Goal: Task Accomplishment & Management: Manage account settings

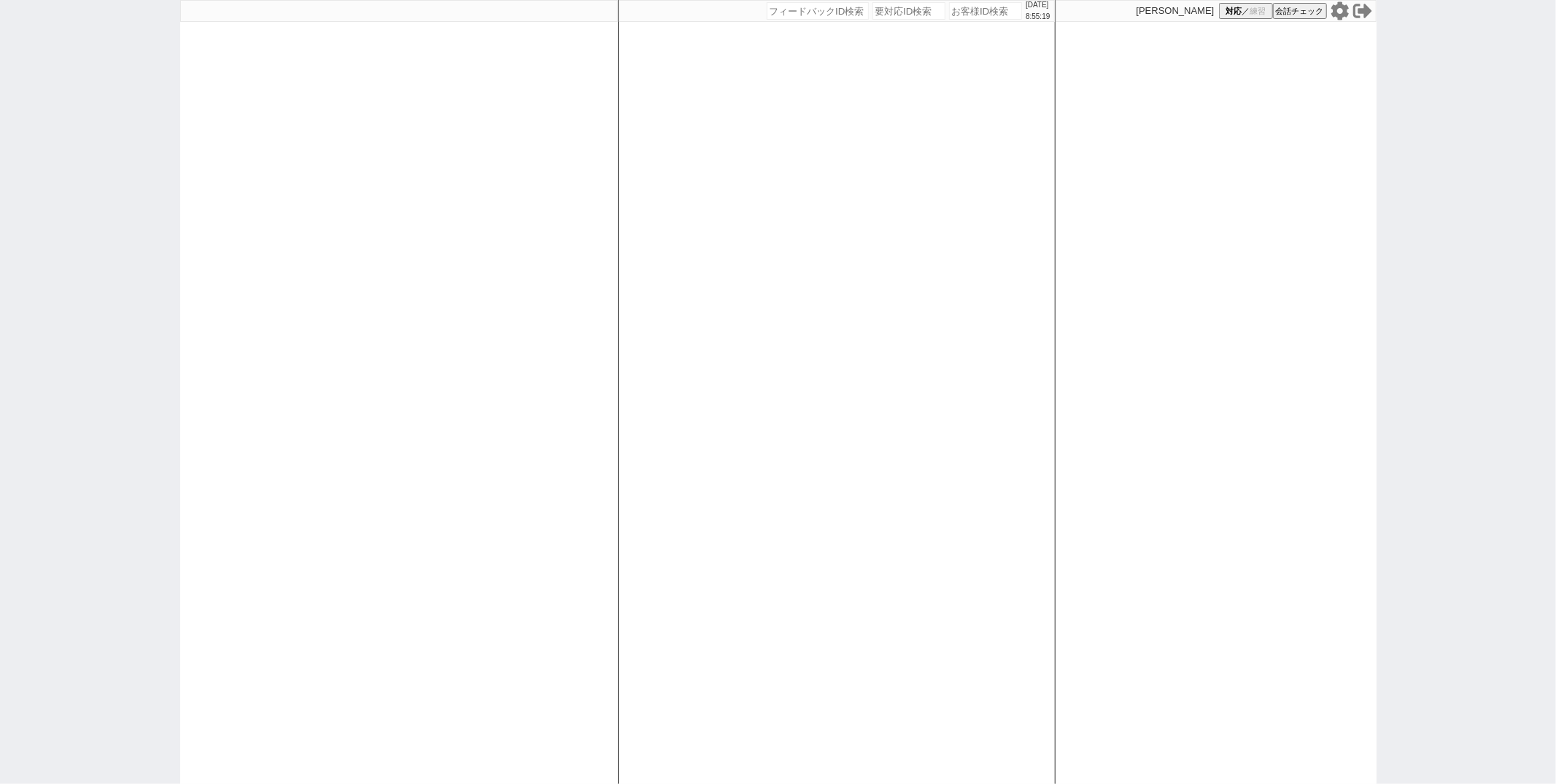
click at [1220, 232] on div "御手洗侑矢 対応 ／ 練習 会話チェック" at bounding box center [1216, 392] width 321 height 784
click at [1342, 14] on icon at bounding box center [1340, 10] width 18 height 18
select select "1"
select select "2"
select select "5"
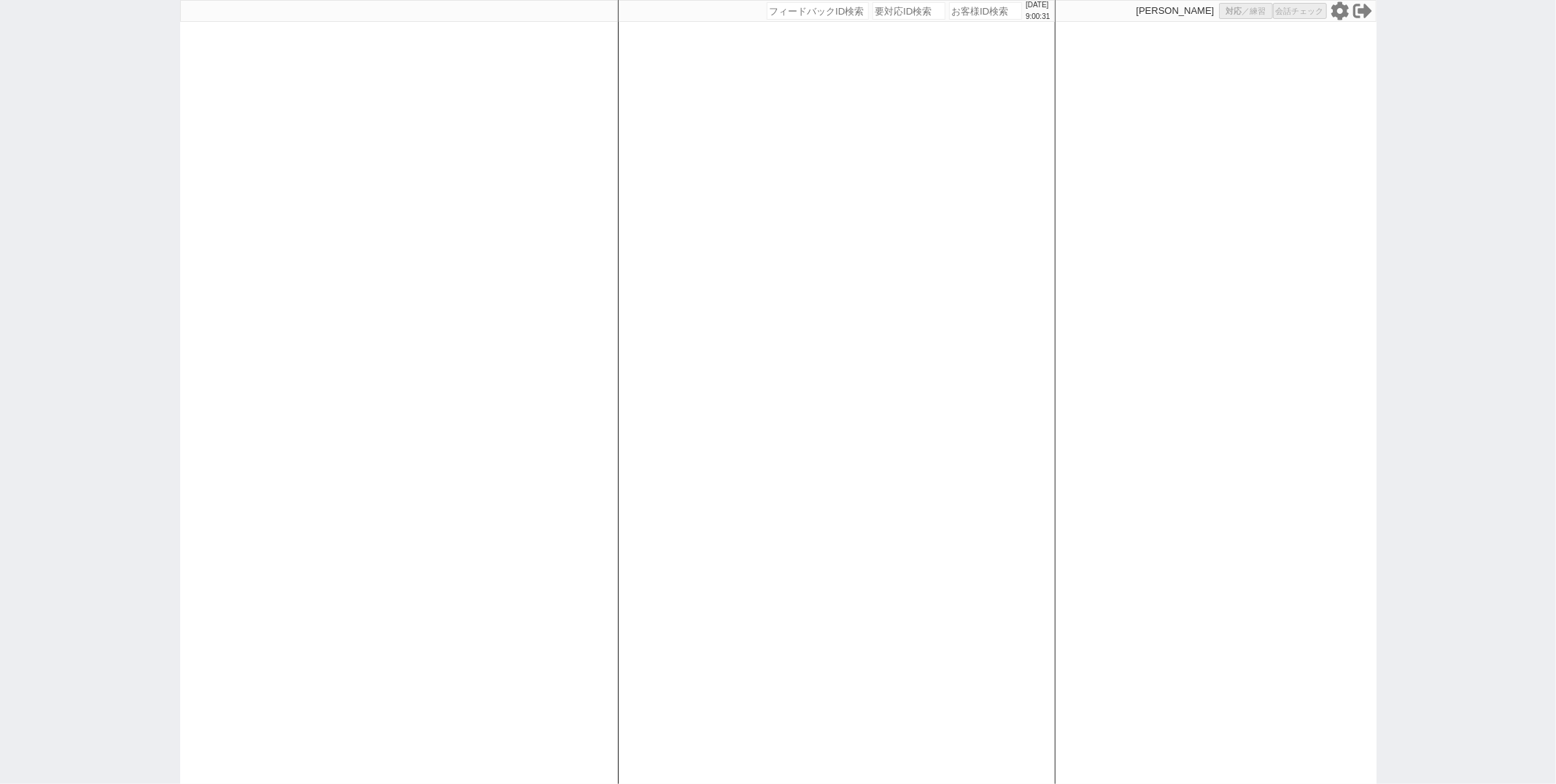
select select
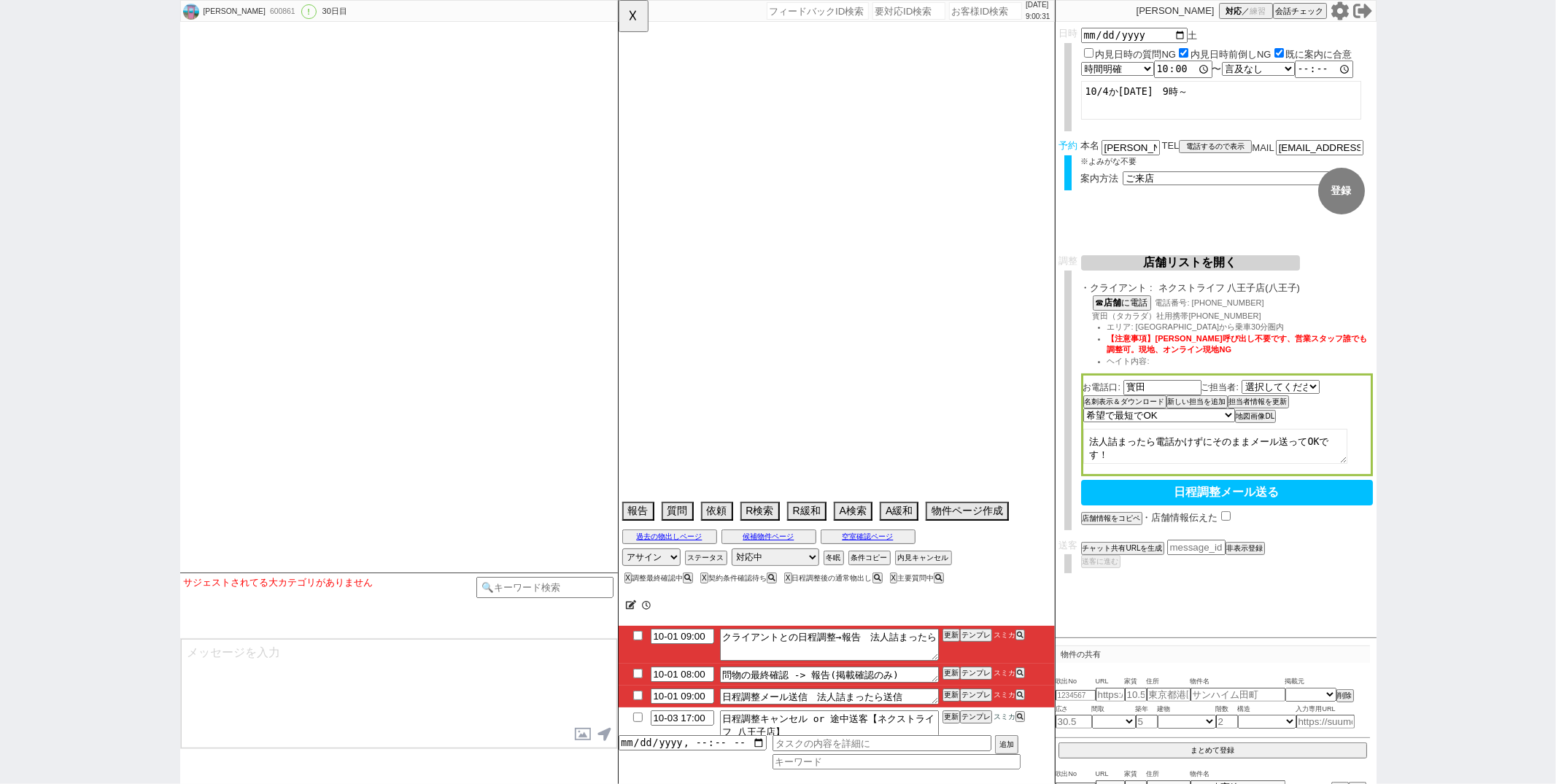
select select "2646"
select select "2025"
select select "10"
select select "20"
select select "1"
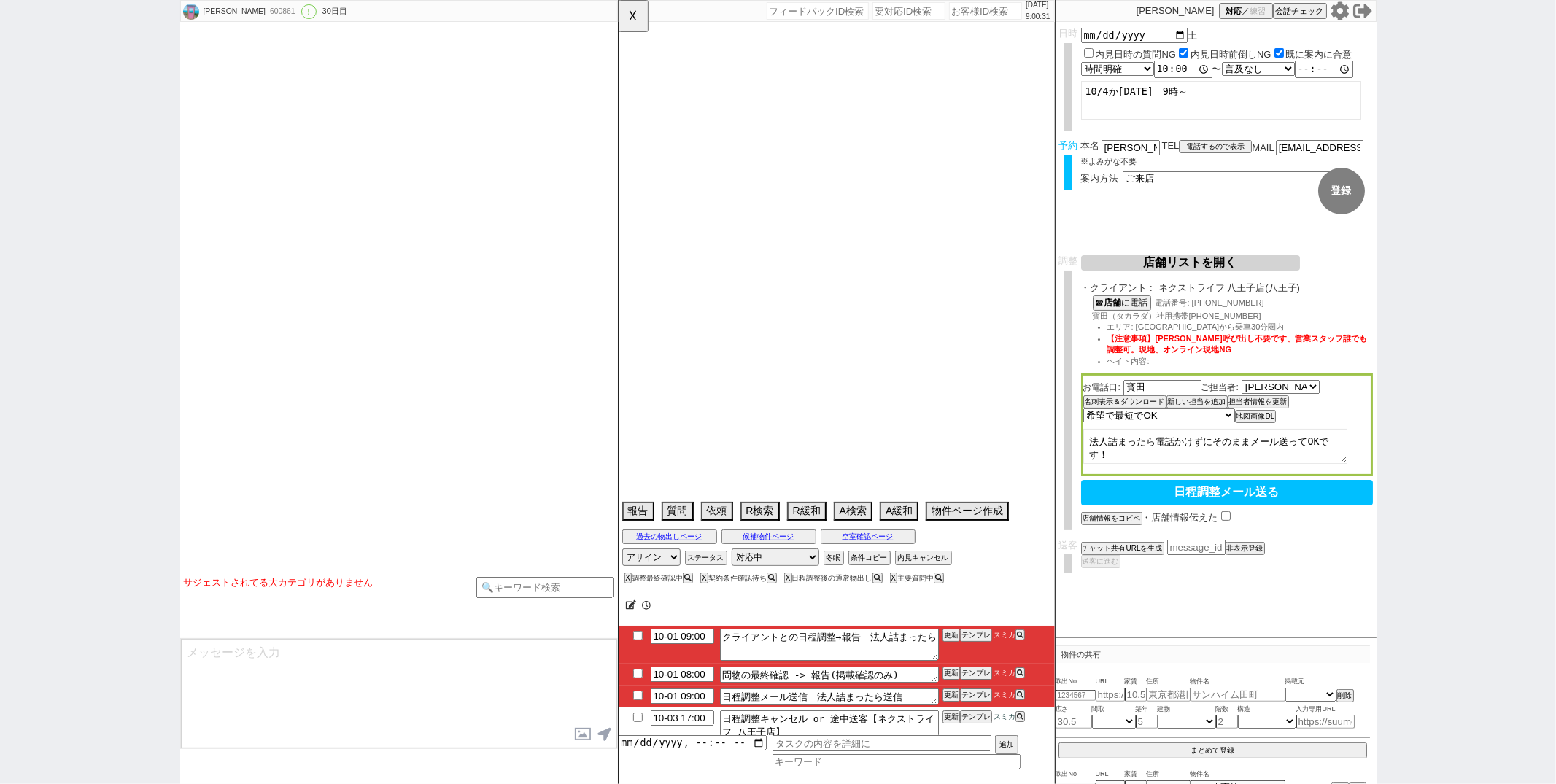
select select "19"
select select "618"
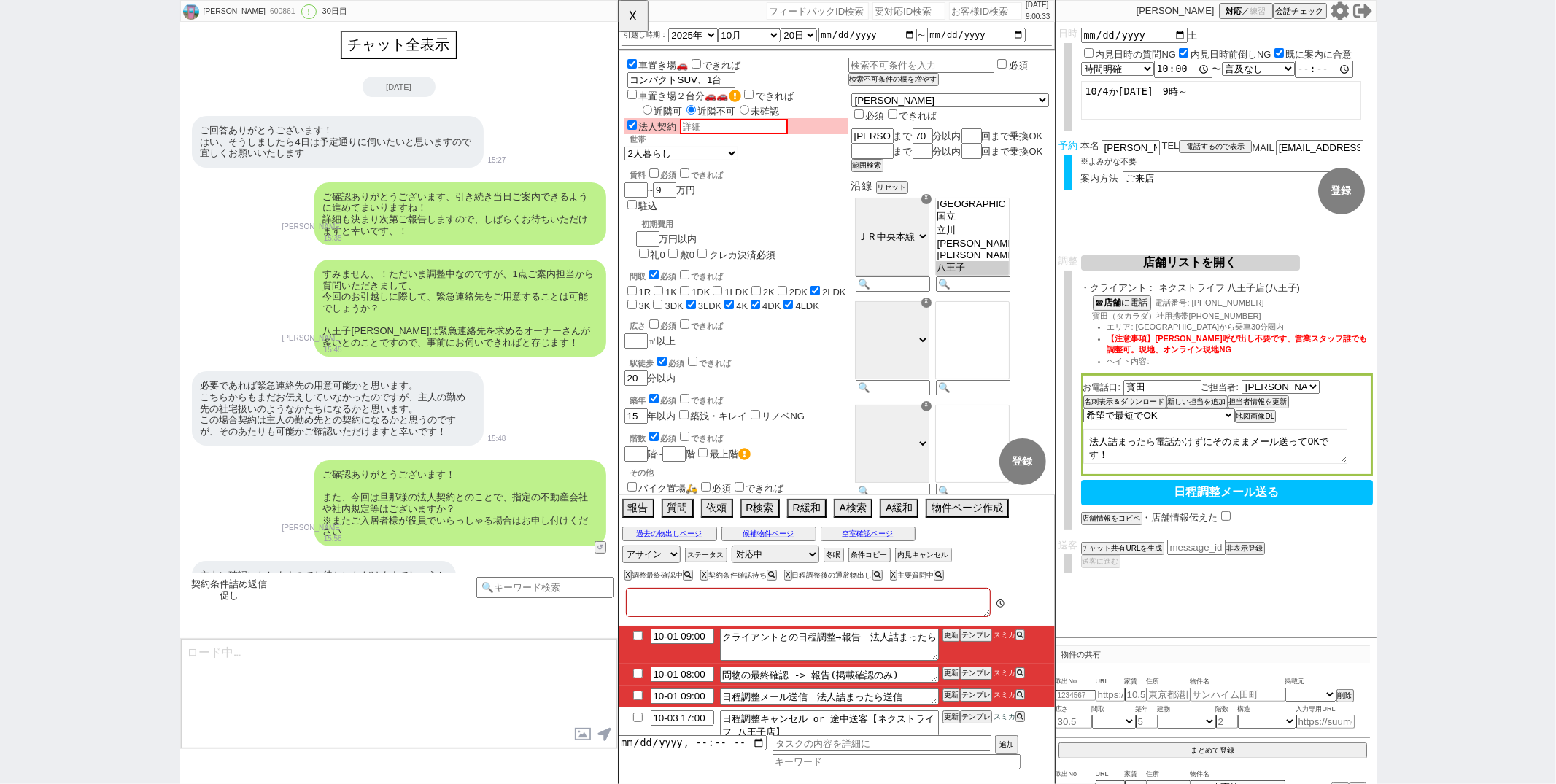
type textarea "@@@@@送客後に一本電話くれとのこと、以下で依頼している件あるので送客後に青木さん御手洗さんメンション@@@@@@@@@@@@@ https://jent-…"
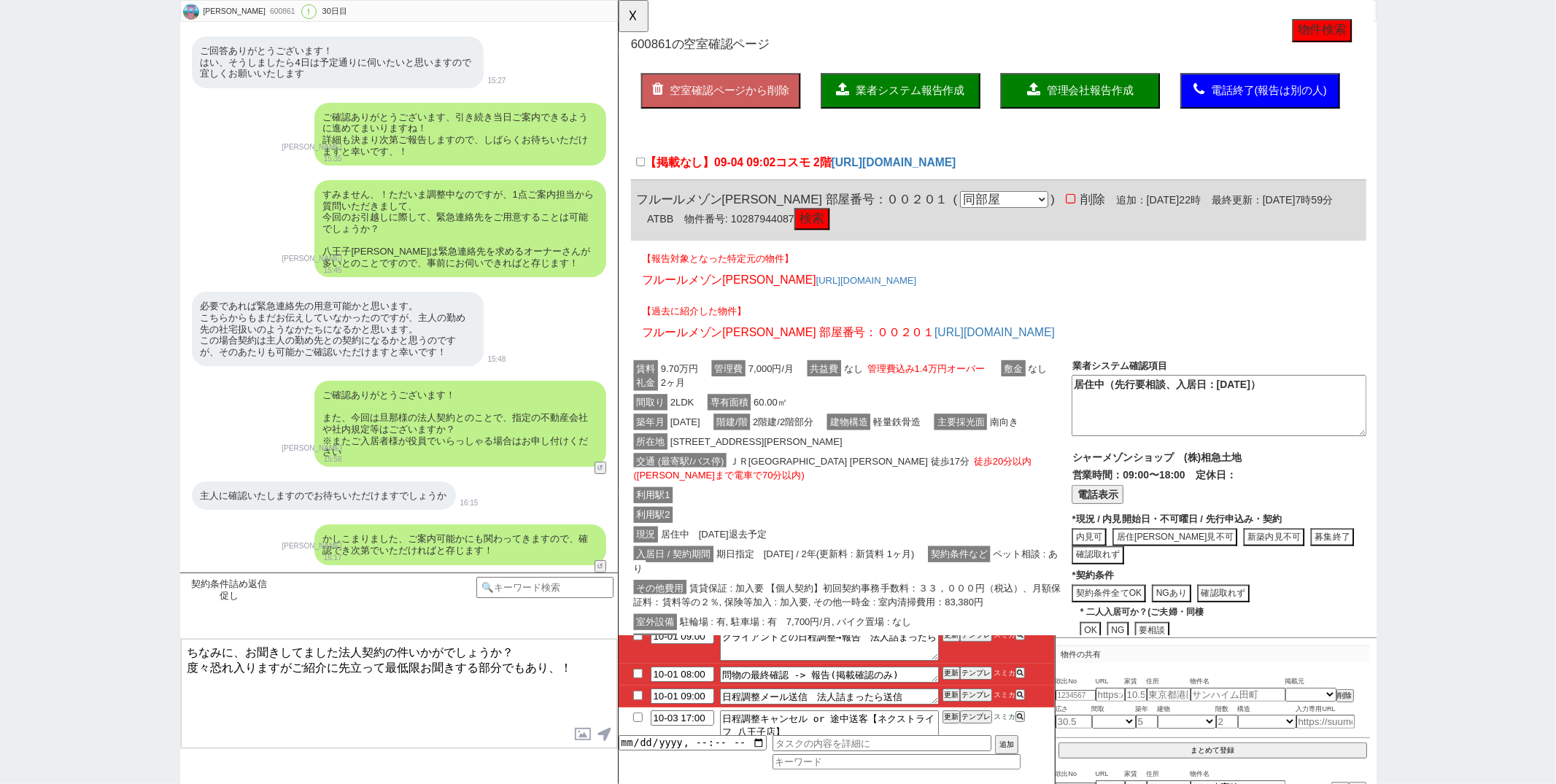
drag, startPoint x: 236, startPoint y: 651, endPoint x: 295, endPoint y: 422, distance: 236.5
click at [289, 436] on div "萩原かおり 600861 ! 0 30日目 冬眠中 自社客 スミカ スミカ_BPO チャット全表示 2025-09-30 ご回答ありがとうございます！ はい、…" at bounding box center [399, 392] width 438 height 784
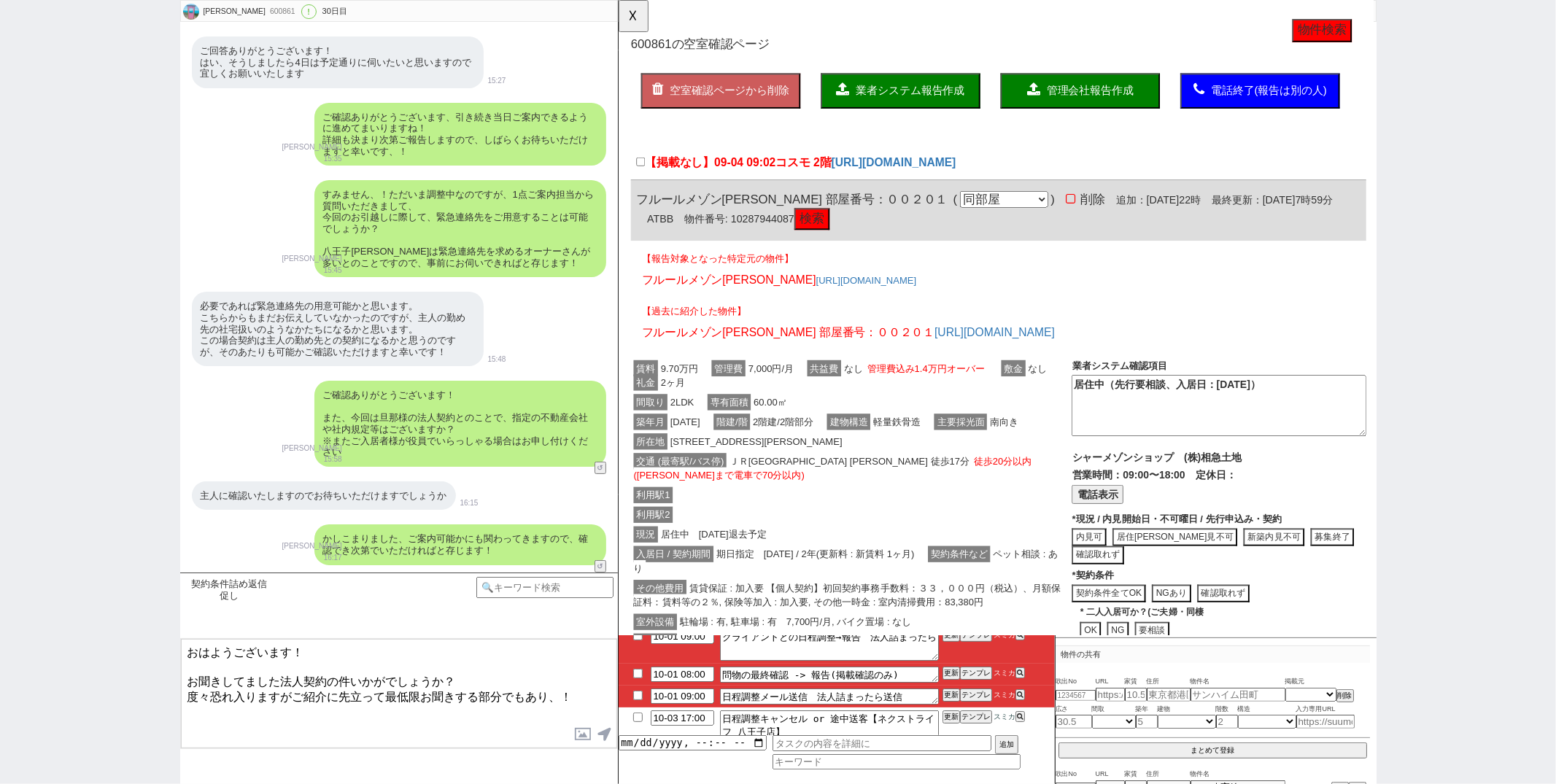
click at [561, 695] on textarea "おはようございます！ お聞きしてました法人契約の件いかがでしょうか？ 度々恐れ入りますがご紹介に先立って最低限お聞きする部分でもあり、！" at bounding box center [399, 693] width 437 height 110
type textarea "おはようございます！ お聞きしてました法人契約の件いかがでしょうか？ 頂き次第でご案内内容の方も共有できればと存じますので分かり次第で頂けますと幸いです！"
checkbox input "true"
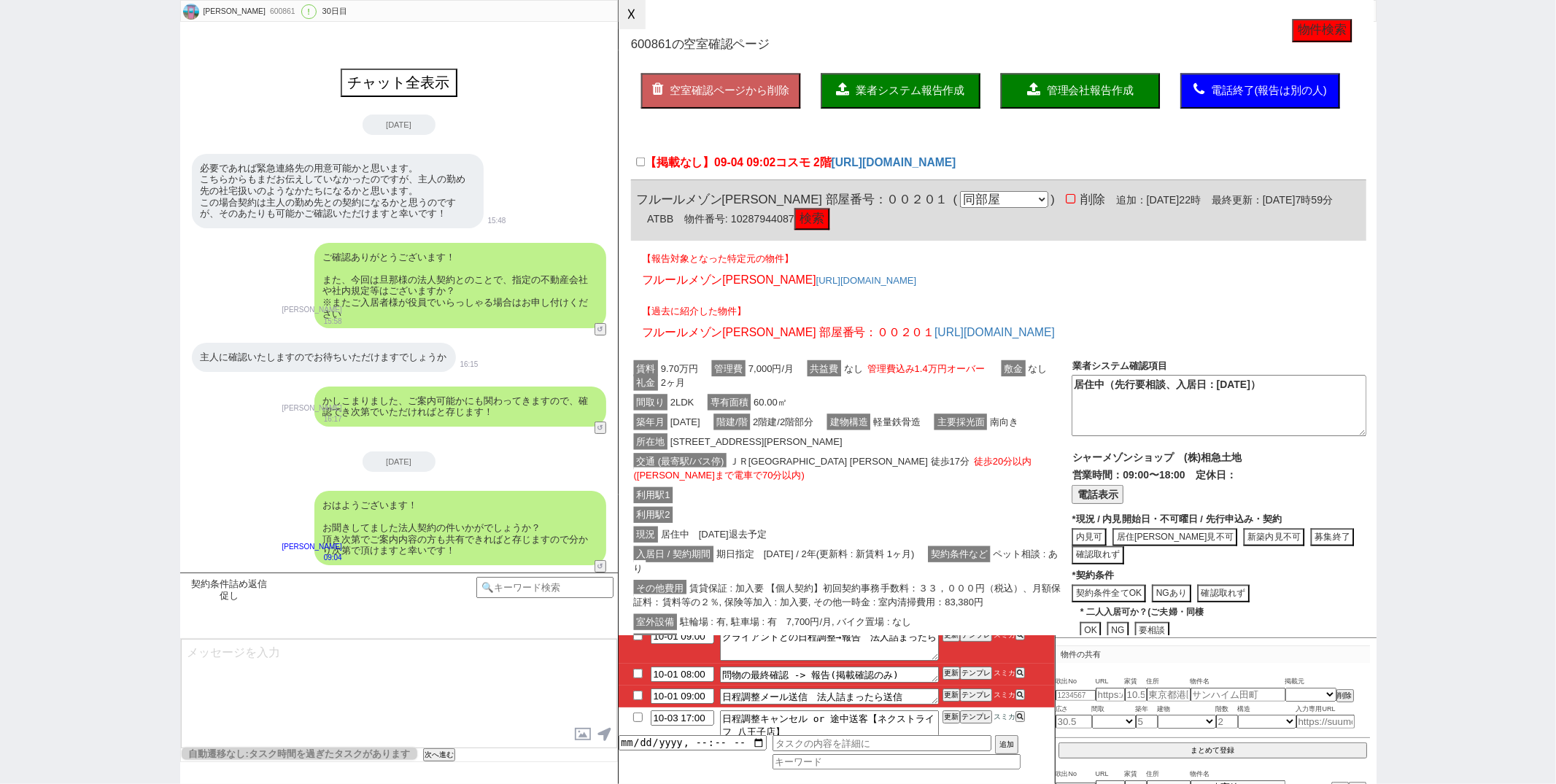
click at [624, 22] on button "☓" at bounding box center [632, 14] width 27 height 29
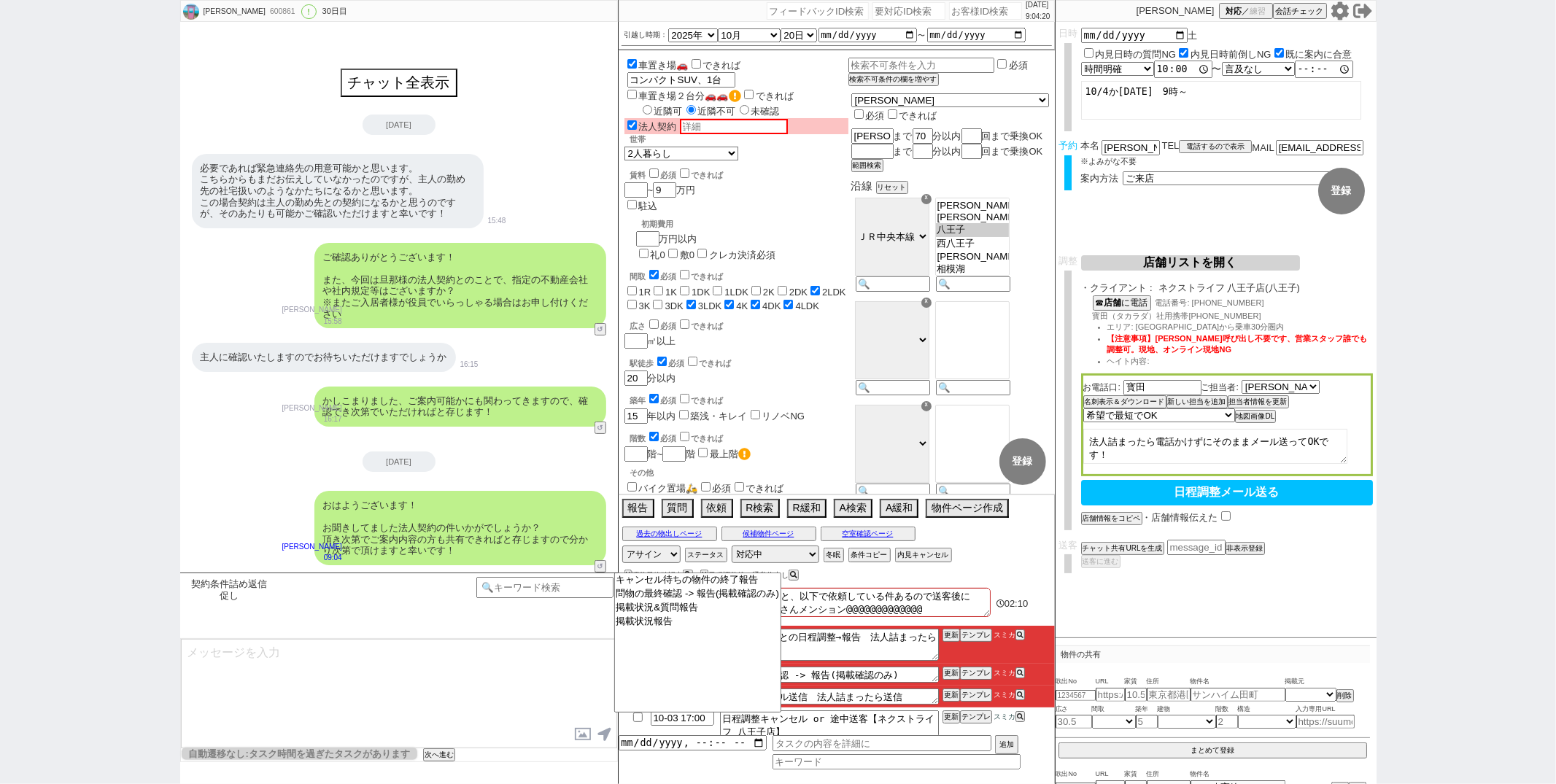
click at [478, 691] on textarea at bounding box center [399, 693] width 437 height 110
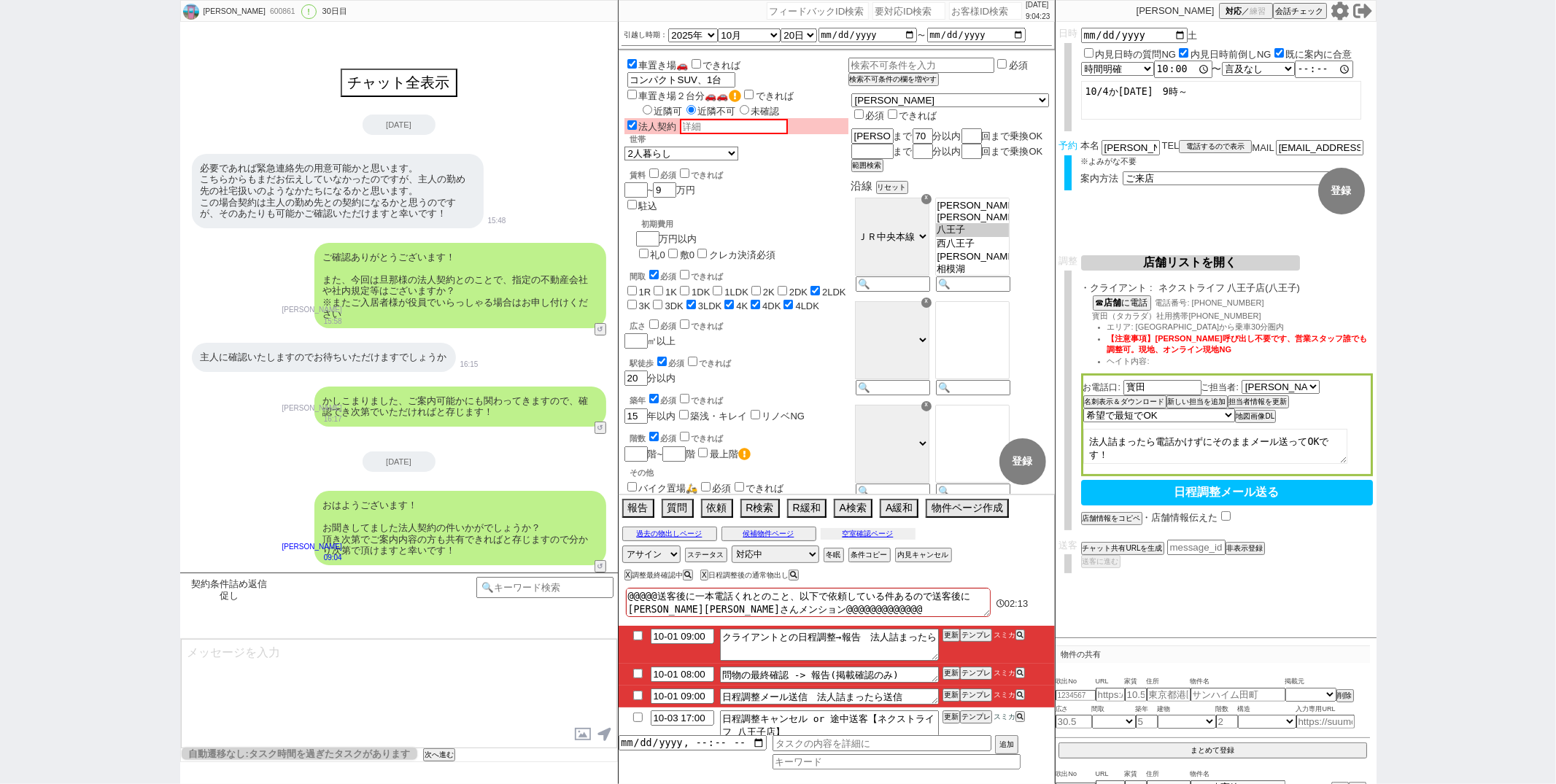
click at [869, 535] on button "空室確認ページ" at bounding box center [867, 534] width 95 height 12
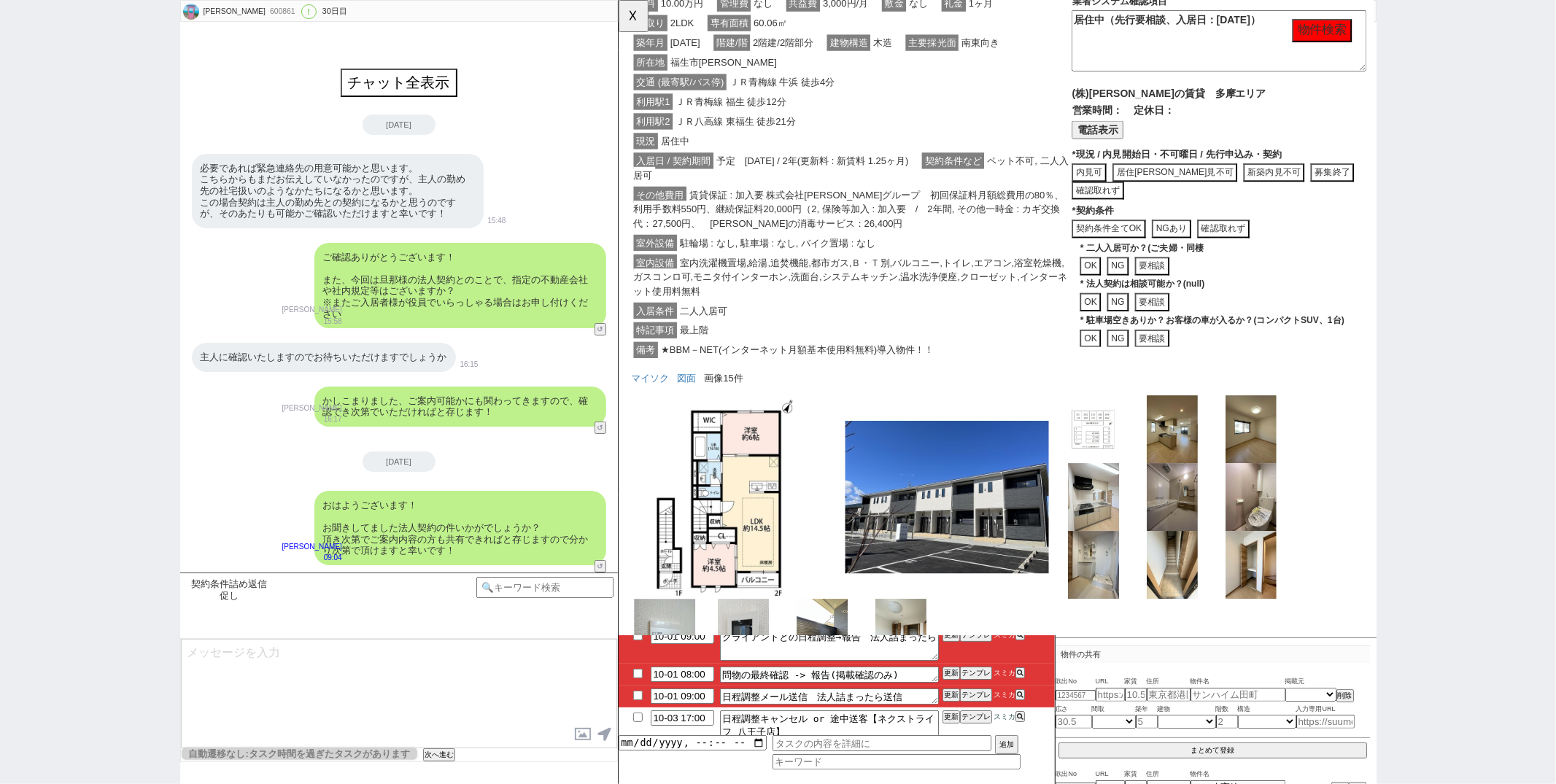
scroll to position [1846, 0]
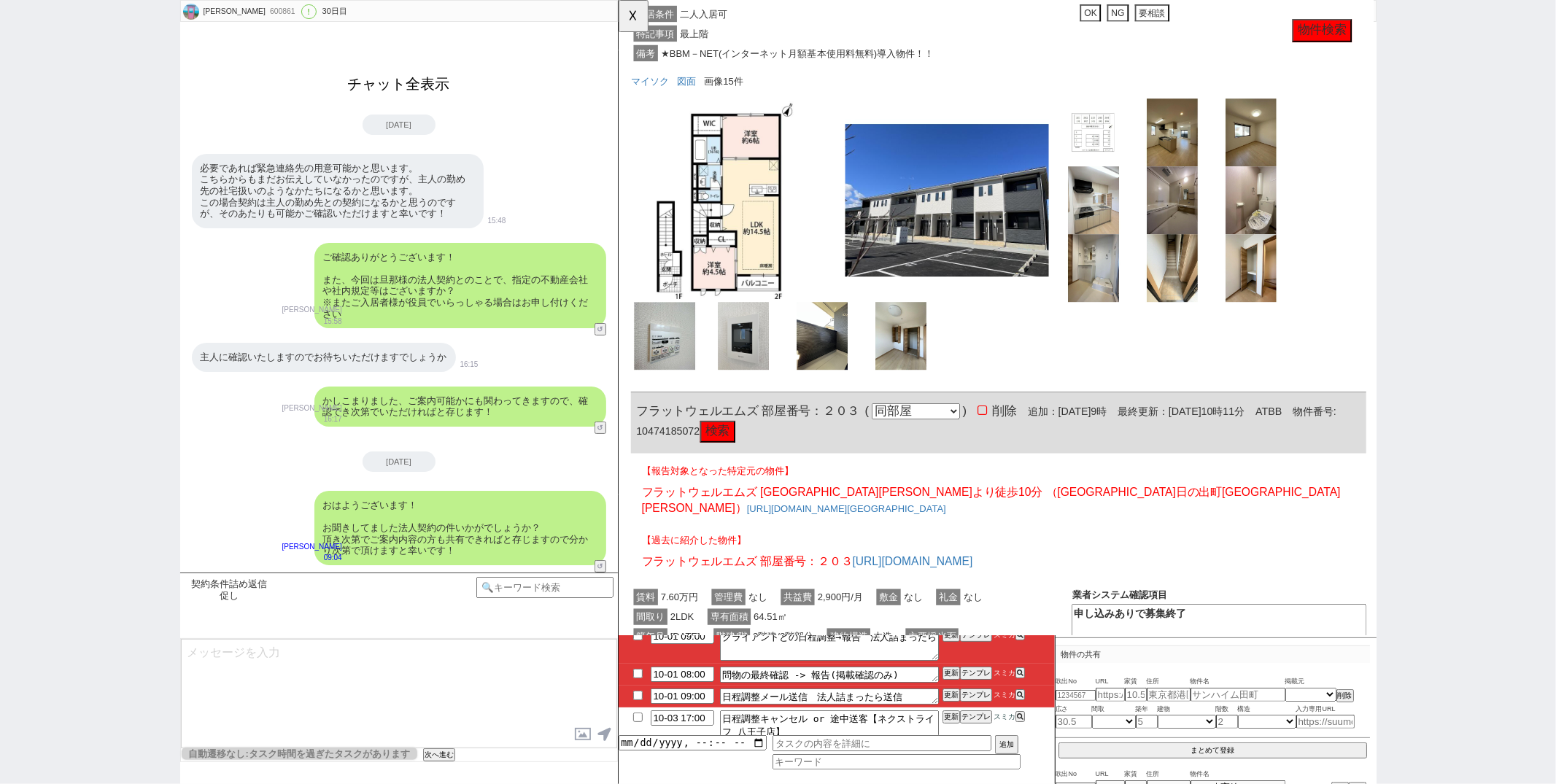
click at [418, 89] on button "チャット全表示" at bounding box center [399, 85] width 114 height 26
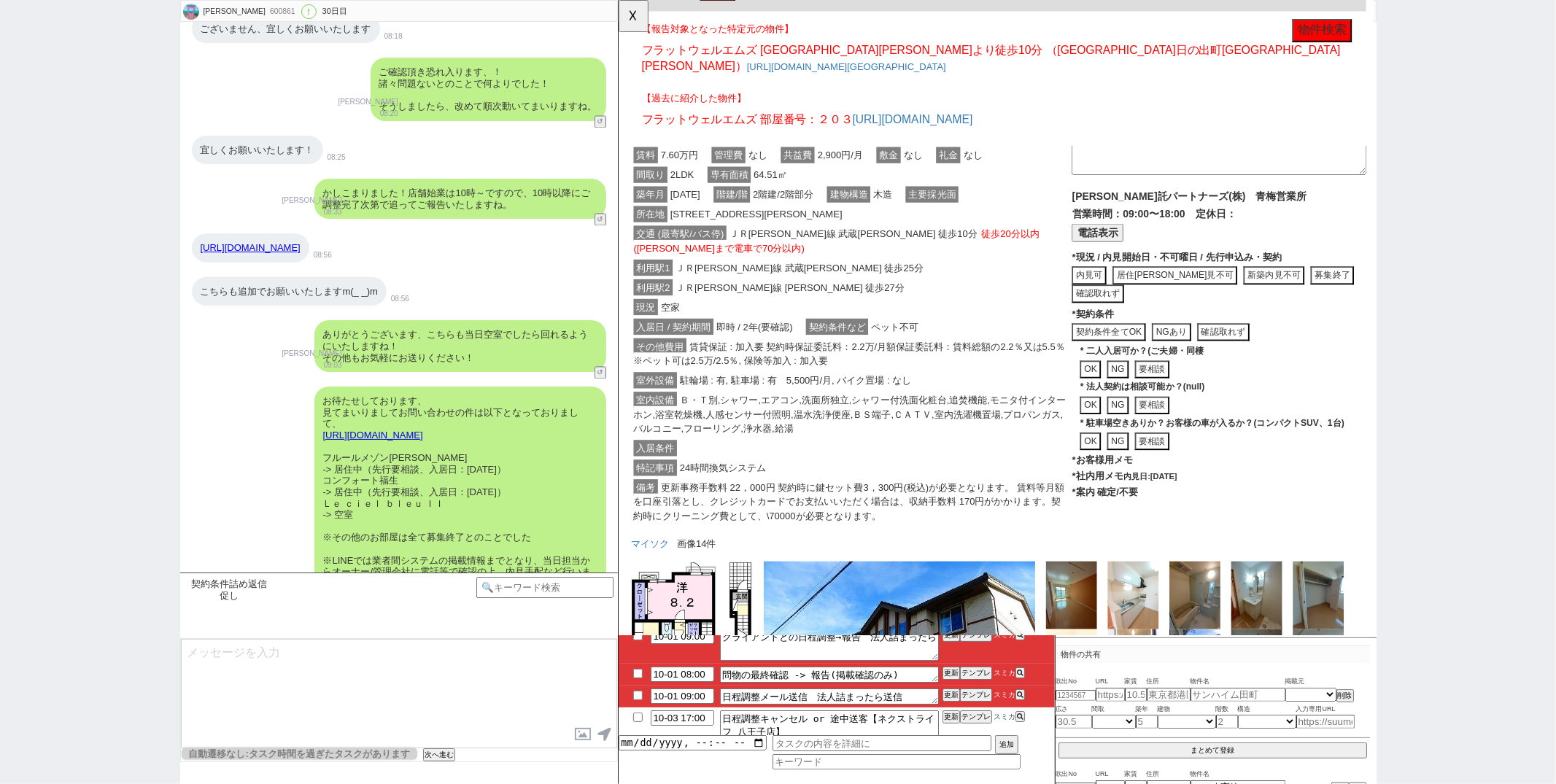
scroll to position [11619, 0]
click at [1184, 540] on button "案内不要" at bounding box center [1181, 550] width 47 height 20
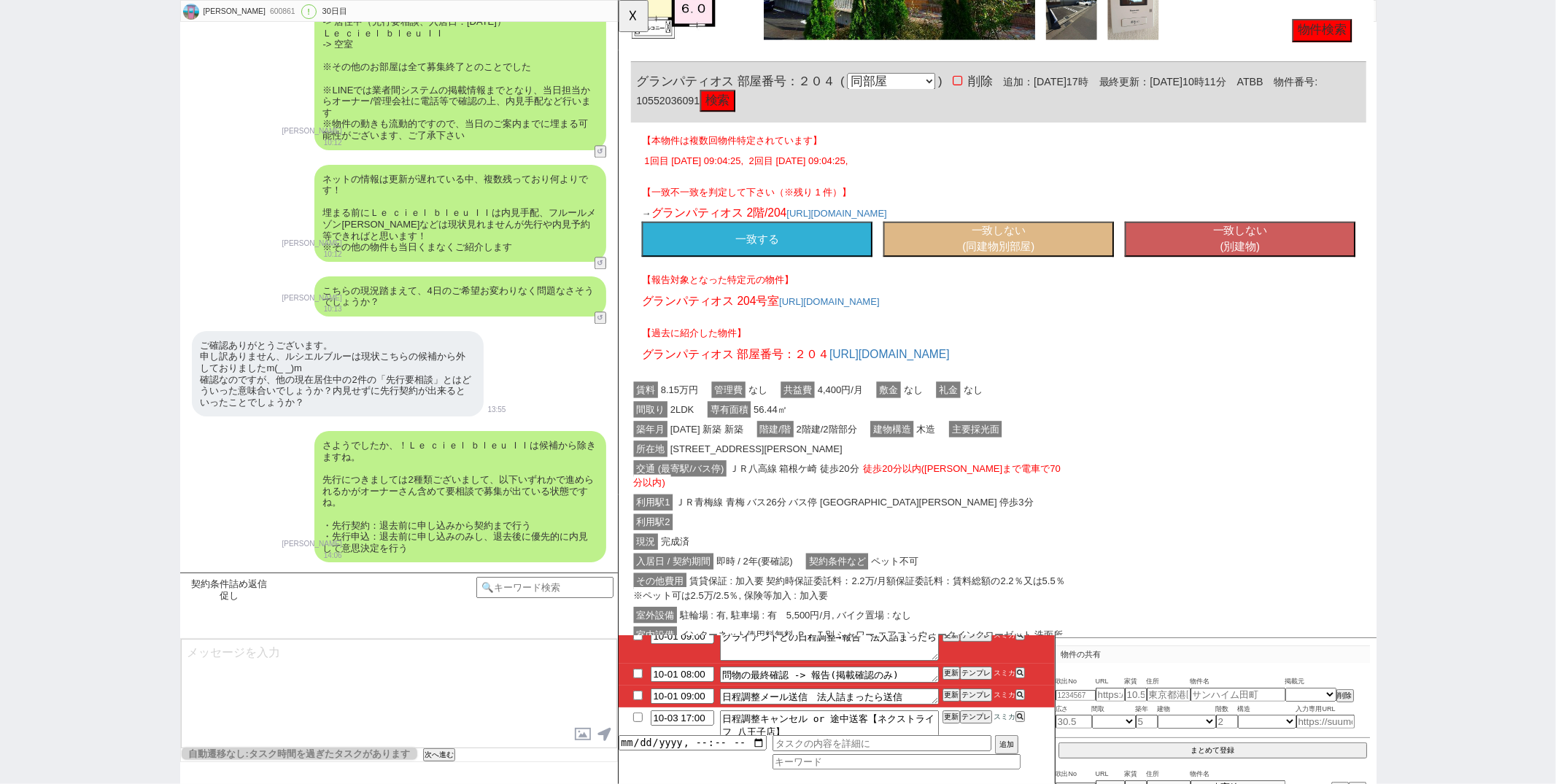
scroll to position [3013, 0]
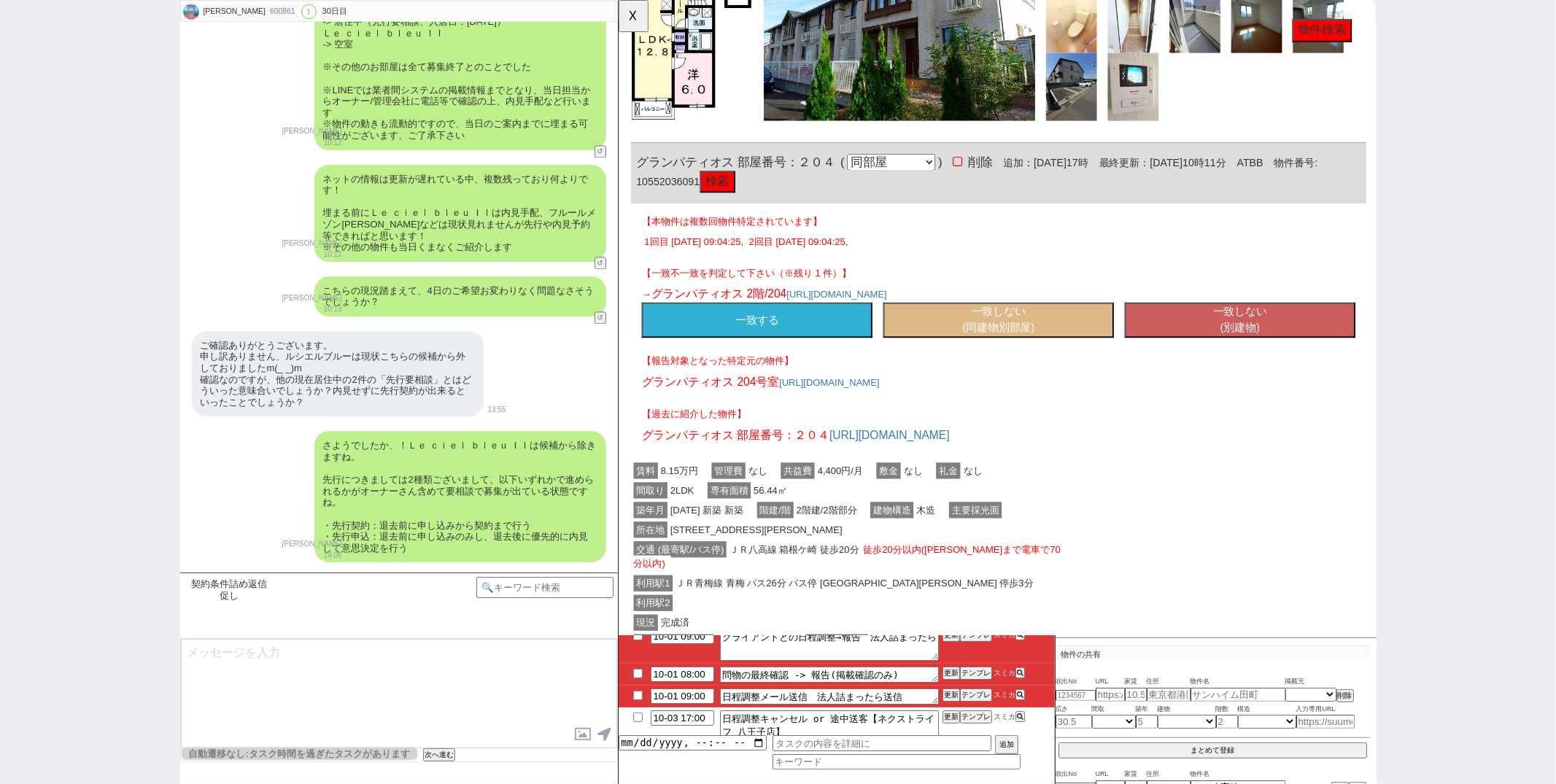
click at [709, 325] on button "一致する" at bounding box center [767, 344] width 248 height 38
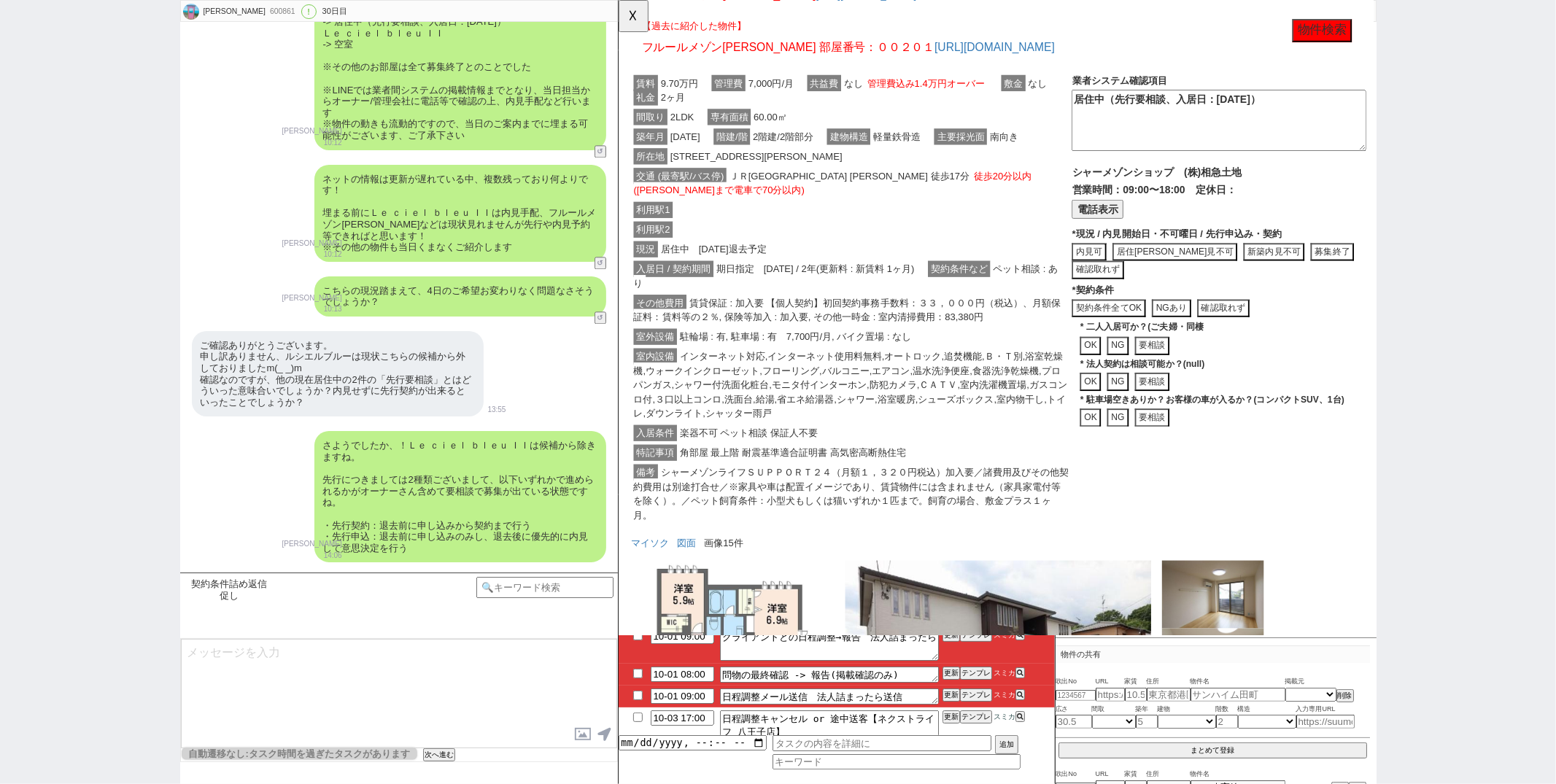
scroll to position [0, 0]
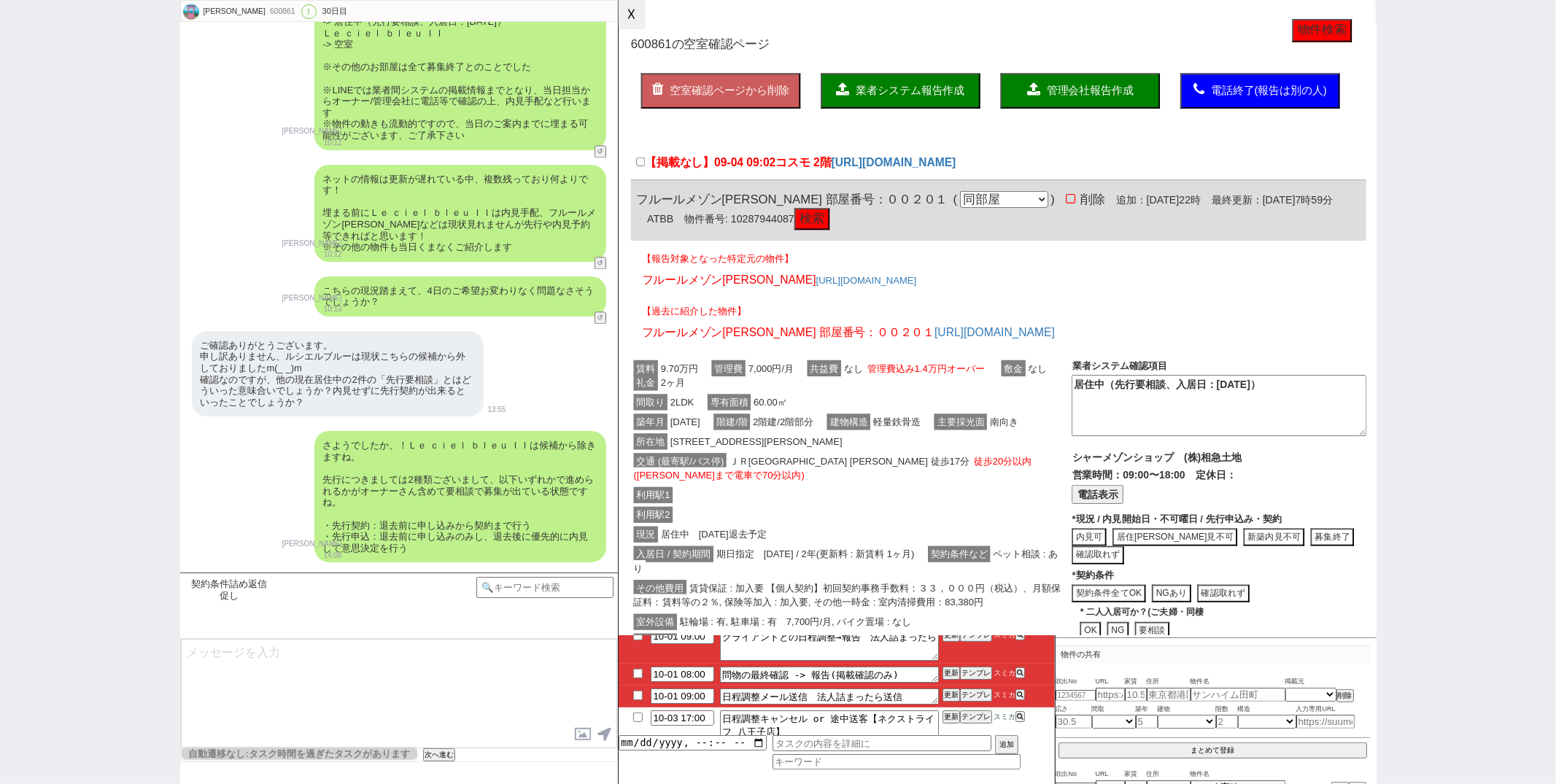
click at [627, 15] on button "☓" at bounding box center [632, 14] width 27 height 29
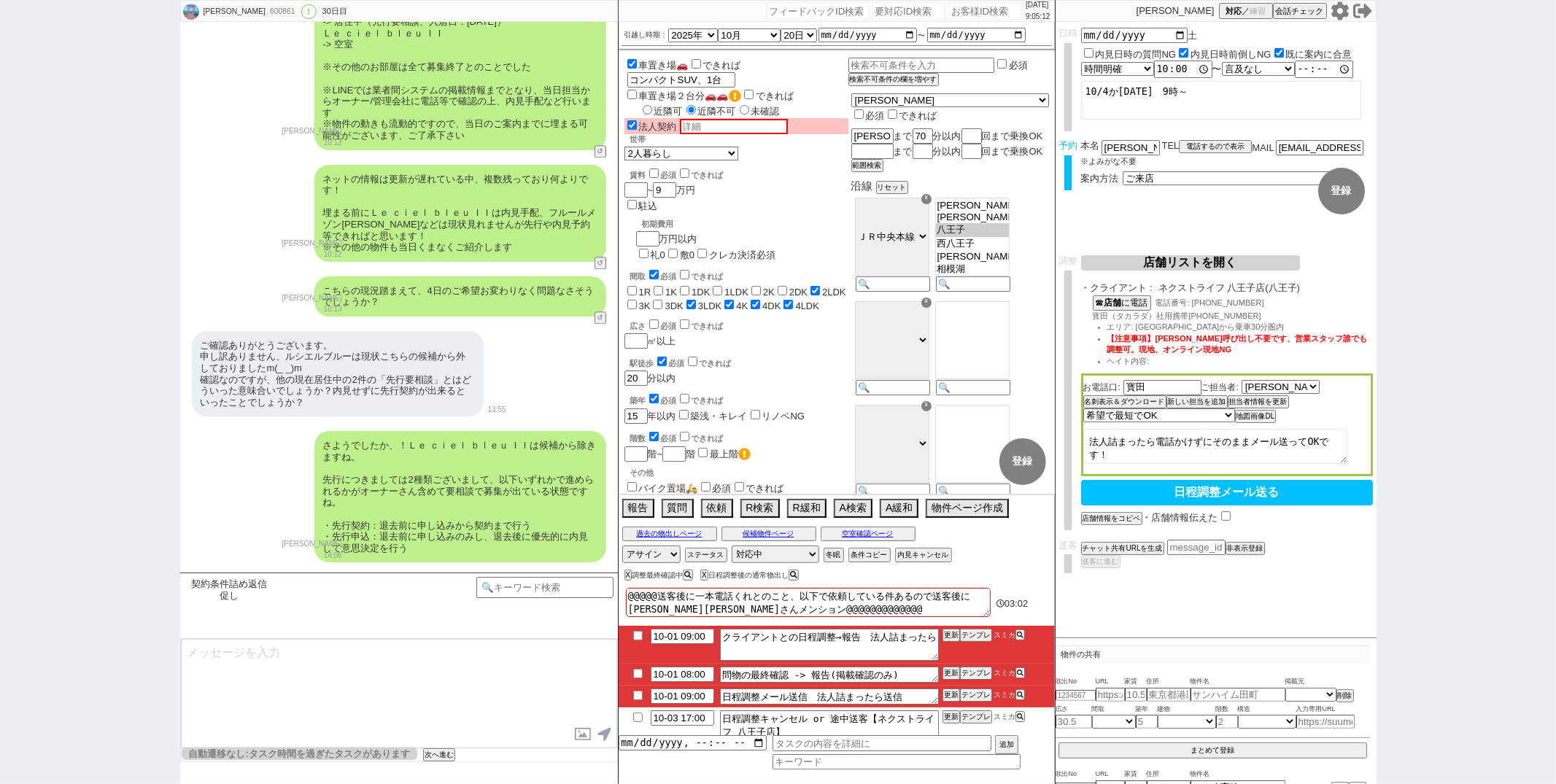
click at [635, 672] on input "checkbox" at bounding box center [637, 673] width 21 height 10
checkbox input "true"
click at [690, 636] on input "10-01 09:00" at bounding box center [683, 635] width 64 height 12
type input "10-01 12:00"
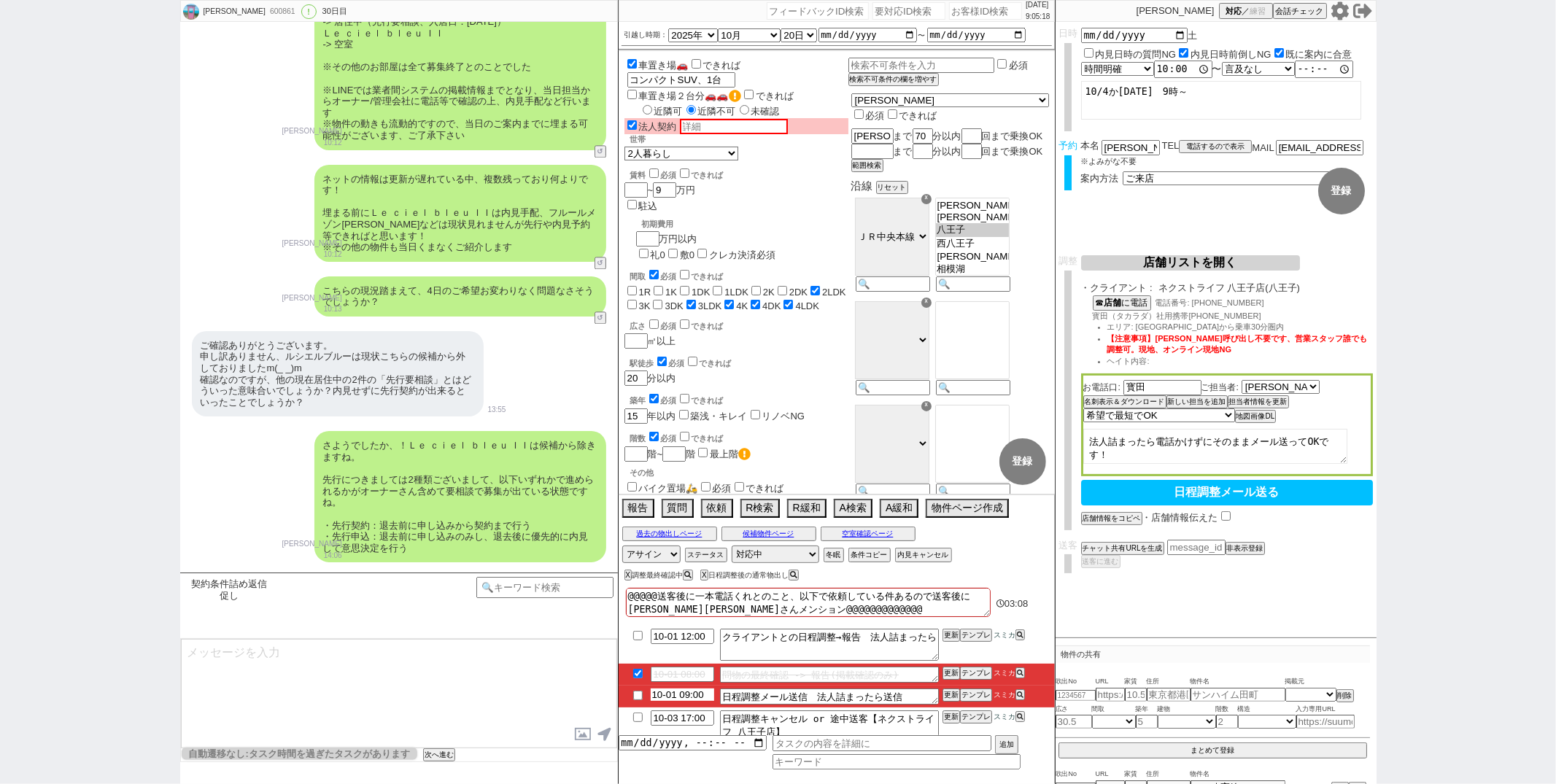
click at [688, 694] on input "10-01 09:00" at bounding box center [683, 694] width 64 height 12
type input "10-01 12:00"
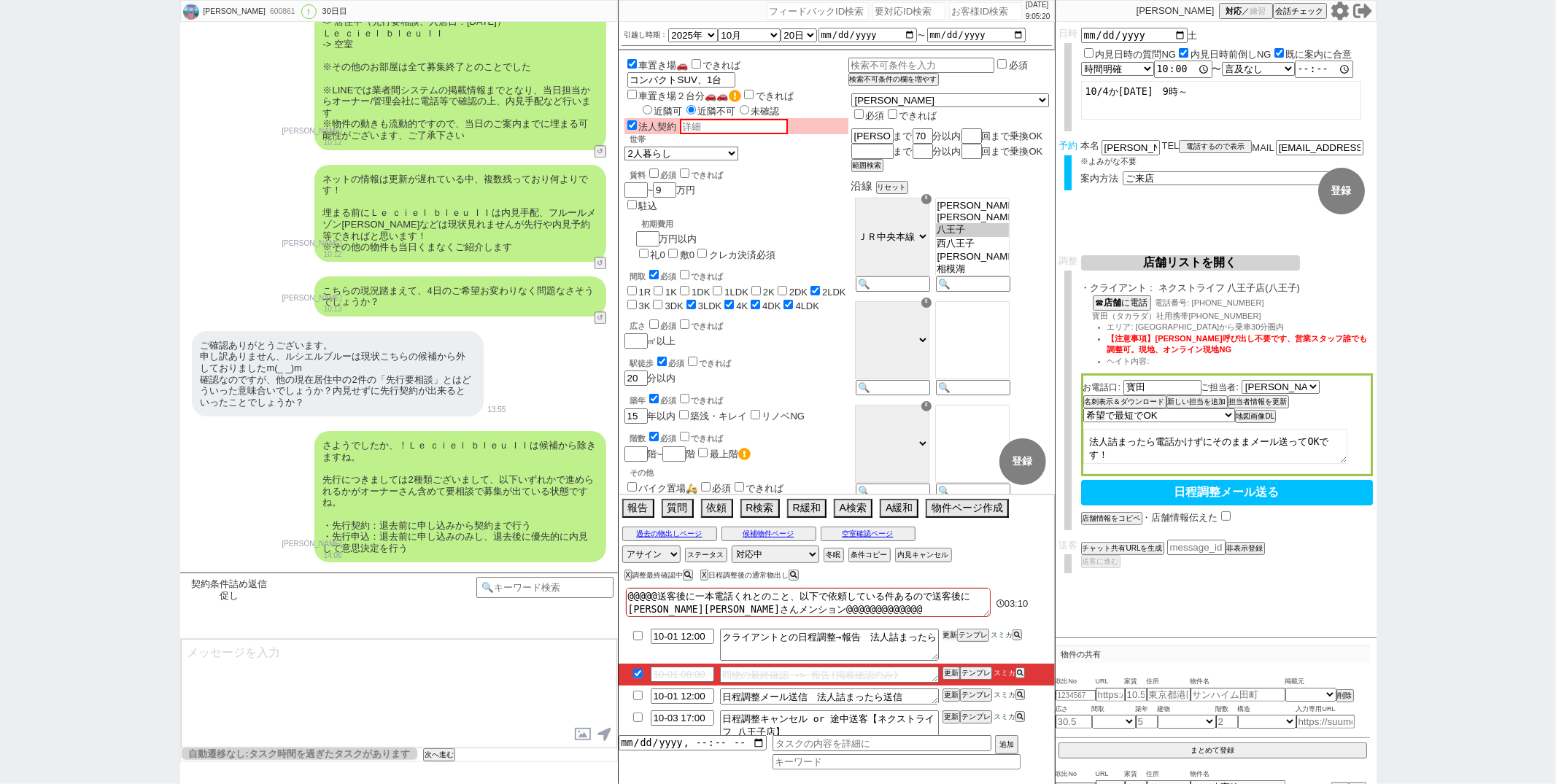
click at [948, 635] on button "更新" at bounding box center [949, 635] width 15 height 10
click at [946, 672] on button "更新" at bounding box center [949, 672] width 15 height 10
click at [945, 693] on button "更新" at bounding box center [949, 694] width 15 height 10
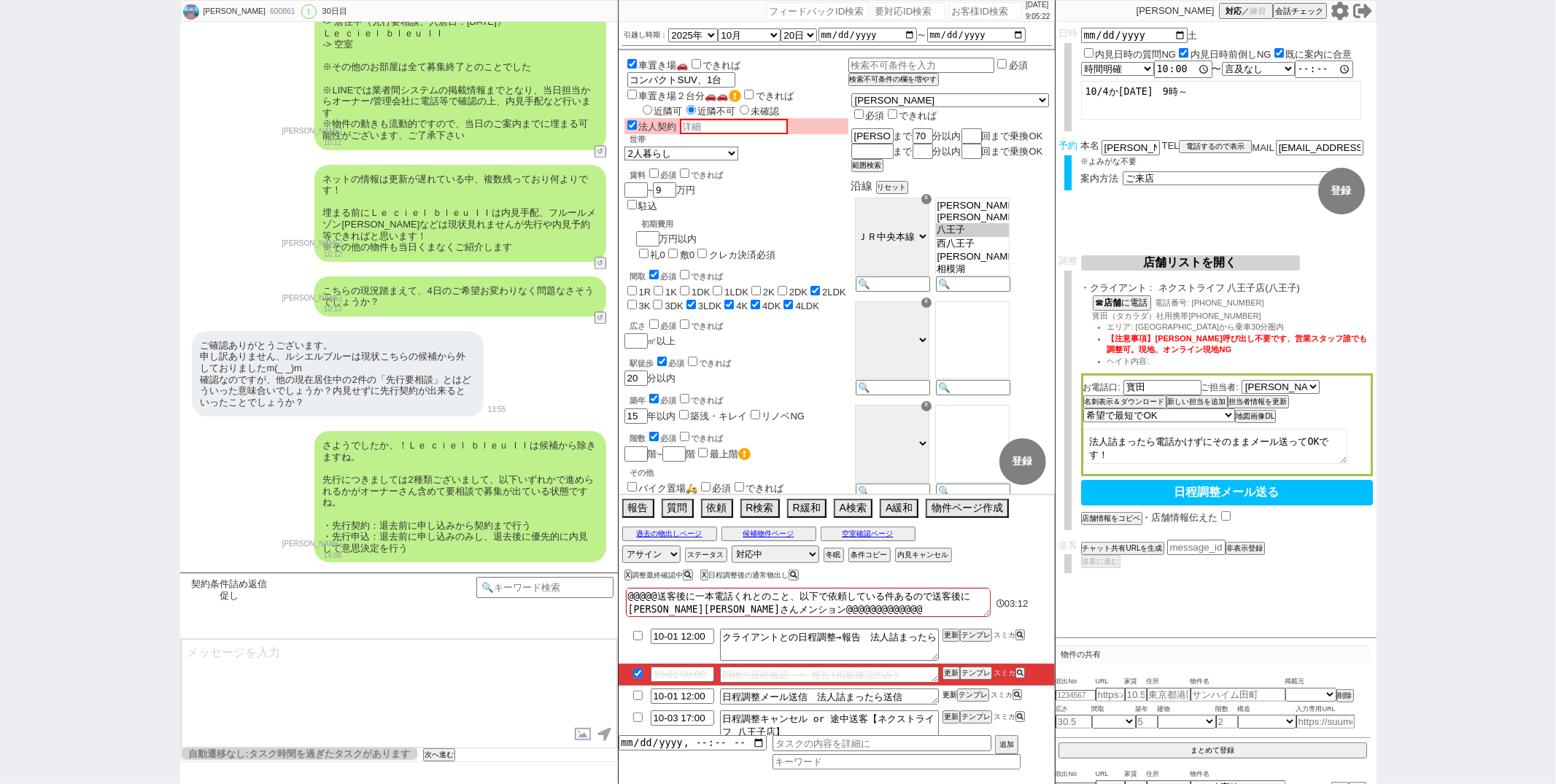
click at [945, 693] on button "更新" at bounding box center [949, 694] width 15 height 10
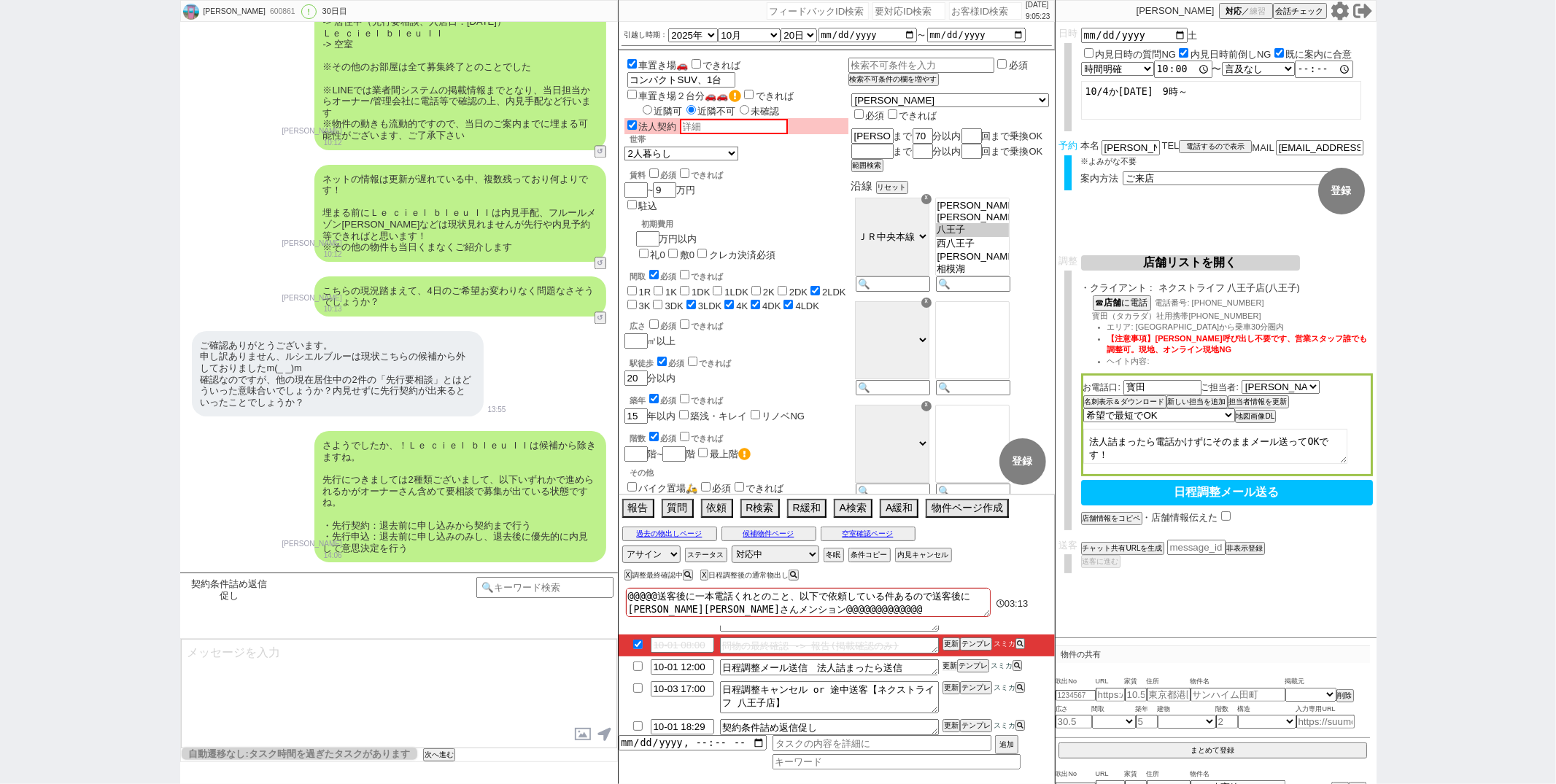
scroll to position [32, 0]
click at [945, 724] on button "更新" at bounding box center [949, 722] width 15 height 10
click at [947, 683] on button "更新" at bounding box center [949, 684] width 15 height 10
click at [240, 464] on div "さようでしたか、！Ｌｅ ｃｉｅｌ ｂｌｅｕ ＩＩは候補から除きますね。 先行につきましては2種類ございまして、以下いずれかで進められるかがオーナーさん含めて要…" at bounding box center [399, 496] width 438 height 145
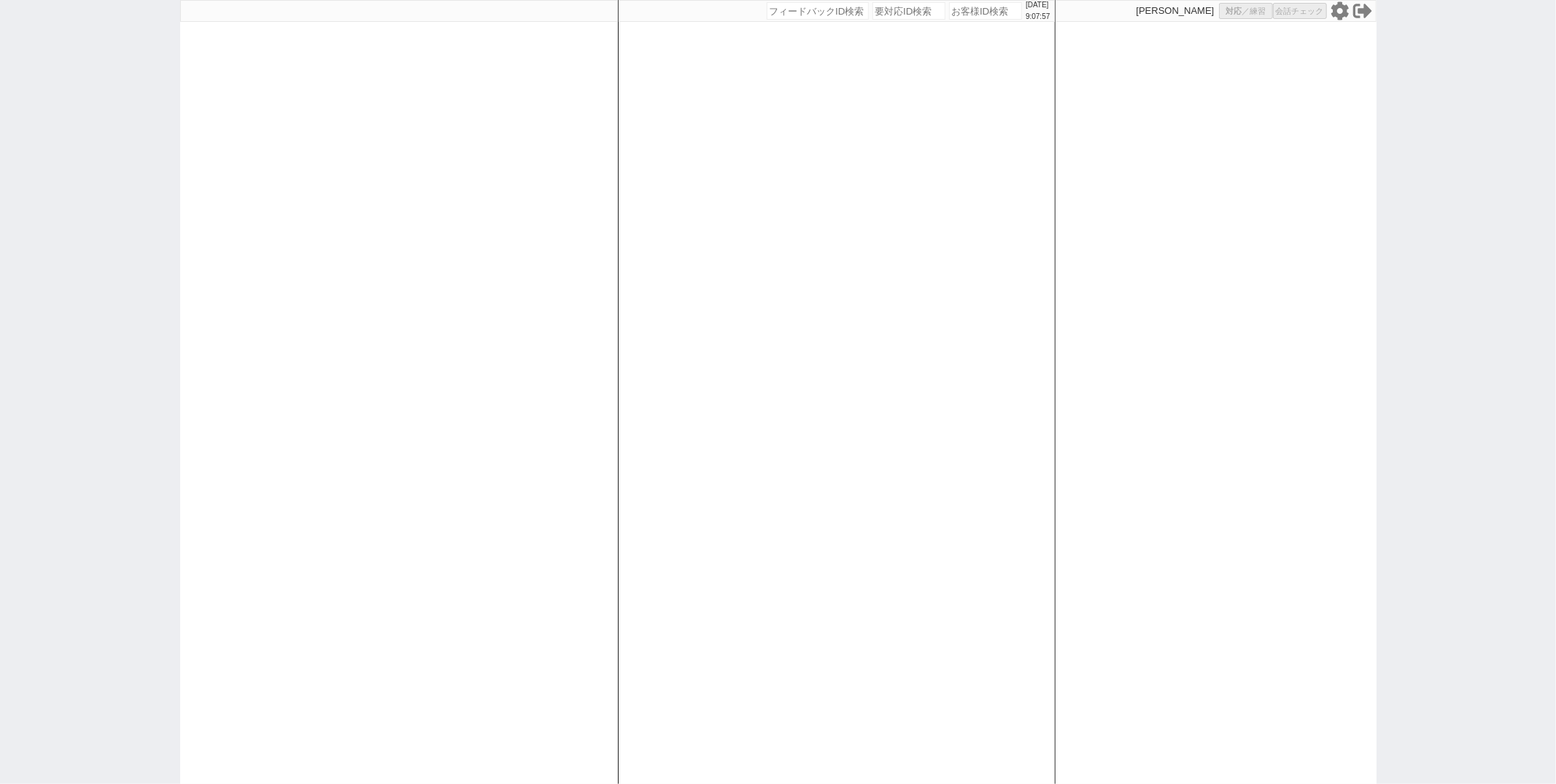
select select
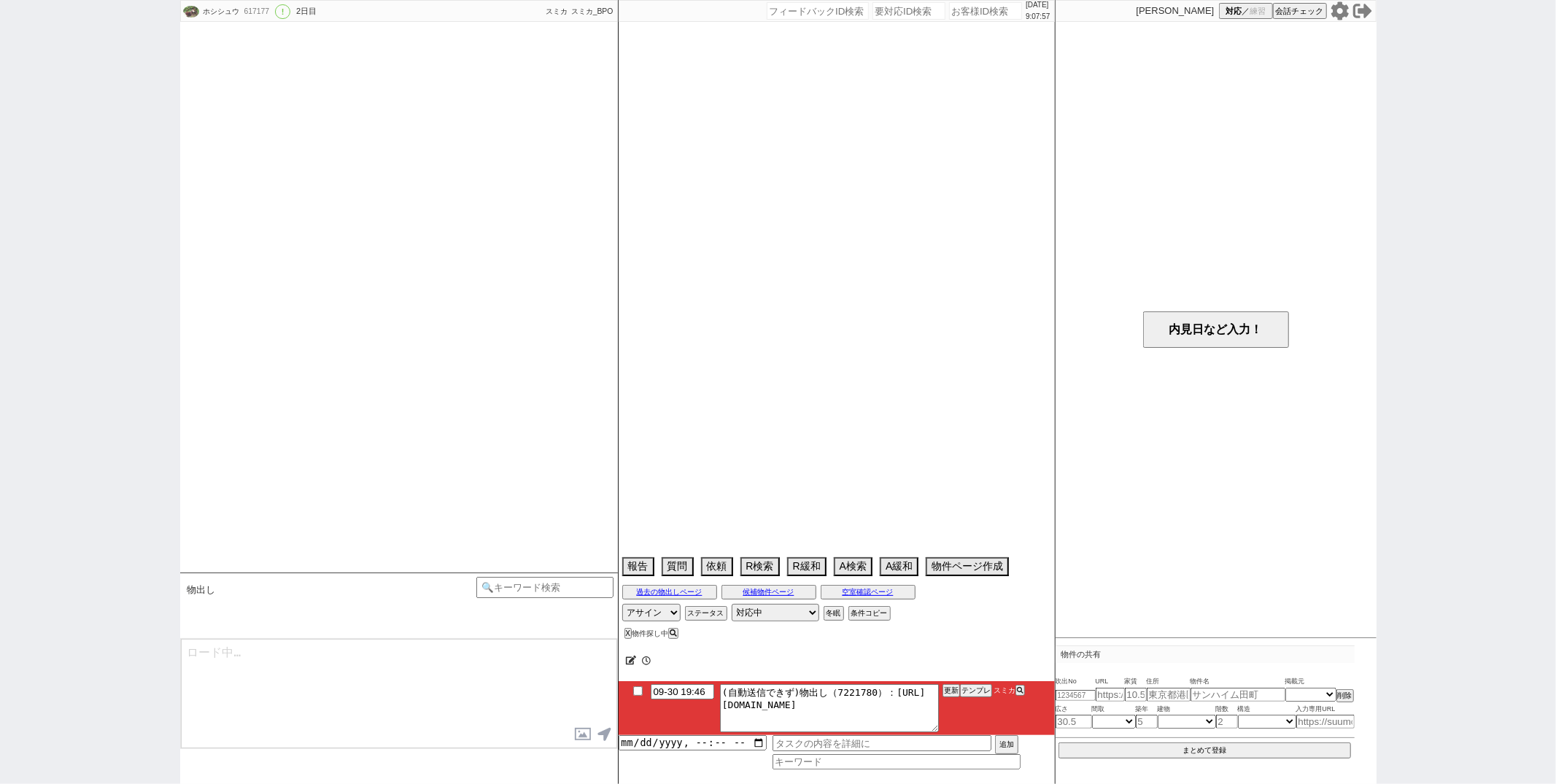
select select "2025"
select select "11"
select select "36"
select select "7"
select select "15"
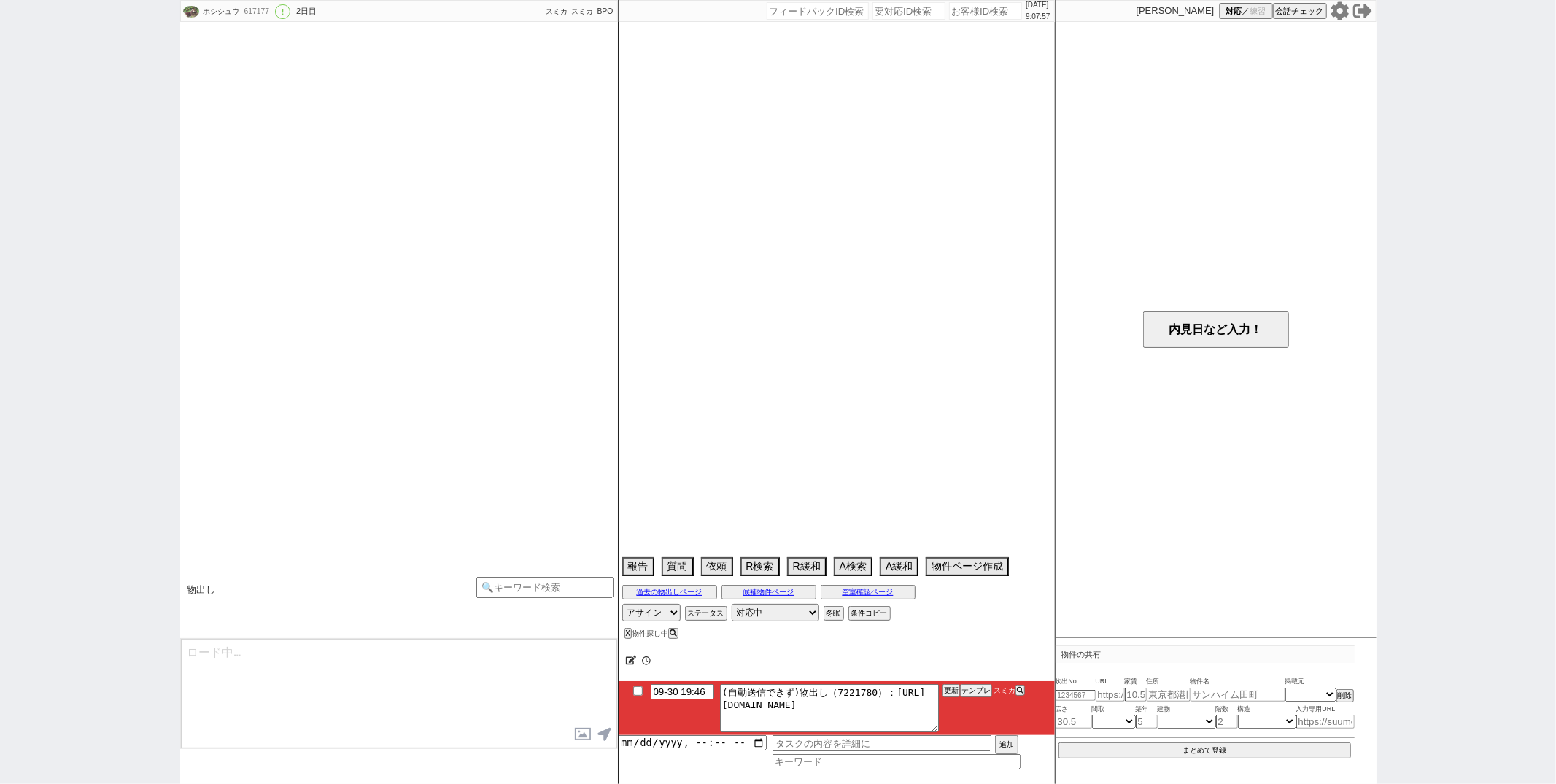
select select "512"
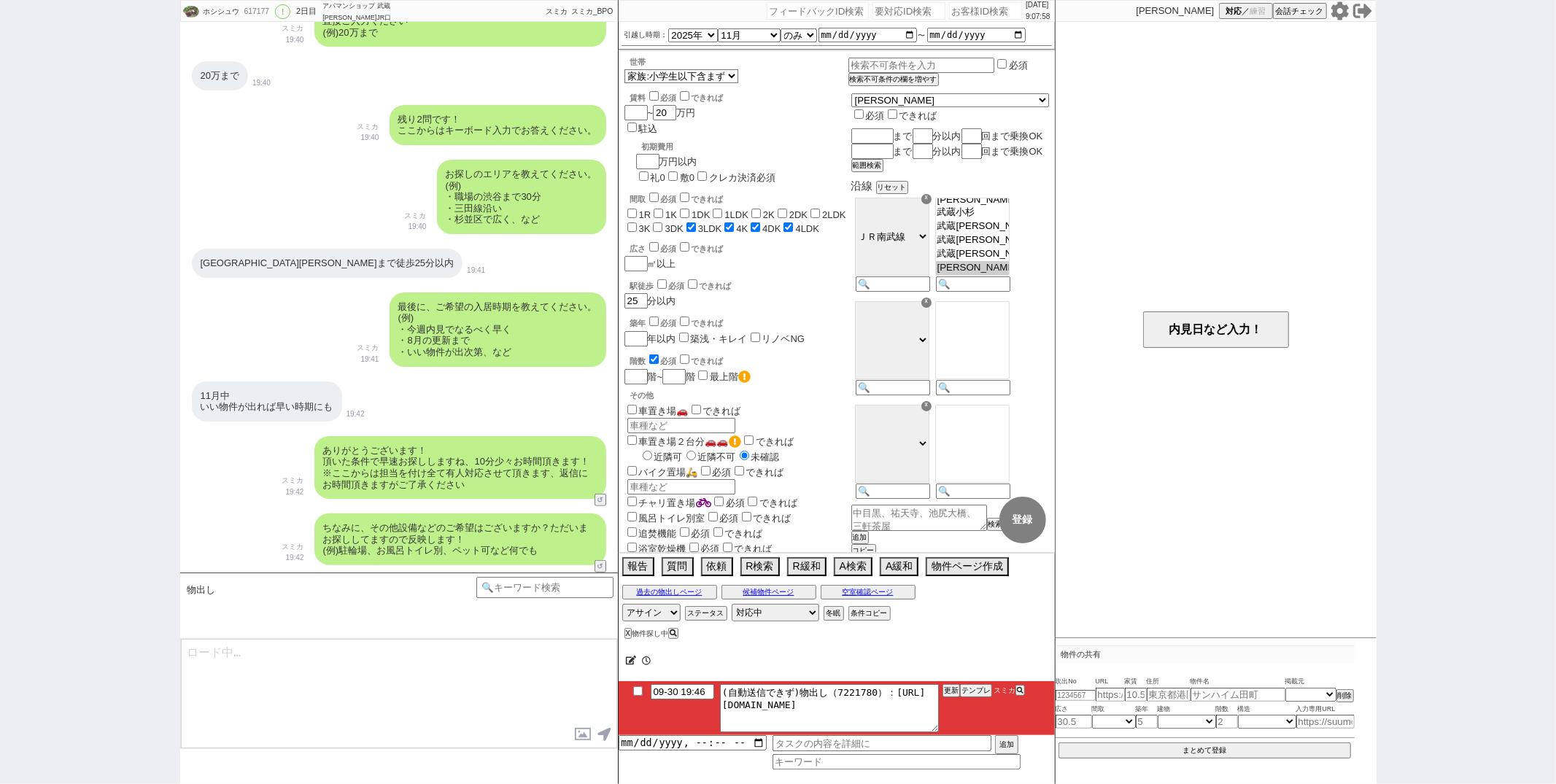
scroll to position [153, 0]
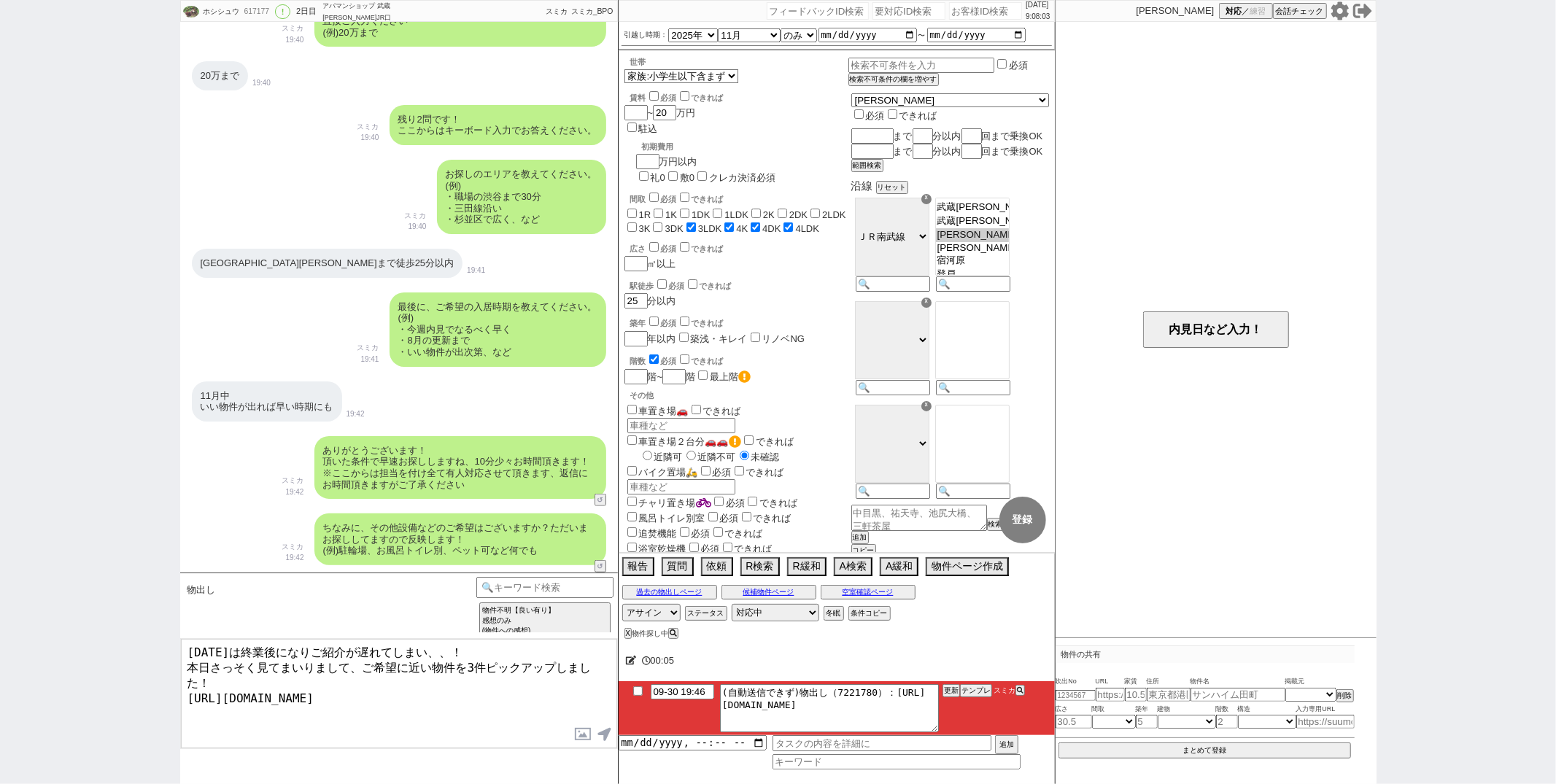
type textarea "[DATE]は終業後になりご紹介が遅れてしまい、、！ 本日さっそく見てまいりまして、ご希望に近い物件を3件ピックアップしました！ [URL][DOMAIN_N…"
checkbox input "true"
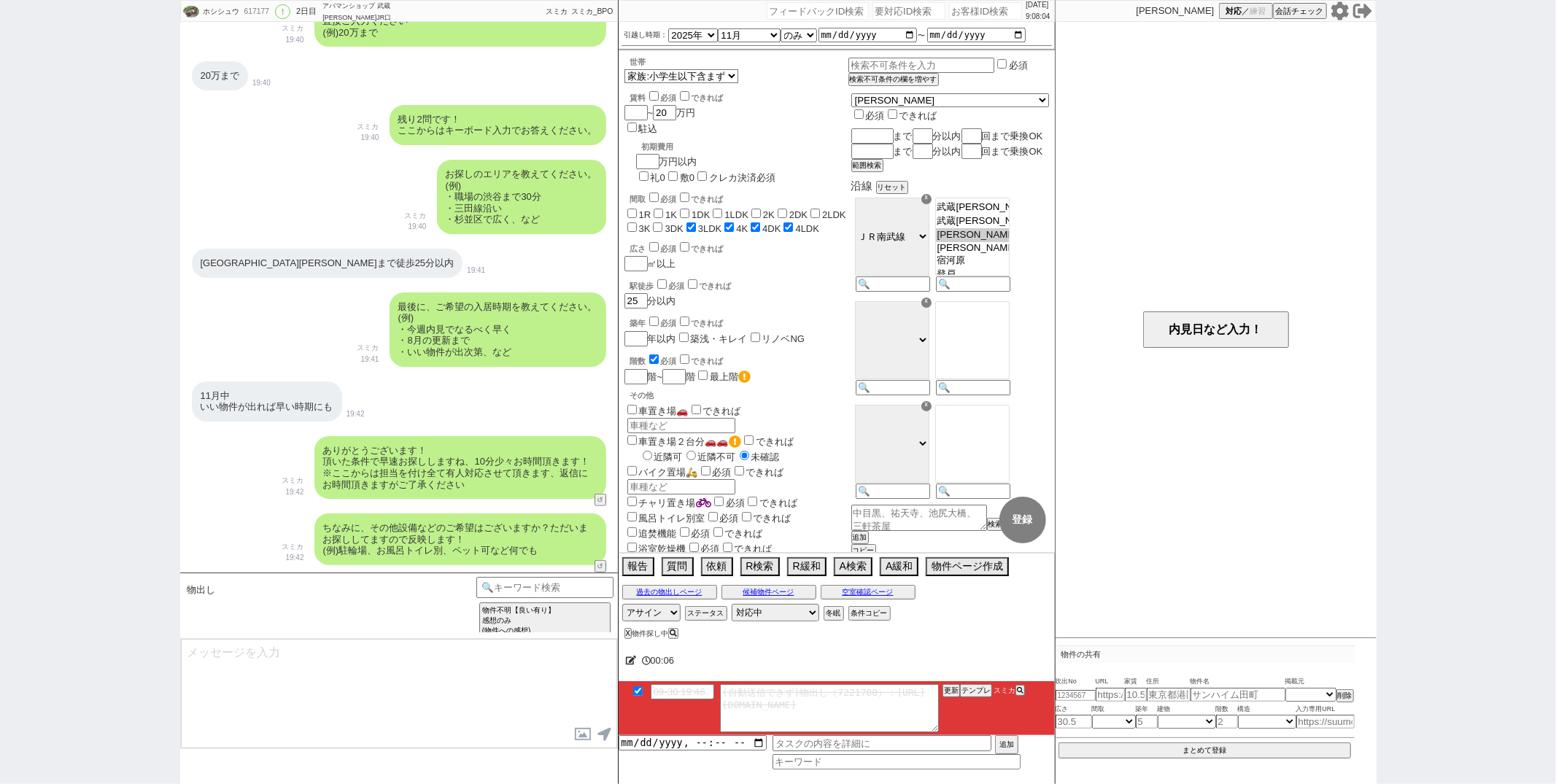
scroll to position [891, 0]
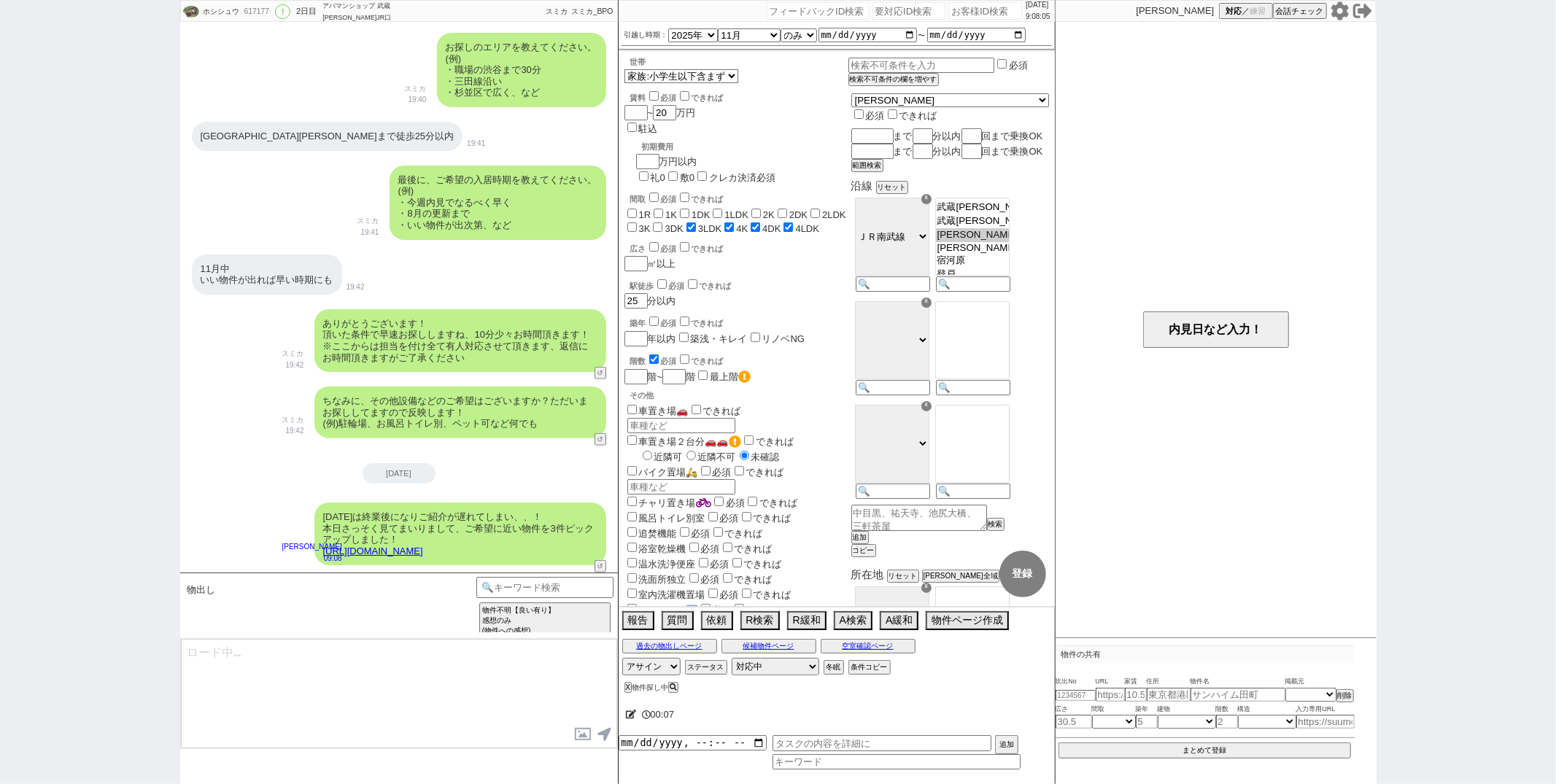
type textarea "イメージに近い物件はございますか？ ご感想いただき、すぐにまた洗い出してまいります！ ※自動応答ではなく直接ご紹介します！"
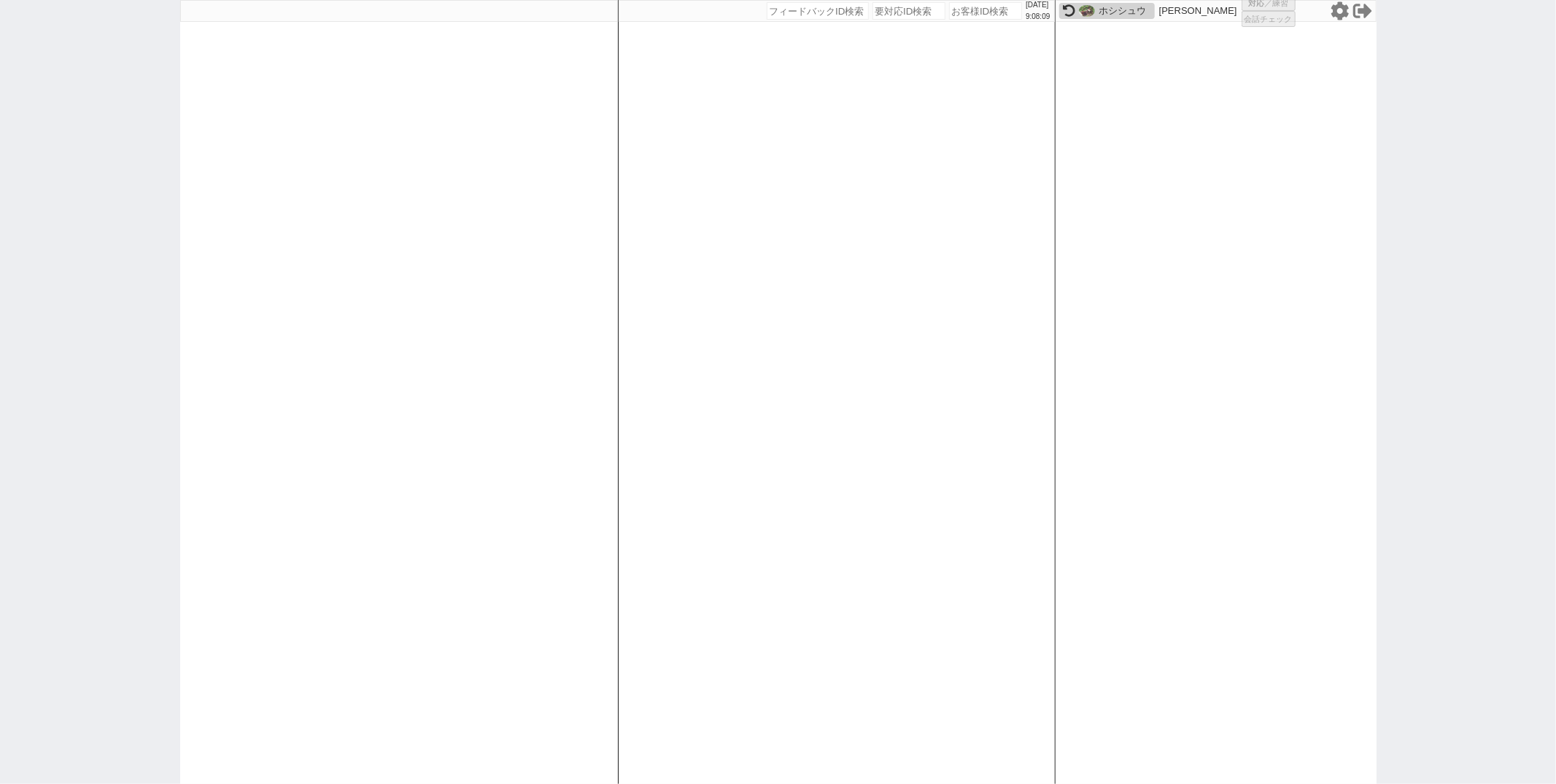
select select
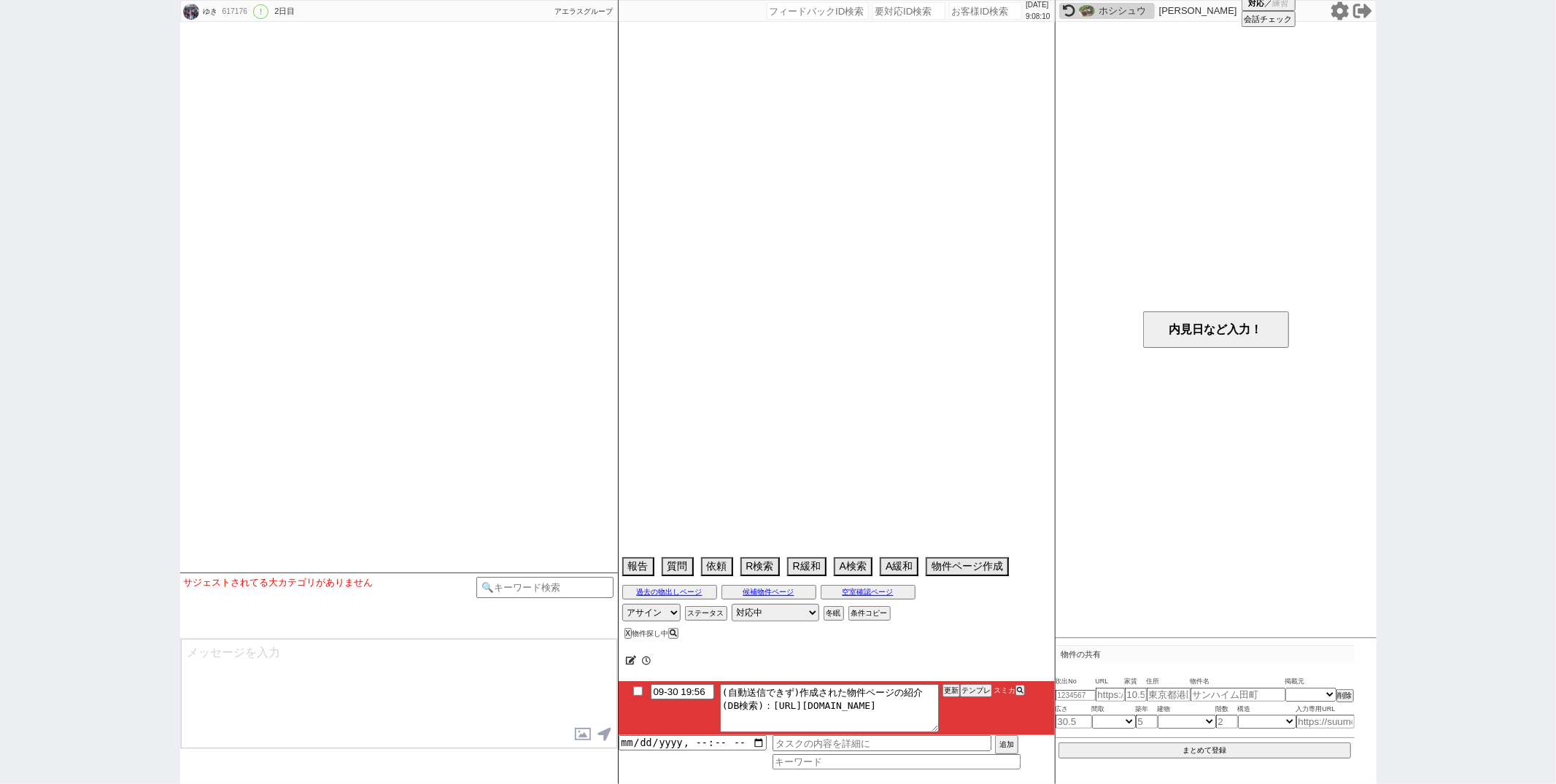
select select "15"
select select "6"
select select "23"
select select "2996"
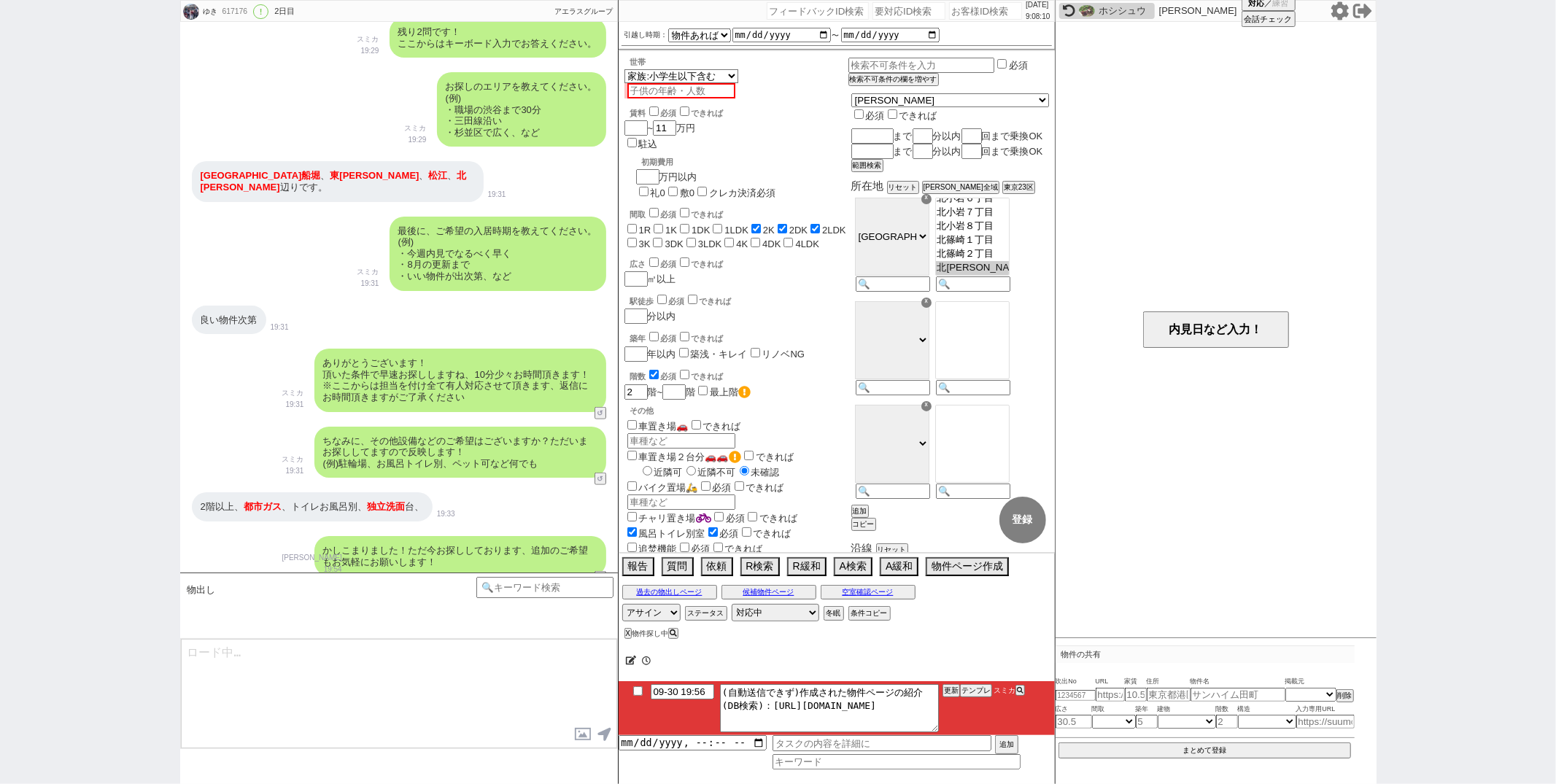
scroll to position [566, 0]
type textarea "昨日は終業後になりご紹介が遅れてしまい、、！ 本日さっそく見てまいりまして、条件に合わせて8件をピックアップしております！ https://tools.sum…"
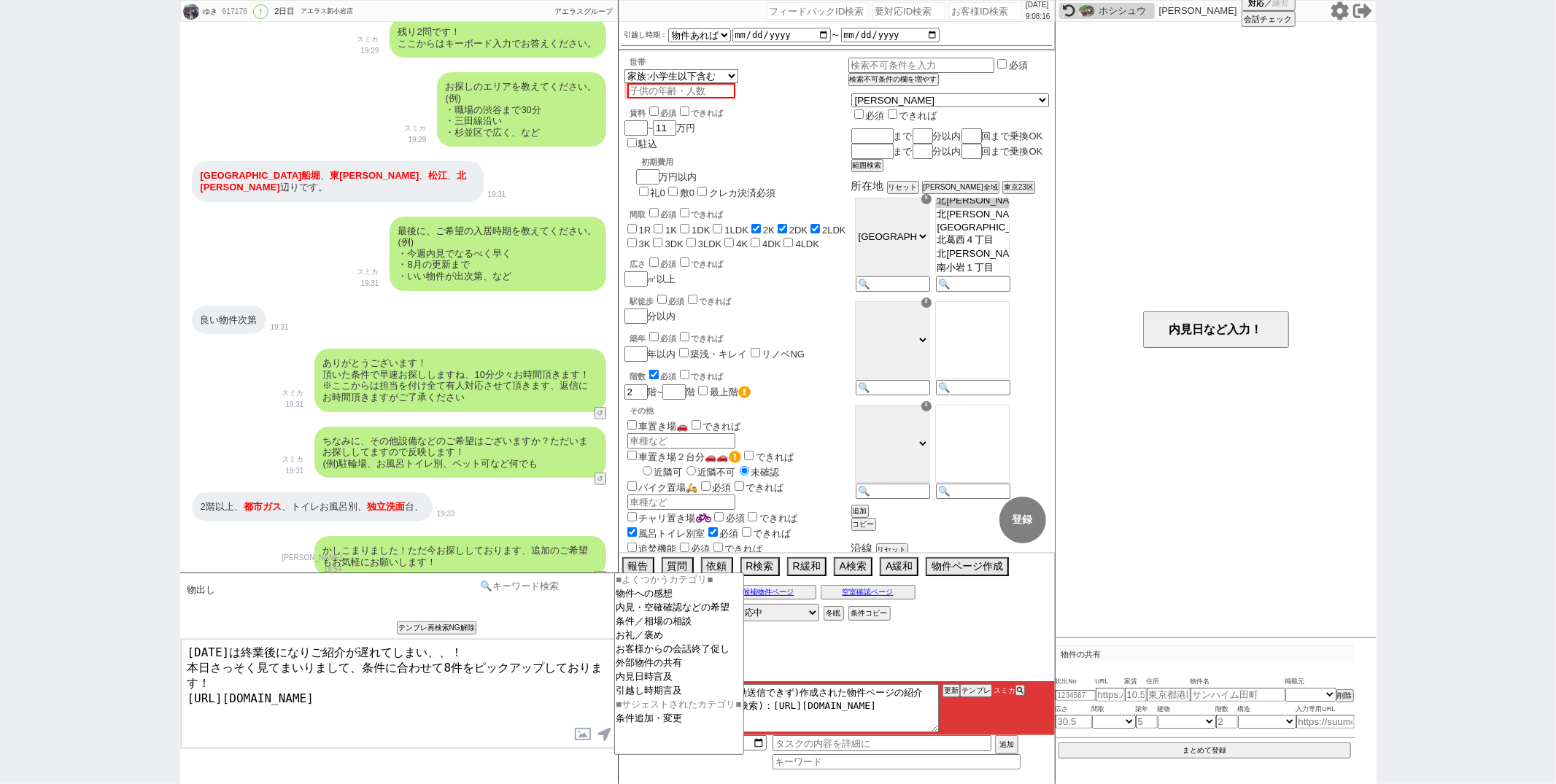
click at [518, 585] on input at bounding box center [545, 586] width 138 height 18
type input "省く"
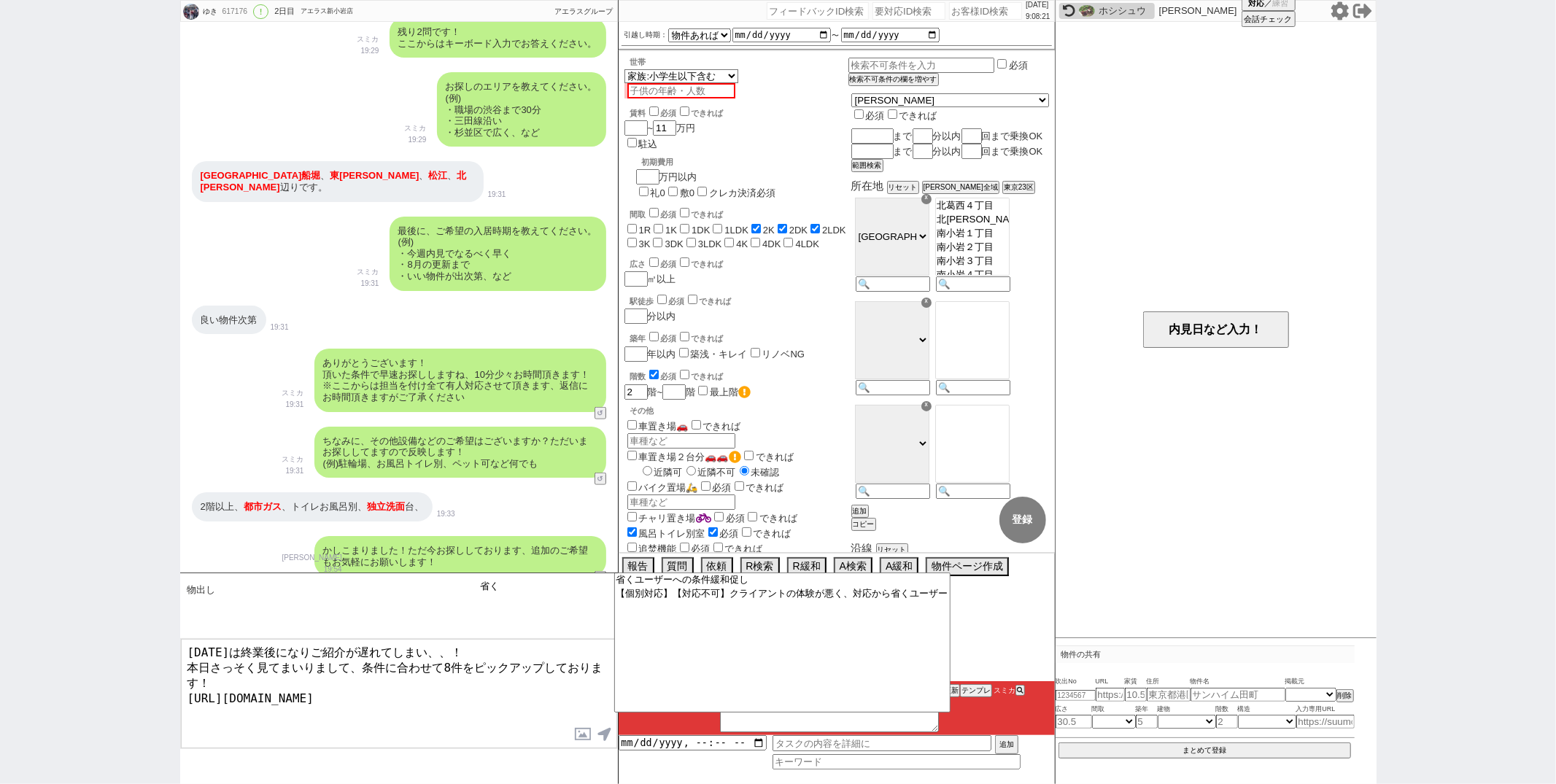
scroll to position [602, 0]
click at [768, 592] on option "【個別対応】【対応不可】クライアントの体験が悪く、対応から省くユーザー" at bounding box center [781, 593] width 335 height 14
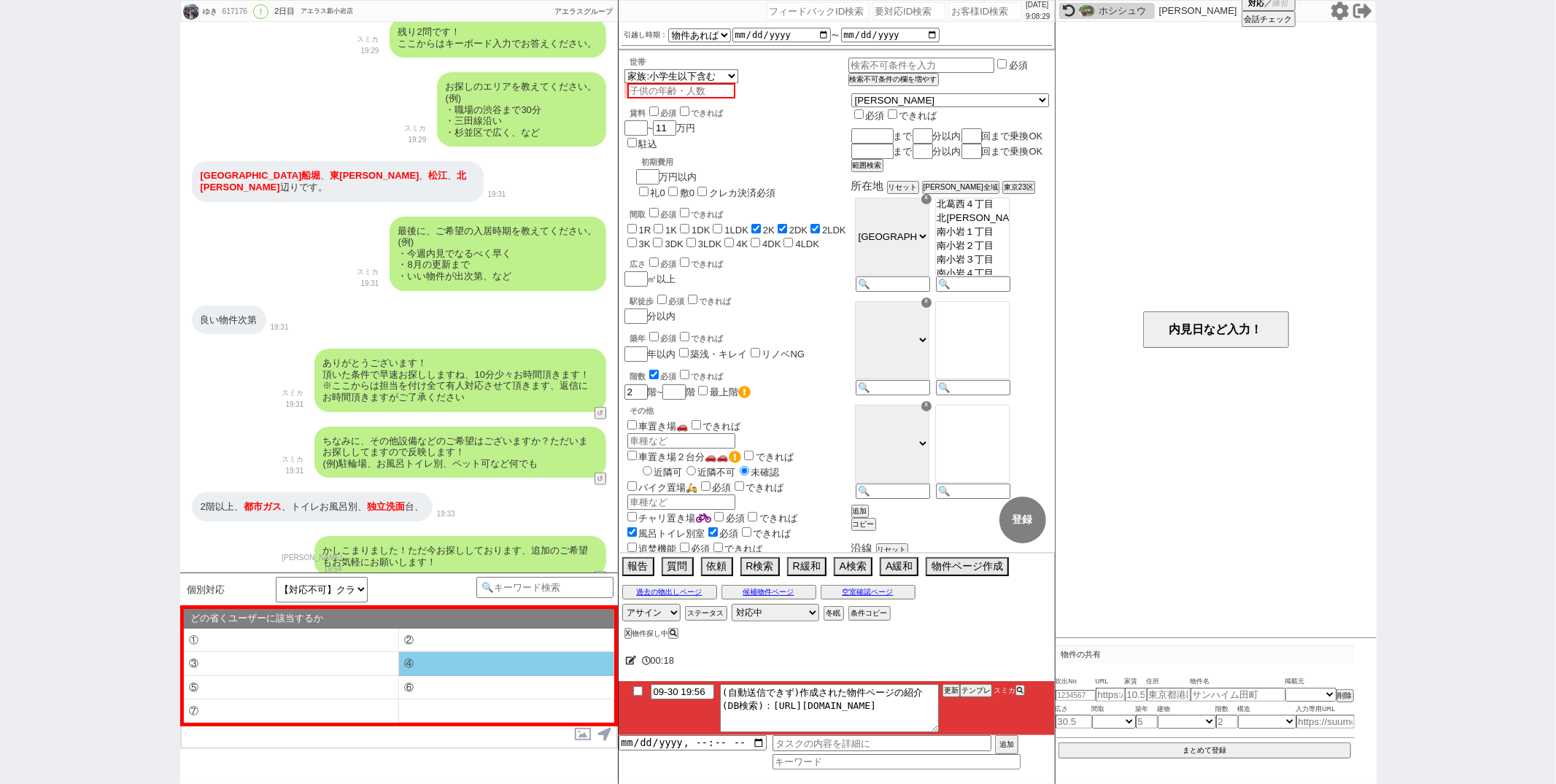
click at [413, 662] on li "④" at bounding box center [506, 663] width 215 height 24
select select "④"
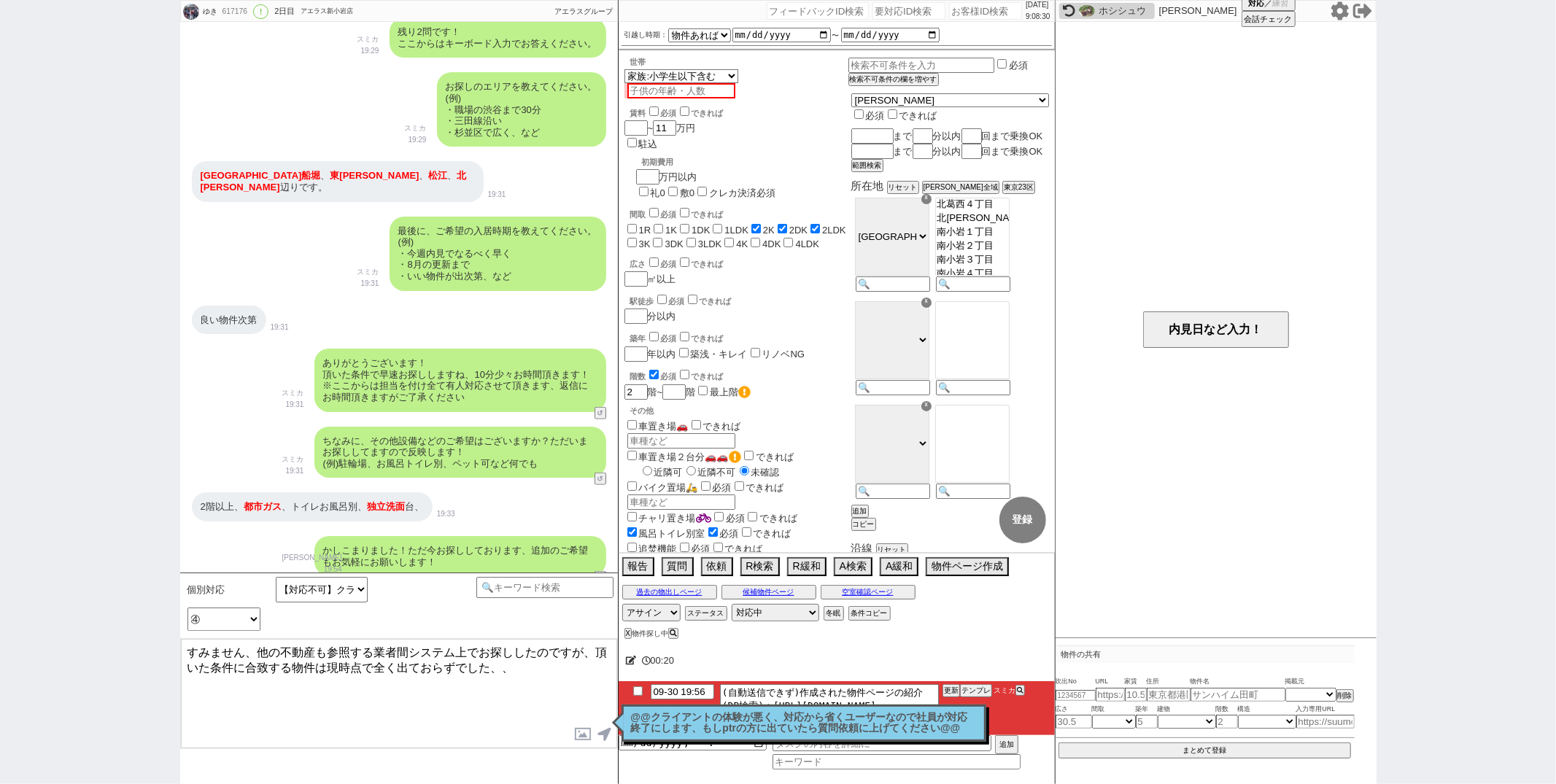
drag, startPoint x: 246, startPoint y: 651, endPoint x: 347, endPoint y: 324, distance: 342.2
click at [347, 324] on div "ゆき 617176 ! 0 2日目 アエラス新小岩店 冬眠中 自社客 アエラスグループ スミカ_BPO チャット全表示 2025-09-30 ようこそLINE…" at bounding box center [399, 392] width 438 height 784
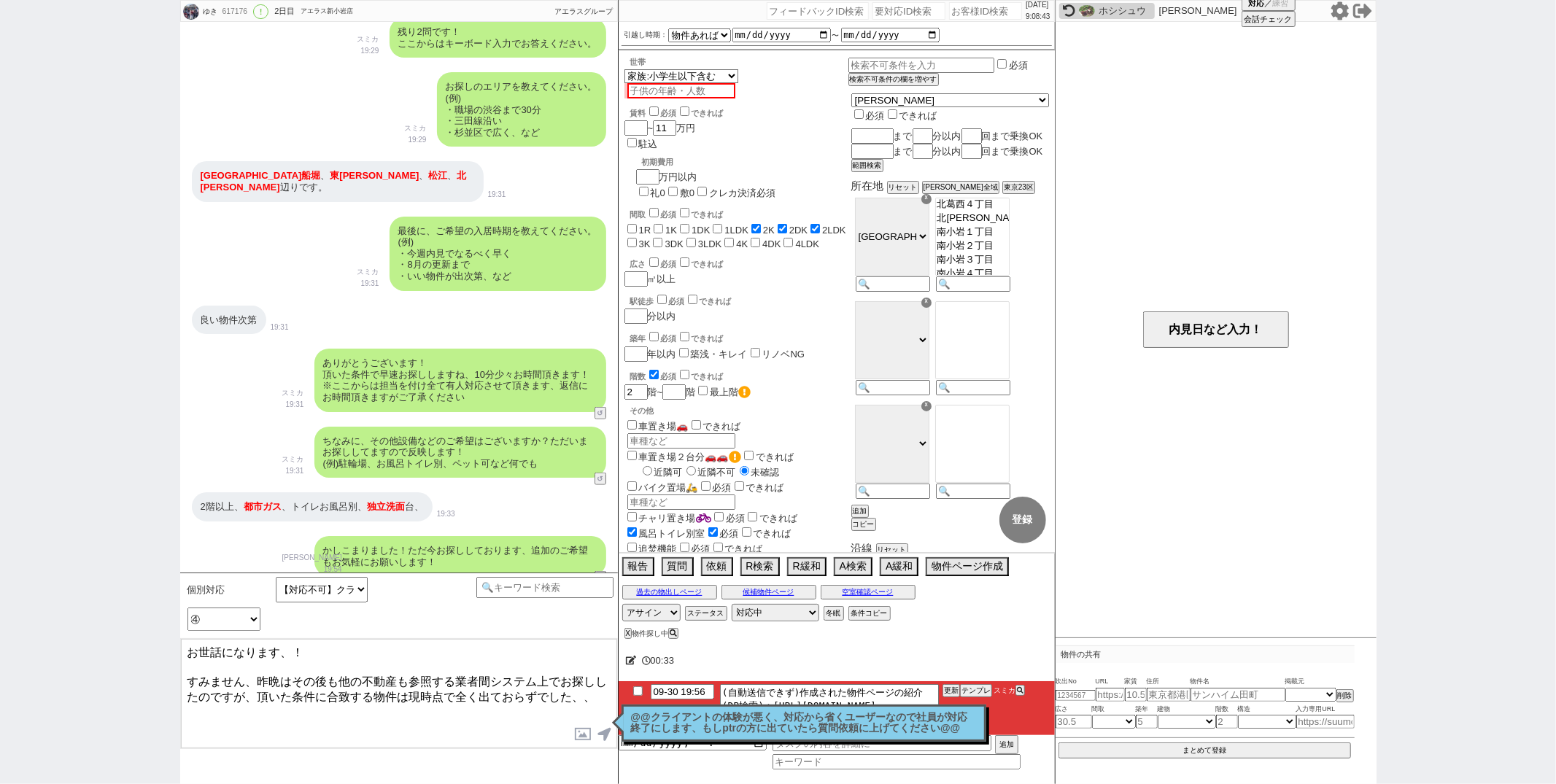
type textarea "お世話になります、！ すみません、昨晩はその後も他の不動産も参照する業者間システム上でお探ししたのですが、頂いた条件に合致する物件は現時点で全く出ておらずでし…"
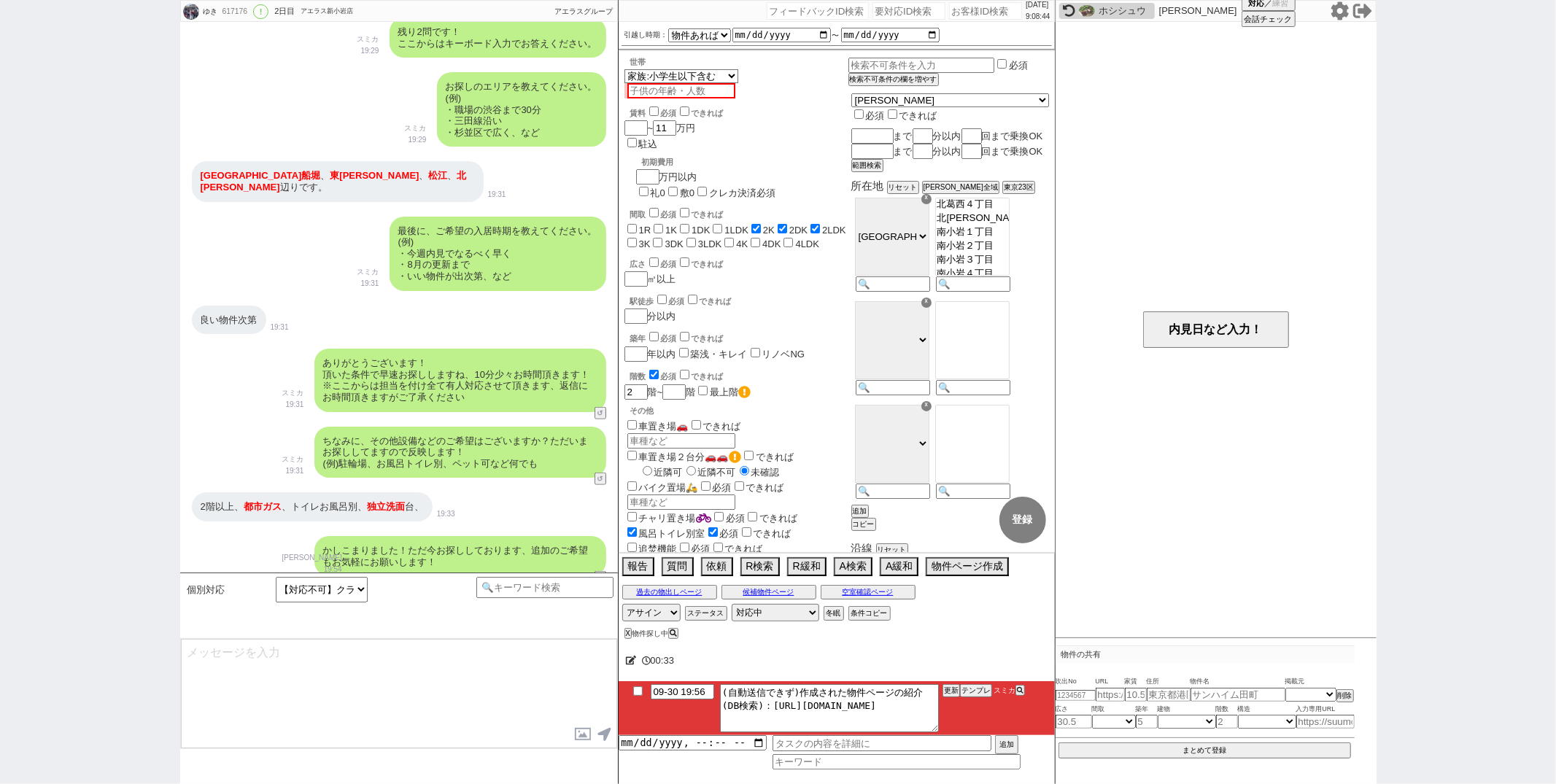
scroll to position [1021, 0]
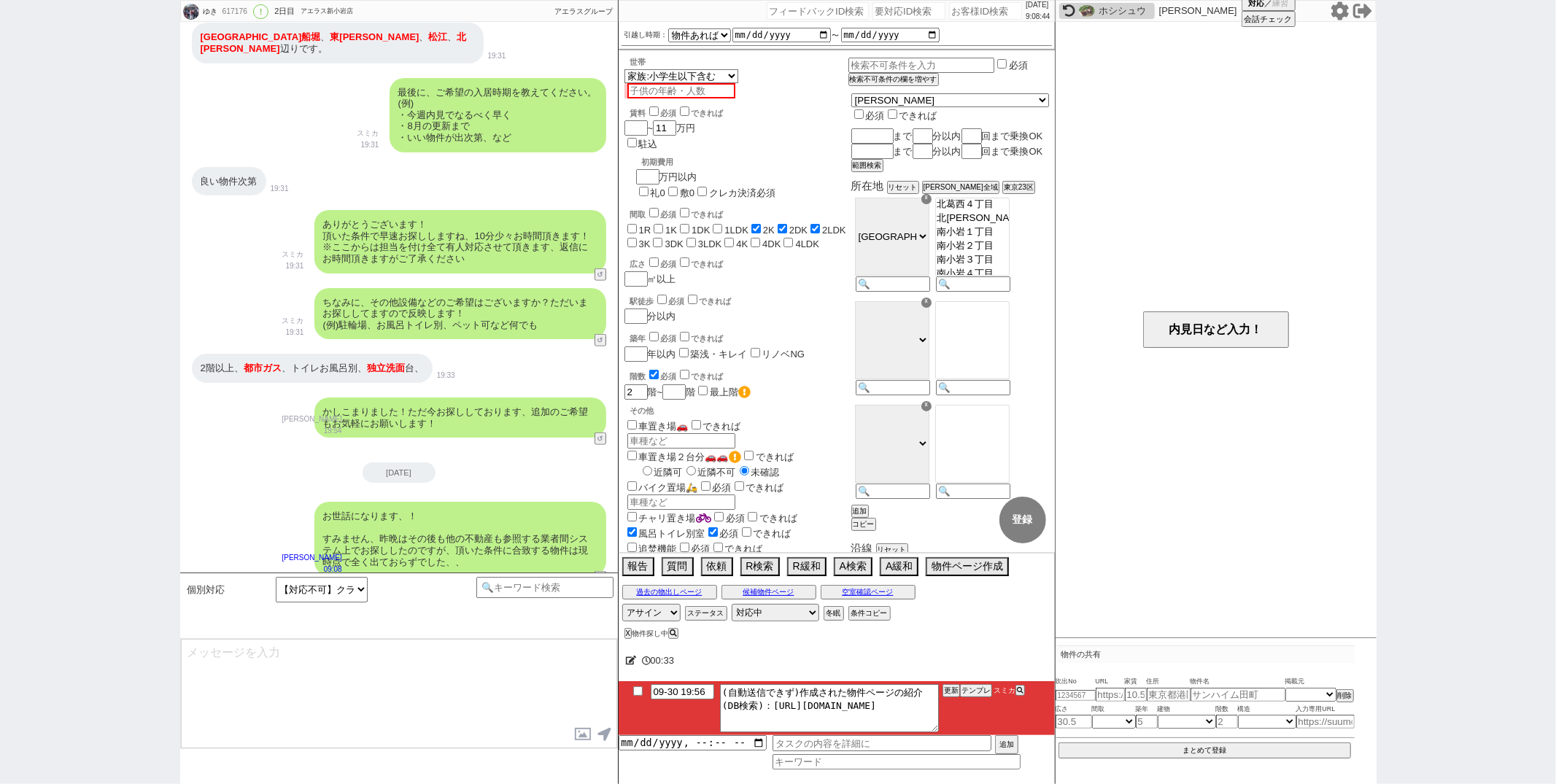
type input "10-01 09:11"
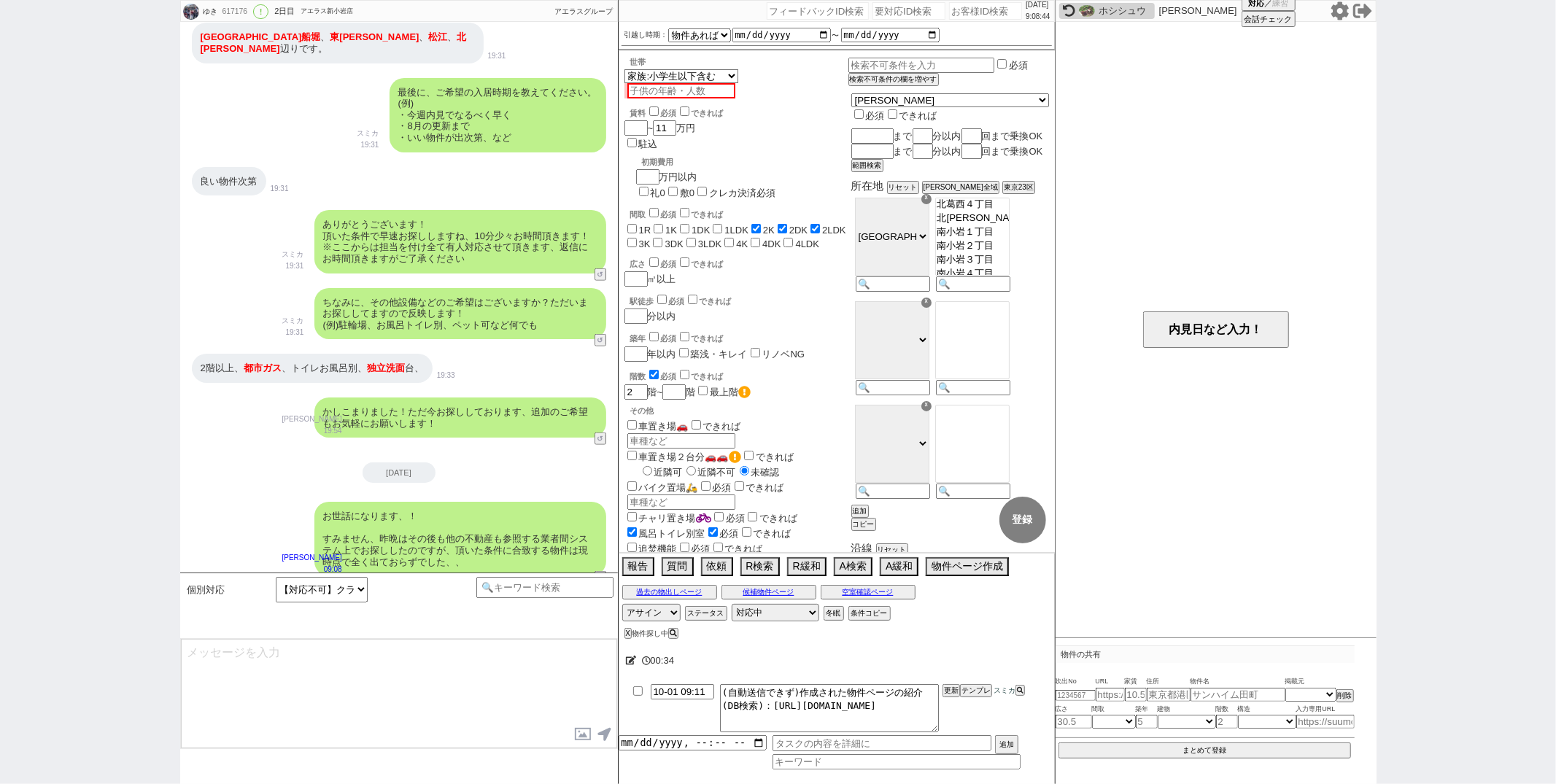
type textarea "お力添えできず申し訳ございません、、また機会がございましたら宜しくお願い致します。"
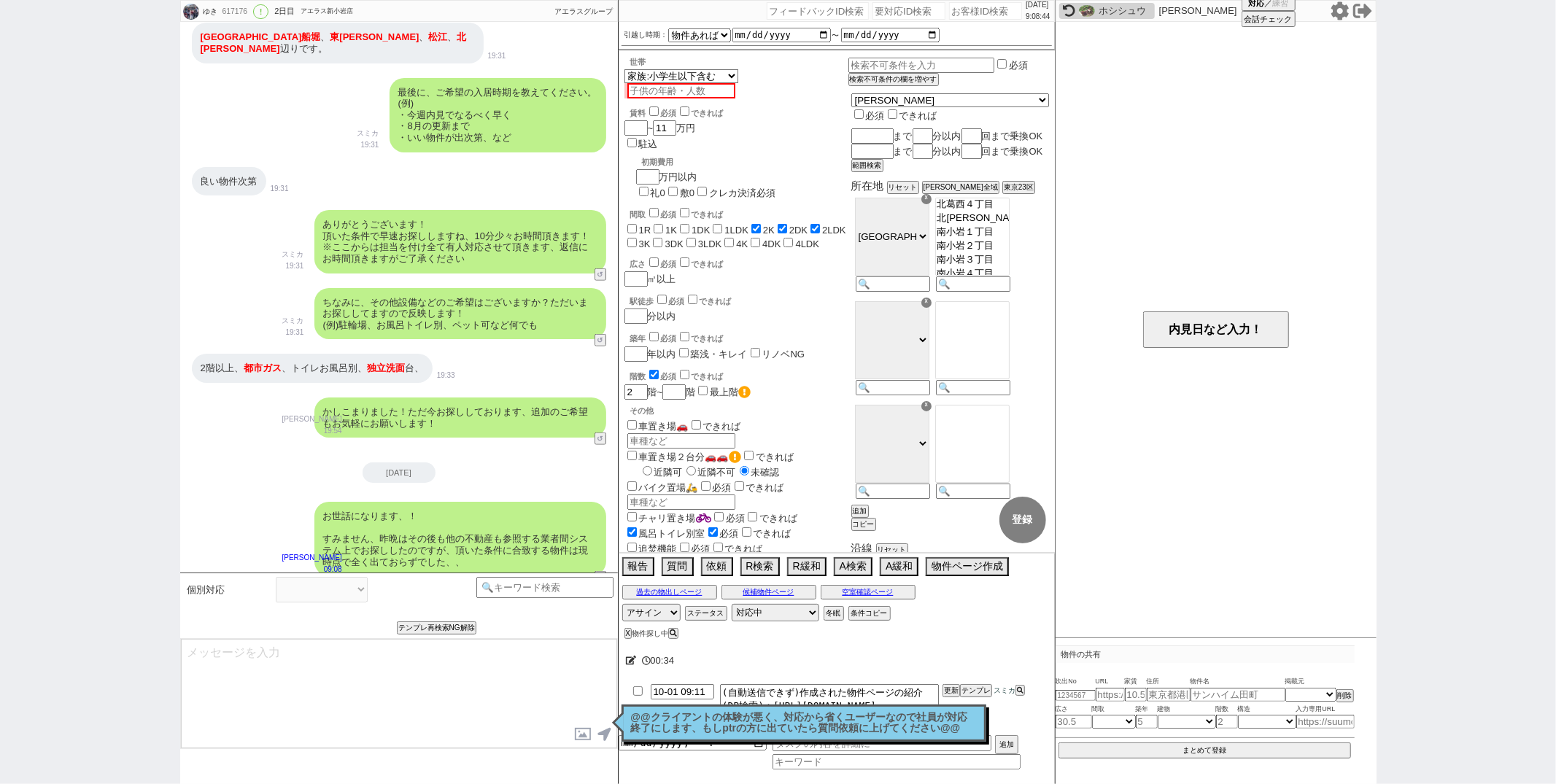
select select
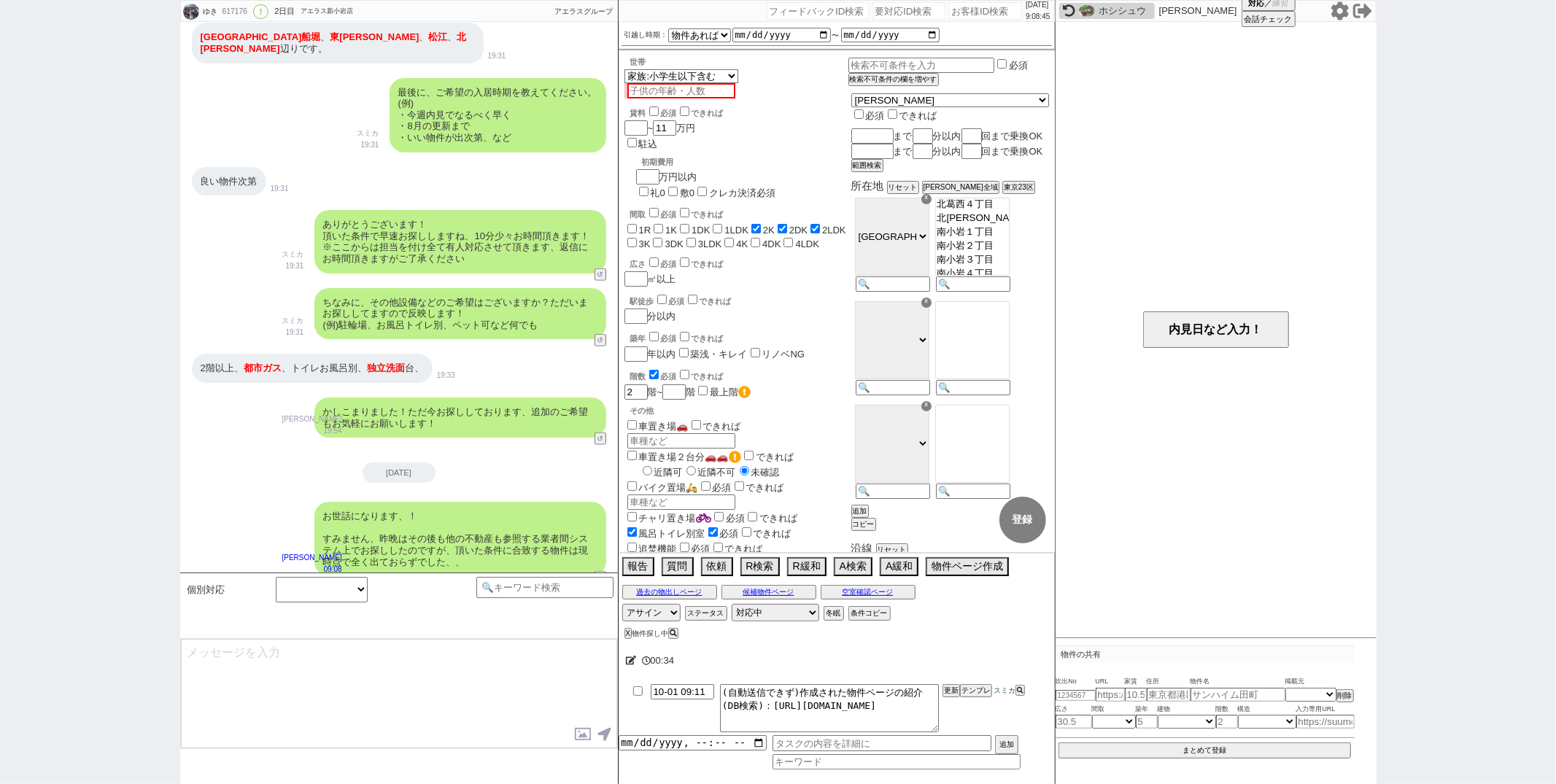
scroll to position [1076, 0]
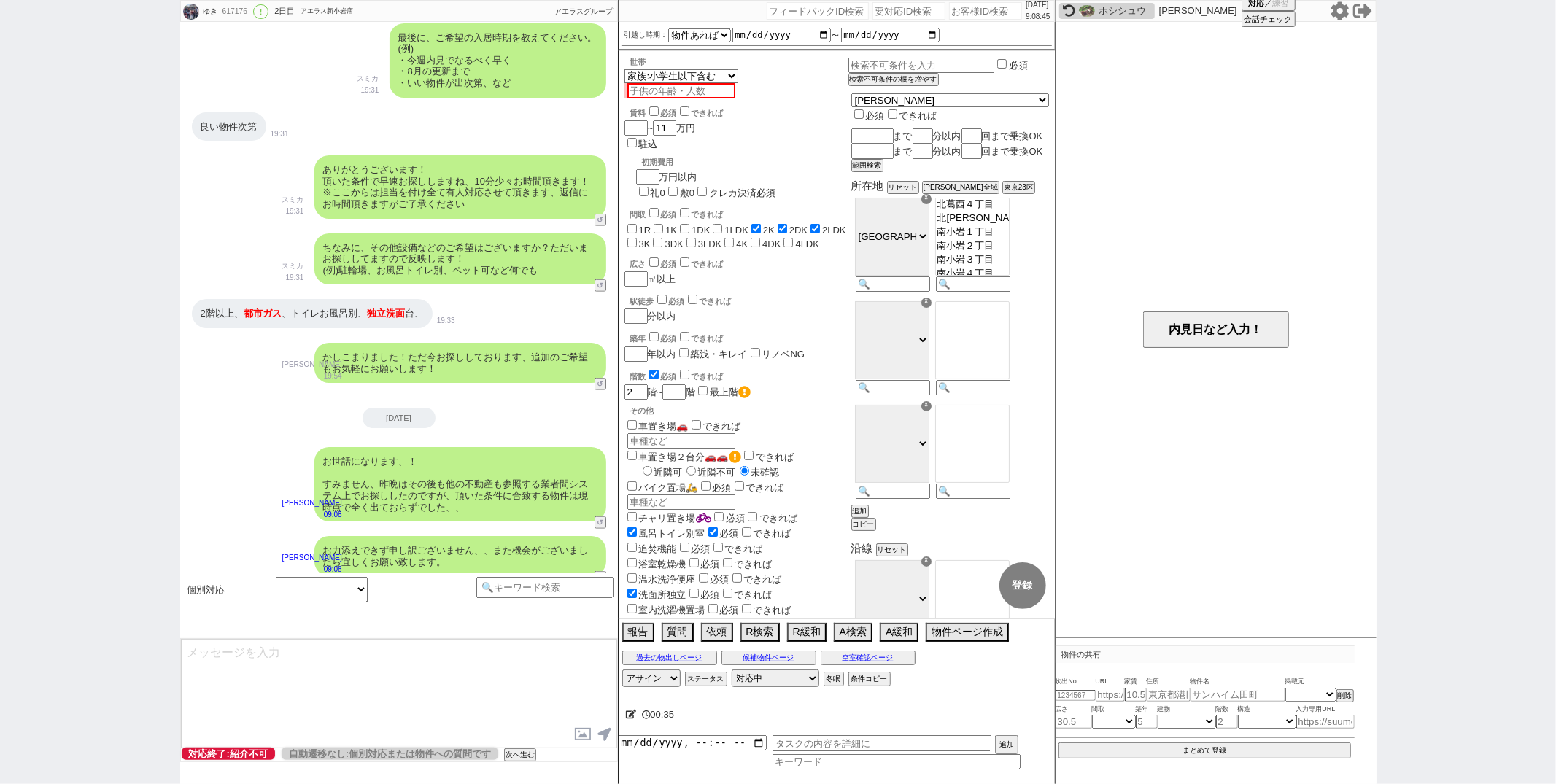
select select "400"
select select
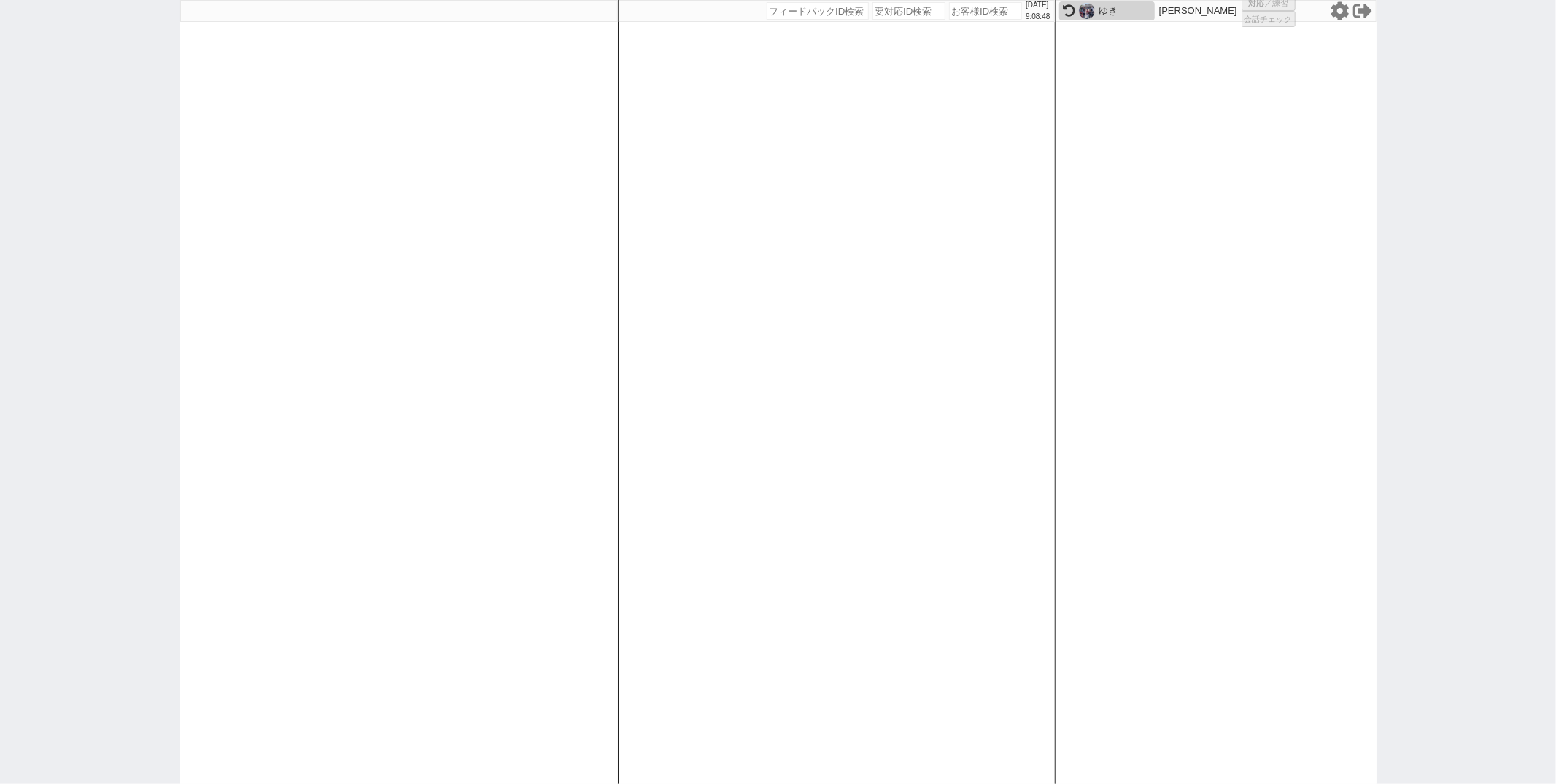
select select "100"
select select "1"
select select "6"
select select "2"
select select "5"
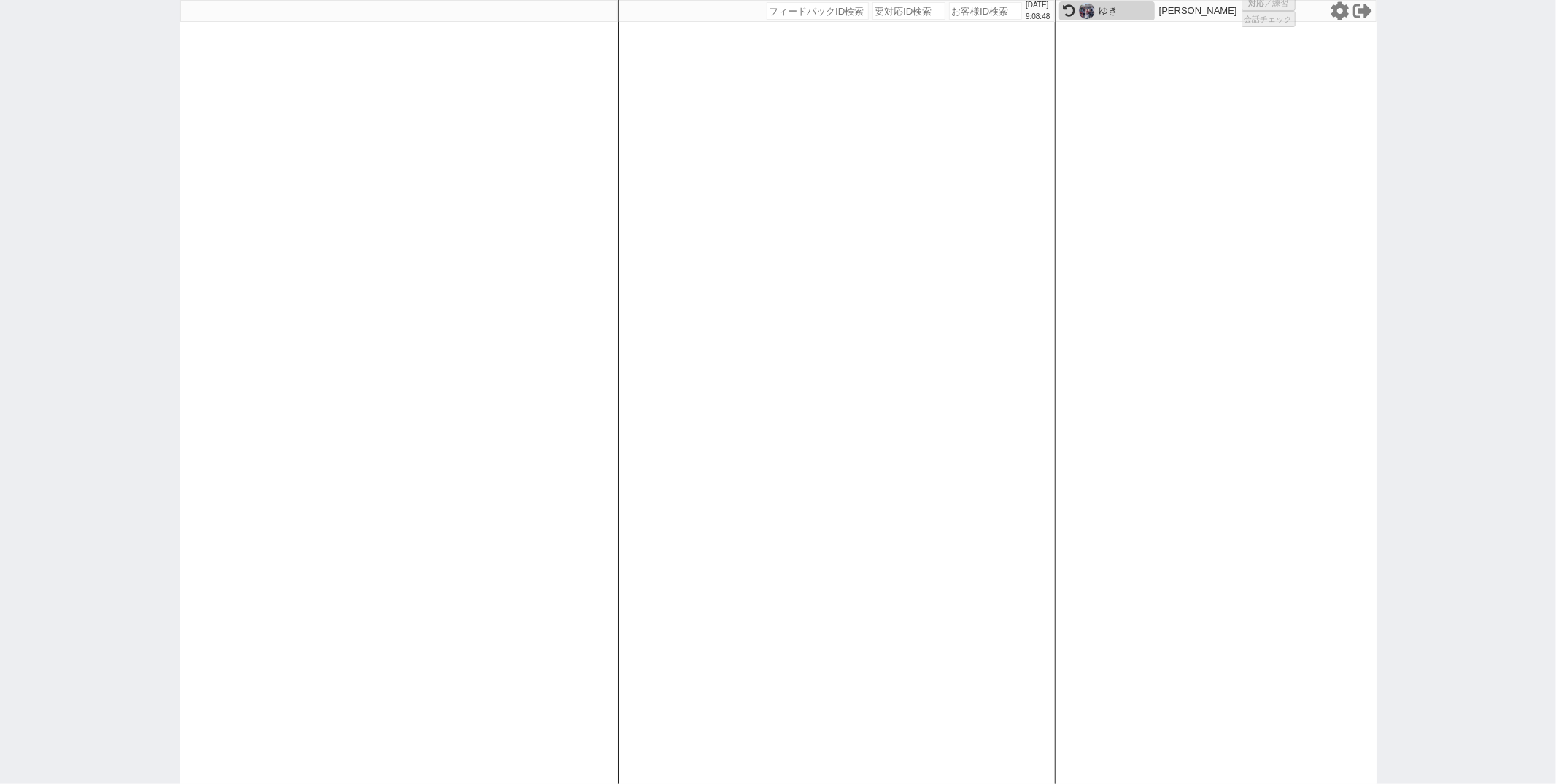
select select
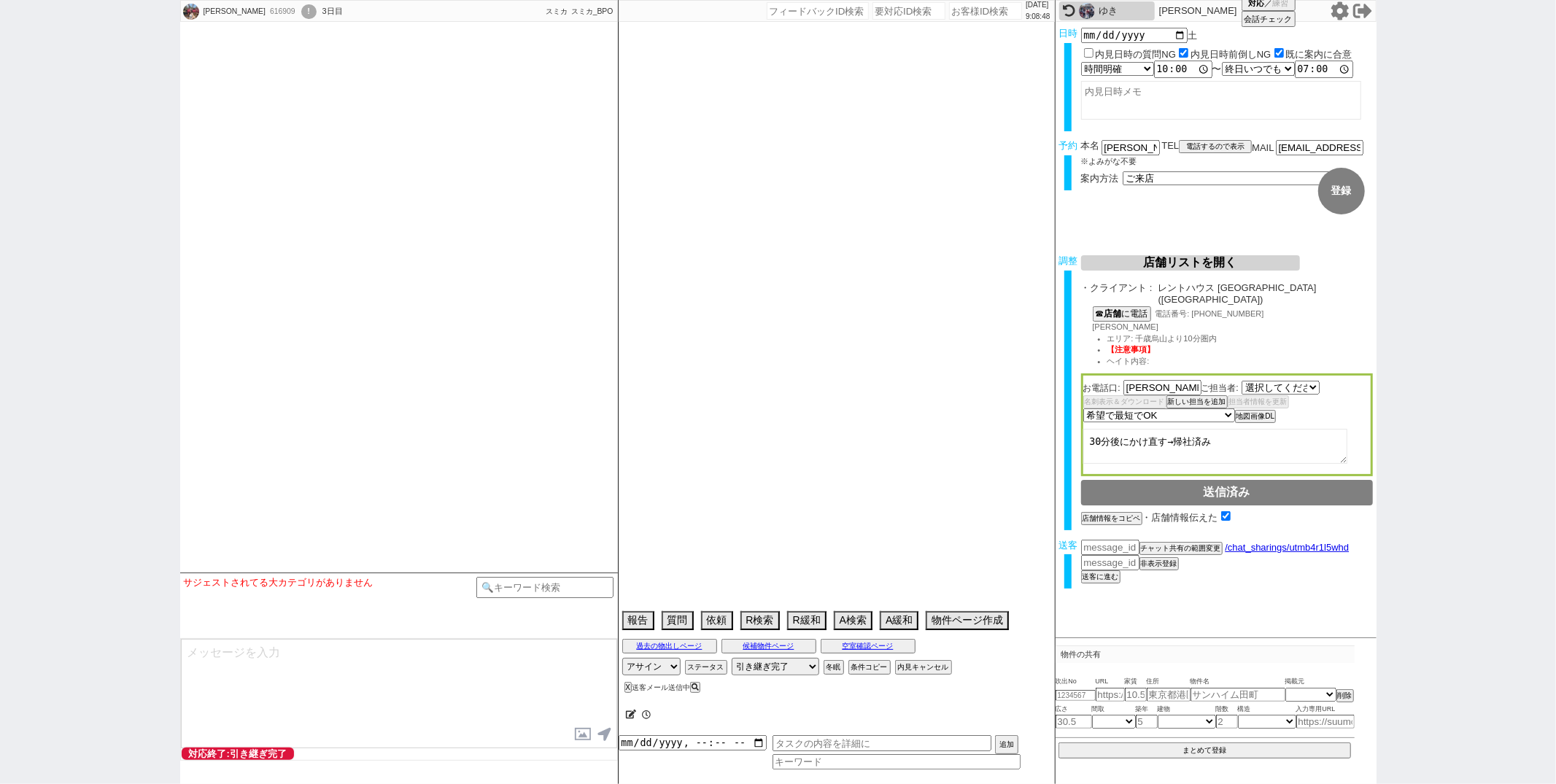
select select "2583"
type textarea "他社内見あり→他社予定なくなった"
select select "2025"
select select "11"
select select "15"
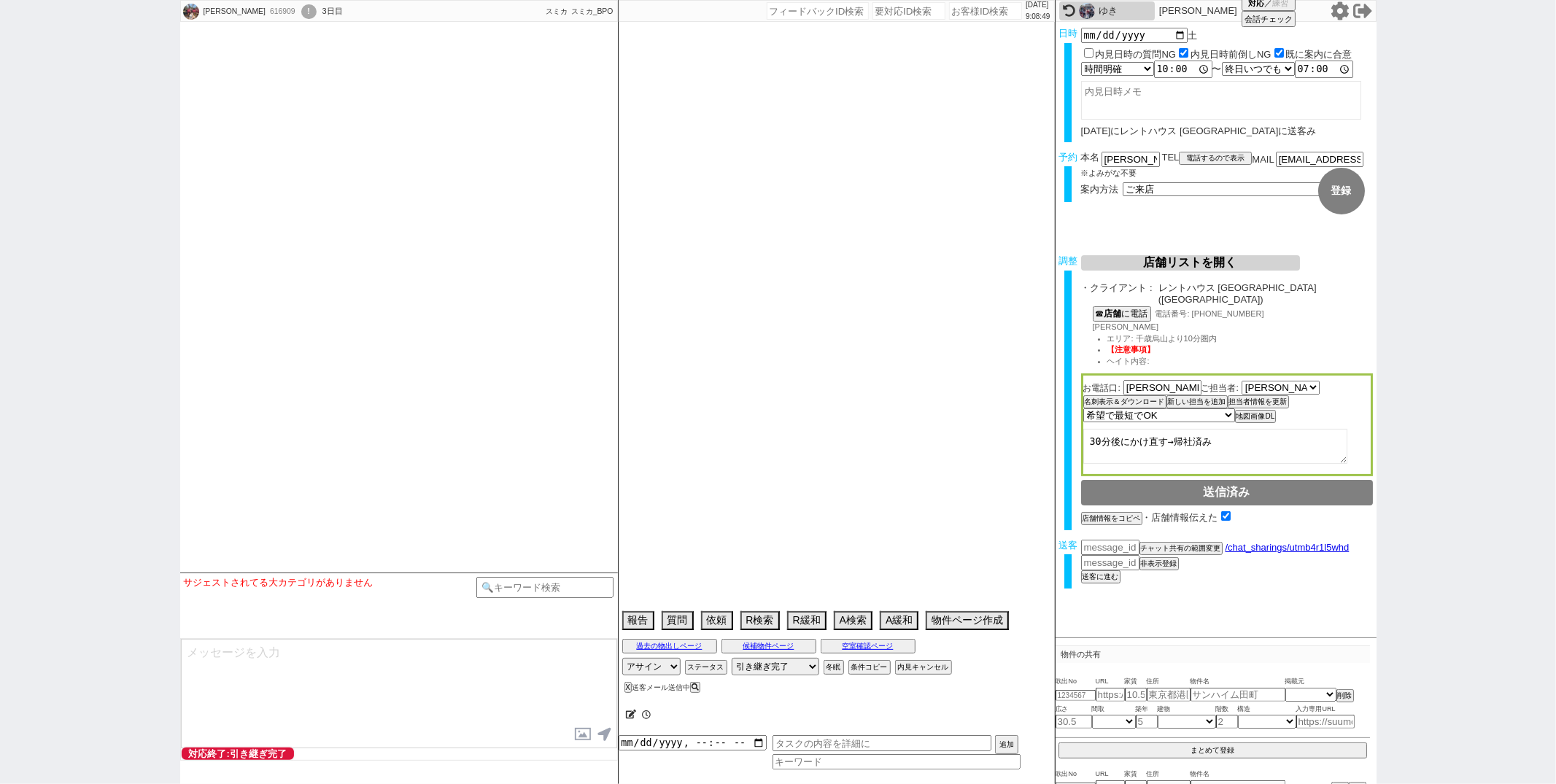
select select "0"
select select "44"
select select "1159"
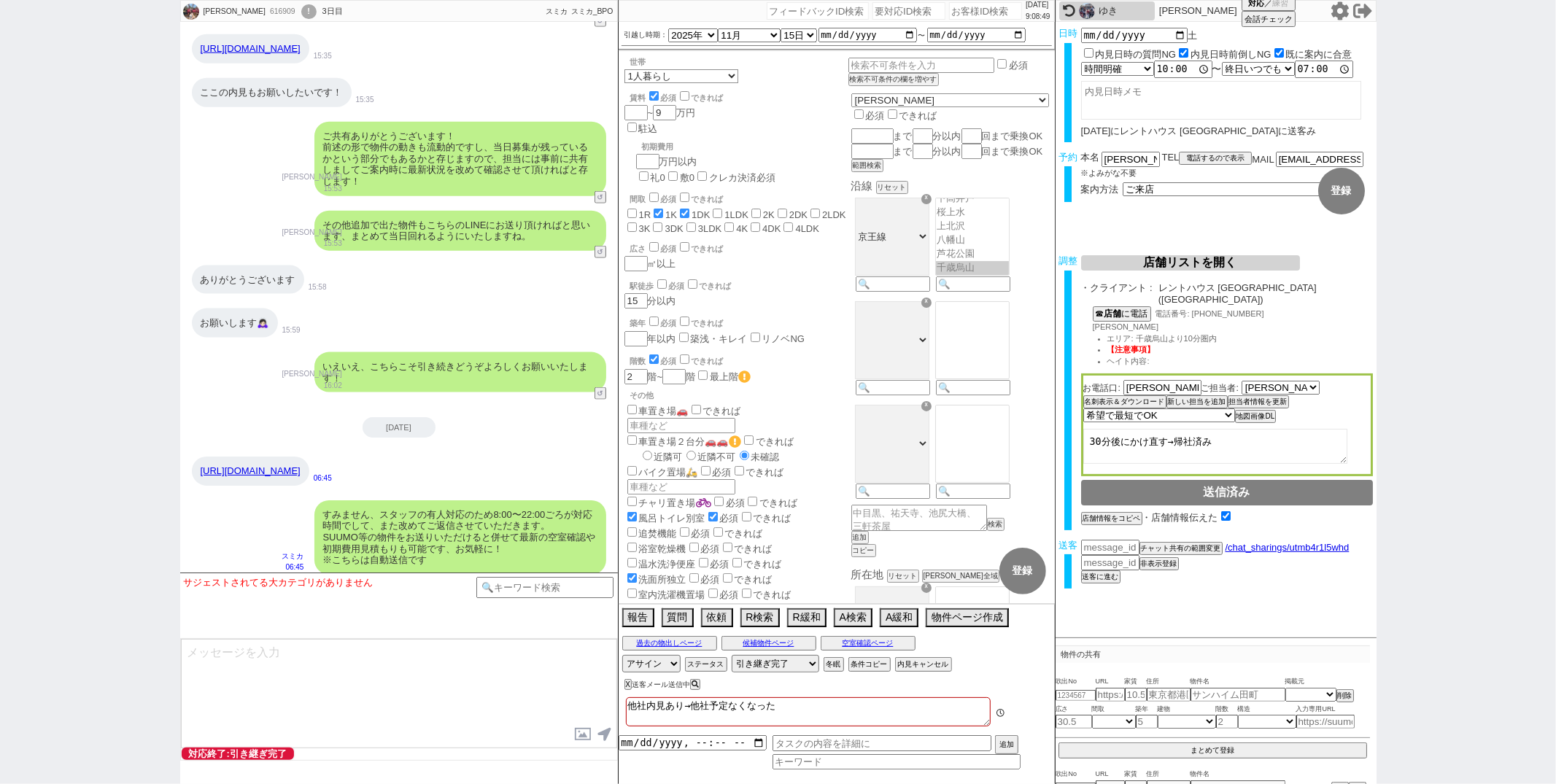
scroll to position [107, 0]
click at [317, 662] on textarea at bounding box center [399, 693] width 437 height 110
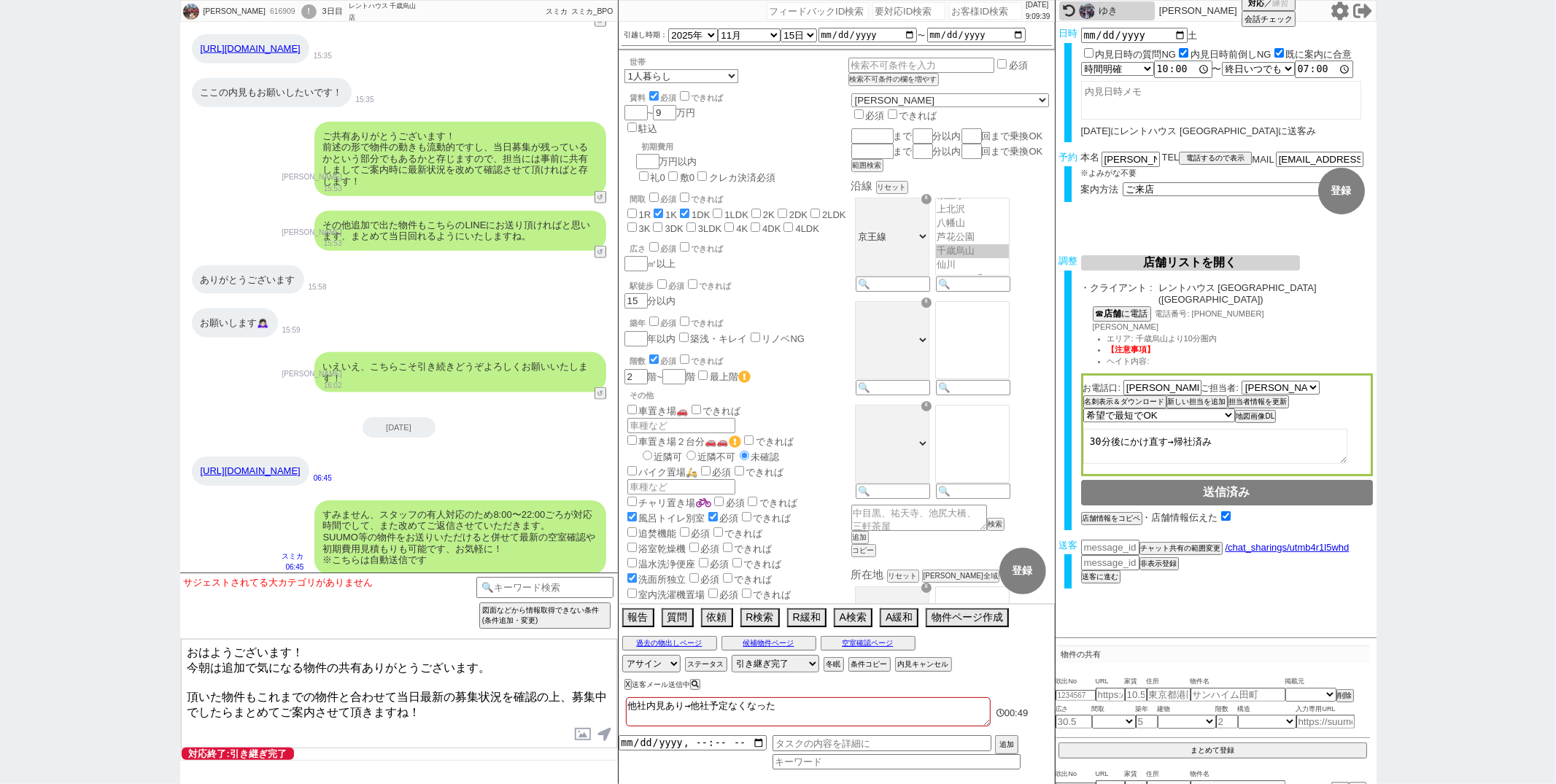
type textarea "おはようございます！ 今朝は追加で気になる物件の共有ありがとうございます。 頂いた物件もこれまでの物件と合わせて当日最新の募集状況を確認の上、募集中でしたらま…"
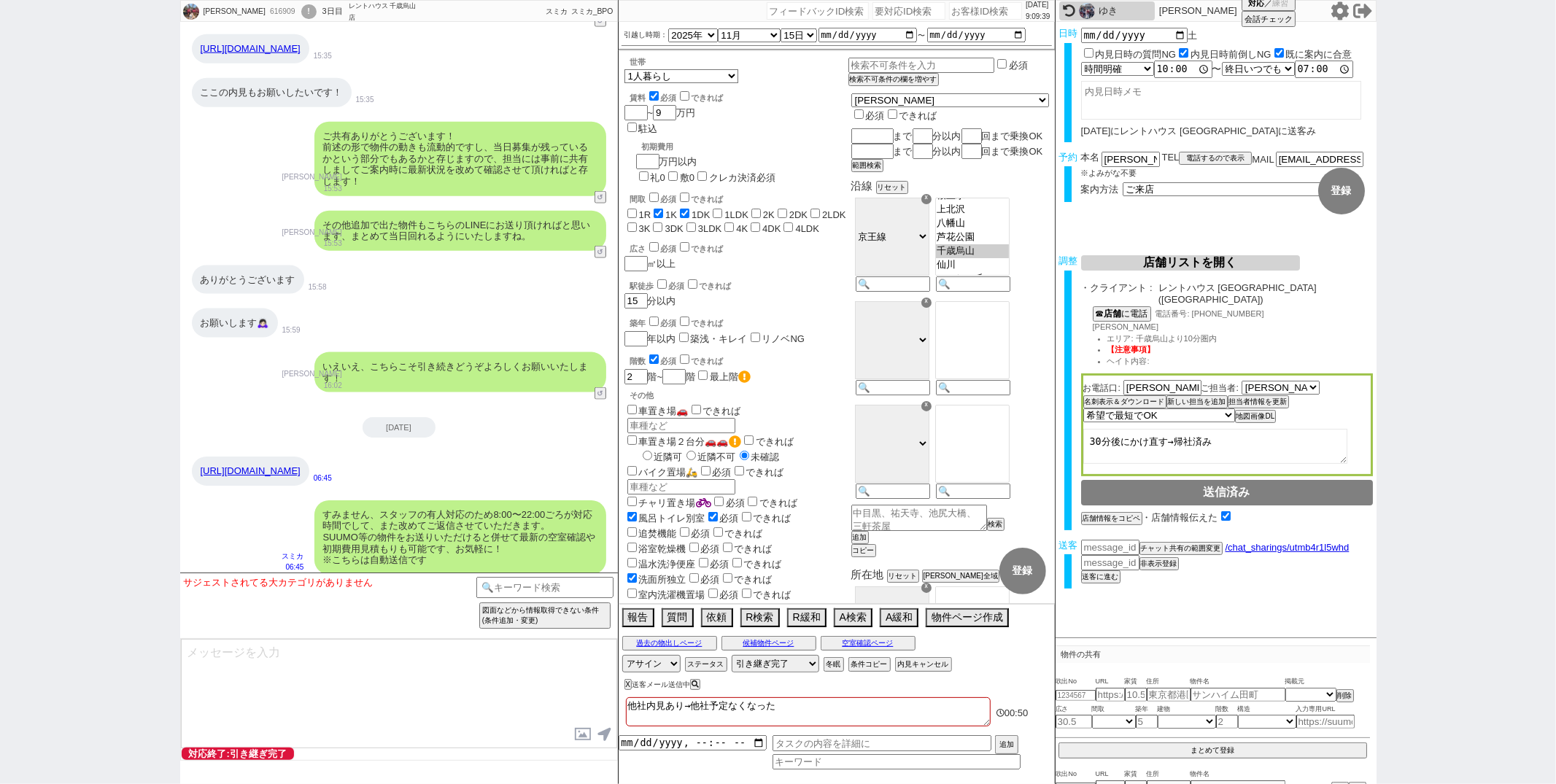
scroll to position [6264, 0]
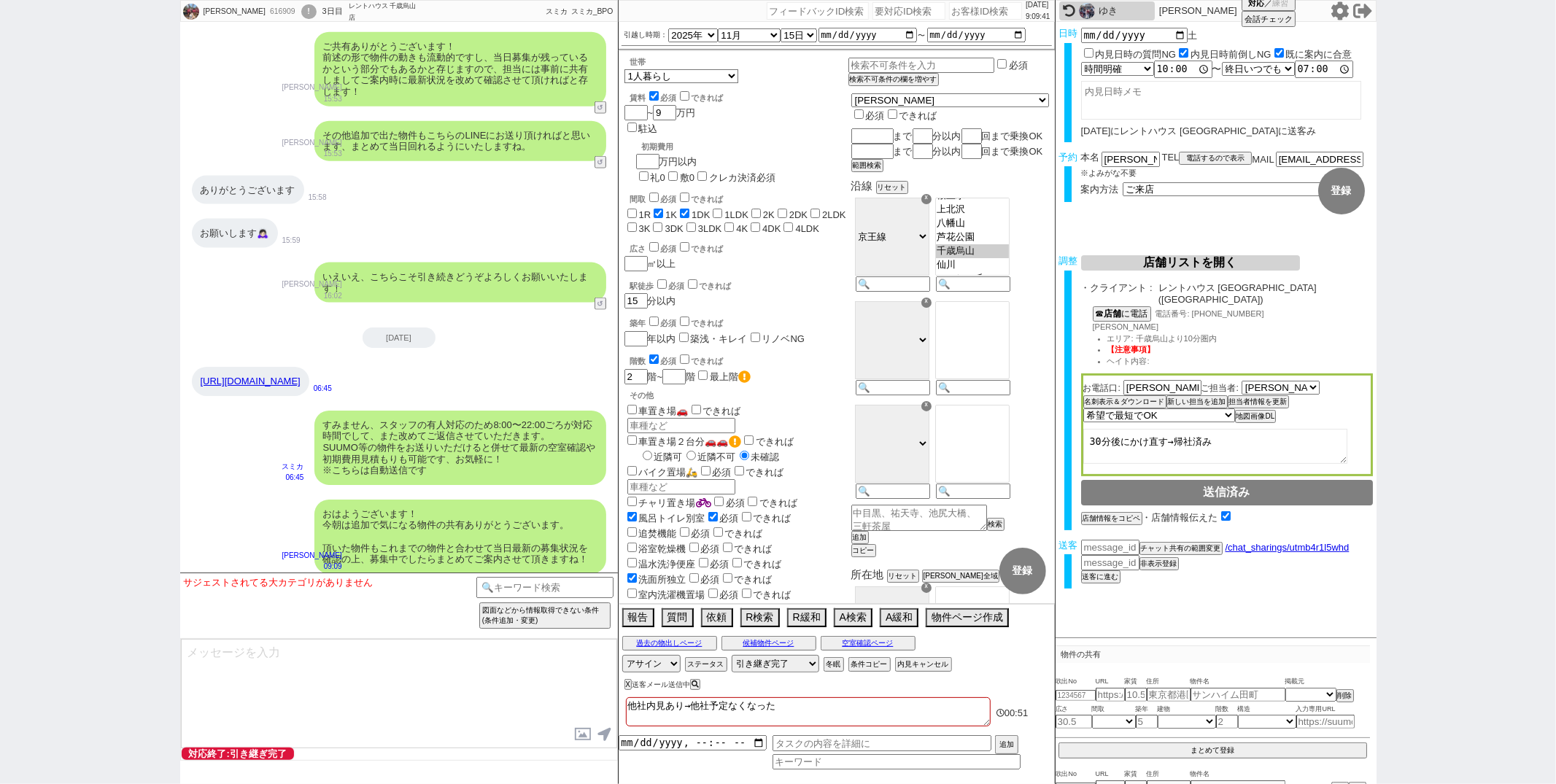
click at [591, 518] on div "おはようございます！ 今朝は追加で気になる物件の共有ありがとうございます。 頂いた物件もこれまでの物件と合わせて当日最新の募集状況を確認の上、募集中でしたらま…" at bounding box center [460, 536] width 292 height 75
click at [1103, 540] on input "number" at bounding box center [1110, 546] width 59 height 12
paste input "37210153"
type input "37210153"
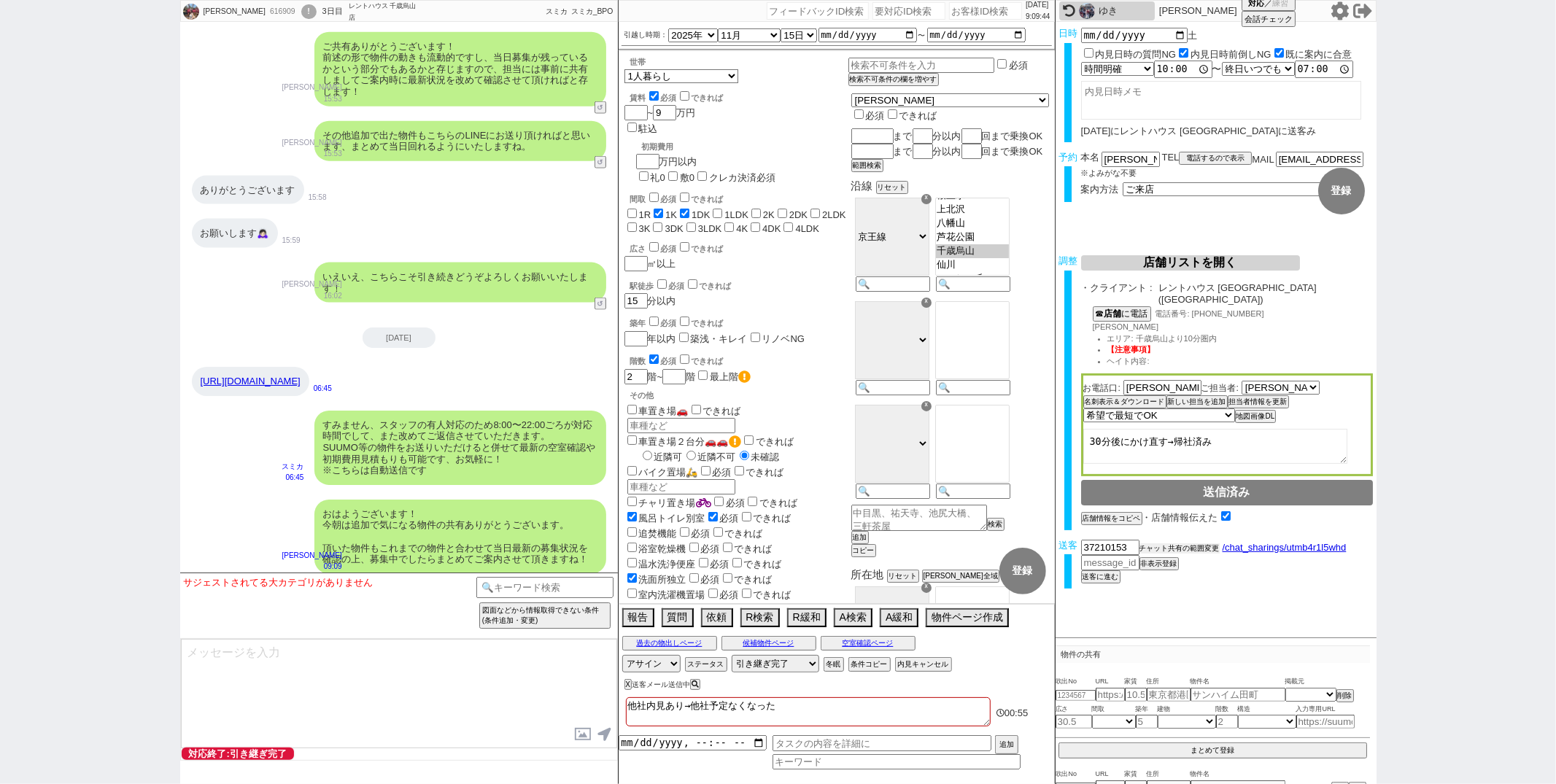
click at [1152, 543] on button "チャット共有の範囲変更" at bounding box center [1179, 548] width 80 height 10
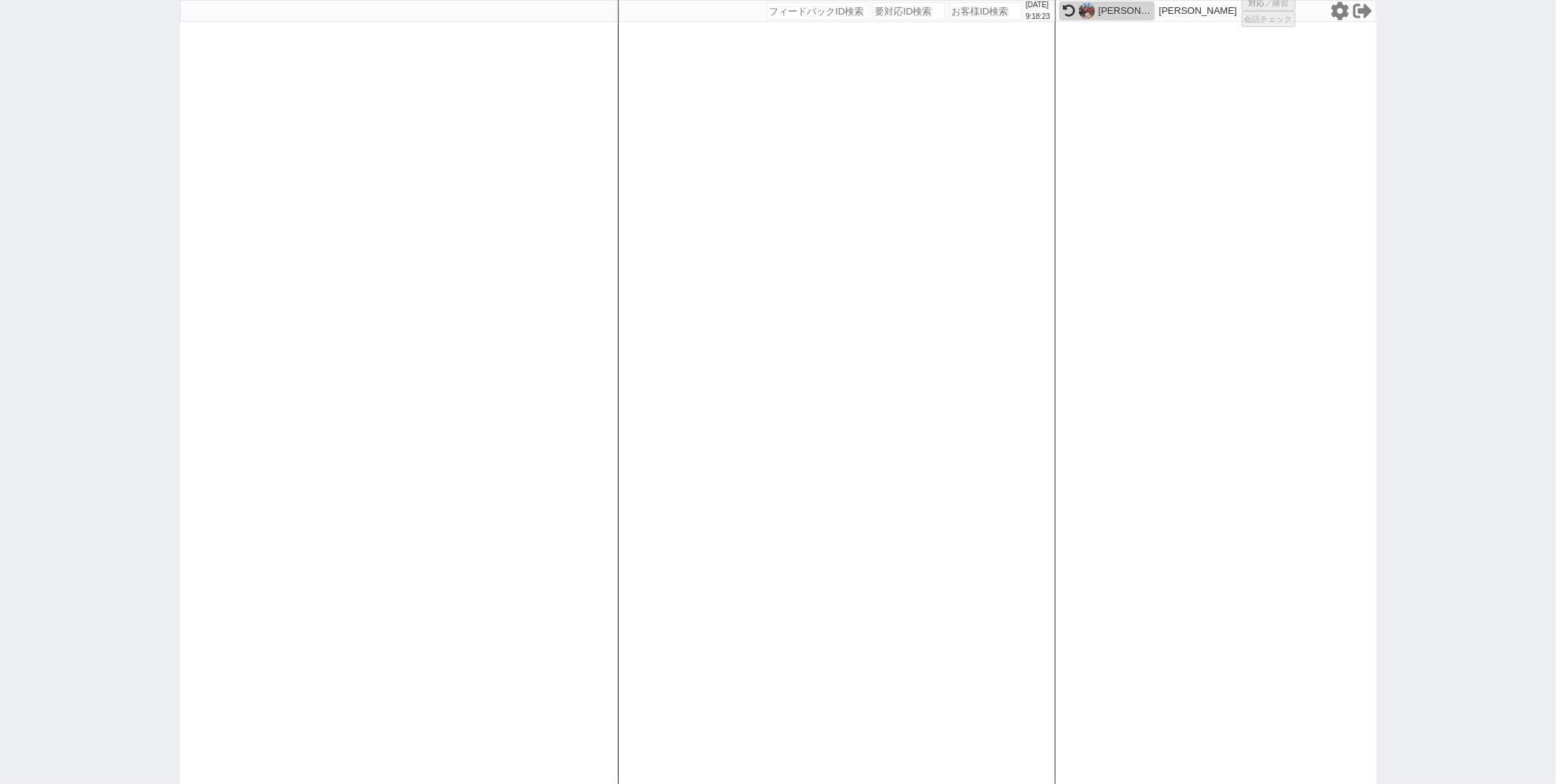
select select "100"
select select "1"
select select "6"
select select "2"
select select "5"
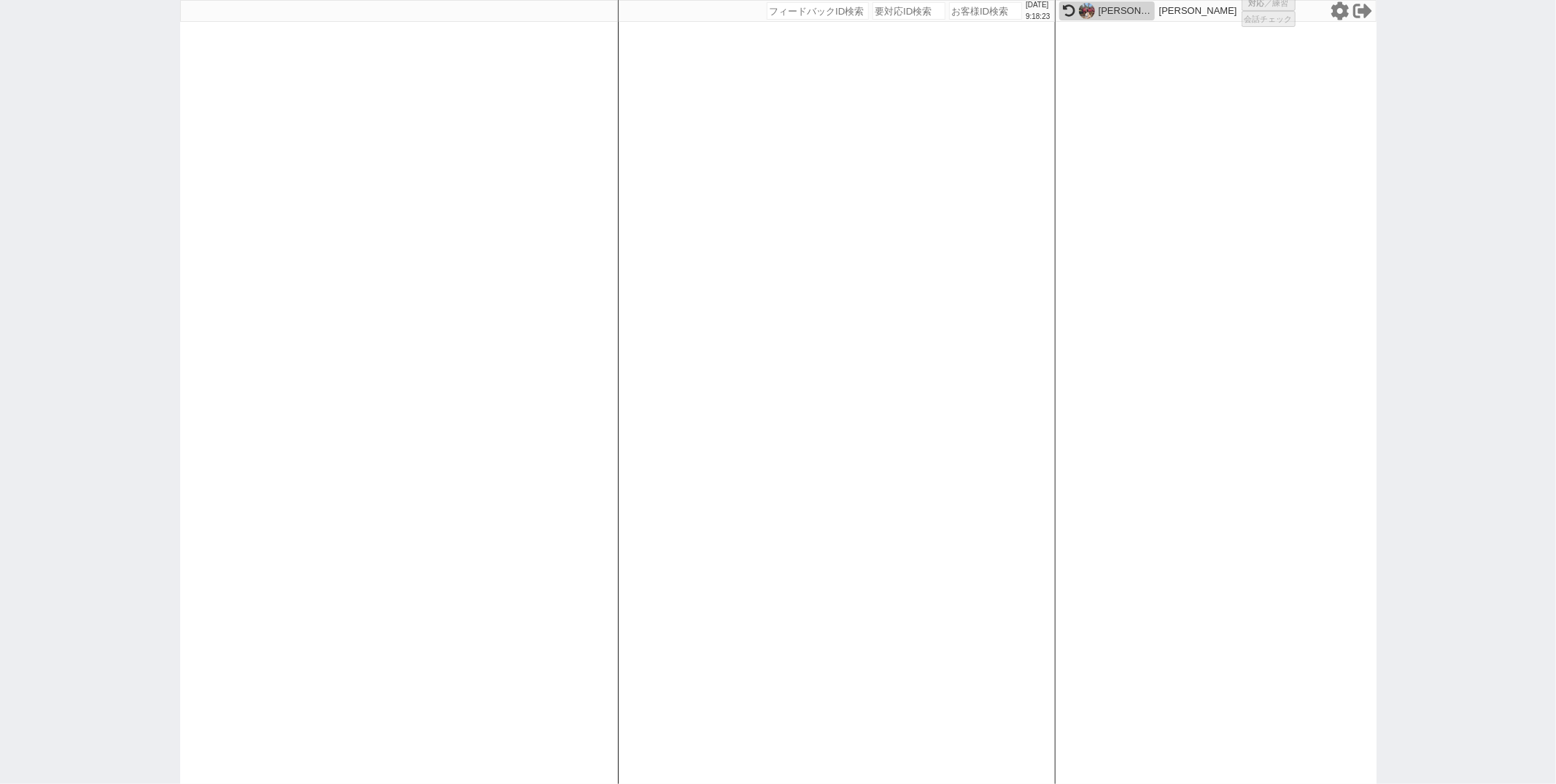
select select "9"
select select
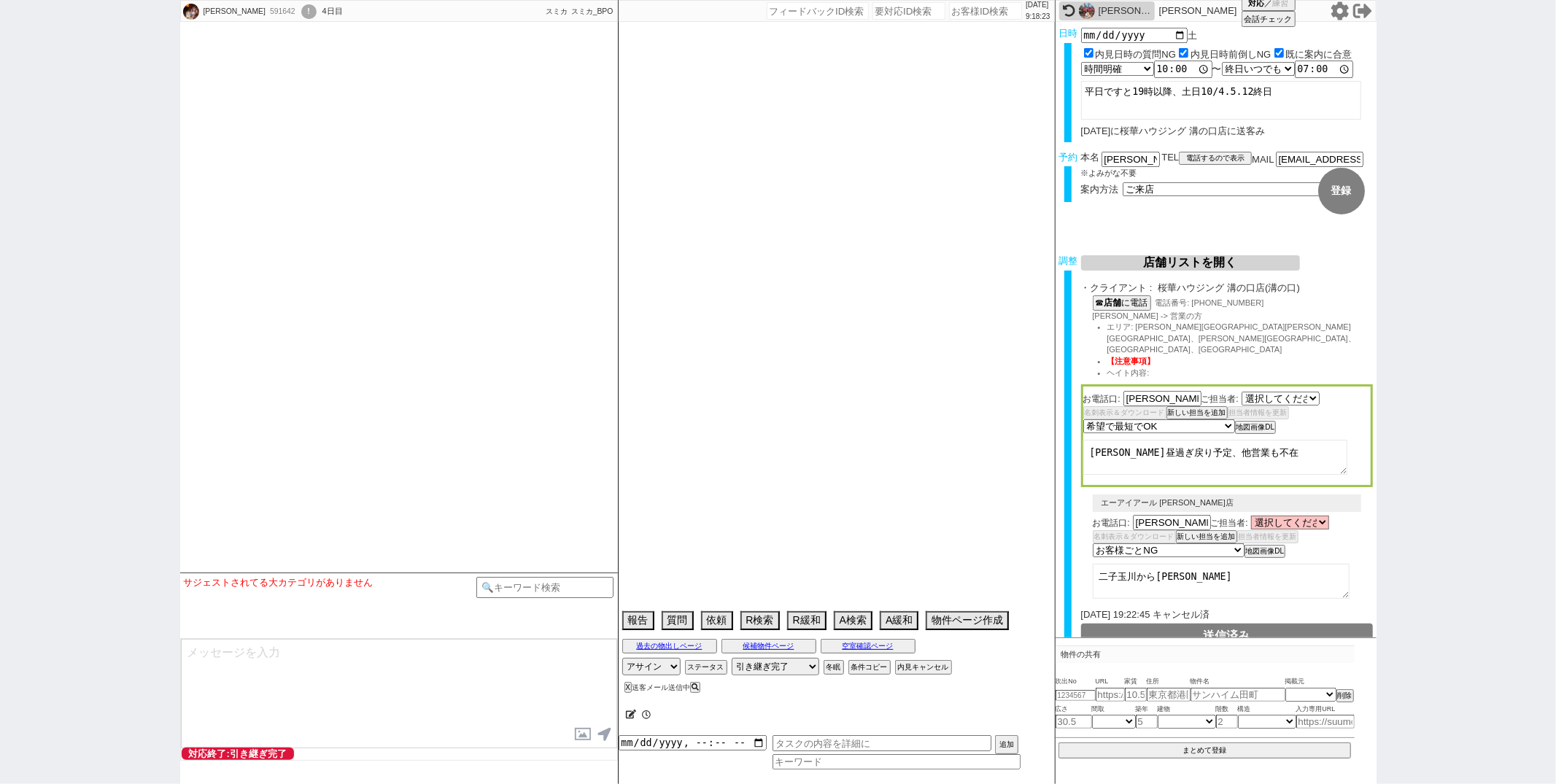
select select "2788"
select select "15"
select select "0"
select select "53"
select select "1336"
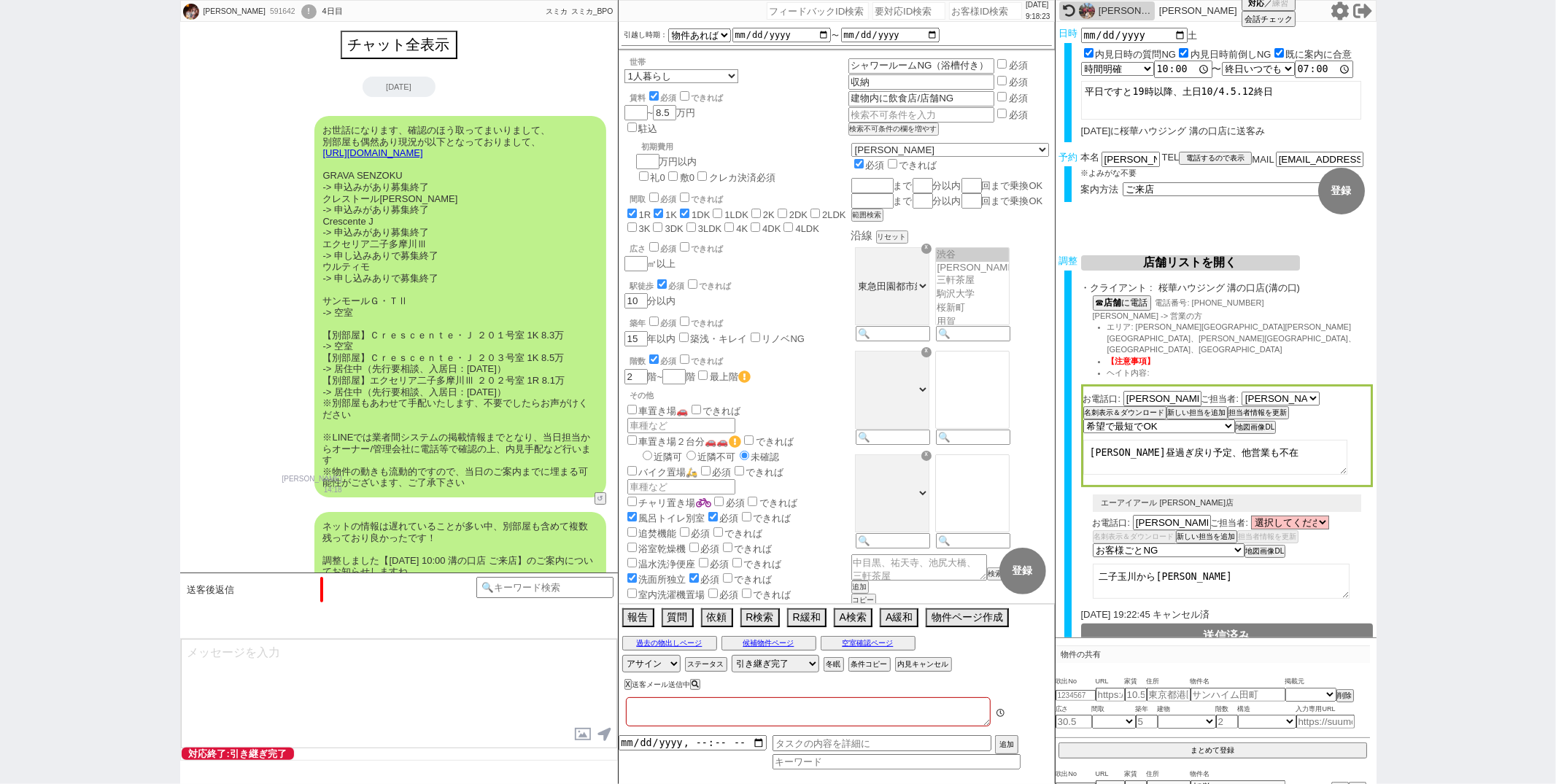
type textarea "当日まで他社無し　＠五反田店が満たす店舗に無い"
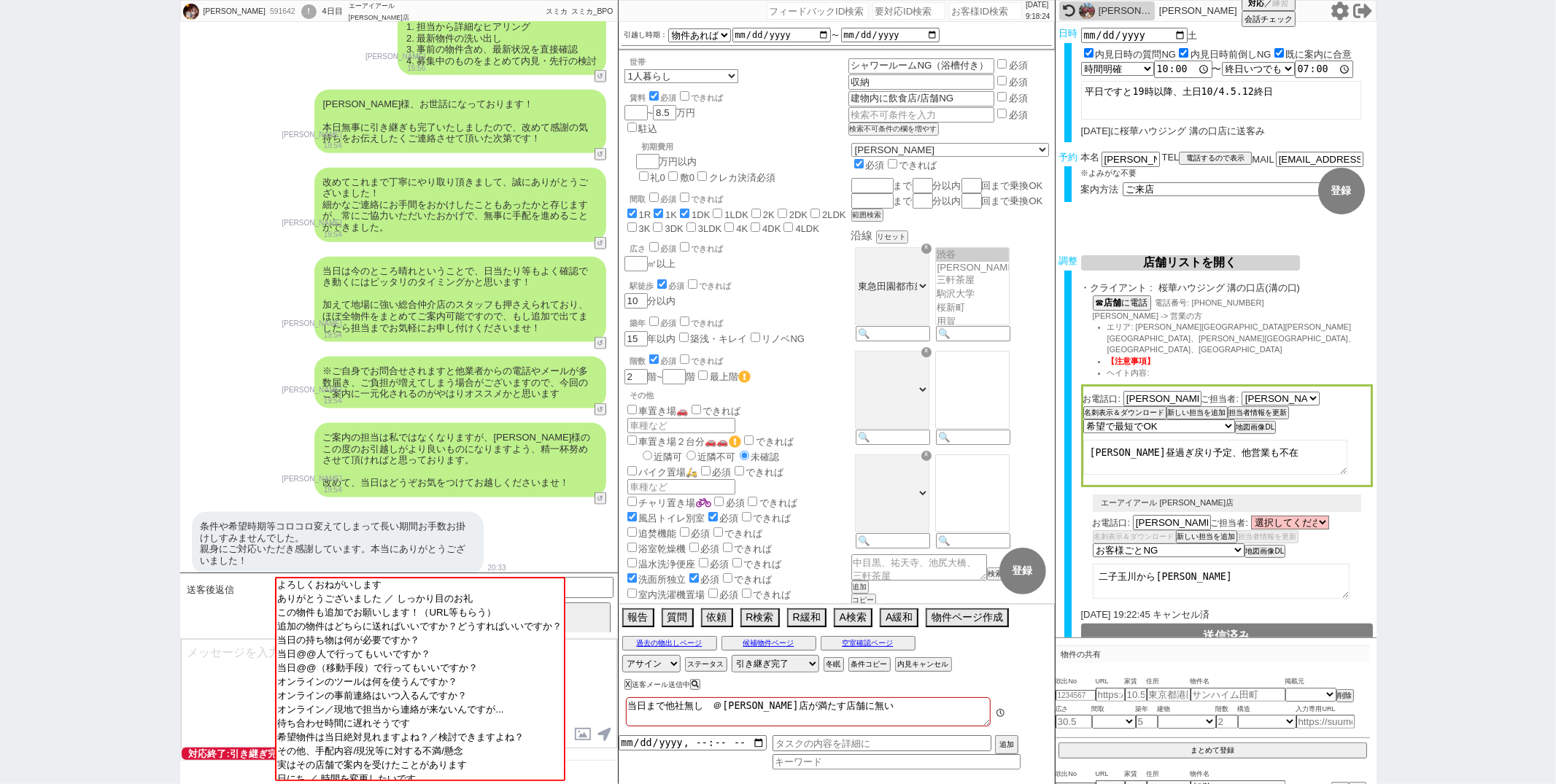
scroll to position [31, 0]
click at [234, 664] on textarea at bounding box center [399, 693] width 437 height 110
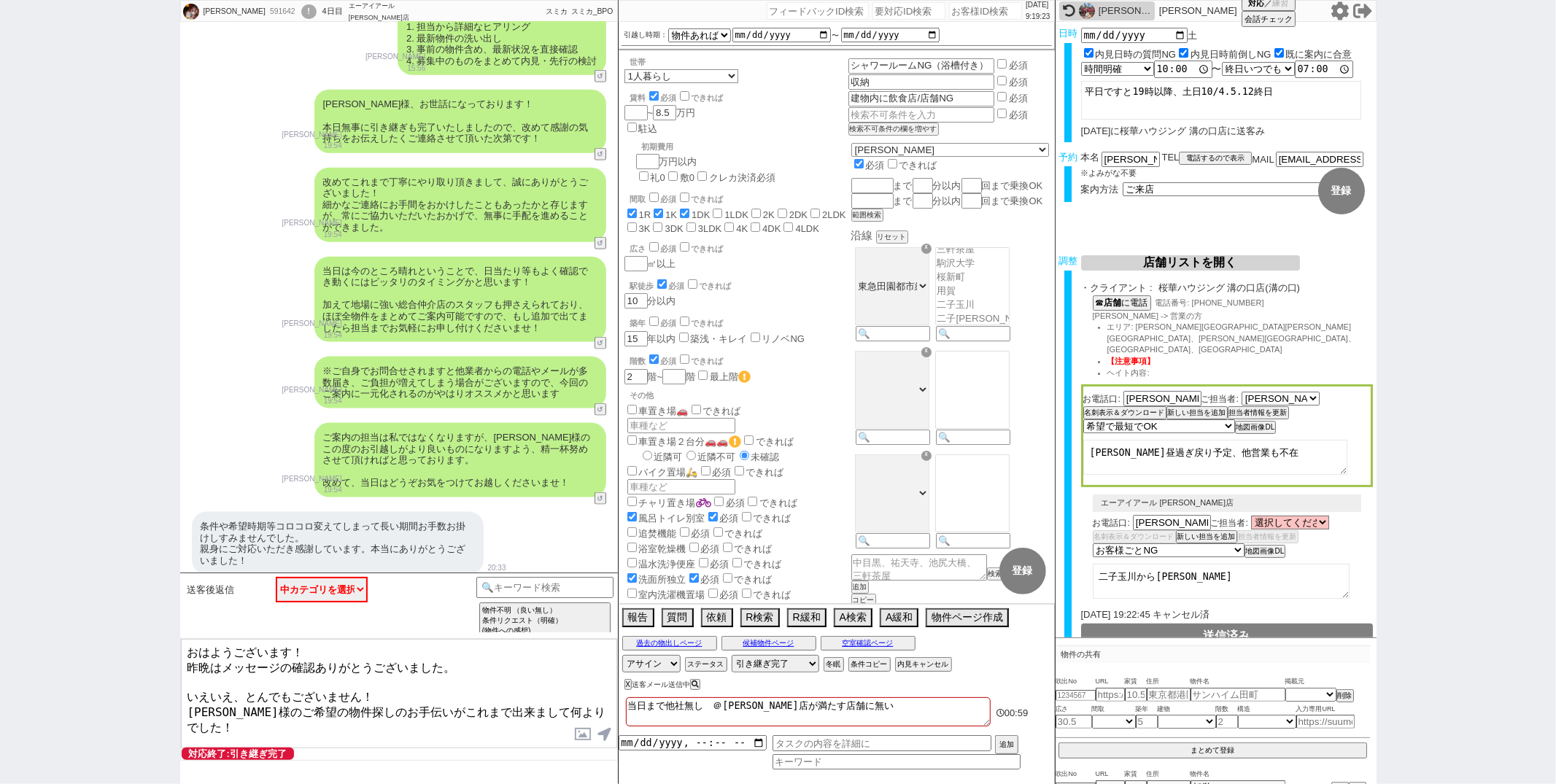
type textarea "おはようございます！ 昨晩はメッセージの確認ありがとうございました。 いえいえ、とんでもございません！ 竹内様のご希望の物件探しのお手伝いがこれまで出来まして…"
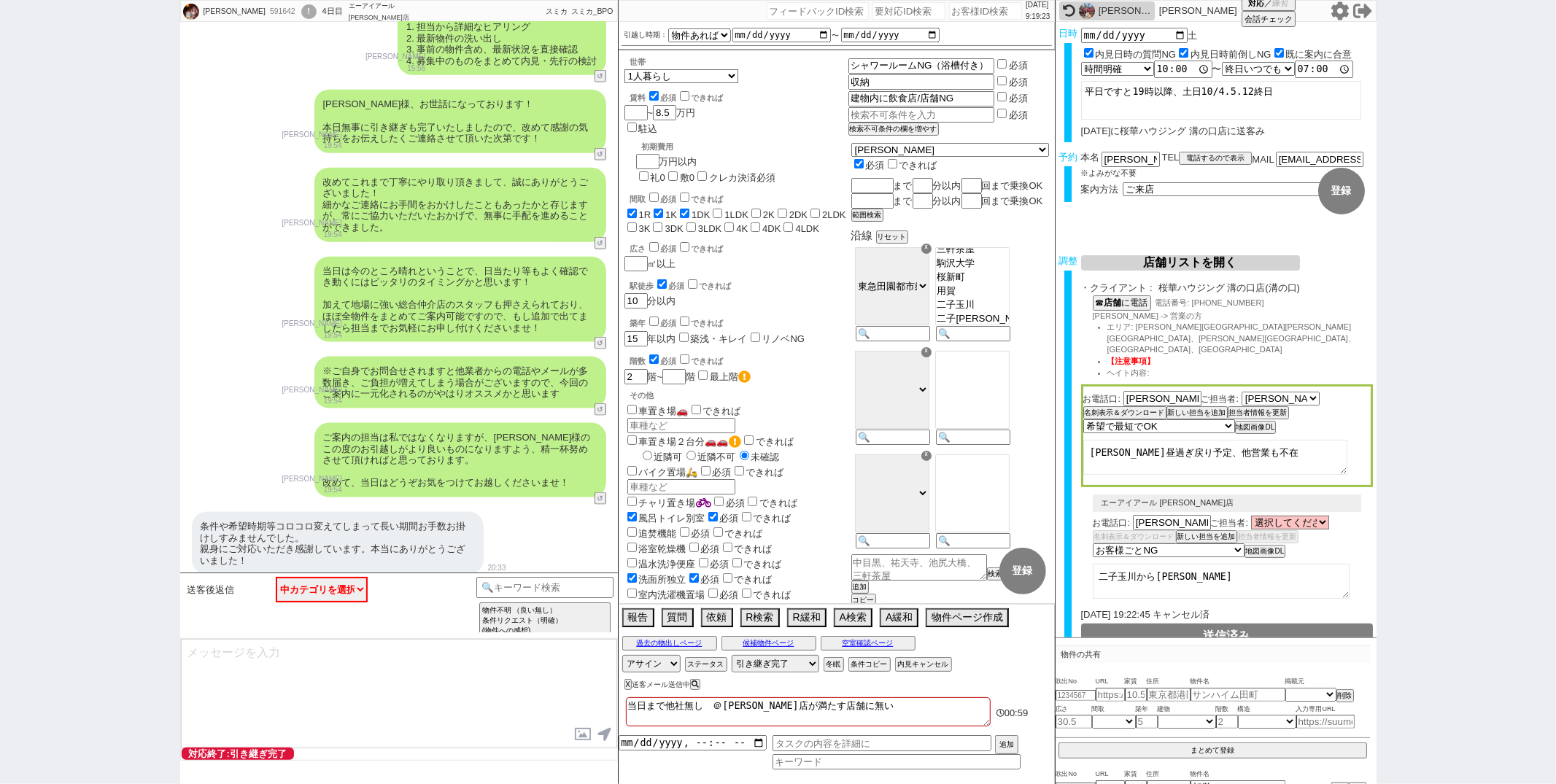
scroll to position [588, 0]
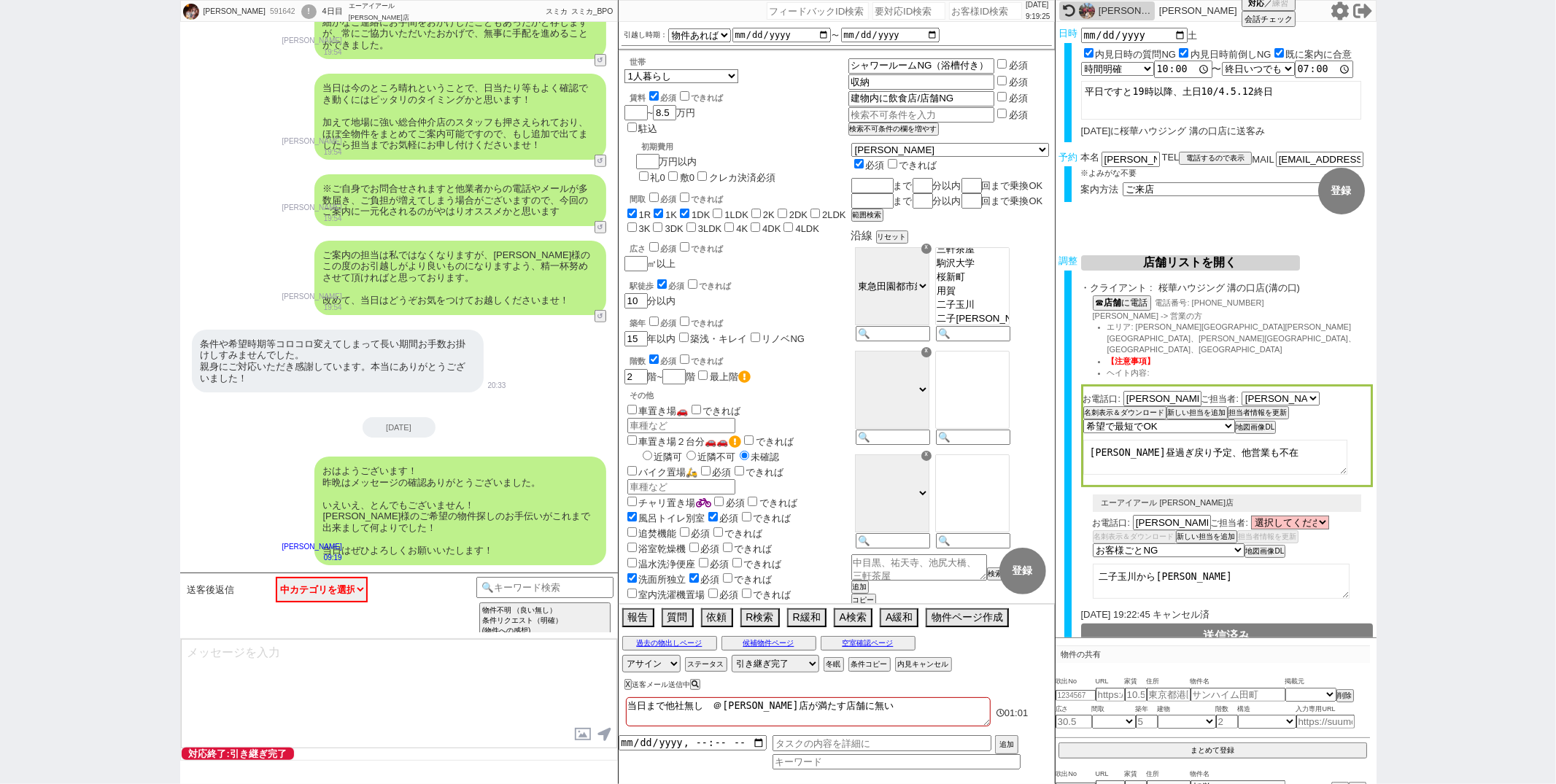
click at [523, 540] on div "おはようございます！ 昨晩はメッセージの確認ありがとうございました。 いえいえ、とんでもございません！ 竹内様のご希望の物件探しのお手伝いがこれまで出来まして…" at bounding box center [460, 510] width 292 height 109
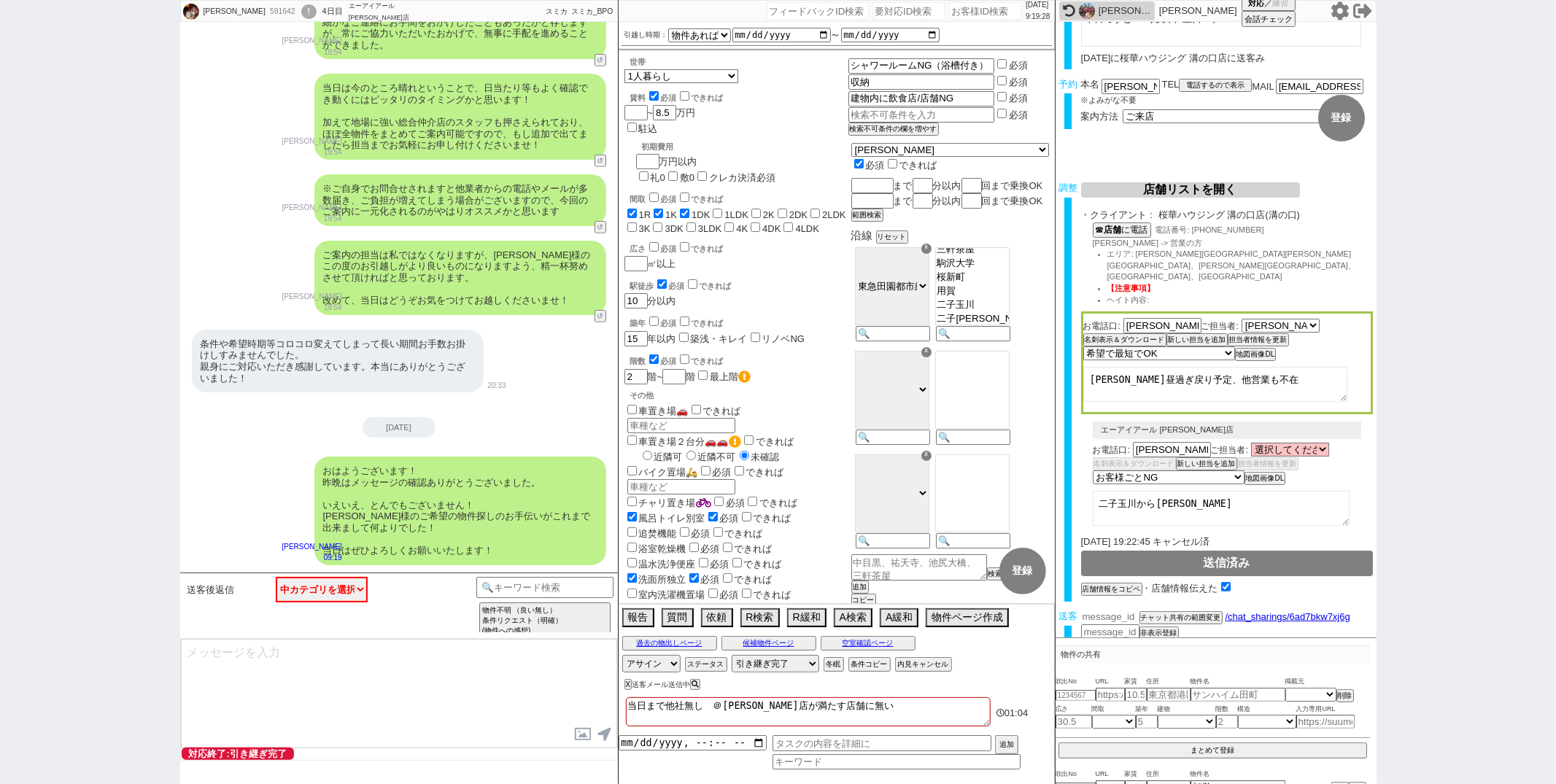
scroll to position [72, 0]
click at [1124, 612] on input "number" at bounding box center [1110, 618] width 59 height 12
paste input "37210329"
type input "37210329"
click at [1166, 616] on button "チャット共有の範囲変更" at bounding box center [1179, 621] width 80 height 10
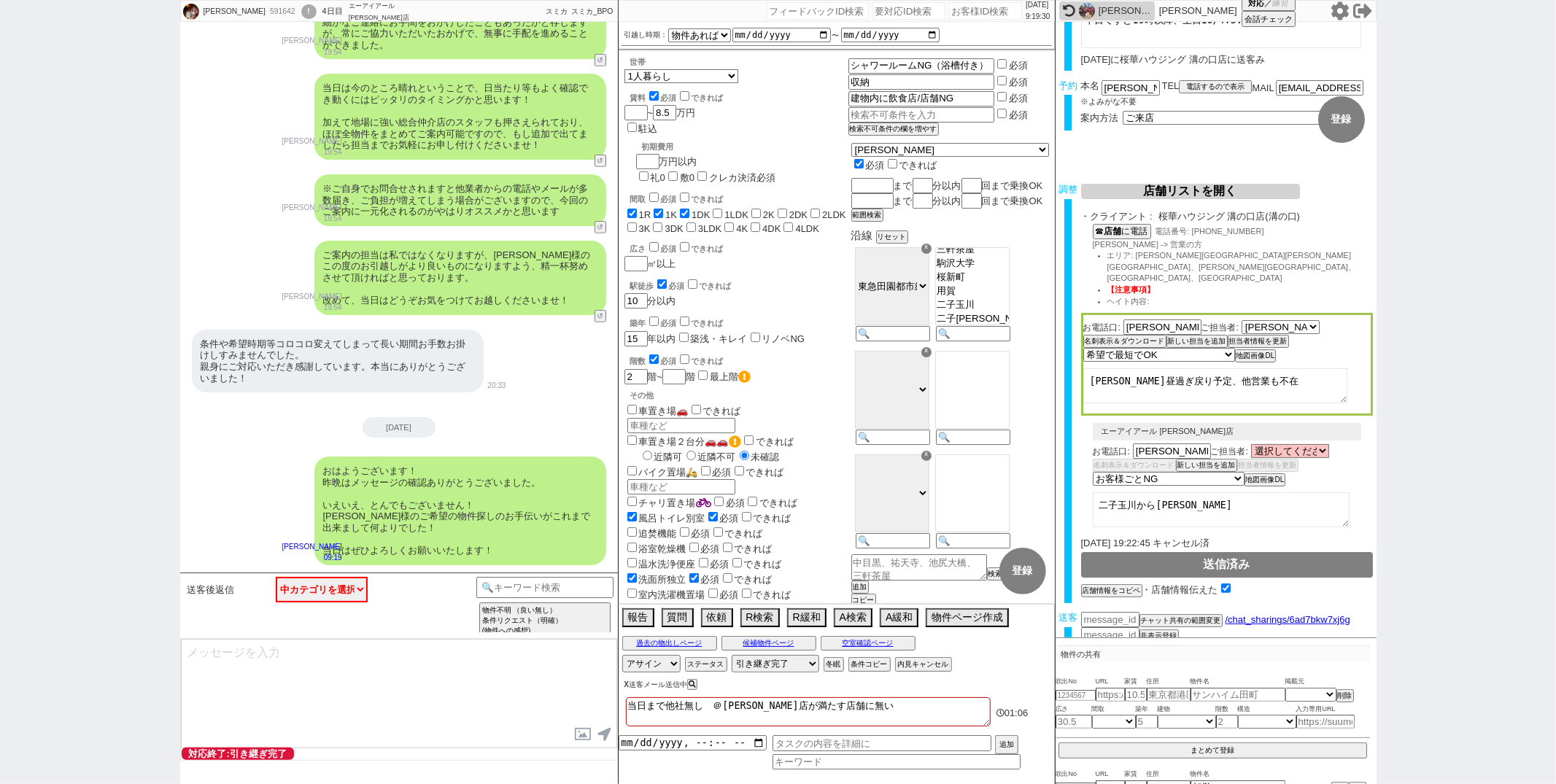
click at [626, 686] on button "X" at bounding box center [626, 684] width 5 height 8
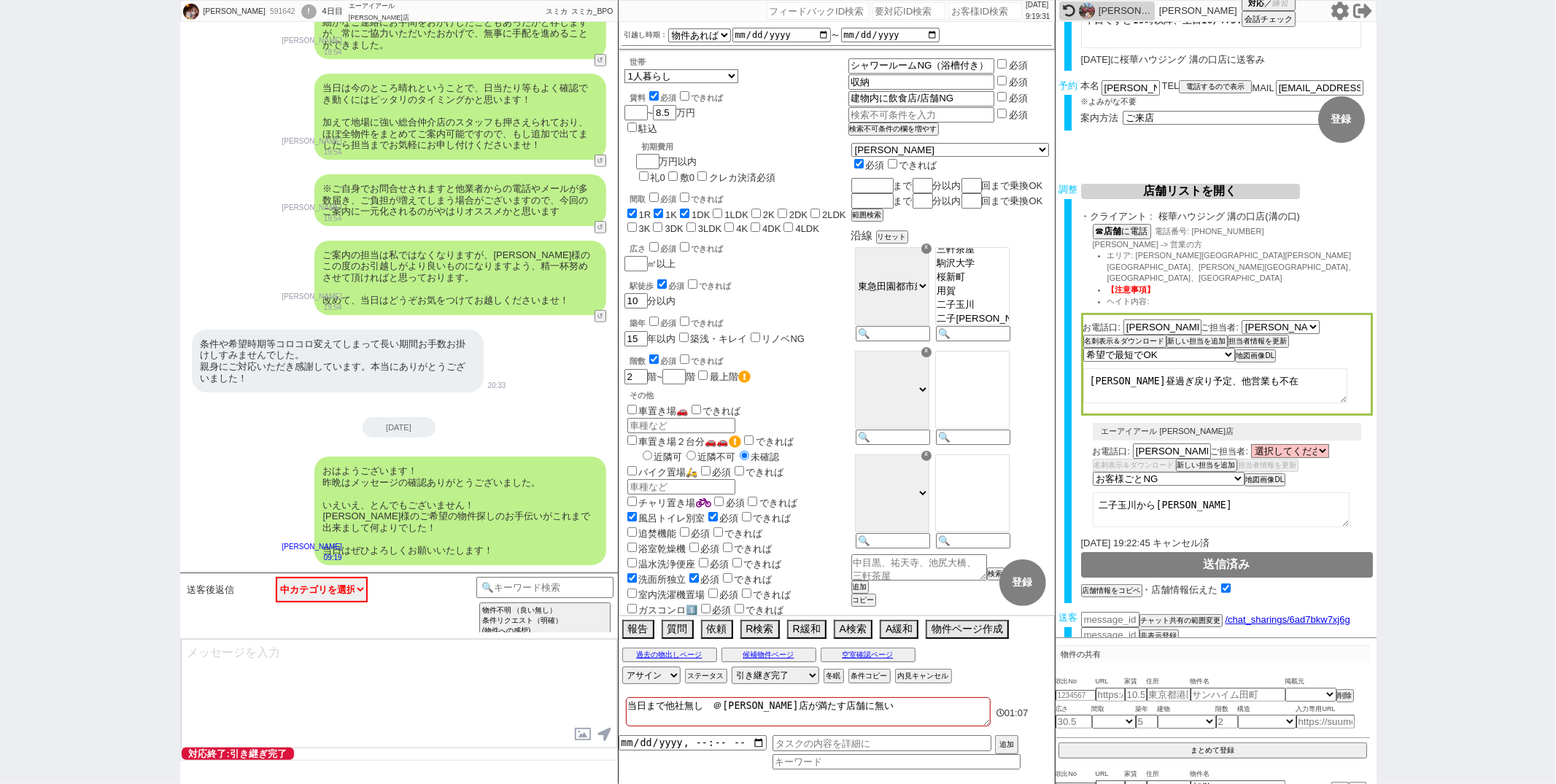
click at [248, 498] on div "おはようございます！ 昨晩はメッセージの確認ありがとうございました。 いえいえ、とんでもございません！ 竹内様のご希望の物件探しのお手伝いがこれまで出来まして…" at bounding box center [399, 511] width 438 height 124
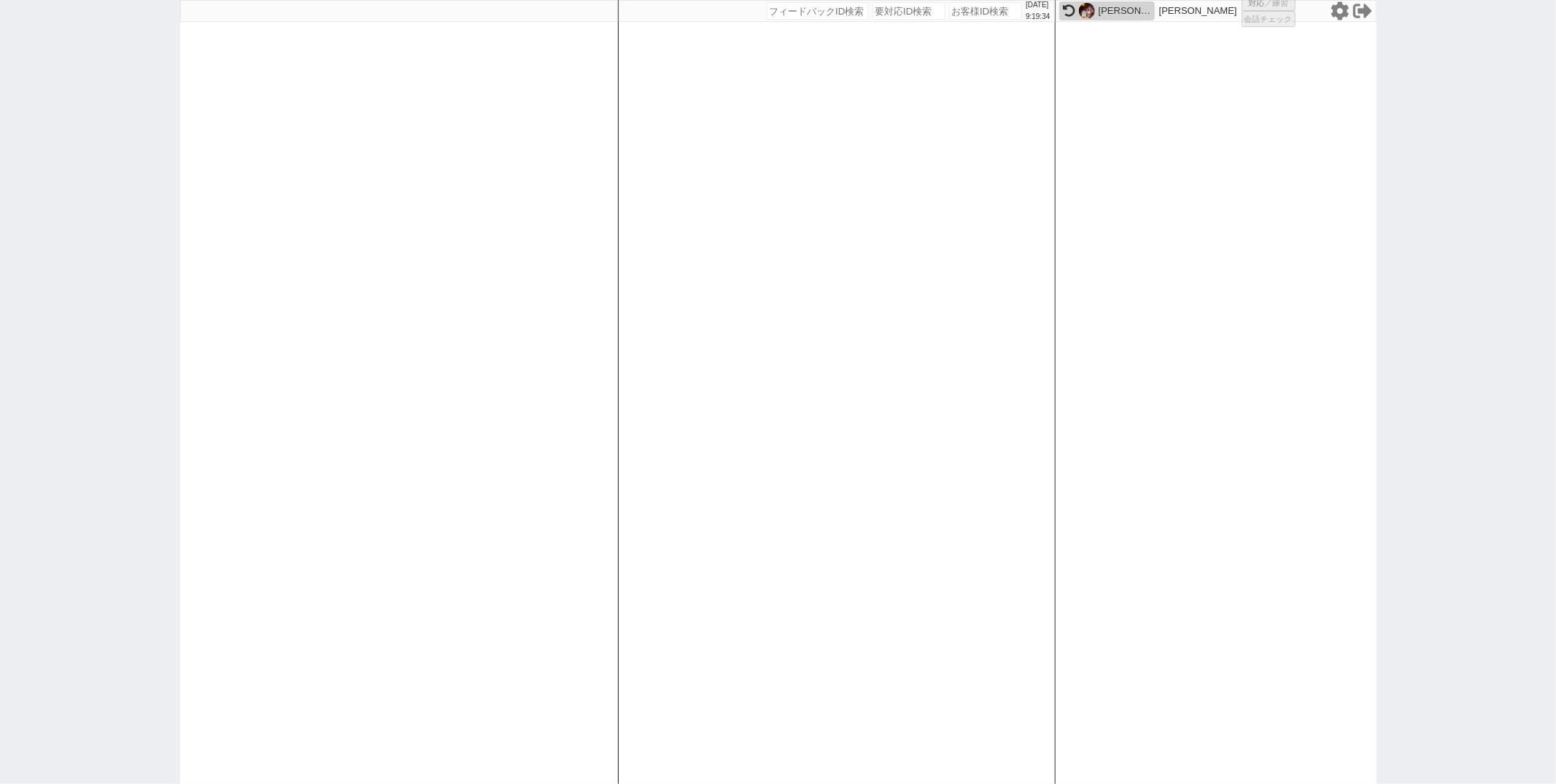
select select "100"
select select "1"
select select "2"
select select "5"
select select
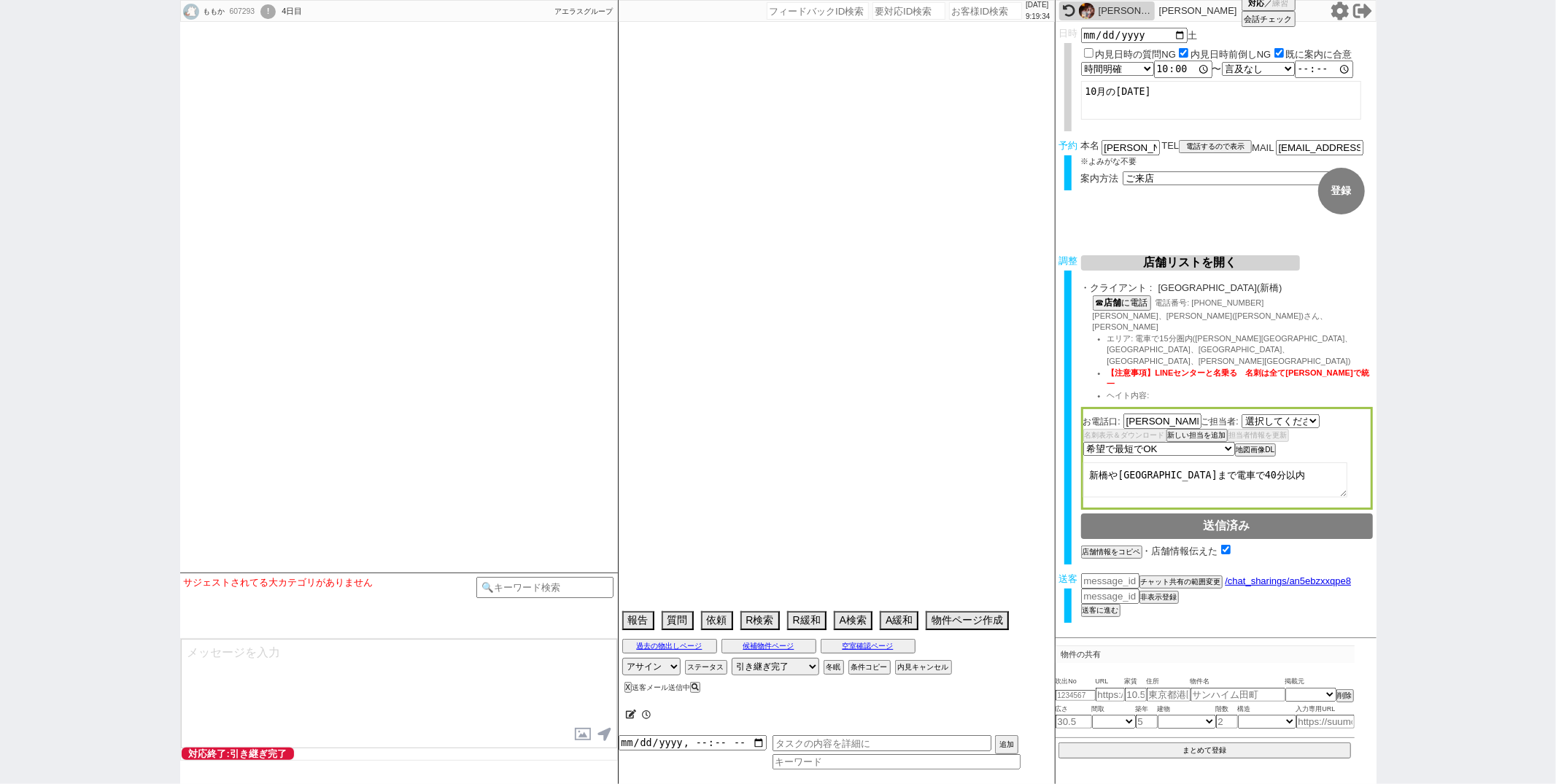
select select "1952"
select select
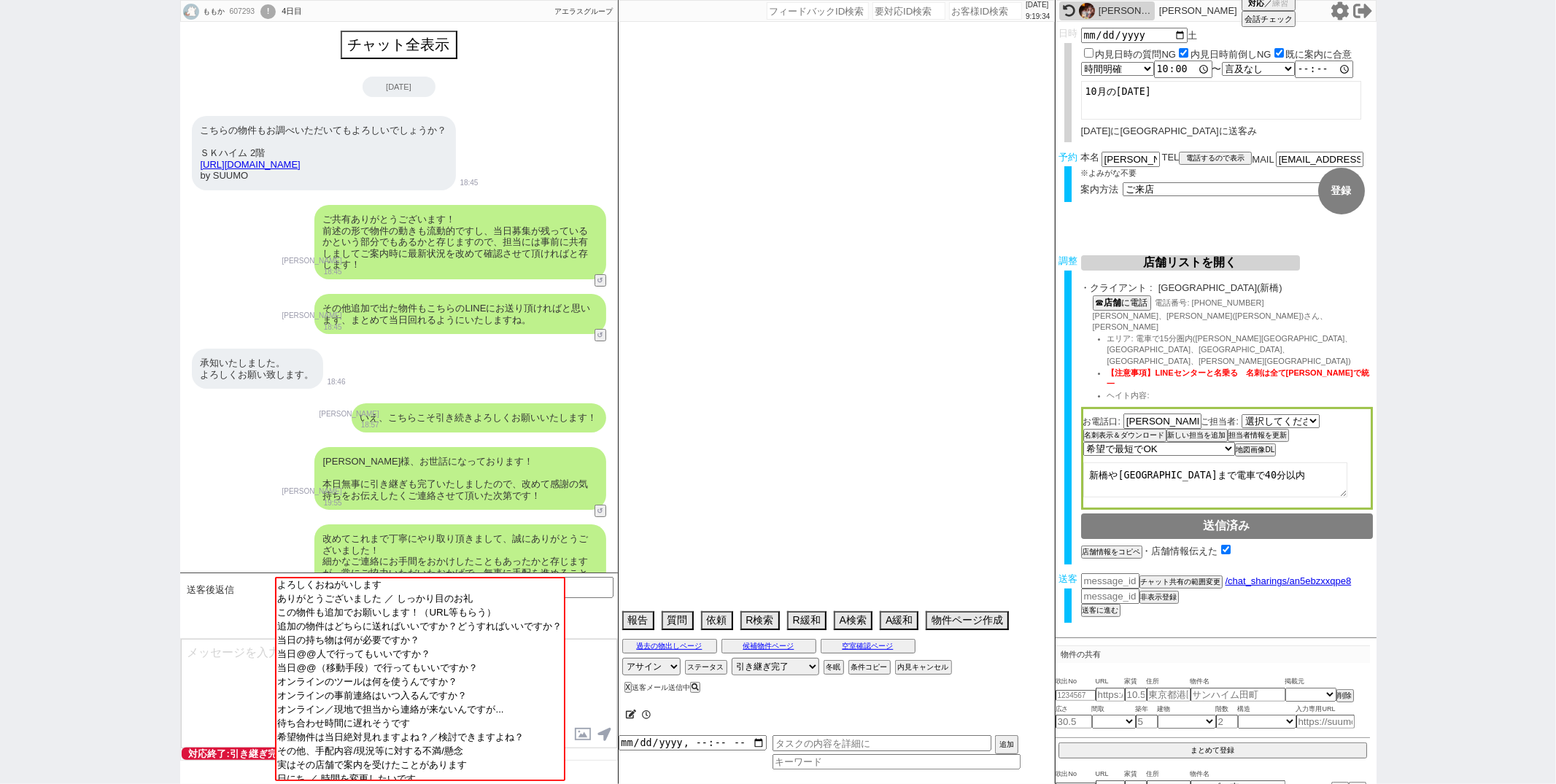
scroll to position [345, 0]
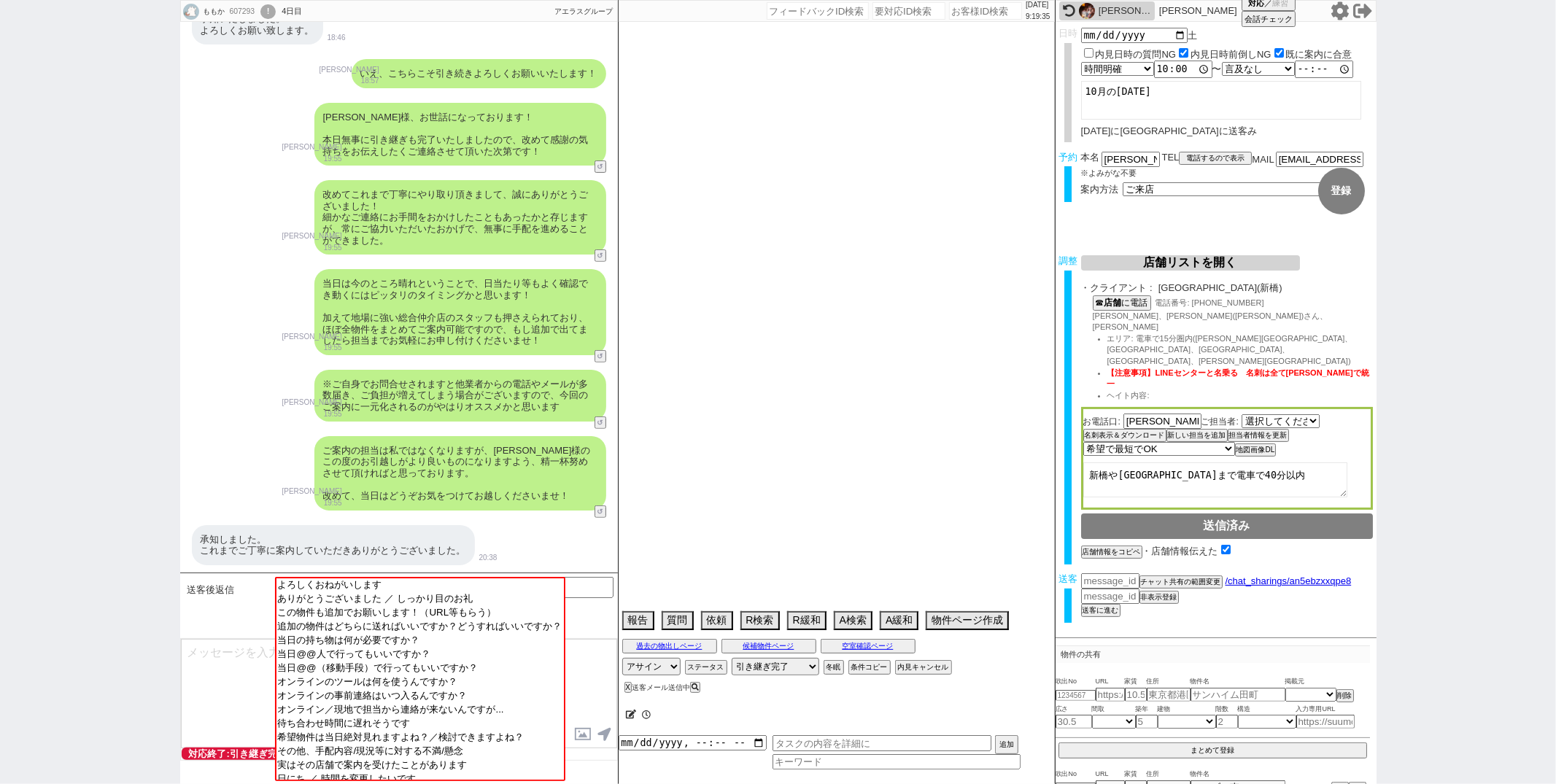
type textarea "@当日までの内見予定なし@候補なし来店希望"
select select "2025"
select select "11"
select select "33"
select select "0"
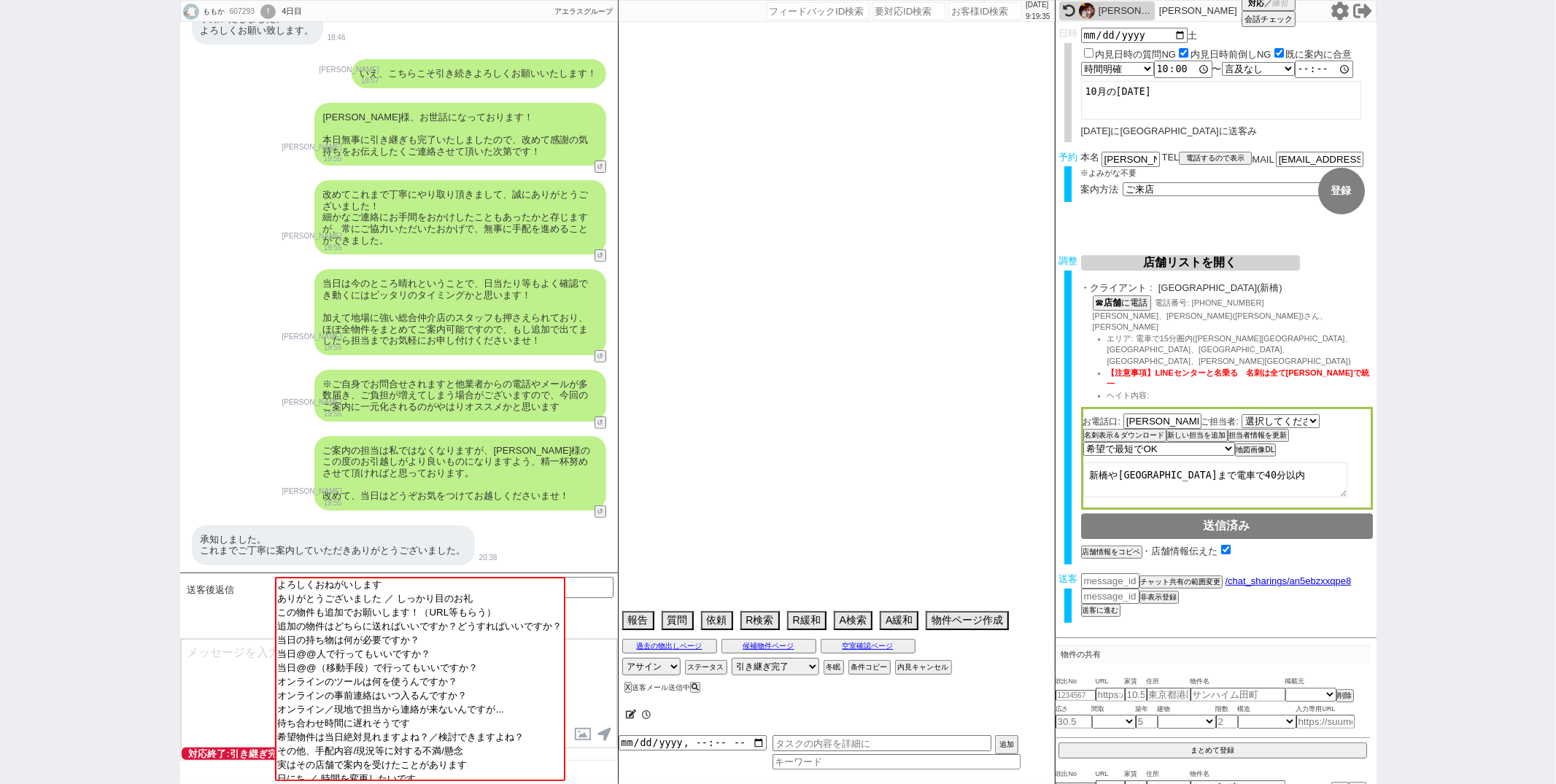
select select "75"
select select "14"
select select "62"
select select "60"
select select "59"
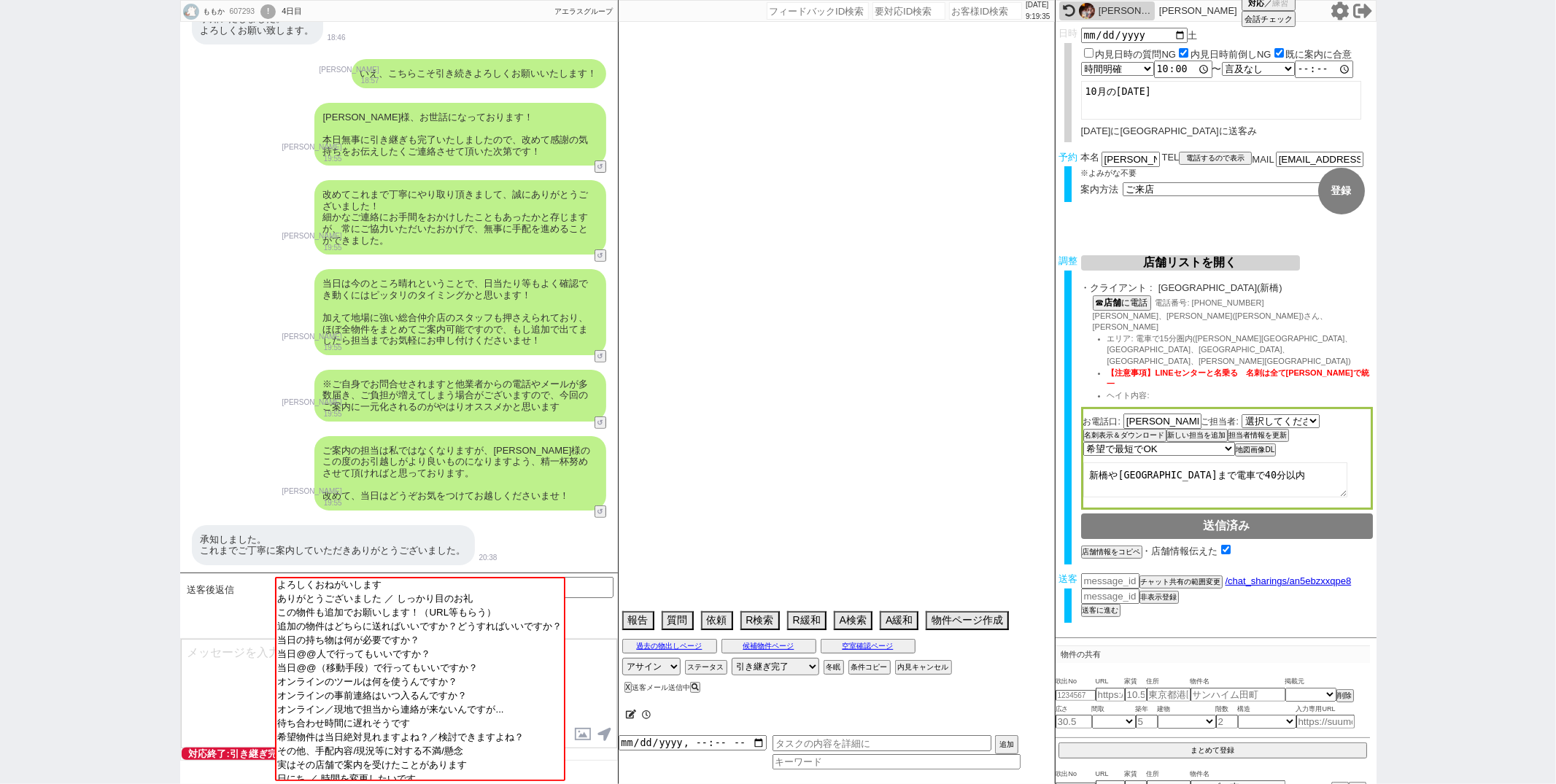
select select "64"
select select "1557"
select select "23"
select select "735"
select select "69"
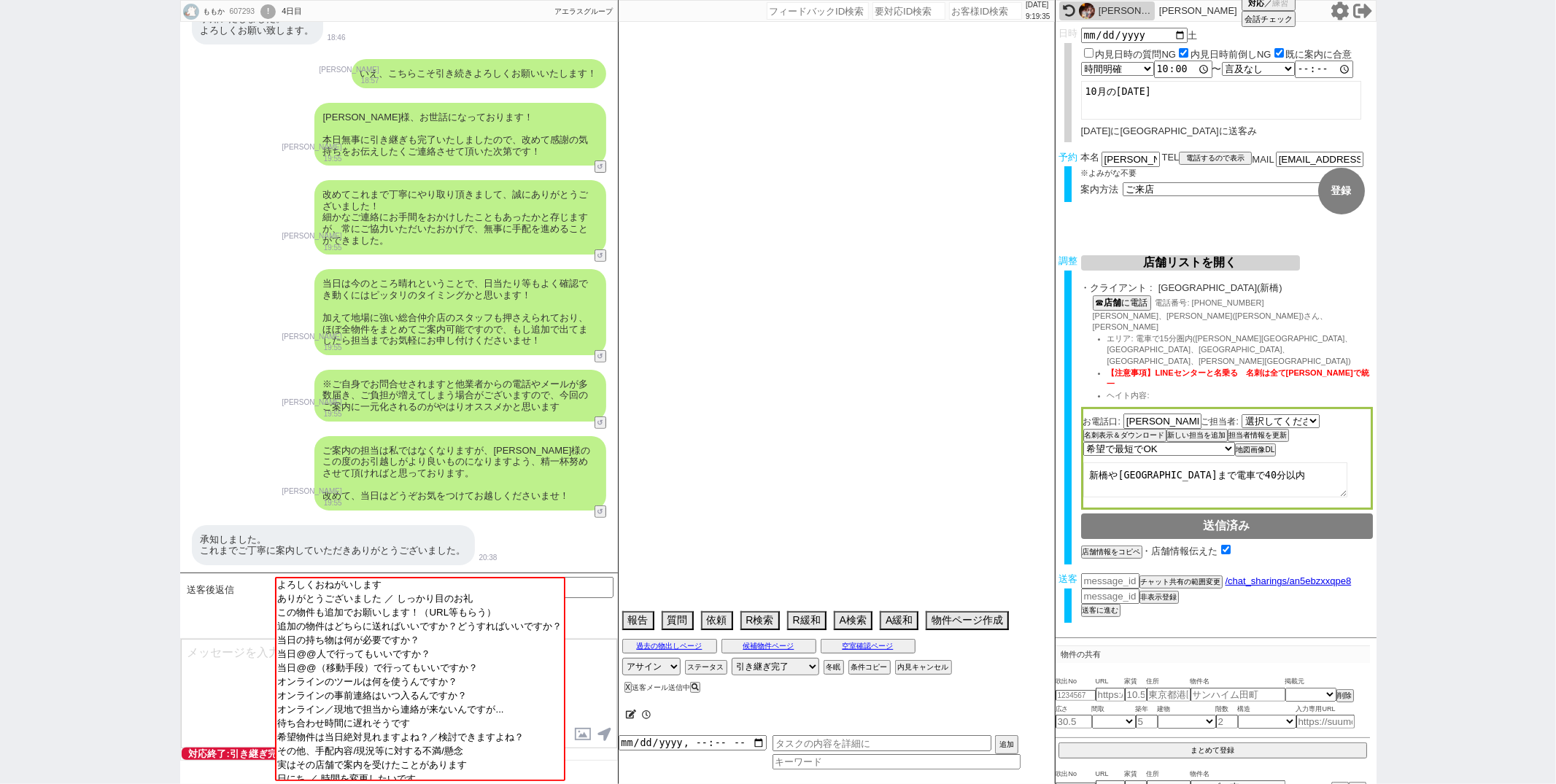
select select "65"
select select "1584"
select select "70"
select select "1685"
select select "822"
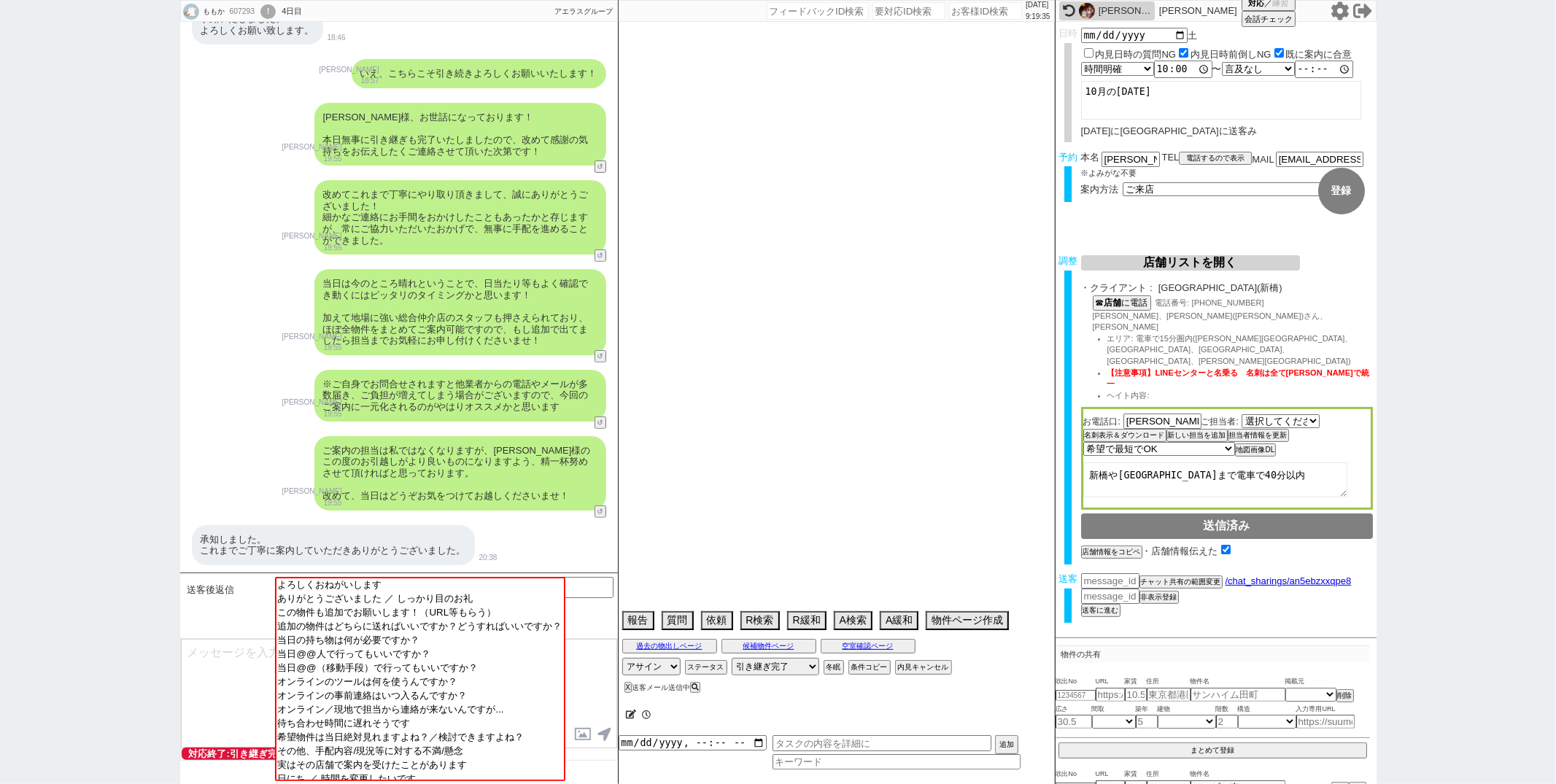
select select "63"
select select "66"
select select "71"
select select "67"
select select "50"
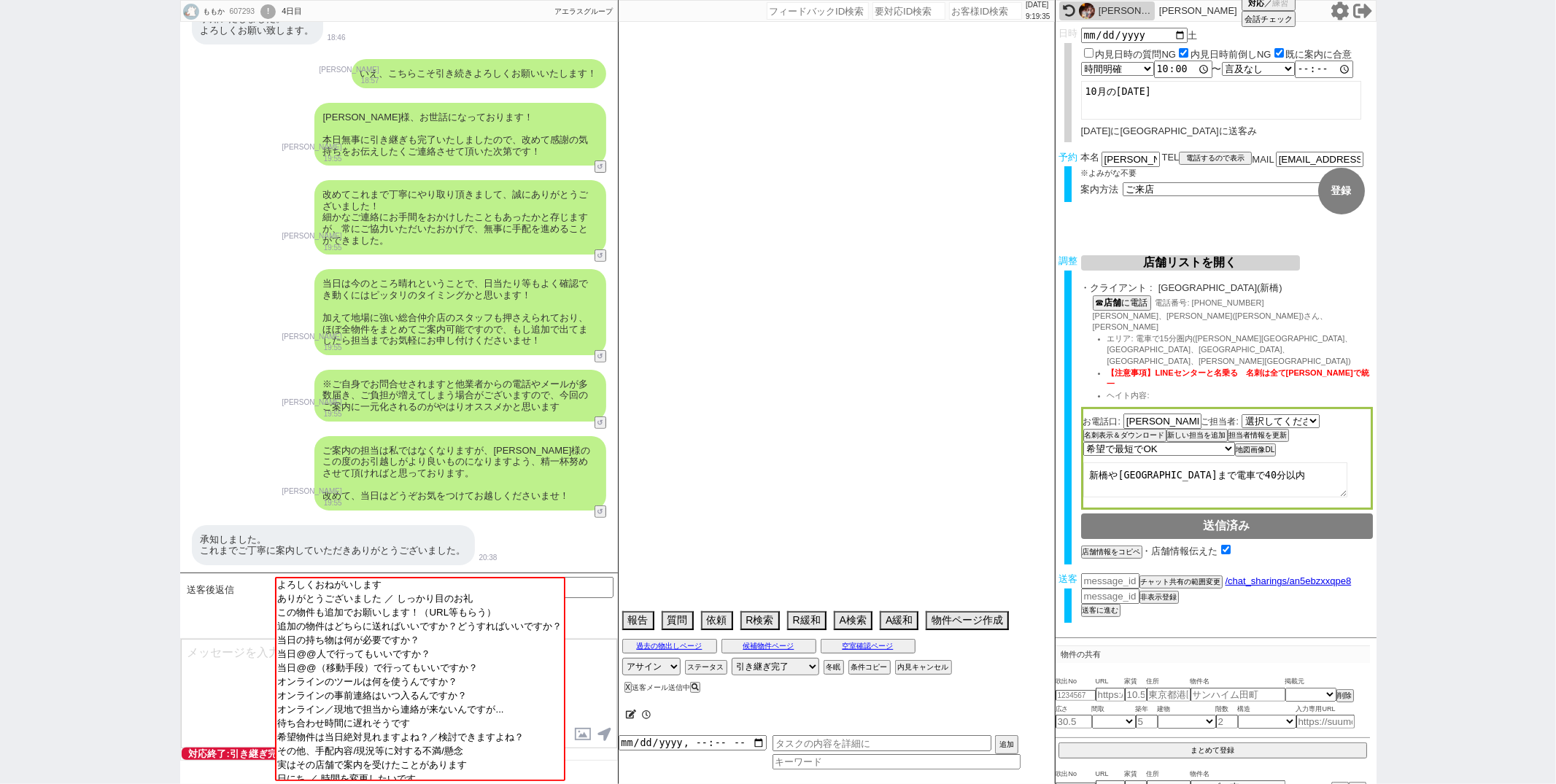
select select "68"
select select "1644"
select select "74"
select select "48"
select select "56"
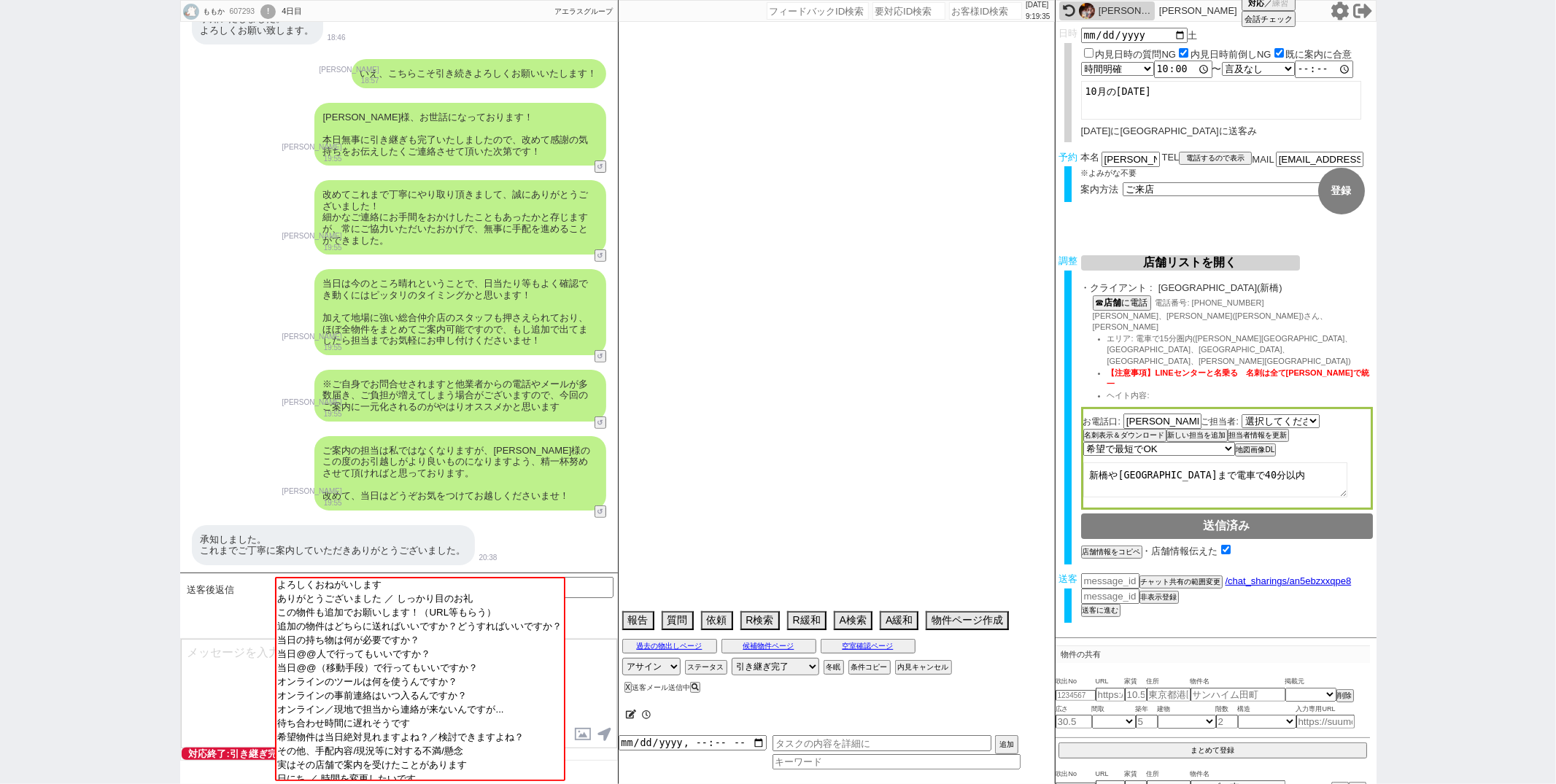
select select "12"
select select "11"
select select "47"
select select "29"
select select "61"
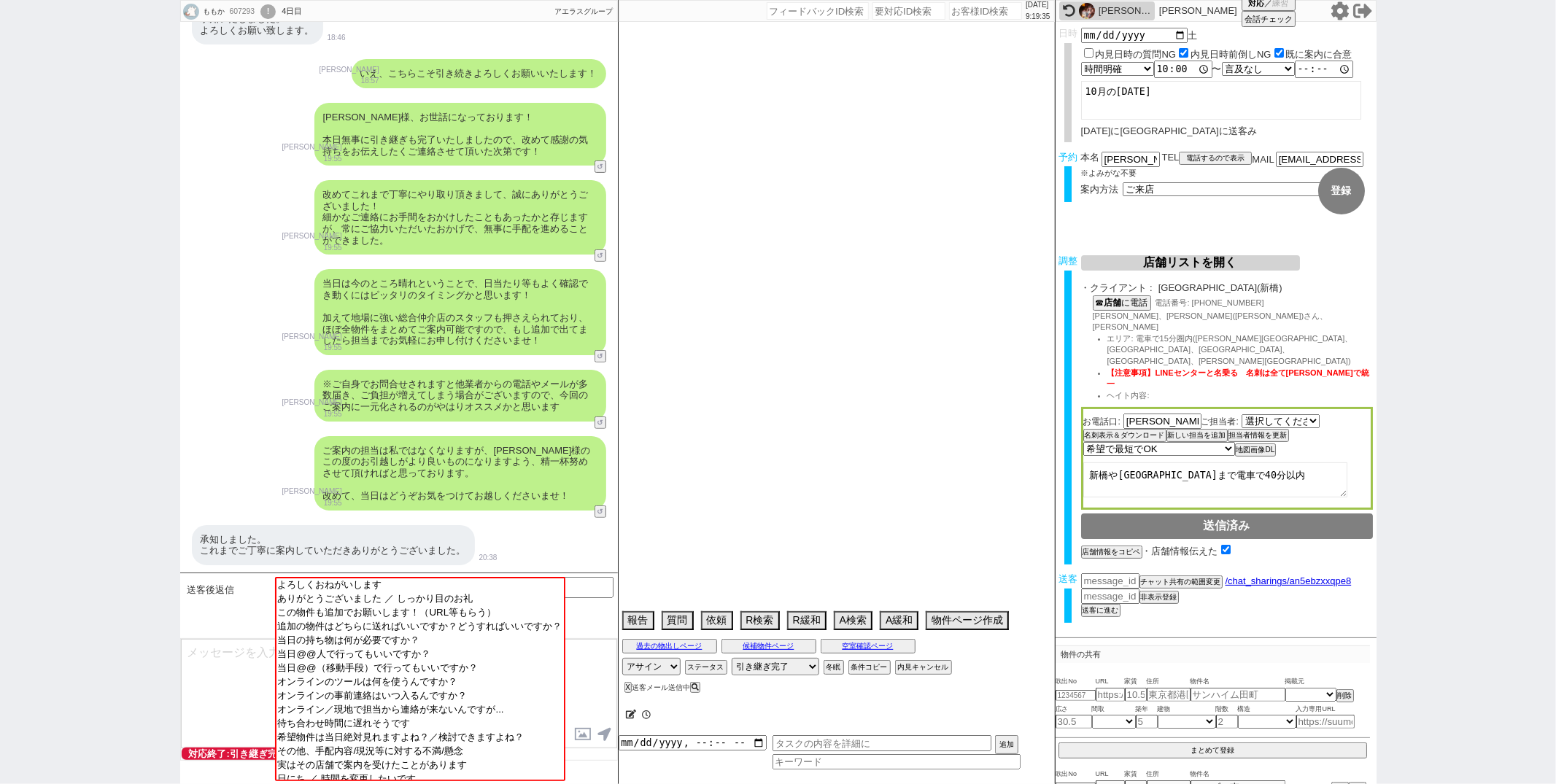
select select "44"
select select "38"
select select "72"
select select "1729"
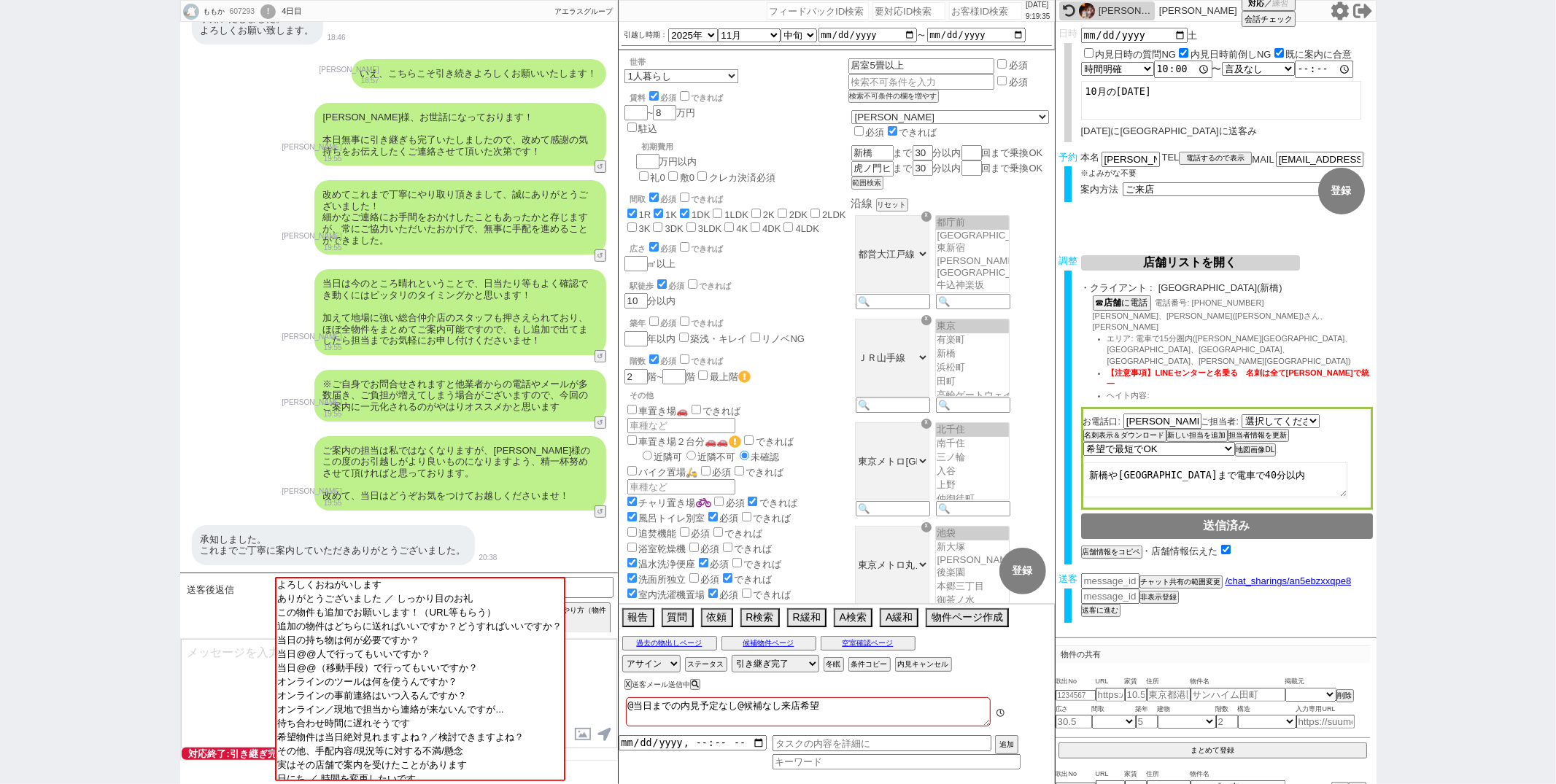
scroll to position [15, 0]
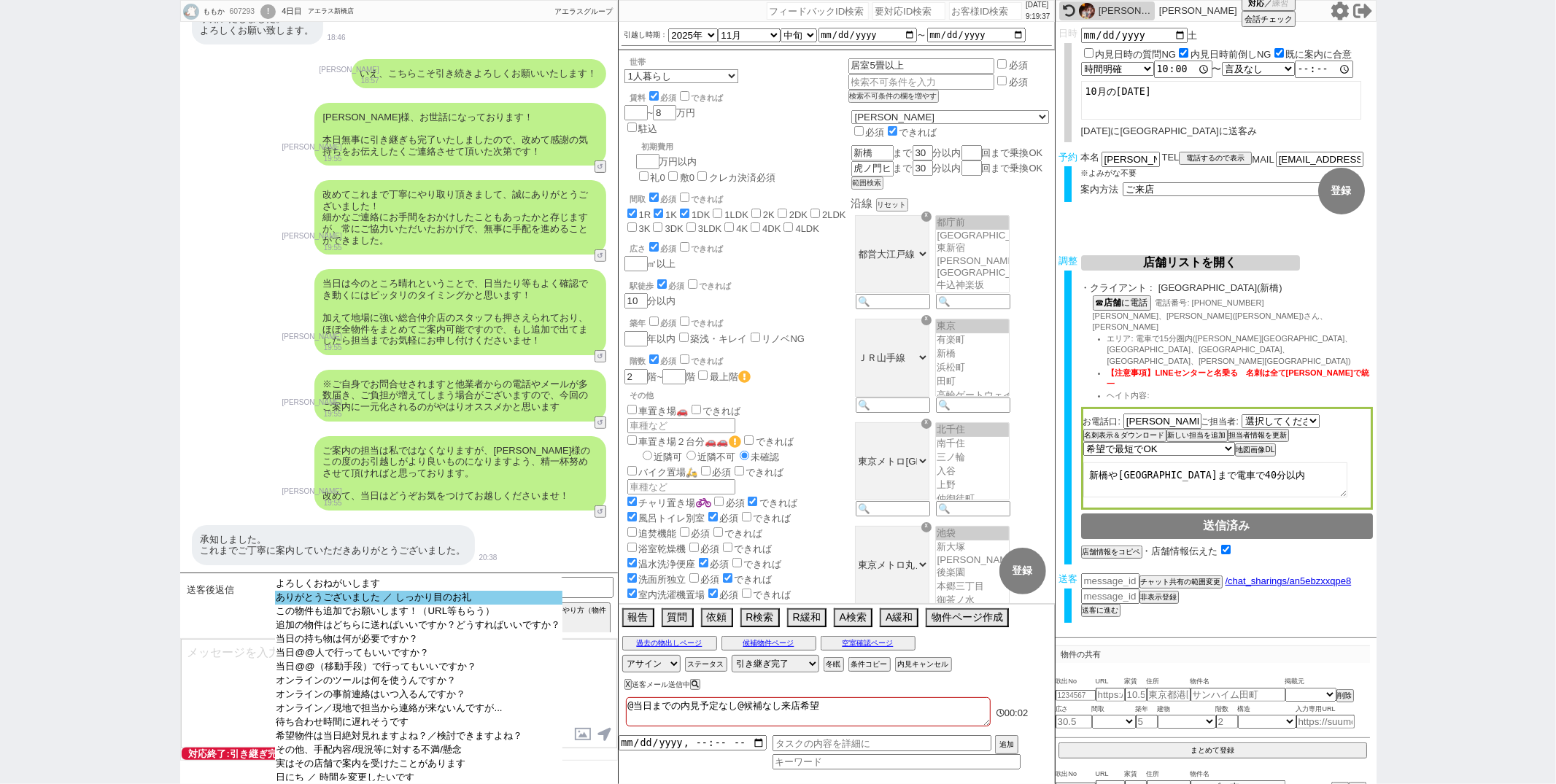
select select "ありがとうございました ／ しっかり目のお礼"
click at [341, 594] on option "ありがとうございました ／ しっかり目のお礼" at bounding box center [419, 598] width 287 height 14
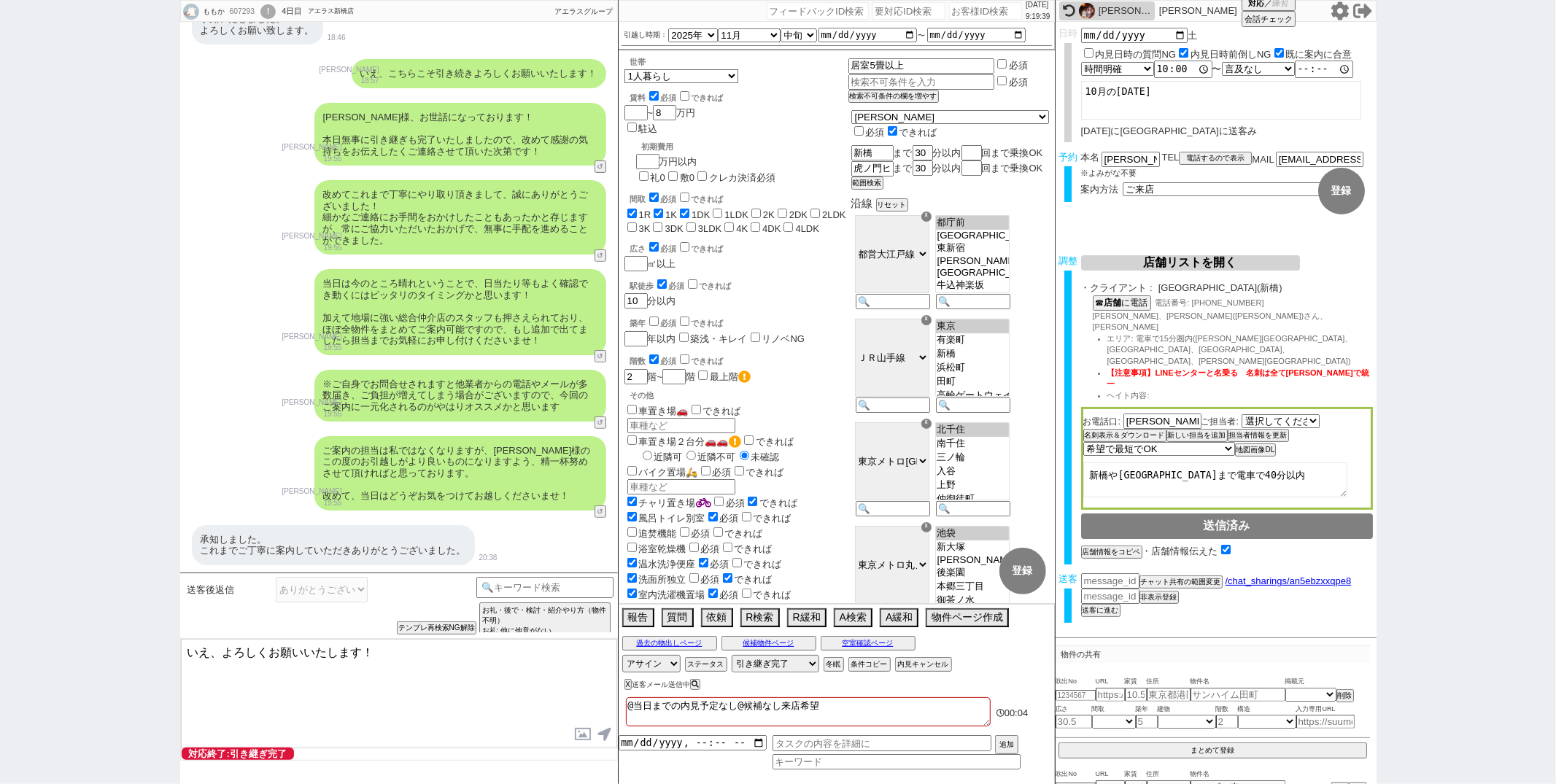
click at [224, 653] on textarea "いえ、よろしくお願いいたします！" at bounding box center [399, 693] width 437 height 110
type textarea "いえ、とんでもございません！ 当日は🙏よろしくお願いいたします！"
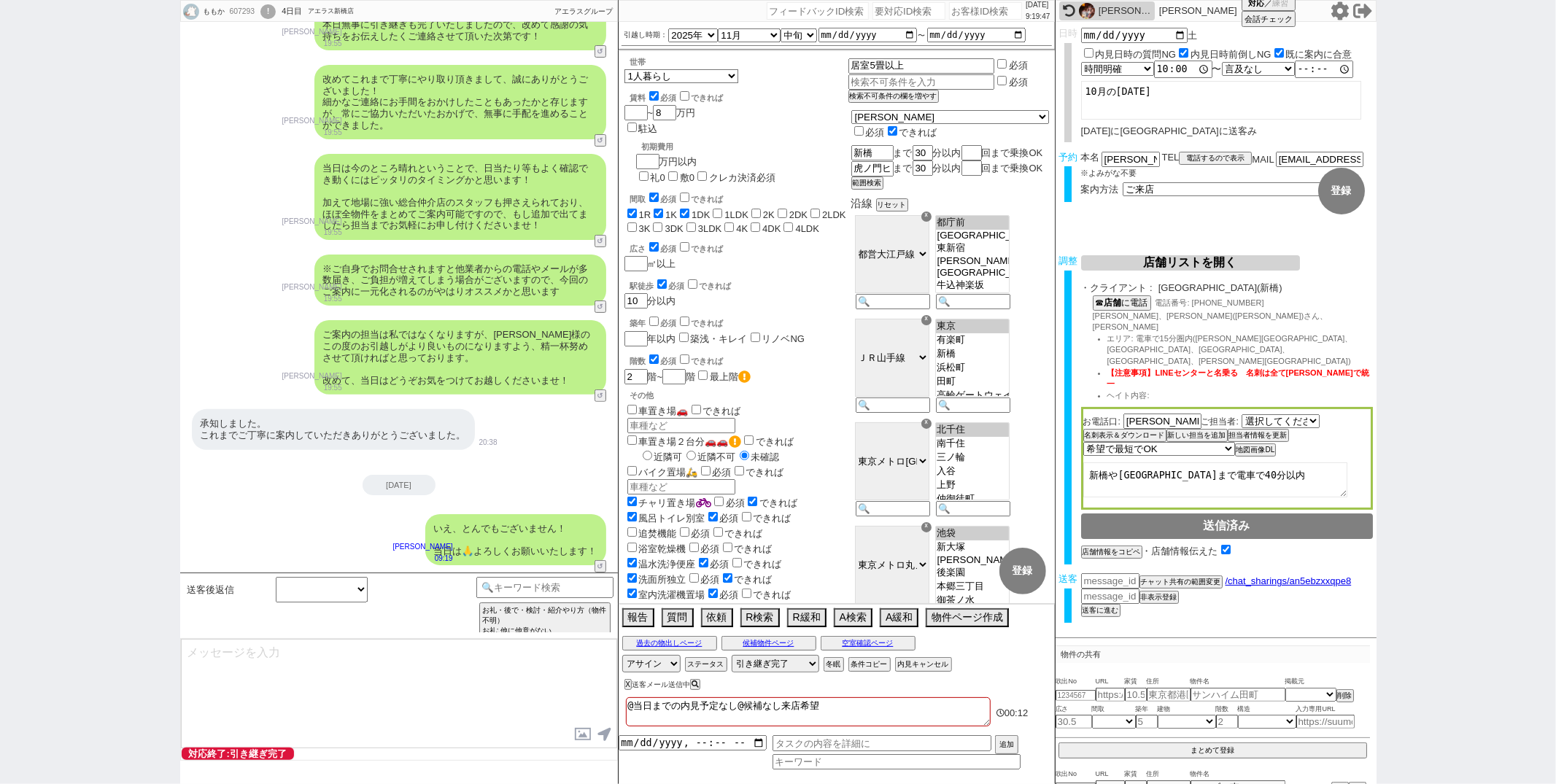
scroll to position [227, 0]
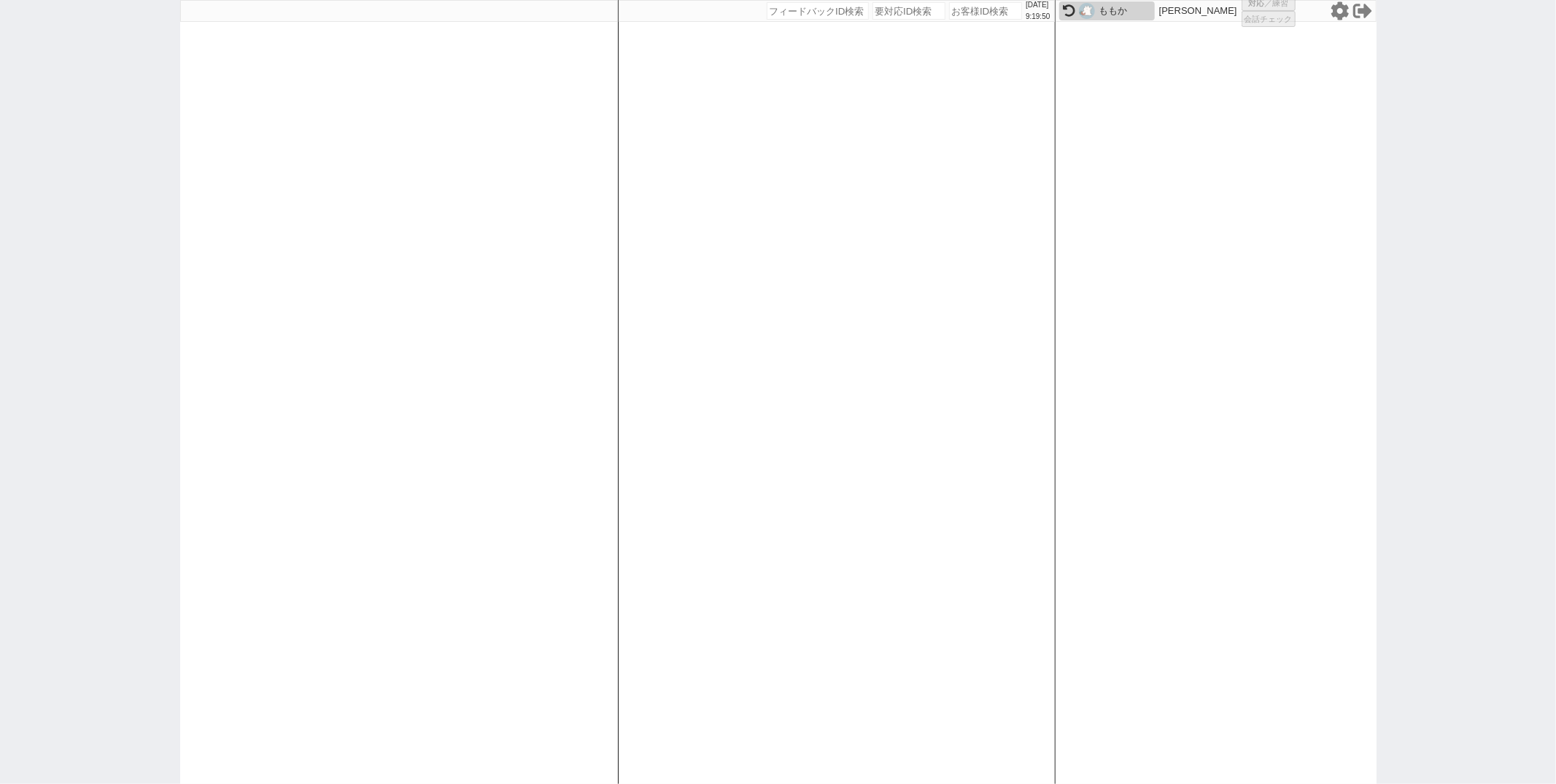
select select "100"
select select "1"
select select "2"
select select "5"
select select
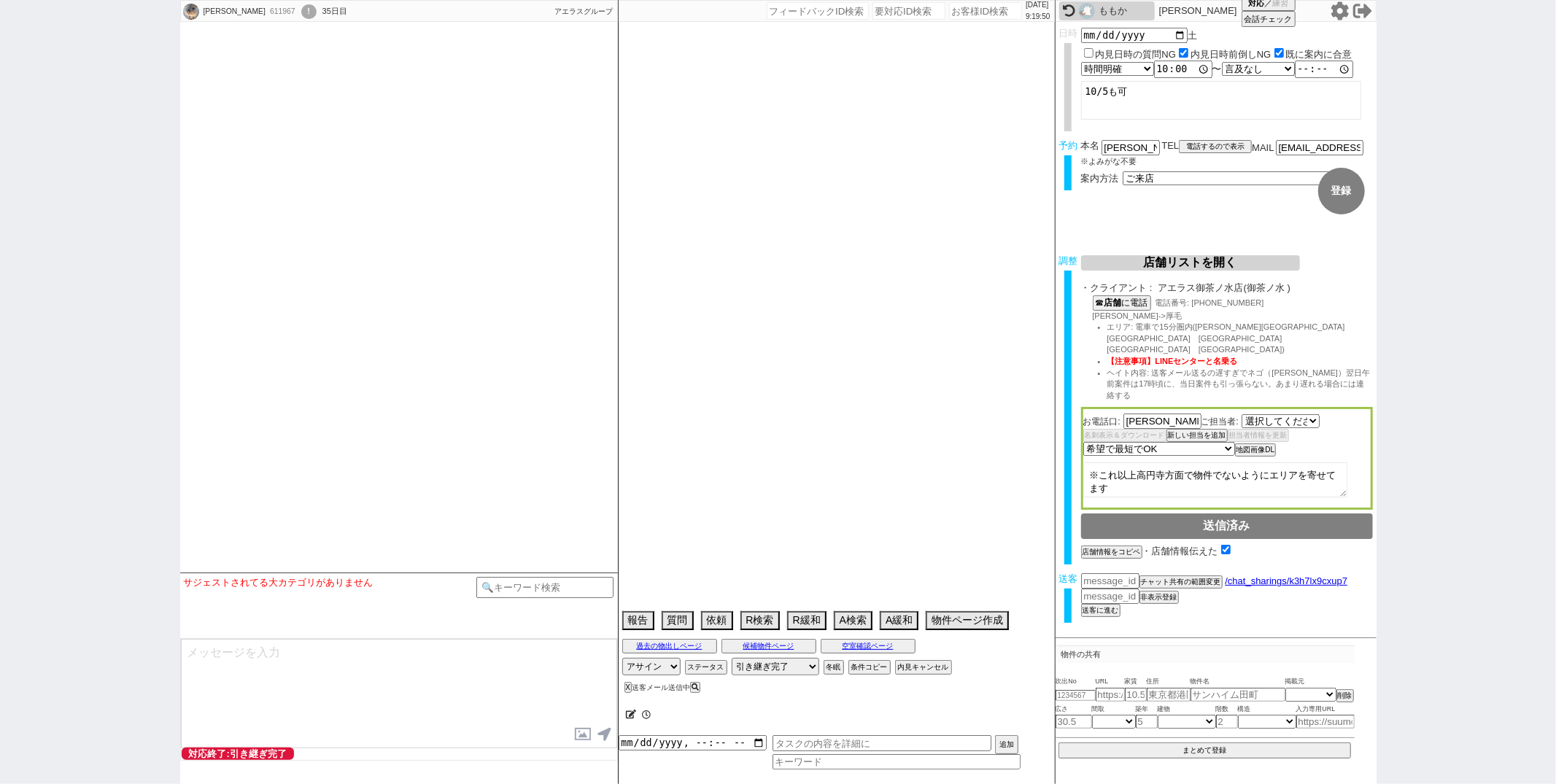
select select "481"
select select
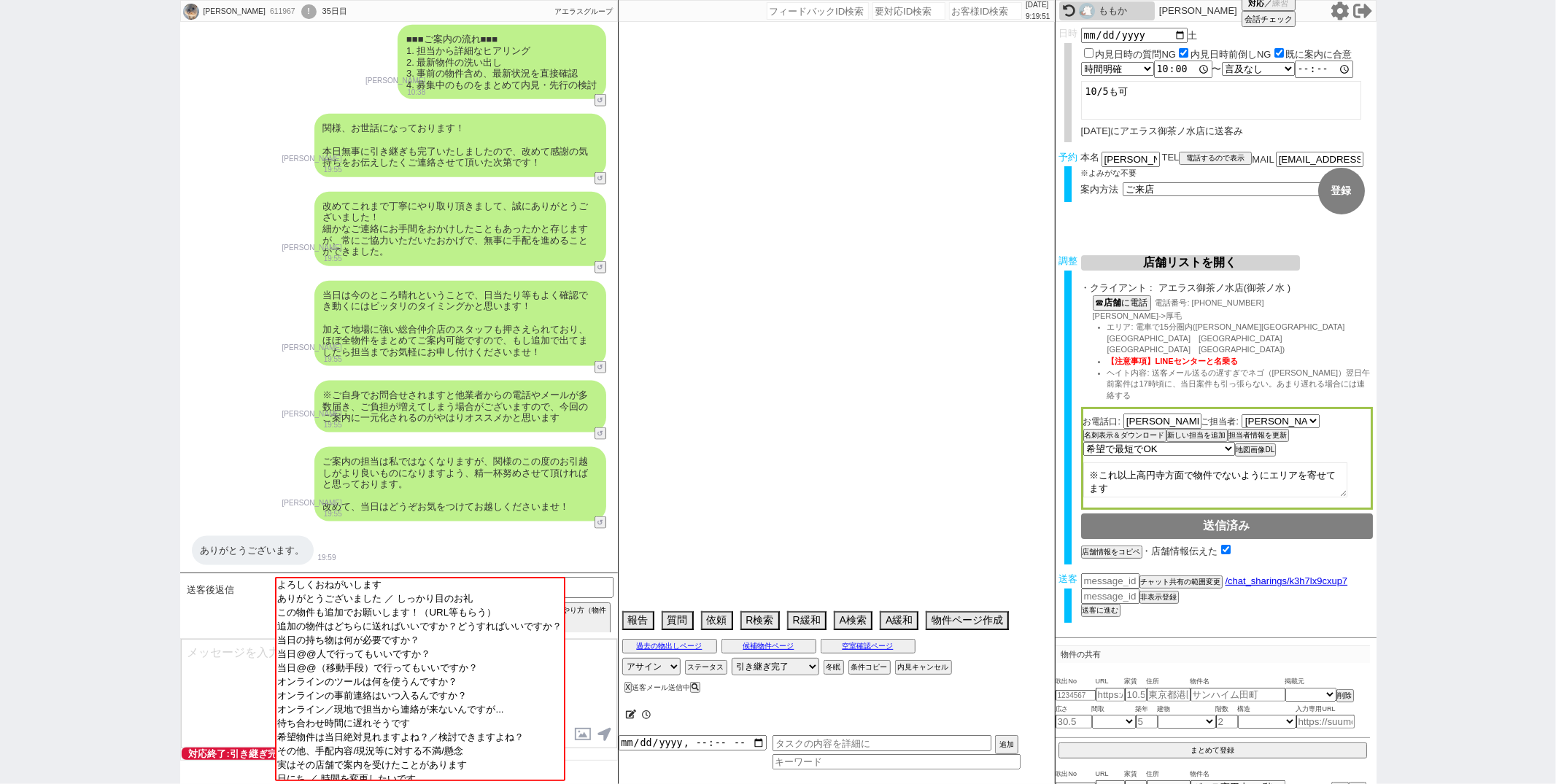
type textarea "新橋　お茶の水店希望、福岡から現在東京の実家に来ている @当日までの予定なし"
select select "15"
select select "1"
select select "4"
select select "5"
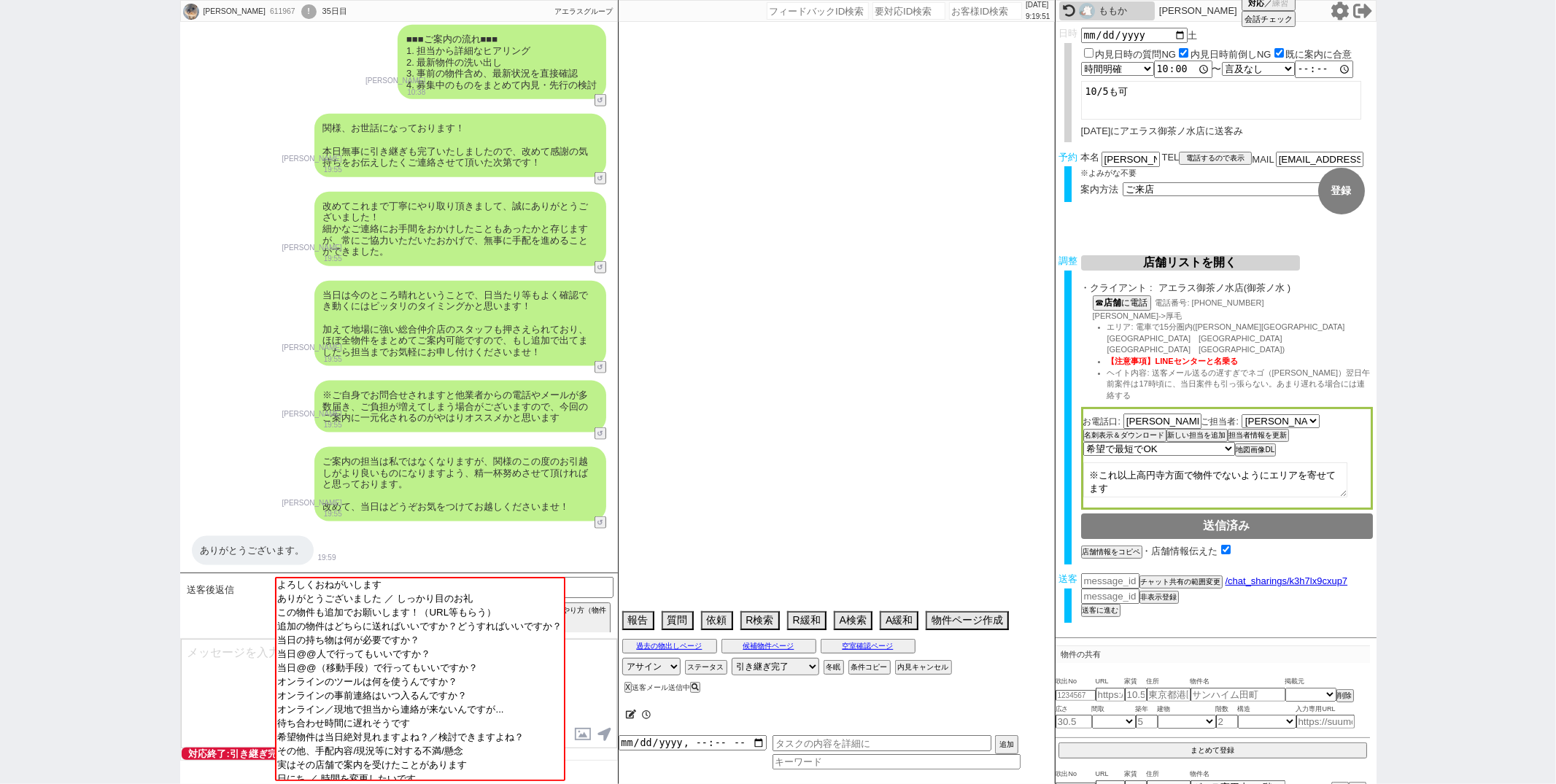
select select "6"
select select "65"
select select "1585"
select select "66"
select select "1603"
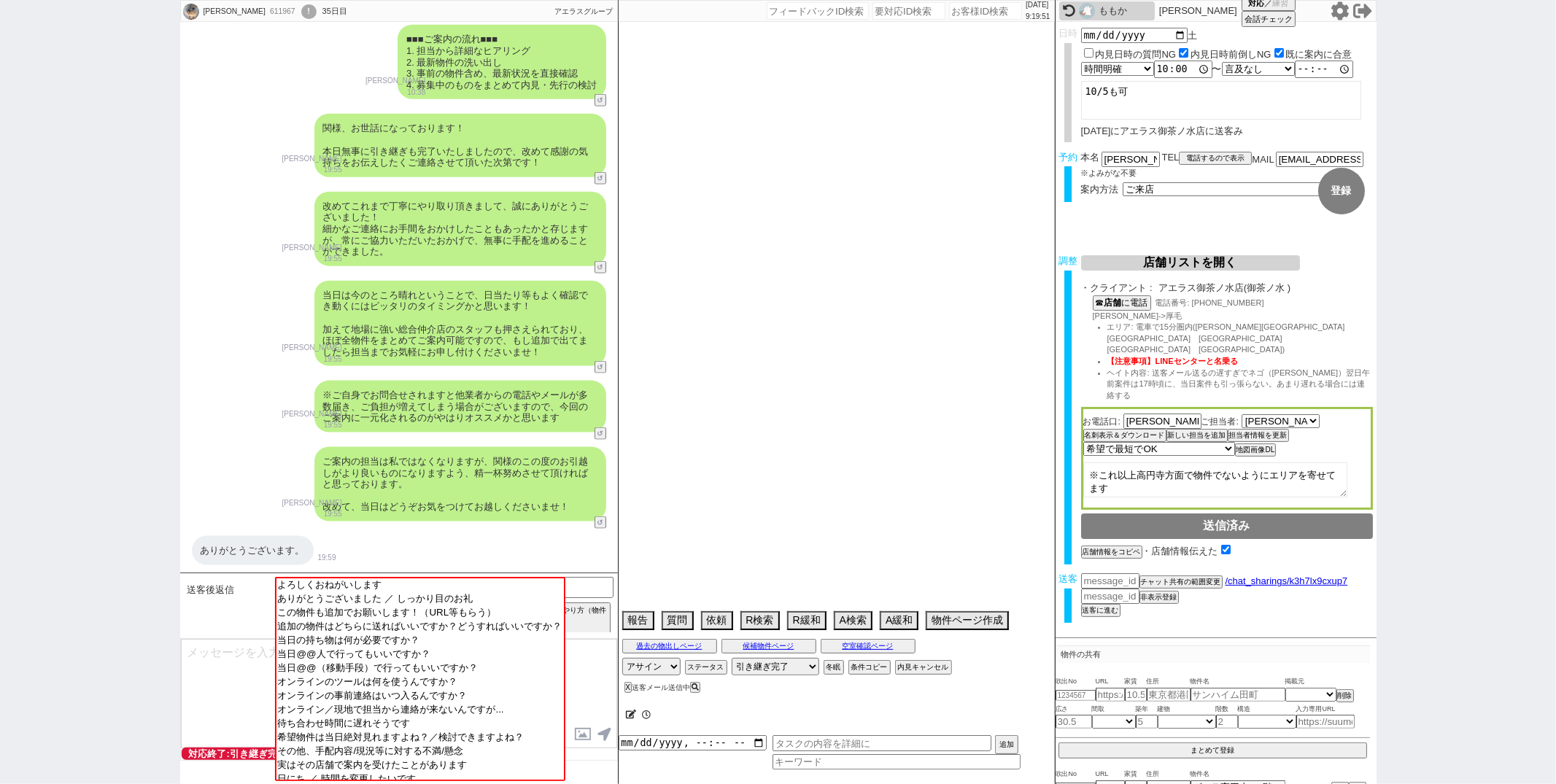
select select "67"
select select "1620"
select select "75"
select select "14"
select select "60"
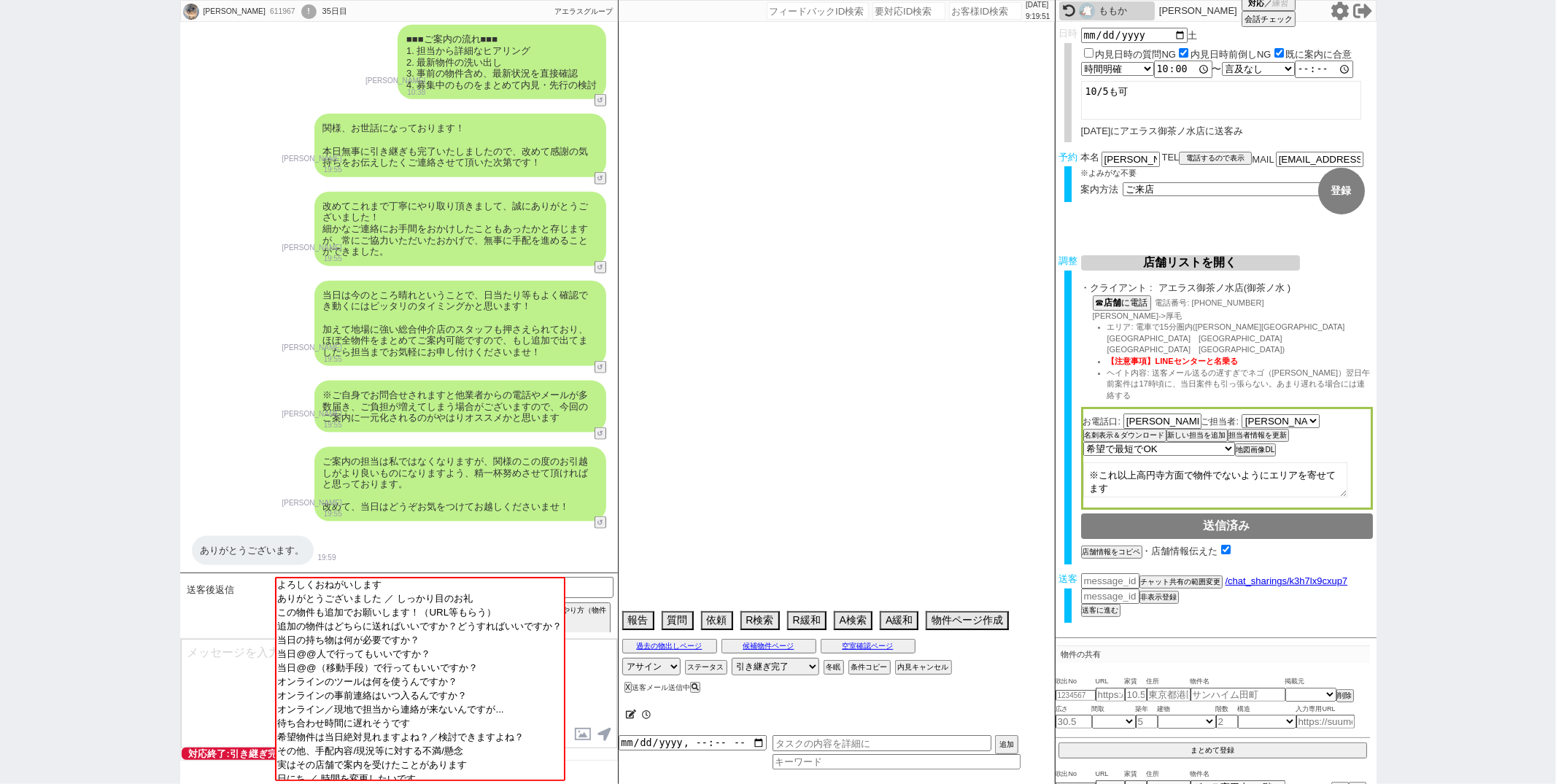
select select "823"
select select "23"
select select "737"
select select "62"
select select "1513"
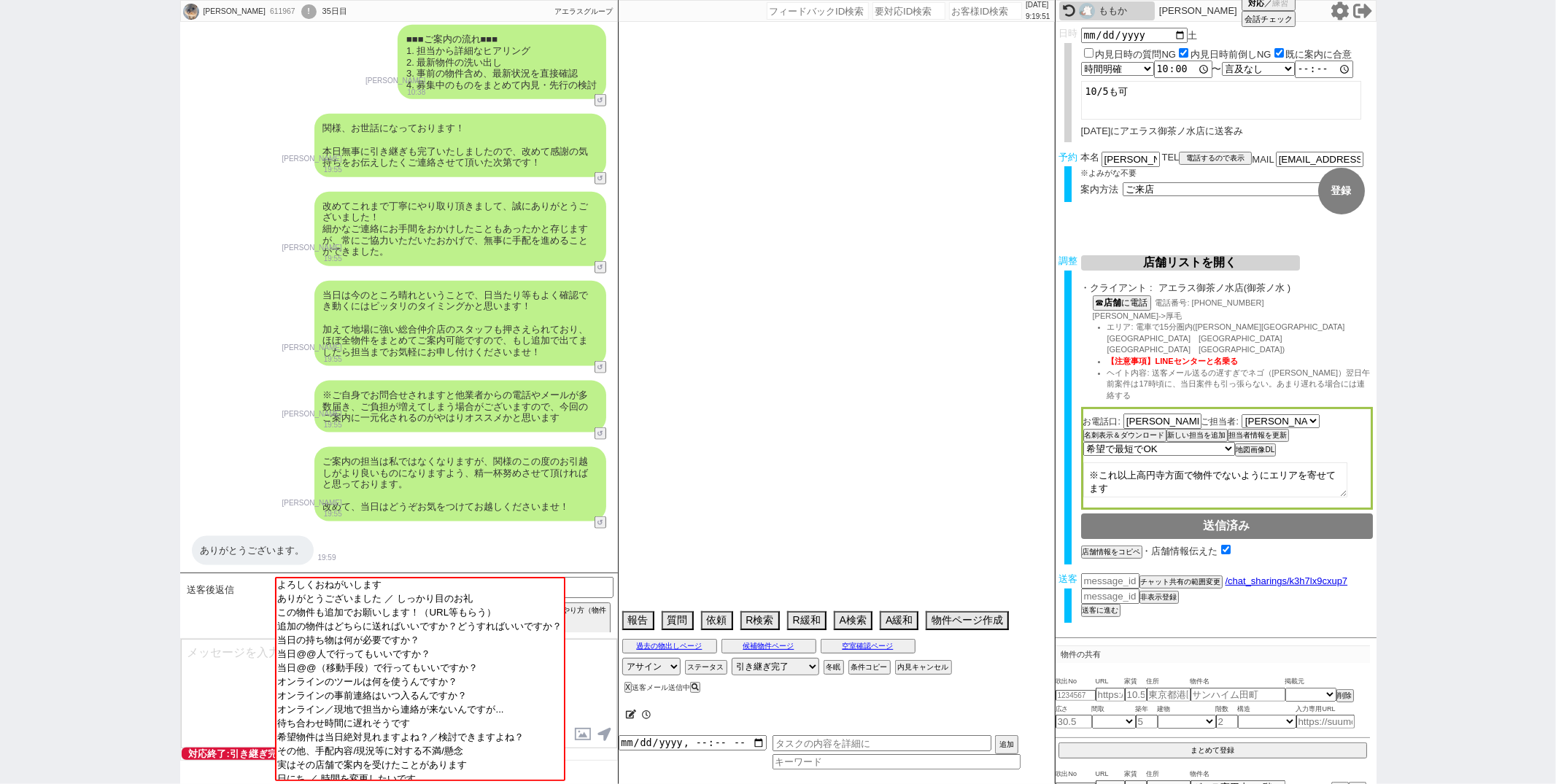
select select "70"
select select "1686"
select select "59"
select select "64"
select select "1559"
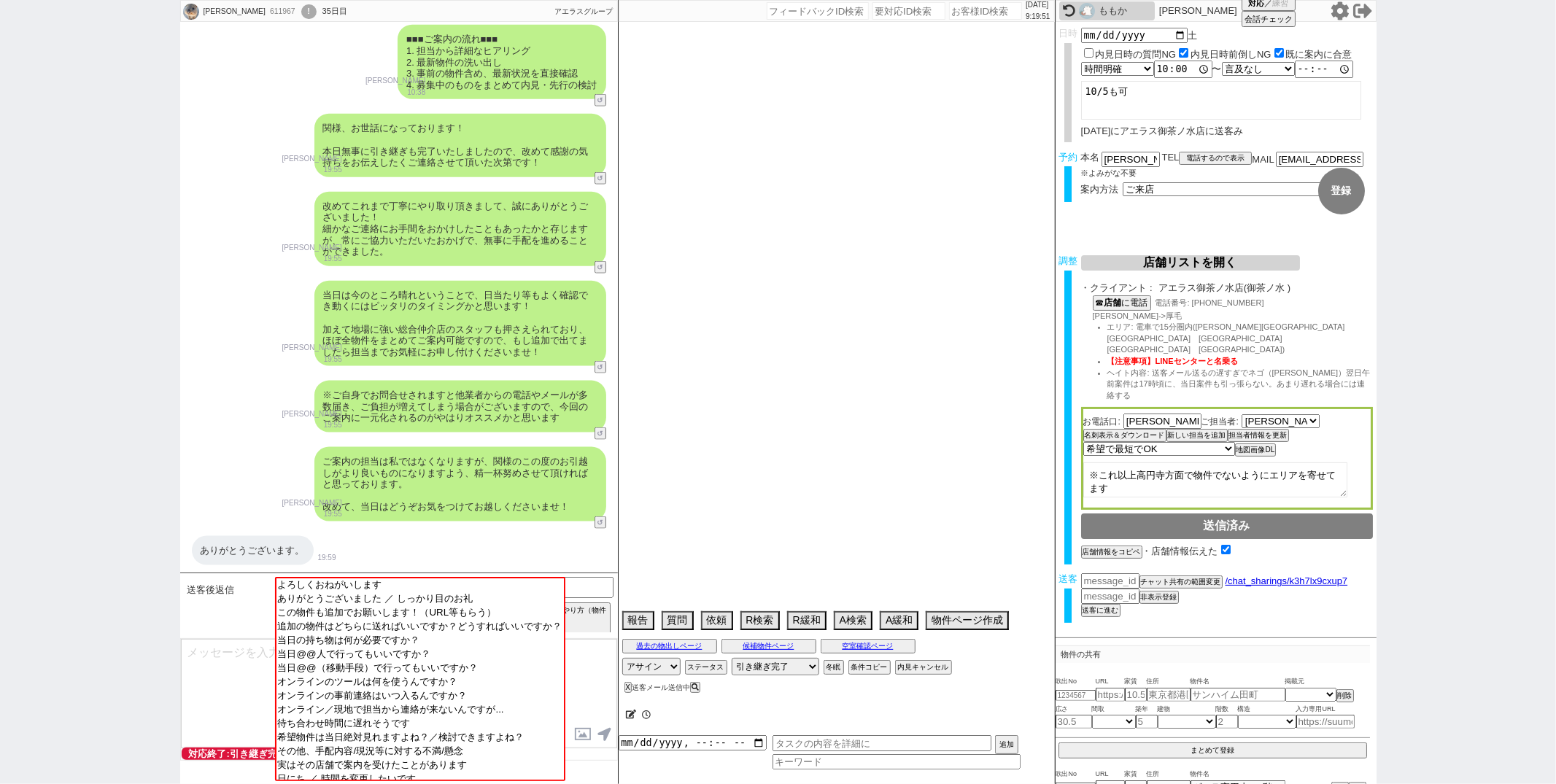
select select "71"
select select "69"
select select "1655"
select select "63"
select select "68"
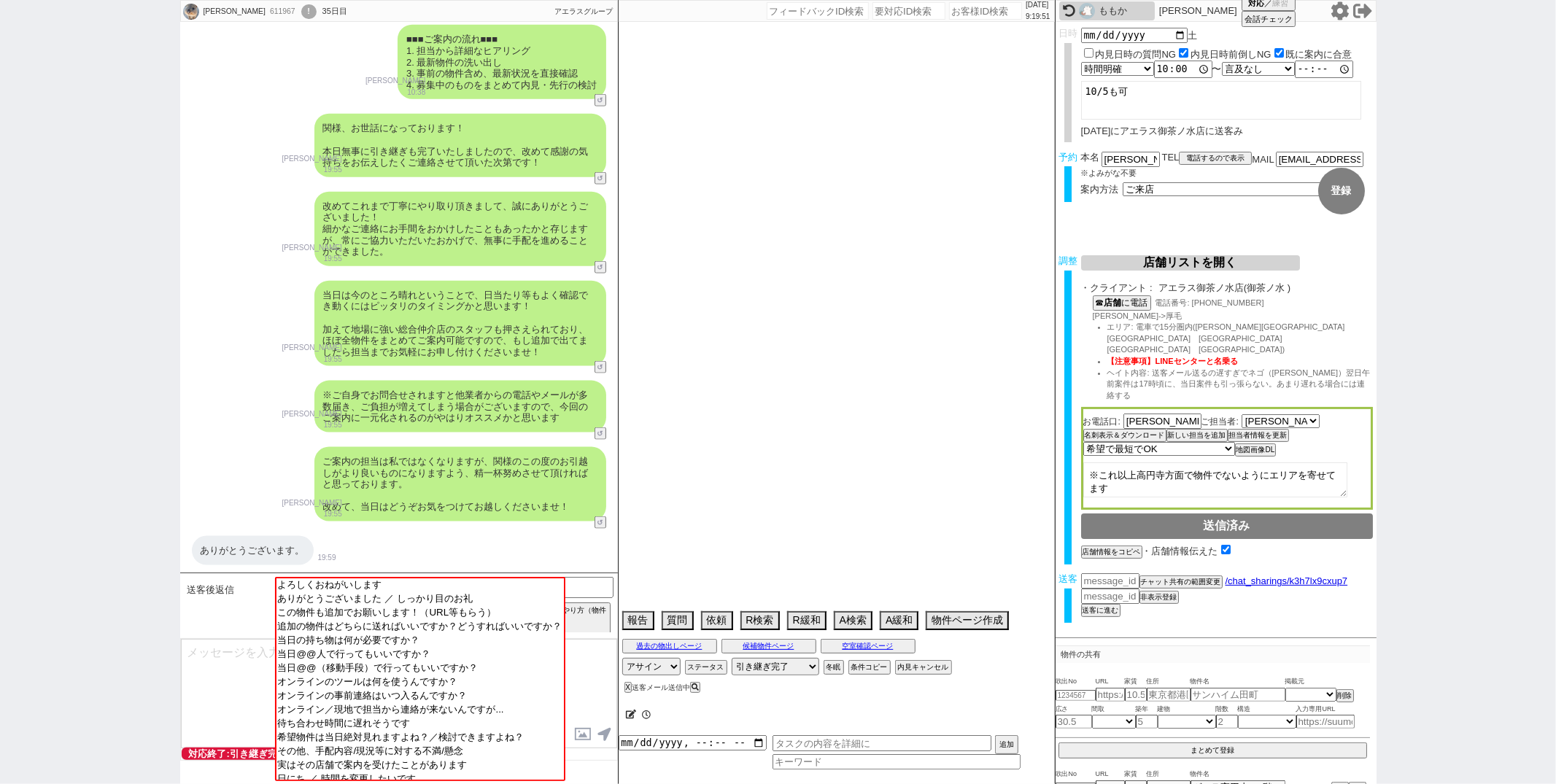
select select "1645"
select select "25"
select select "787"
select select "72"
select select "1751"
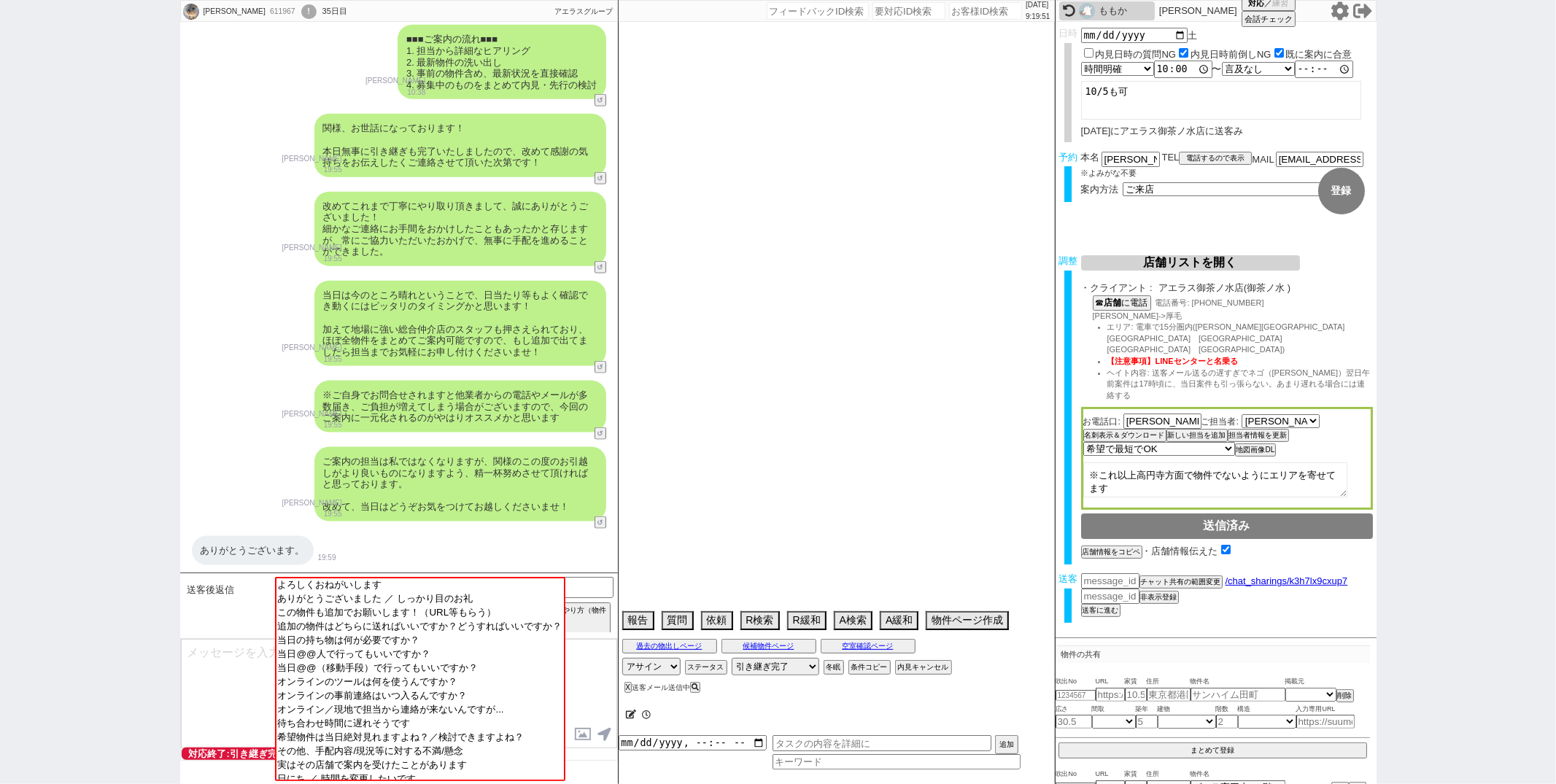
select select "12"
select select "48"
select select "44"
select select "11"
select select "38"
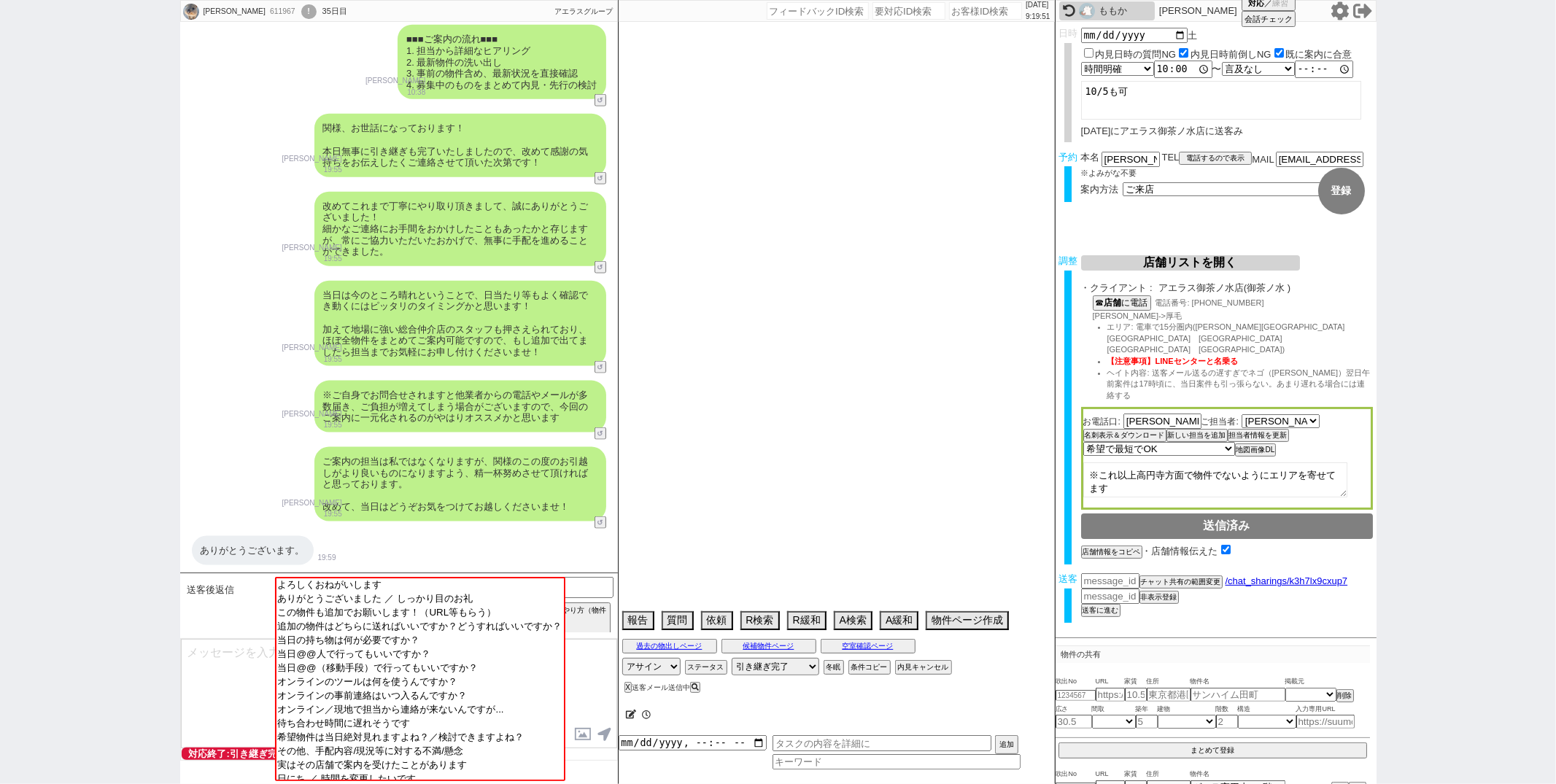
select select "29"
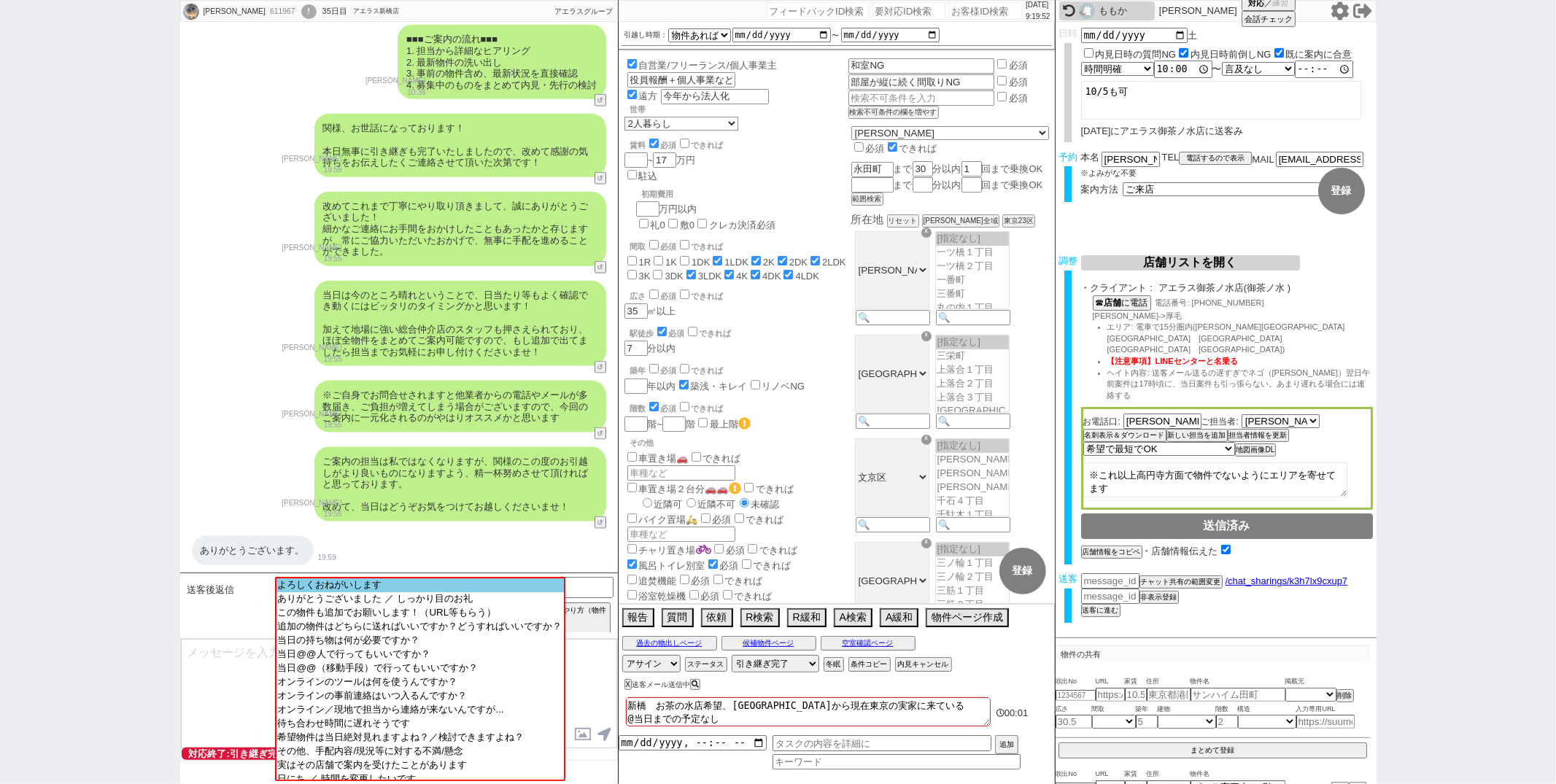
scroll to position [352, 0]
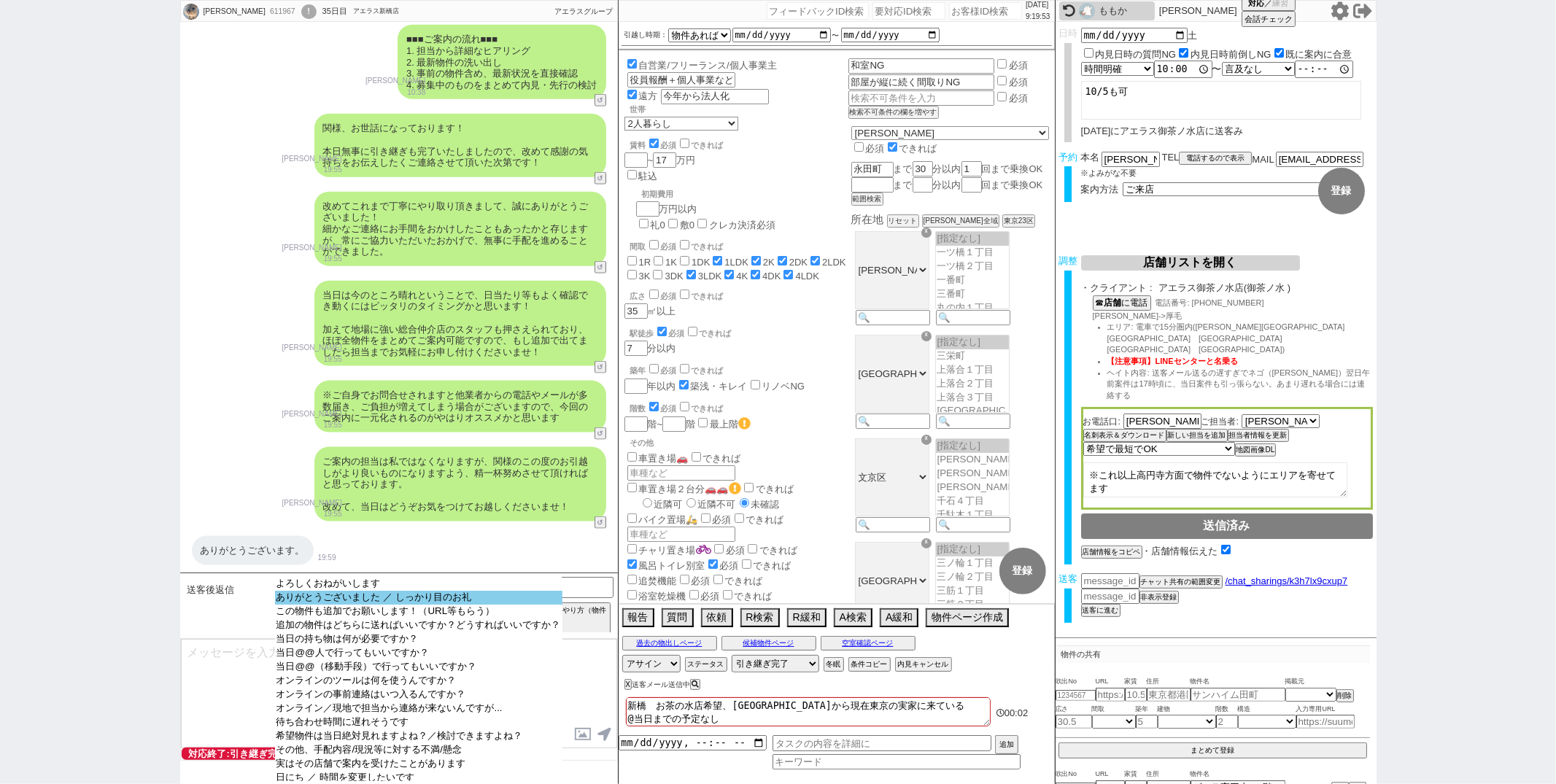
select select "ありがとうございました ／ しっかり目のお礼"
click at [339, 597] on option "ありがとうございました ／ しっかり目のお礼" at bounding box center [419, 598] width 287 height 14
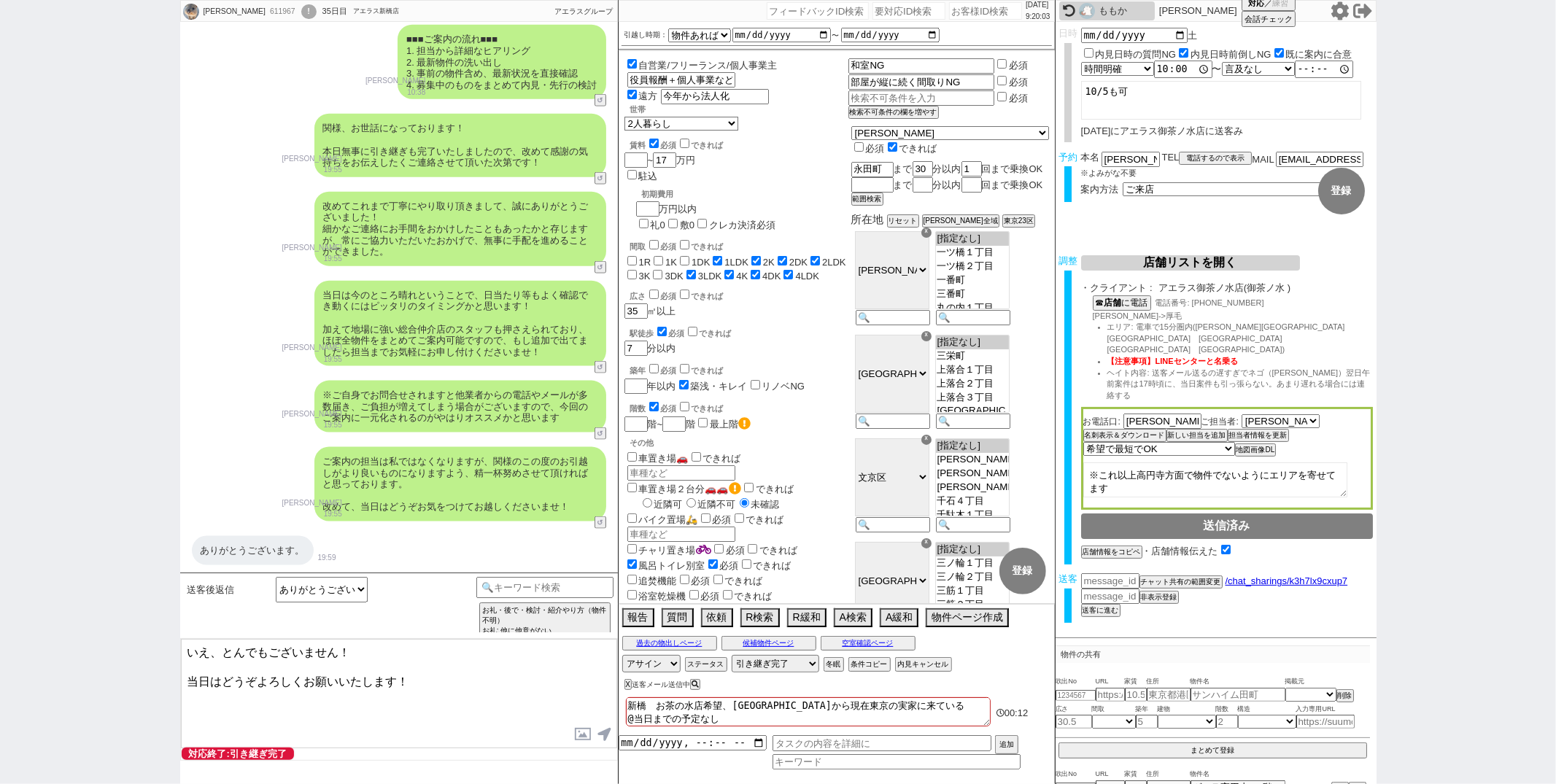
type textarea "いえ、とんでもございません！ 当日はどうぞよろしくお願いいたします！"
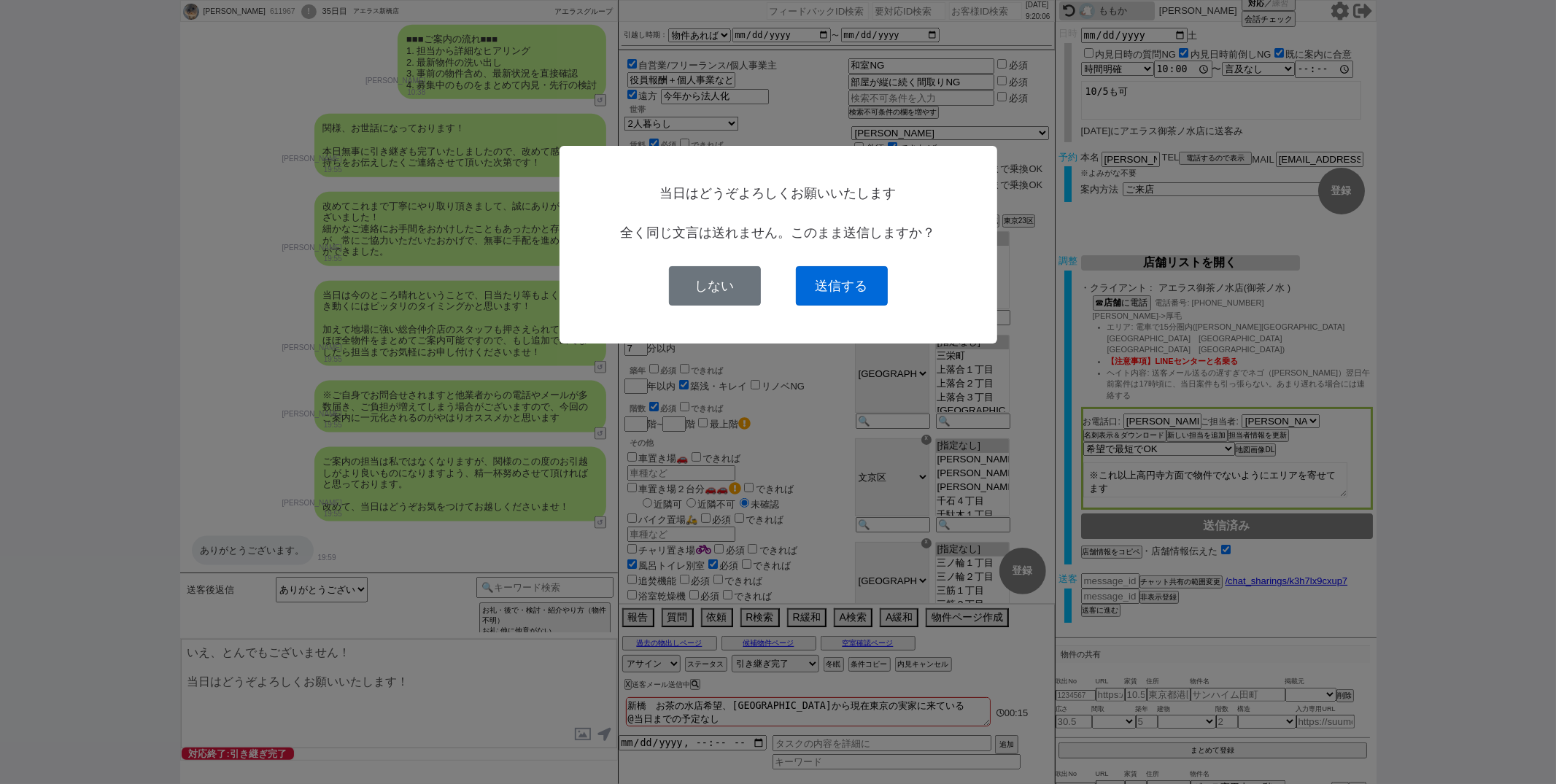
click at [840, 298] on button "送信する" at bounding box center [841, 286] width 92 height 40
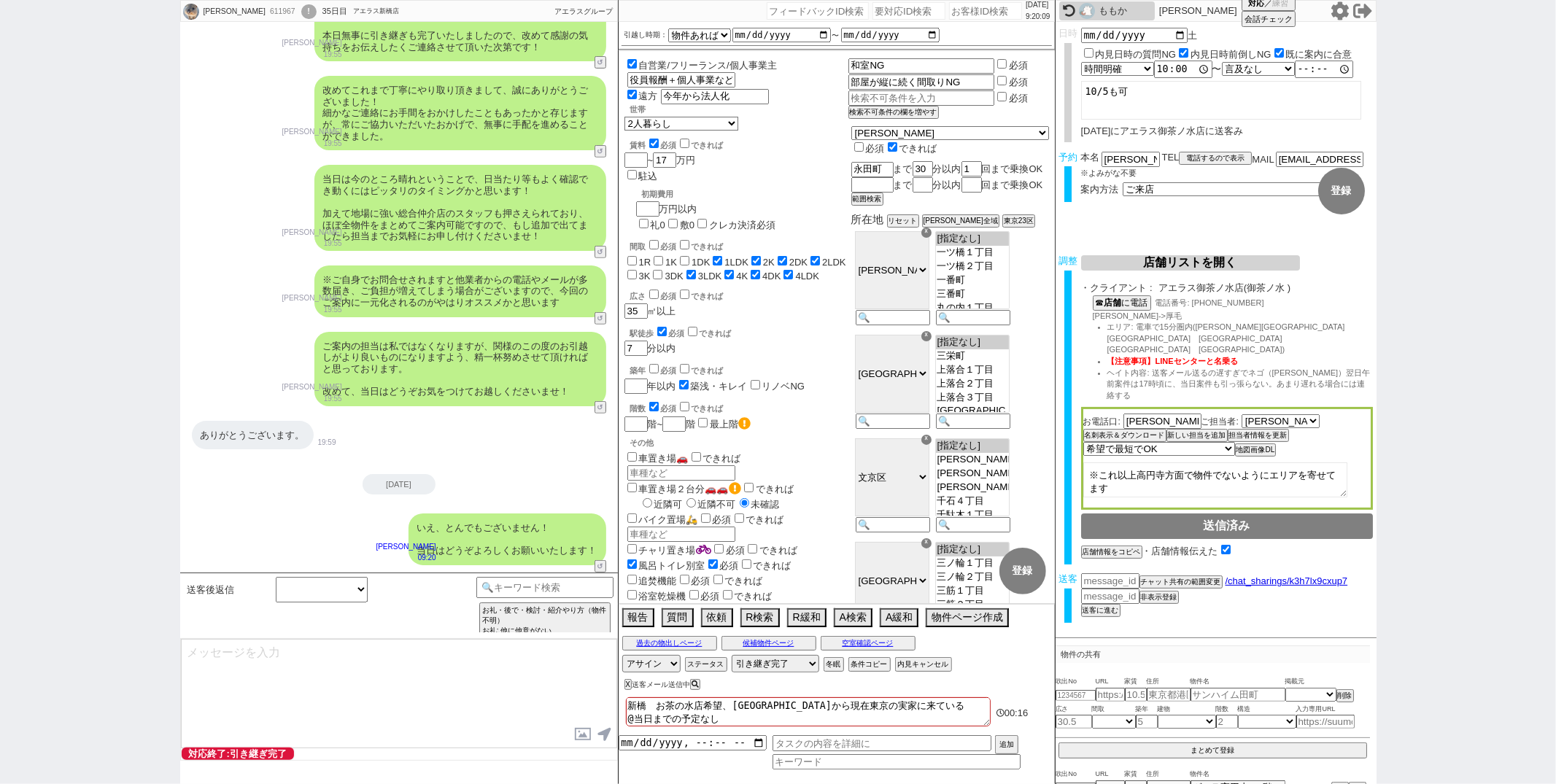
scroll to position [530, 0]
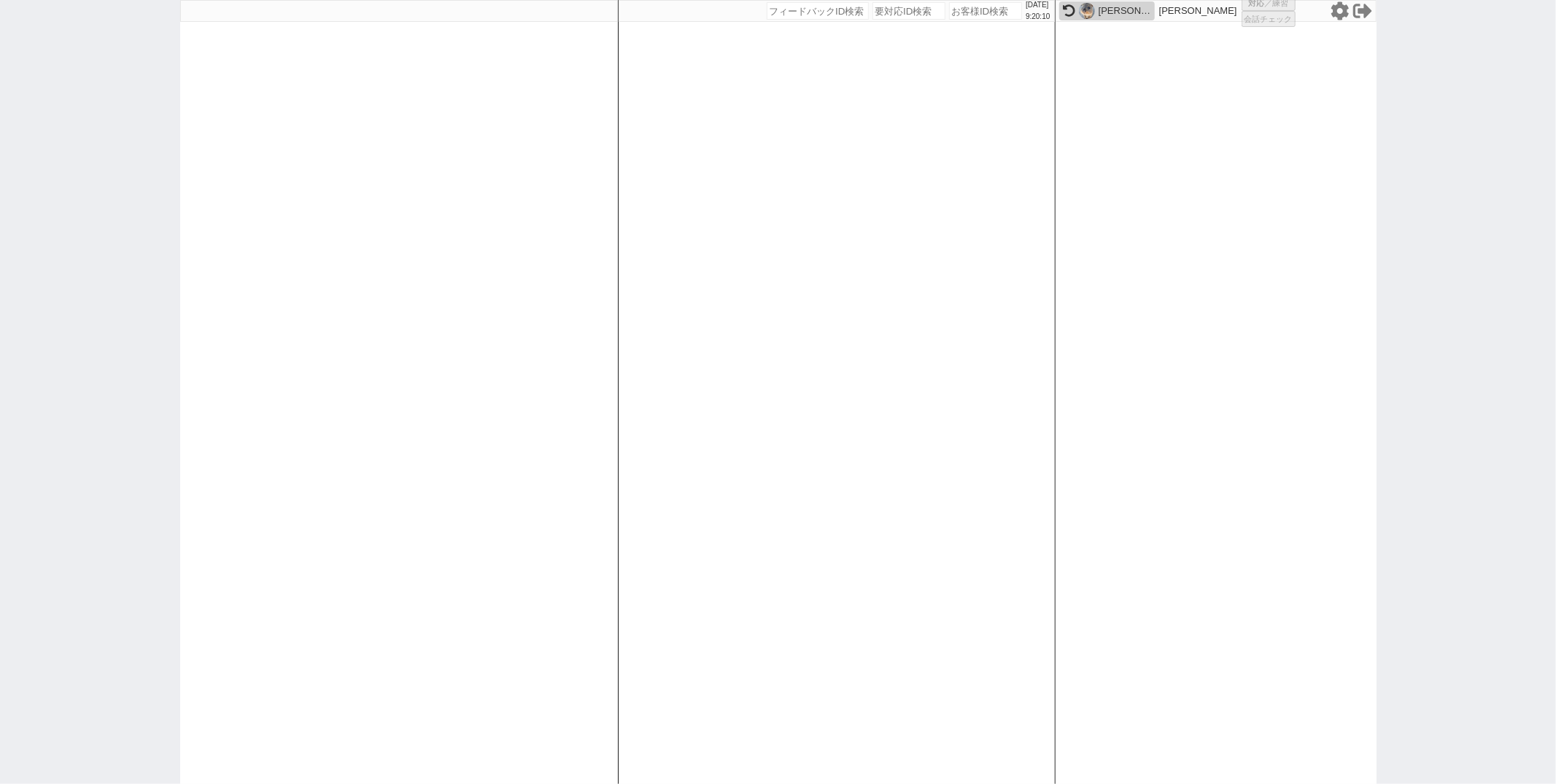
select select
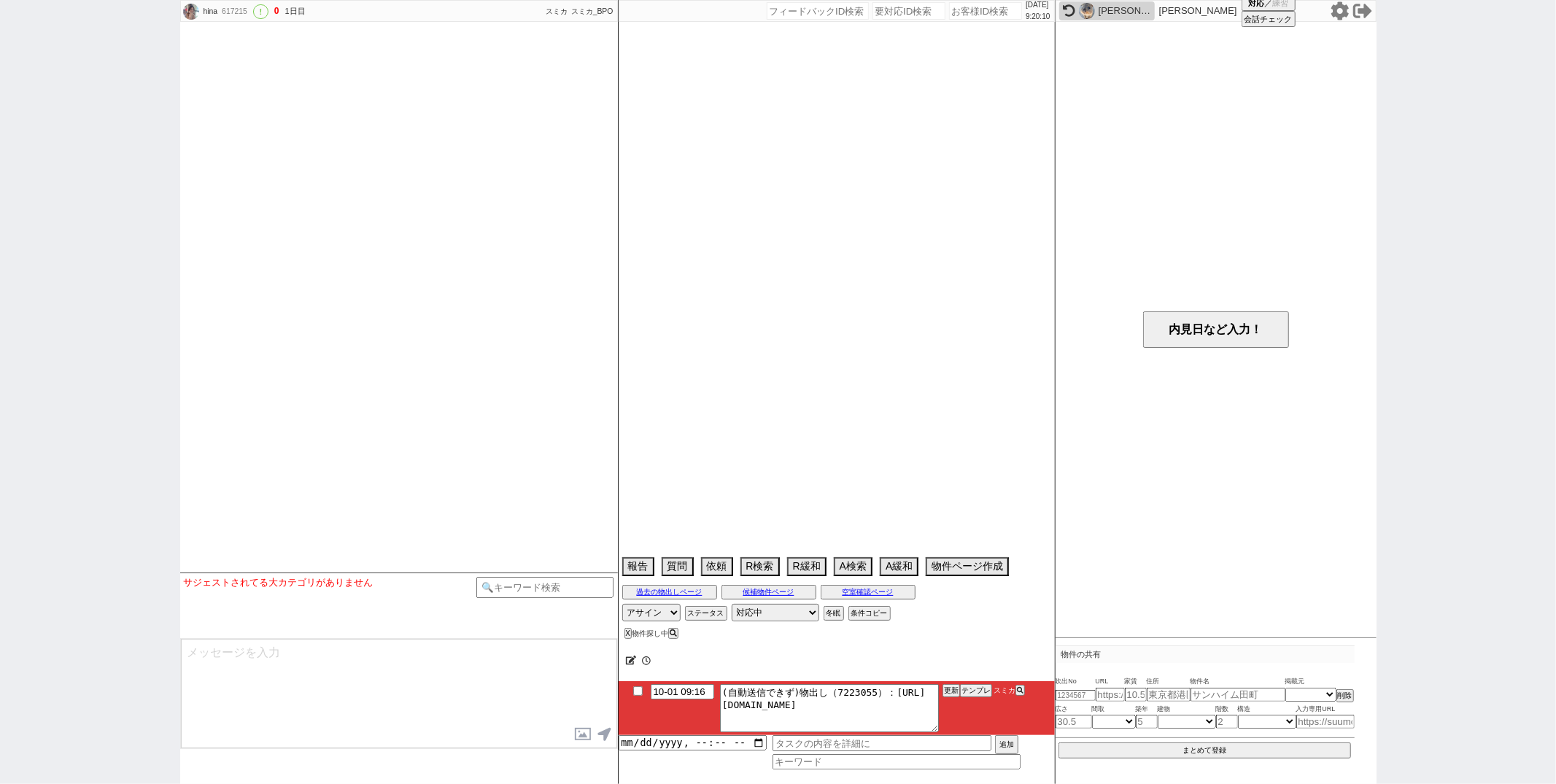
select select "15"
select select "0"
select select "60"
select select "1496"
select select "75"
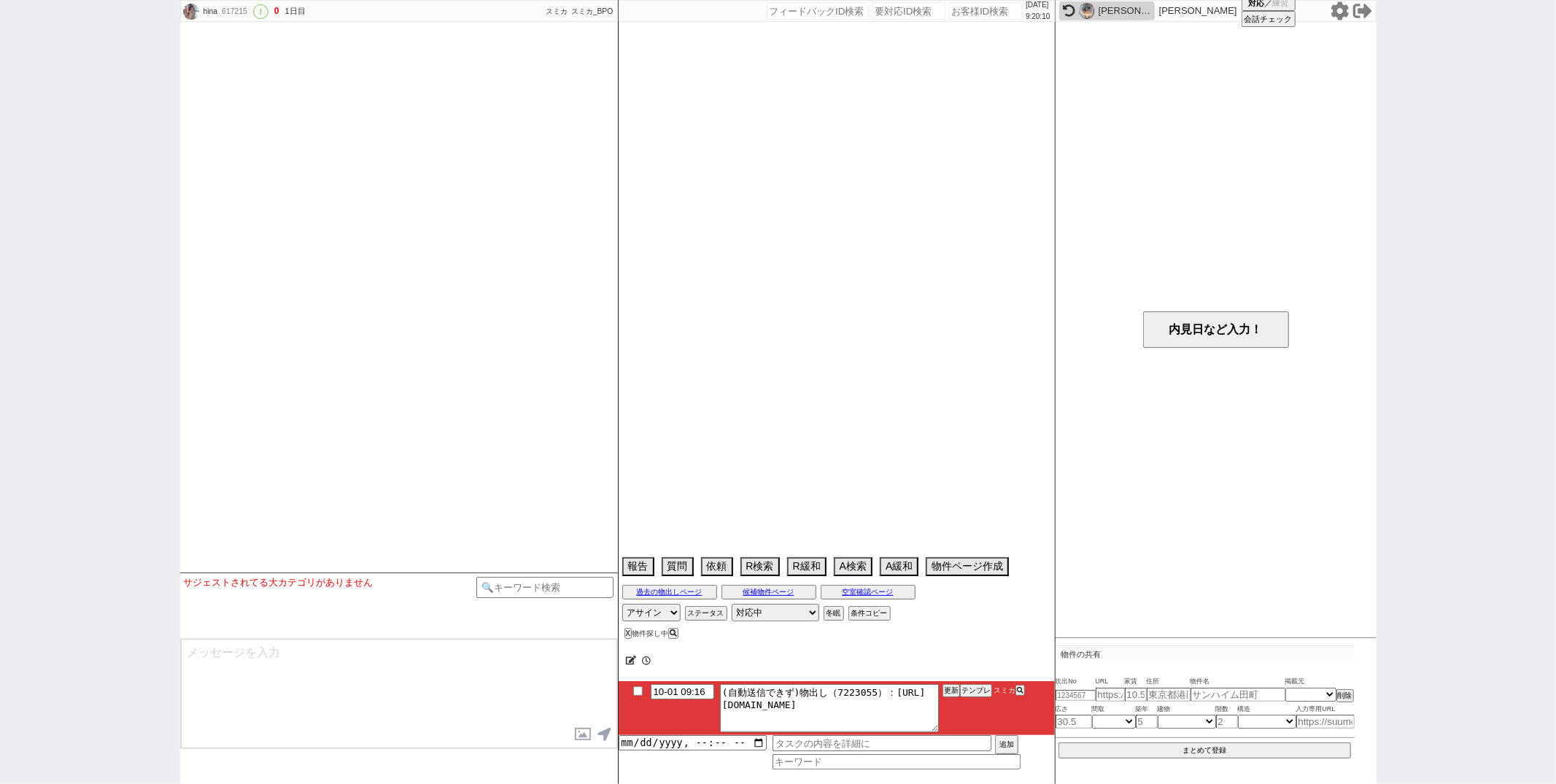
select select "1813"
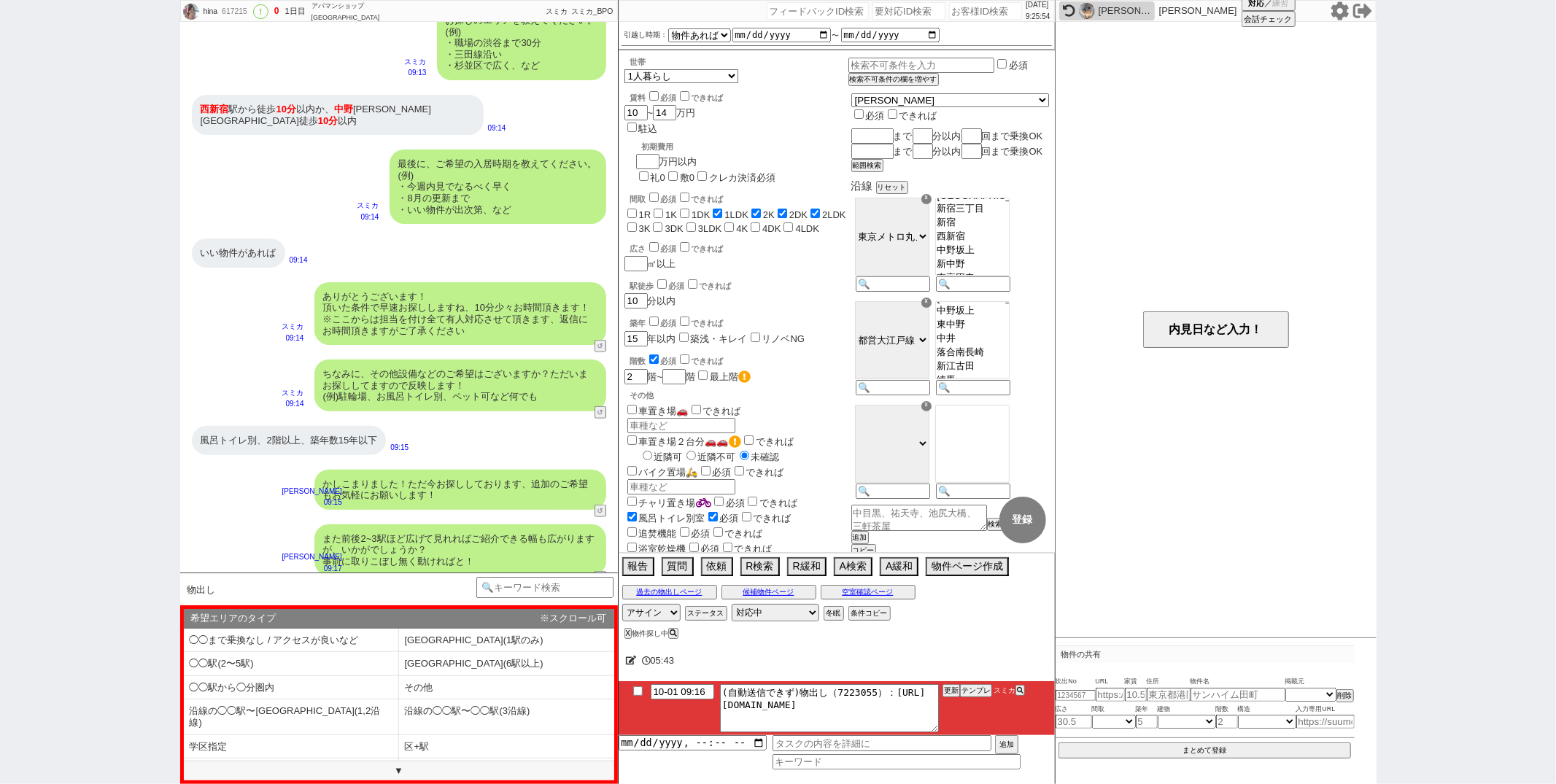
scroll to position [1058, 0]
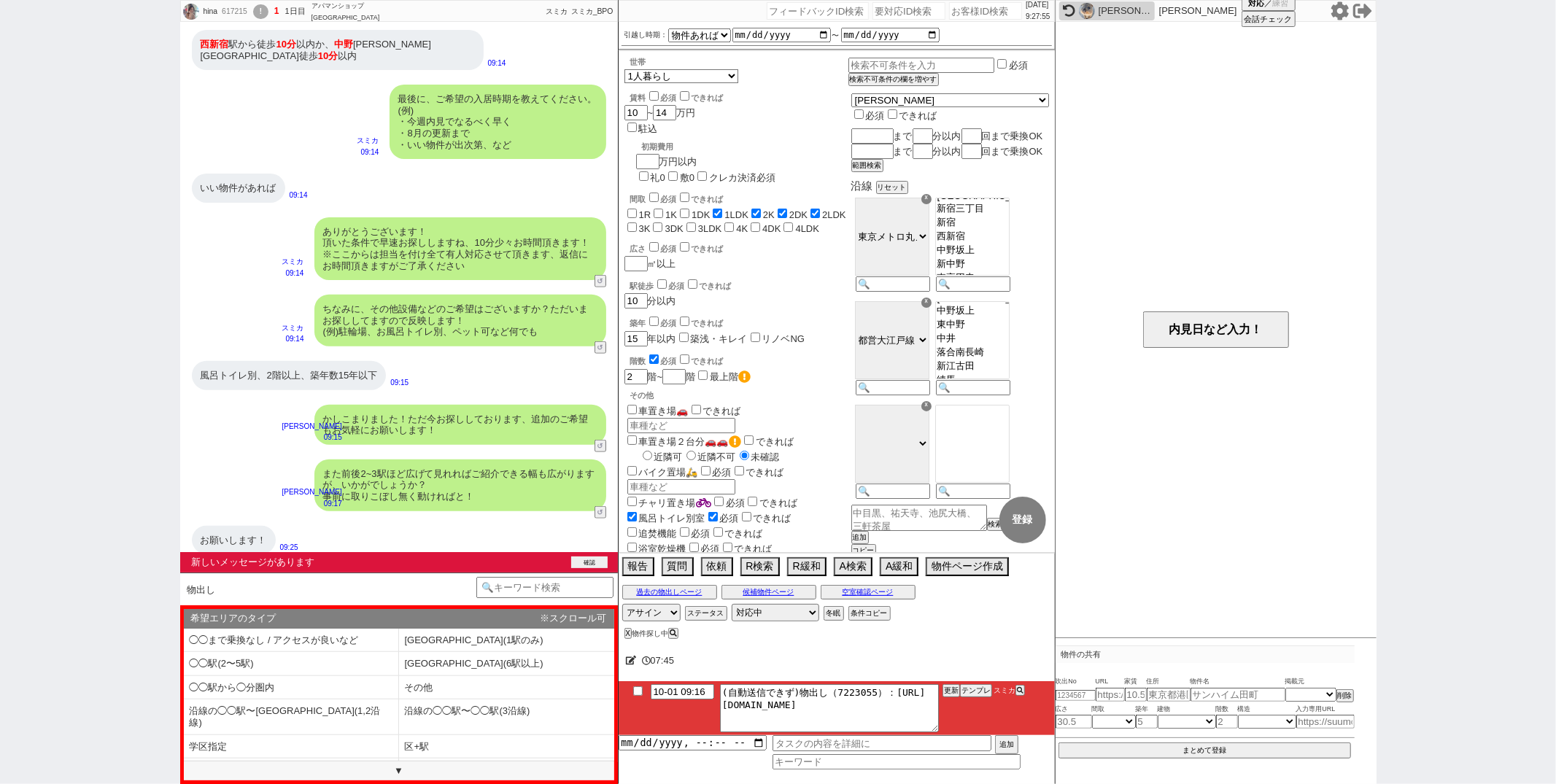
click at [579, 564] on button "確認" at bounding box center [589, 562] width 37 height 12
click at [579, 562] on div "お願いします！ 09:25" at bounding box center [399, 540] width 438 height 44
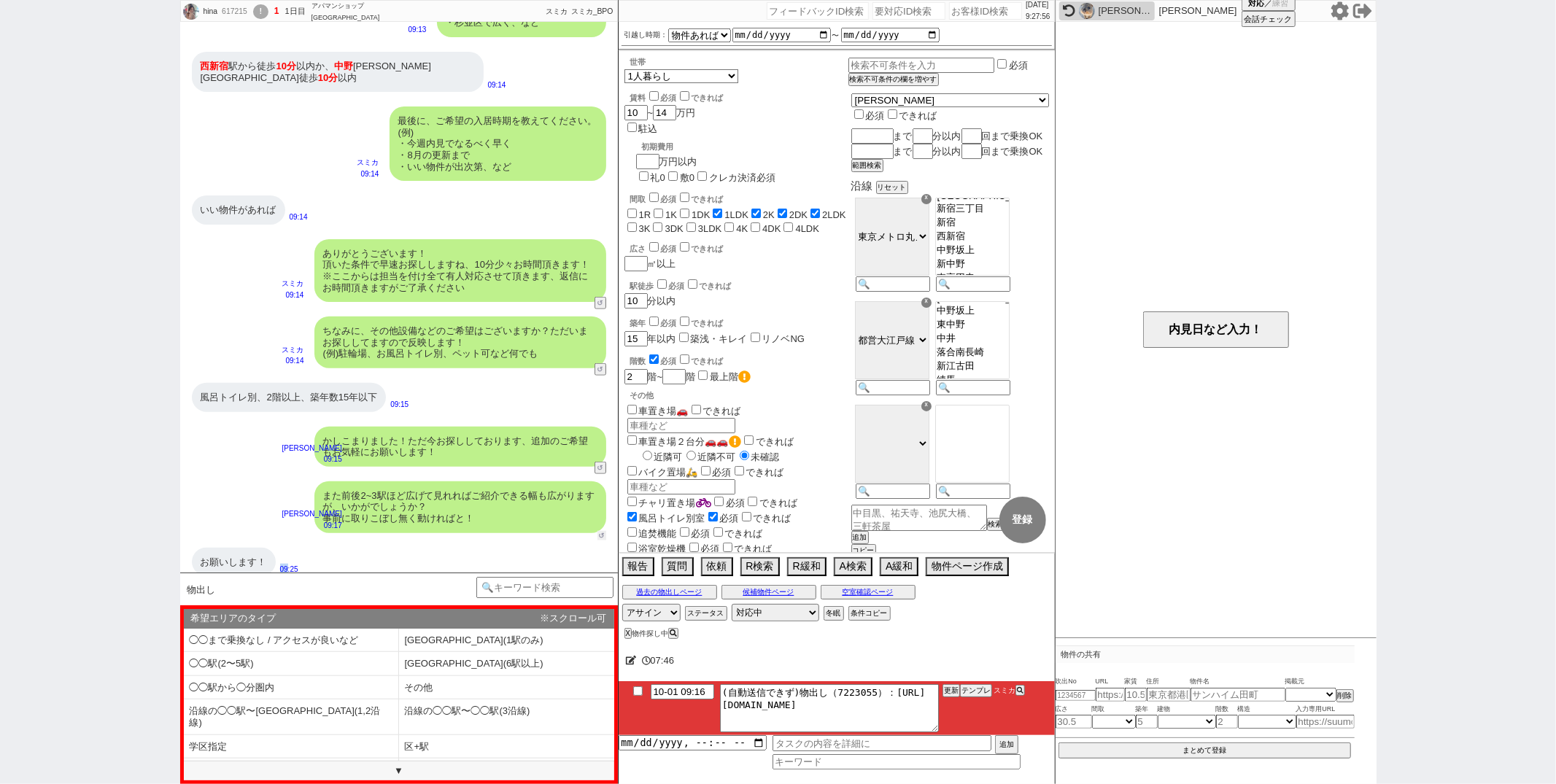
click at [600, 531] on button "↺" at bounding box center [601, 536] width 9 height 10
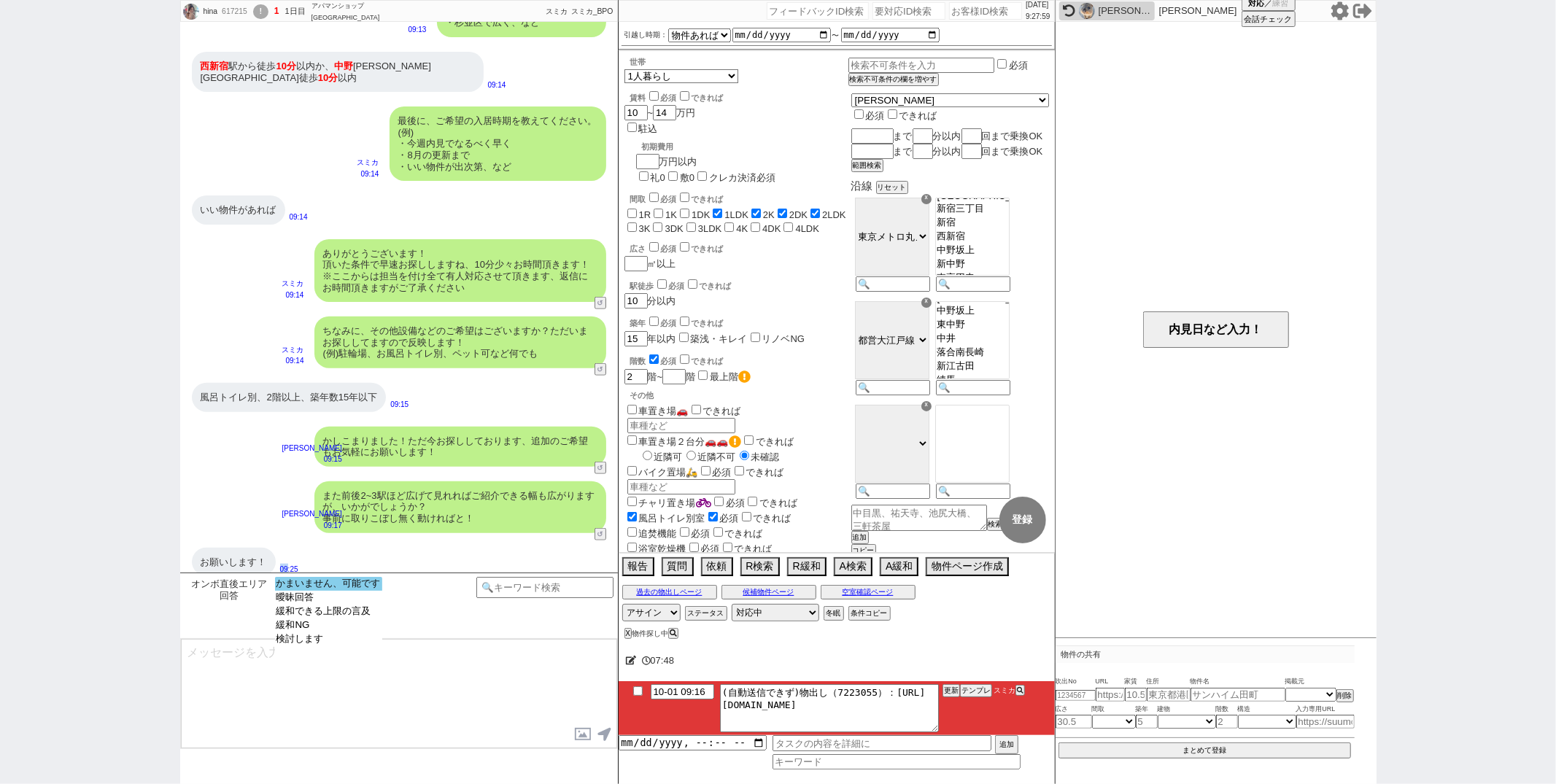
click at [349, 587] on option "かまいません、可能です" at bounding box center [329, 584] width 108 height 14
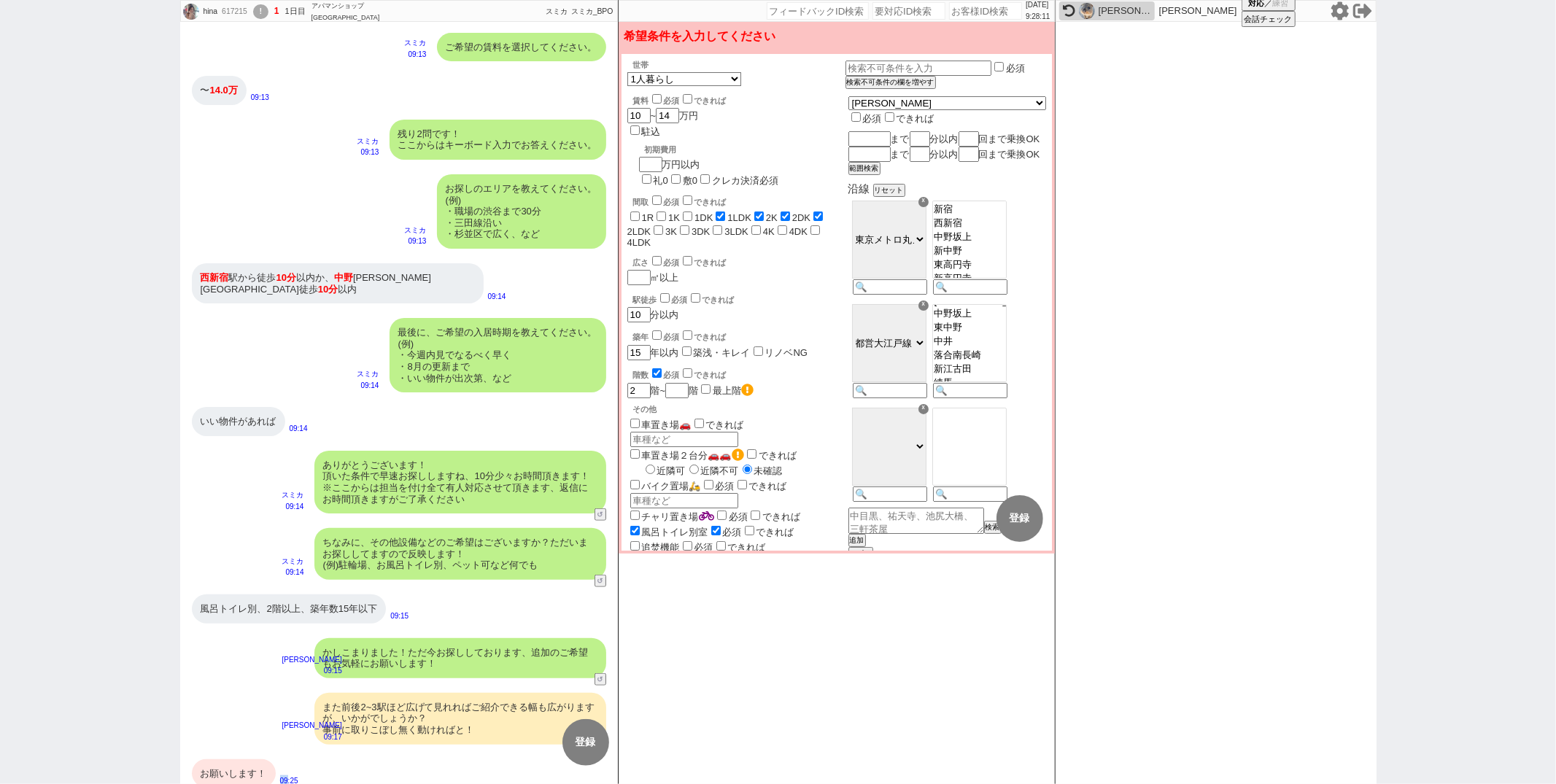
scroll to position [241, 0]
click at [1006, 191] on option "新宿三丁目" at bounding box center [969, 184] width 73 height 14
click at [1006, 205] on option "新宿" at bounding box center [969, 198] width 73 height 14
click at [1006, 232] on option "中野坂上" at bounding box center [969, 226] width 73 height 14
select select "1494"
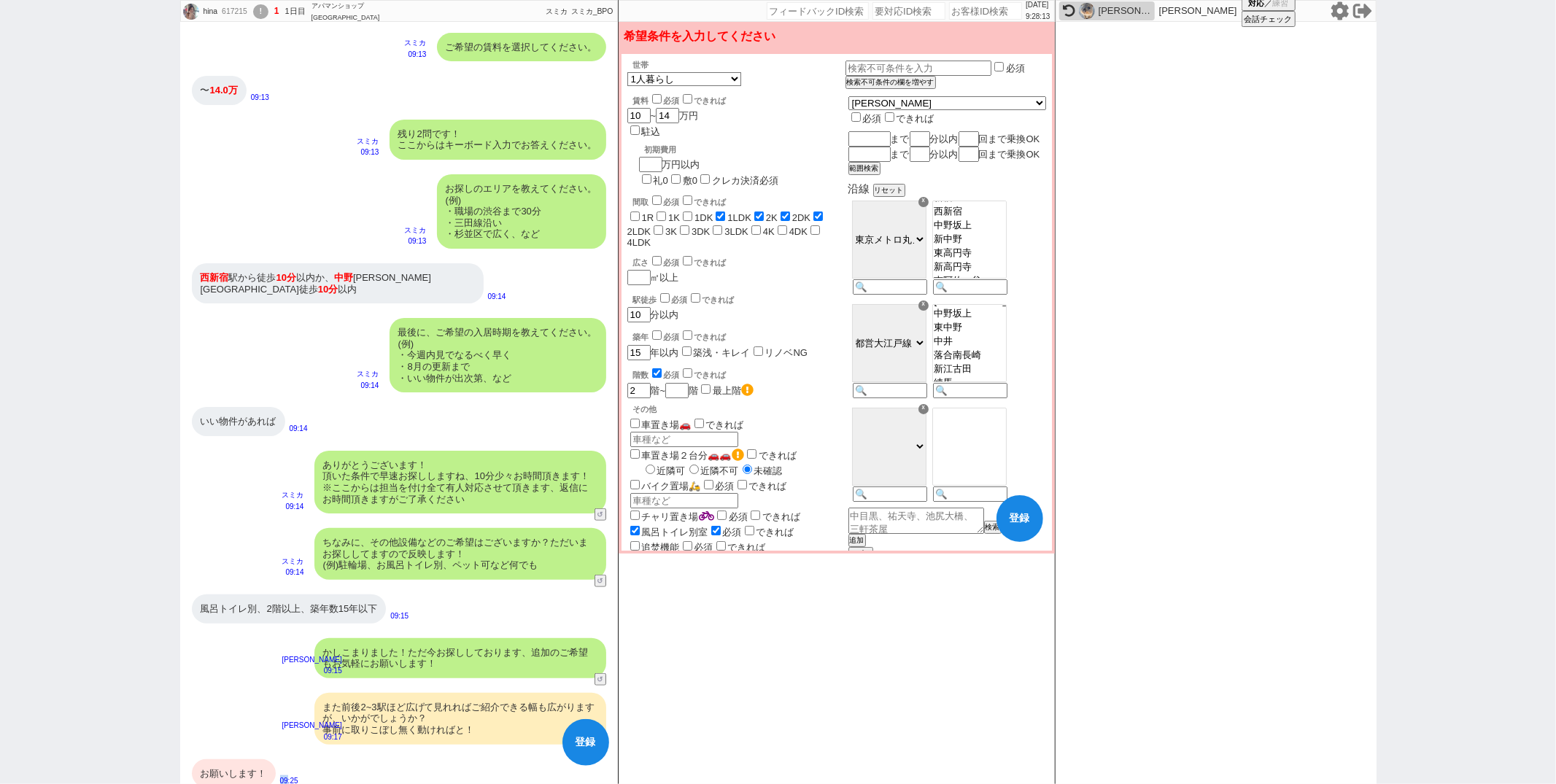
click at [1006, 246] on option "新中野" at bounding box center [969, 239] width 73 height 14
click at [1006, 268] on option "新宿" at bounding box center [969, 261] width 73 height 14
click at [1006, 280] on option "西新宿五丁目" at bounding box center [969, 274] width 73 height 12
click at [1000, 308] on option "東中野" at bounding box center [969, 301] width 73 height 14
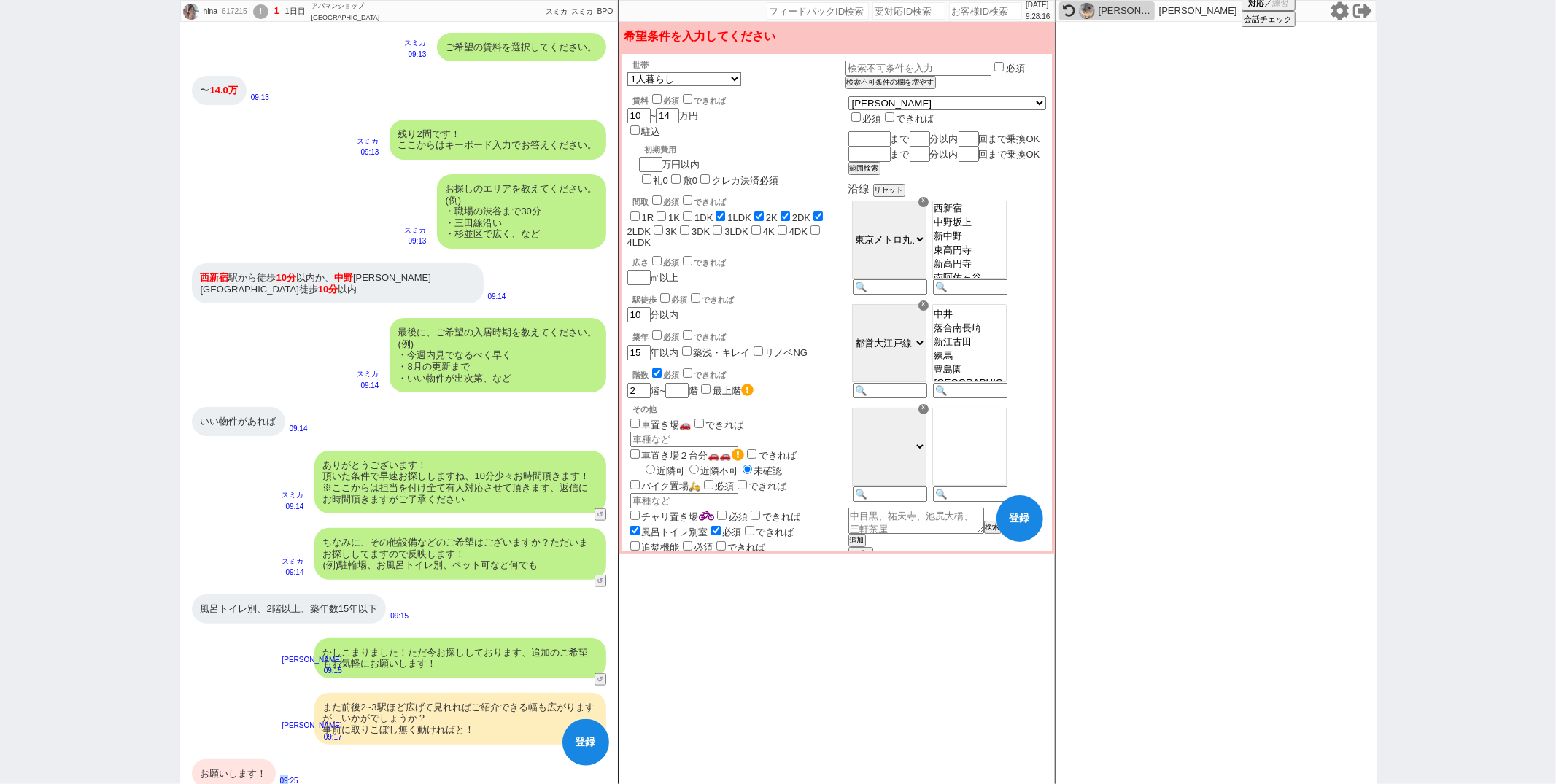
select select "1811"
click at [998, 322] on option "中井" at bounding box center [969, 315] width 73 height 14
click at [845, 477] on div "バイク置場🛵 必須 できれば バイク" at bounding box center [736, 492] width 218 height 31
checkbox input "false"
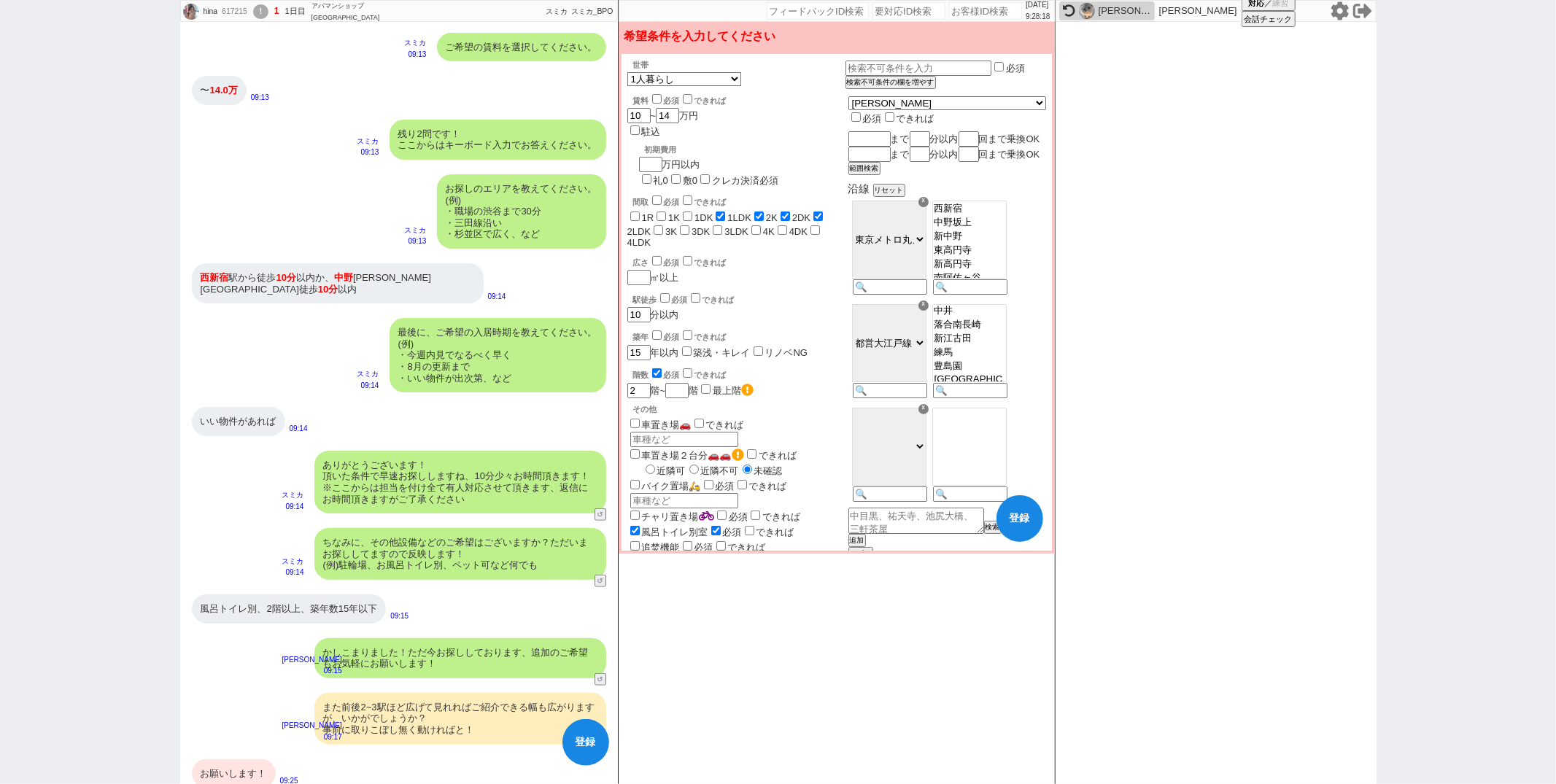
checkbox input "false"
checkbox input "true"
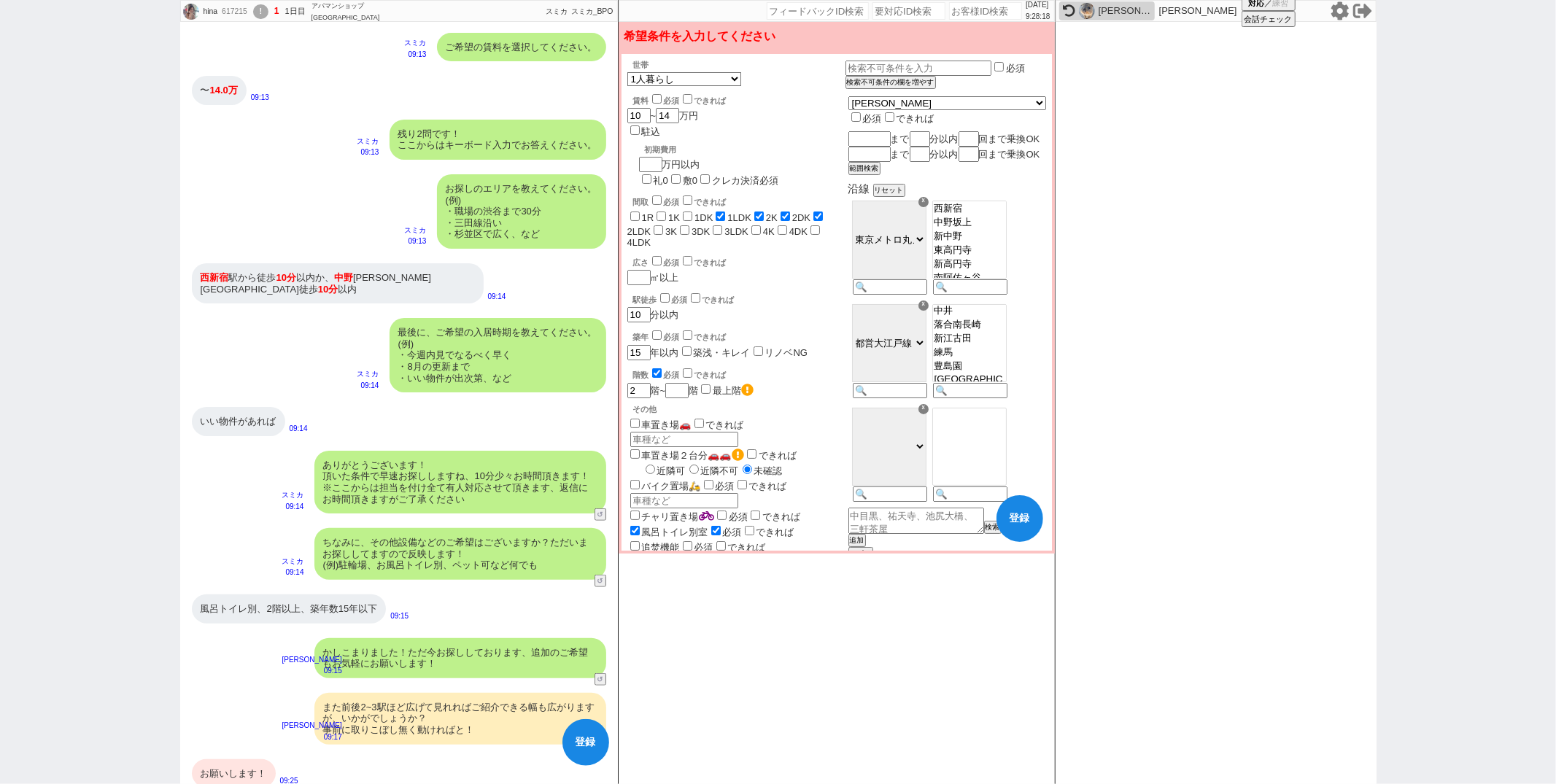
checkbox input "true"
checkbox input "false"
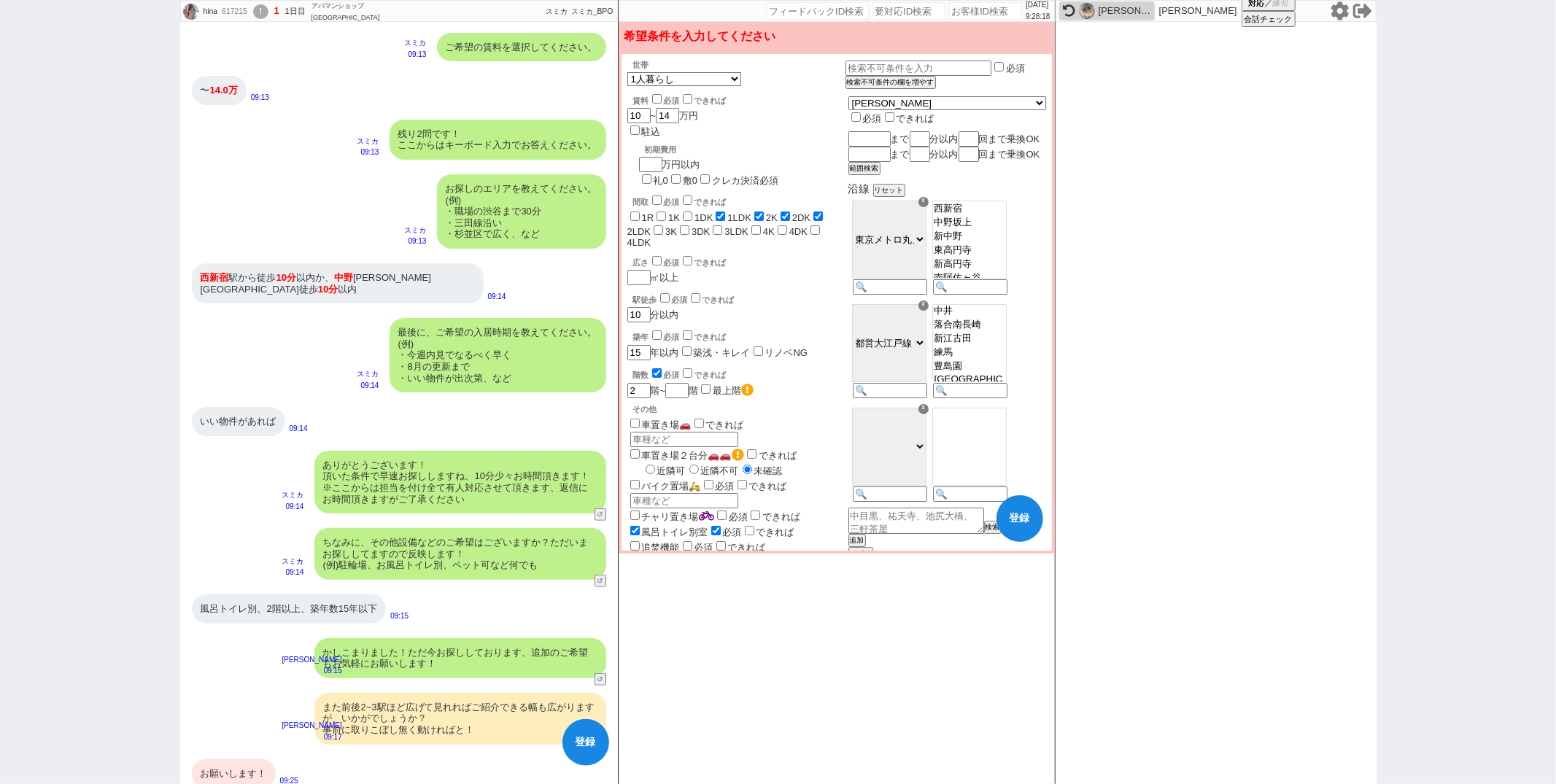
checkbox input "false"
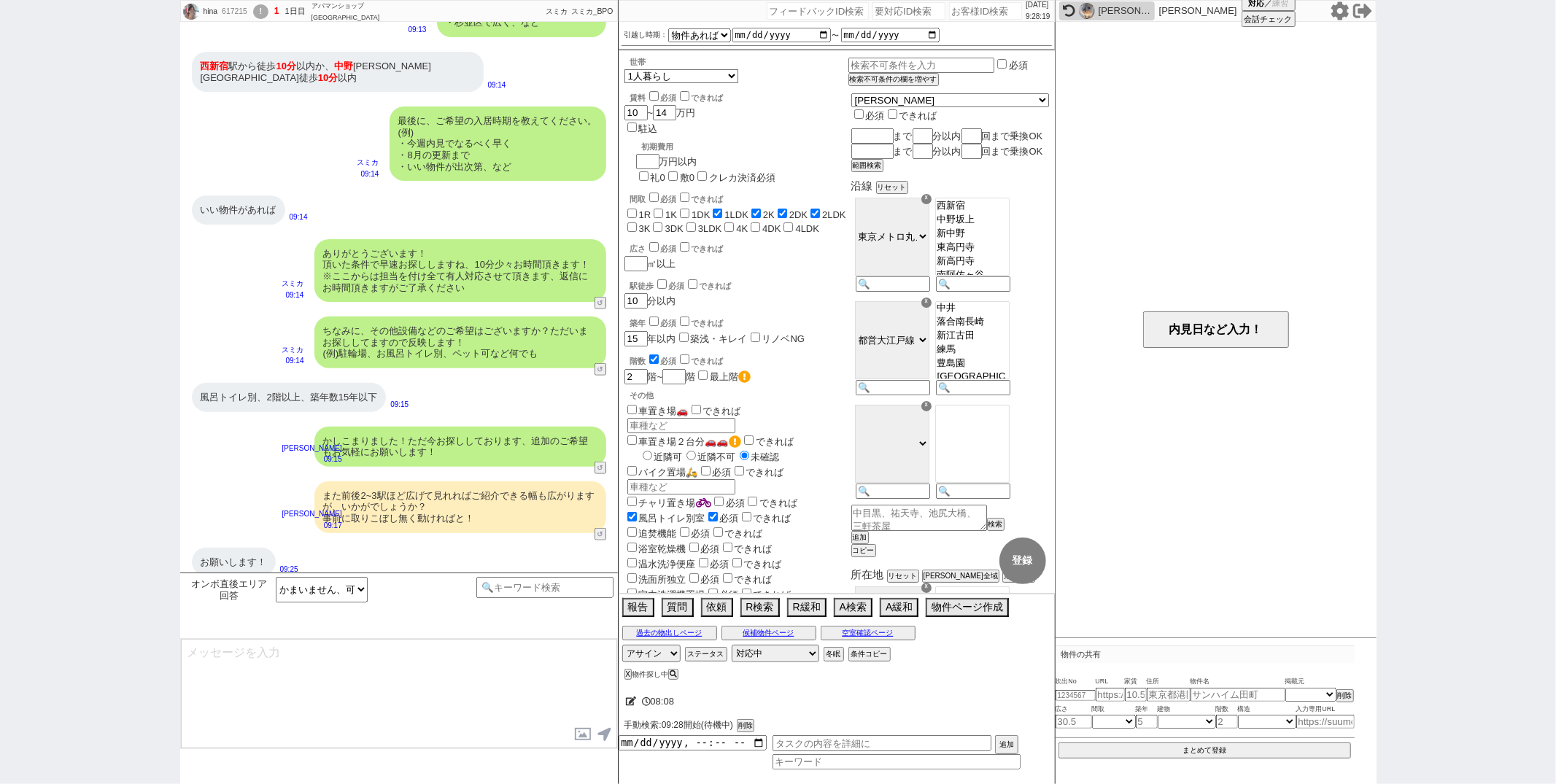
type textarea "ありがとうございます、並行して見ております。"
select select "60"
select select "1494"
select select "75"
select select "1811"
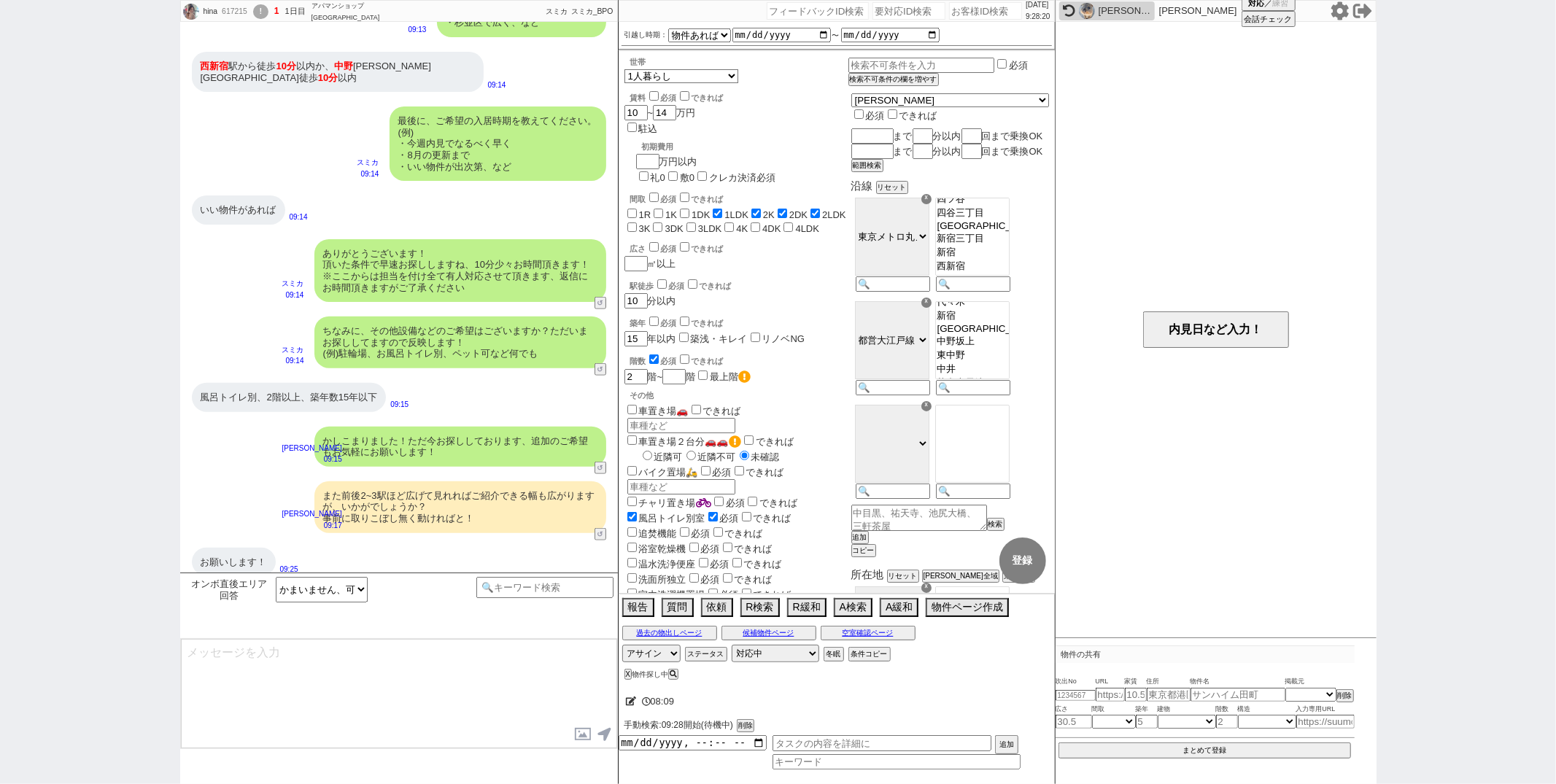
scroll to position [1097, 0]
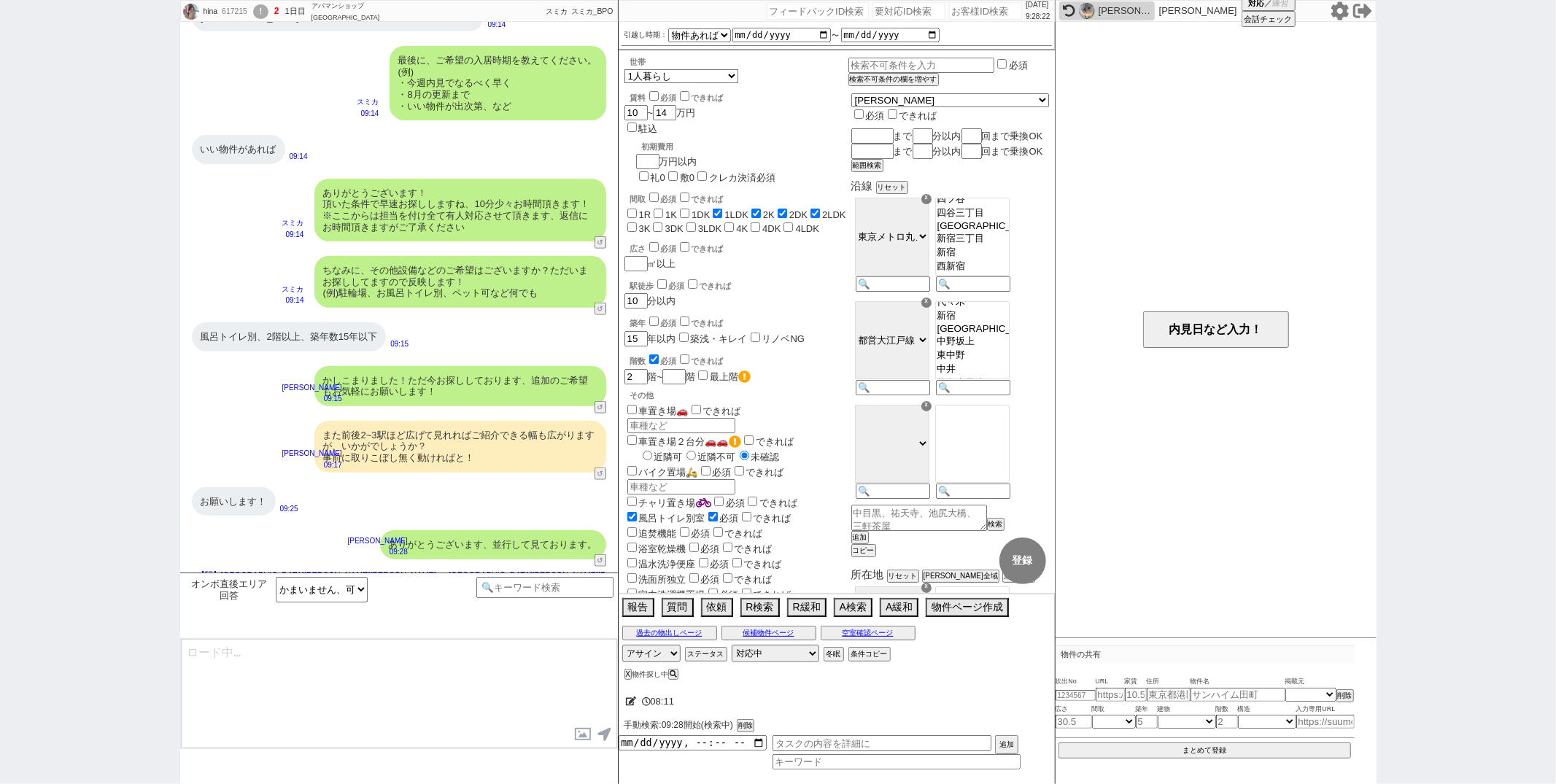
type textarea "またすみません、お客様はネットではどのサイトを活用されておられますか？ ※SUUMOやHOMESなど ネットによってはどうしても「掲載はあるが募集はない」とい…"
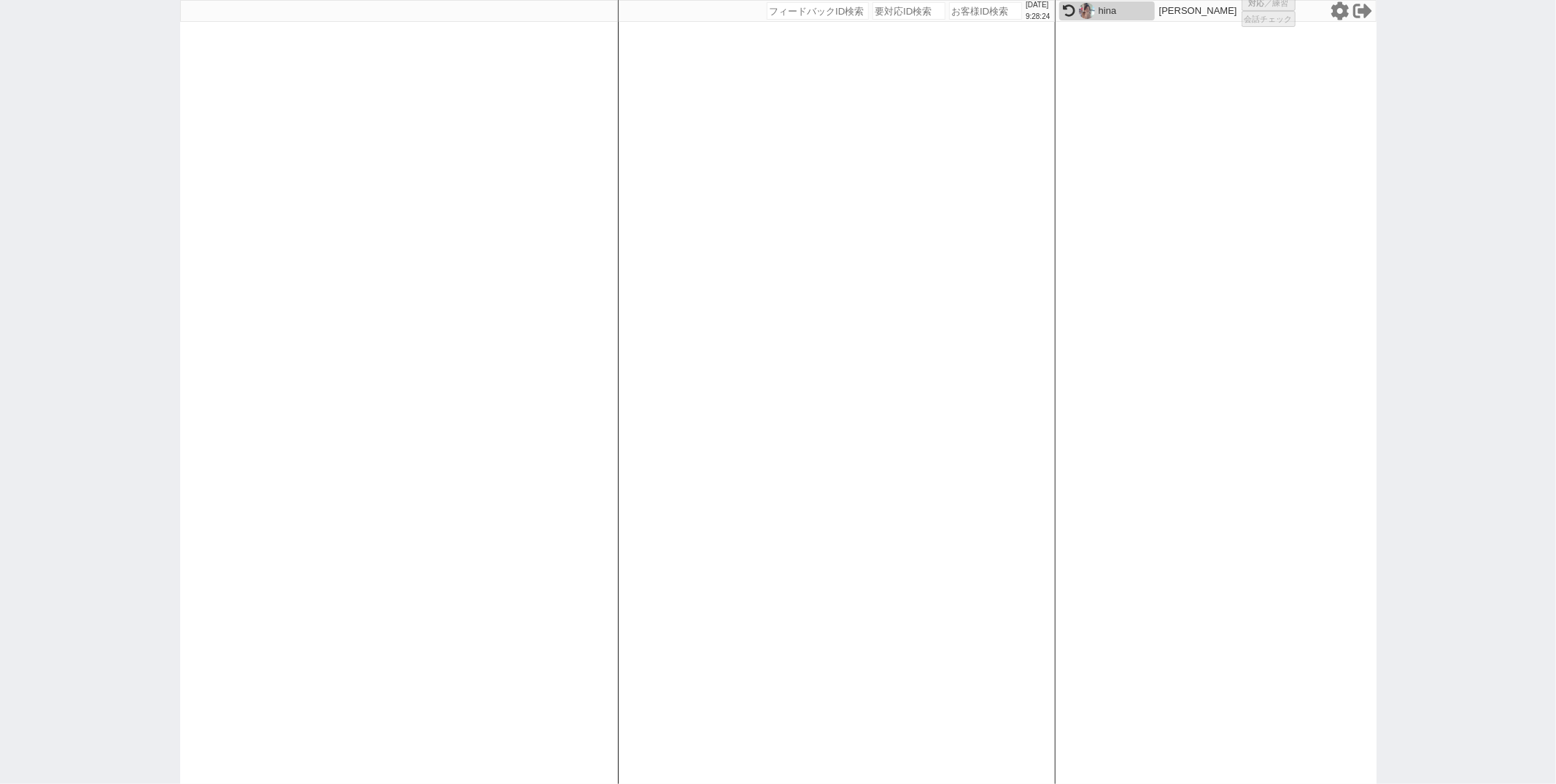
select select
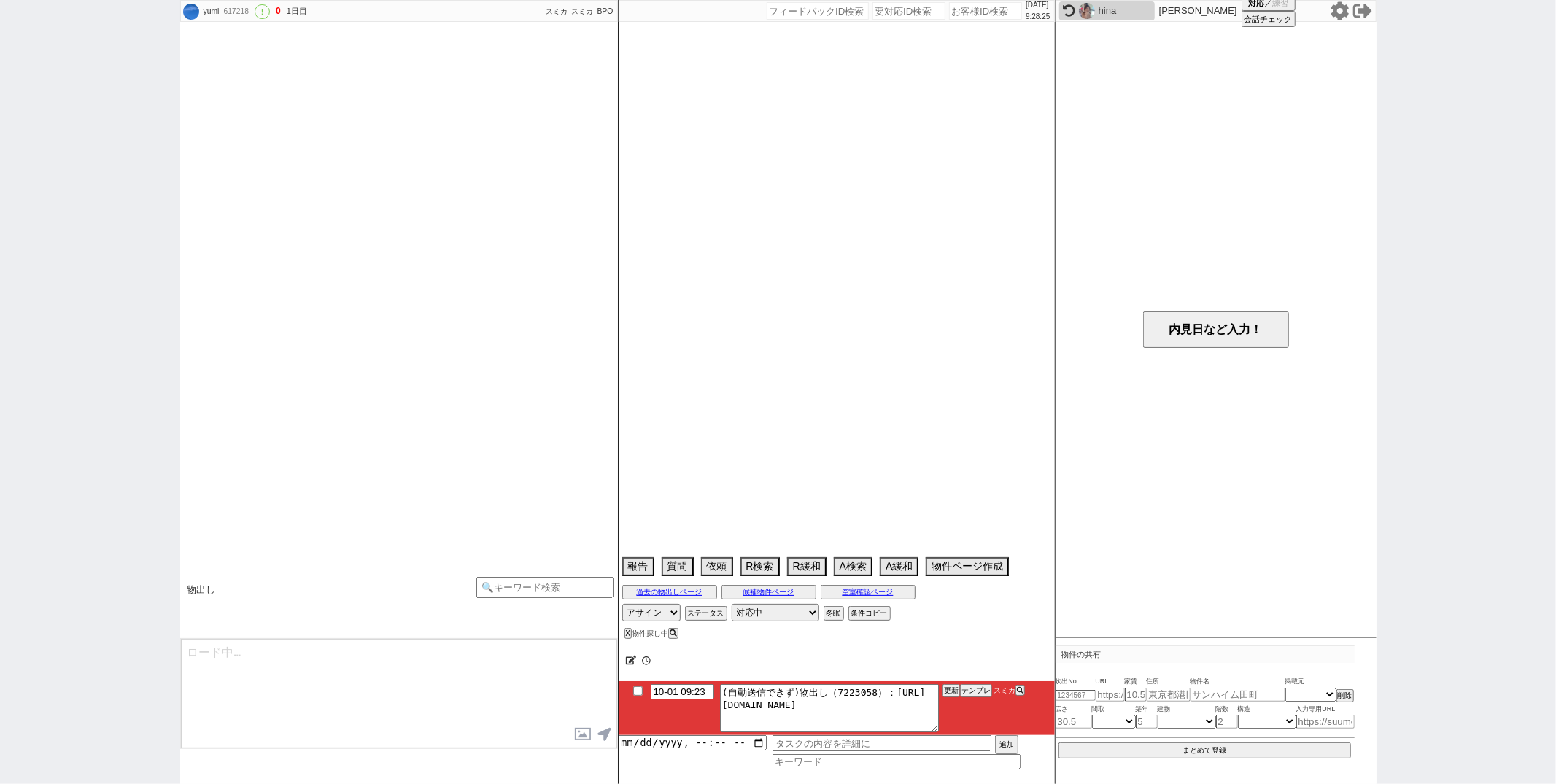
select select "13"
select select "1"
select select "22"
select select "24"
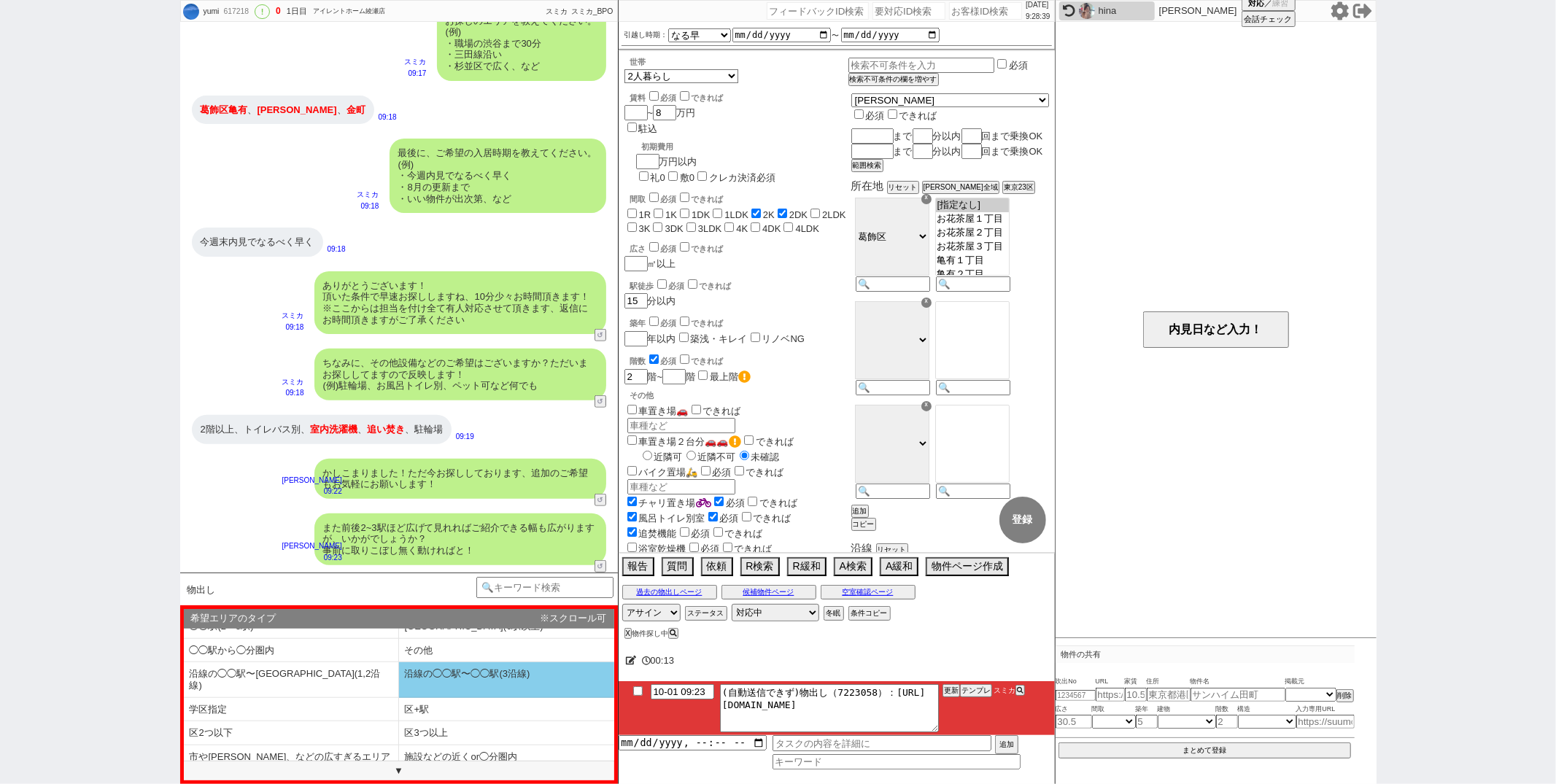
scroll to position [57, 0]
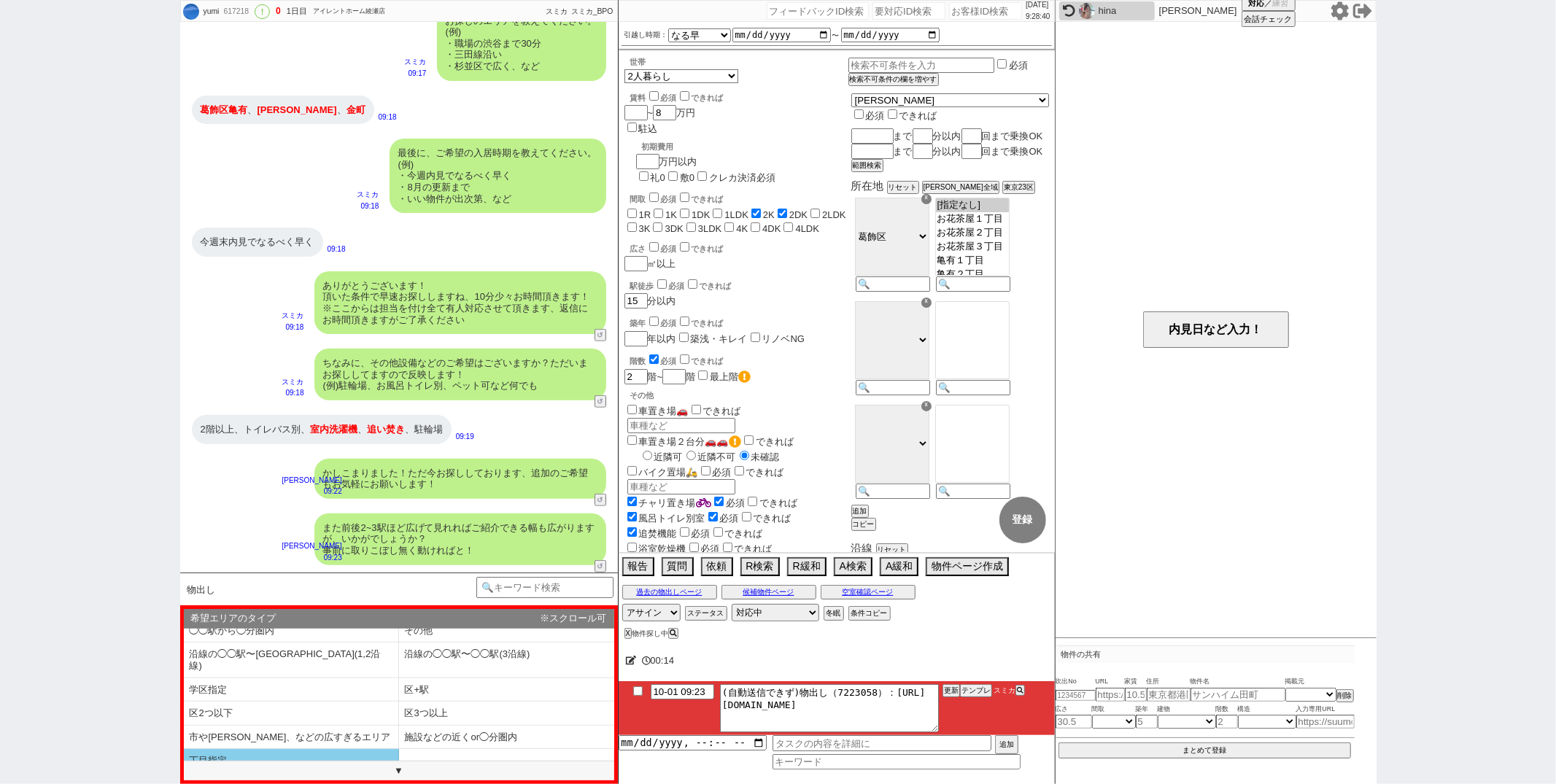
click at [311, 749] on li "丁目指定" at bounding box center [291, 760] width 215 height 23
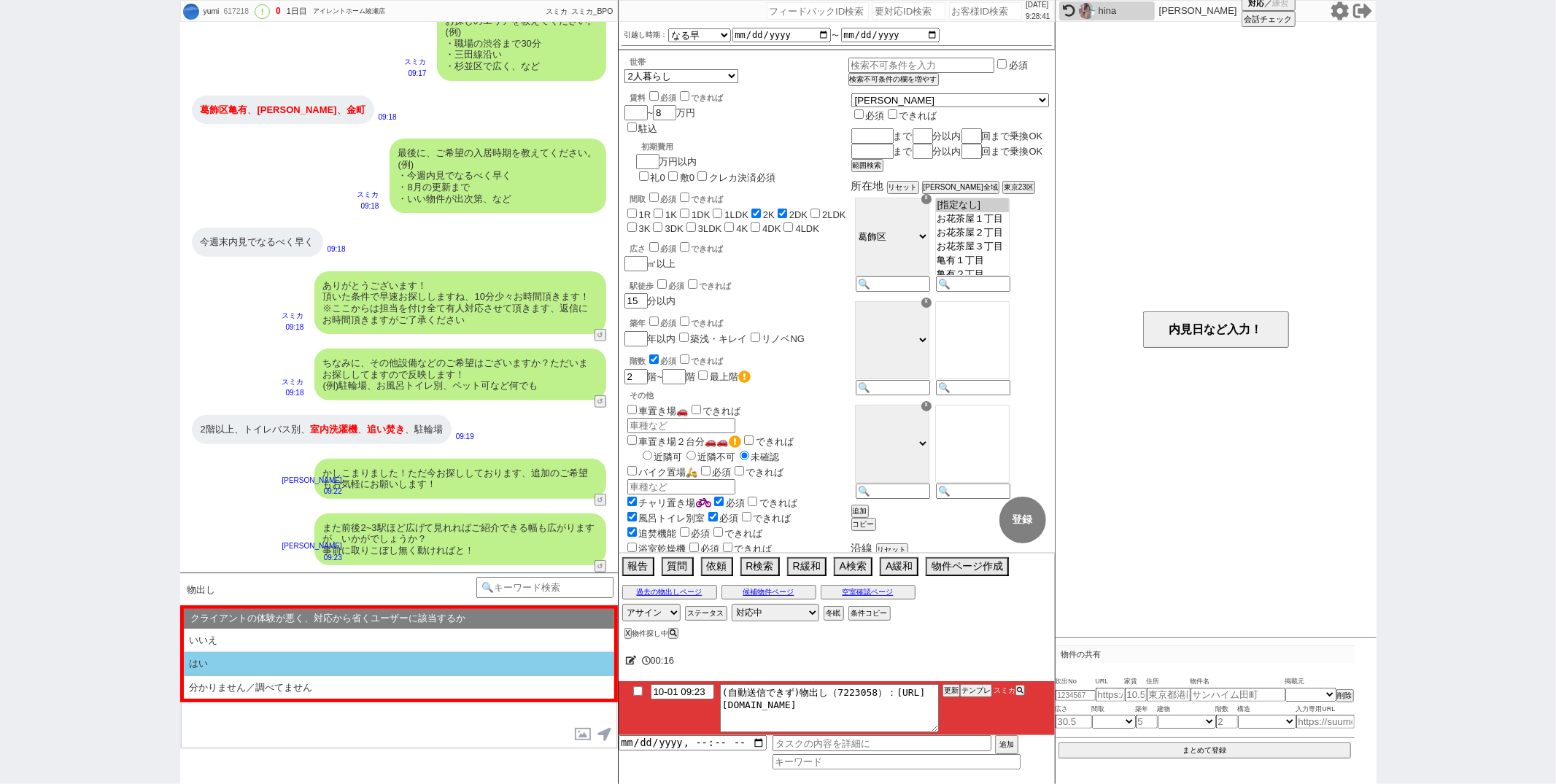
click at [309, 656] on li "はい" at bounding box center [399, 663] width 431 height 24
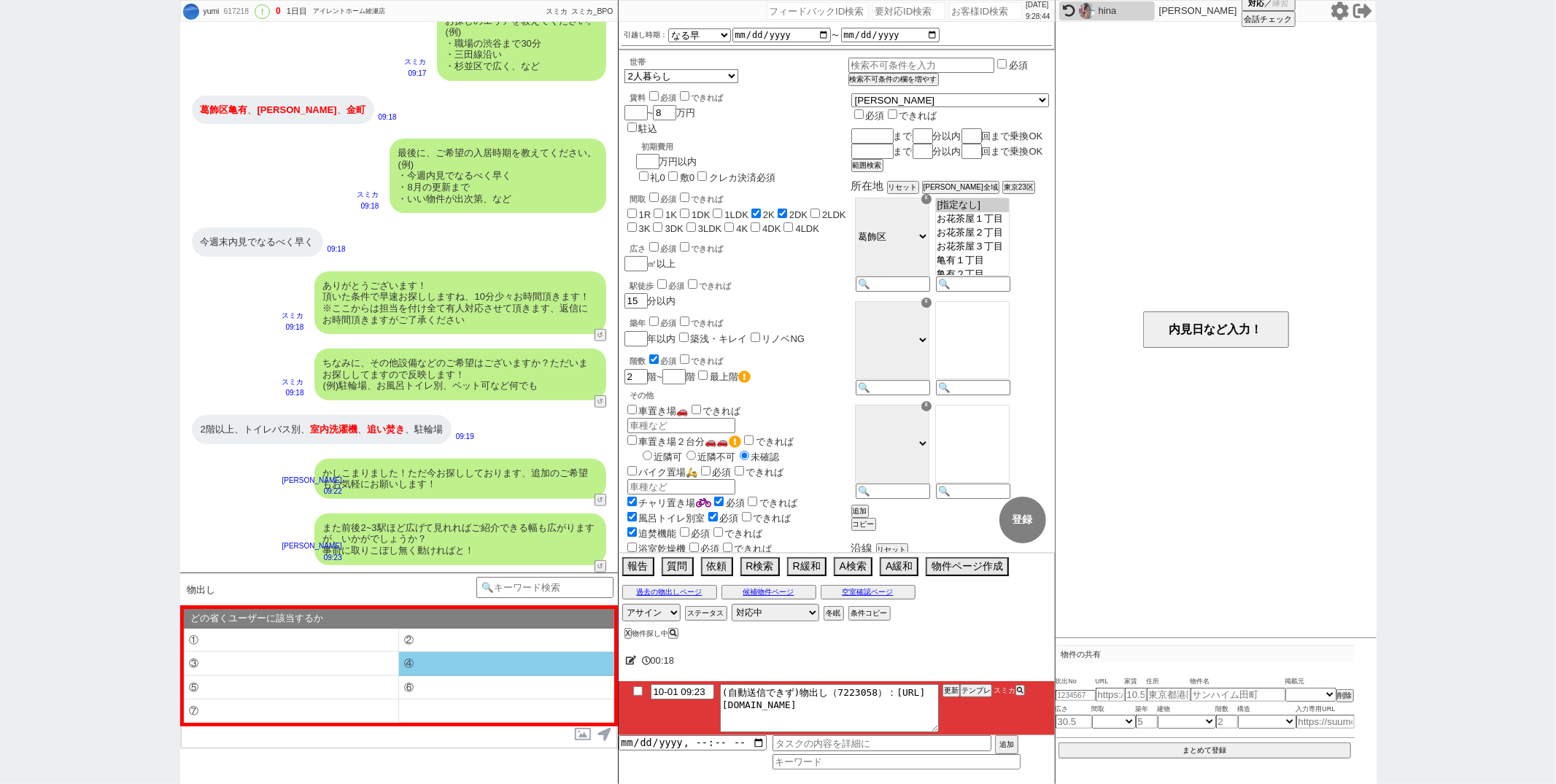
click at [403, 656] on li "④" at bounding box center [506, 663] width 215 height 24
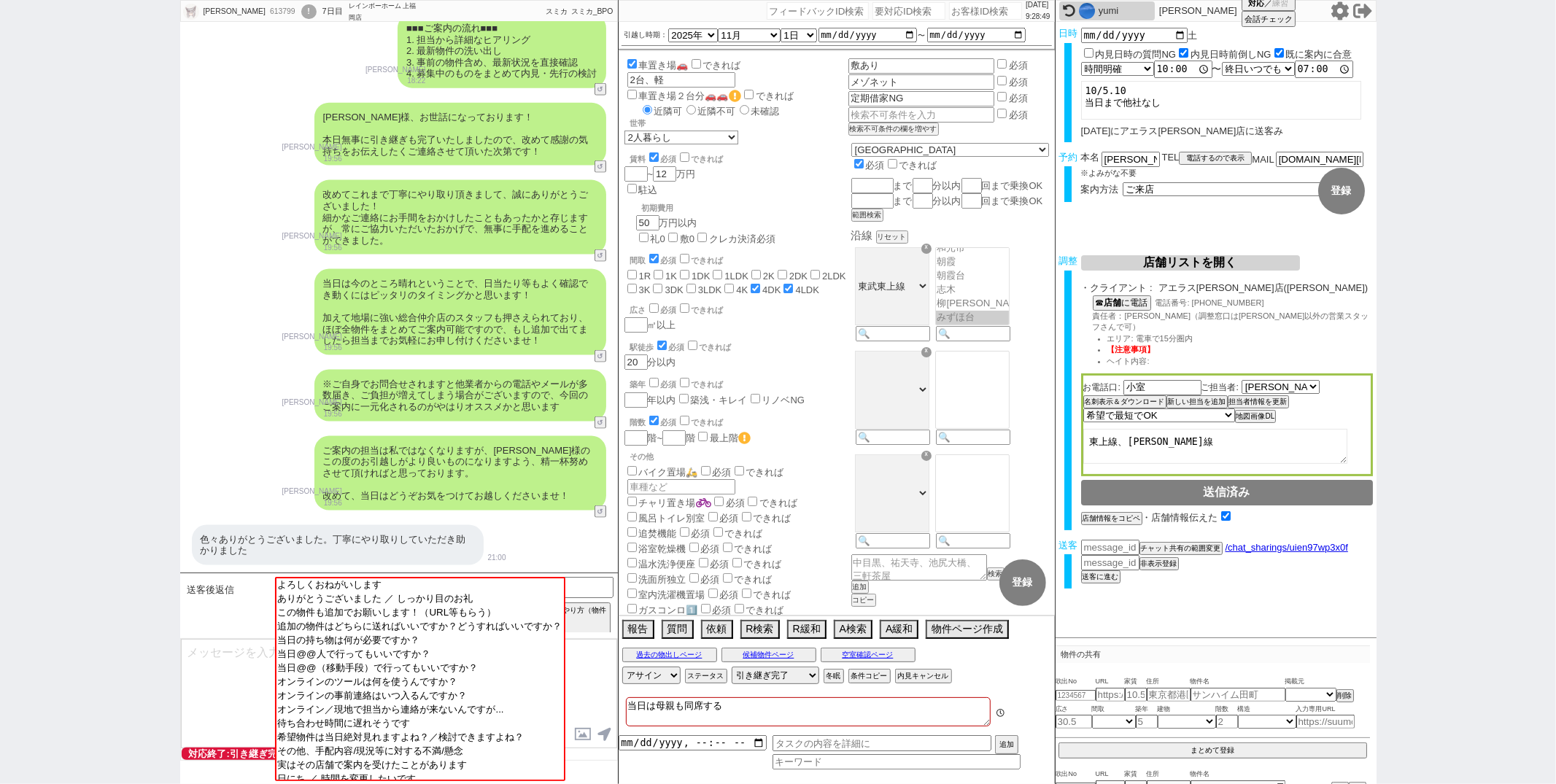
scroll to position [168, 0]
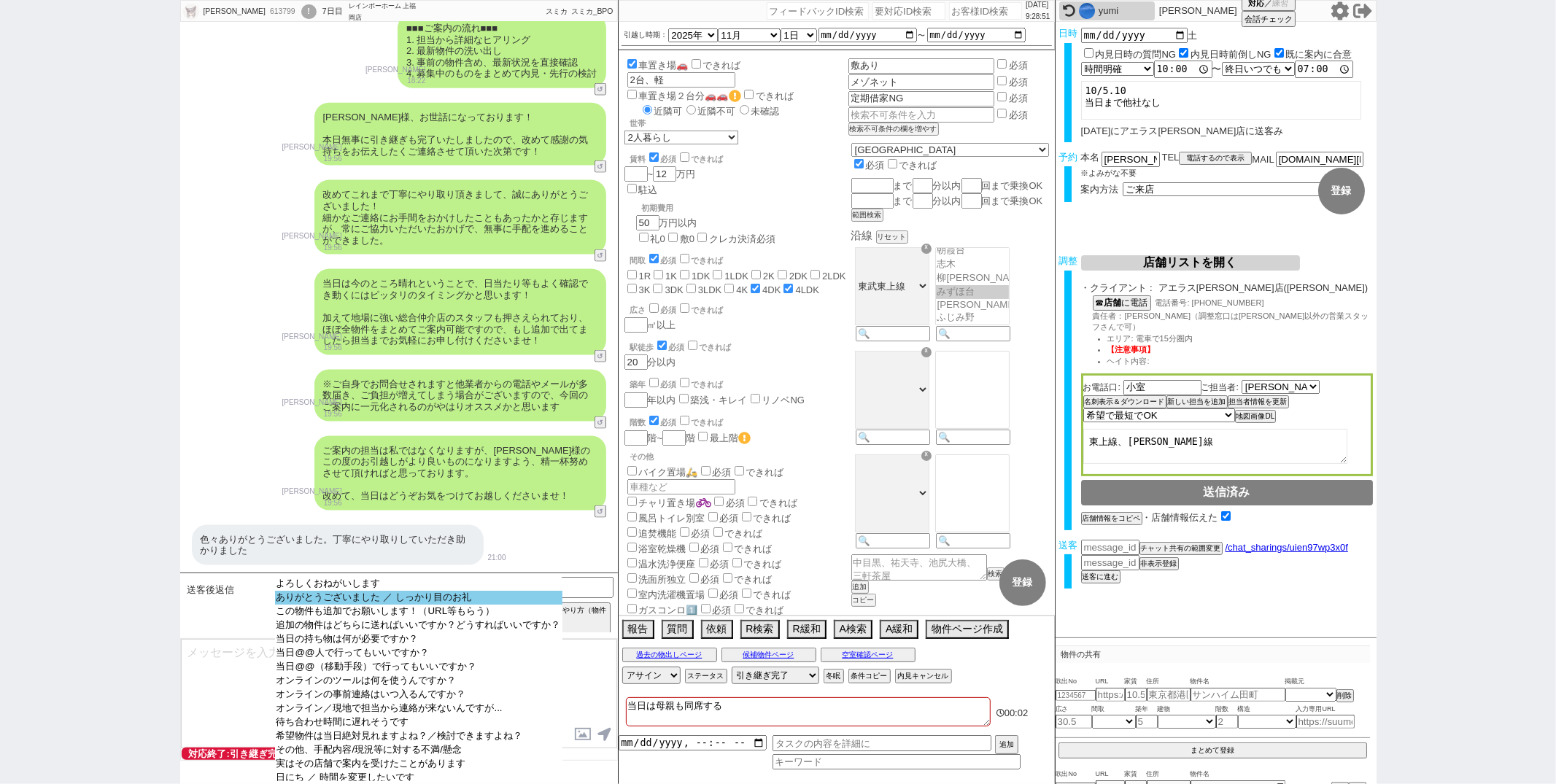
click at [391, 600] on option "ありがとうございました ／ しっかり目のお礼" at bounding box center [419, 598] width 287 height 14
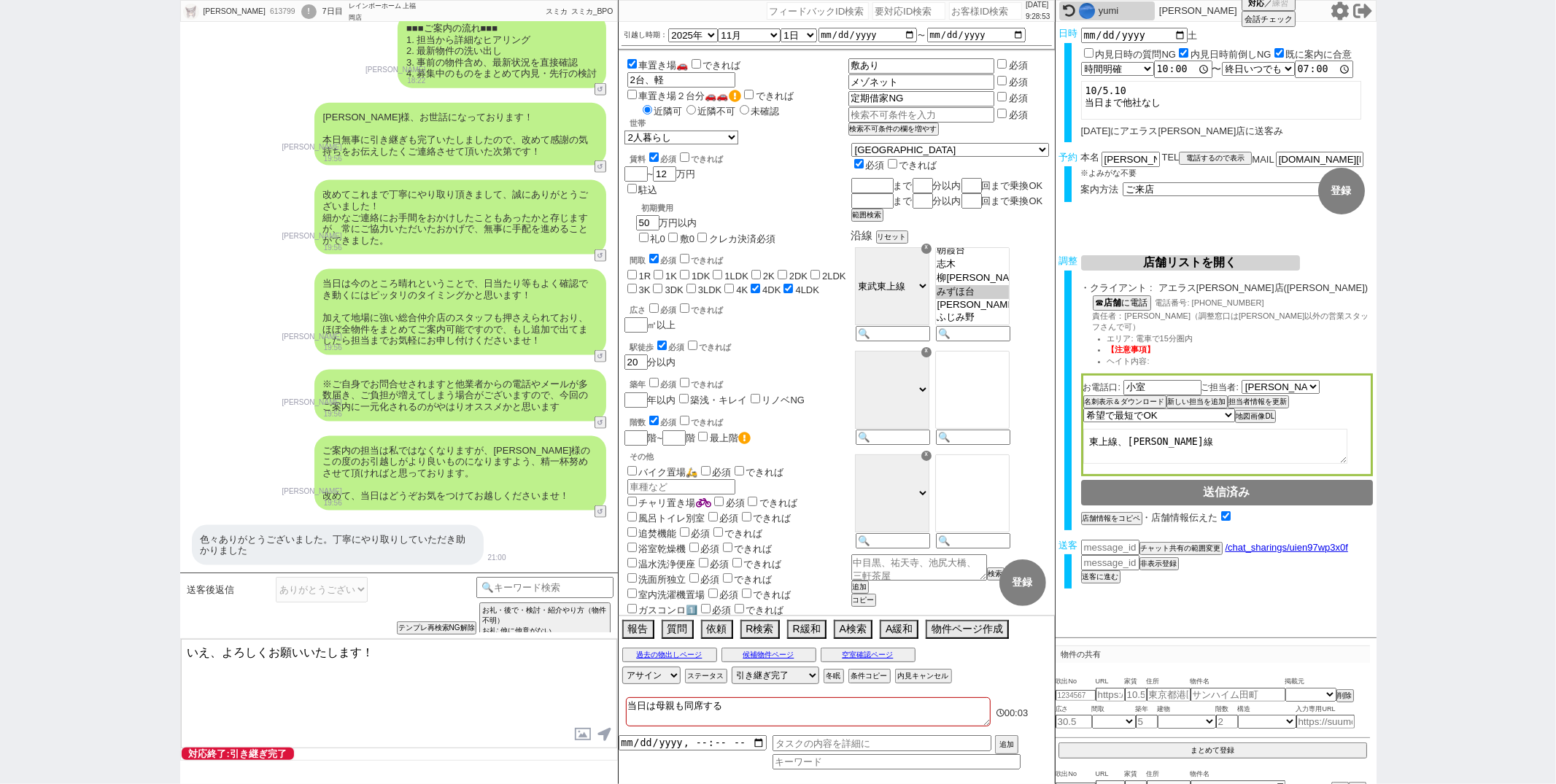
click at [223, 652] on textarea "いえ、よろしくお願いいたします！" at bounding box center [399, 693] width 437 height 110
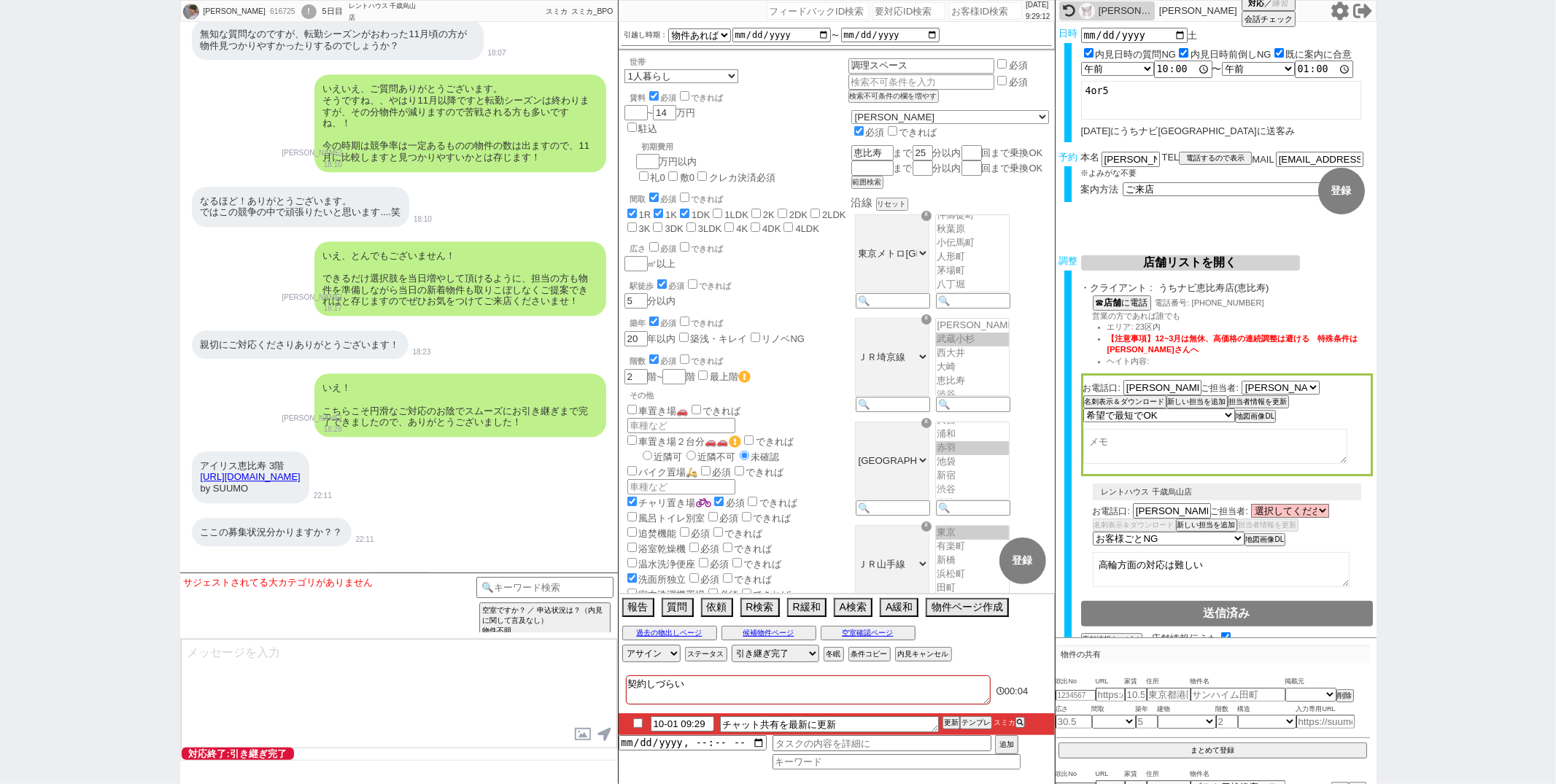
scroll to position [12748, 0]
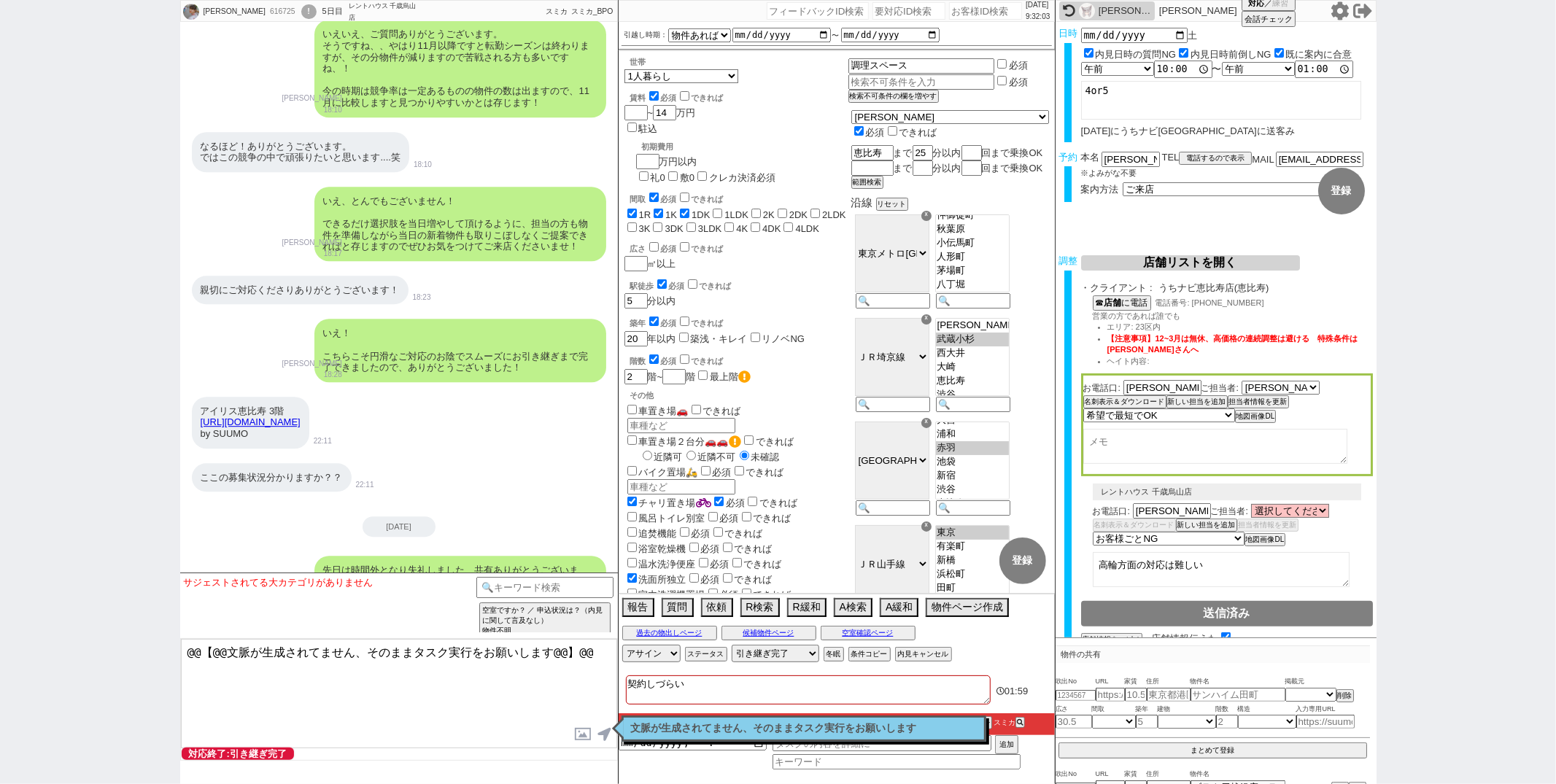
click at [660, 730] on p "文脈が生成されてません、そのままタスク実行をお願いします" at bounding box center [803, 728] width 346 height 12
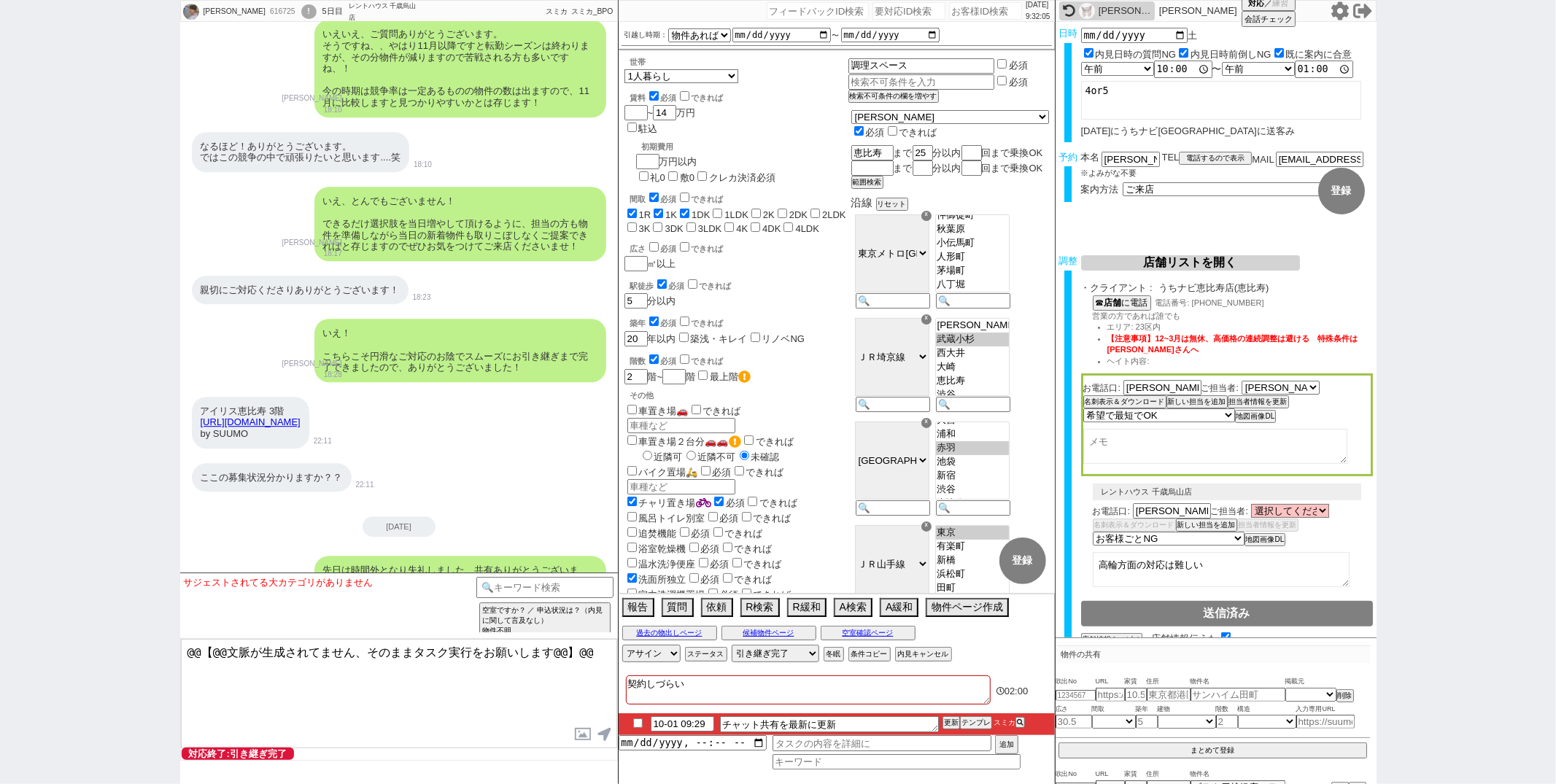
click at [265, 8] on div "616725" at bounding box center [281, 12] width 33 height 12
copy div "616725"
click at [975, 5] on input "number" at bounding box center [985, 11] width 73 height 18
paste input "616725"
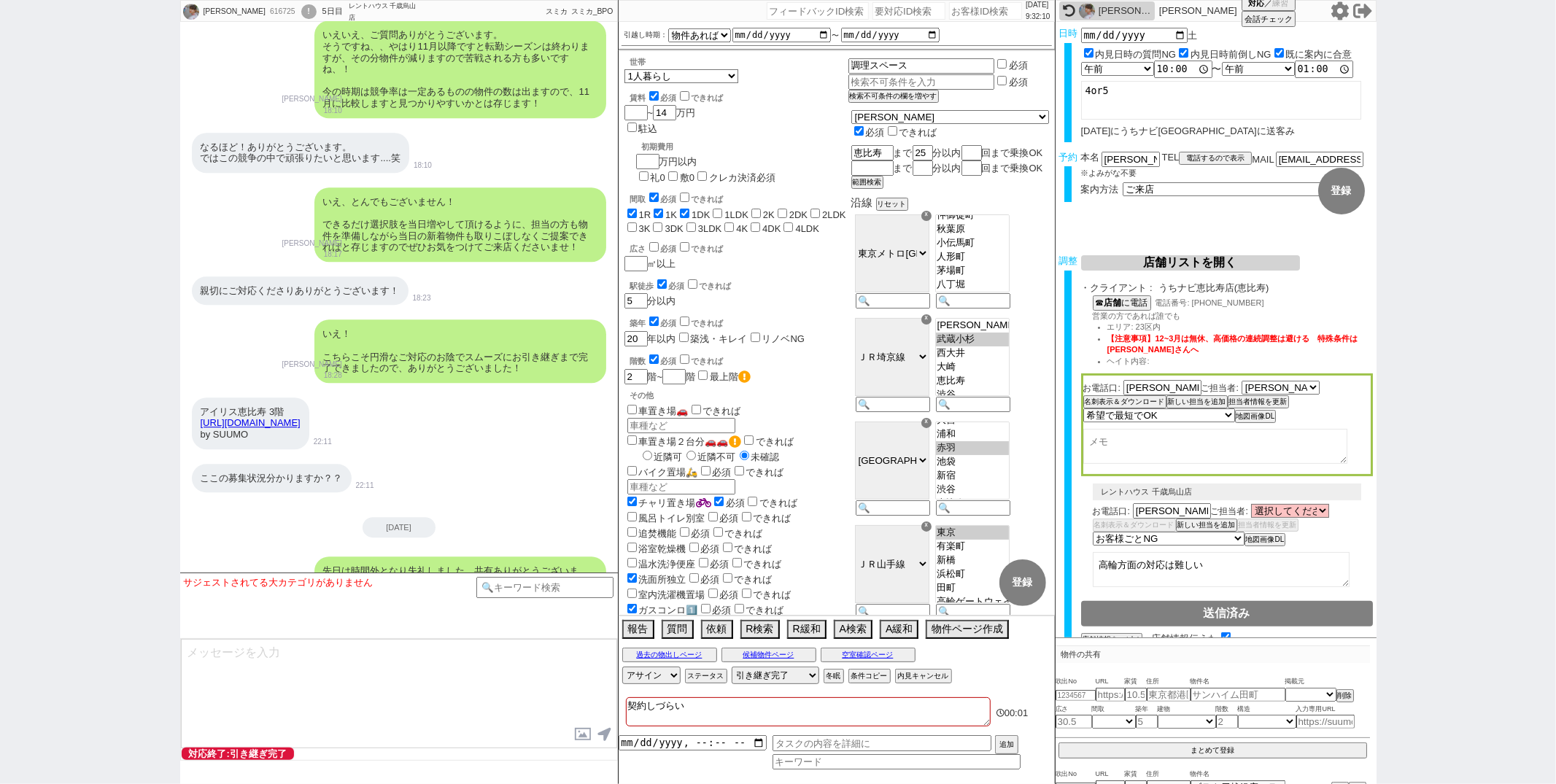
scroll to position [61, 0]
click at [520, 391] on div "アイリス恵比寿 3階 https://suumo.jp/chintai/bc_100463568521/ by SUUMO 22:11" at bounding box center [399, 423] width 438 height 67
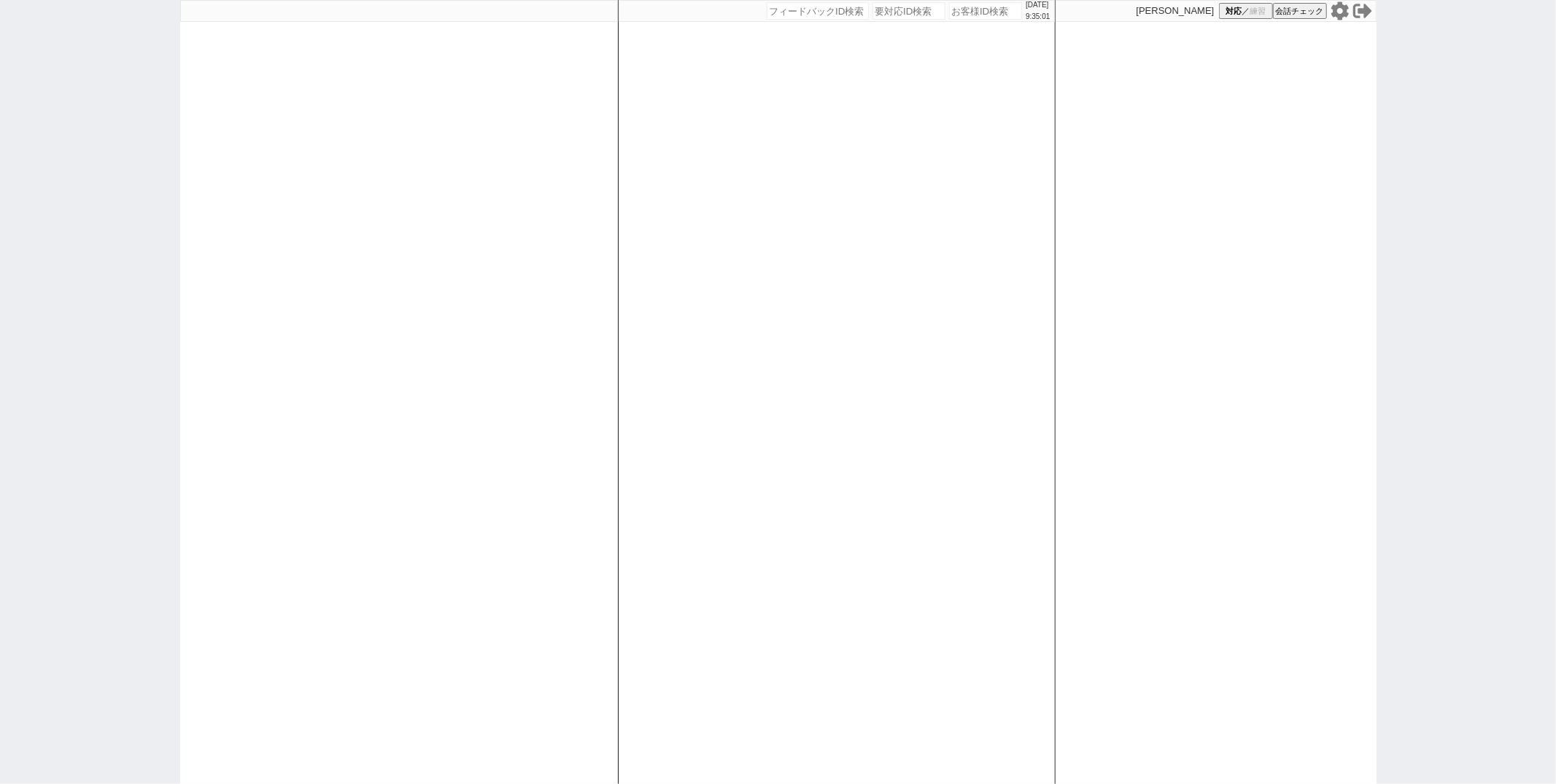
click at [678, 191] on div "2025/10/01 9:35:01 候補物件を追加してしてください 紹介した物件一覧 他社物件を追加する 空室確認ページに追加・削除 紹介した物件一覧 他社…" at bounding box center [836, 392] width 438 height 784
select select
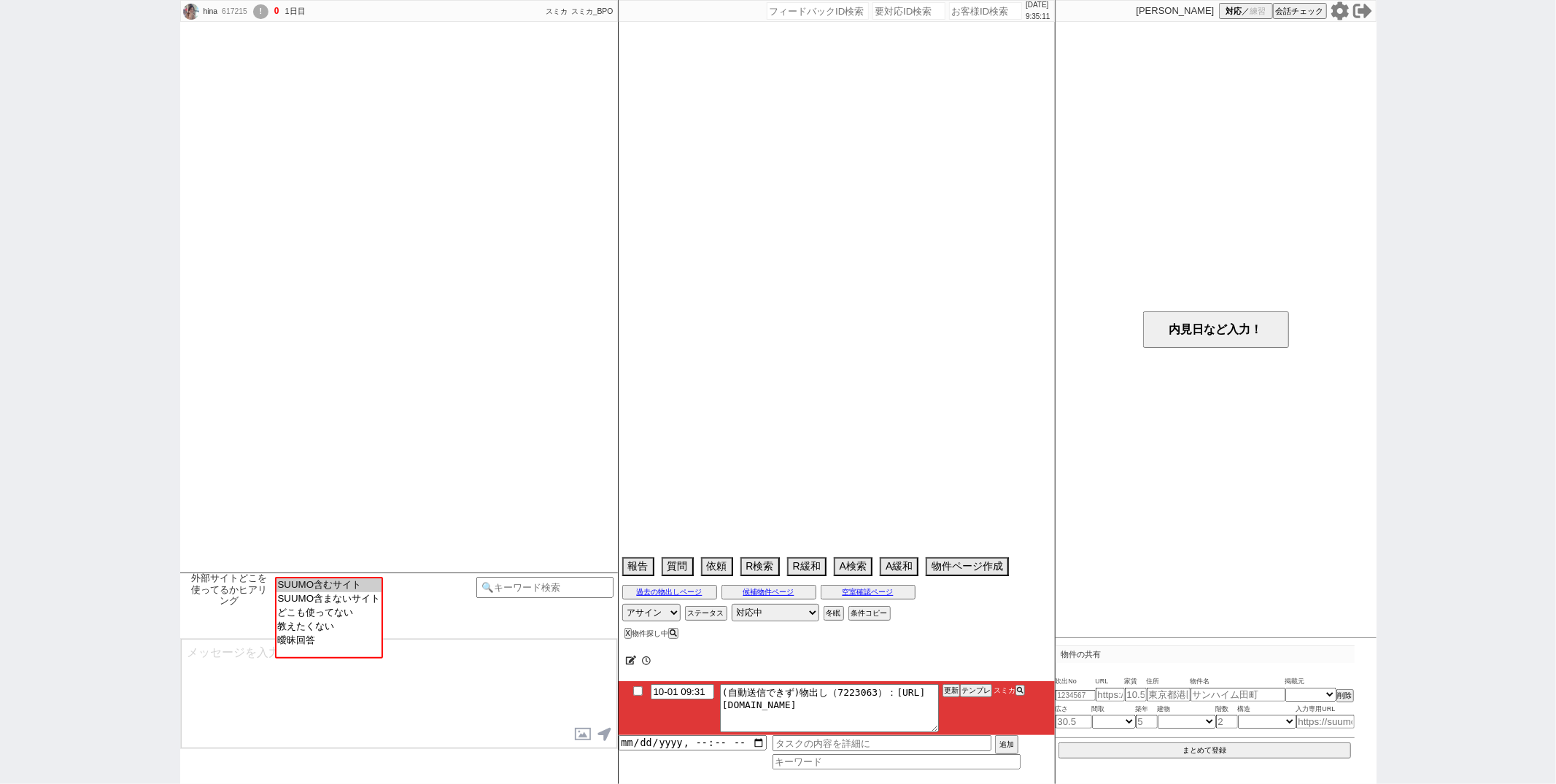
scroll to position [1269, 0]
select select "15"
select select "0"
select select "60"
select select "[DATE]"
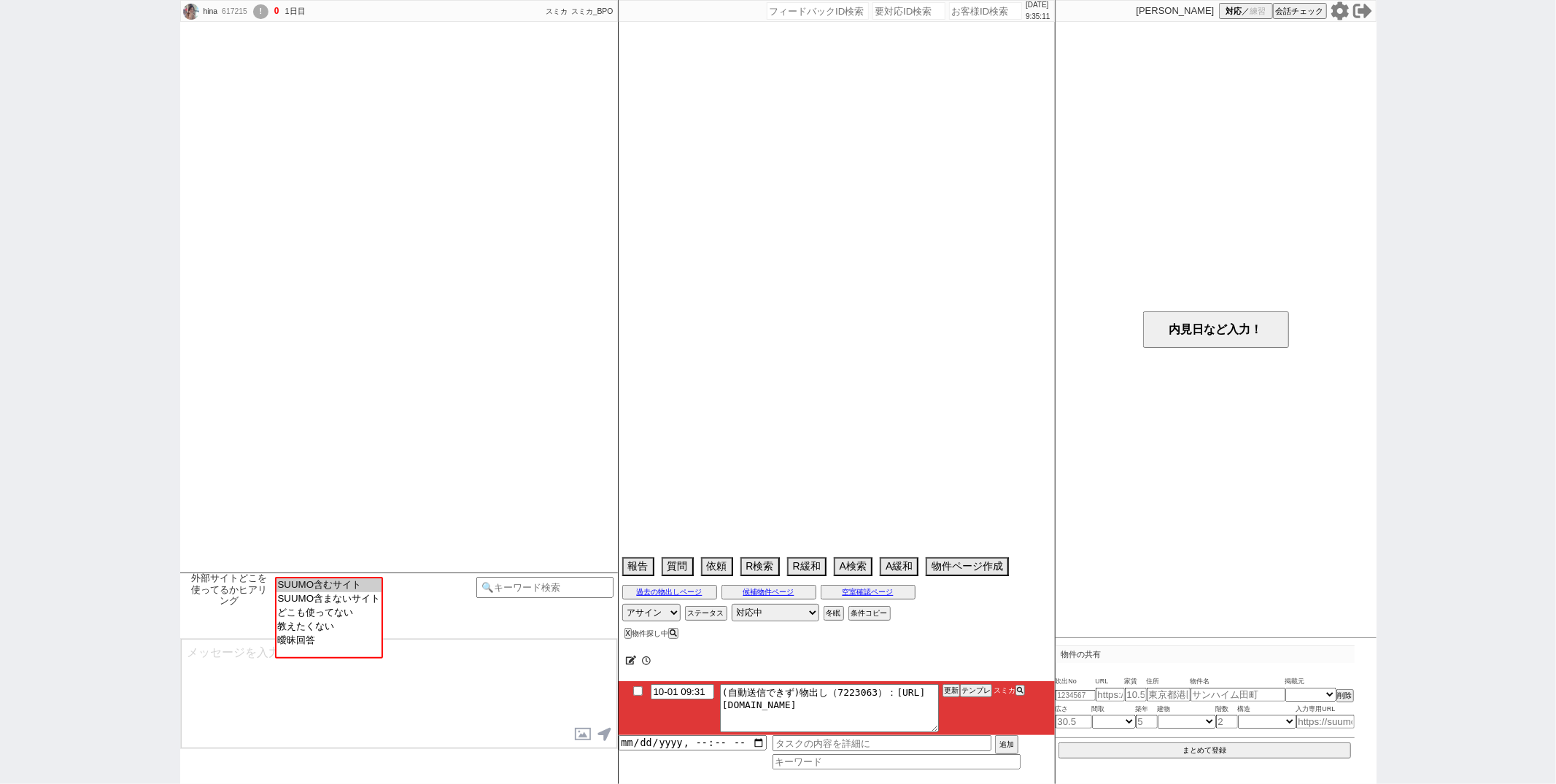
select select "75"
select select "[DATE]"
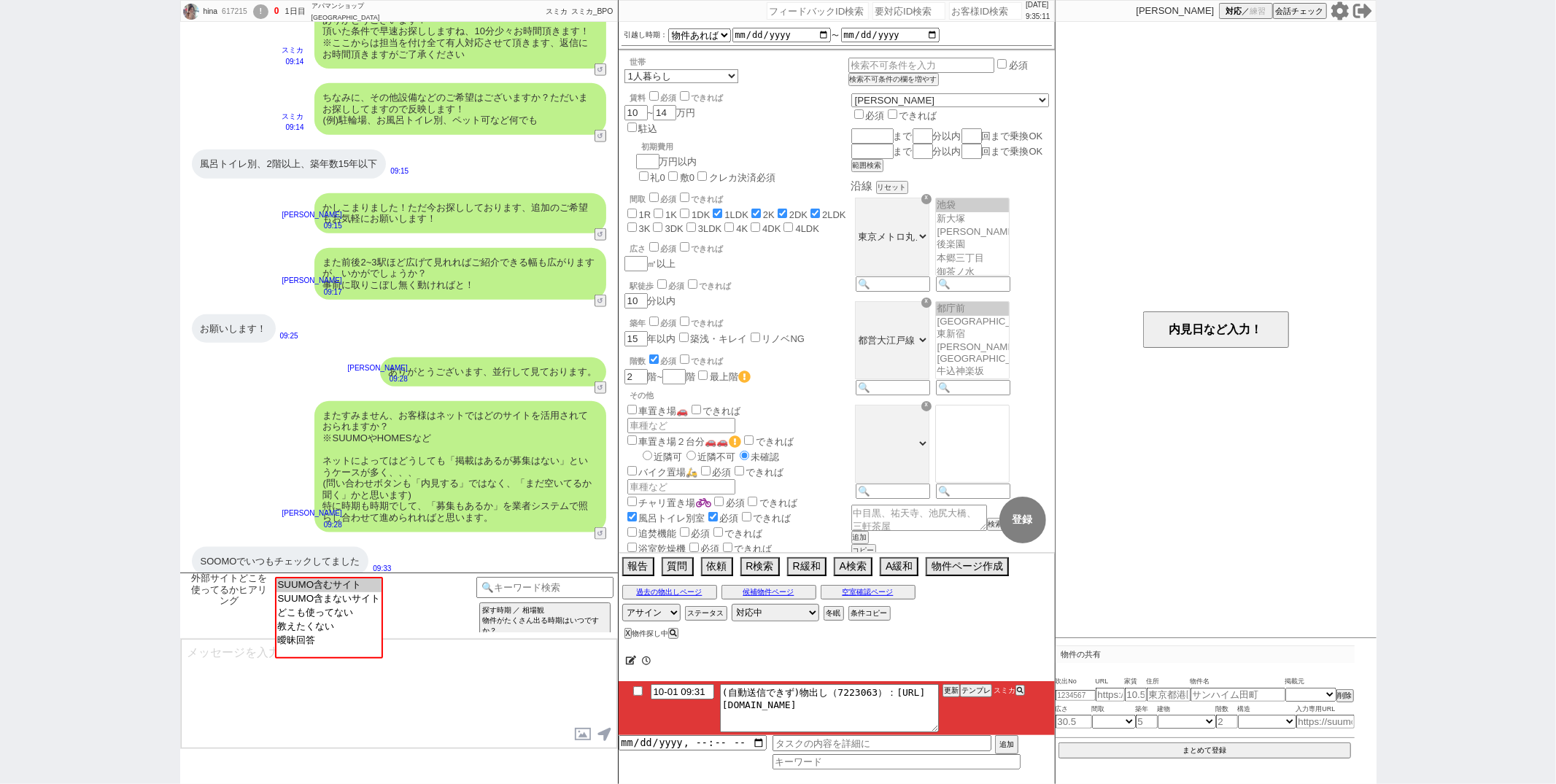
scroll to position [352, 0]
select select "SUUMO含むサイト"
click at [328, 589] on option "SUUMO含むサイト" at bounding box center [328, 584] width 106 height 14
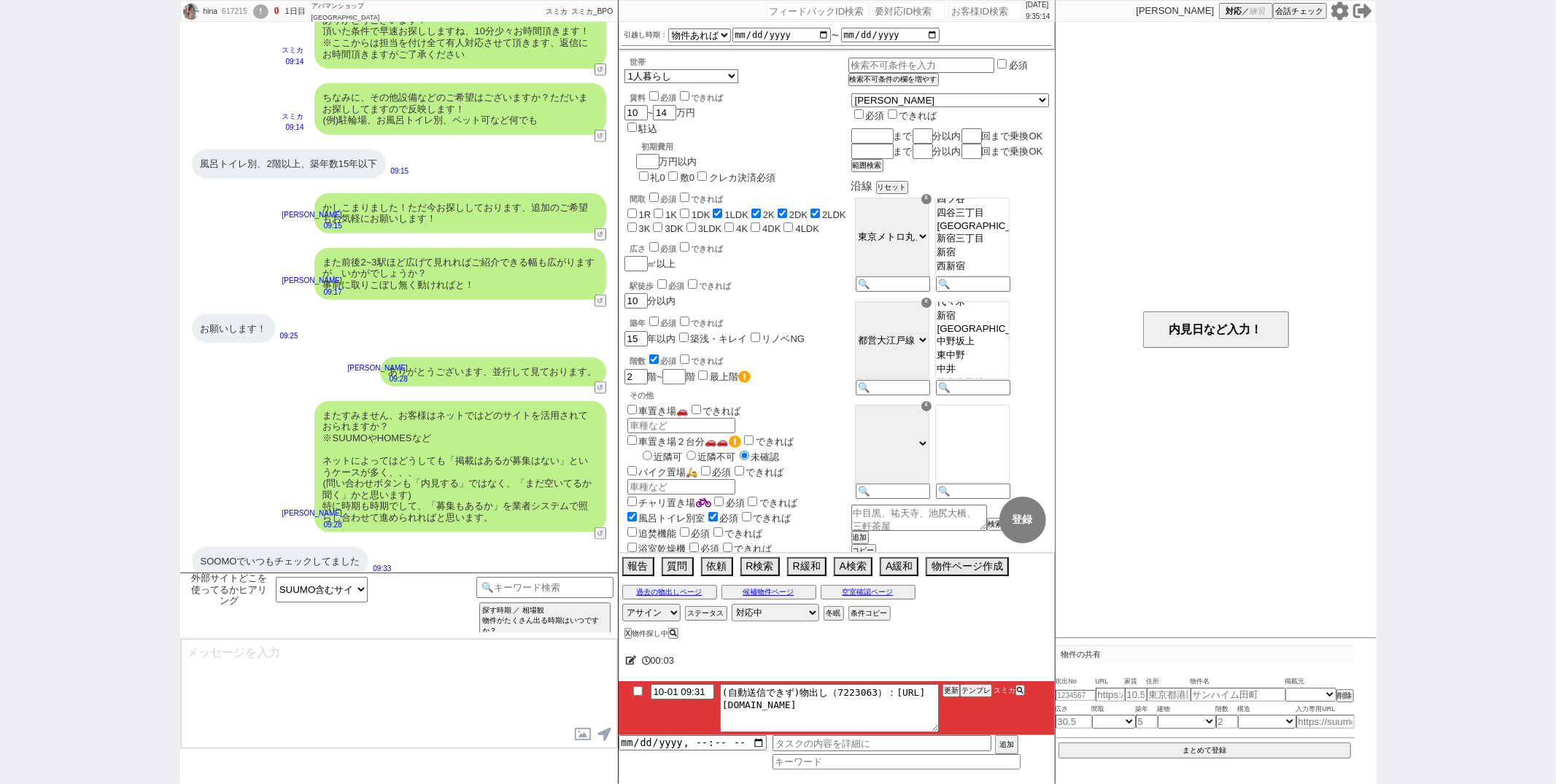
type textarea "ご確認ありがとうございます！ やはりスーモさんが掲載量ですとNo1なのは間違いないかと思います！ 一方で、数が多い分、更新が追いついておらず埋まってる物件も多…"
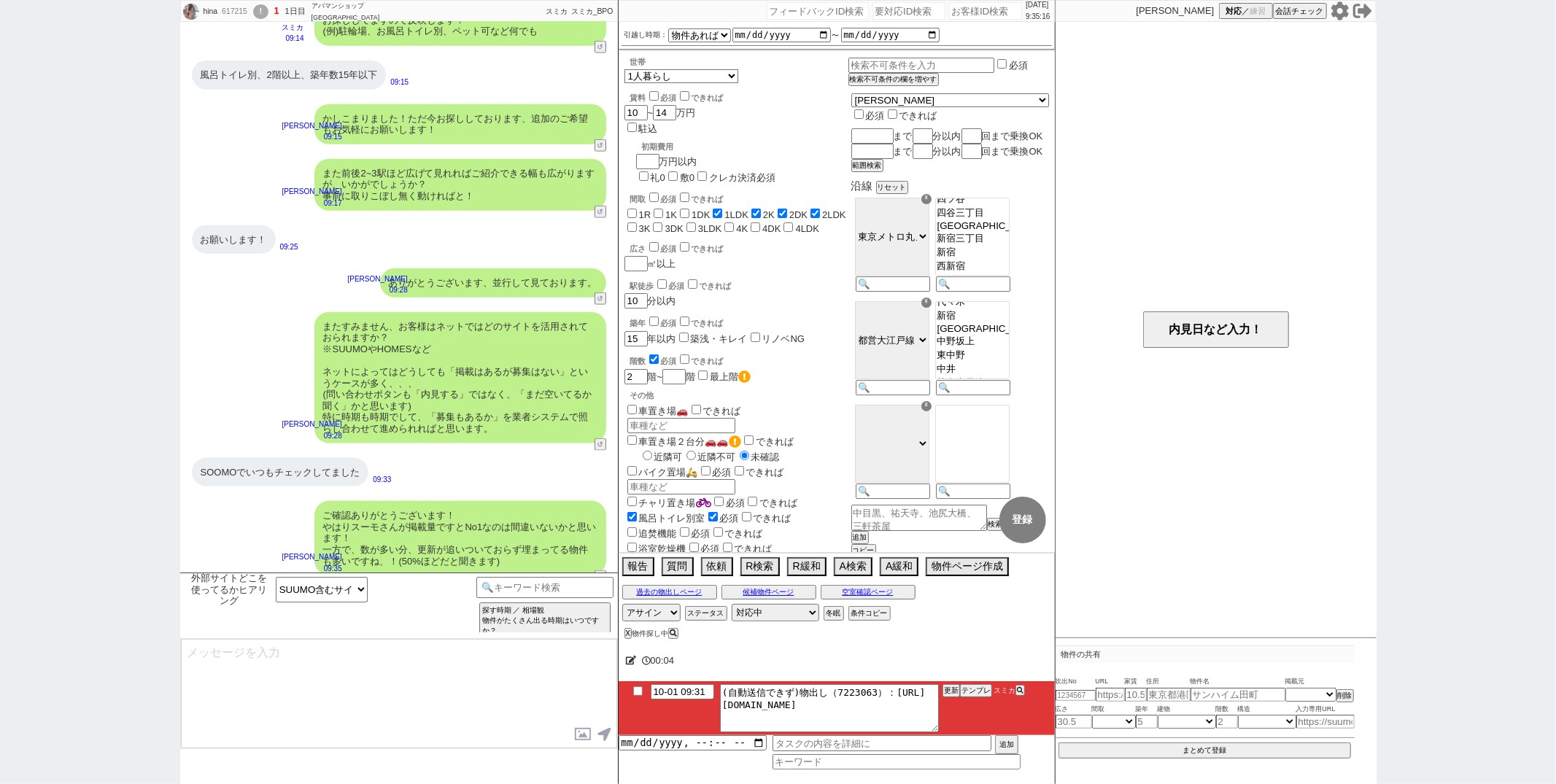
type input "10-01 09:38"
type textarea "こちらのお探しの参考にするため、また空室状況を確認するため等で、今後も「外部サイトで物件見つけられましたか？」と定期的にヒアリングさせて頂いてもよろしいでしょ…"
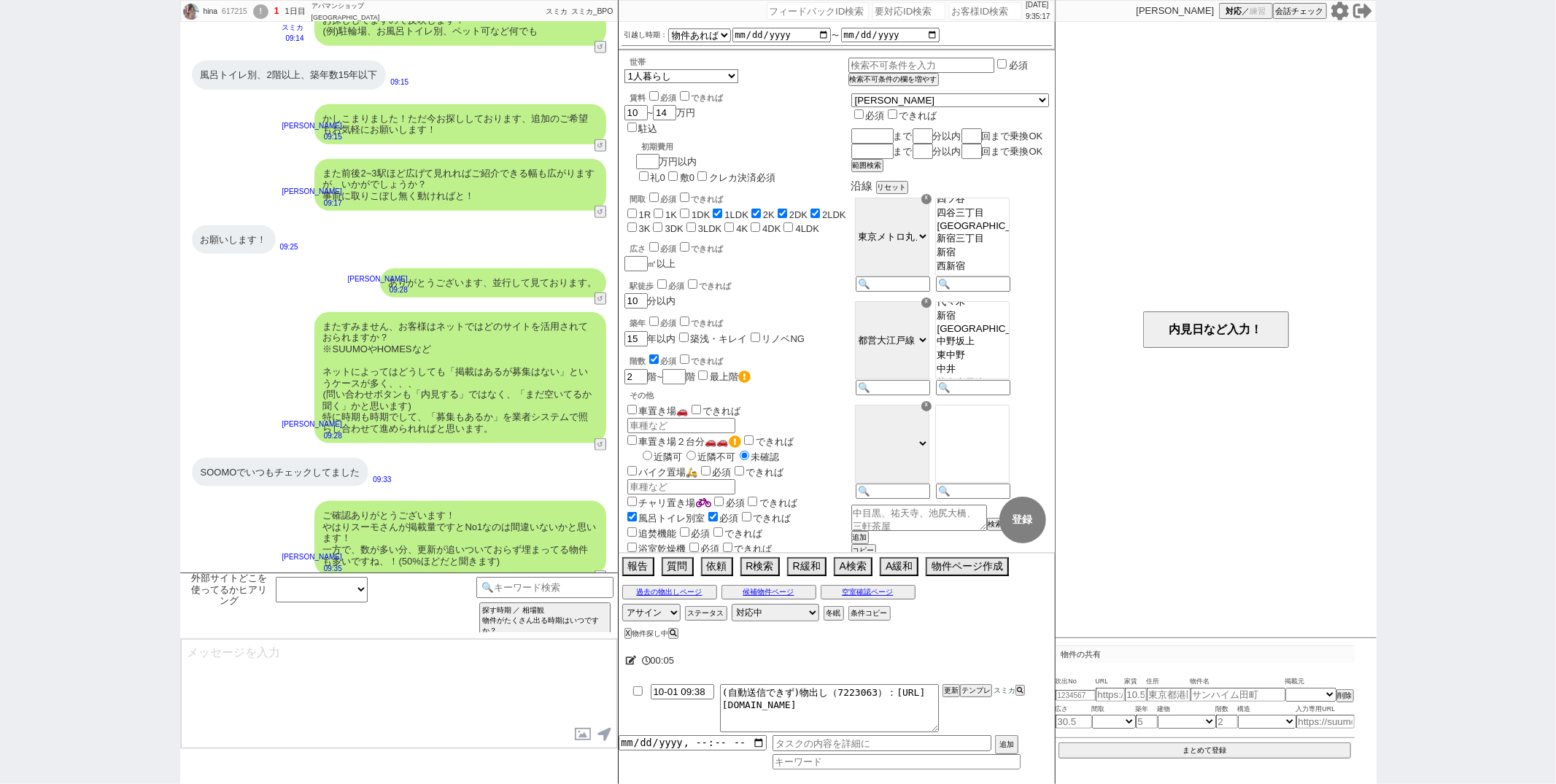
scroll to position [1446, 0]
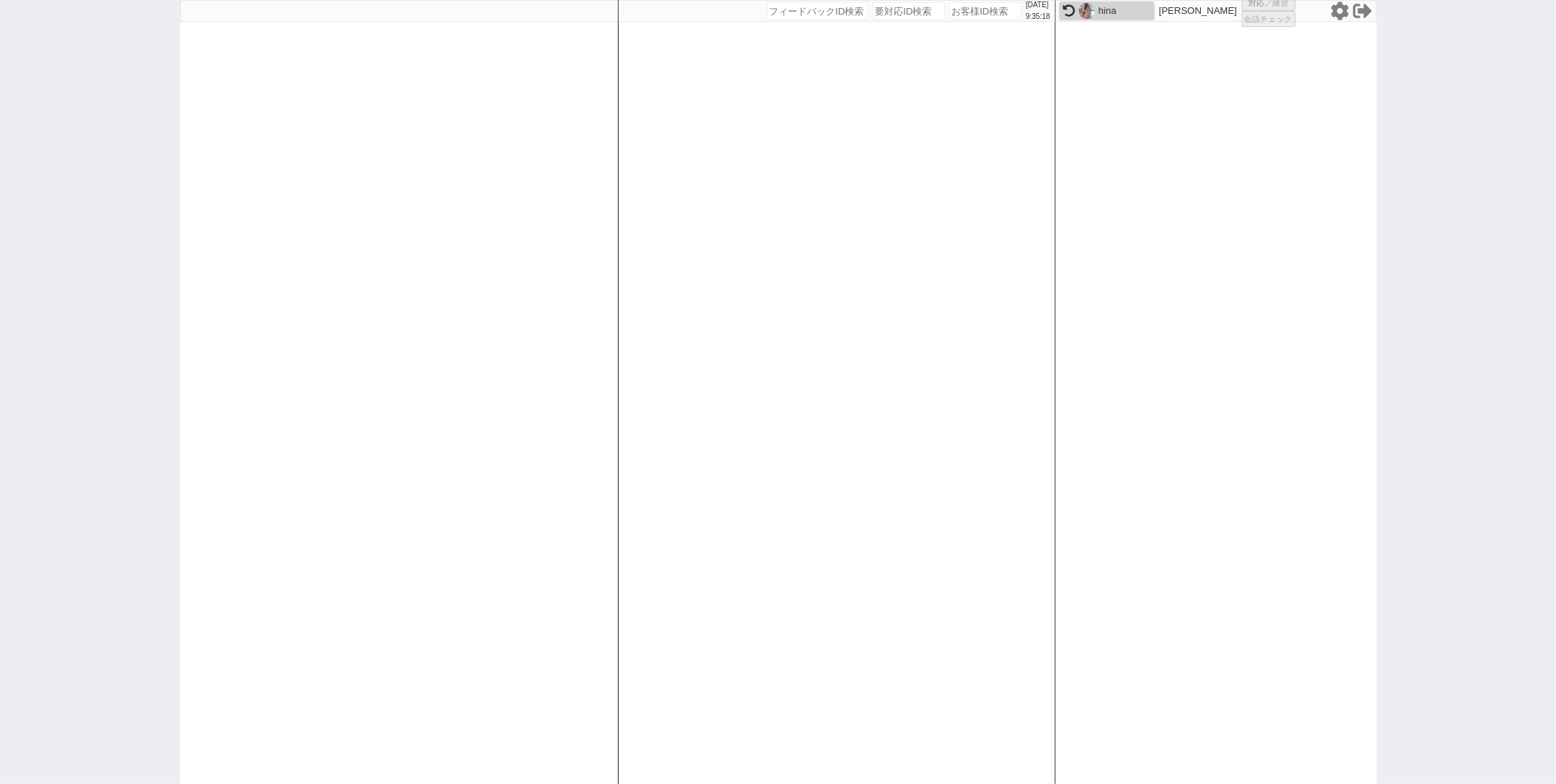
select select "1"
select select "2"
select select
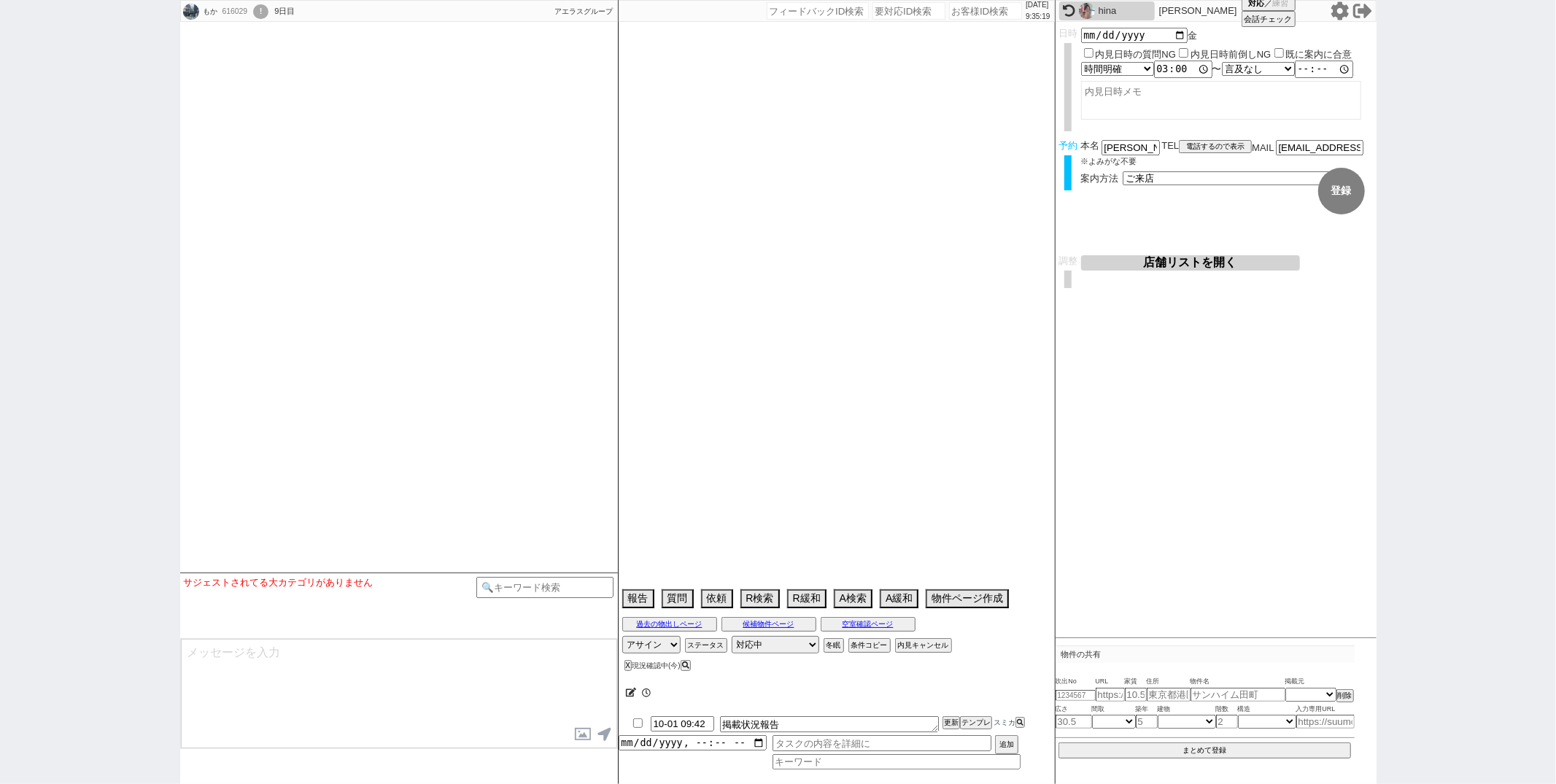
select select
select select "15"
select select "0"
select select "70"
select select "1681"
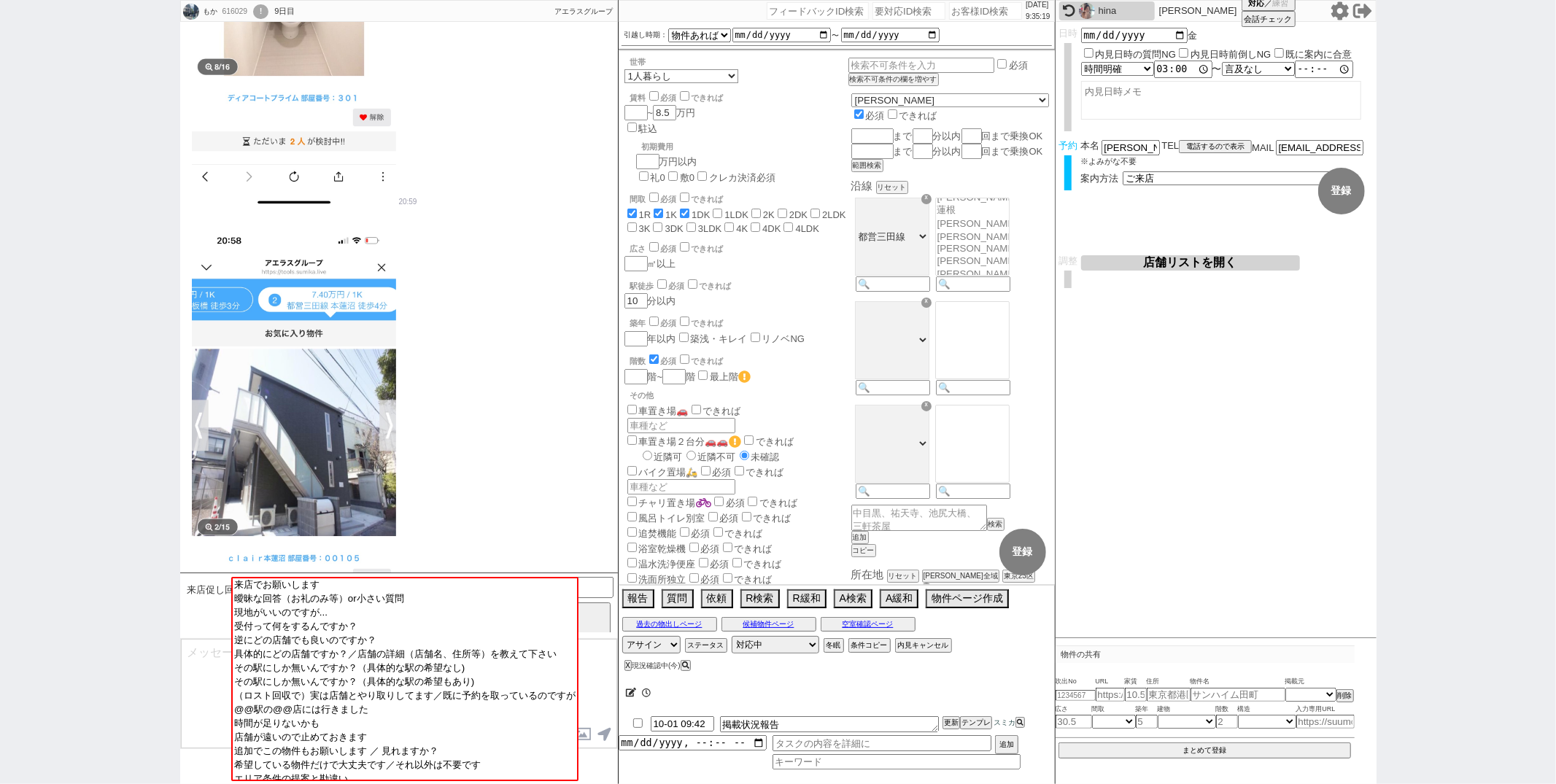
scroll to position [4932, 0]
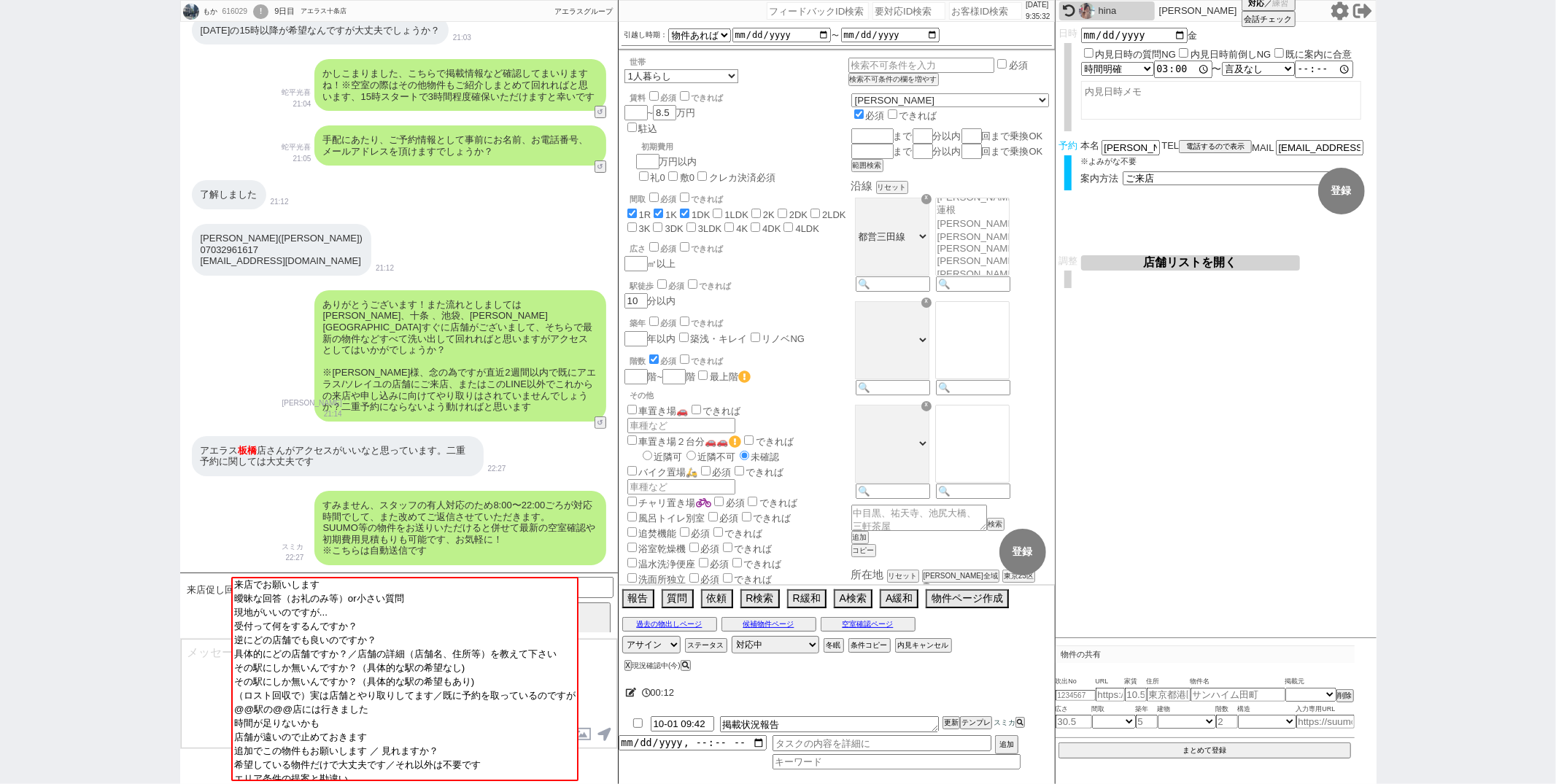
click at [421, 213] on div "了解しました 21:12" at bounding box center [399, 194] width 438 height 44
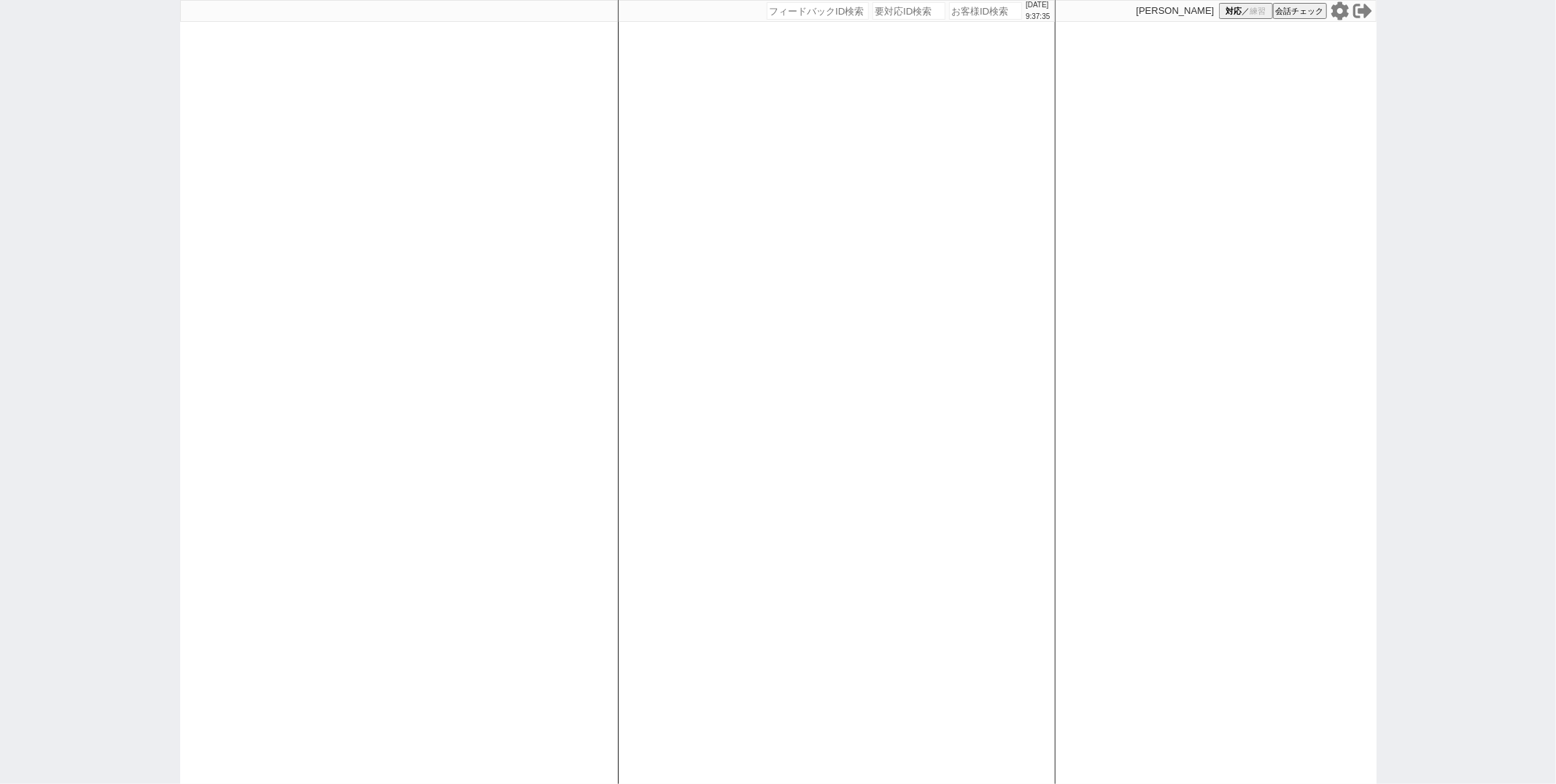
click at [472, 247] on div at bounding box center [399, 392] width 438 height 784
select select "3"
select select
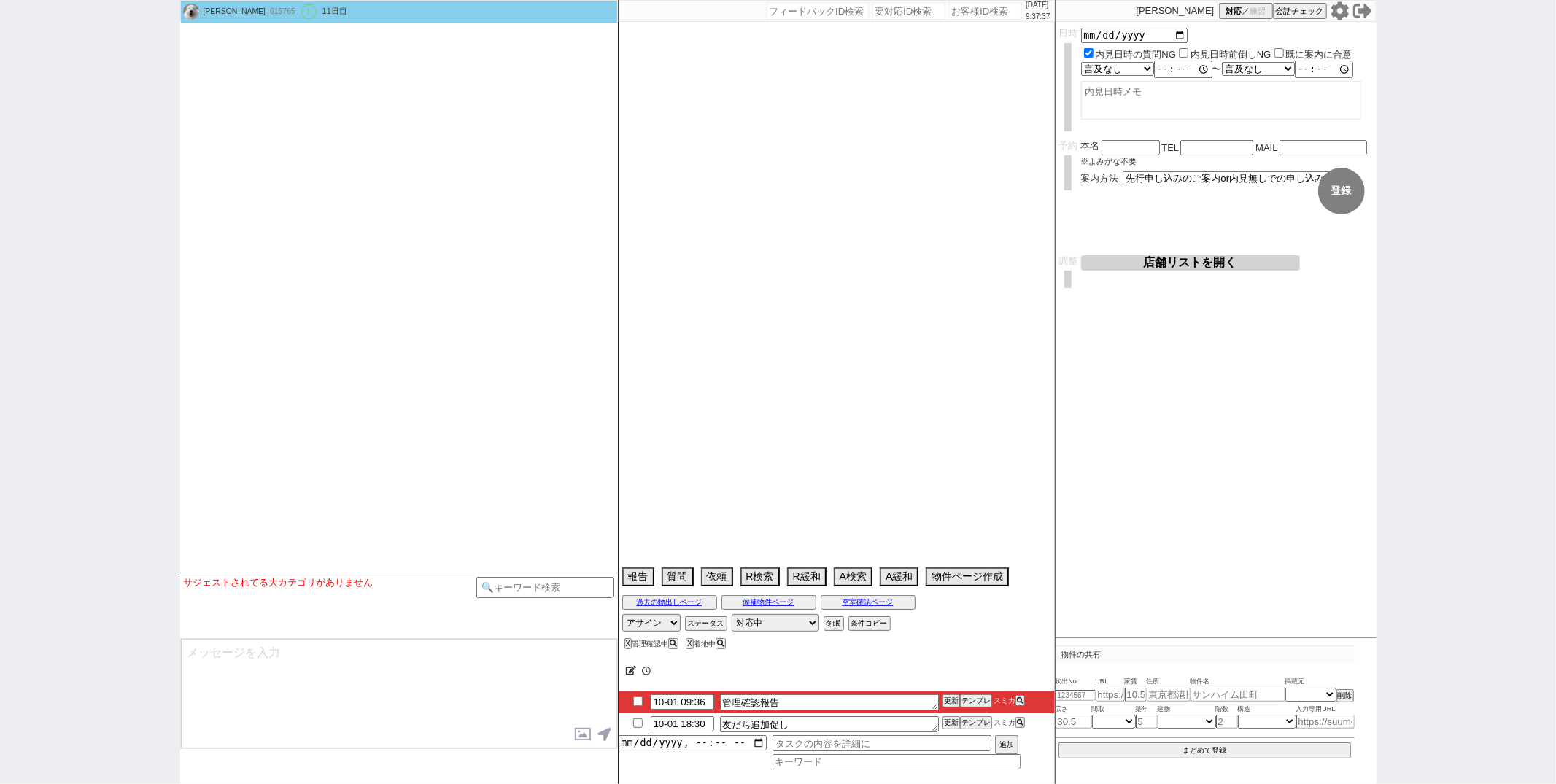
type textarea "ヘーベルフラット登戸は家族が申込み検討している 娘の物件探し"
select select "16"
select select "0"
select select "44"
select select "1149"
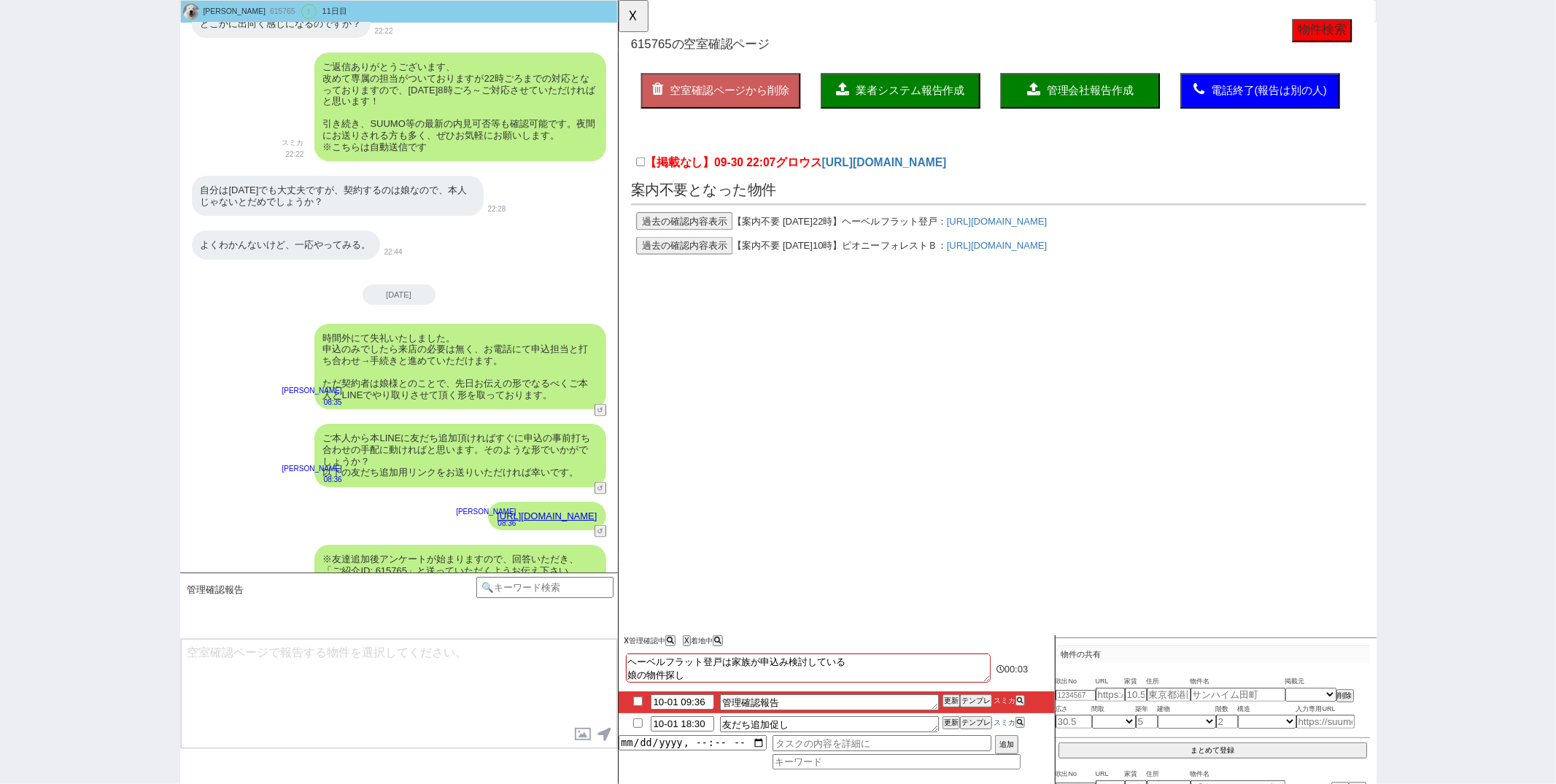
click at [628, 644] on button "X" at bounding box center [626, 641] width 5 height 8
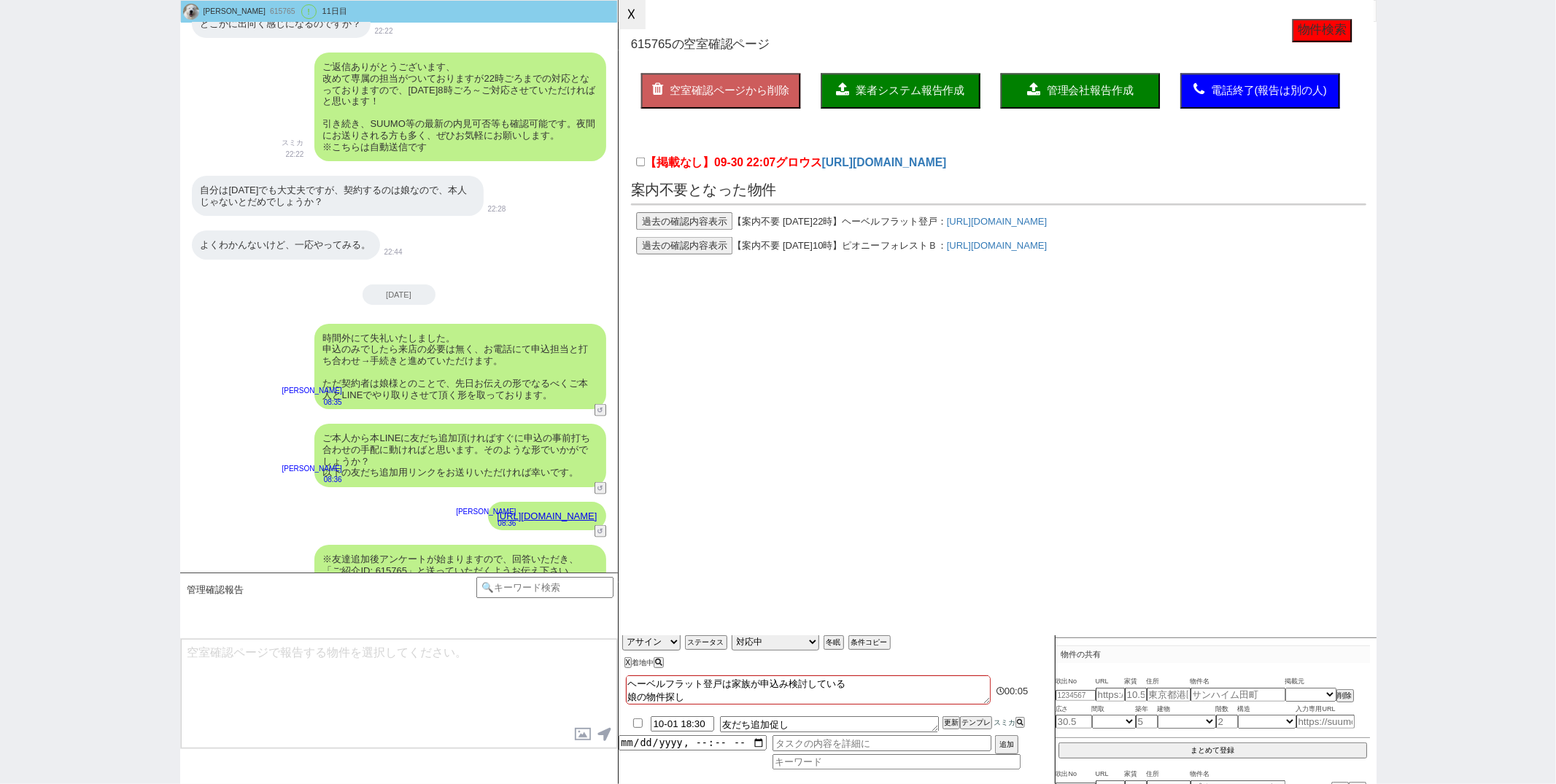
click at [633, 21] on button "☓" at bounding box center [632, 14] width 27 height 29
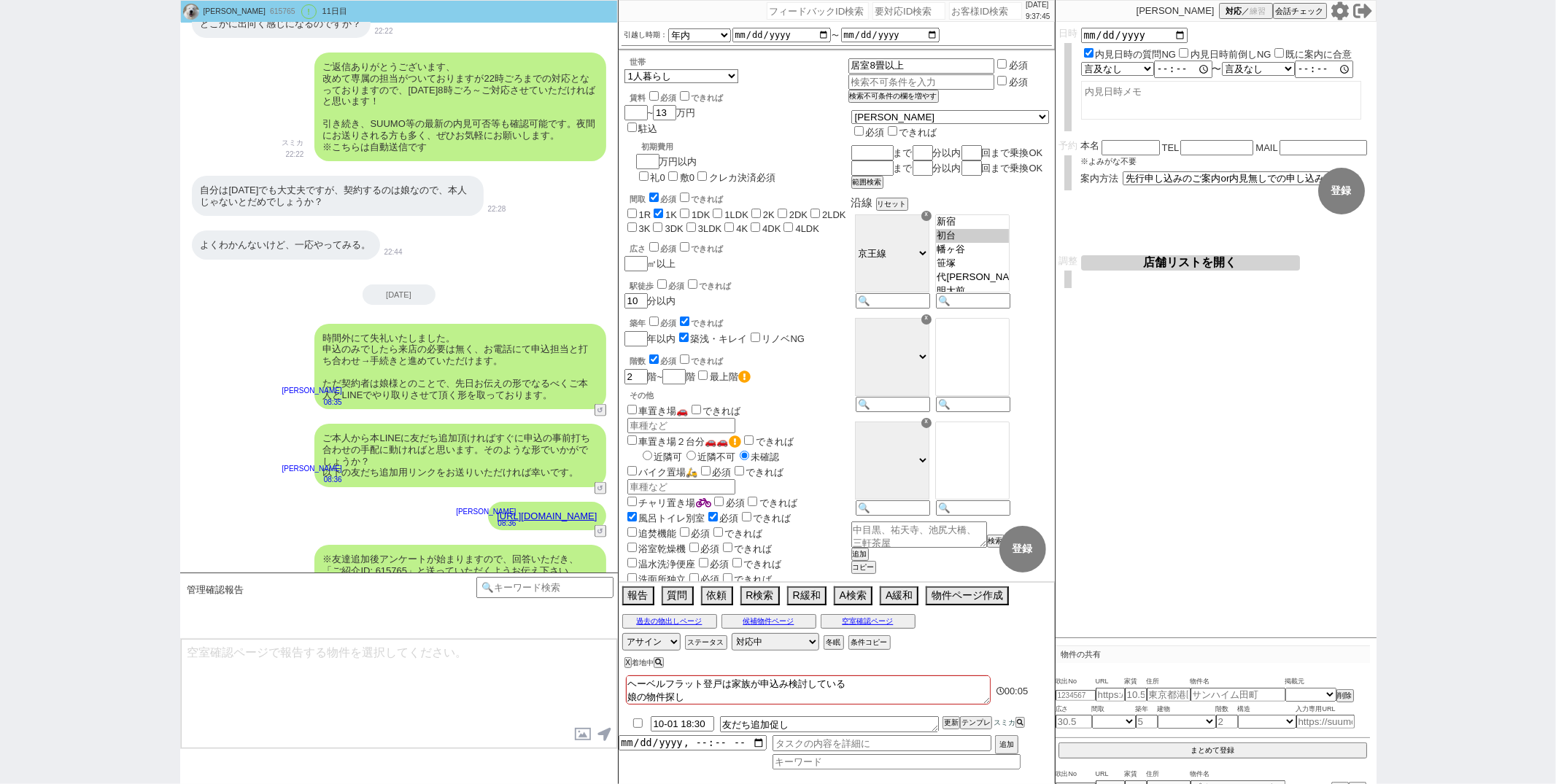
click at [502, 223] on div "よくわかんないけど、一応やってみる。 22:44" at bounding box center [399, 245] width 438 height 44
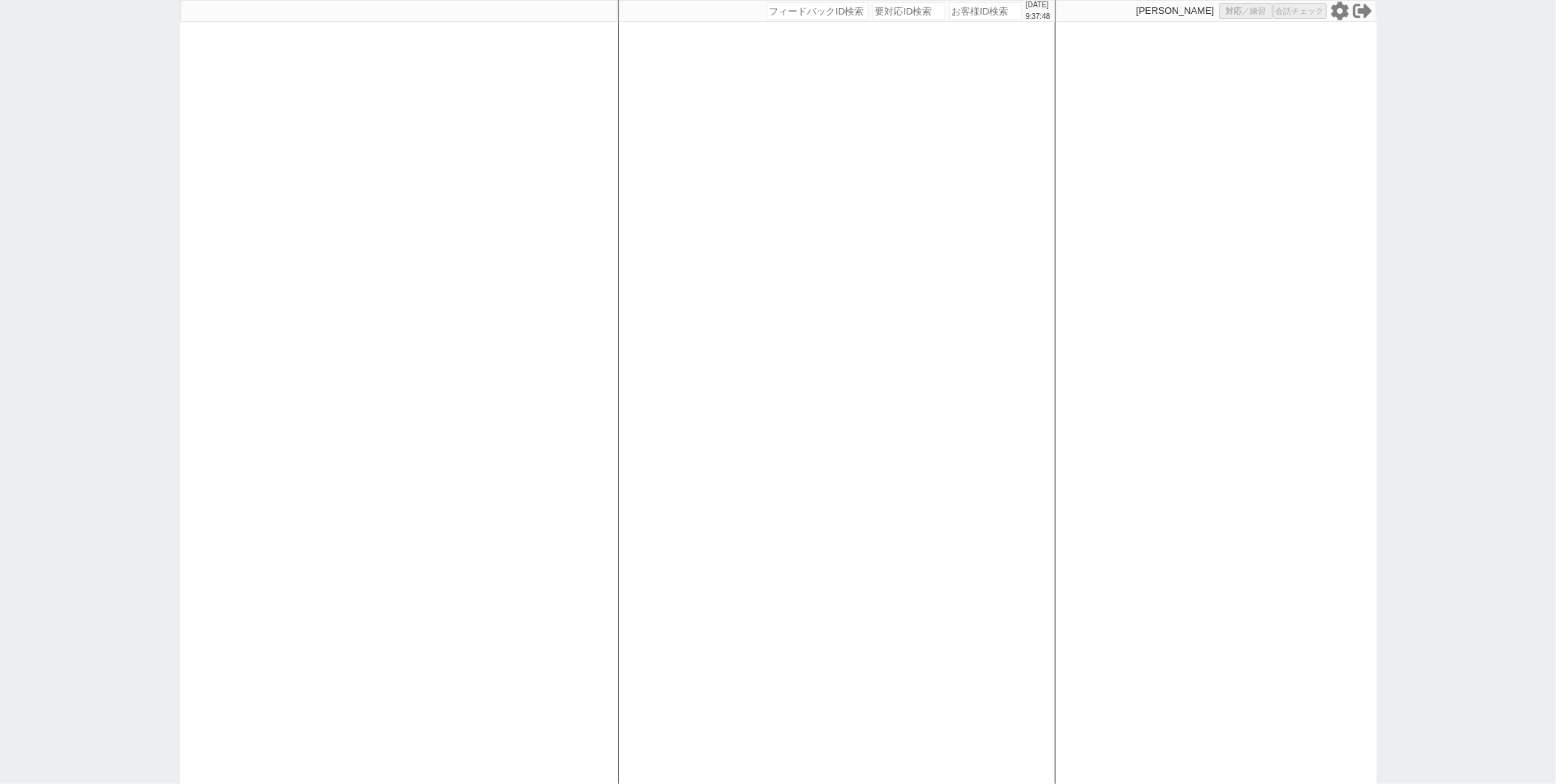
select select "1"
select select "2"
select select
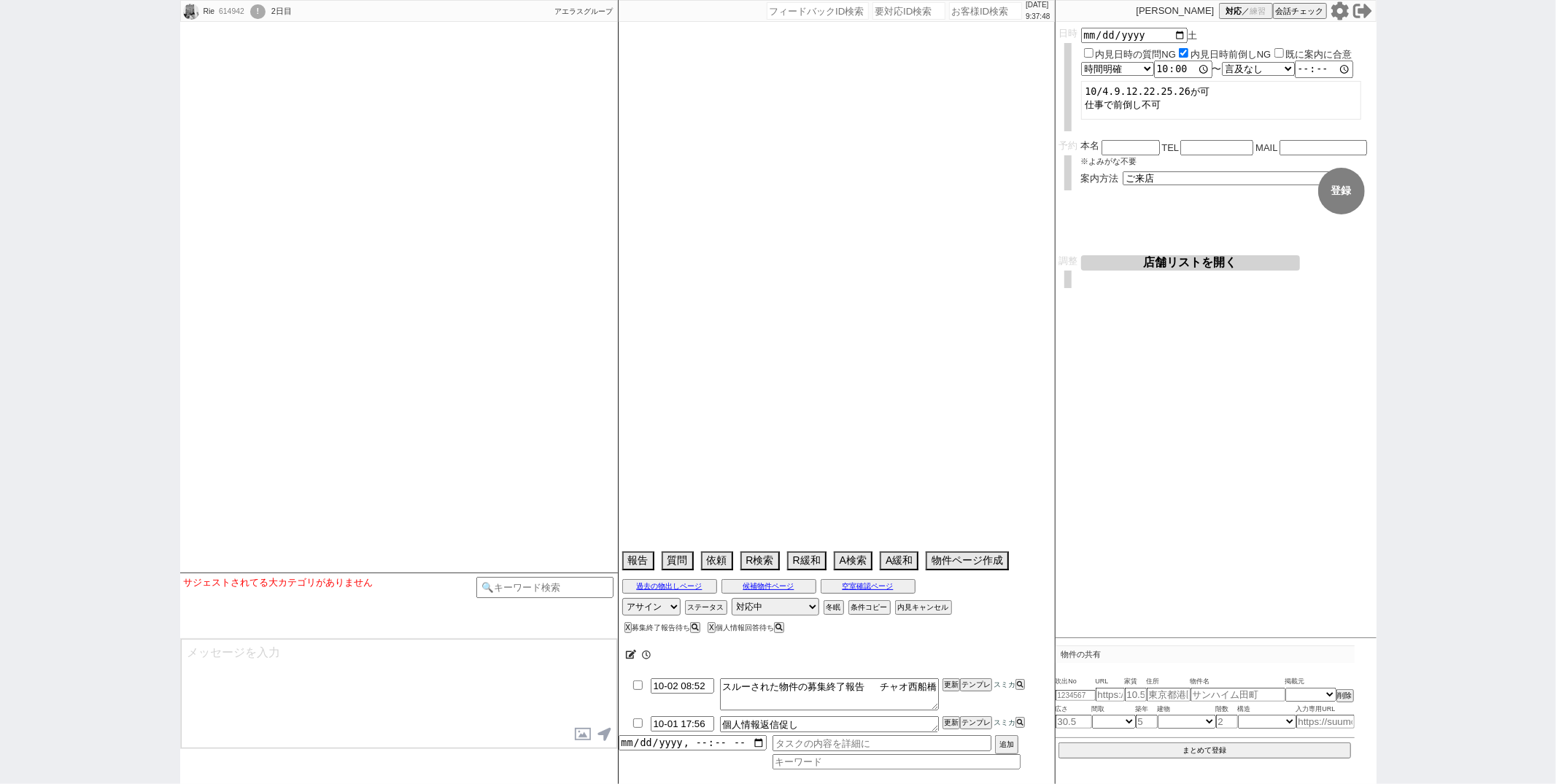
select select
select select "2025"
select select "11"
select select "33"
select select "0"
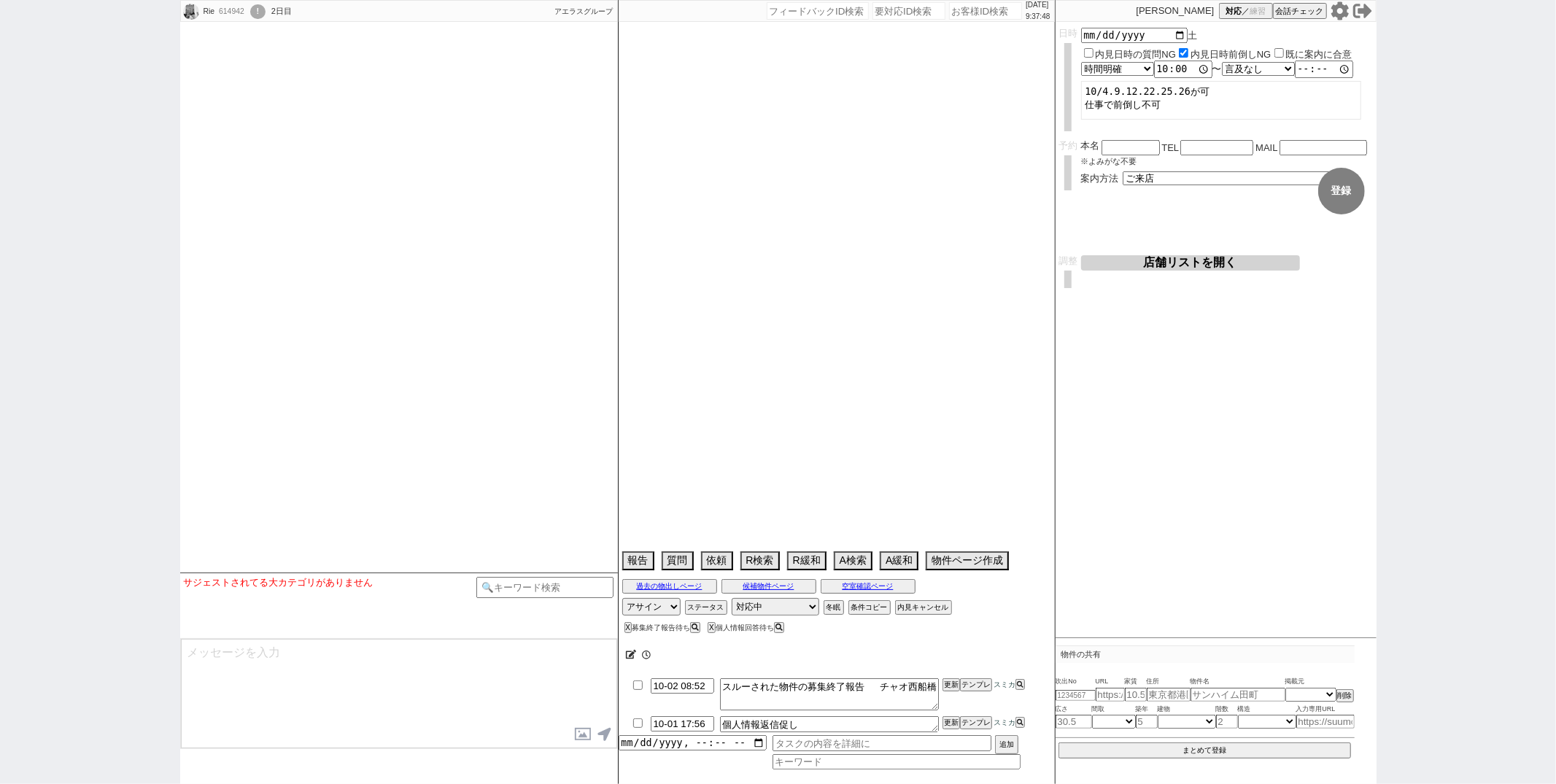
select select "814"
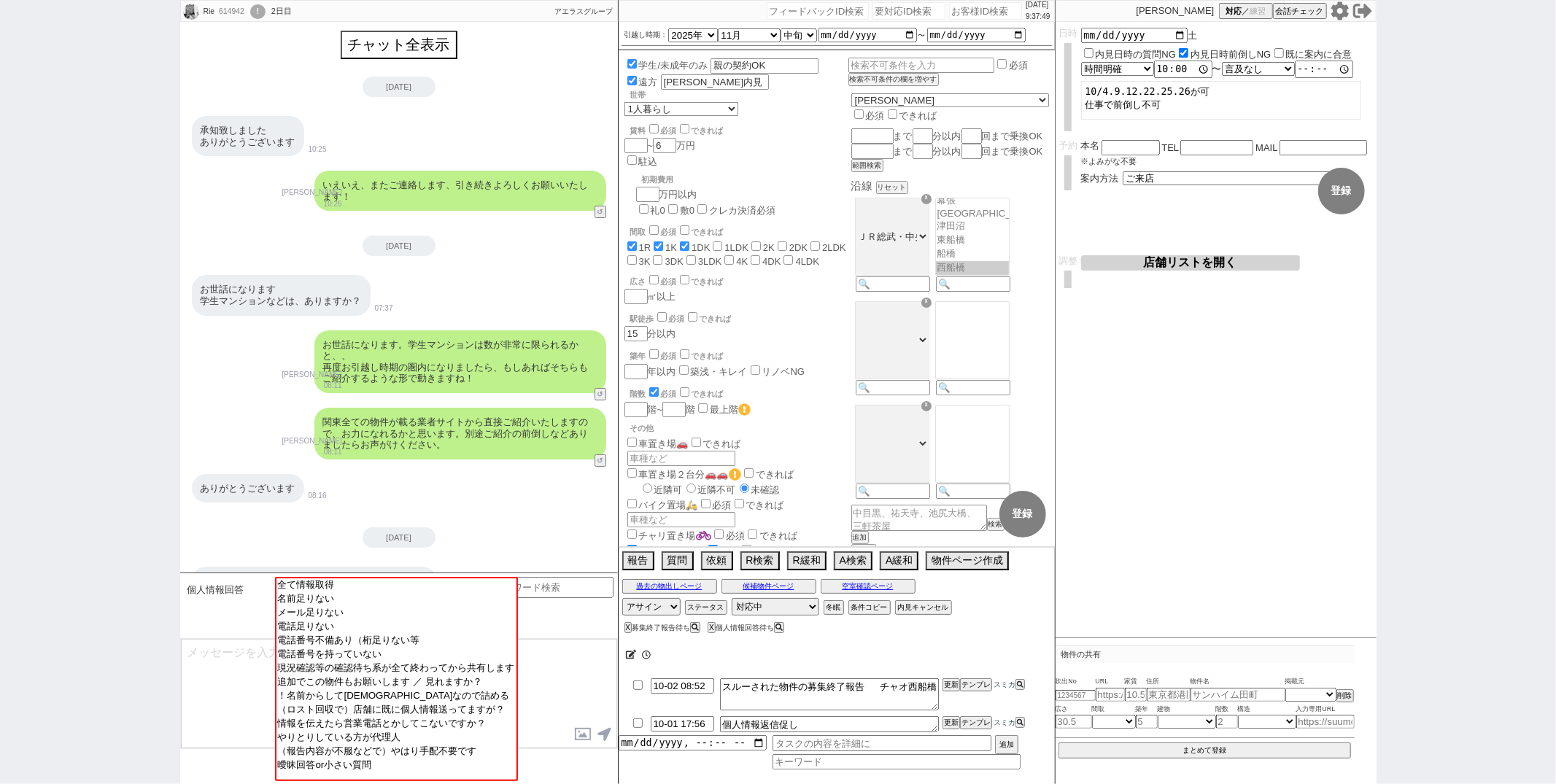
scroll to position [76, 0]
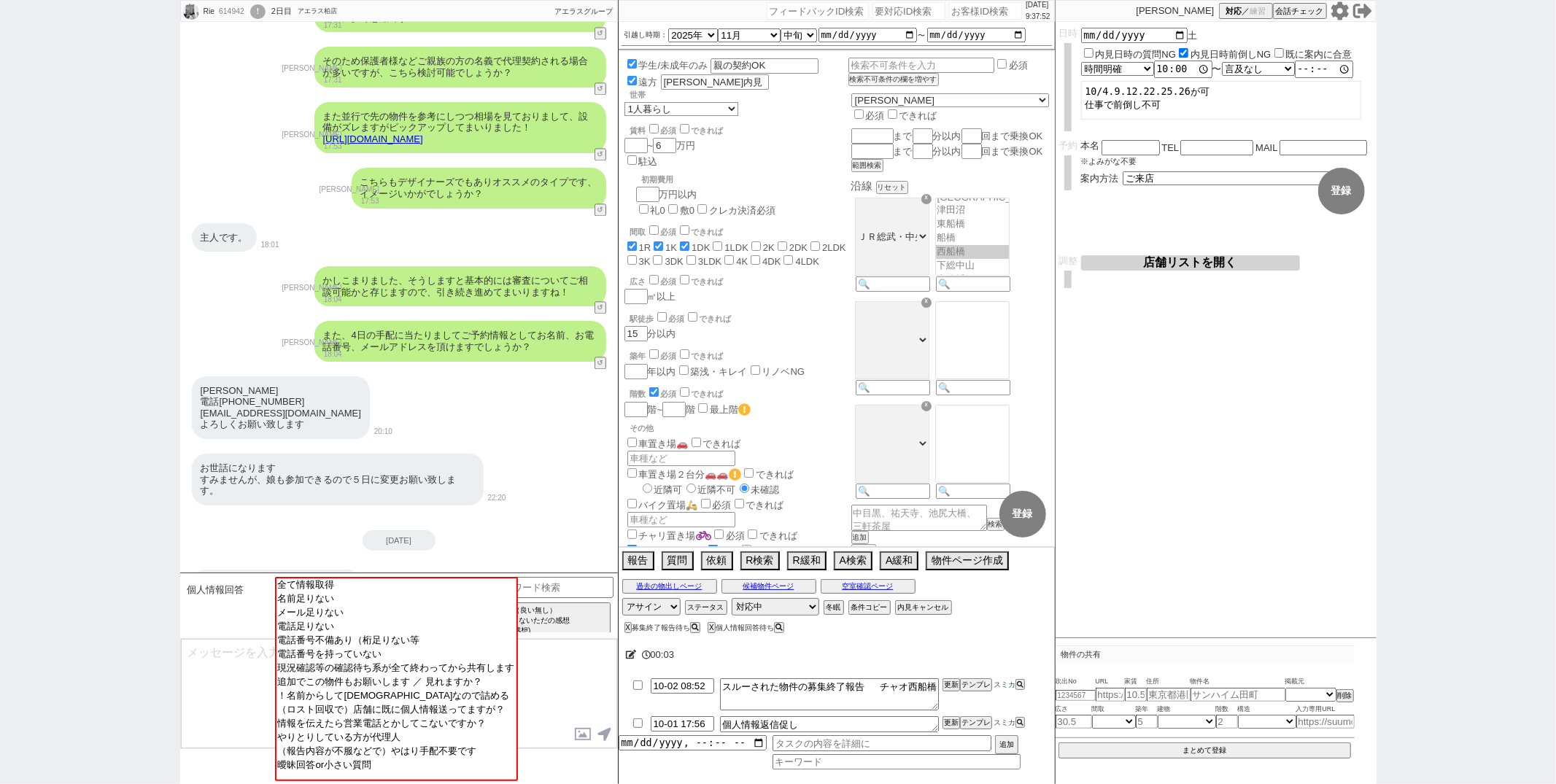
click at [515, 530] on div "[DATE]" at bounding box center [399, 540] width 438 height 20
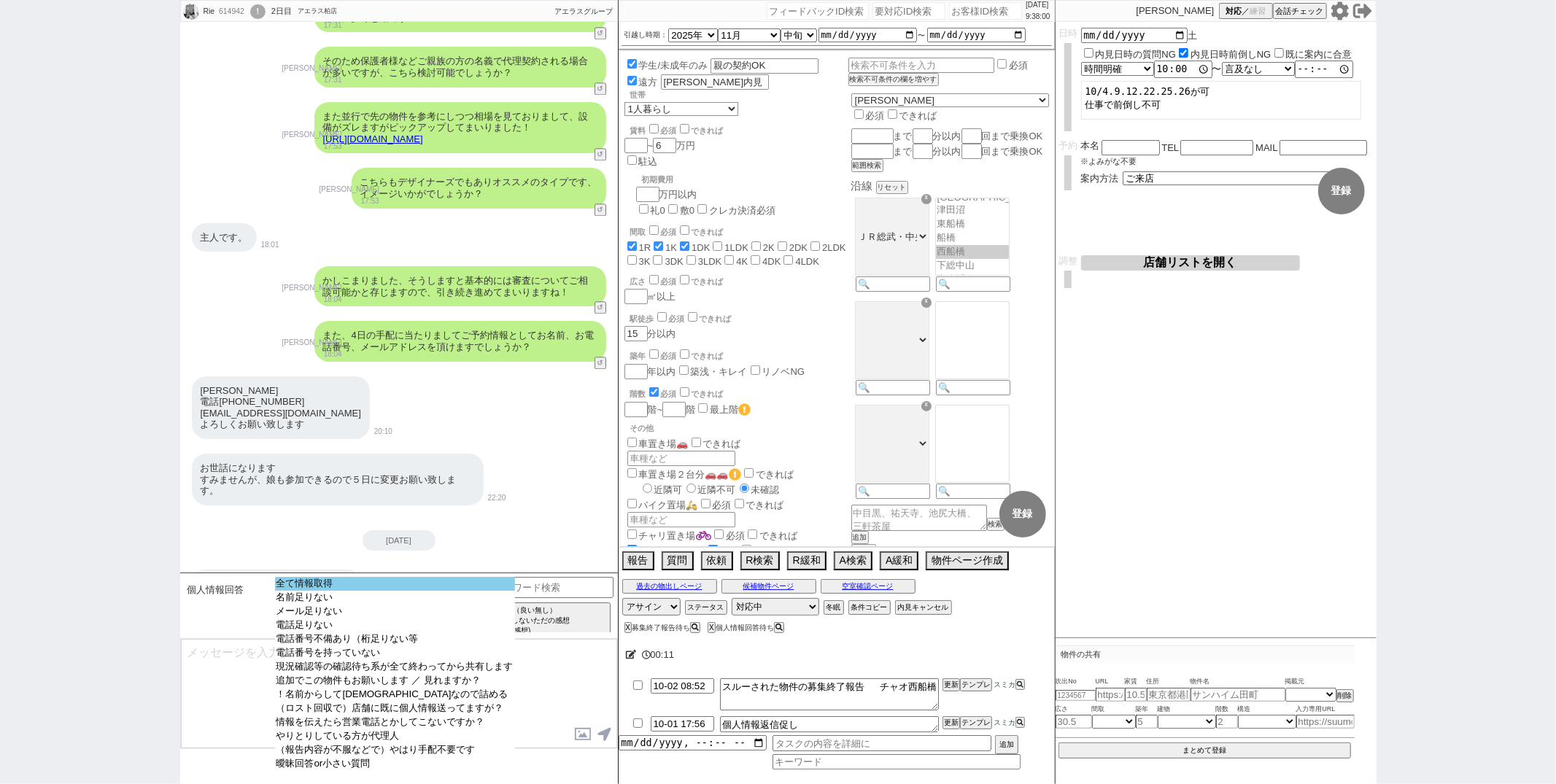
click at [418, 585] on option "全て情報取得" at bounding box center [395, 584] width 240 height 14
type input "tomo.-.-511209.0410@ezweb.ne.jp"
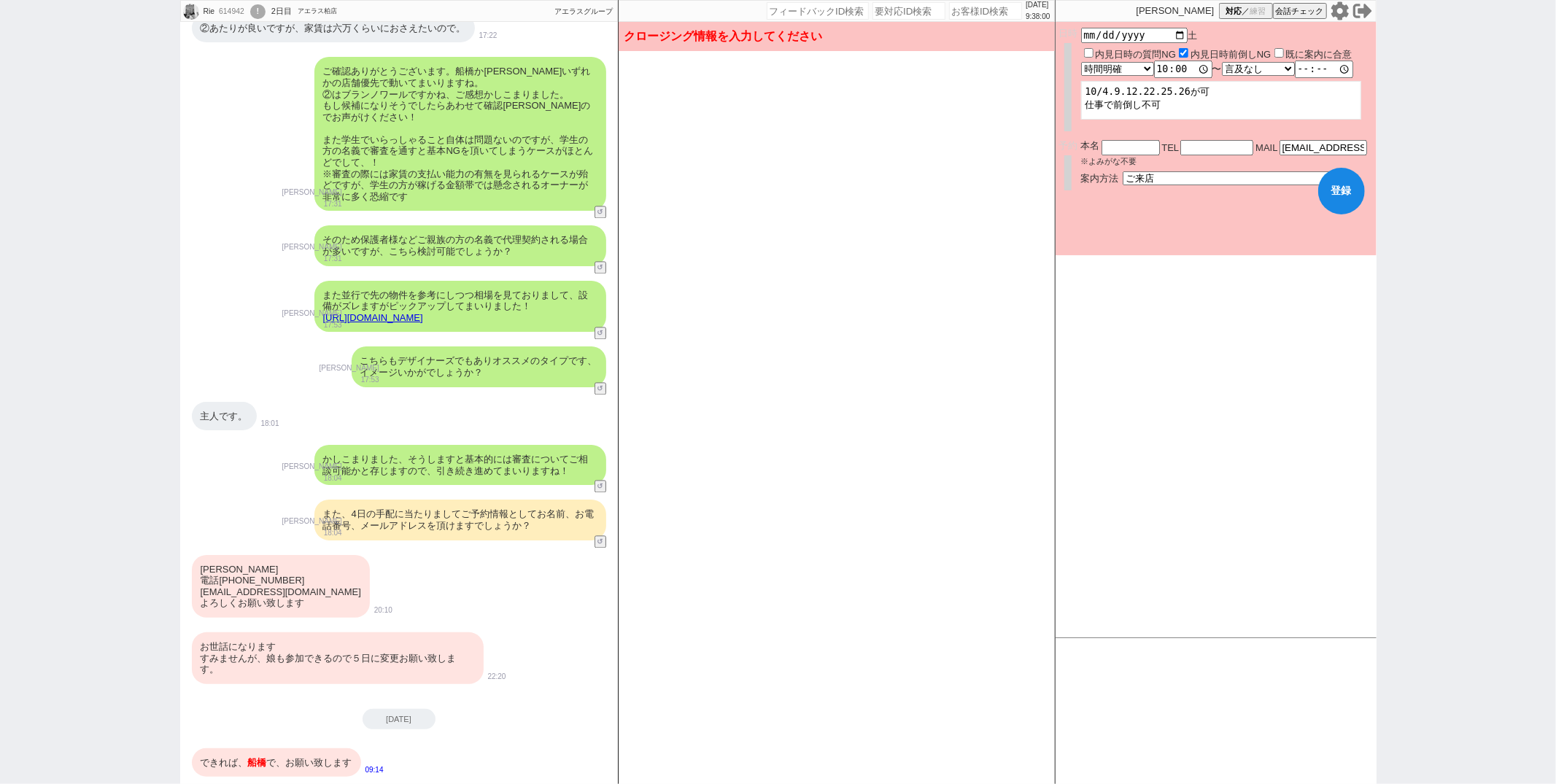
scroll to position [2515, 0]
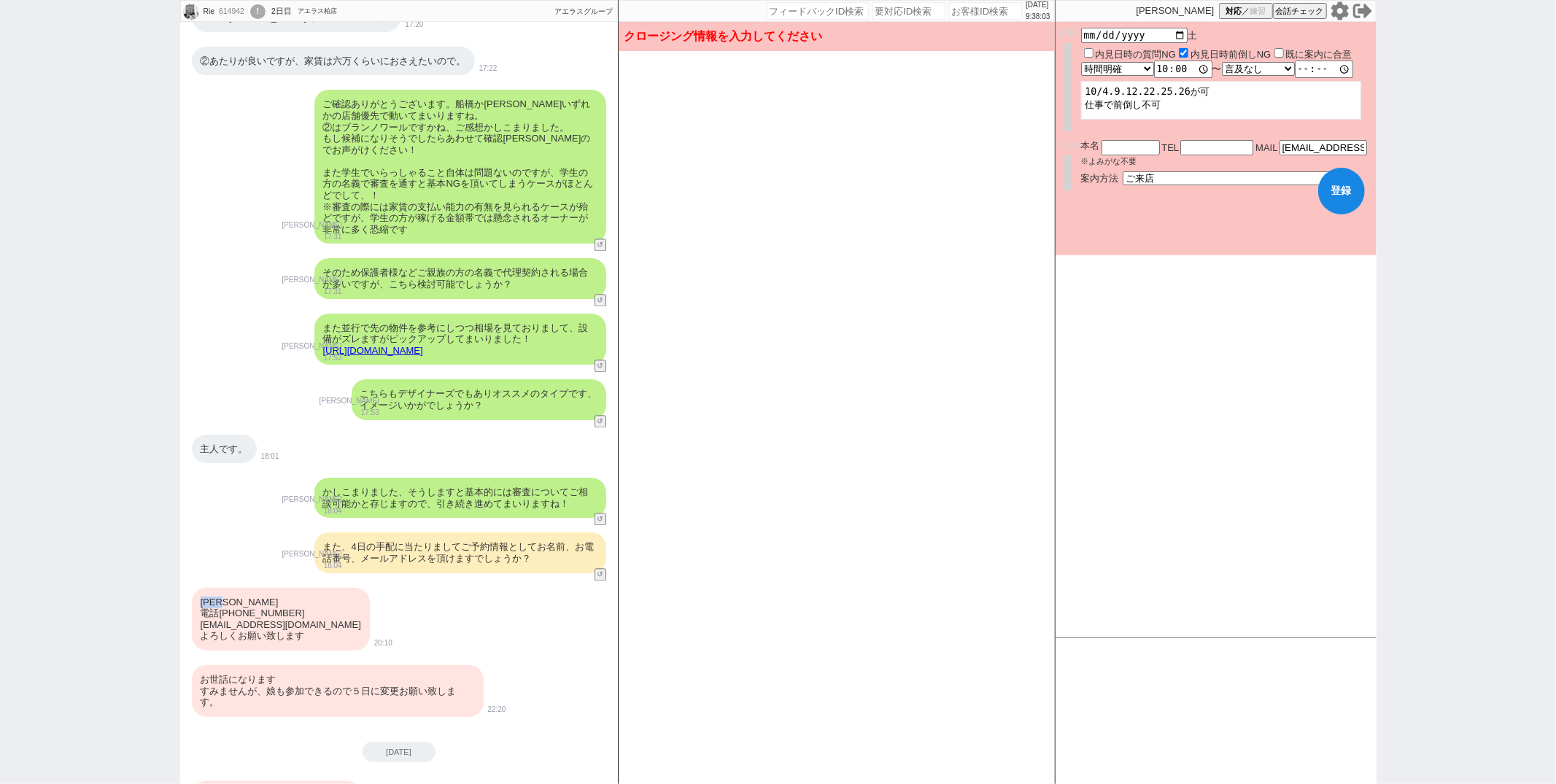
drag, startPoint x: 198, startPoint y: 582, endPoint x: 260, endPoint y: 582, distance: 62.0
click at [260, 588] on div "柳　知典 電話080 5465 5480 tomo.-.-511209.0410@ezweb.ne.jp よろしくお願い致します" at bounding box center [280, 619] width 178 height 63
copy div "柳　知典"
click at [1134, 141] on input "text" at bounding box center [1130, 146] width 59 height 12
paste input "柳知典"
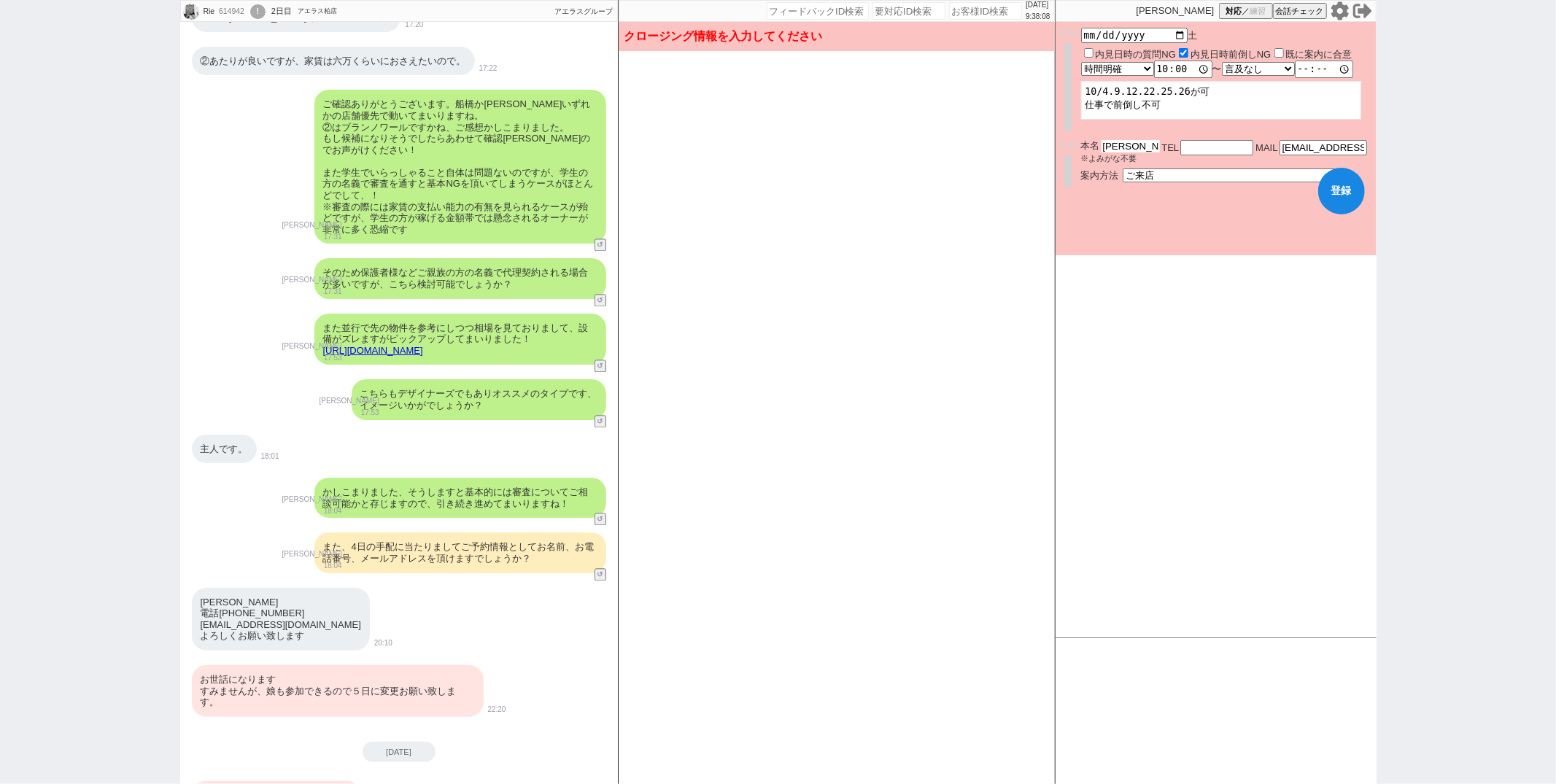
type input "柳知典"
drag, startPoint x: 221, startPoint y: 592, endPoint x: 296, endPoint y: 592, distance: 75.0
click at [296, 592] on div "柳　知典 電話080 5465 5480 tomo.-.-511209.0410@ezweb.ne.jp よろしくお願い致します" at bounding box center [280, 619] width 178 height 63
copy div "080 5465 5480"
click at [1206, 145] on input "text" at bounding box center [1216, 146] width 73 height 12
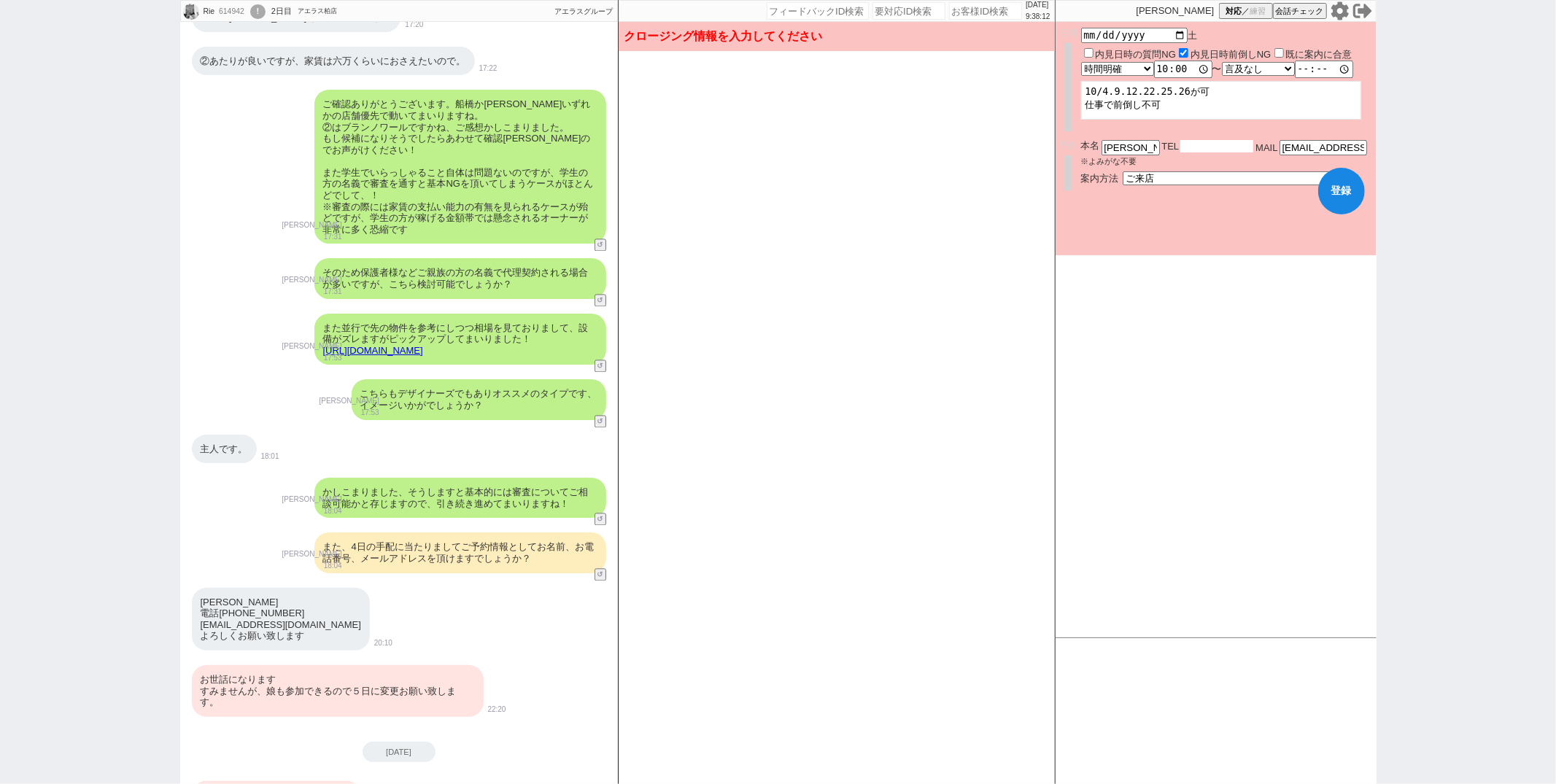
paste input "08054655480"
type input "08054655480"
click at [1192, 228] on form "変更 なし 登録 日時 2025-10-04 土 内見日時の質問NG 内見日時前倒しNG 既に案内に合意 言及なし 時間明確 午前 午後 お昼 夕方・夜 終日…" at bounding box center [1216, 138] width 321 height 233
checkbox input "true"
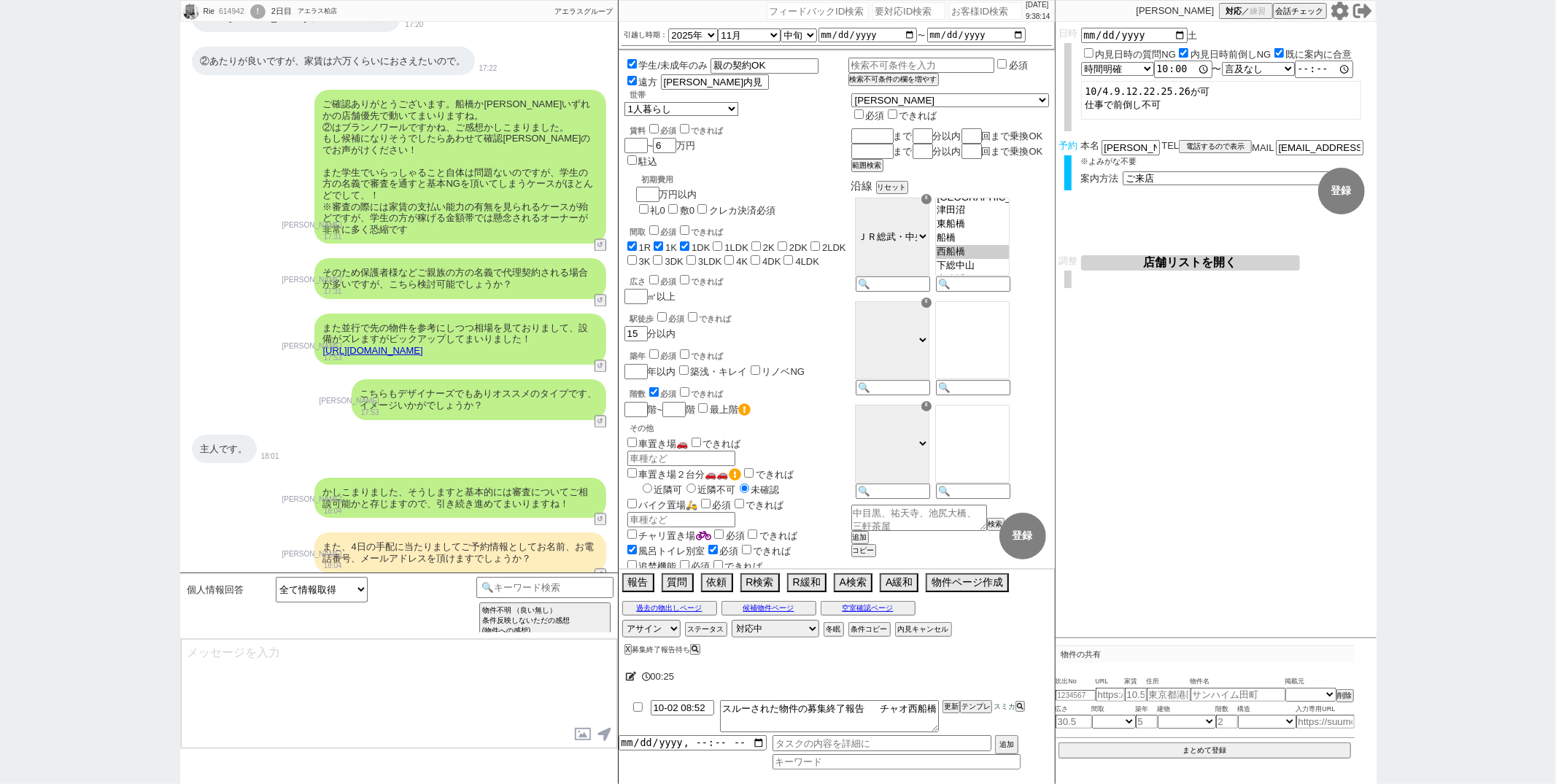
scroll to position [2728, 0]
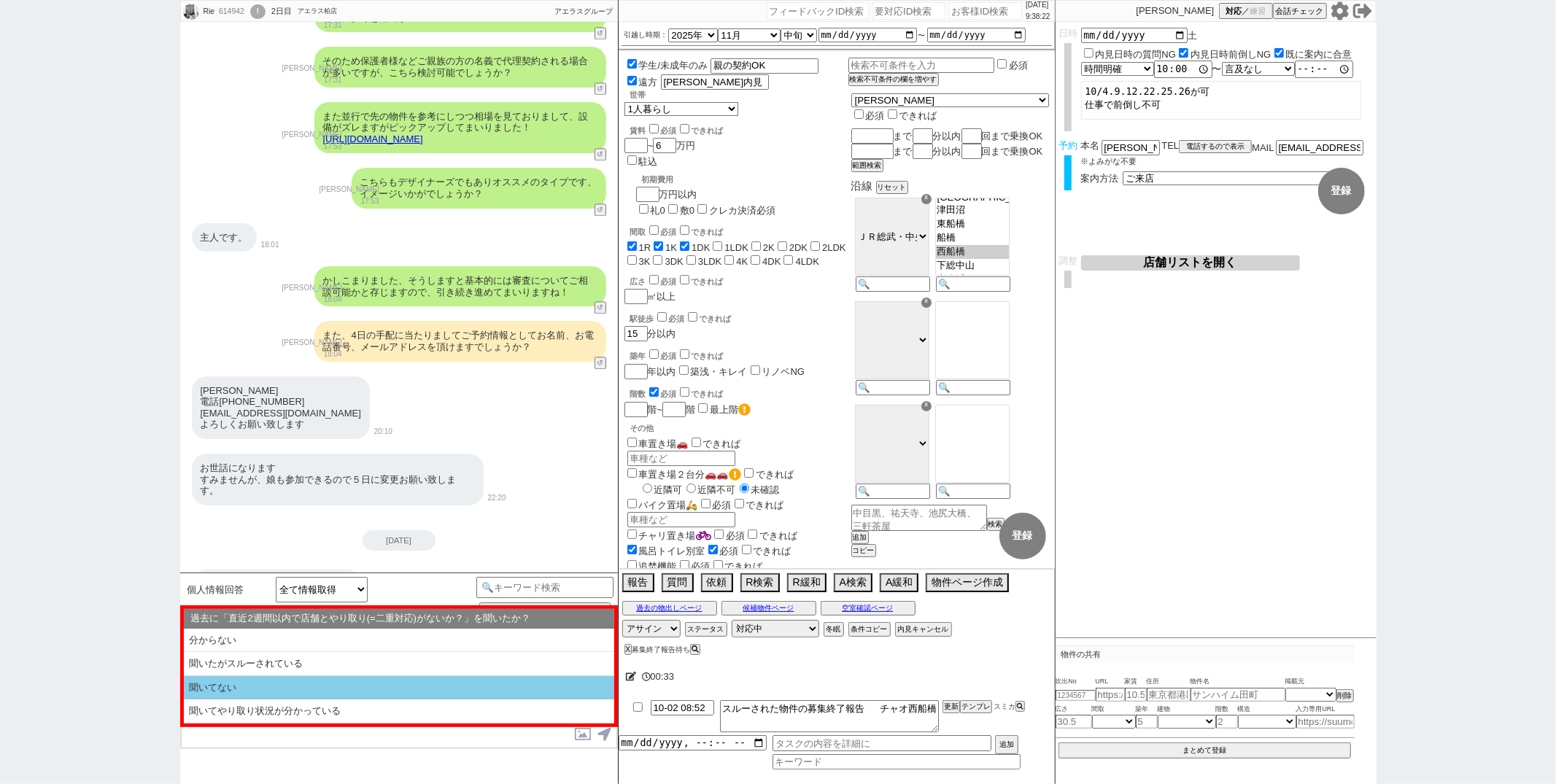
click at [367, 683] on li "聞いてない" at bounding box center [399, 687] width 431 height 24
select select "聞いてない"
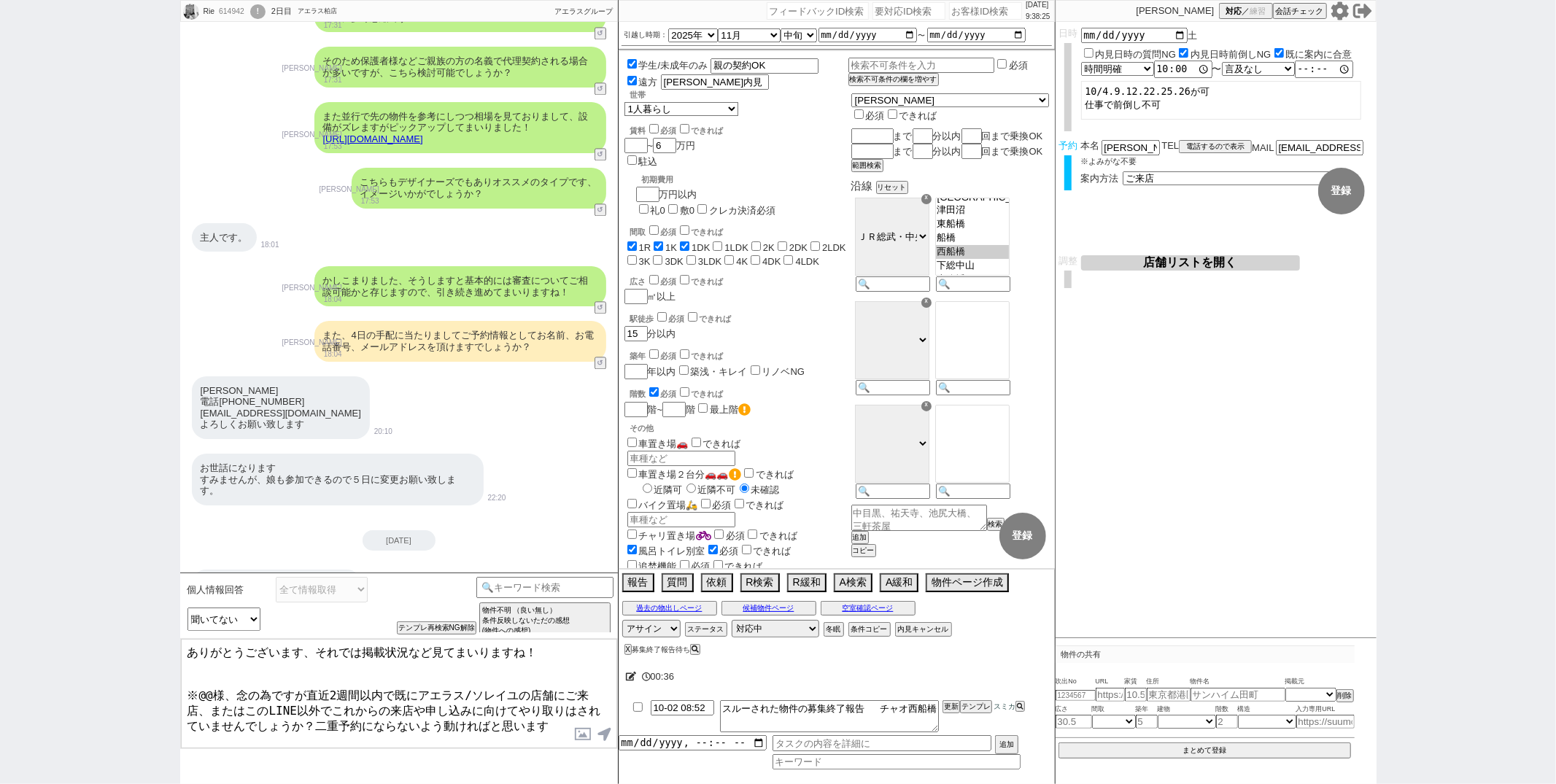
click at [317, 653] on textarea "ありがとうございます、それでは掲載状況など見てまいりますね！ ※@@様、念の為ですが直近2週間以内で既にアエラス/ソレイユの店舗にご来店、またはこのLINE以…" at bounding box center [399, 693] width 437 height 110
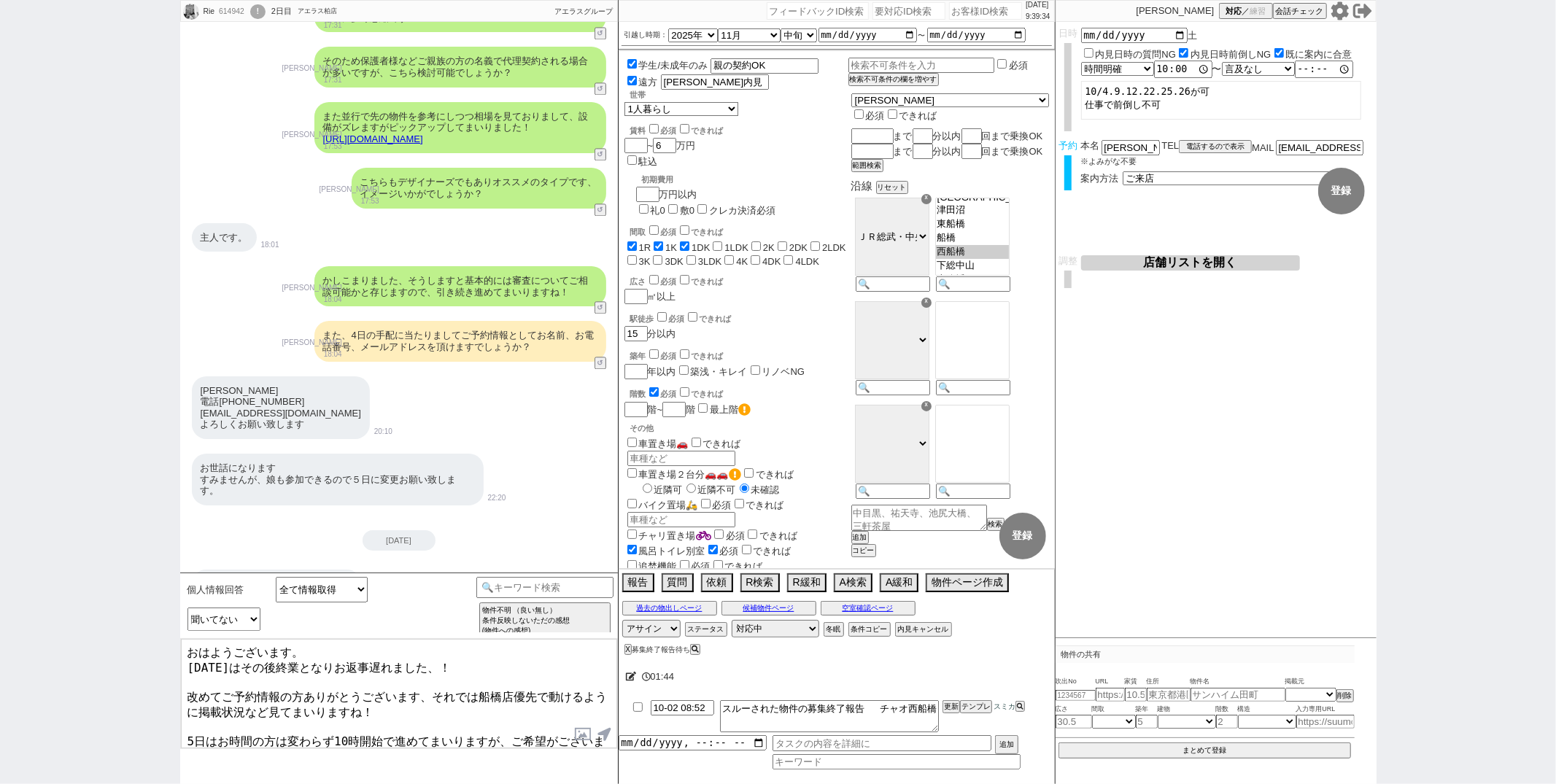
scroll to position [34, 0]
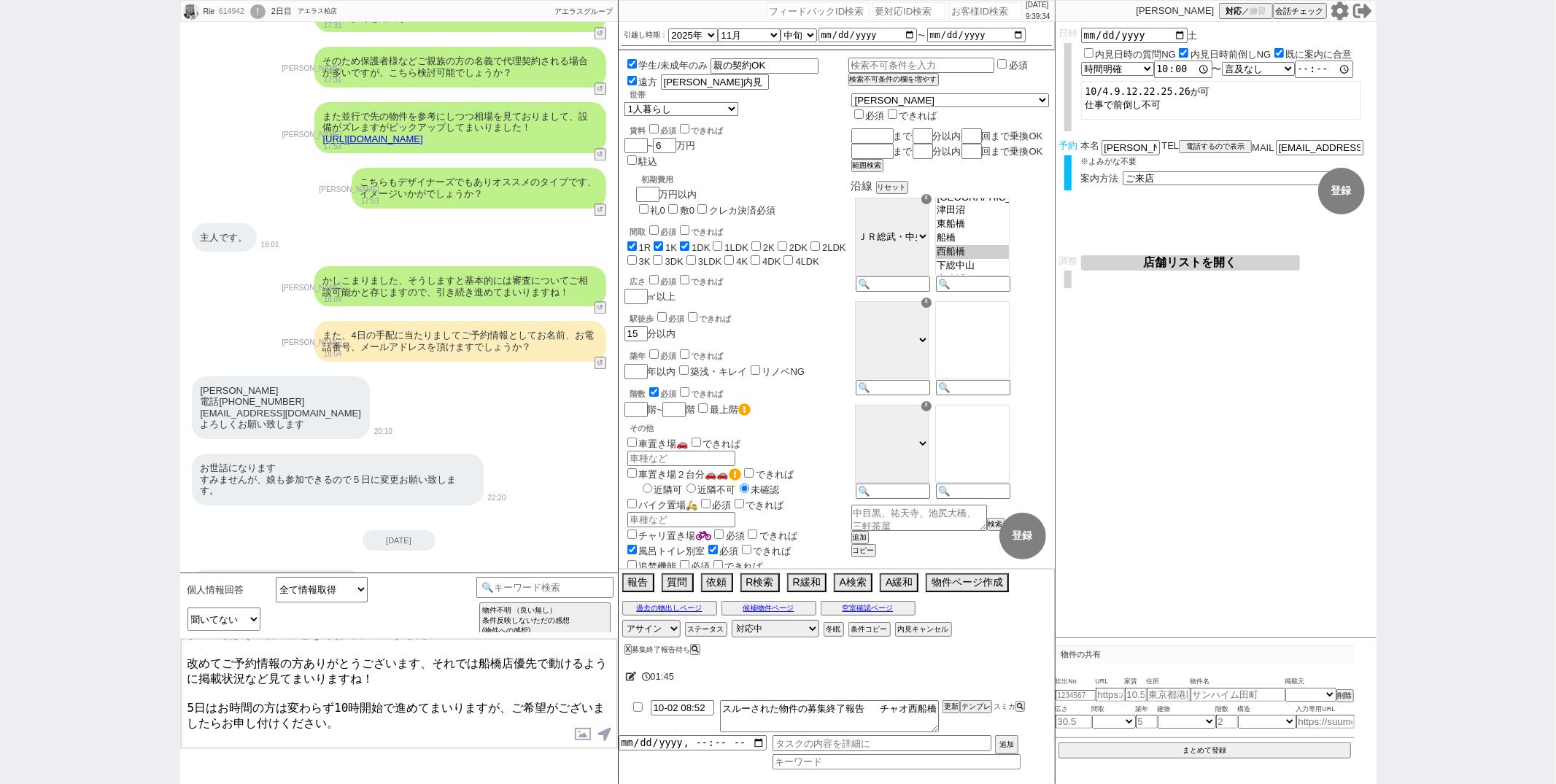
click at [268, 720] on textarea "おはようございます。 昨日はその後終業となりお返事遅れました、！ 改めてご予約情報の方ありがとうございます、それでは船橋店優先で動けるように掲載状況など見てま…" at bounding box center [399, 693] width 437 height 110
type textarea "おはようございます。 昨日はその後終業となりお返事遅れました、！ 改めてご予約情報の方ありがとうございます、それでは船橋店優先で動けるように掲載状況など見てま…"
click at [1129, 38] on input "2025-10-04" at bounding box center [1135, 34] width 108 height 12
type input "2025-10-05"
click at [1198, 378] on div "内見日など入力！ 変更 なし 登録 日時 2025-10-05 土 内見日時の質問NG 内見日時前倒しNG 既に案内に合意 言及なし 時間明確 午前 午後 お…" at bounding box center [1216, 330] width 321 height 616
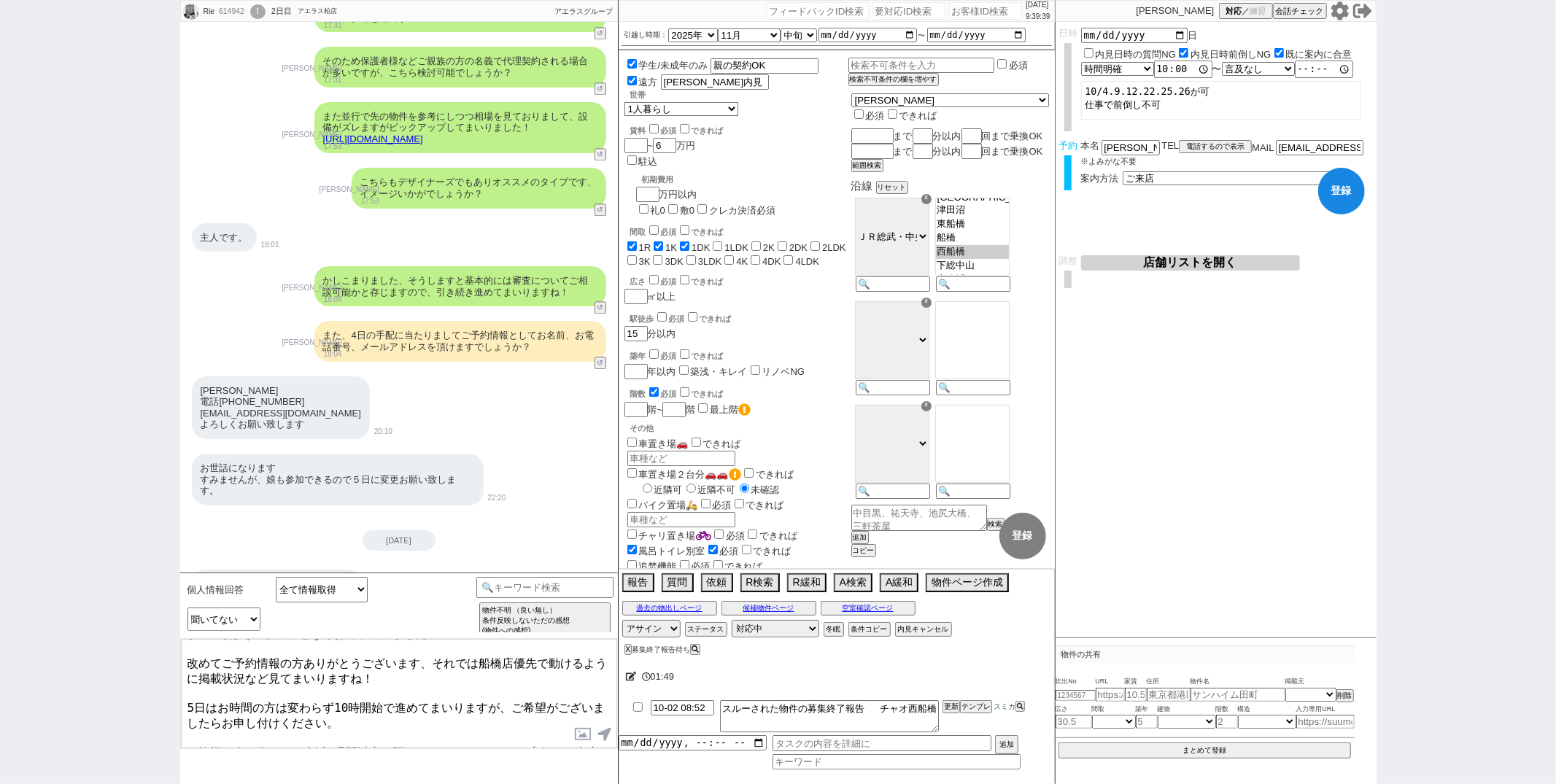
click at [369, 715] on textarea "おはようございます。 昨日はその後終業となりお返事遅れました、！ 改めてご予約情報の方ありがとうございます、それでは船橋店優先で動けるように掲載状況など見てま…" at bounding box center [399, 693] width 437 height 110
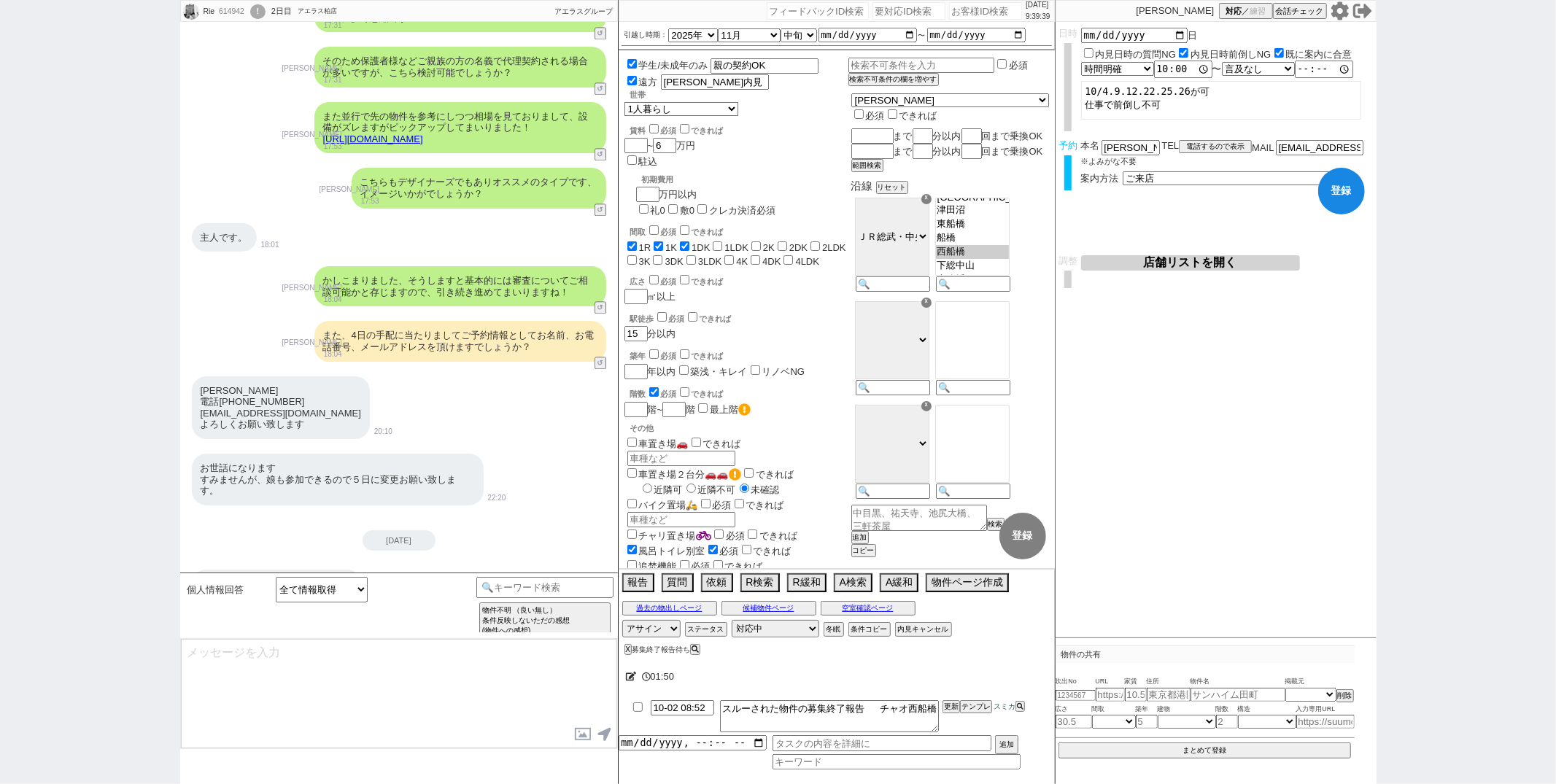
scroll to position [2748, 0]
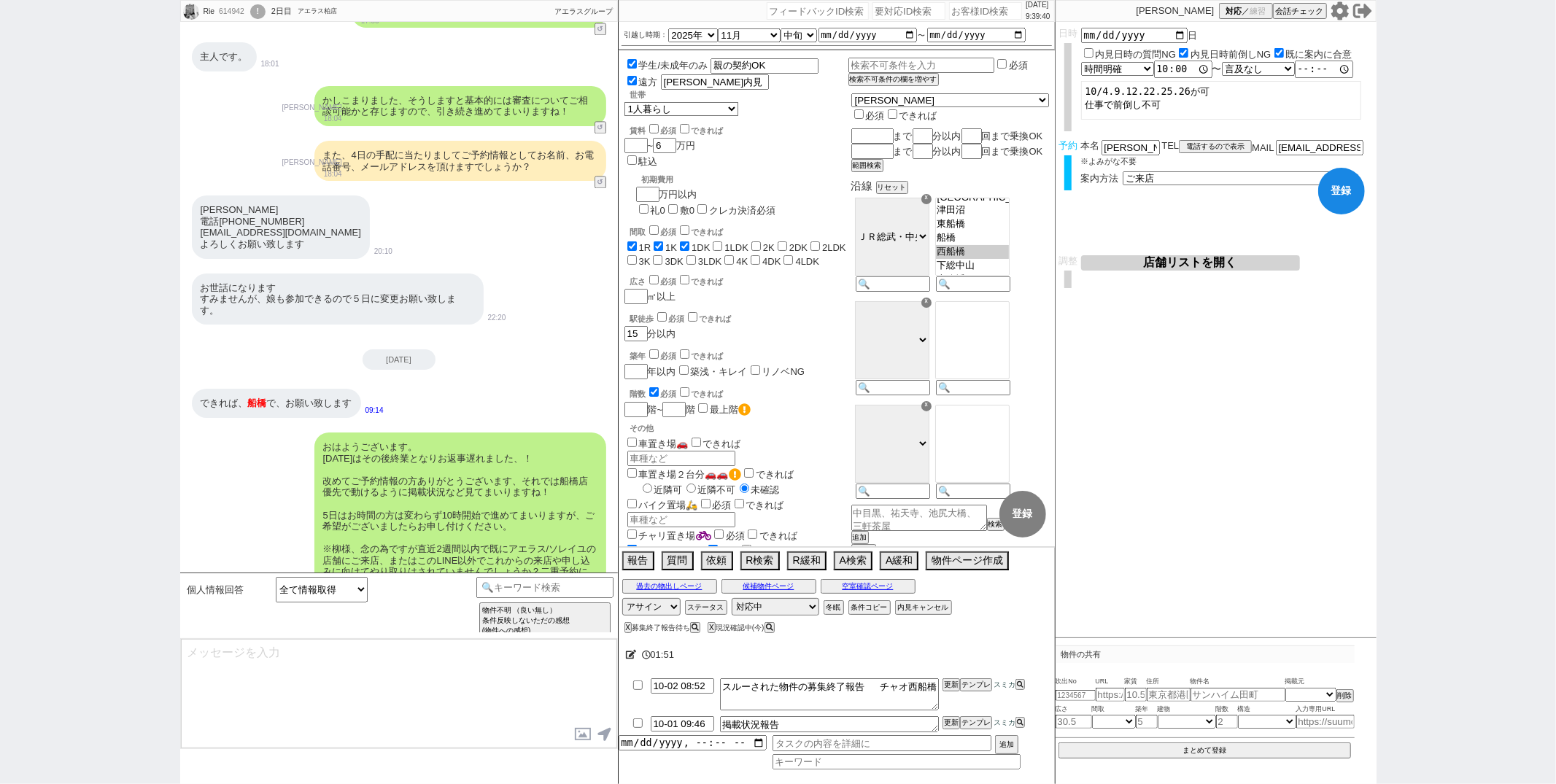
type input "10-01 09:54"
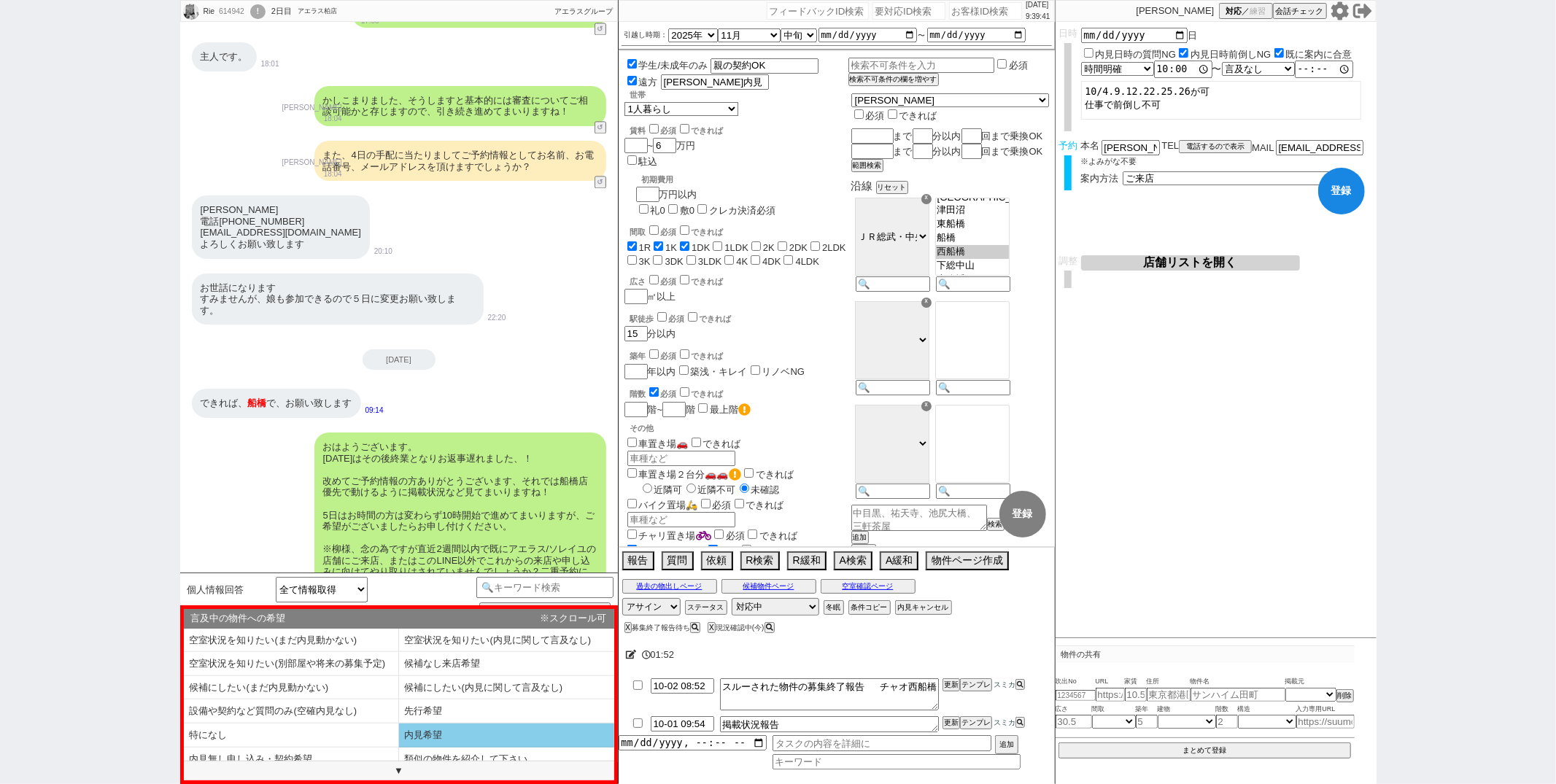
click at [436, 727] on li "内見希望" at bounding box center [506, 735] width 215 height 24
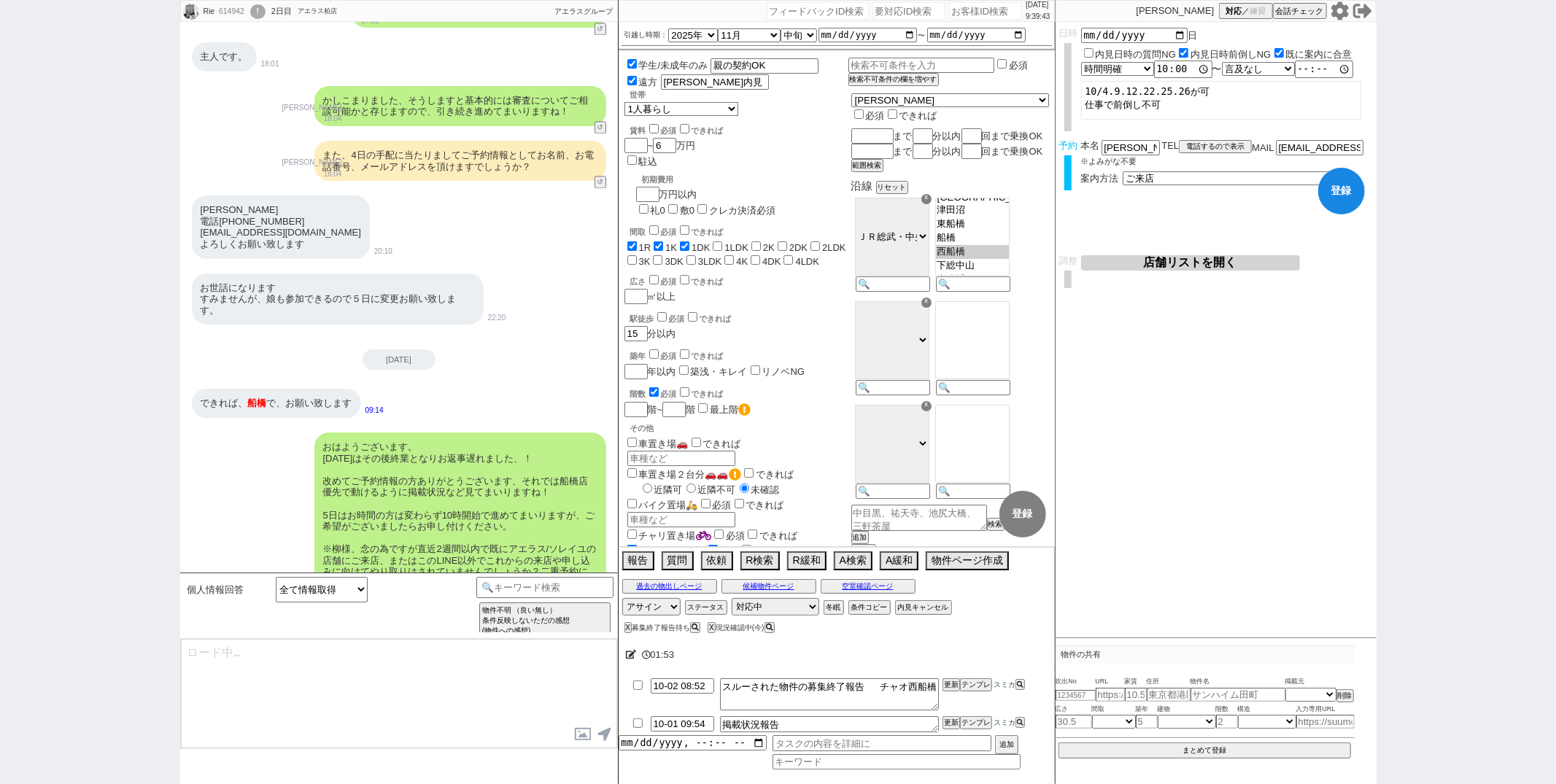
type textarea "その他ネットなど含めて気になってる物件はございますか？ まとめて見れるように手配させていただければと思います。"
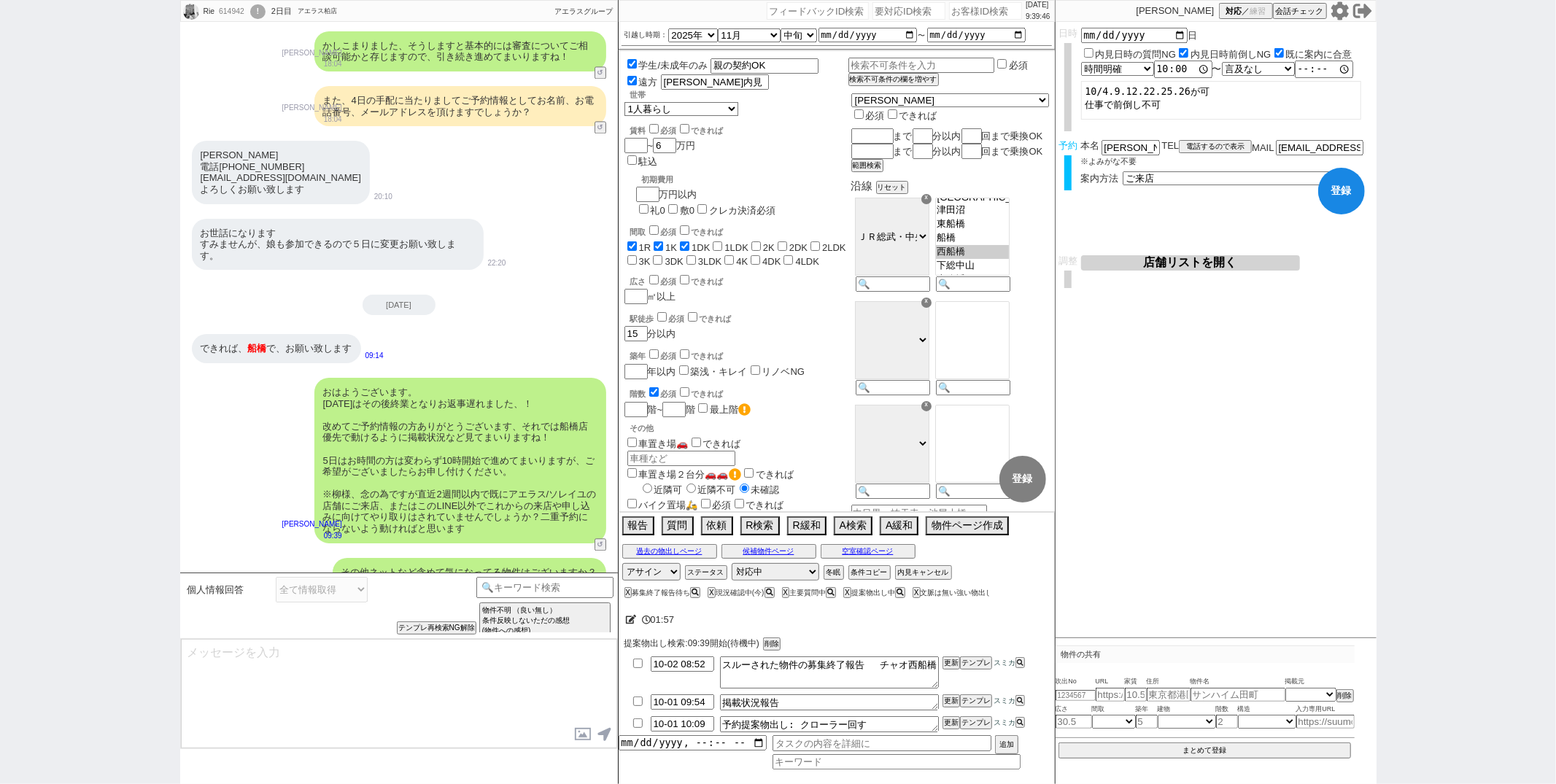
type textarea "@@この文字をクリック"
click at [1345, 191] on button "登録" at bounding box center [1341, 190] width 47 height 47
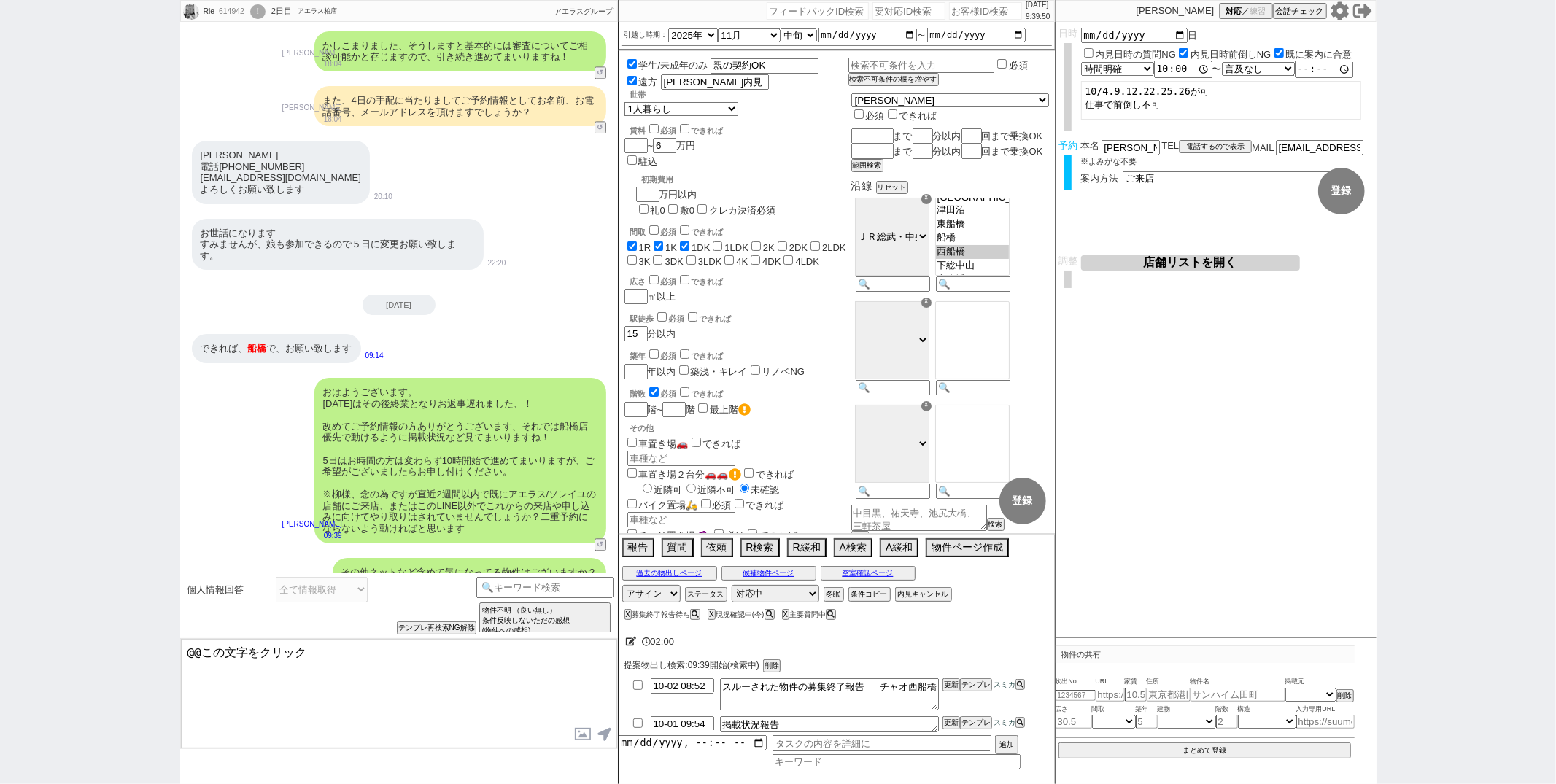
click at [1255, 450] on div "内見日など入力！ 変更 なし 登録 日時 2025-10-05 日 内見日時の質問NG 内見日時前倒しNG 既に案内に合意 言及なし 時間明確 午前 午後 お…" at bounding box center [1216, 330] width 321 height 616
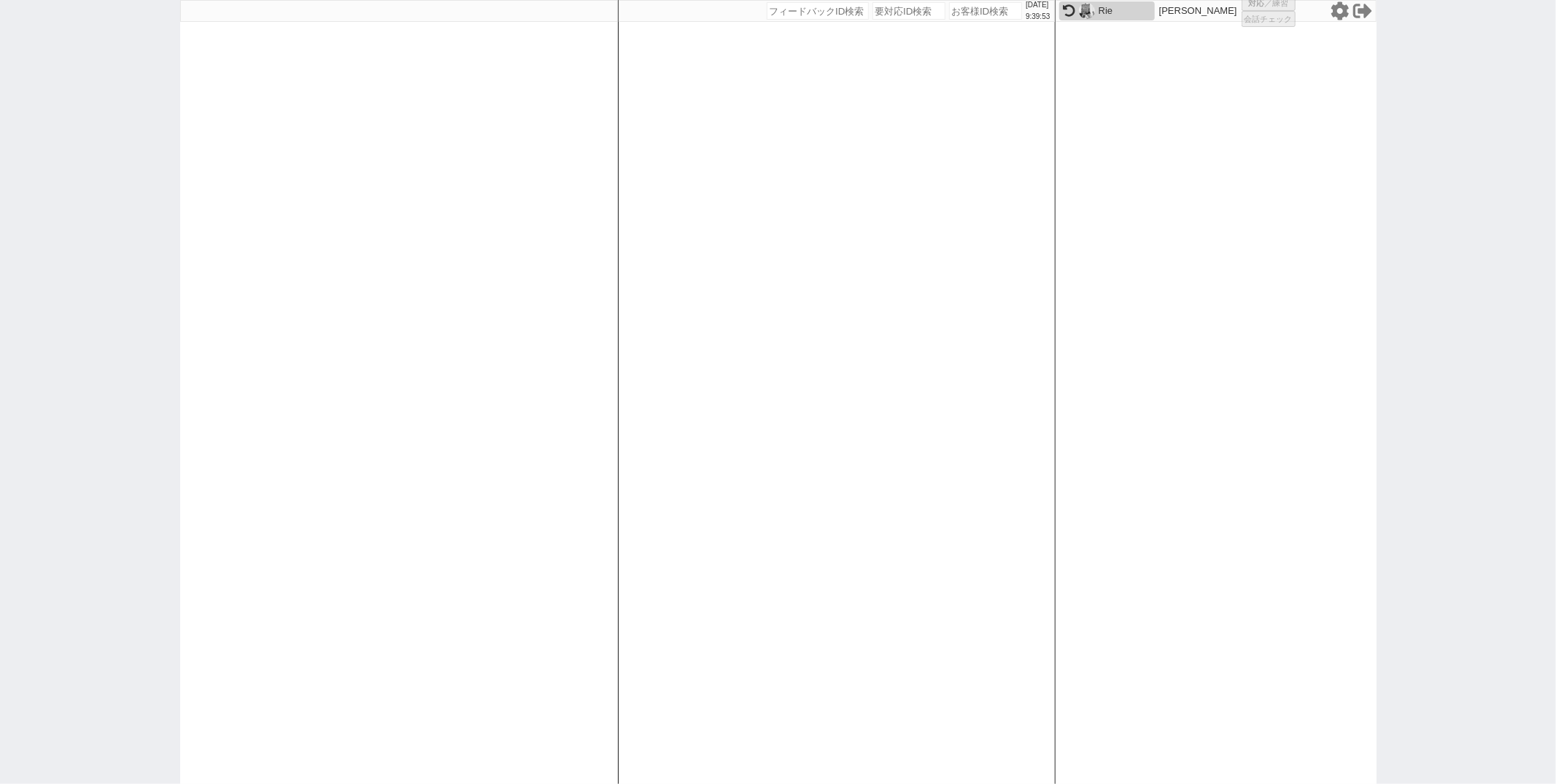
select select
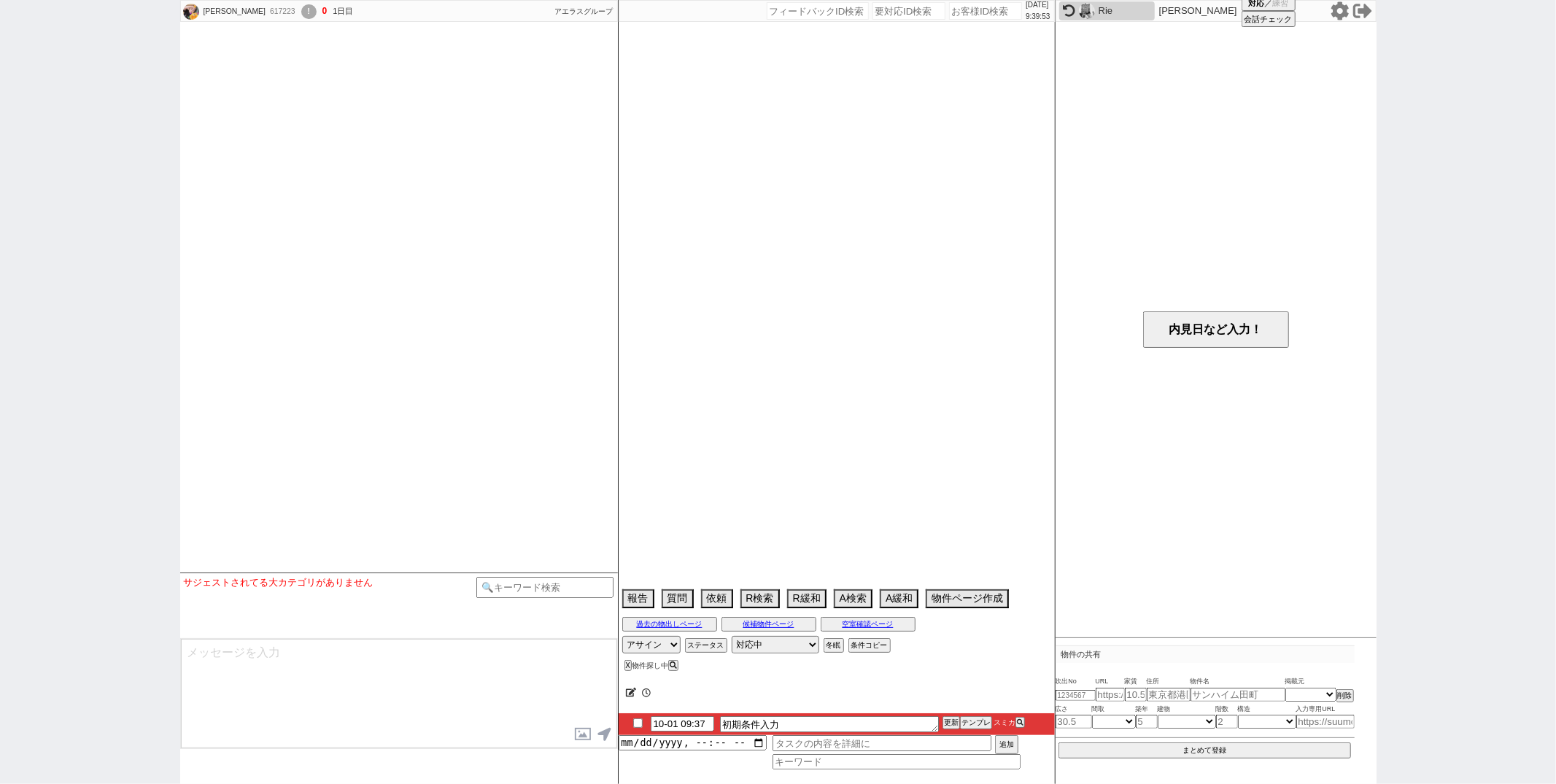
select select
select select "6"
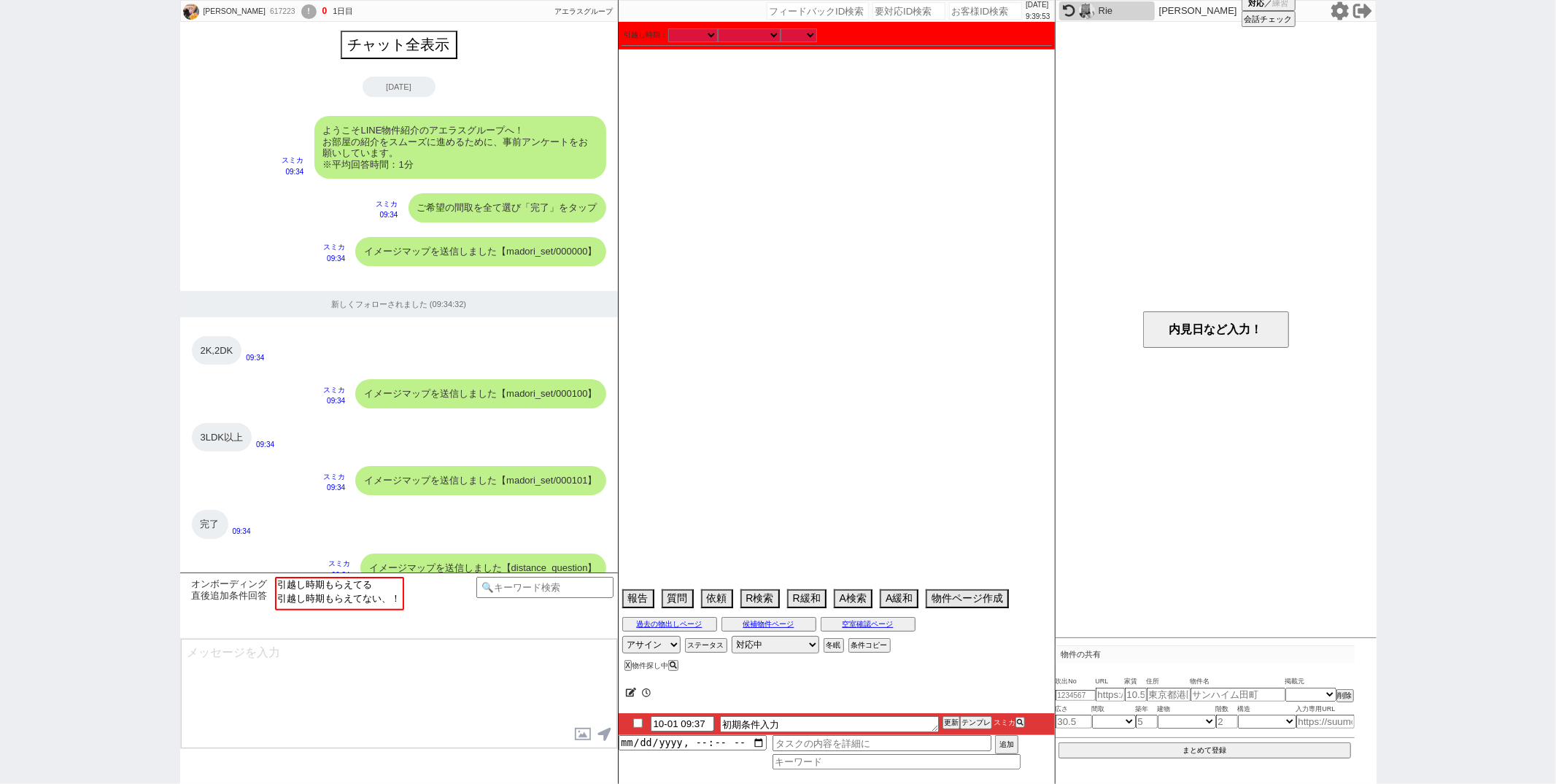
scroll to position [853, 0]
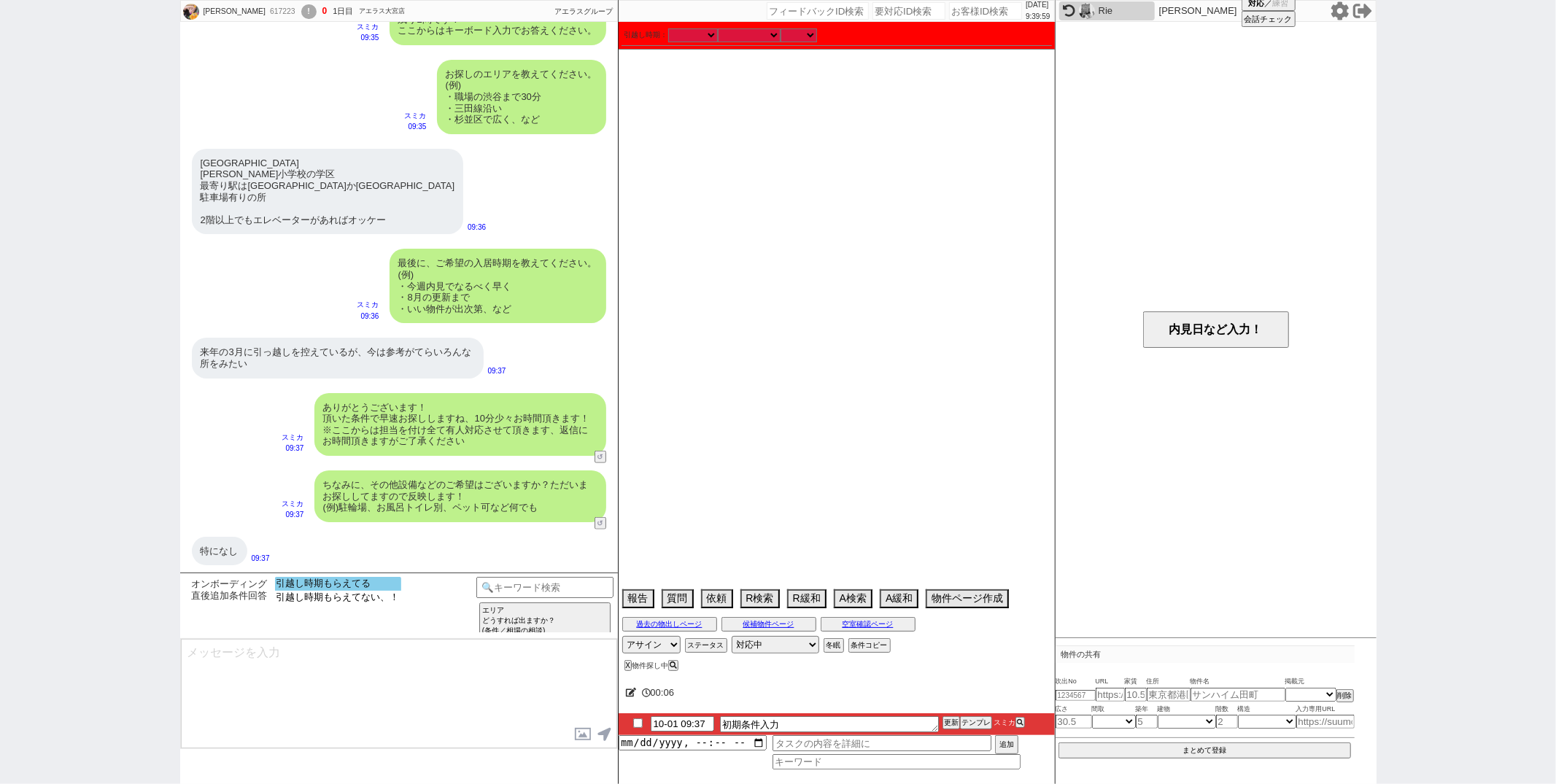
click at [380, 582] on option "引越し時期もらえてる" at bounding box center [338, 584] width 127 height 14
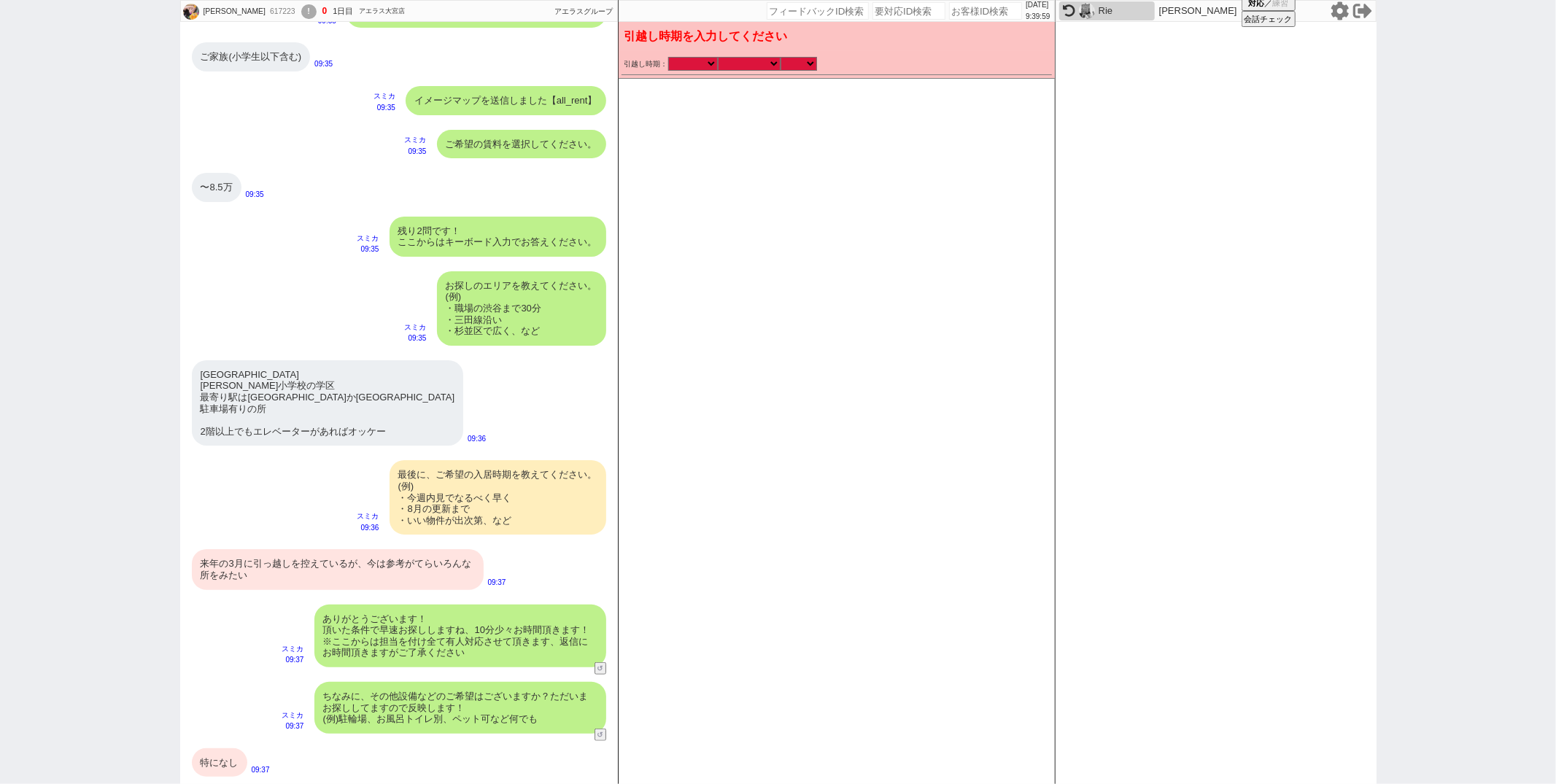
scroll to position [642, 0]
click at [270, 557] on div "来年の3月に引っ越しを控えているが、今は参考がてらいろんな所をみたい" at bounding box center [337, 569] width 292 height 40
click at [213, 751] on div "特になし" at bounding box center [219, 762] width 56 height 29
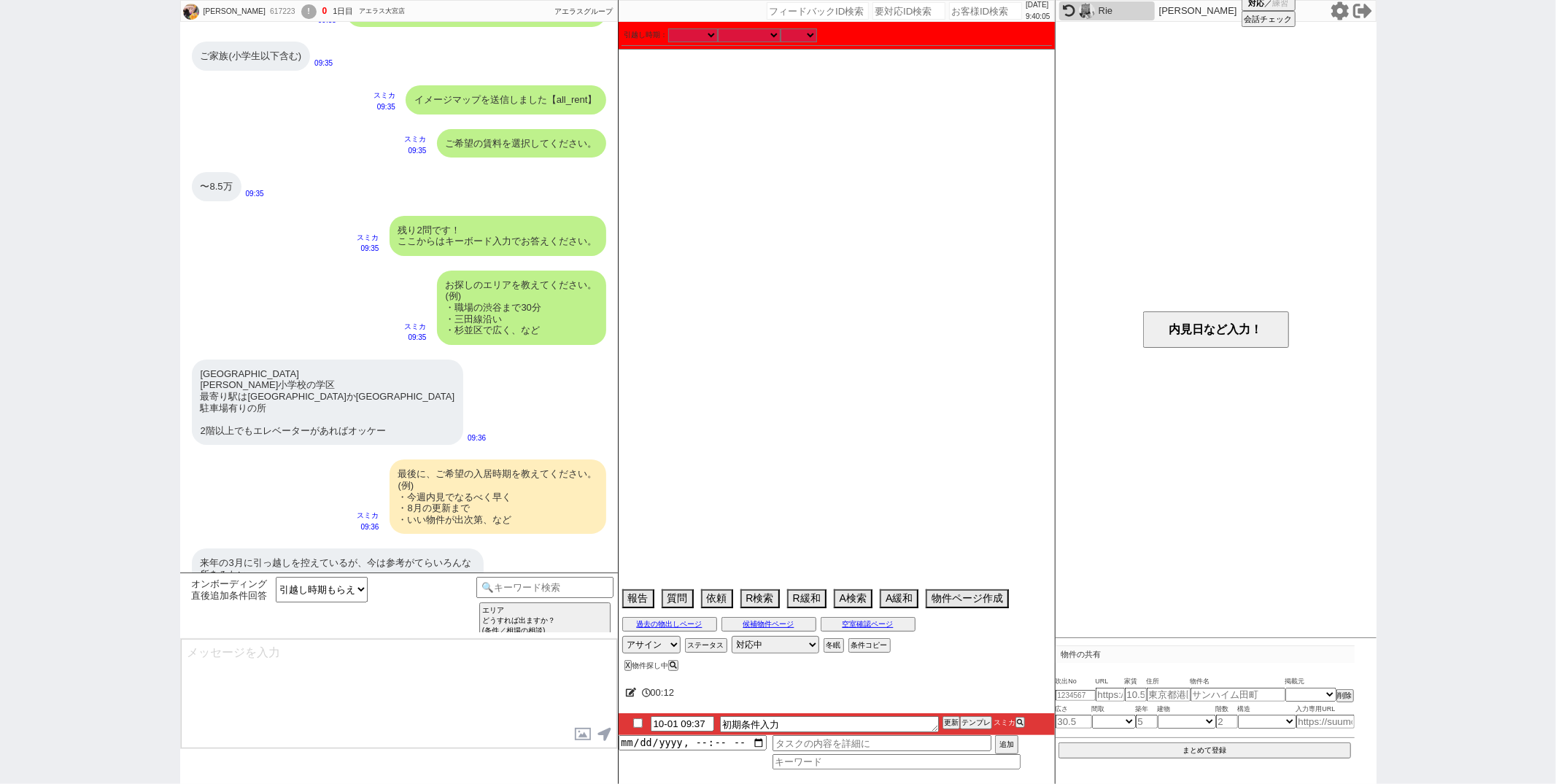
scroll to position [853, 0]
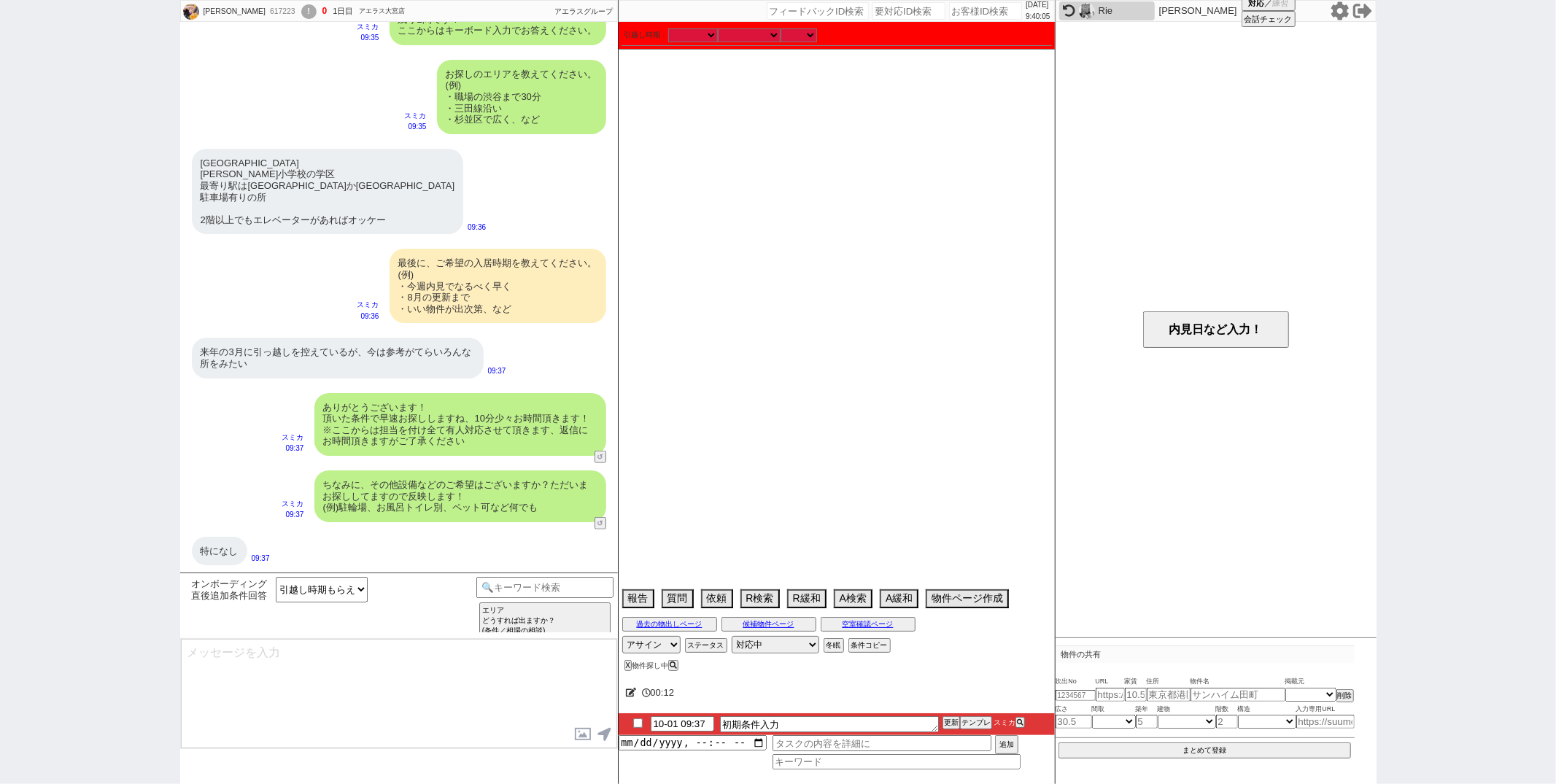
type textarea "@@【@@メッセージは打たず、以下やってください@@】@@ @@【@@引越し時期を入力して下さい@@】@@"
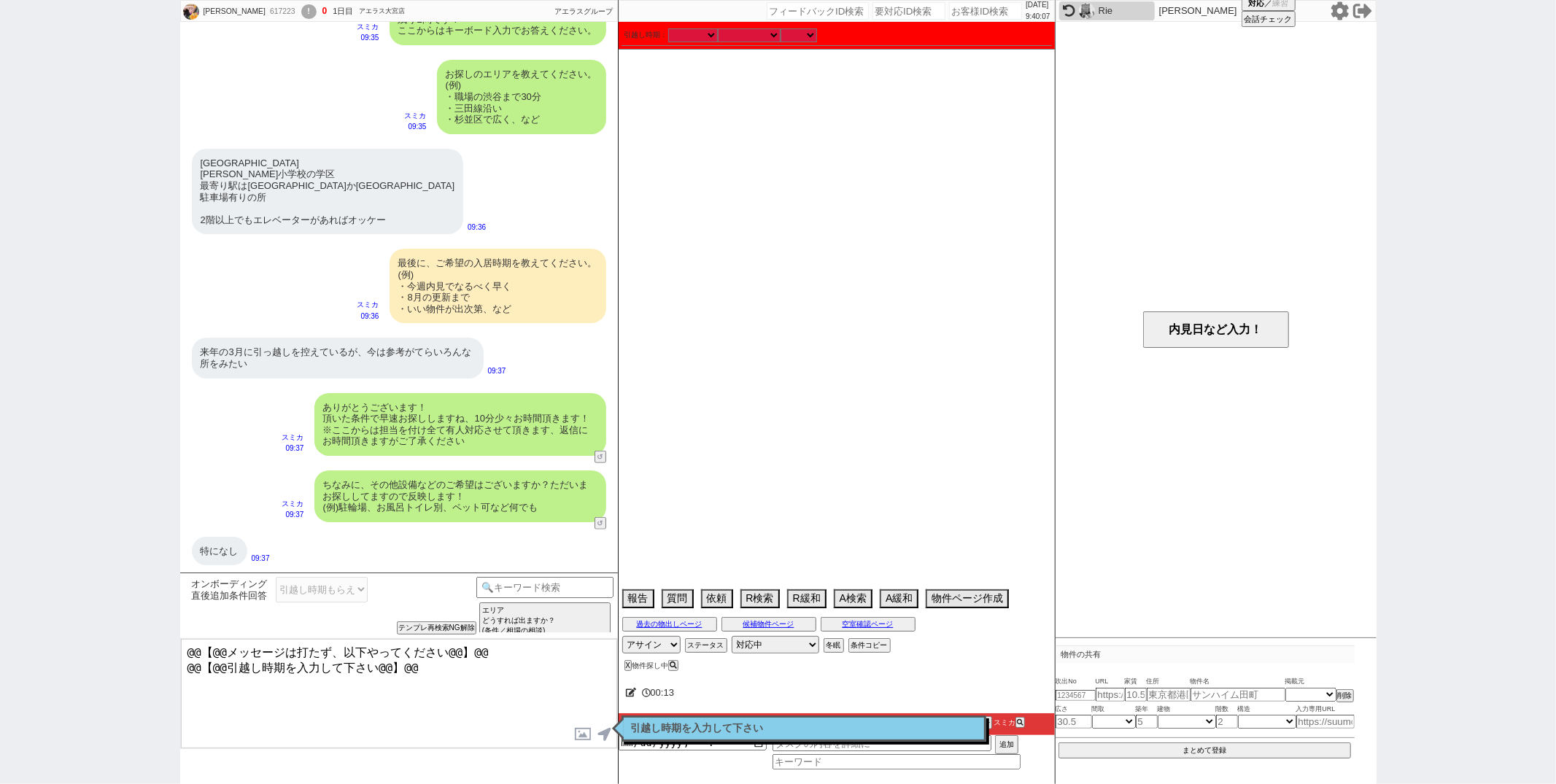
click at [641, 720] on div "引越し時期を入力して下さい 読んだ" at bounding box center [803, 728] width 365 height 26
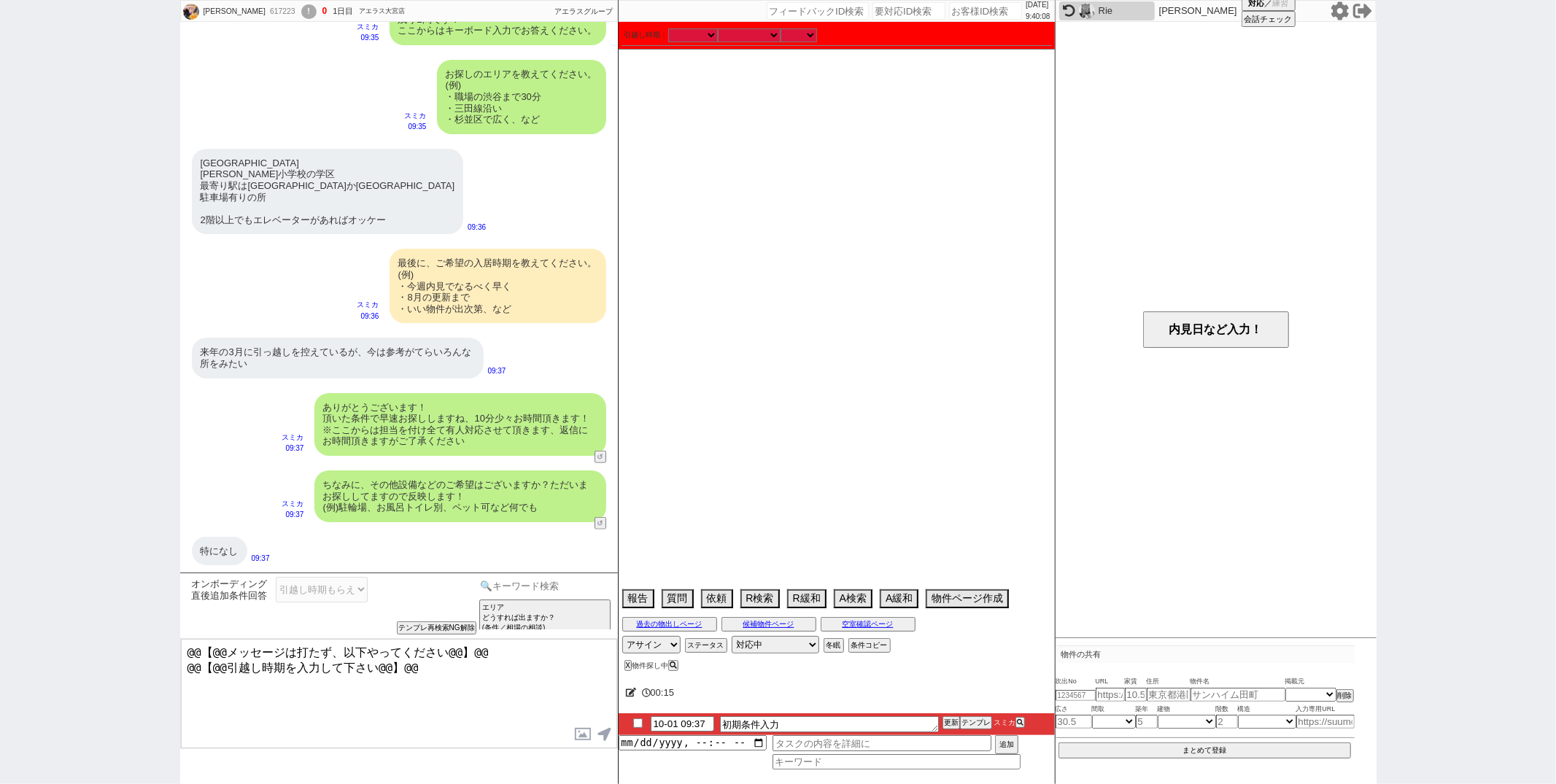
click at [553, 583] on input at bounding box center [545, 586] width 138 height 18
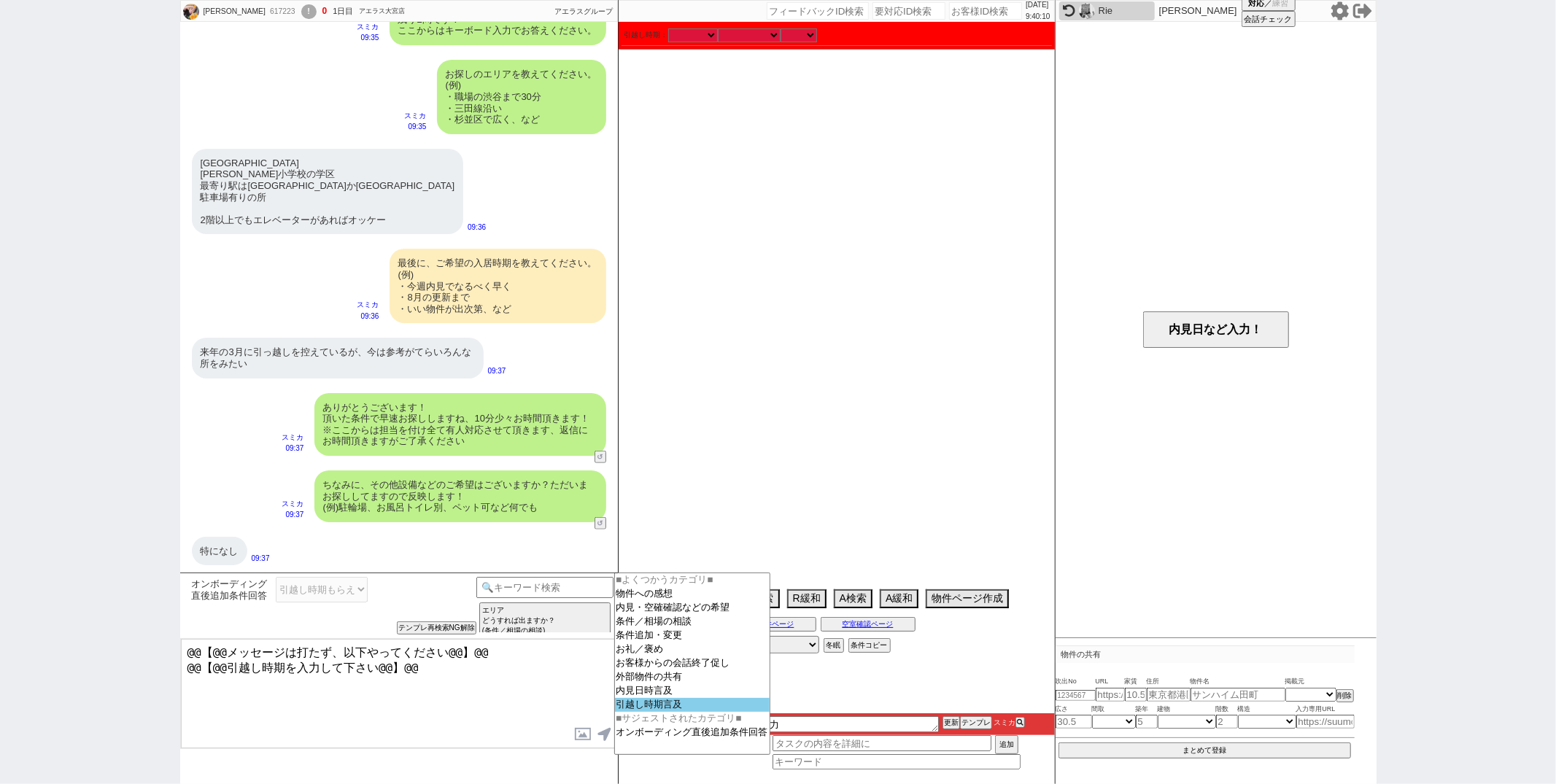
click at [630, 711] on option "引越し時期言及" at bounding box center [692, 704] width 155 height 14
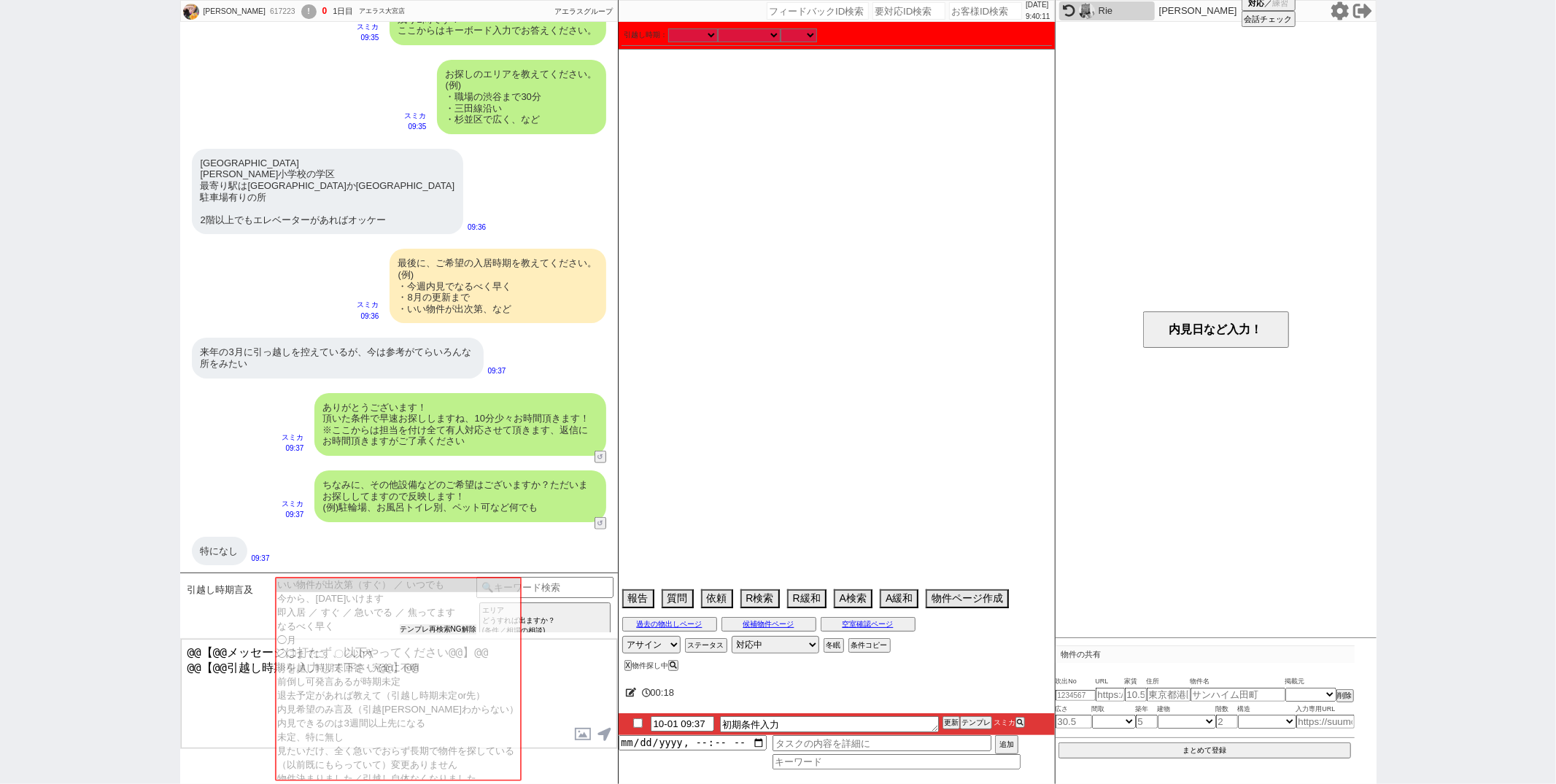
click at [437, 630] on button "テンプレ再検索NG解除" at bounding box center [438, 629] width 77 height 10
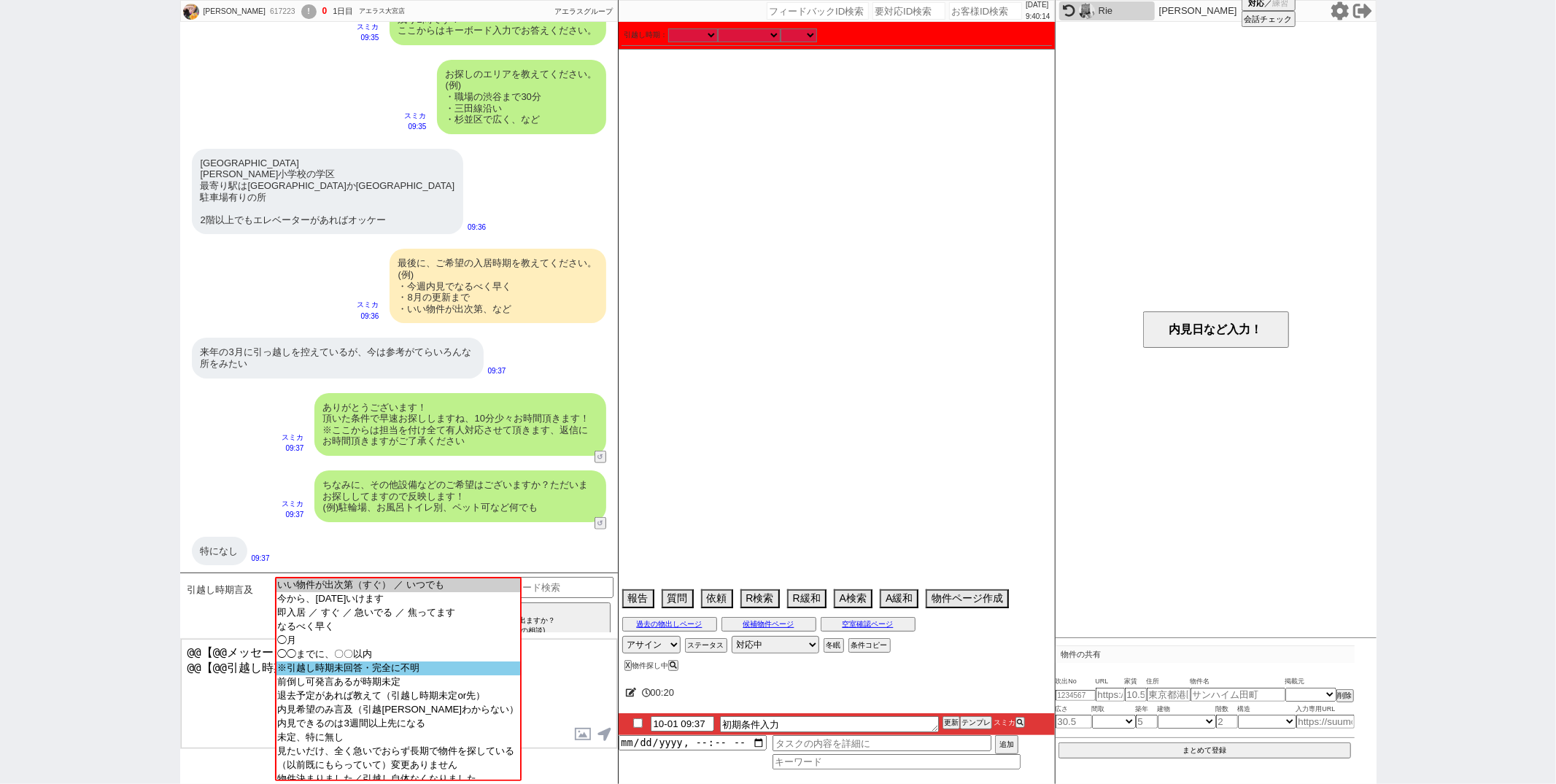
scroll to position [42, 0]
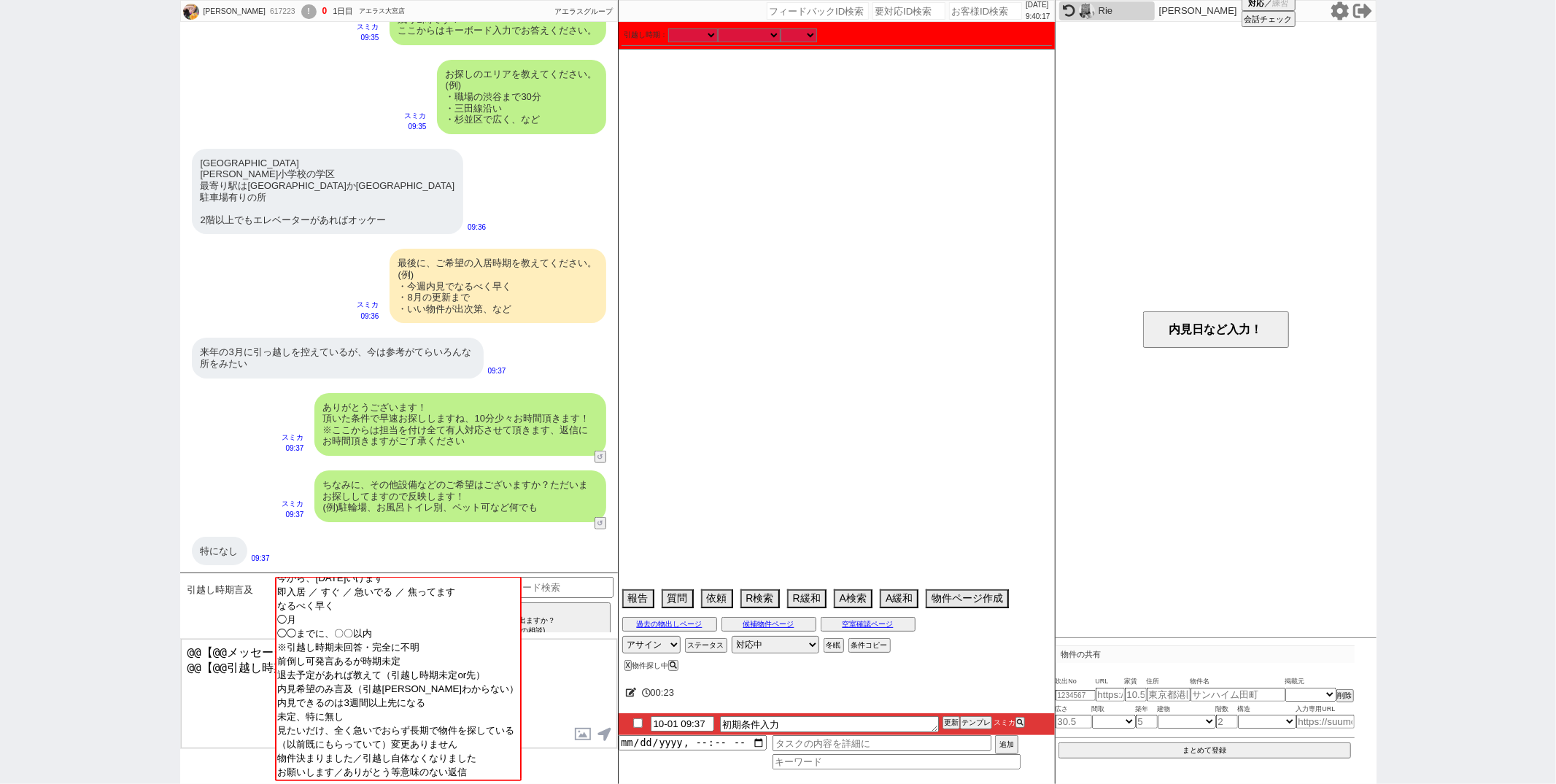
click at [456, 551] on div "特になし 09:37" at bounding box center [399, 551] width 438 height 44
click at [758, 42] on div "引越し時期： 2025年 2026年 なる早 未定 いつでも 物件あれば 年内 来年 1月 2月 3月 4月 5月 6月 7月 8月 9月 10月 11月 1…" at bounding box center [836, 35] width 431 height 21
click at [764, 34] on select "なる早 未定 いつでも 物件あれば 年内 来年 1月 2月 3月 4月 5月 6月 7月 8月 9月 10月 11月 12月 春 夏 秋 冬" at bounding box center [749, 35] width 63 height 12
select select "3"
click at [718, 29] on select "なる早 未定 いつでも 物件あれば 年内 来年 1月 2月 3月 4月 5月 6月 7月 8月 9月 10月 11月 12月 春 夏 秋 冬" at bounding box center [749, 35] width 63 height 12
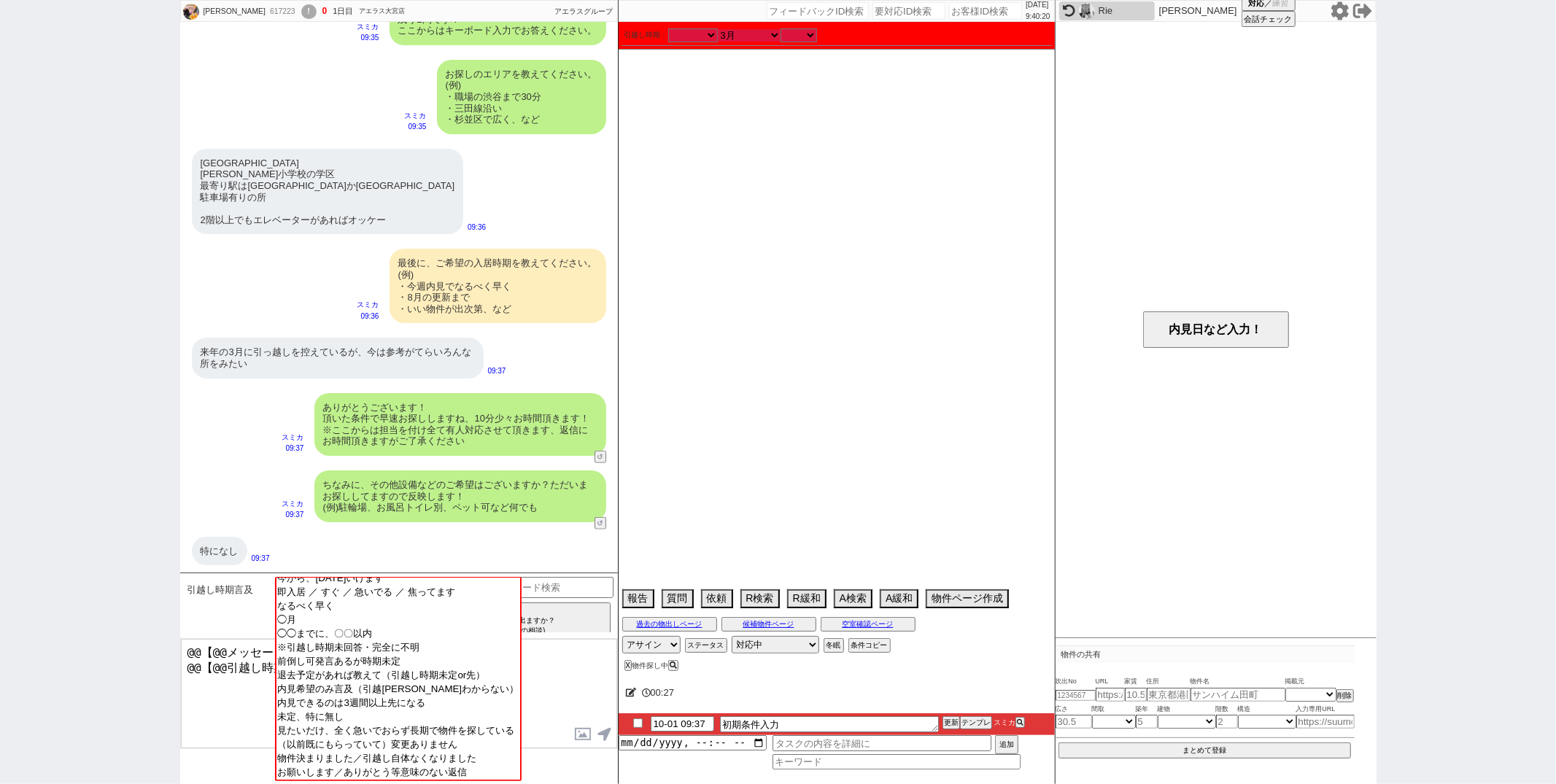
select select "2026"
checkbox input "false"
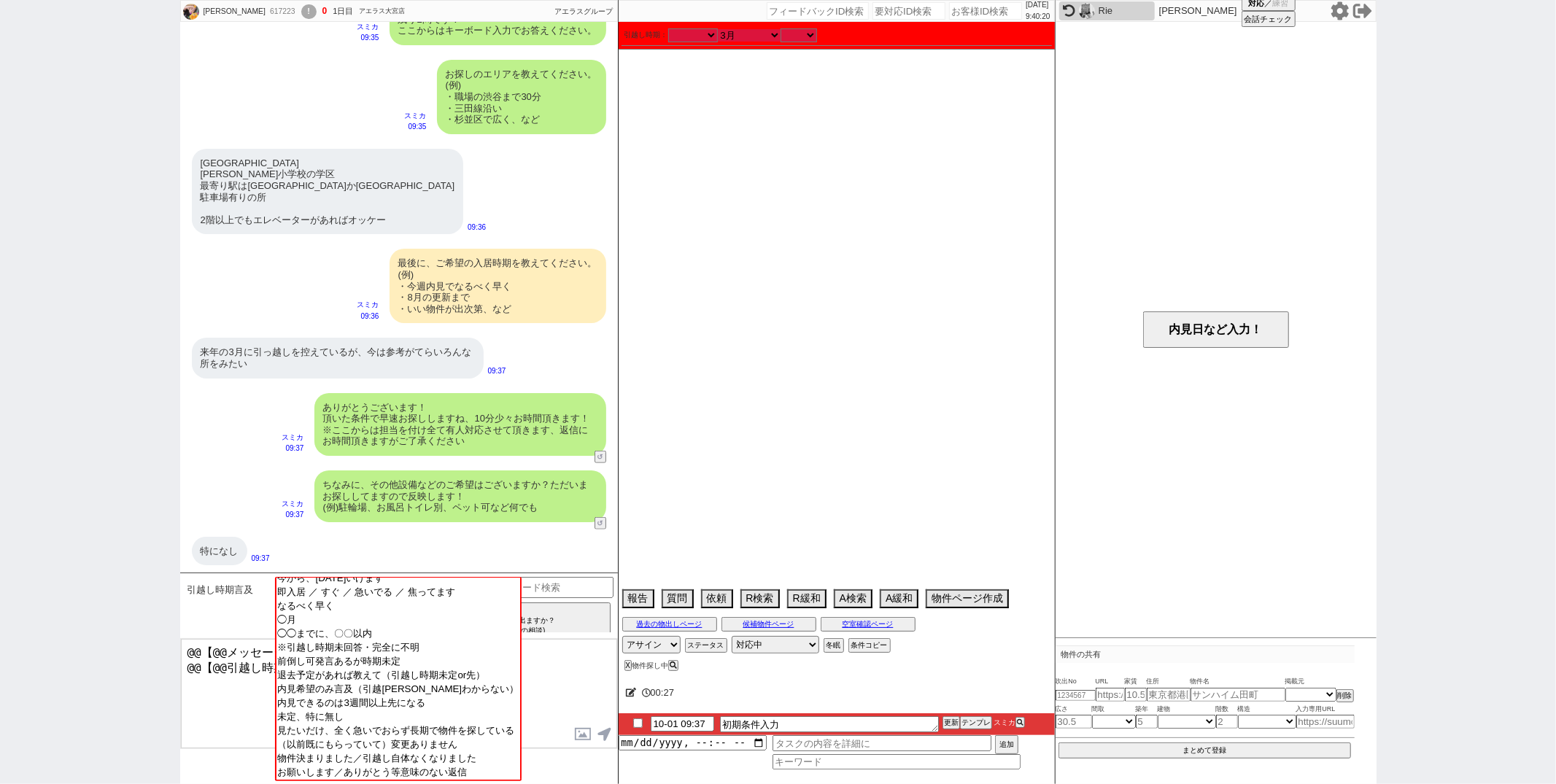
checkbox input "true"
checkbox input "false"
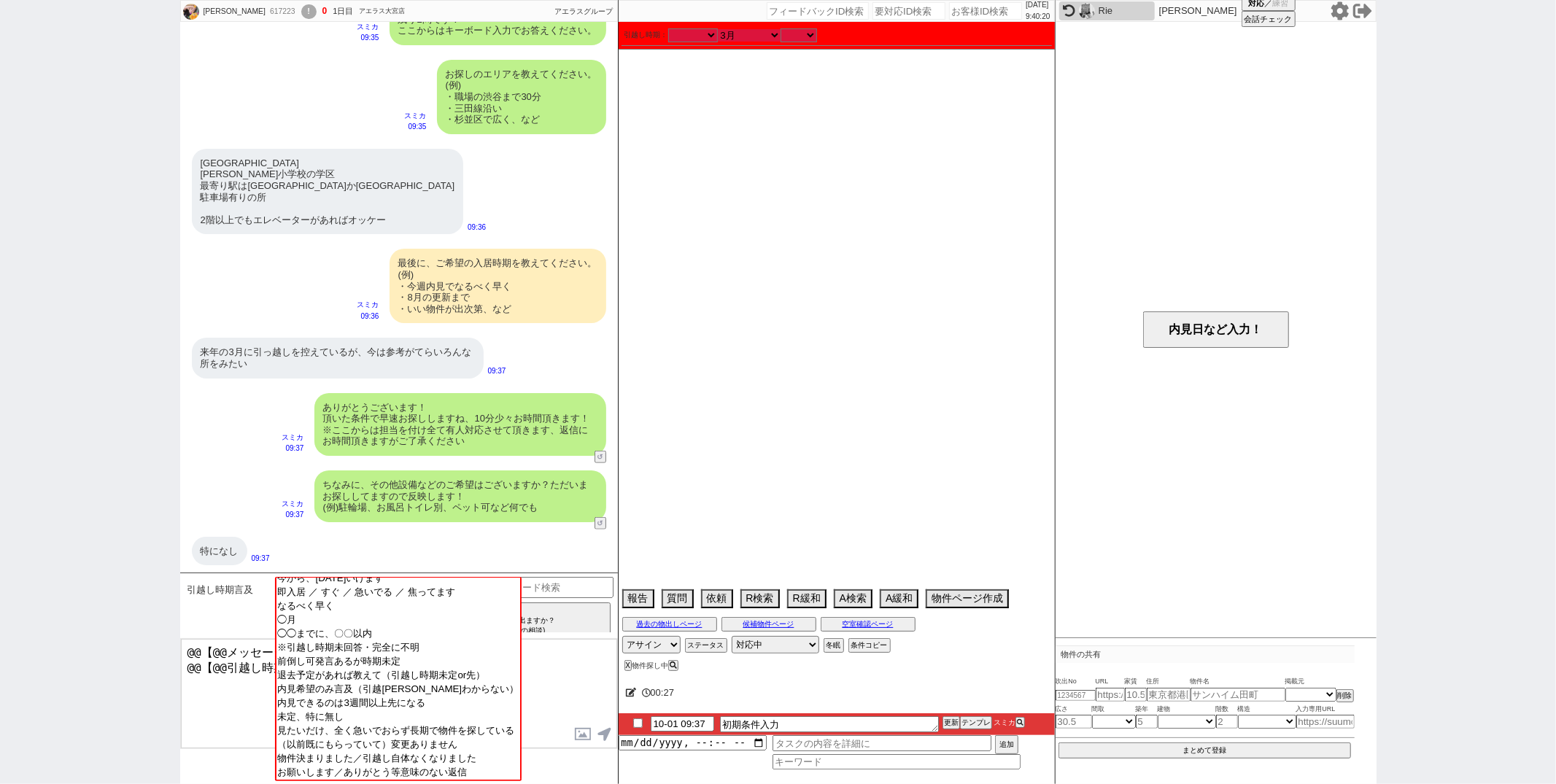
checkbox input "true"
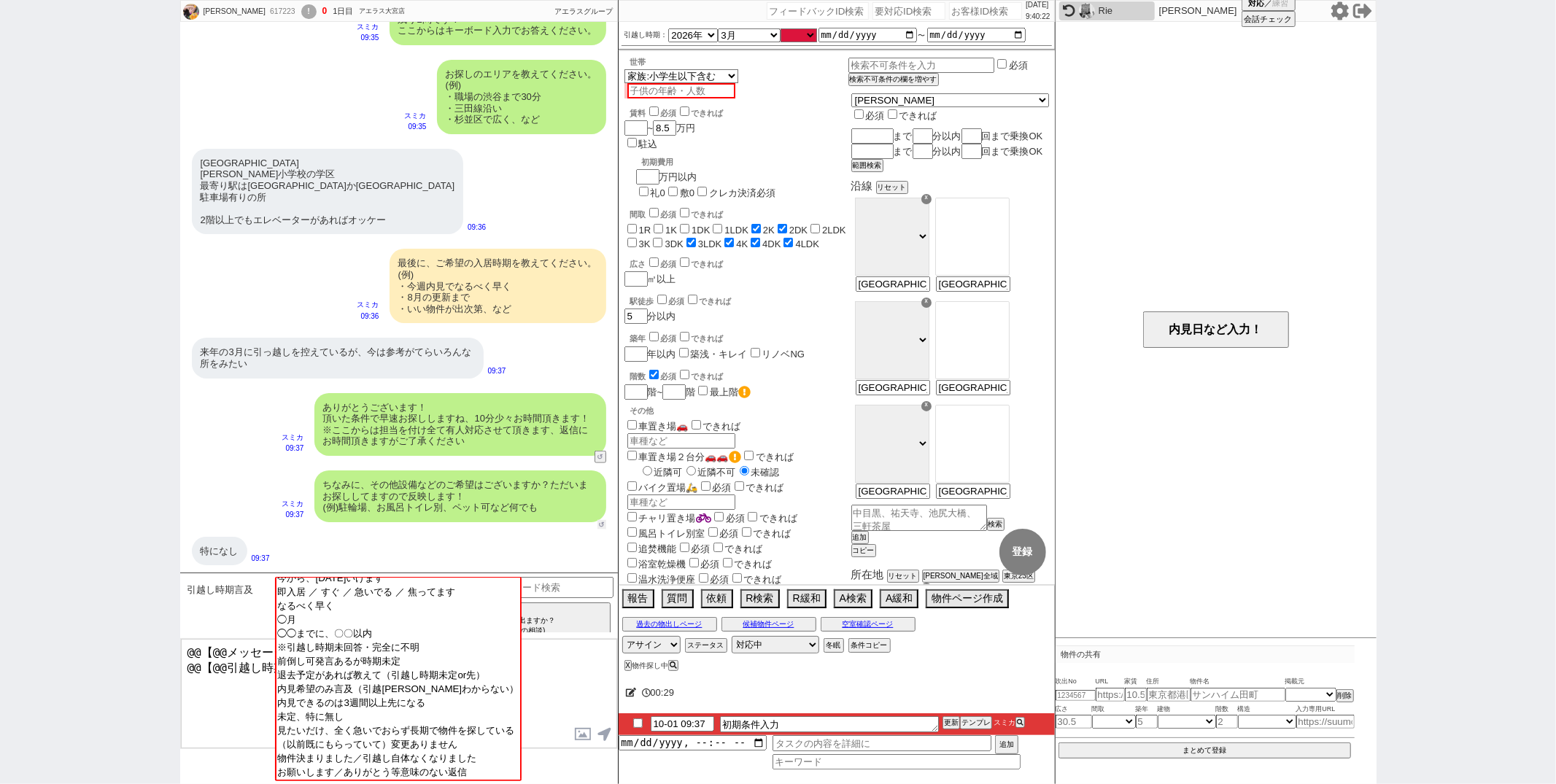
click at [600, 523] on button "↺" at bounding box center [601, 525] width 9 height 10
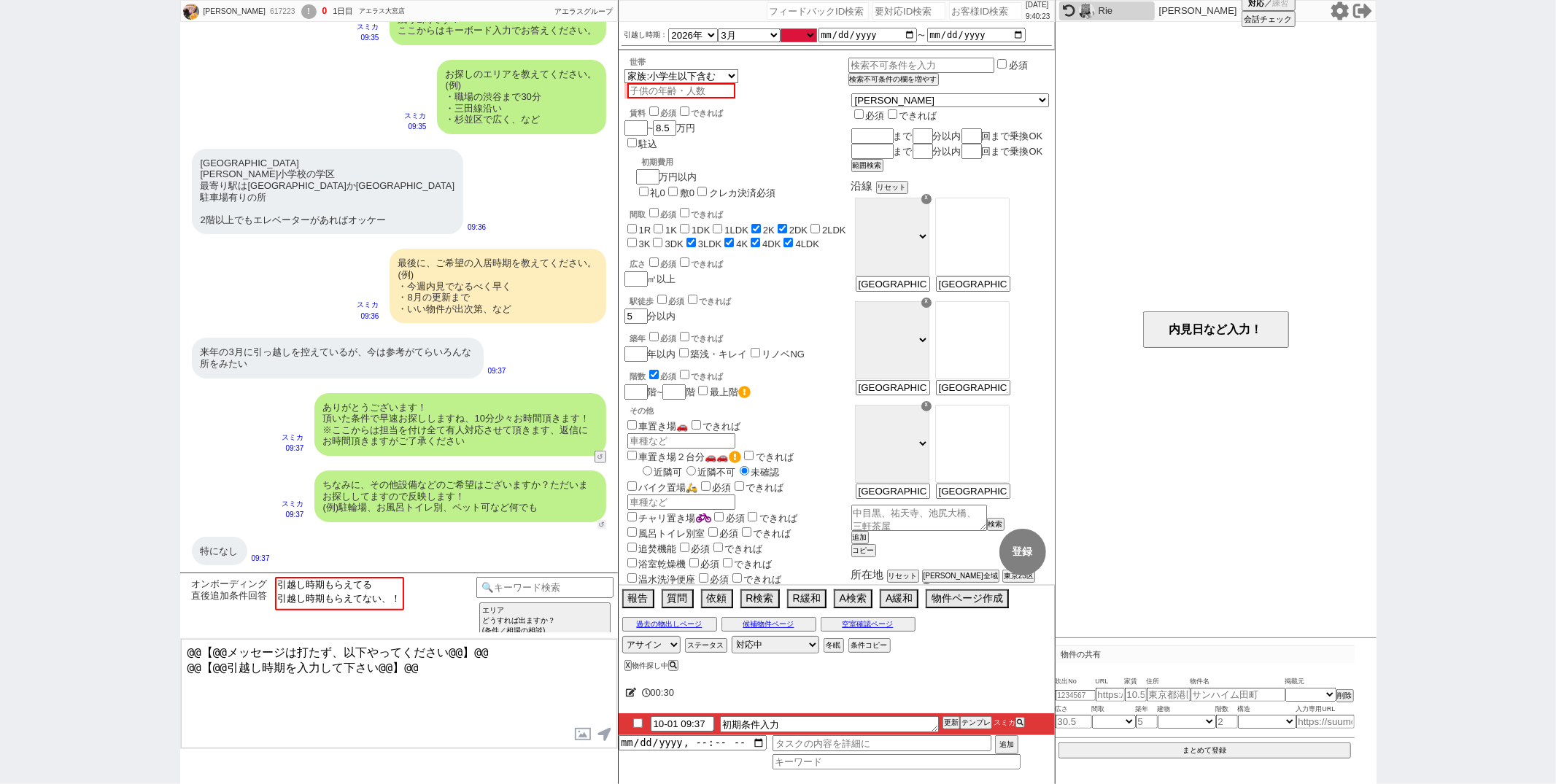
click at [603, 527] on button "↺" at bounding box center [601, 525] width 9 height 10
click at [382, 588] on option "引越し時期もらえてる" at bounding box center [338, 584] width 127 height 14
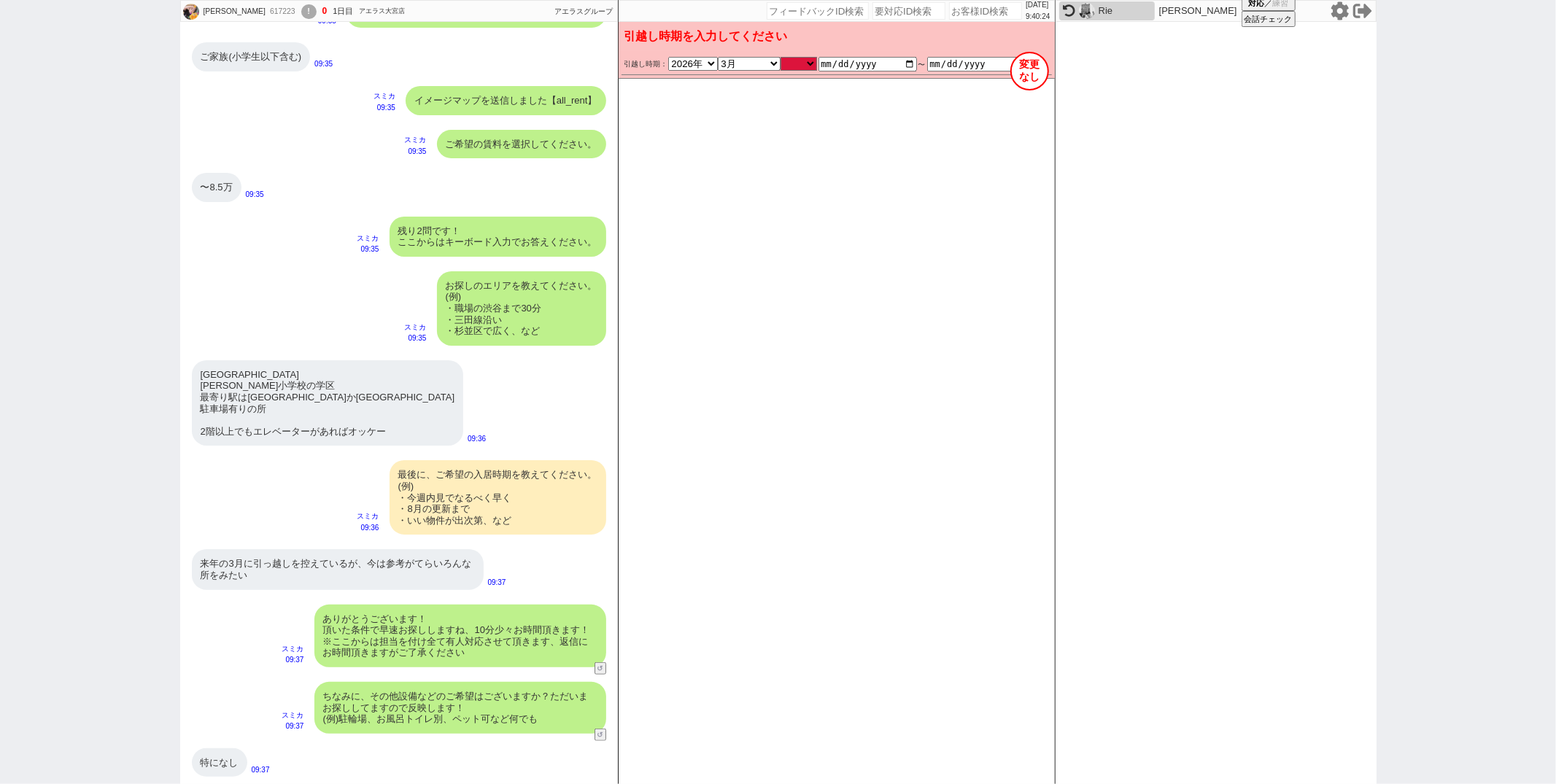
scroll to position [642, 0]
click at [801, 64] on select "のみ 上旬 中旬 下旬 末 まで 1日 2日 3日 4日 5日 6日 7日 8日 9日 10日 11日 12日 13日 14日 15日 16日 17日 18日…" at bounding box center [798, 64] width 37 height 12
select select "36"
click at [780, 58] on select "のみ 上旬 中旬 下旬 末 まで 1日 2日 3日 4日 5日 6日 7日 8日 9日 10日 11日 12日 13日 14日 15日 16日 17日 18日…" at bounding box center [798, 64] width 37 height 12
type input "2026-03-01"
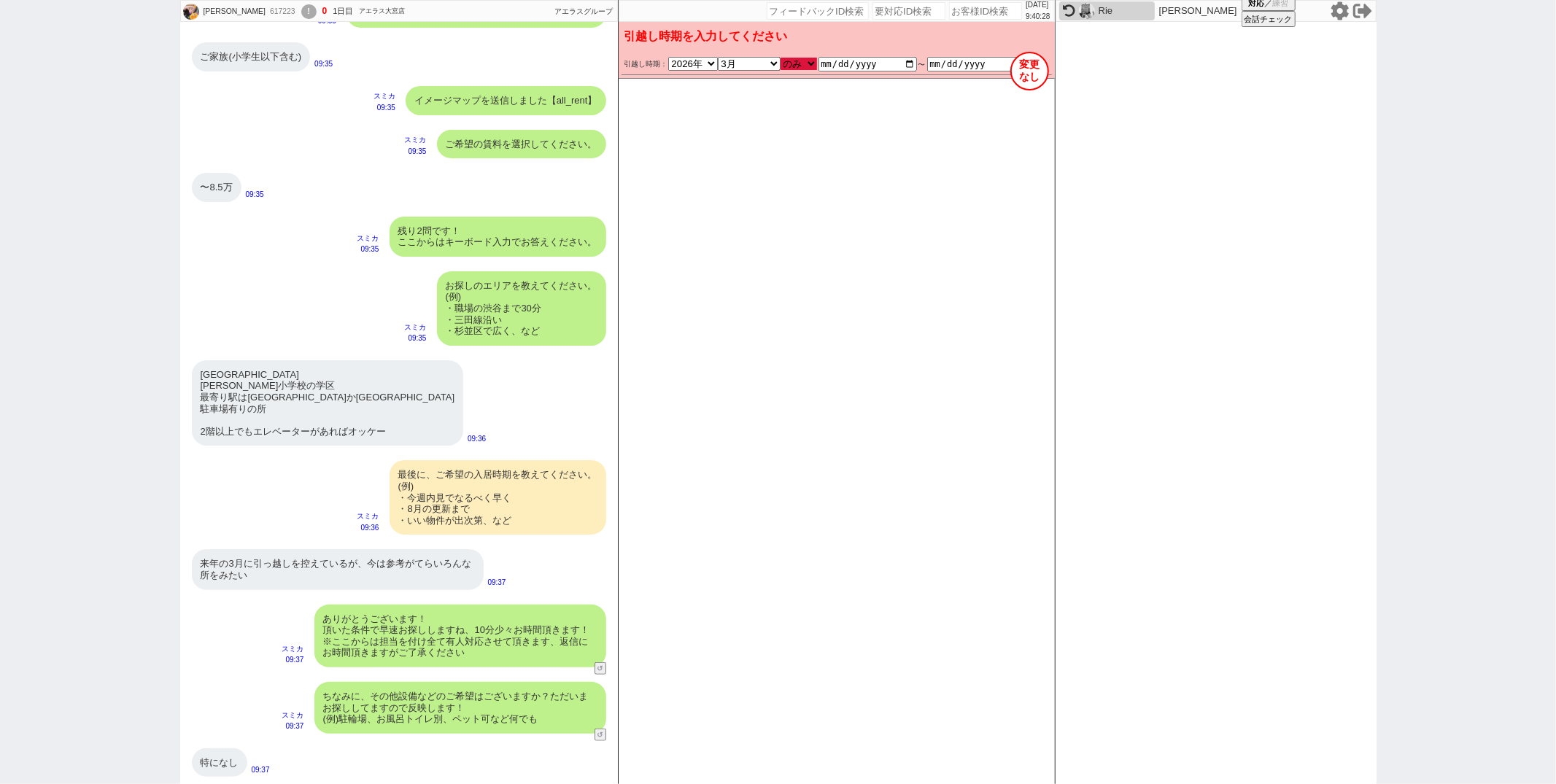
type input "2026-03-31"
checkbox input "false"
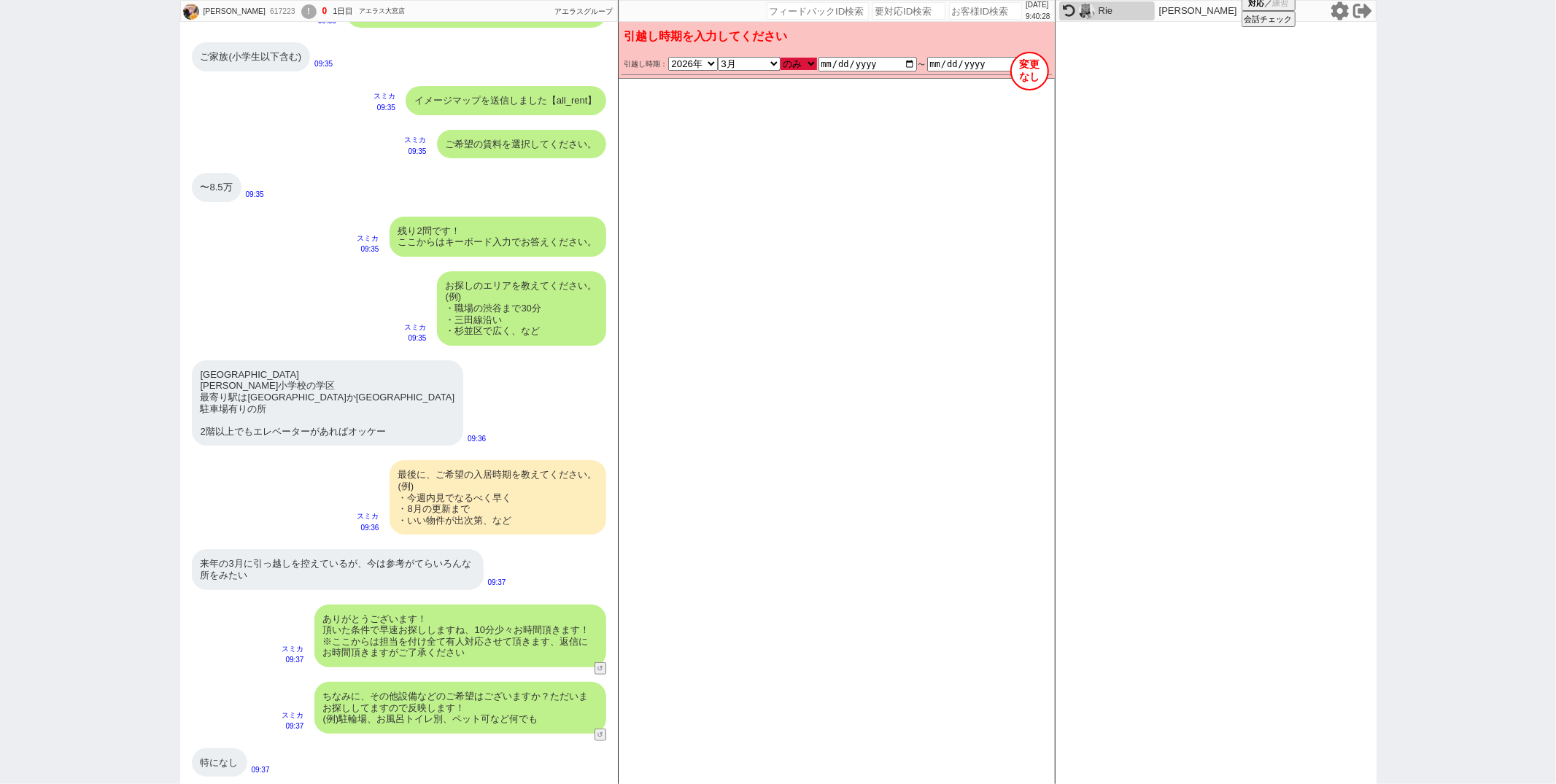
checkbox input "true"
checkbox input "false"
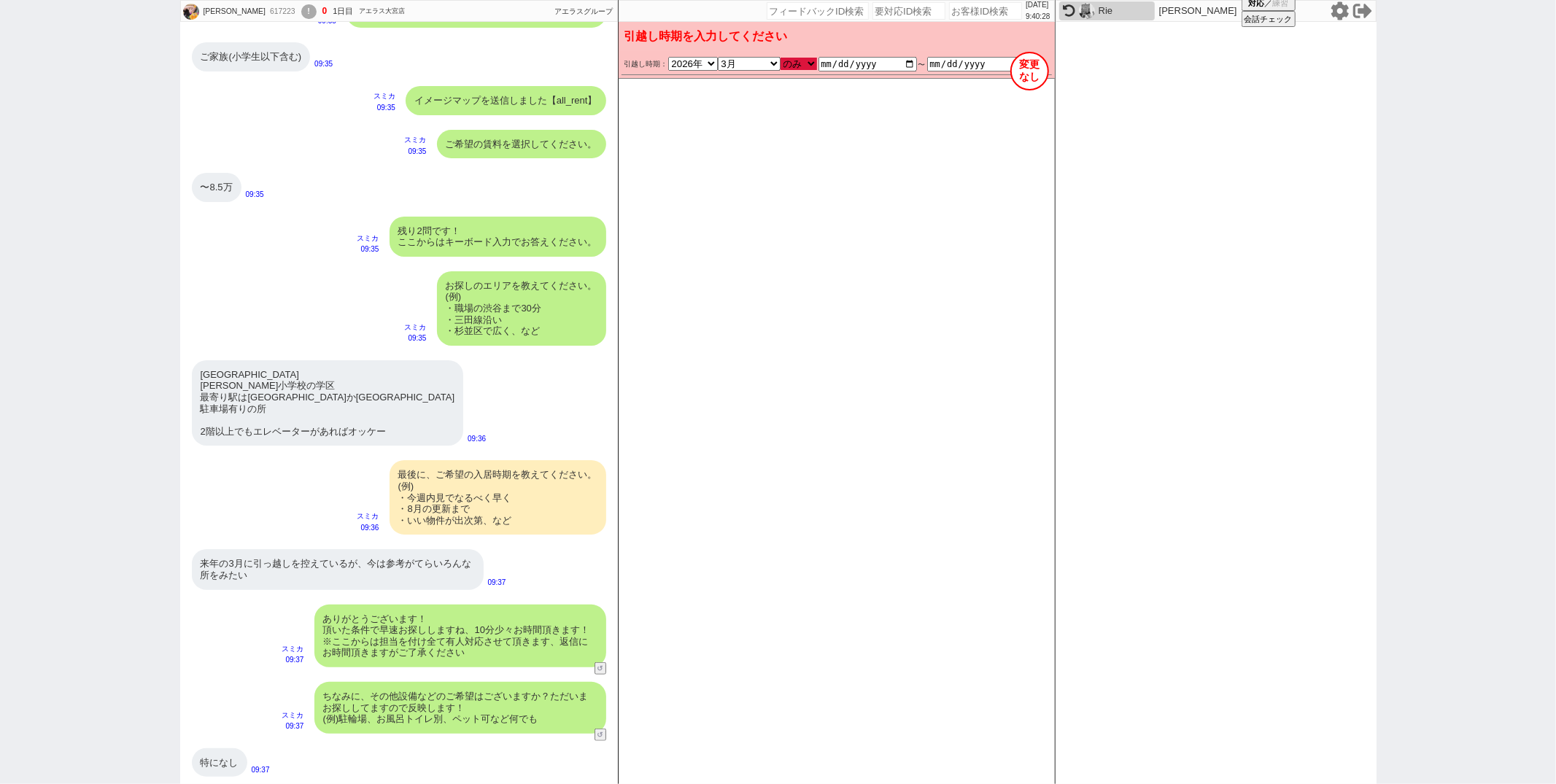
checkbox input "true"
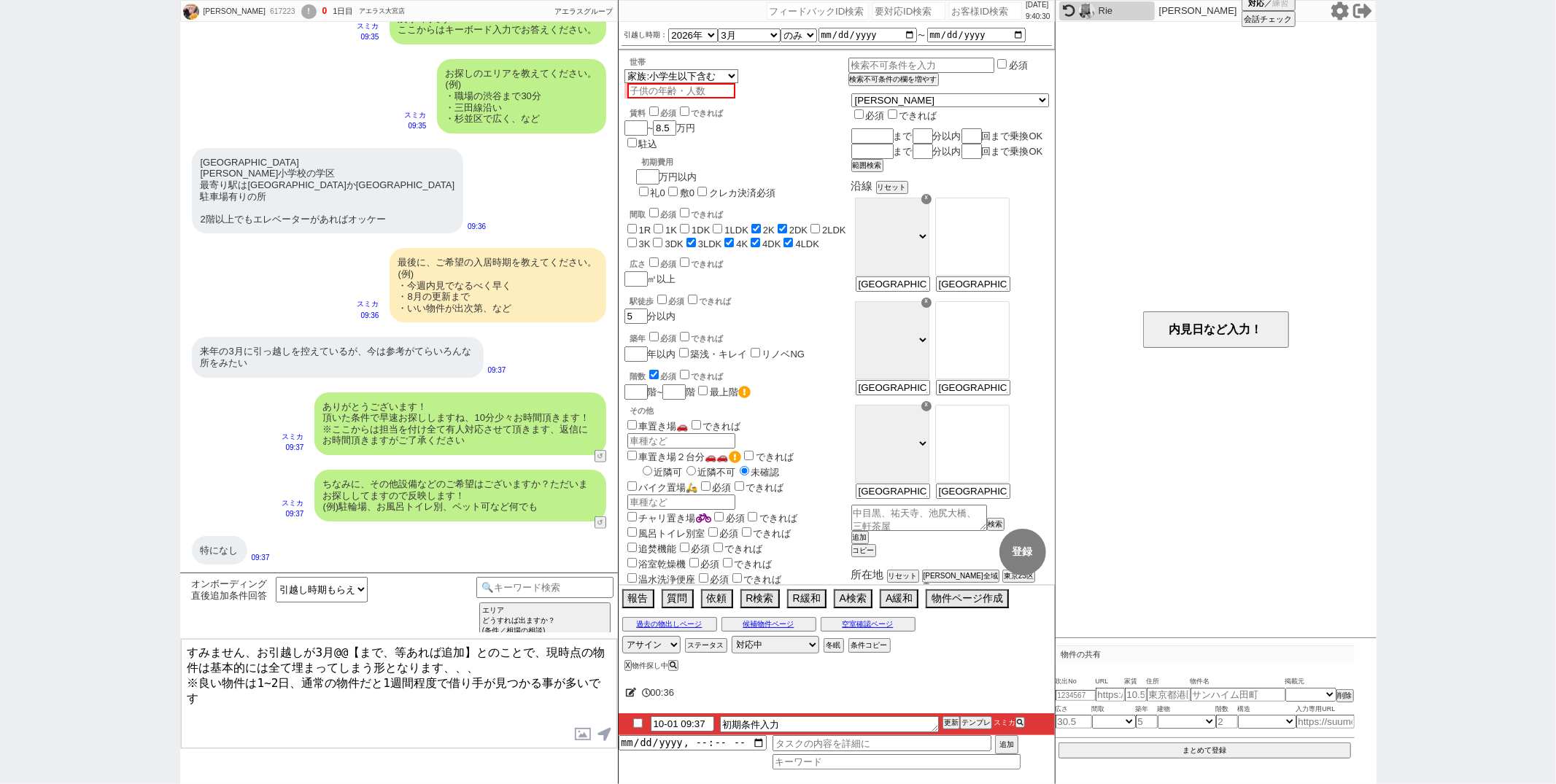
click at [473, 646] on textarea "すみません、お引越しが3月@@【まで、等あれば追加】とのことで、現時点の物件は基本的には全て埋まってしまう形となります、、、 ※良い物件は1~2日、通常の物件…" at bounding box center [399, 693] width 437 height 110
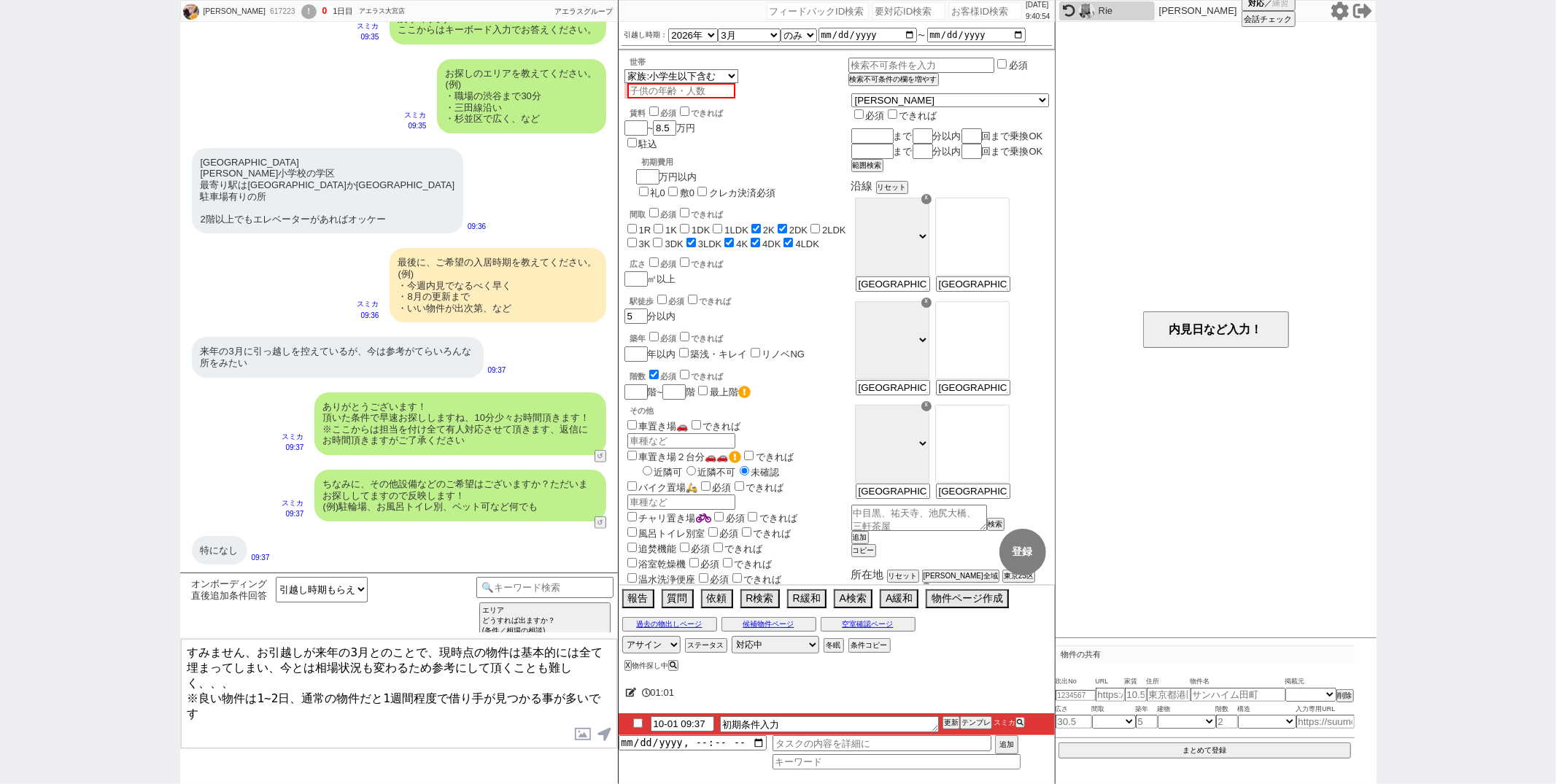
type textarea "すみません、お引越しが来年の3月とのことで、現時点の物件は基本的には全て埋まってしまい、今とは相場状況も変わるため参考にして頂くことも難しく、、、 ※良い物件…"
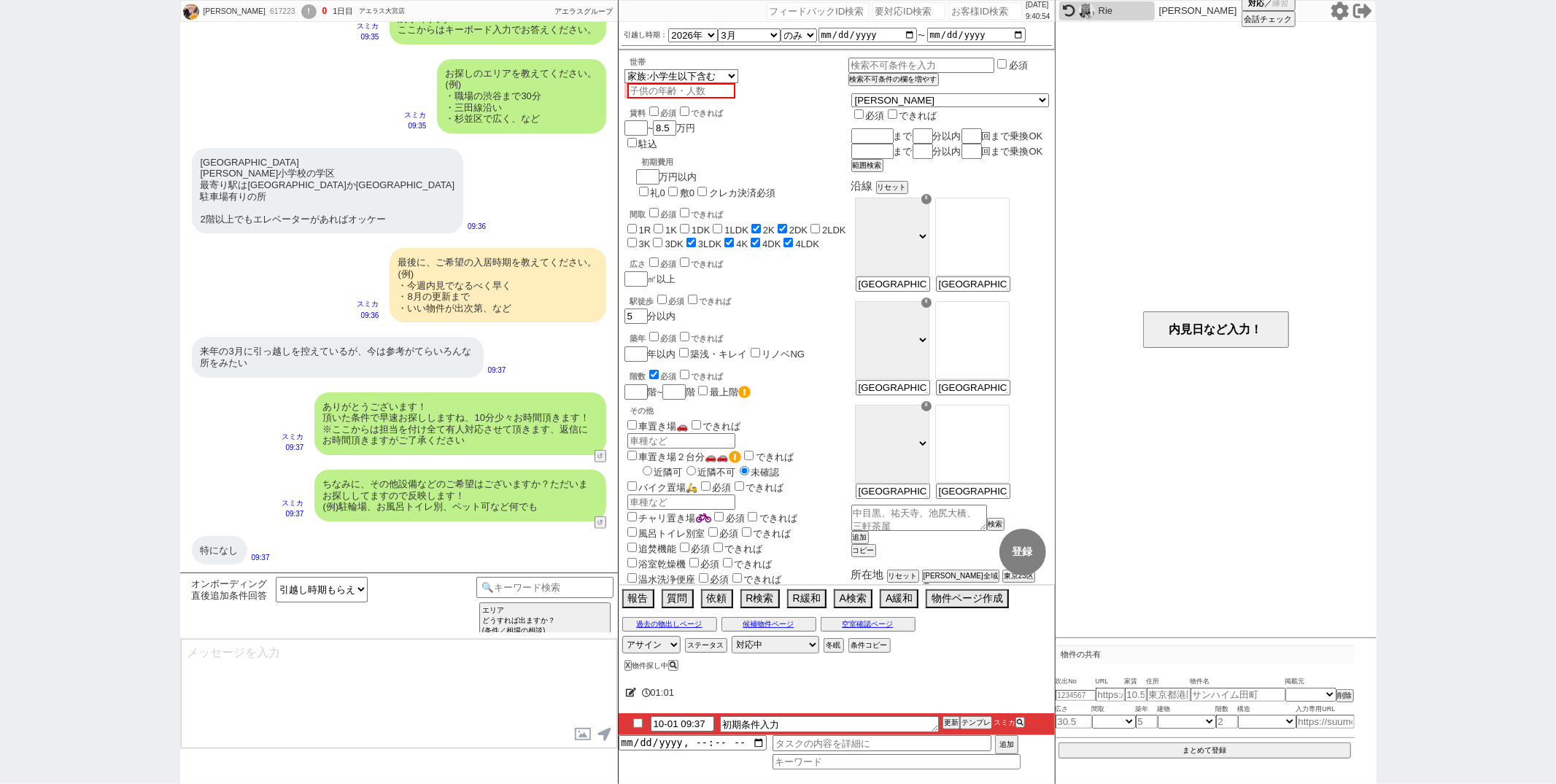
scroll to position [1031, 0]
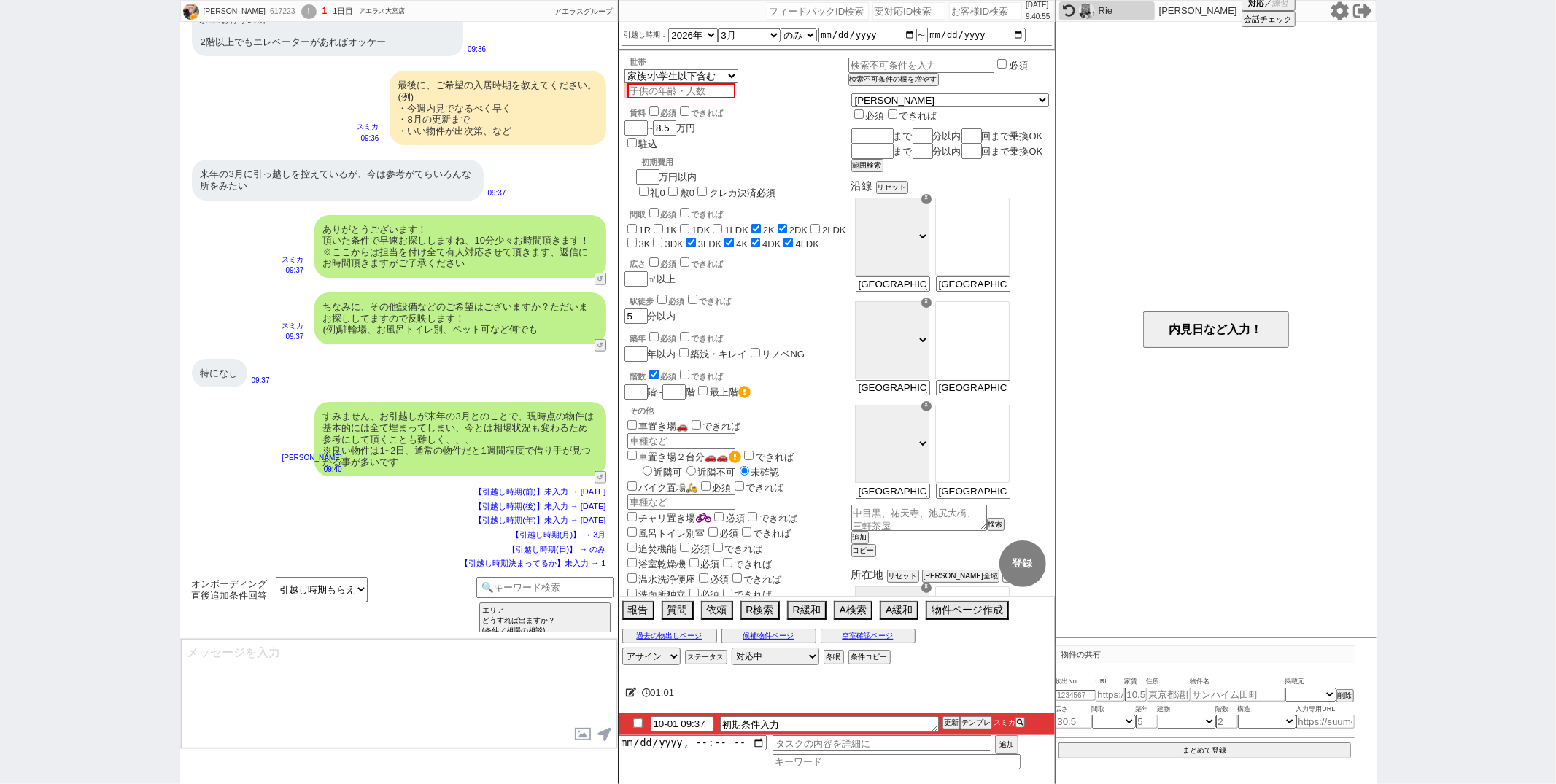
type textarea "ご希望のスケジュールが圏内に入り次第、改めて物件をご紹介させてください！ 一旦お待たせする形にはなりますが、どうぞよろしくお願いいたします。 ※メールの自動配…"
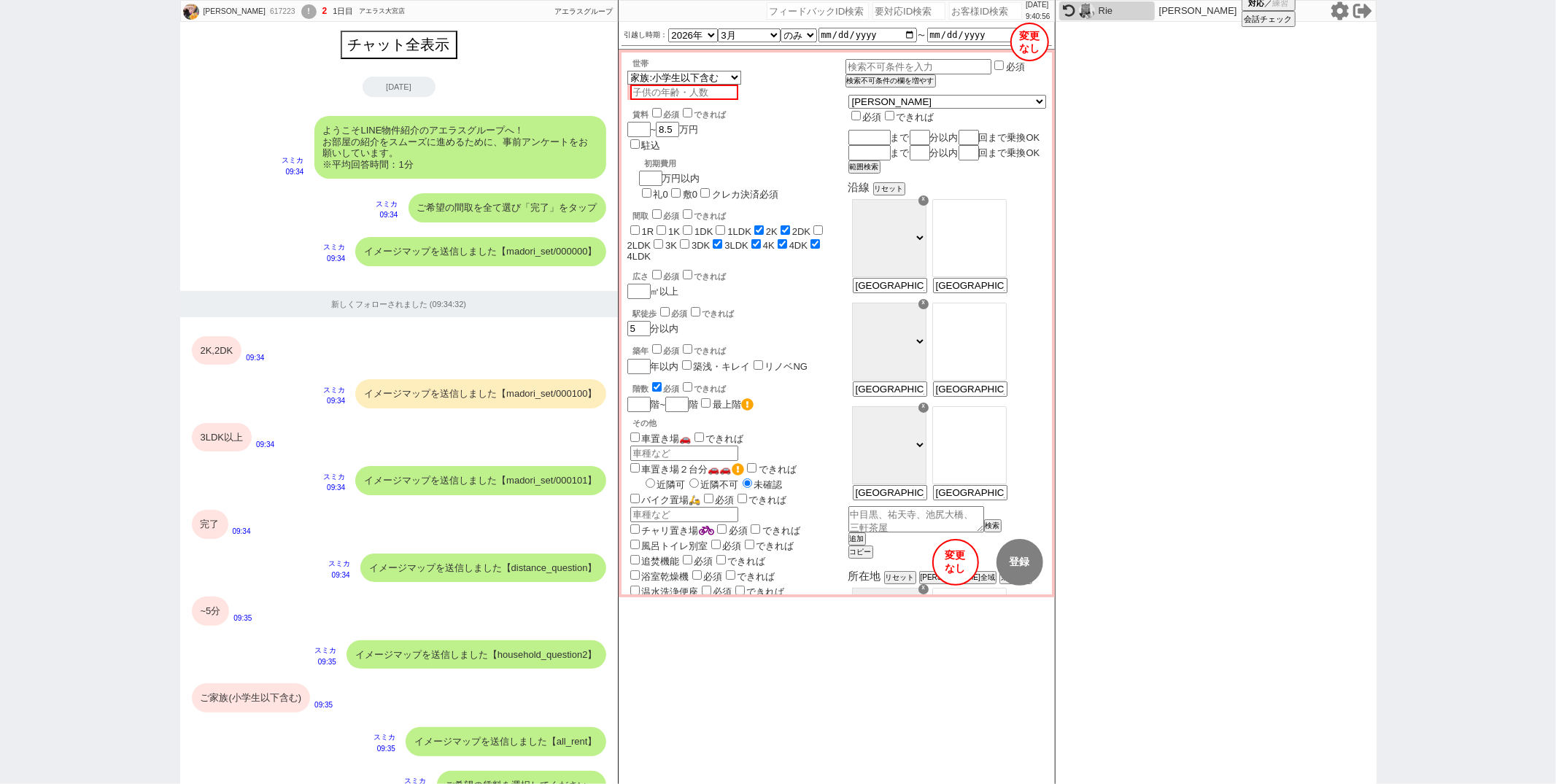
scroll to position [919, 0]
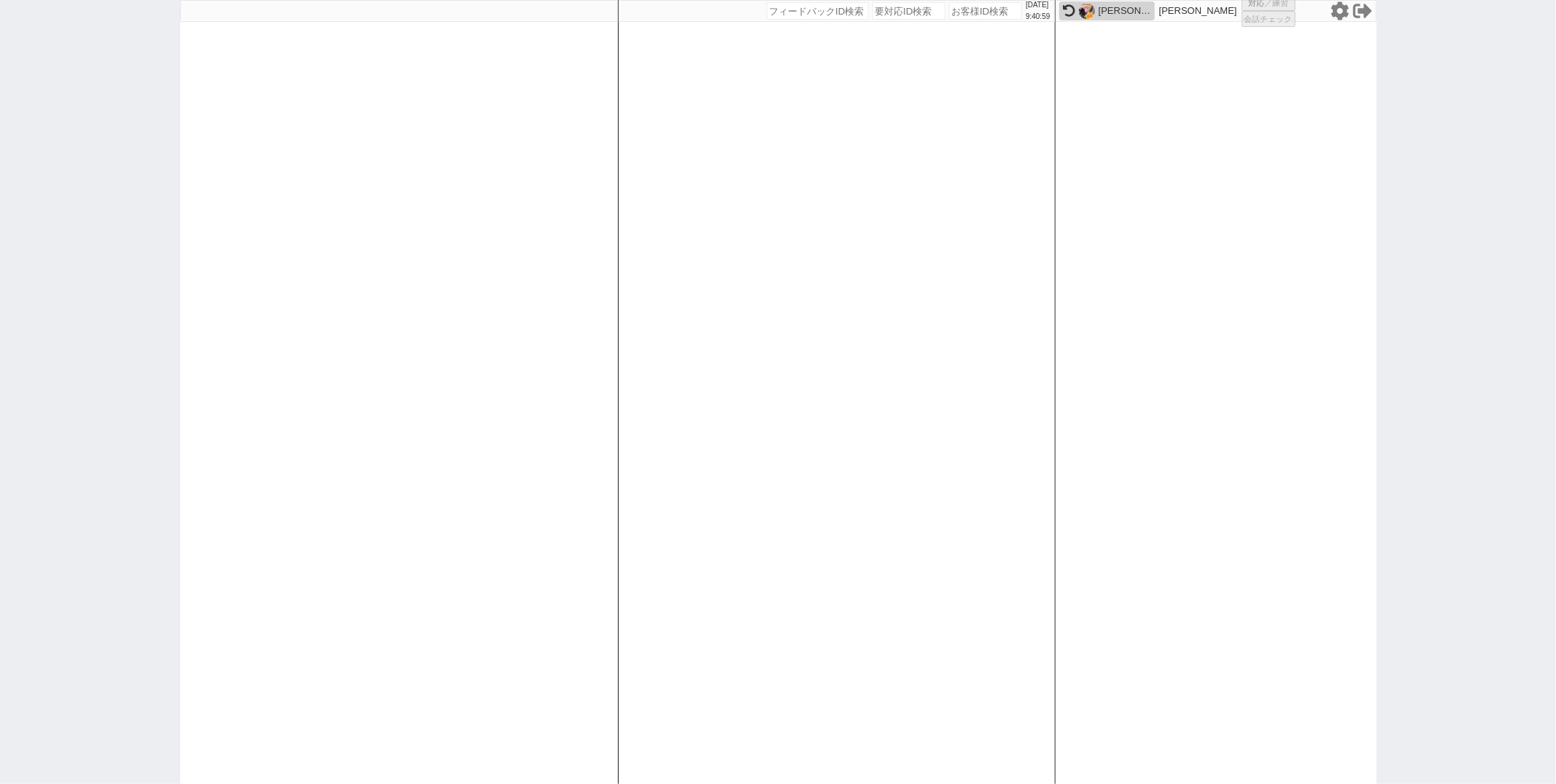
select select
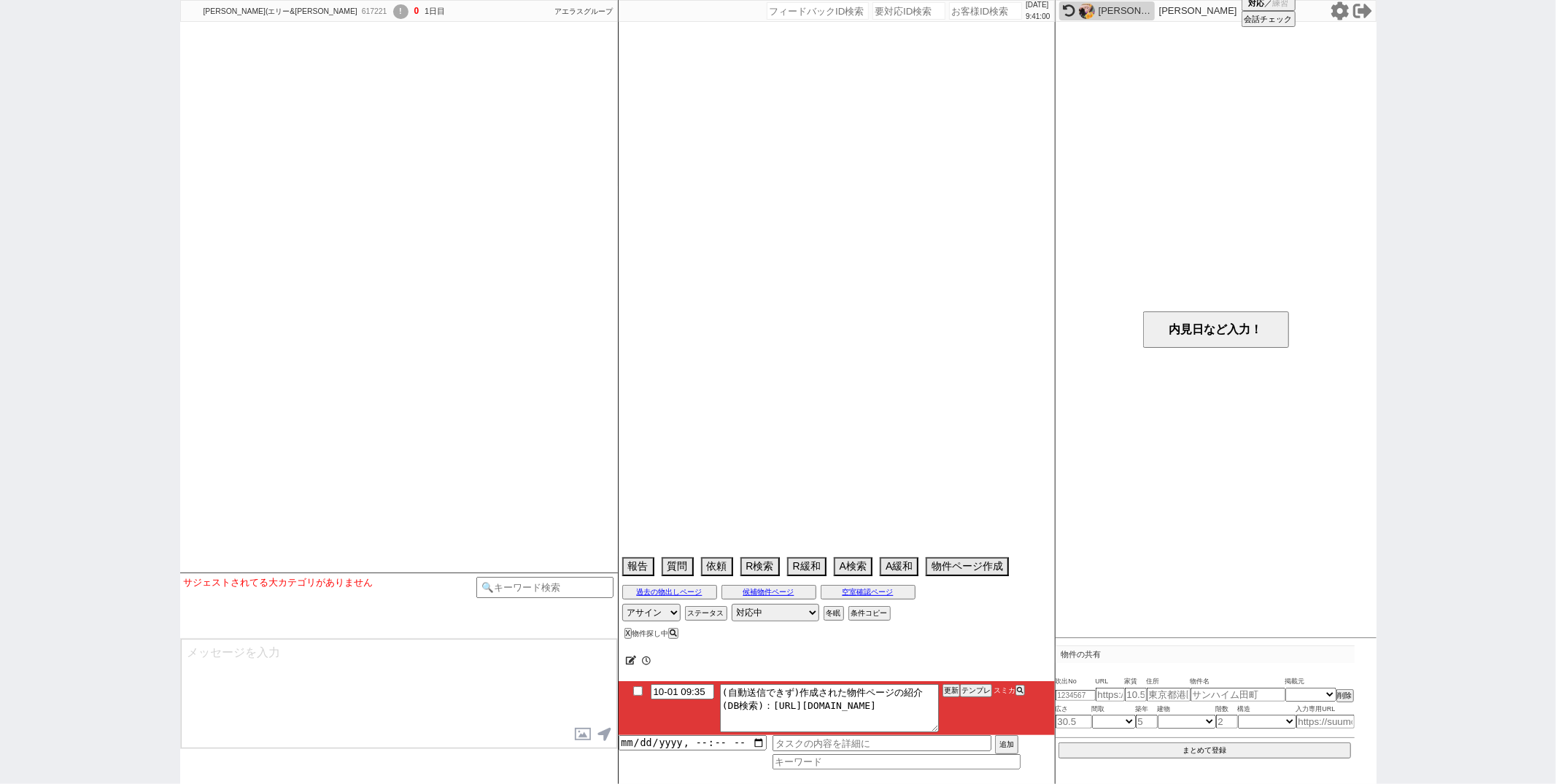
select select "15"
select select "7"
select select "20"
select select "667"
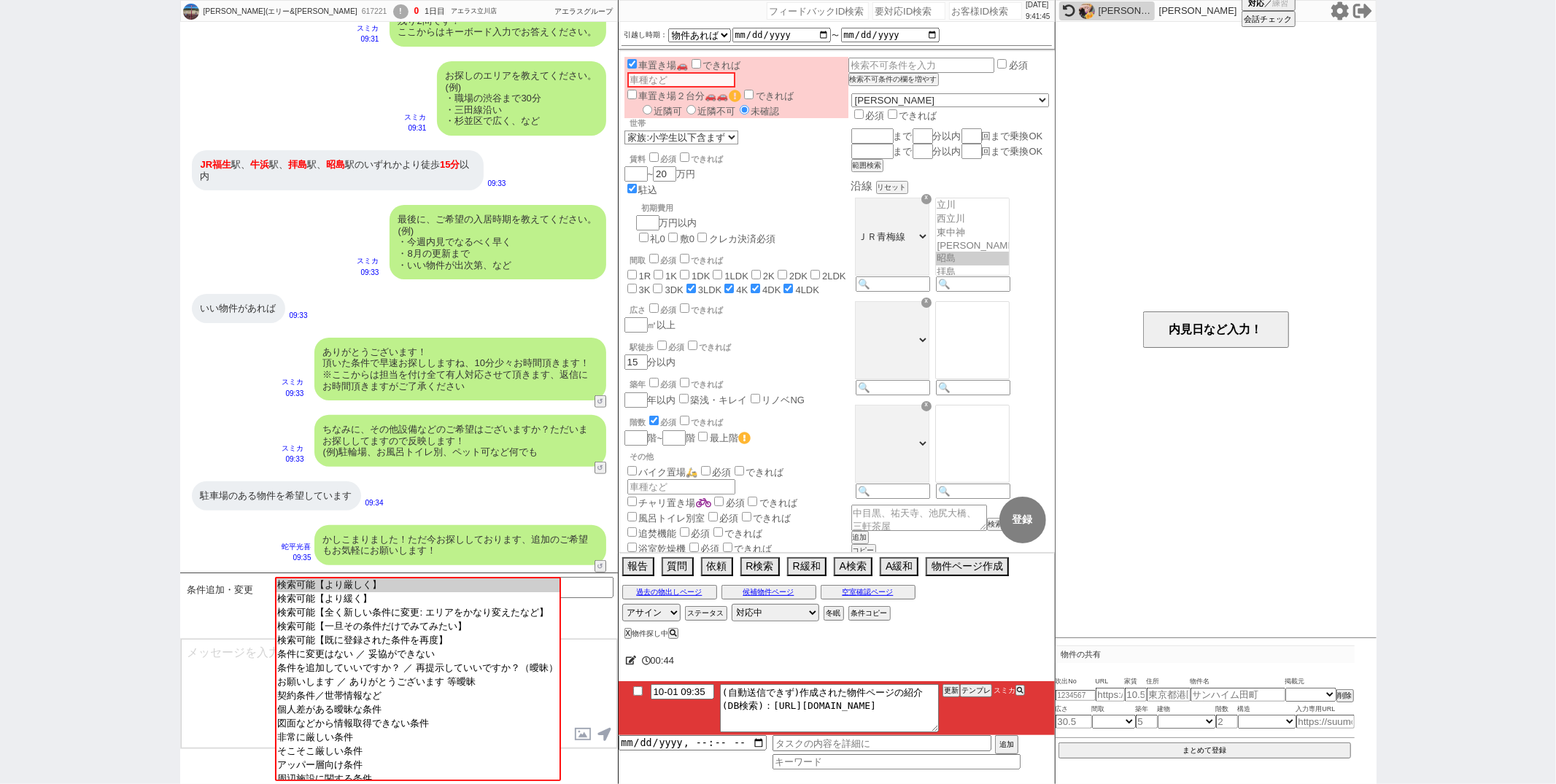
scroll to position [985, 0]
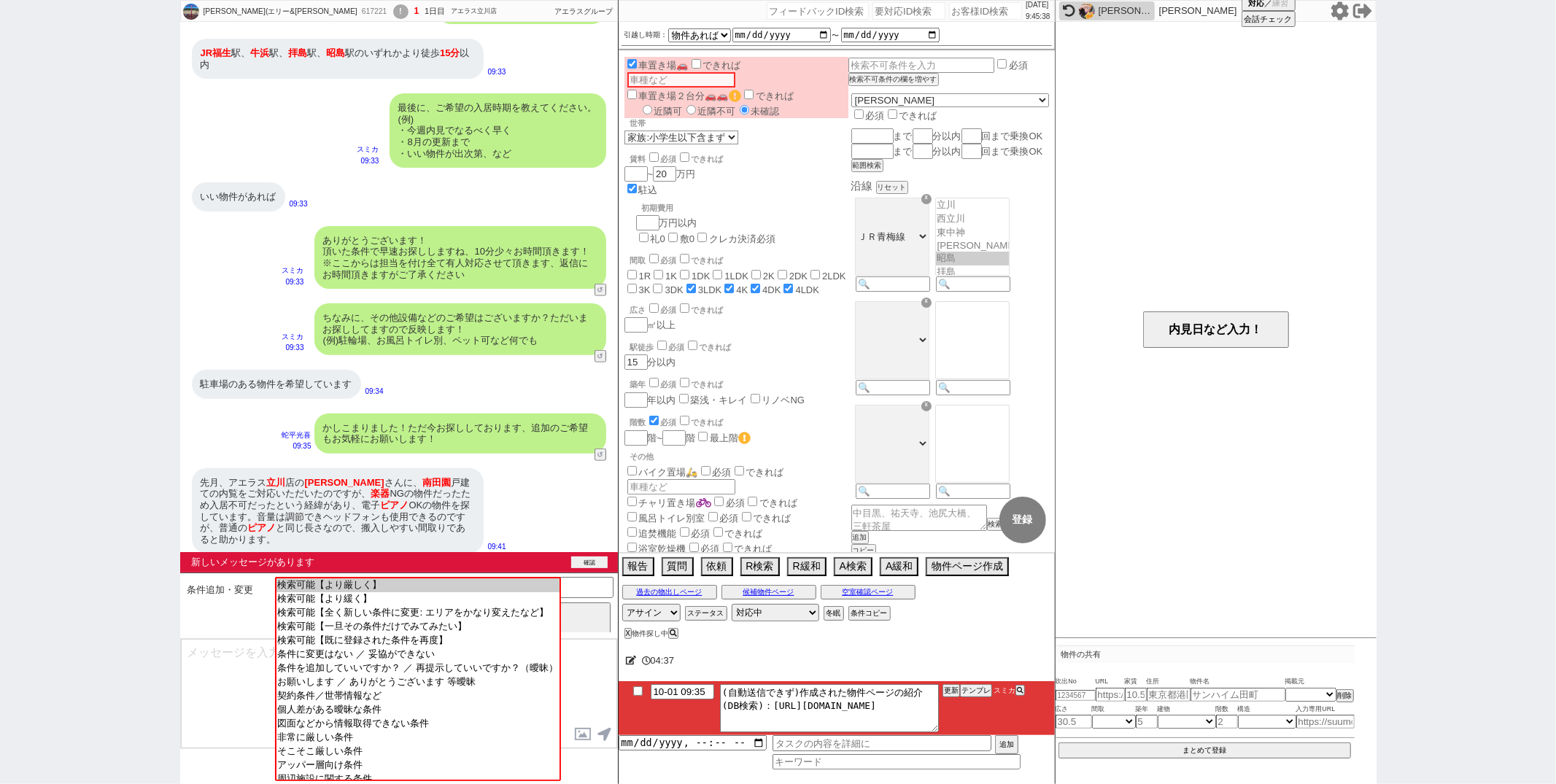
click at [597, 560] on button "確認" at bounding box center [589, 562] width 37 height 12
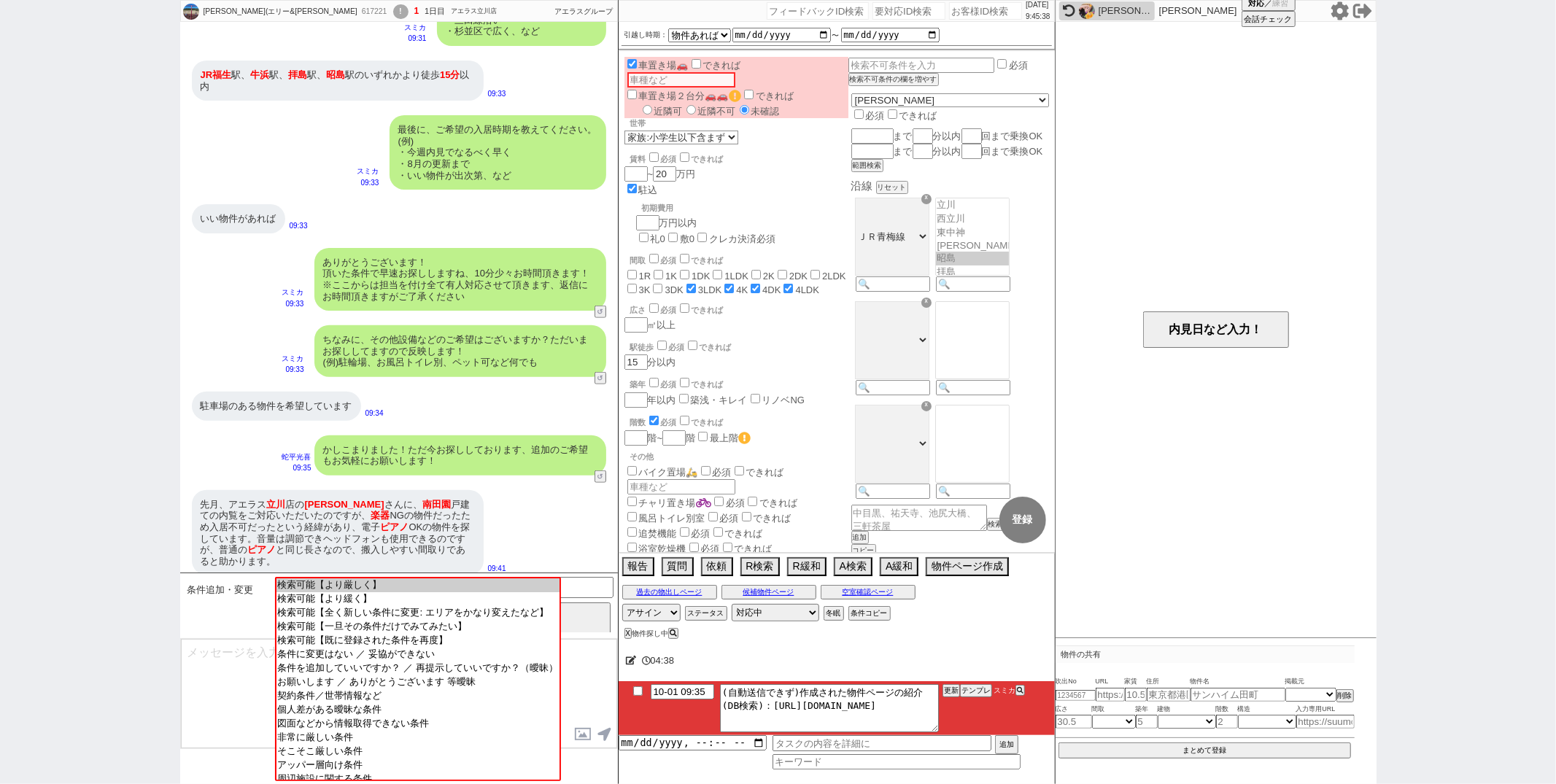
click at [586, 562] on div "先月、アエラス 立川 店の 糸久 さんに、 南田園 戸建ての内覧をご対応いただいたのですが、 楽器 NGの物件だったため入居不可だったという経緯があり、電子 …" at bounding box center [399, 532] width 438 height 101
click at [584, 583] on input at bounding box center [545, 586] width 138 height 18
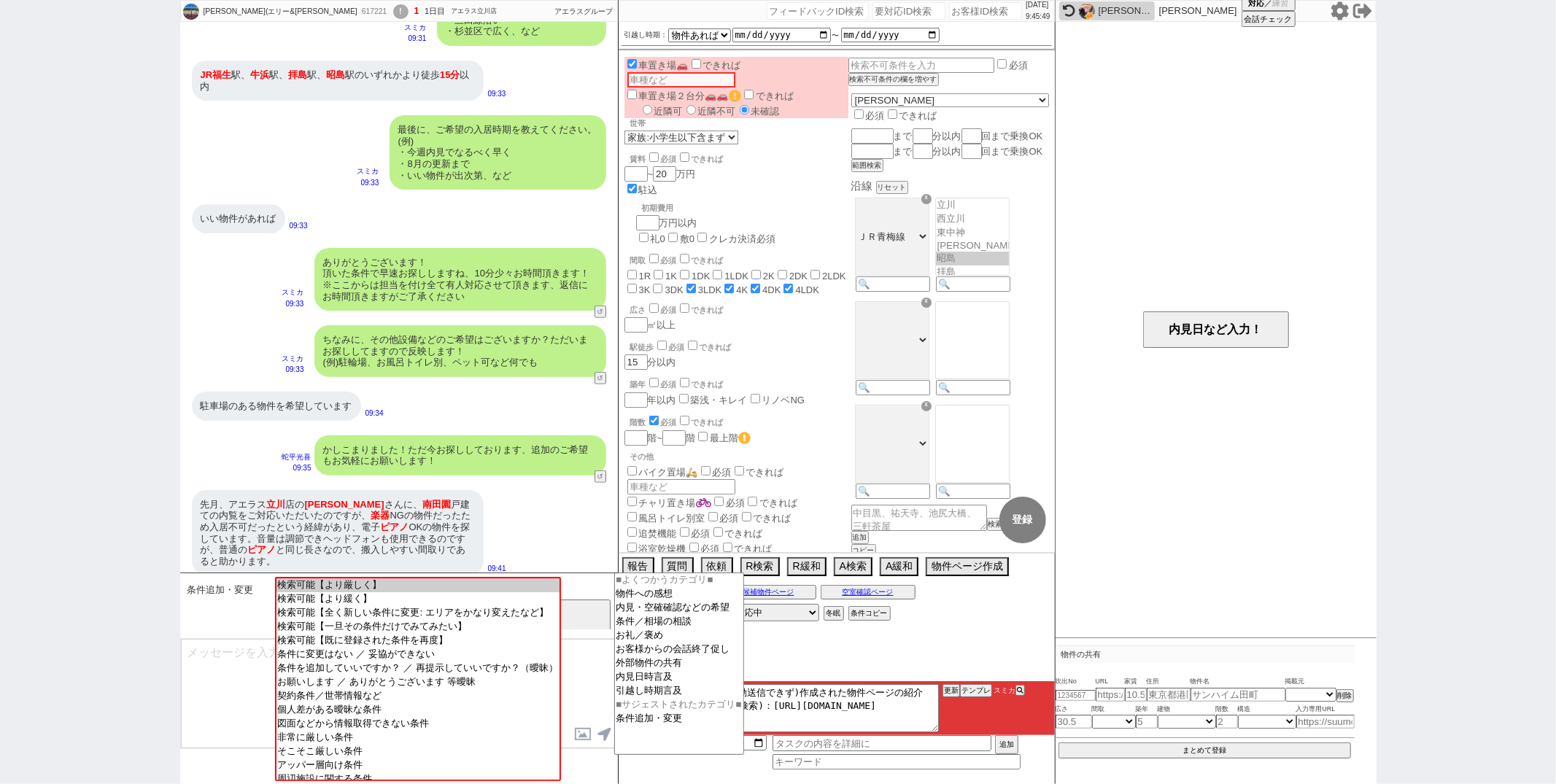
type input "二重"
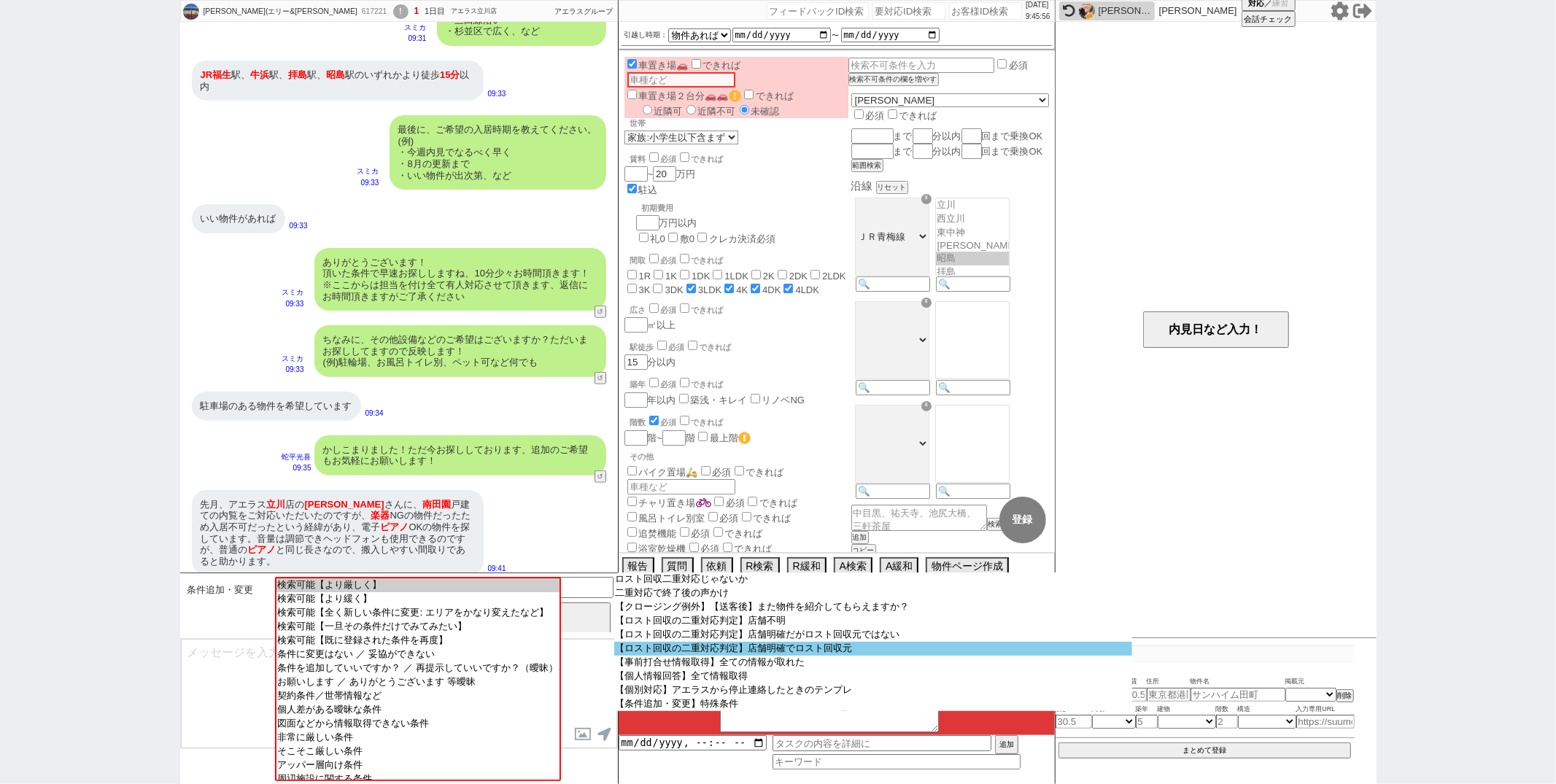
click at [671, 651] on option "【ロスト回収の二重対応判定】店舗明確でロスト回収元" at bounding box center [873, 649] width 518 height 14
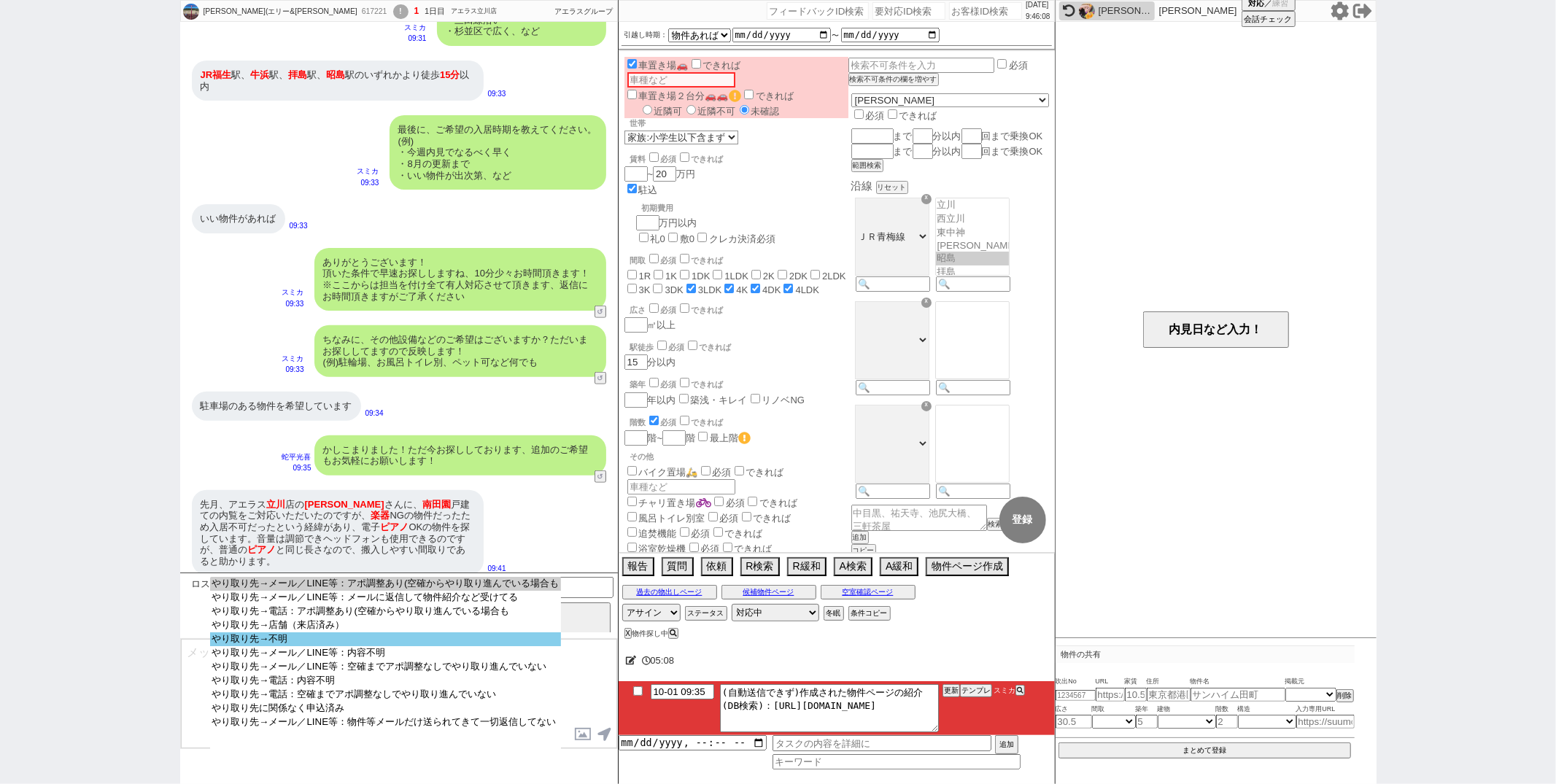
select select "やり取り先→不明"
click at [448, 645] on option "やり取り先→不明" at bounding box center [385, 639] width 350 height 14
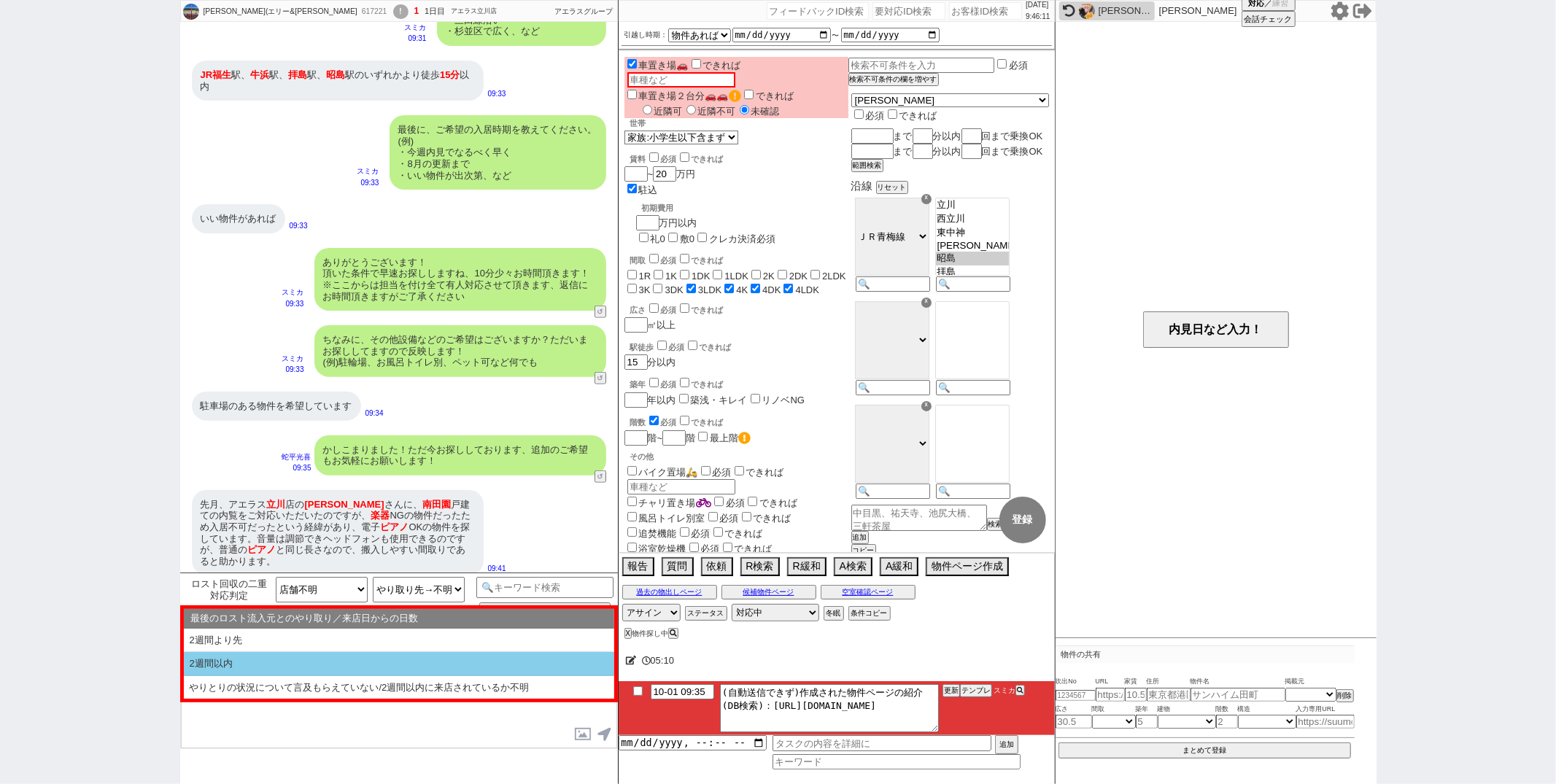
click at [437, 658] on li "2週間以内" at bounding box center [399, 663] width 431 height 24
select select "2週間以内"
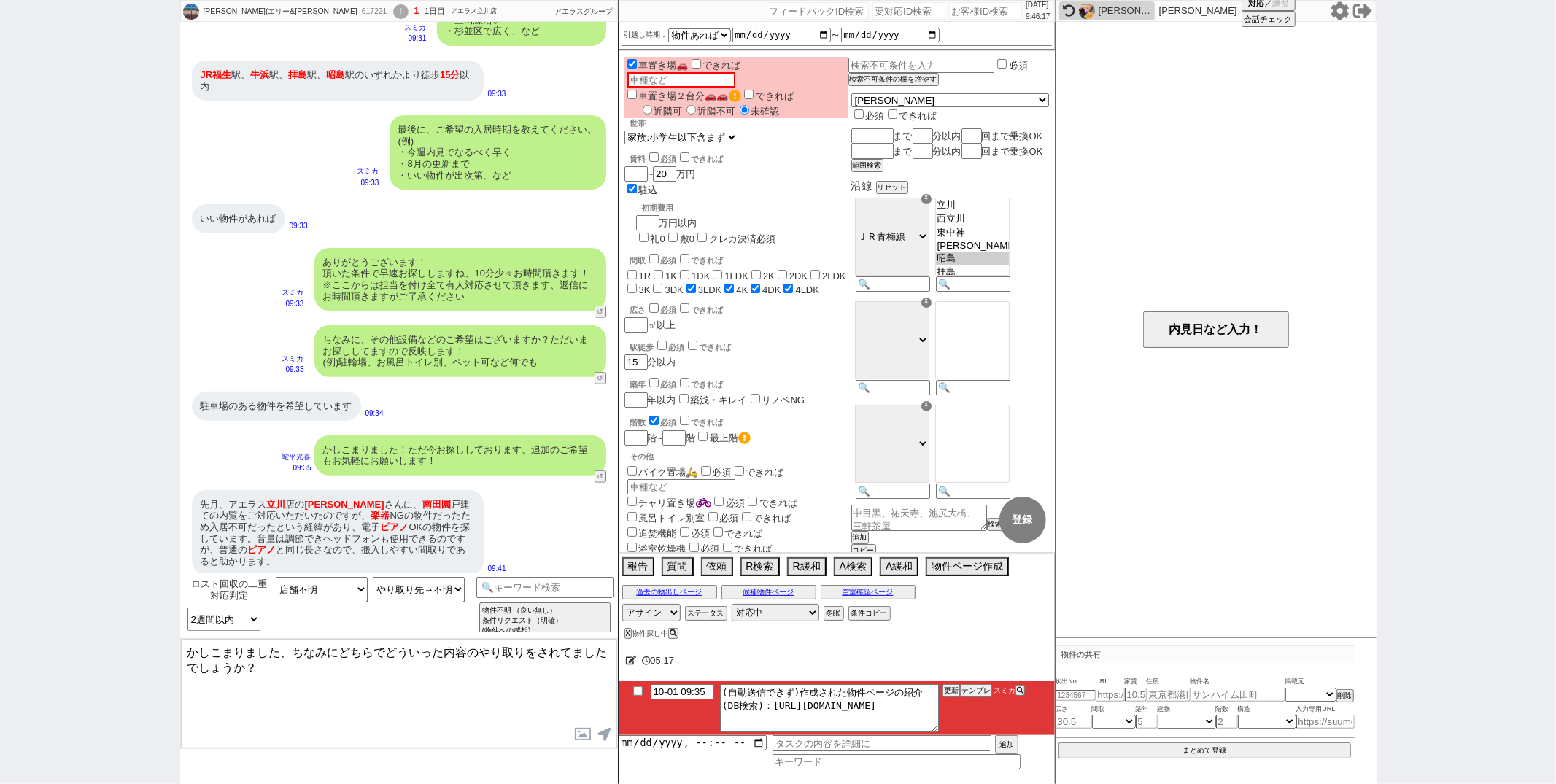
click at [186, 649] on textarea "かしこまりました、ちなみにどちらでどういった内容のやり取りをされてましたでしょうか？" at bounding box center [399, 693] width 437 height 110
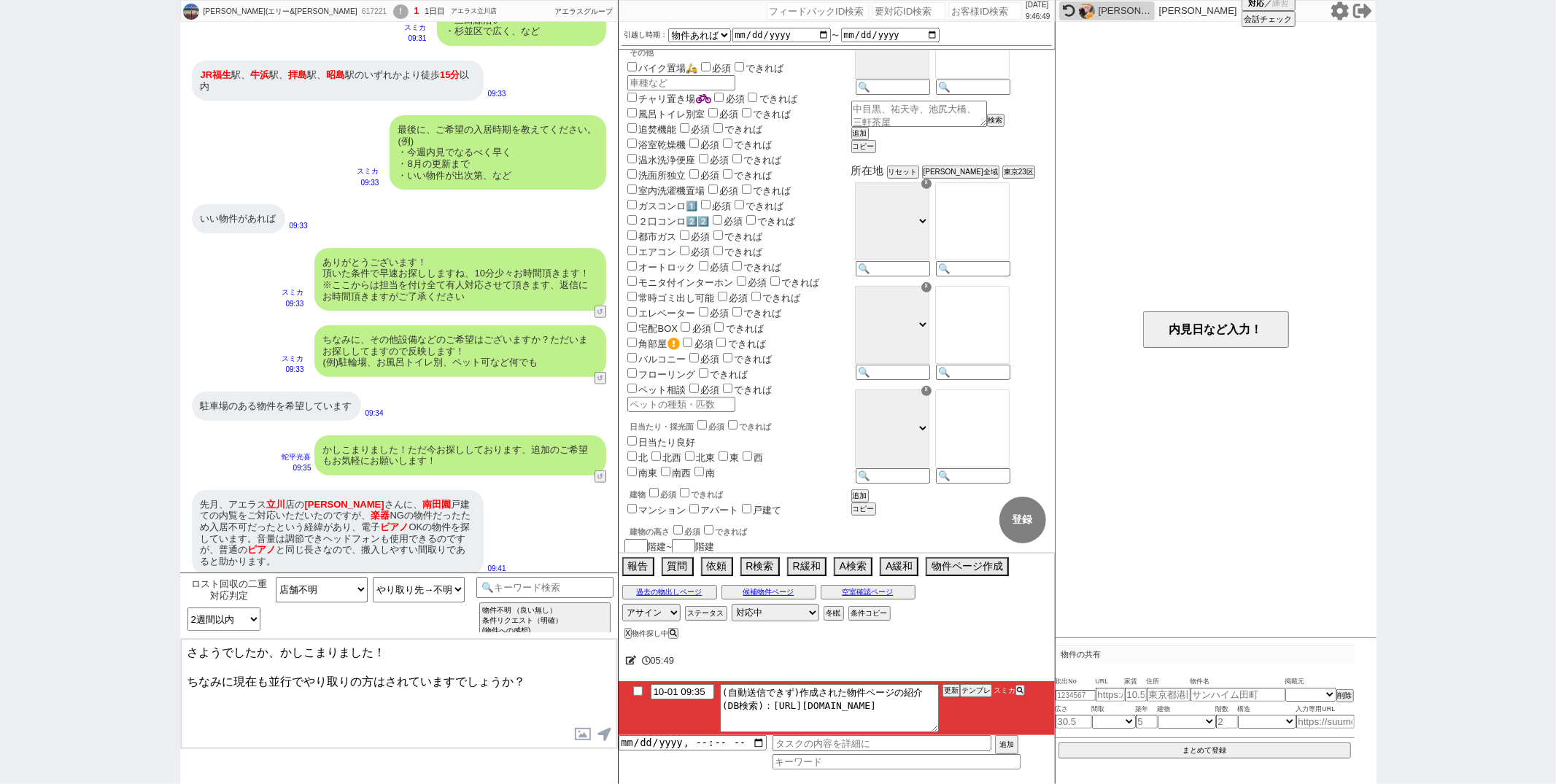
scroll to position [586, 0]
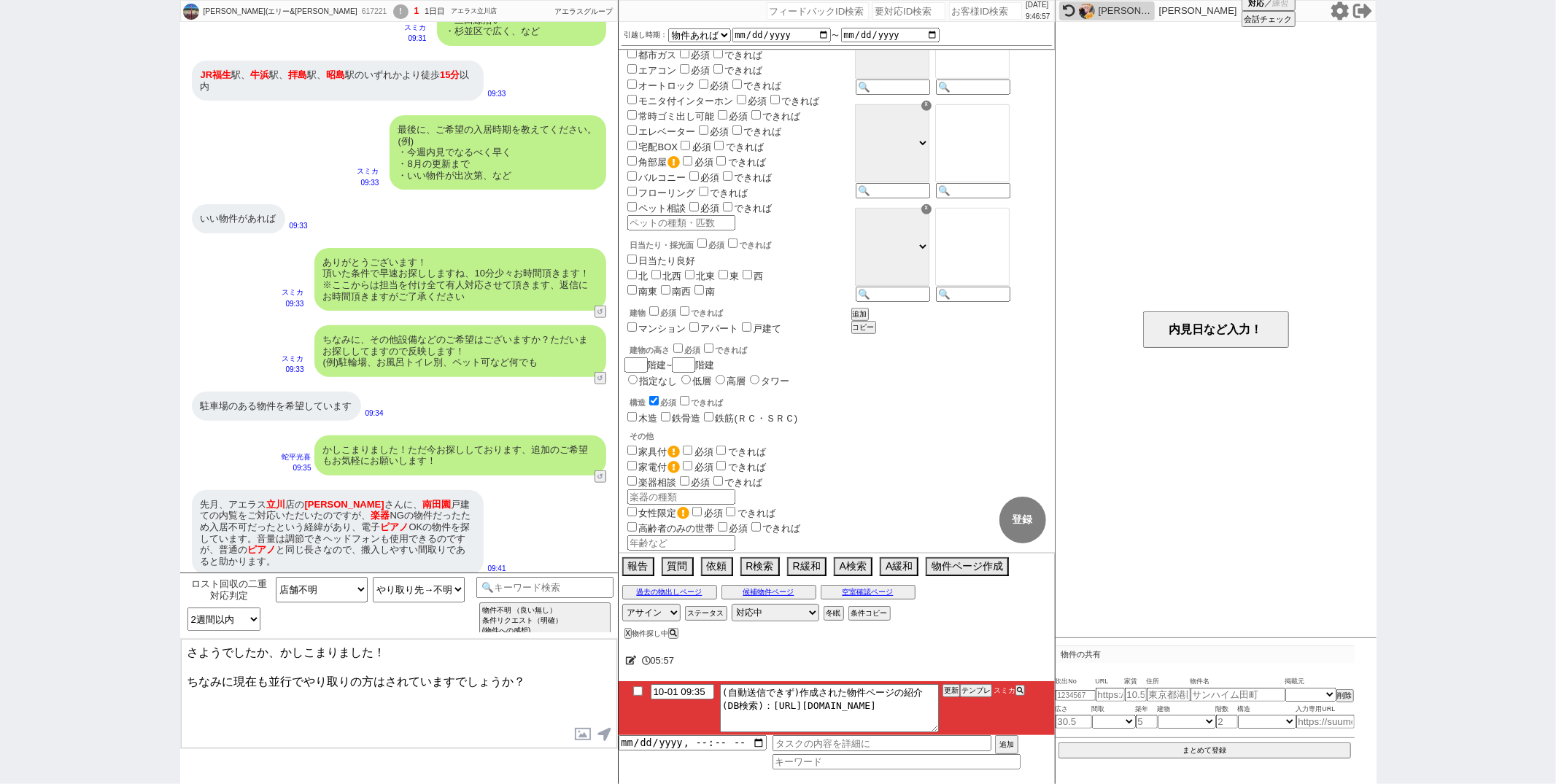
click at [482, 678] on textarea "さようでしたか、かしこまりました！ ちなみに現在も並行でやり取りの方はされていますでしょうか？" at bounding box center [399, 693] width 437 height 110
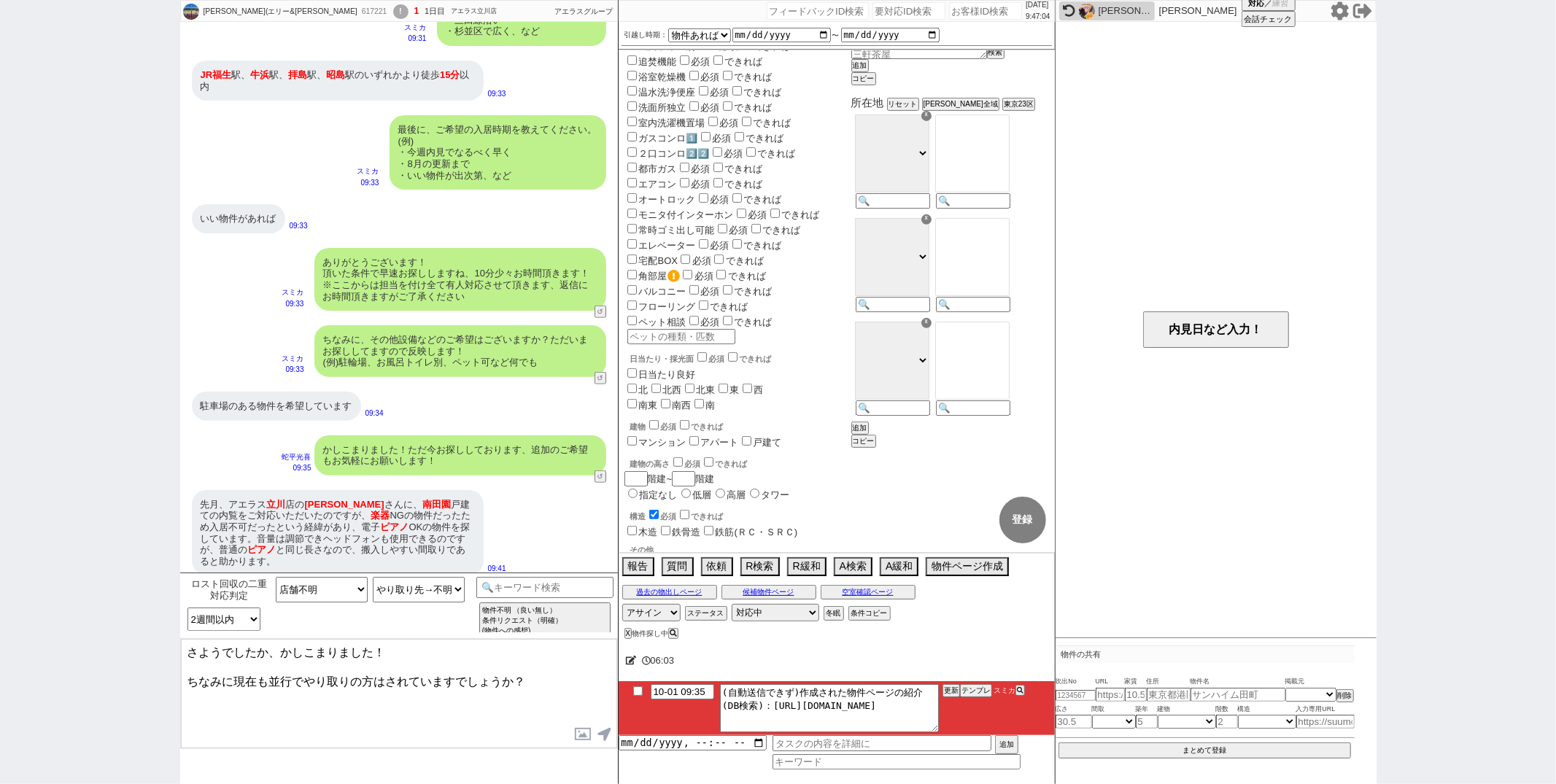
scroll to position [497, 0]
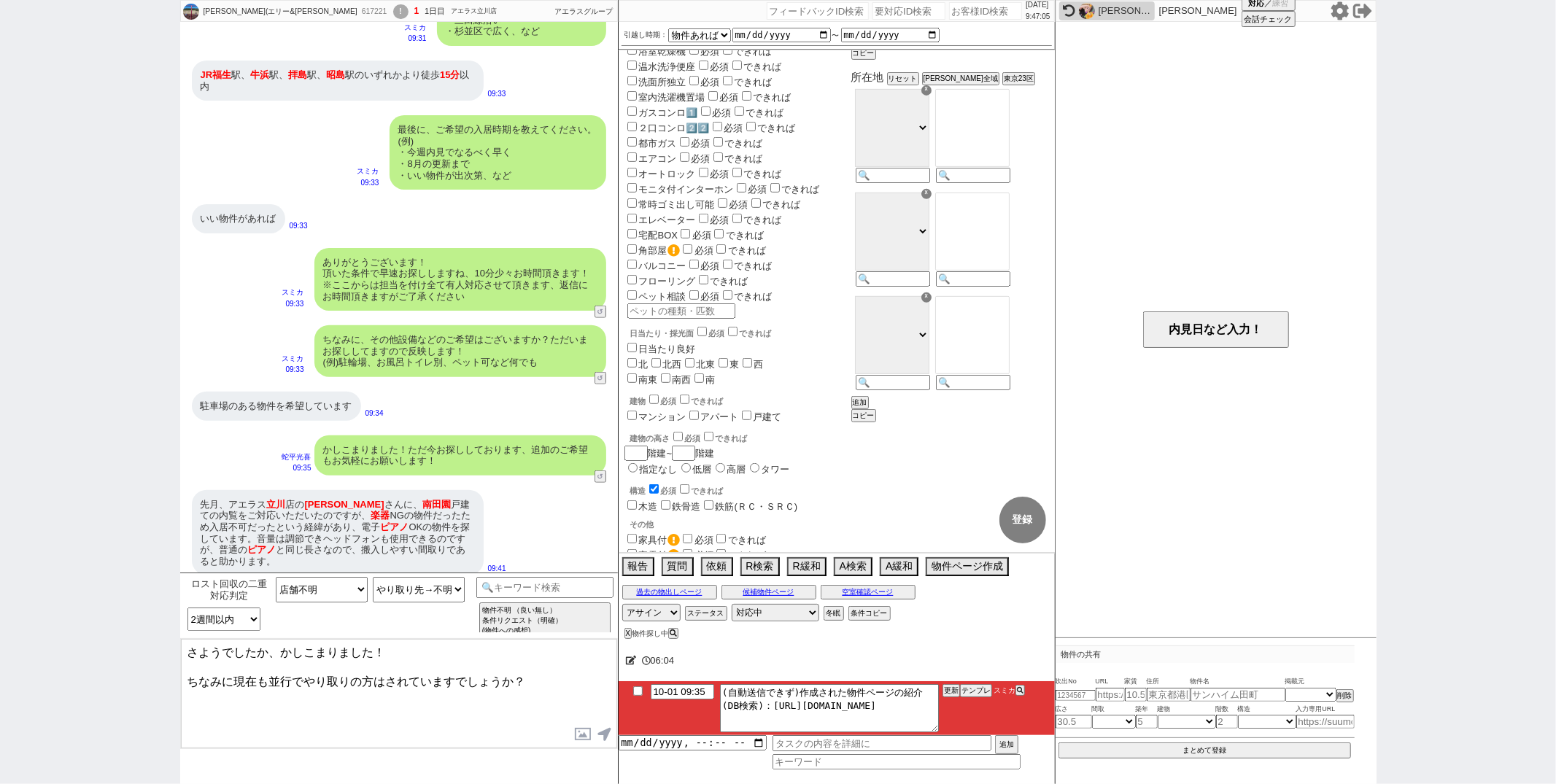
type textarea "さようでしたか、かしこまりました！ ちなみに現在も並行でやり取りの方はされていますでしょうか？"
click at [631, 564] on input "楽器相談" at bounding box center [632, 569] width 10 height 10
checkbox input "true"
checkbox input "false"
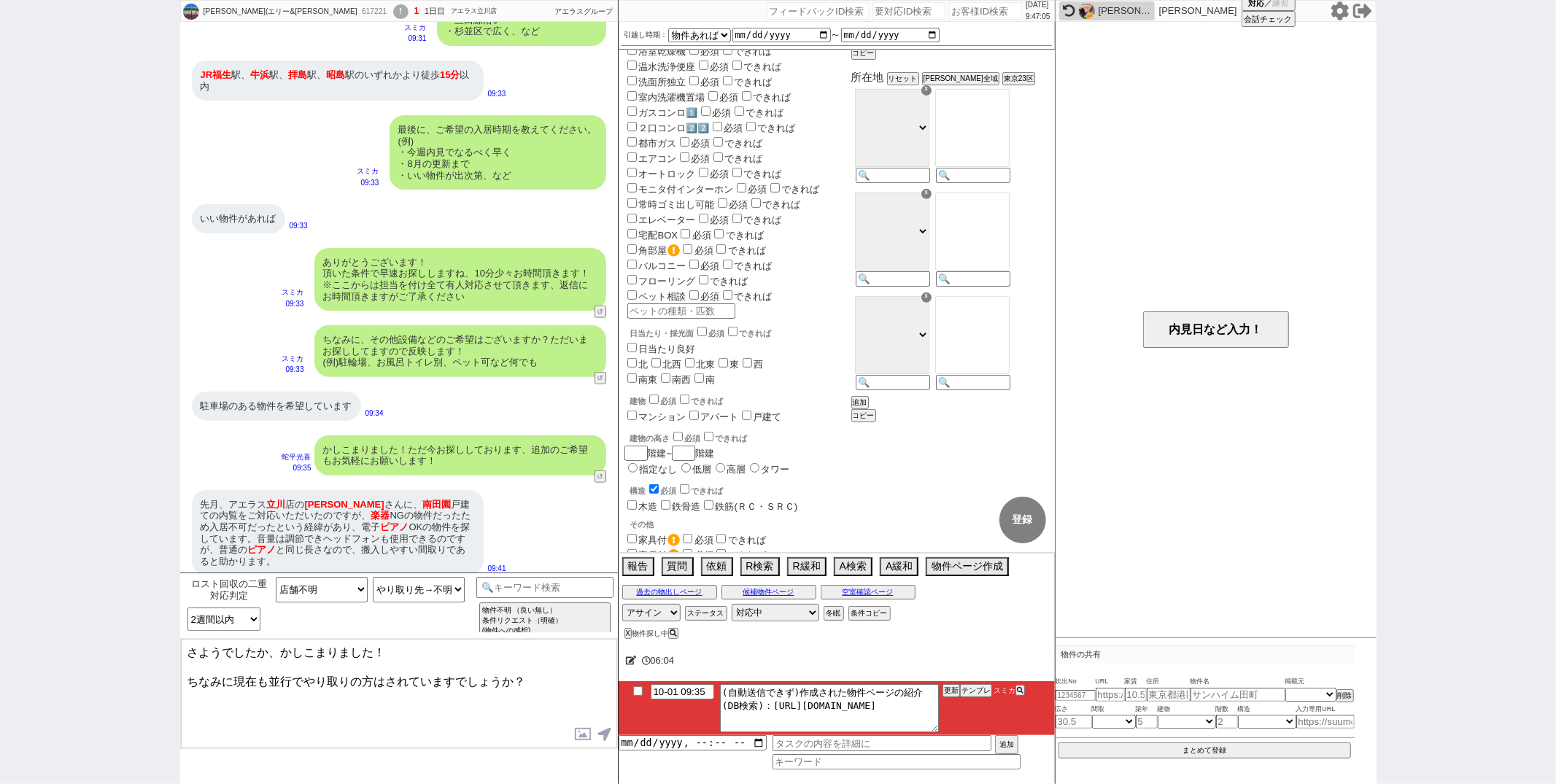
checkbox input "false"
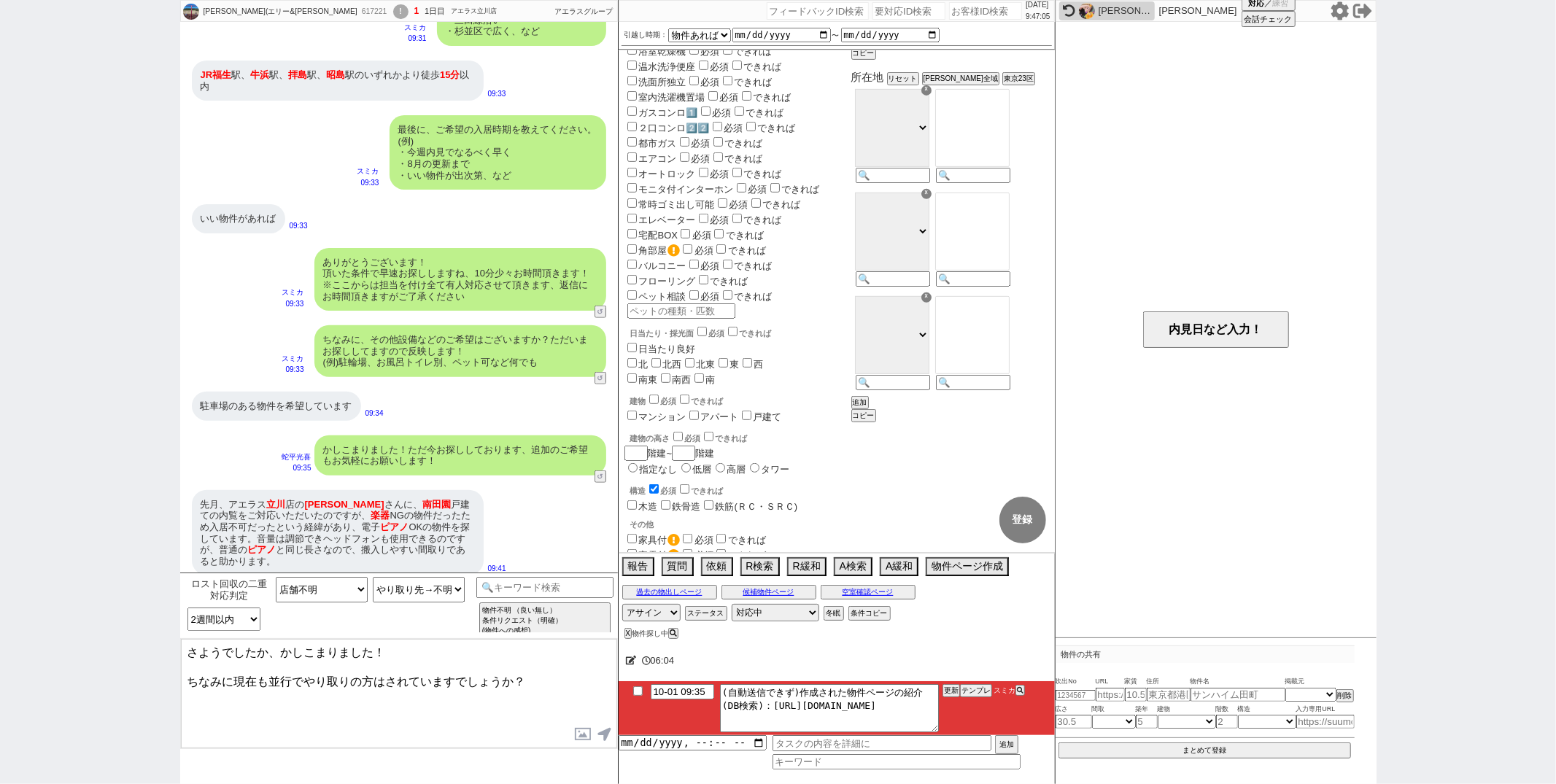
checkbox input "false"
checkbox input "true"
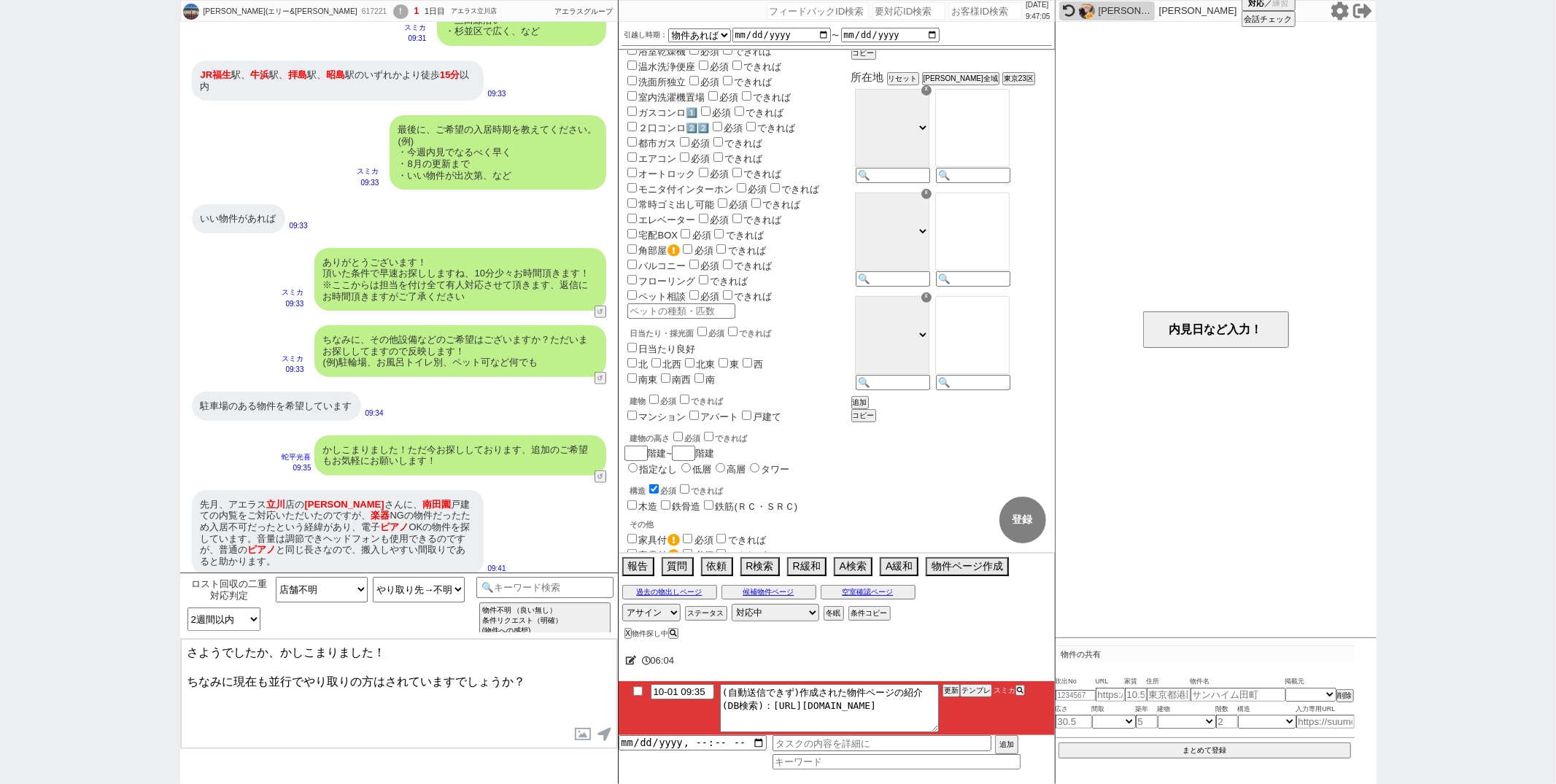
checkbox input "true"
click at [633, 660] on icon at bounding box center [631, 660] width 11 height 10
click at [641, 660] on textarea at bounding box center [808, 656] width 365 height 29
type textarea "ｄ"
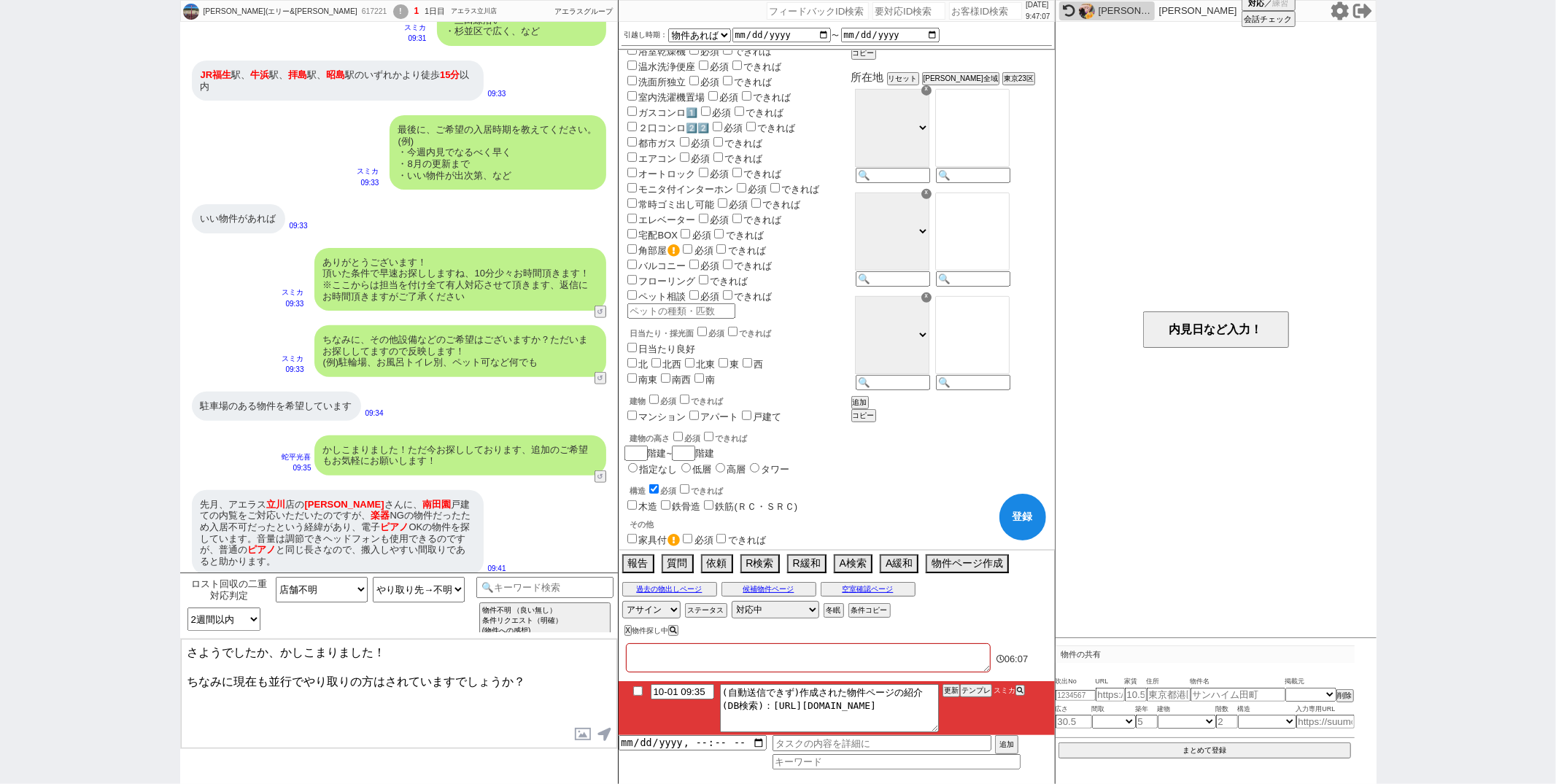
checkbox input "false"
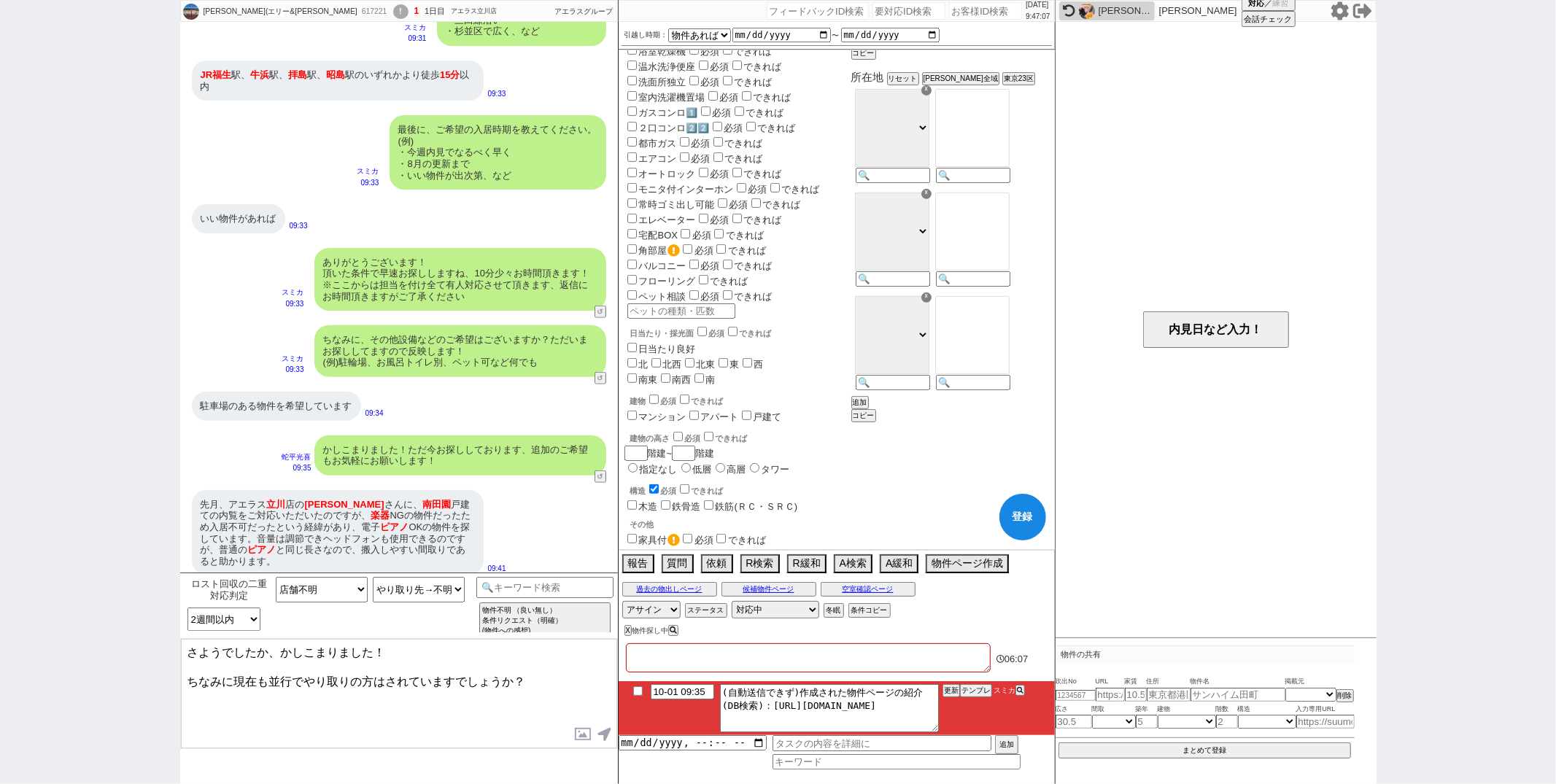
checkbox input "false"
checkbox input "true"
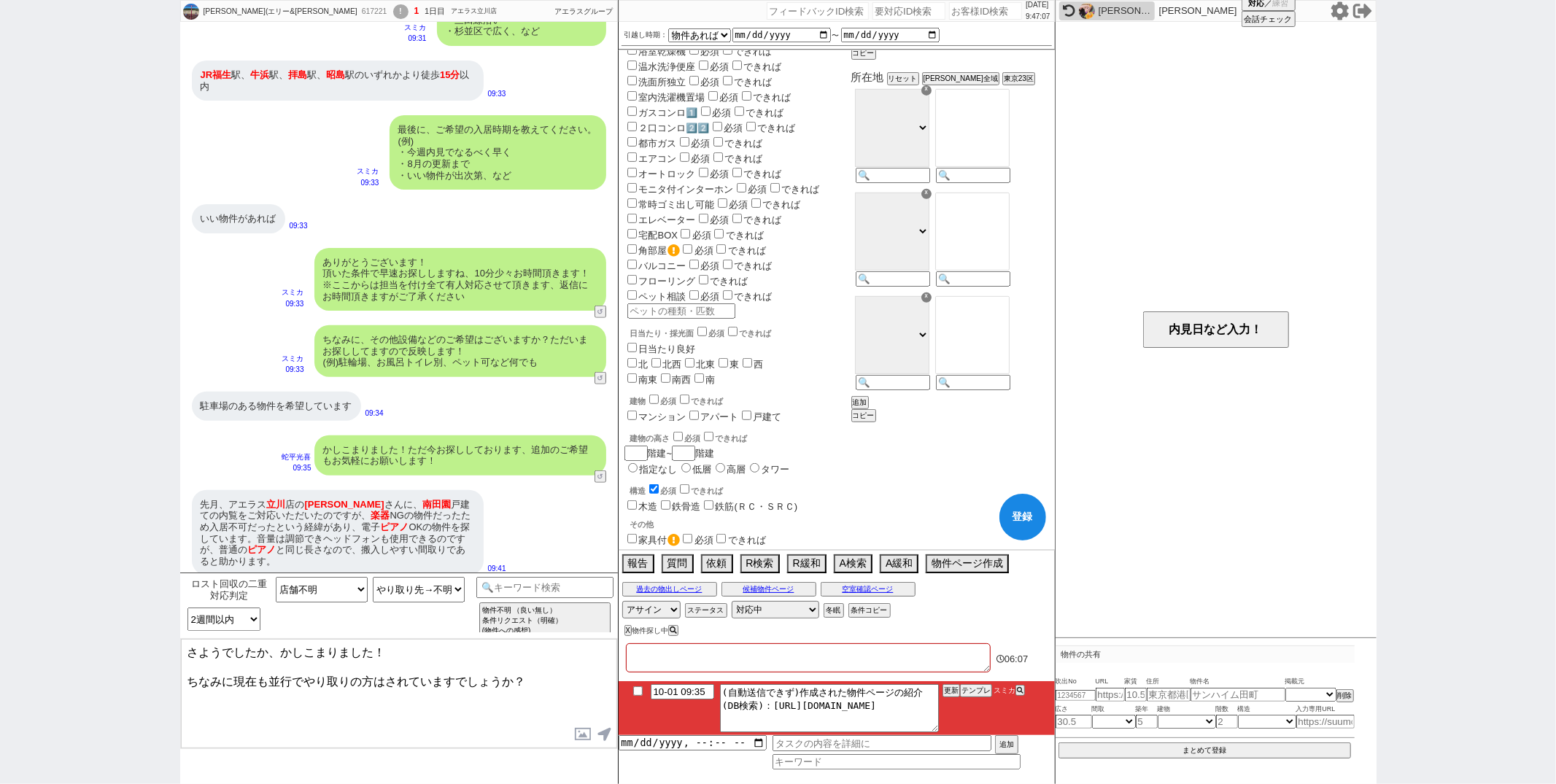
checkbox input "true"
type textarea "で"
checkbox input "false"
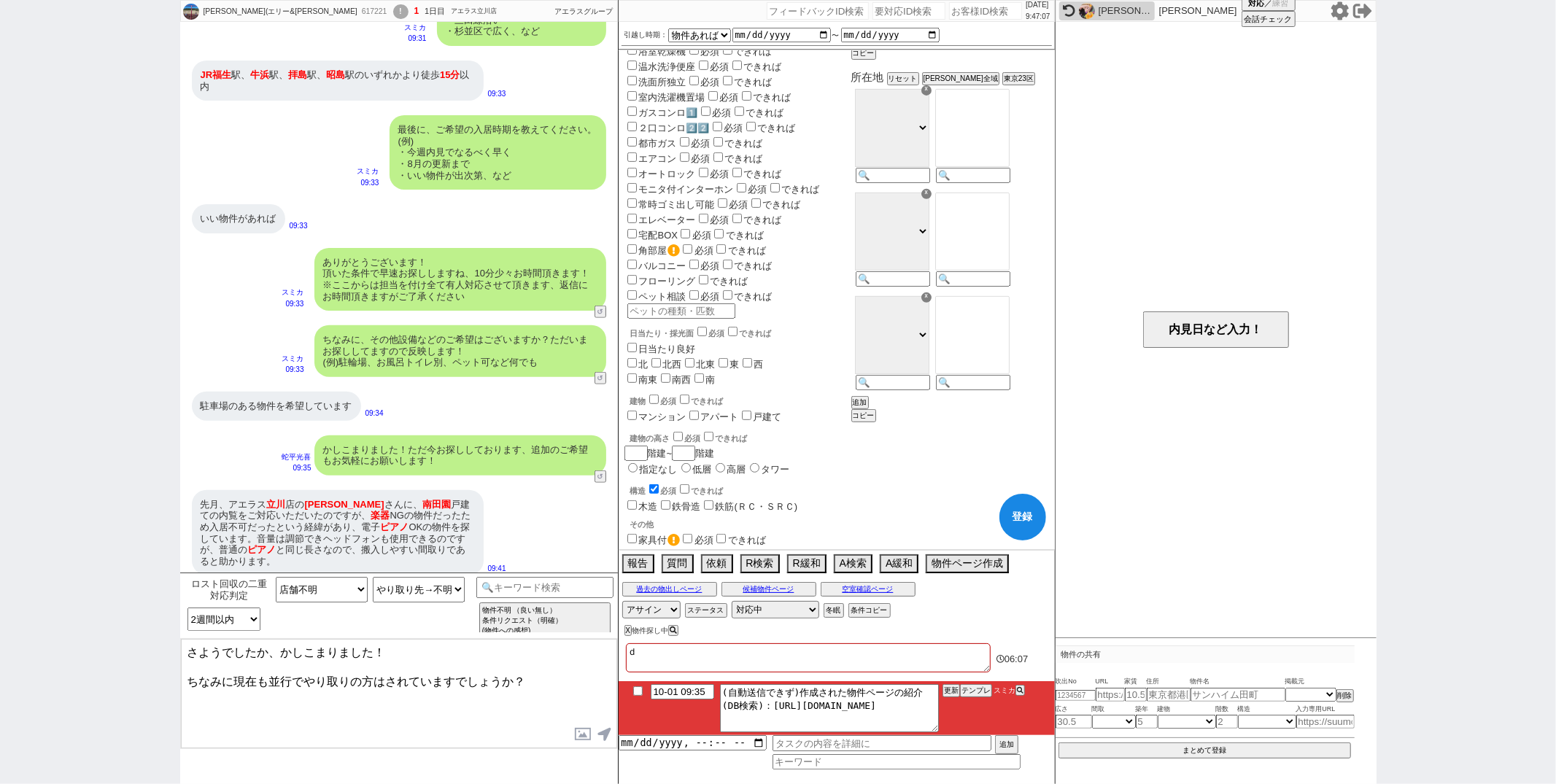
checkbox input "false"
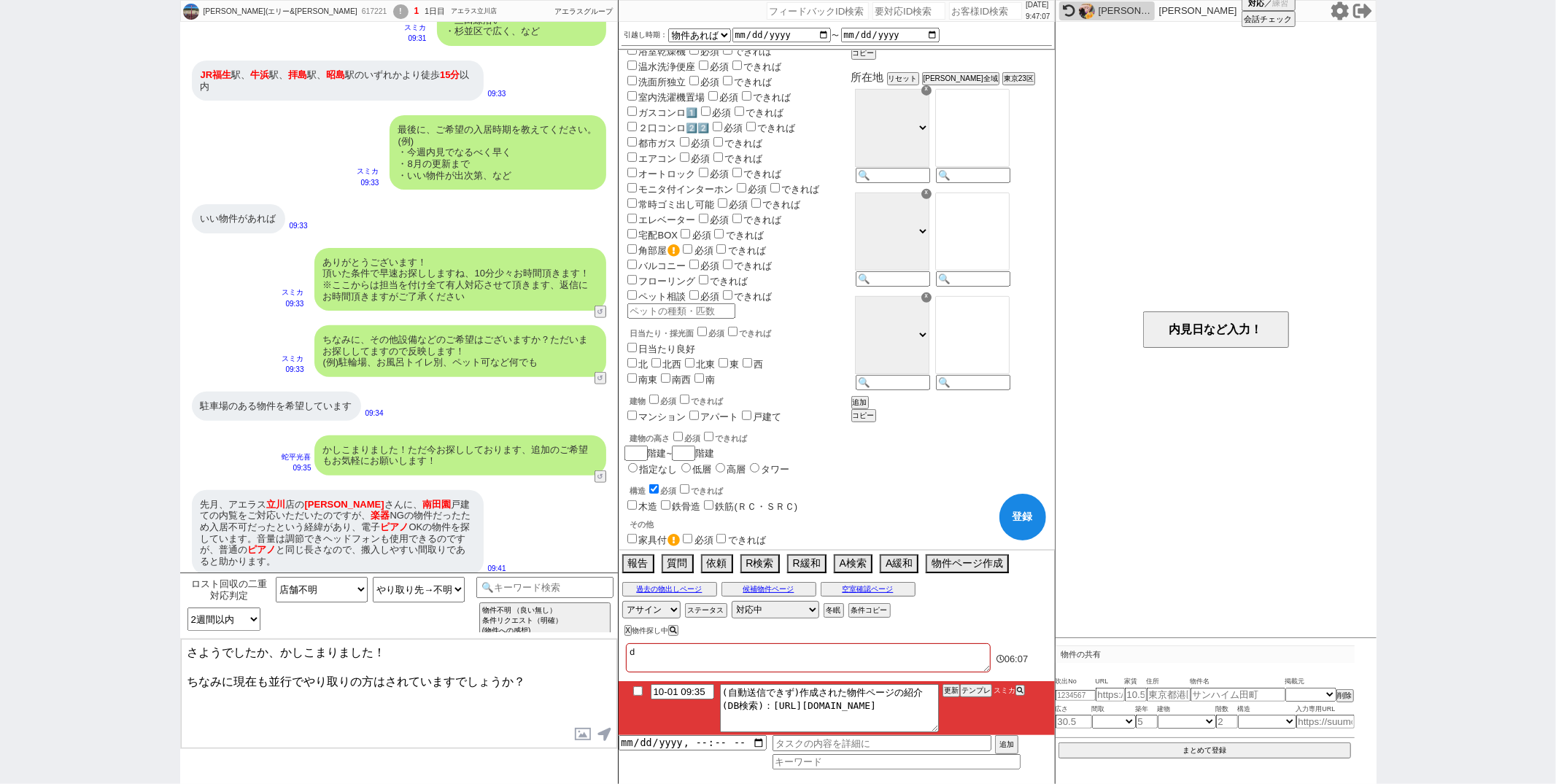
checkbox input "false"
checkbox input "true"
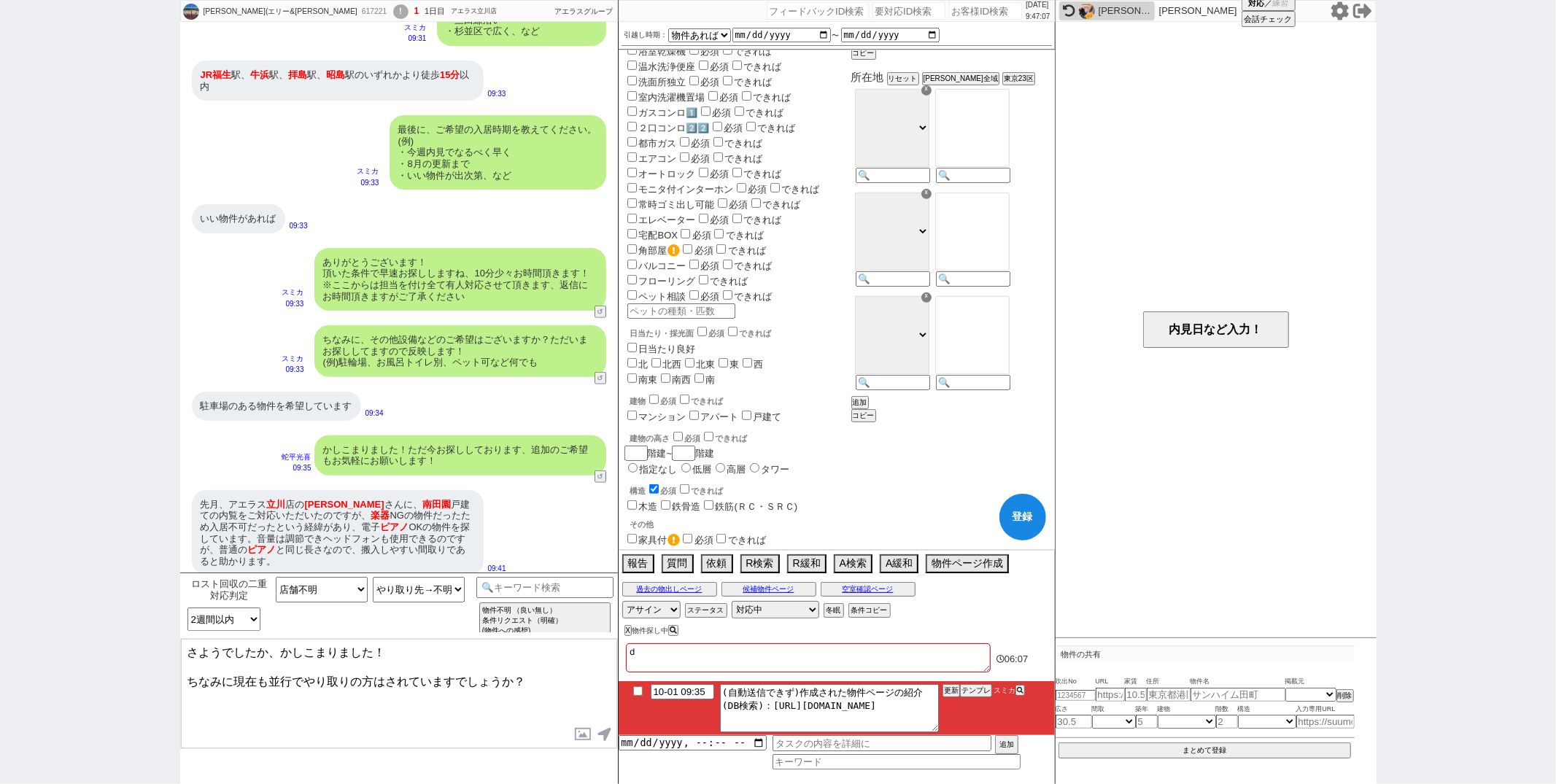
checkbox input "true"
type textarea "でｎ"
checkbox input "false"
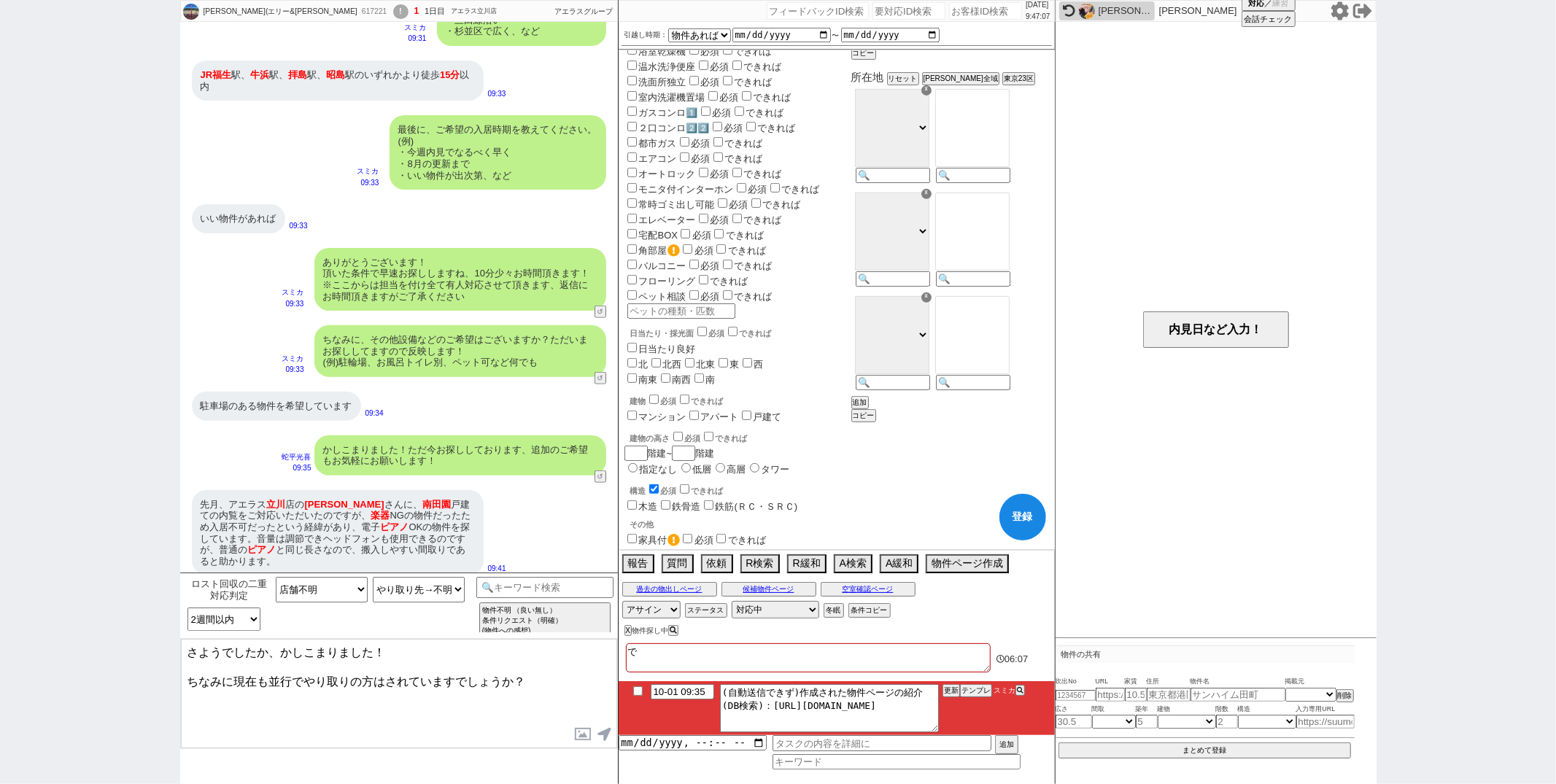
checkbox input "false"
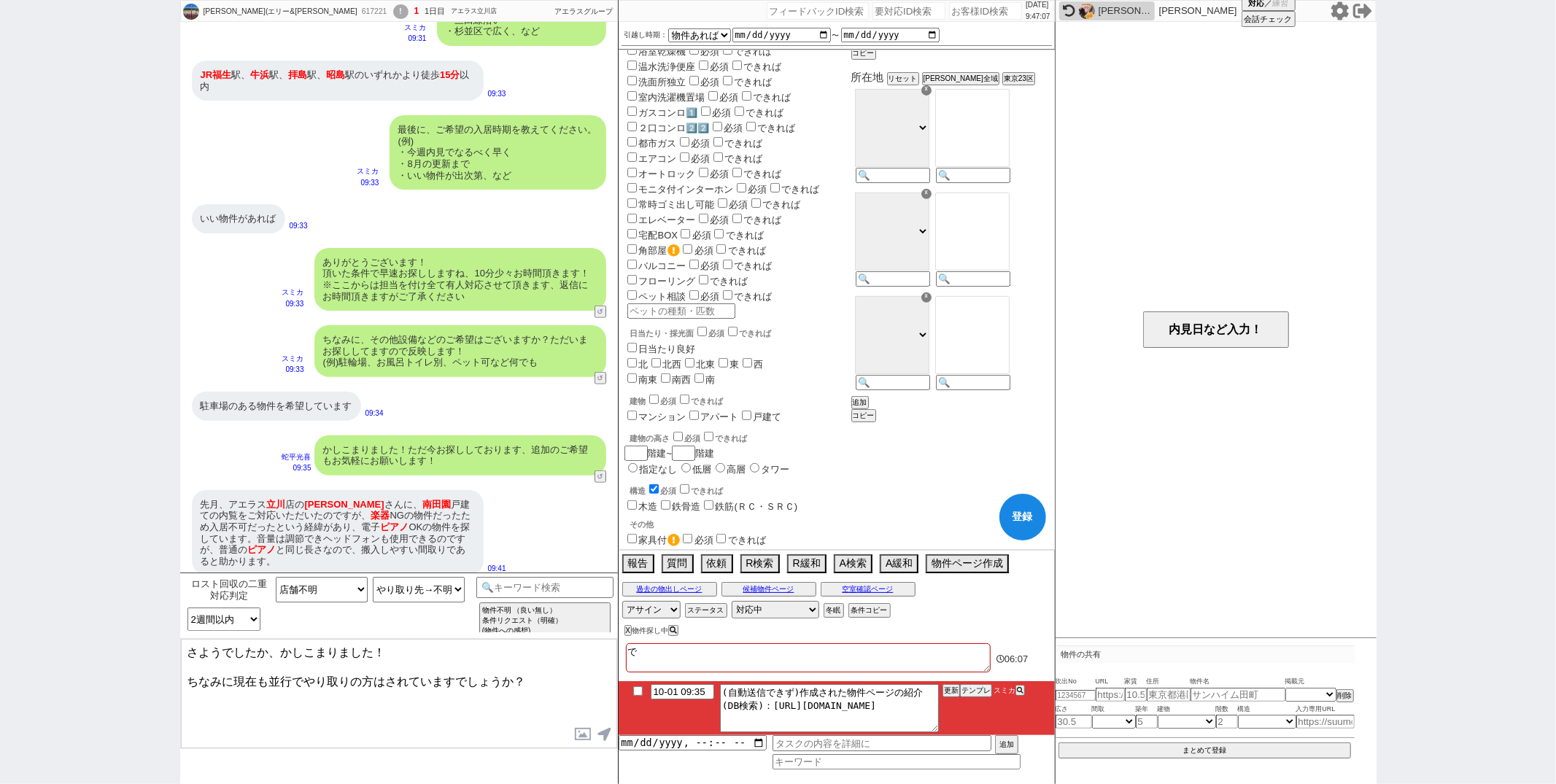
checkbox input "false"
checkbox input "true"
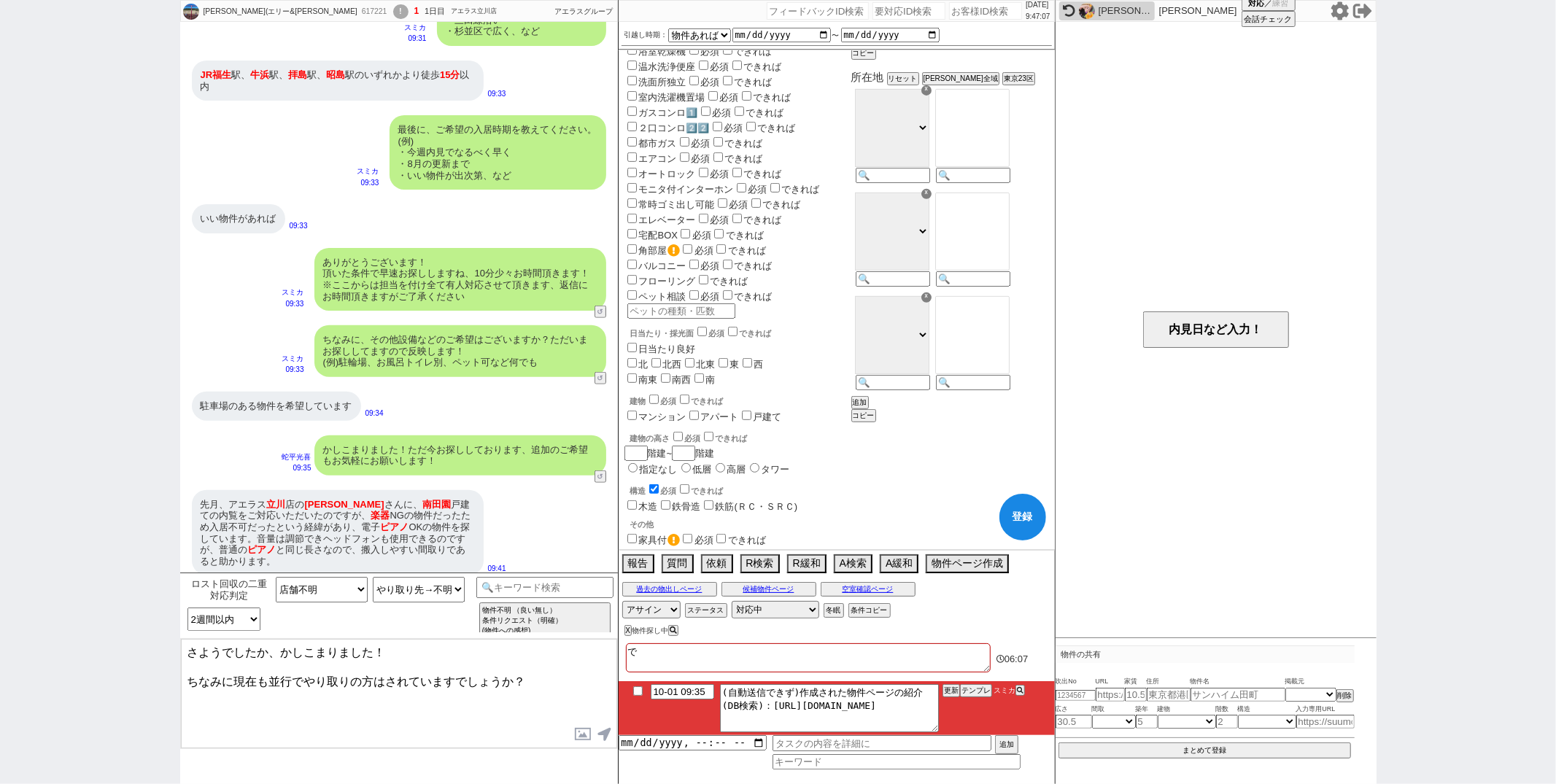
checkbox input "true"
type textarea "でん"
checkbox input "false"
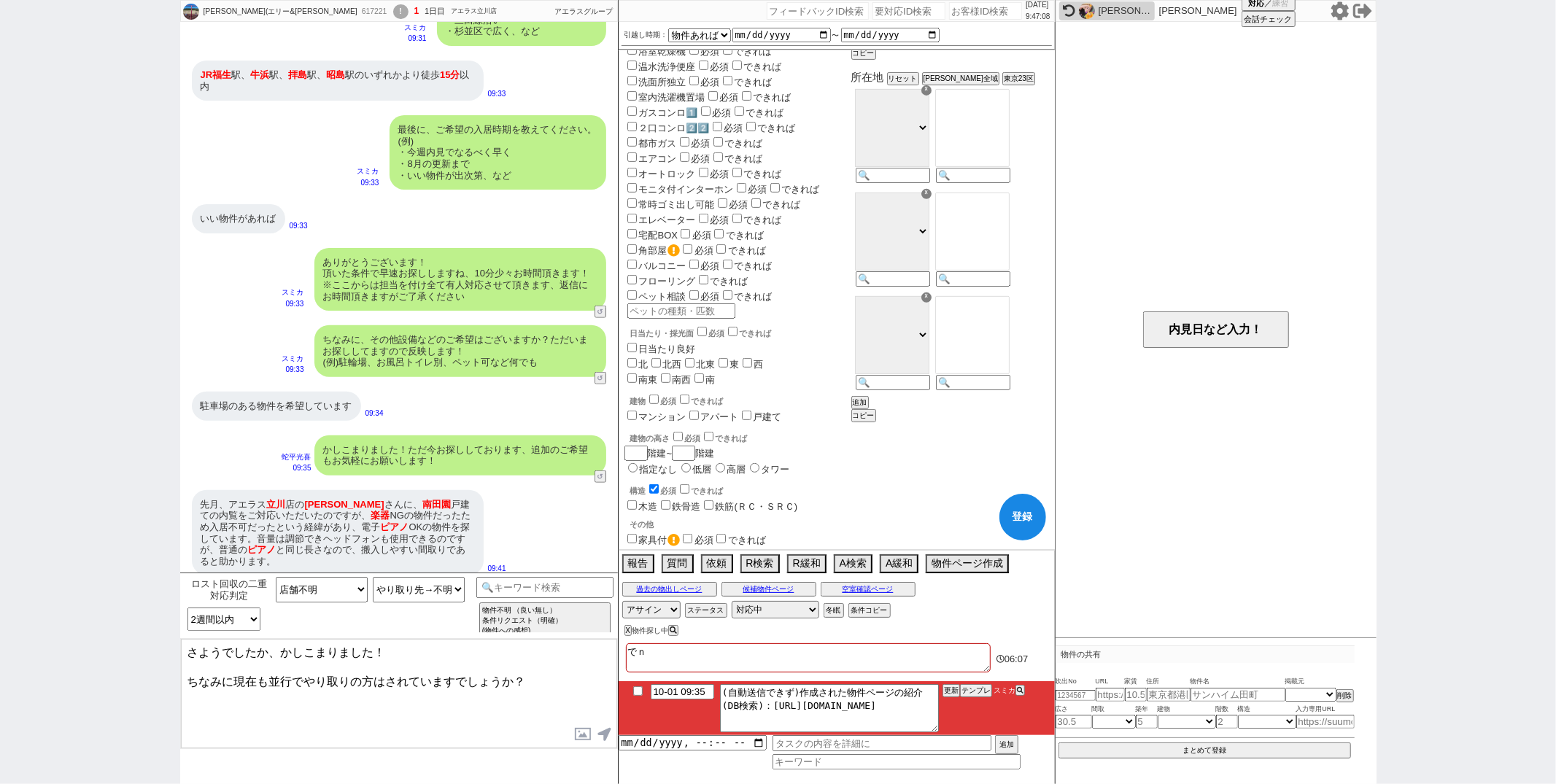
checkbox input "false"
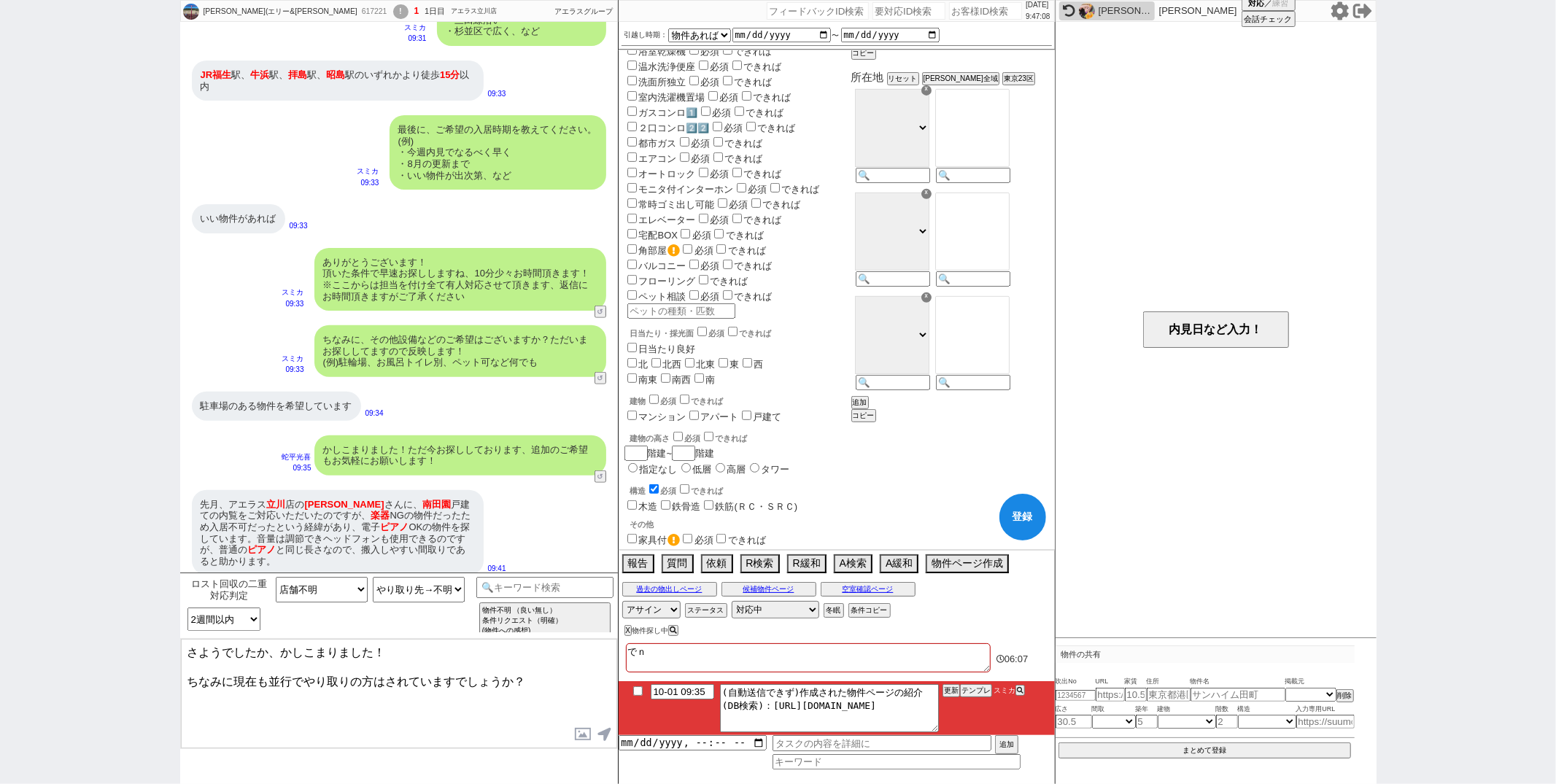
checkbox input "false"
checkbox input "true"
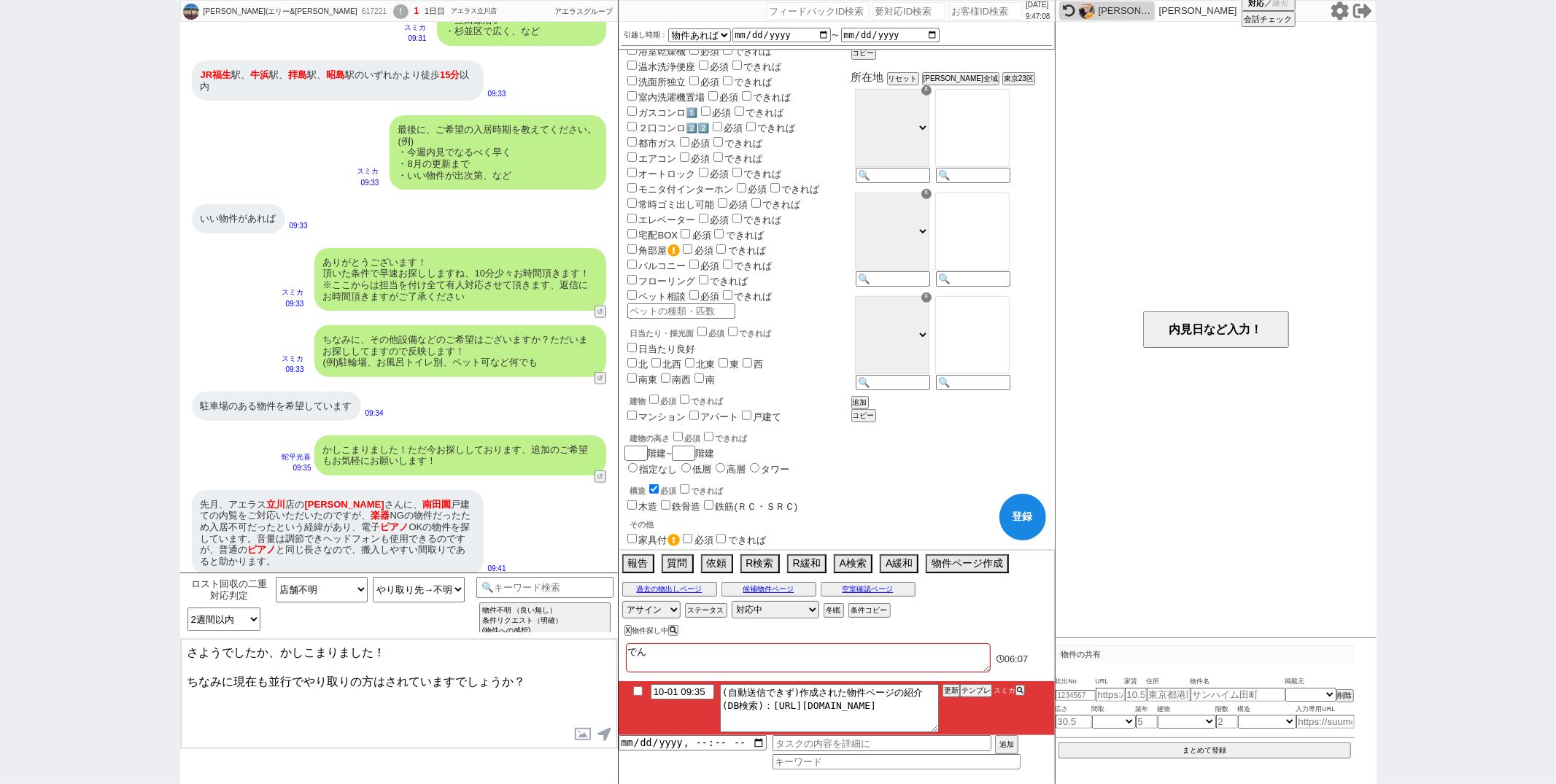
type textarea "でんｗ"
checkbox input "false"
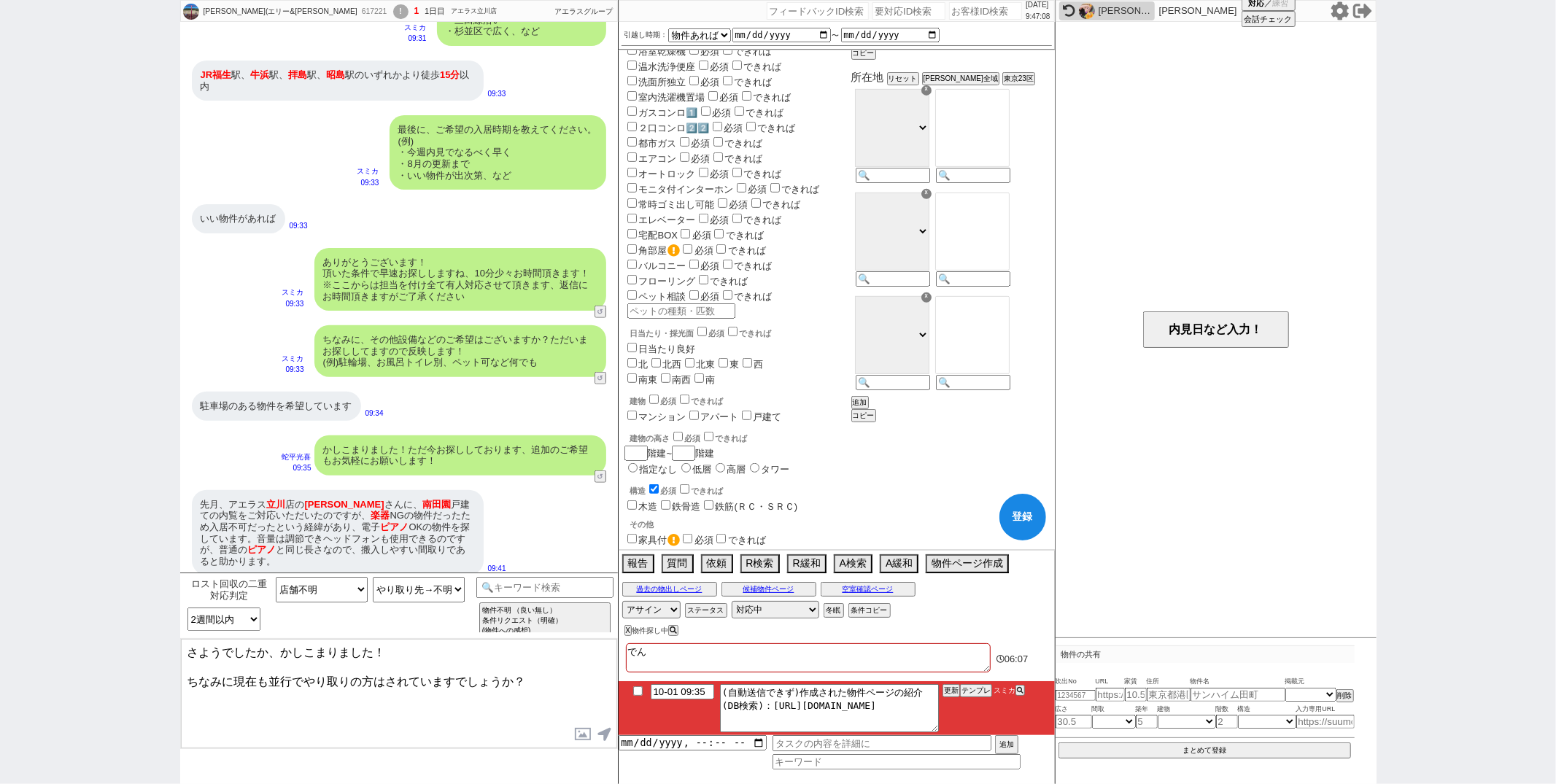
checkbox input "false"
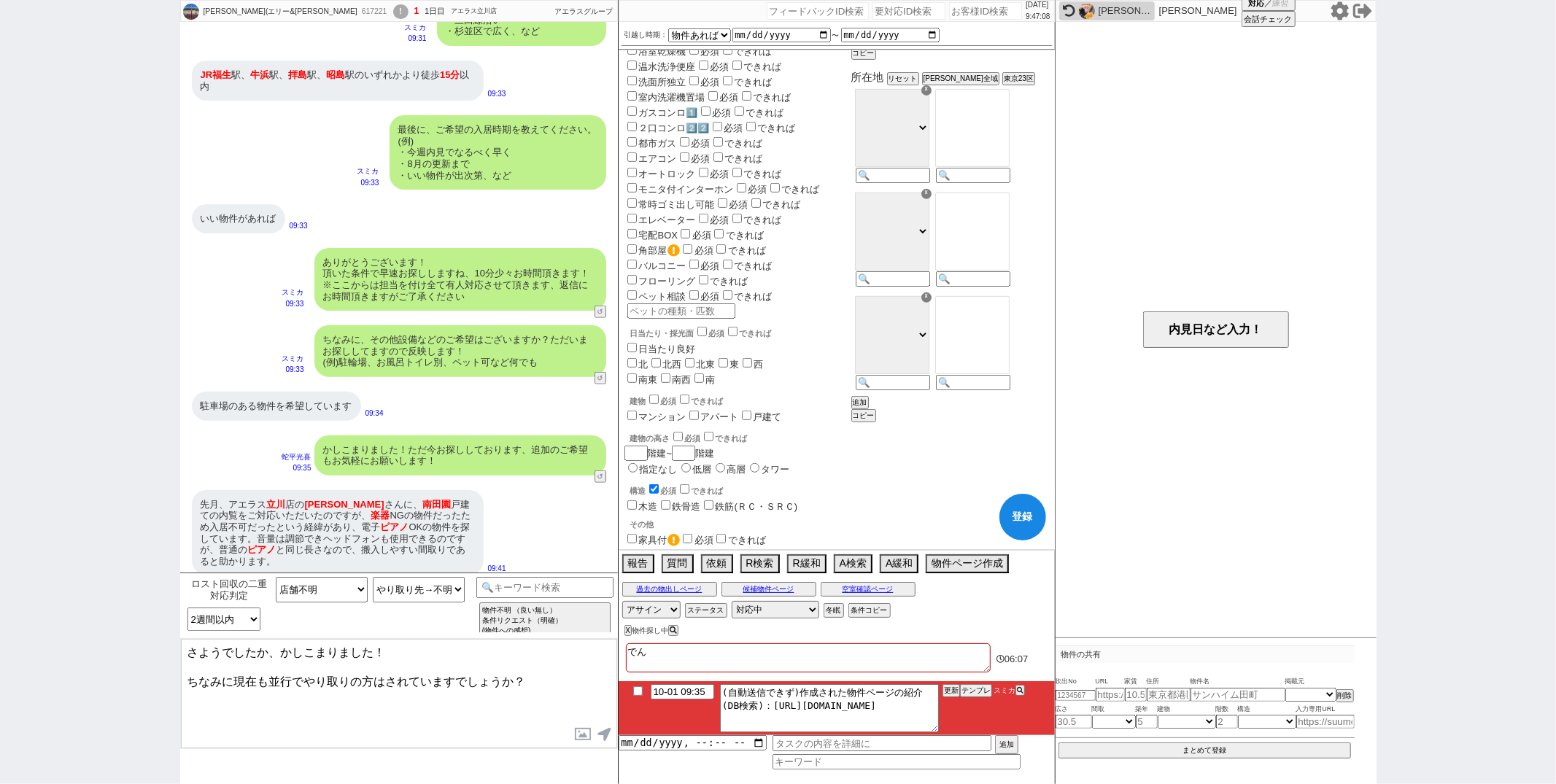
checkbox input "true"
type textarea "でんｗｓ"
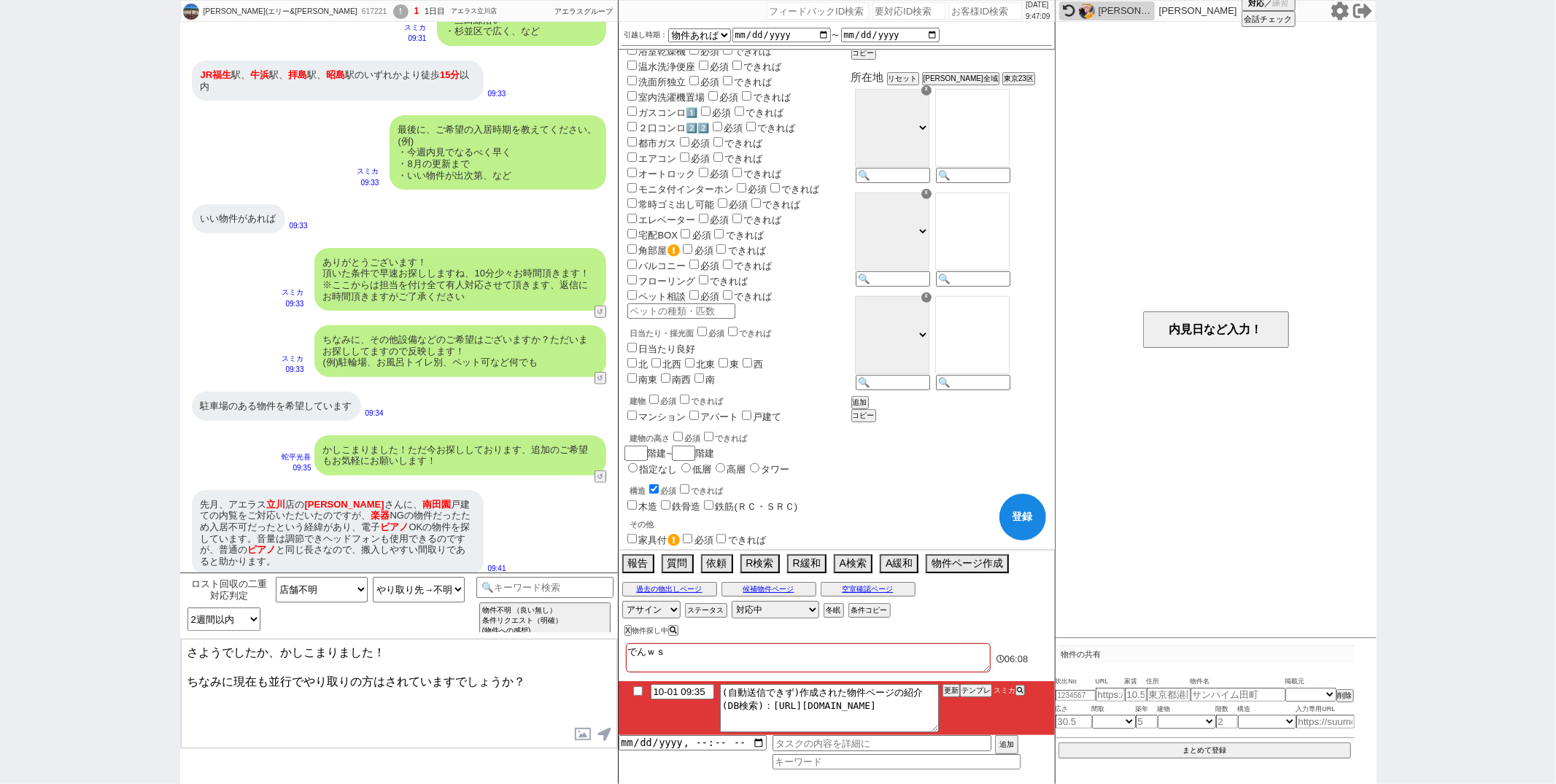
checkbox input "false"
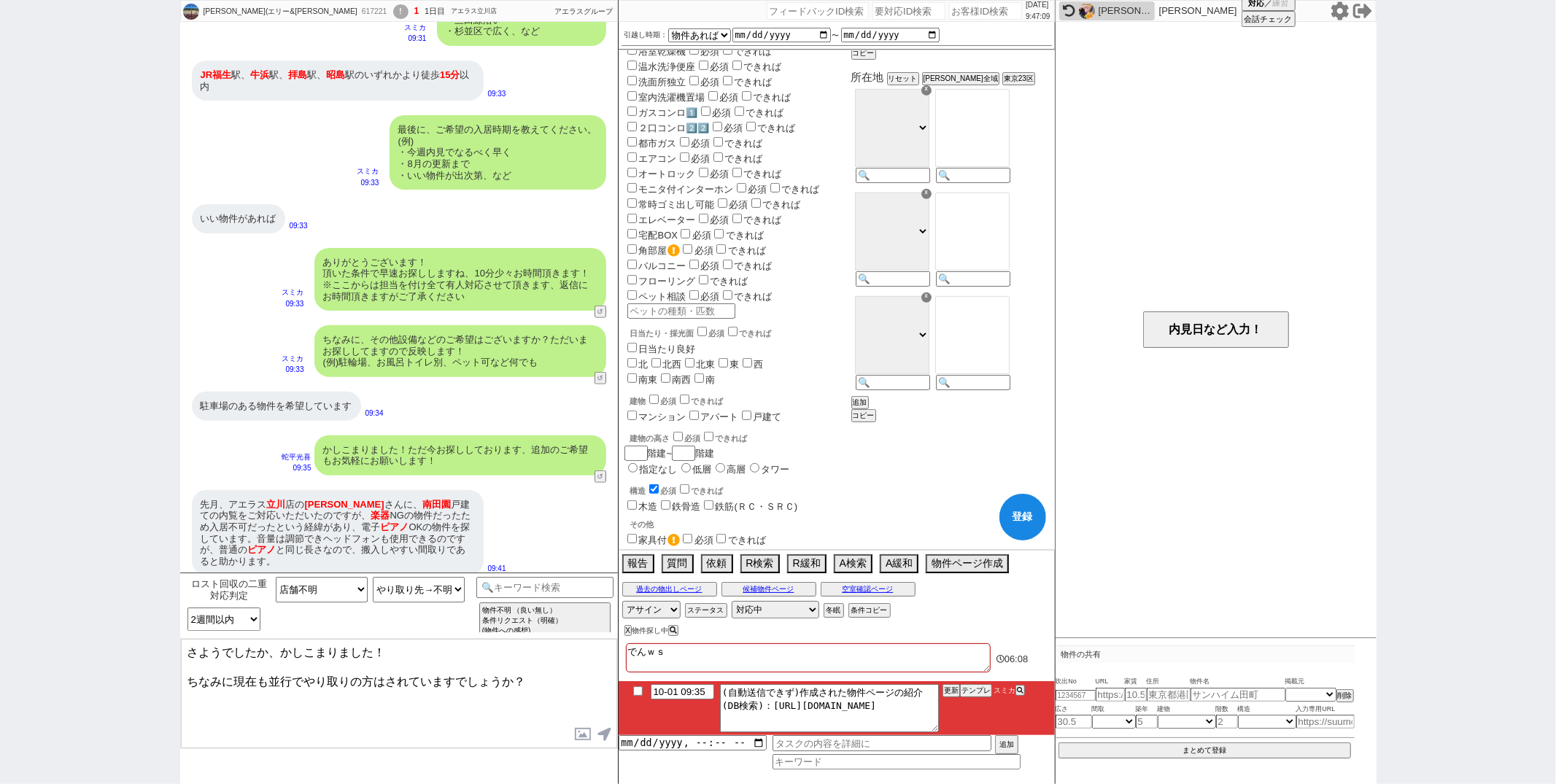
checkbox input "false"
checkbox input "true"
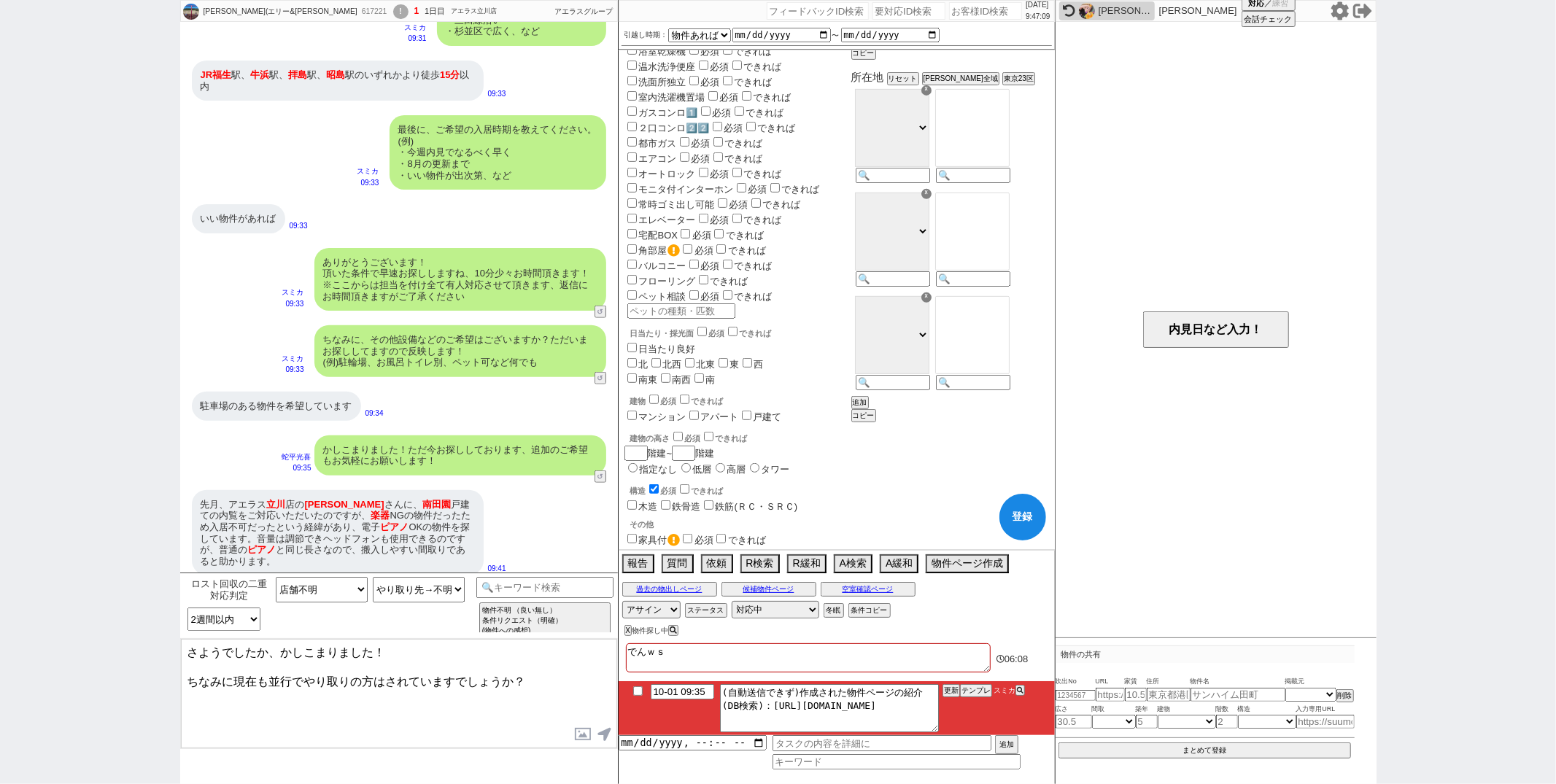
checkbox input "true"
type textarea "でんｗ"
checkbox input "false"
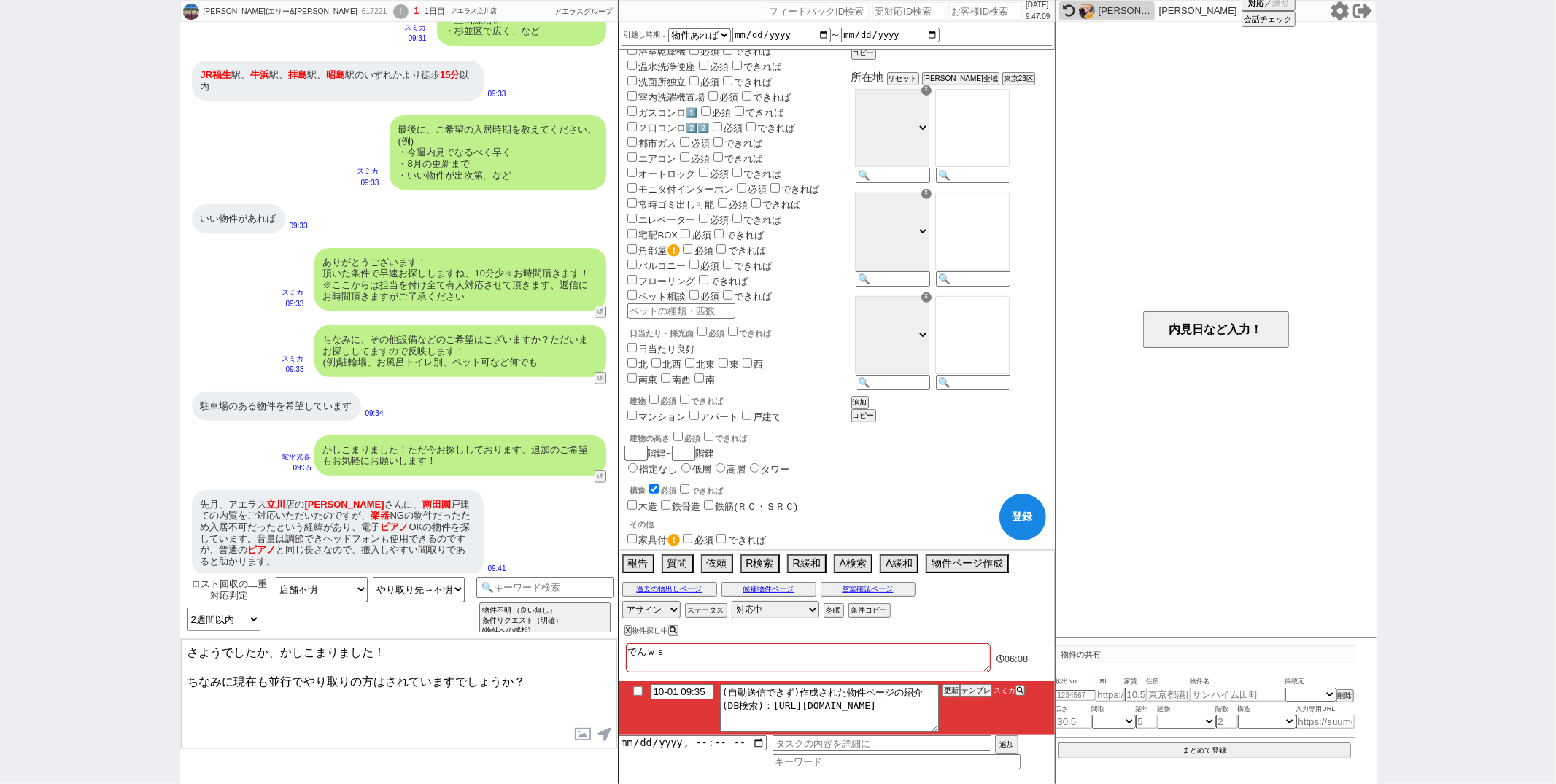
checkbox input "false"
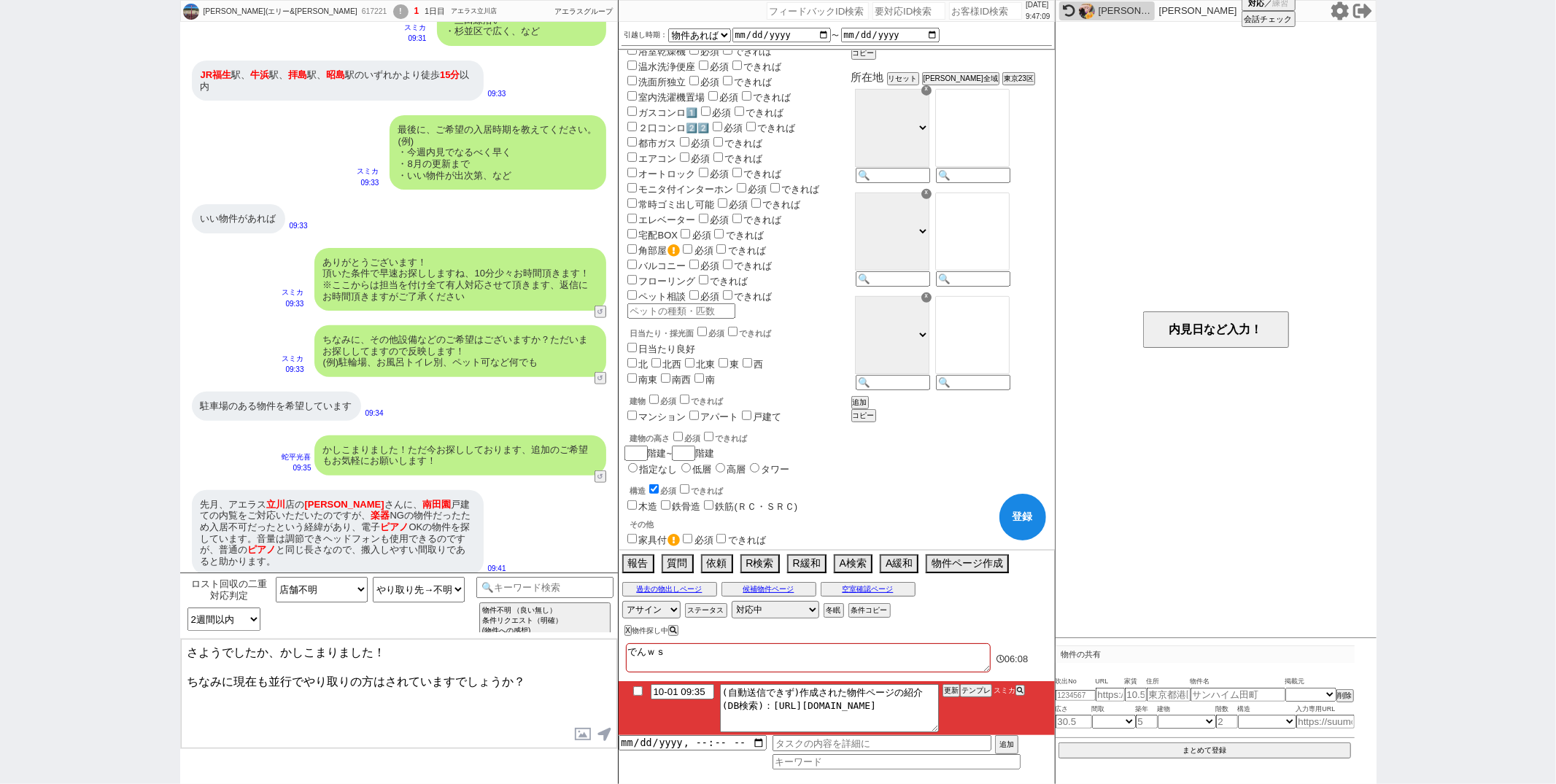
checkbox input "false"
checkbox input "true"
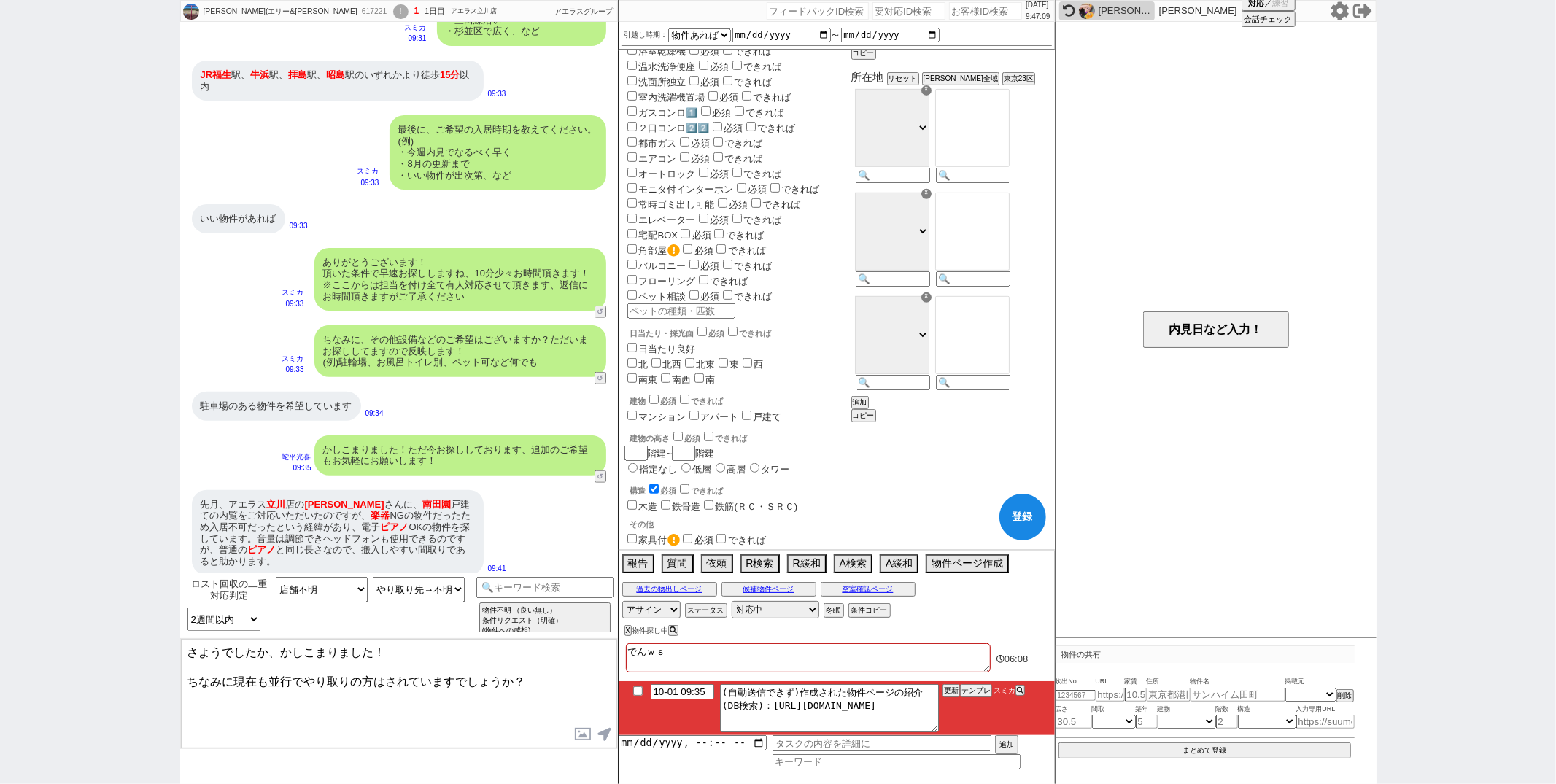
checkbox input "true"
type textarea "でん"
checkbox input "false"
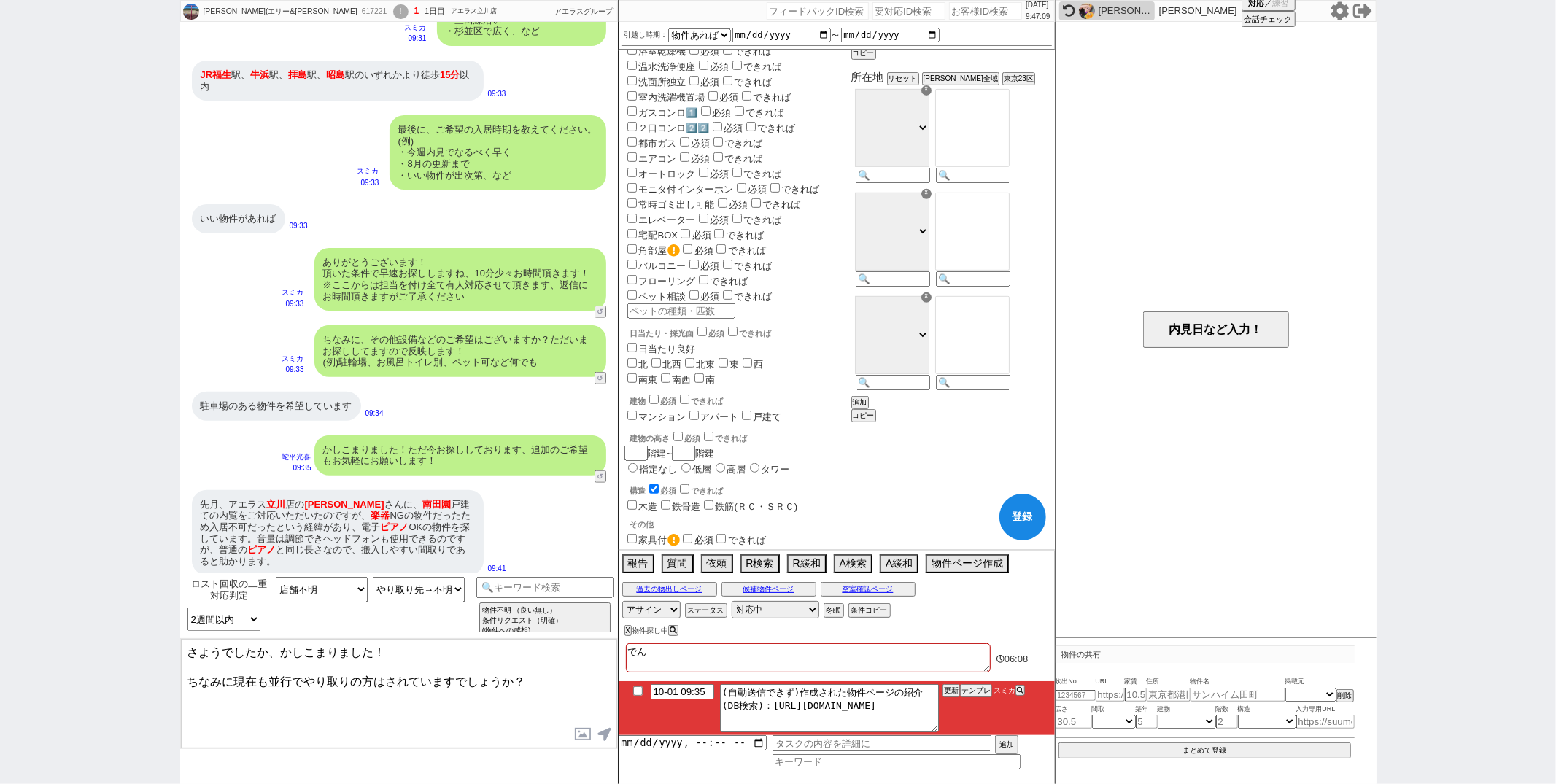
checkbox input "false"
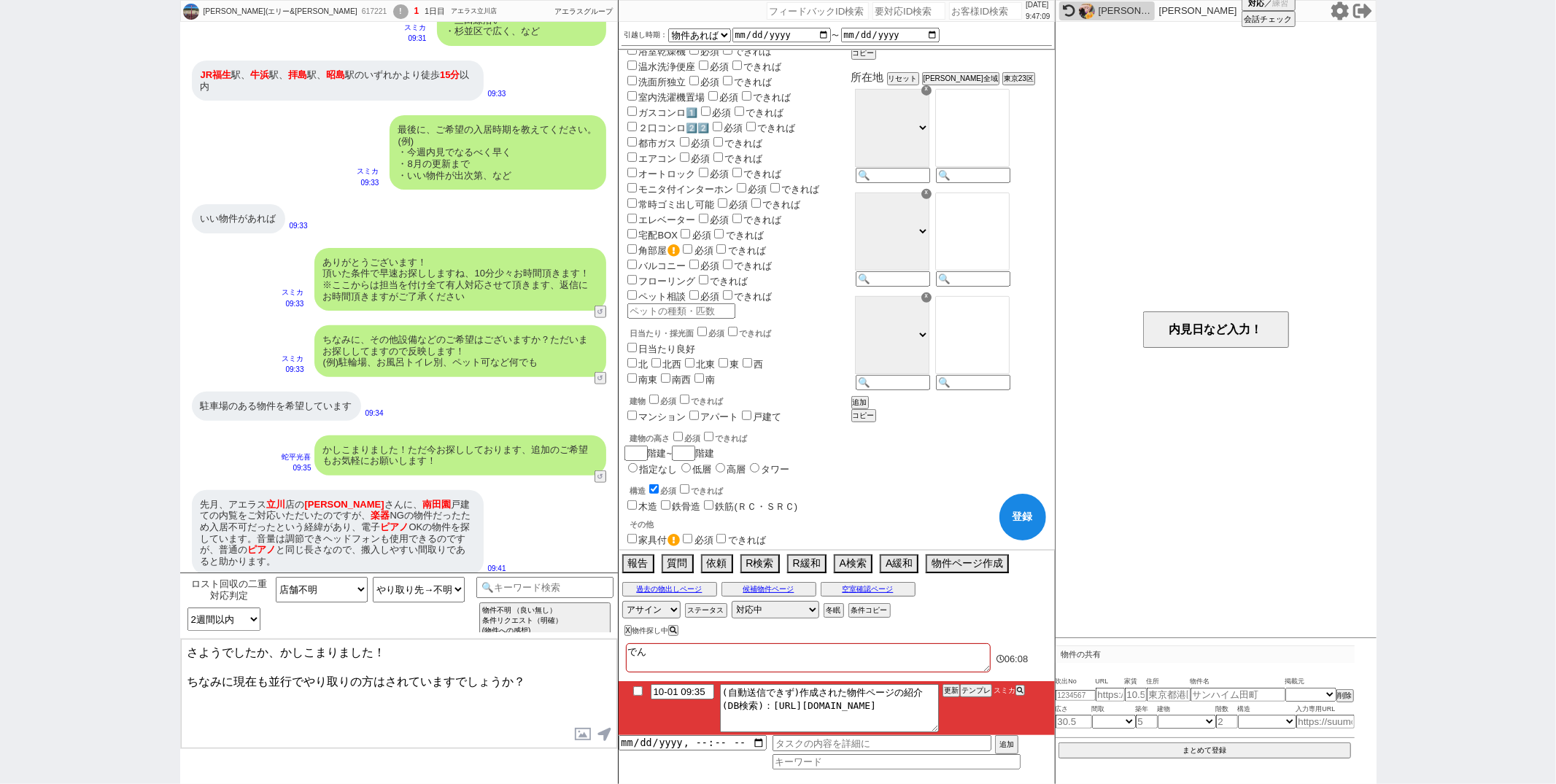
checkbox input "false"
checkbox input "true"
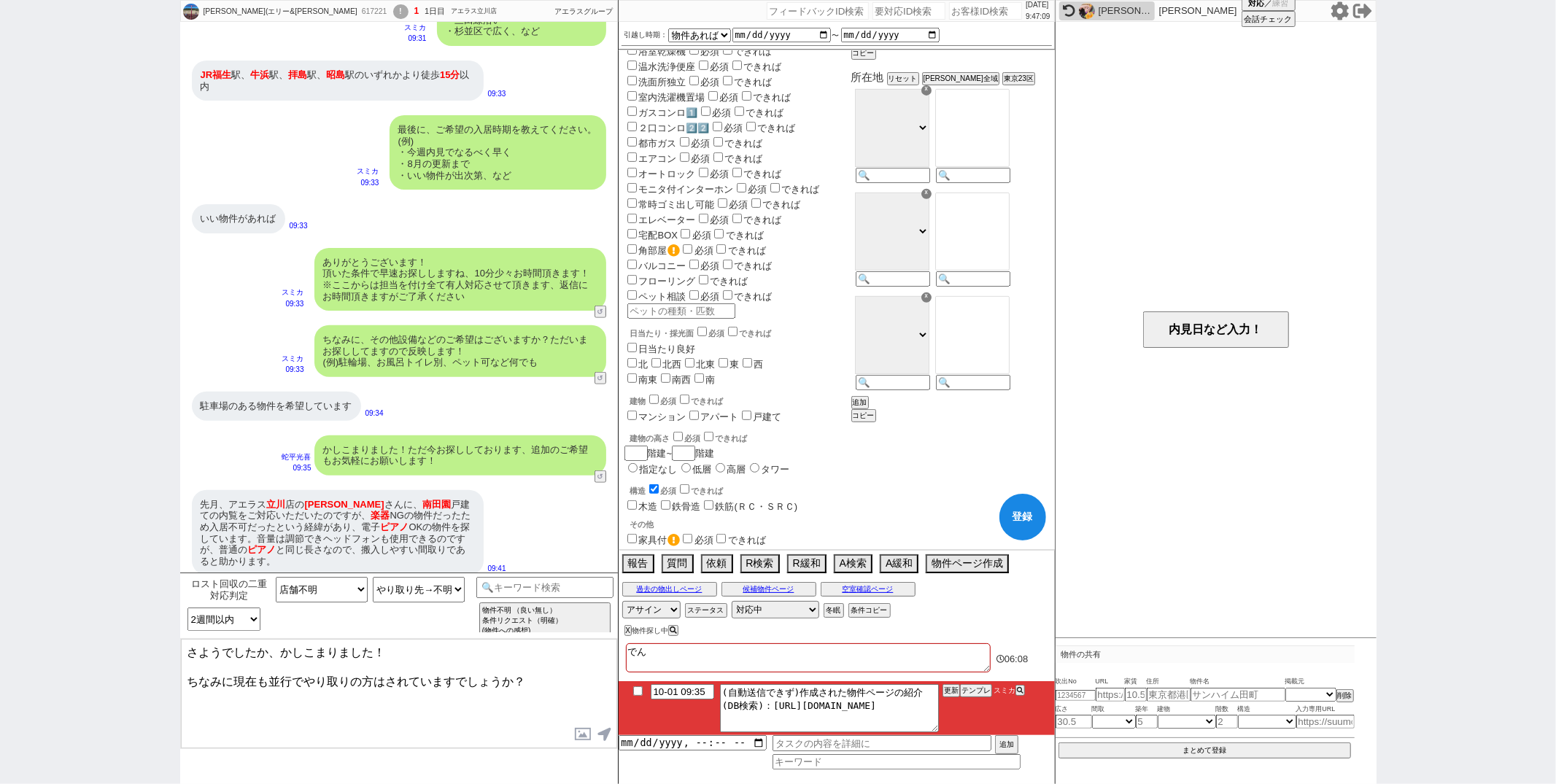
checkbox input "true"
type textarea "でんｓ"
checkbox input "false"
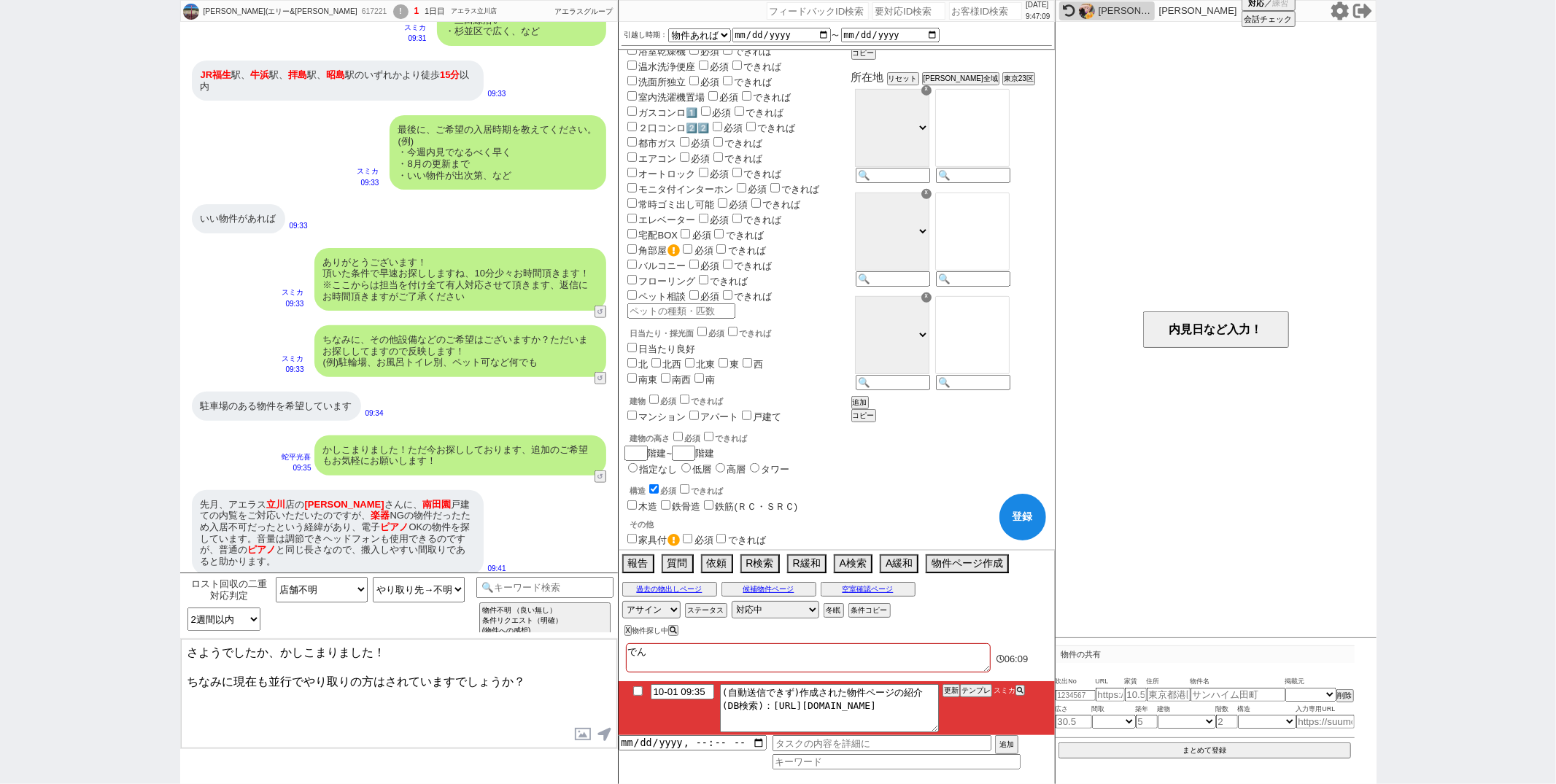
checkbox input "false"
drag, startPoint x: 796, startPoint y: 652, endPoint x: 860, endPoint y: 443, distance: 218.6
click at [860, 443] on div "2025/10/01 9:47:18 候補物件を追加してしてください 紹介した物件一覧 他社物件を追加する 空室確認ページに追加・削除 紹介した物件一覧 他社…" at bounding box center [836, 392] width 438 height 784
click at [736, 578] on input "text" at bounding box center [681, 585] width 108 height 15
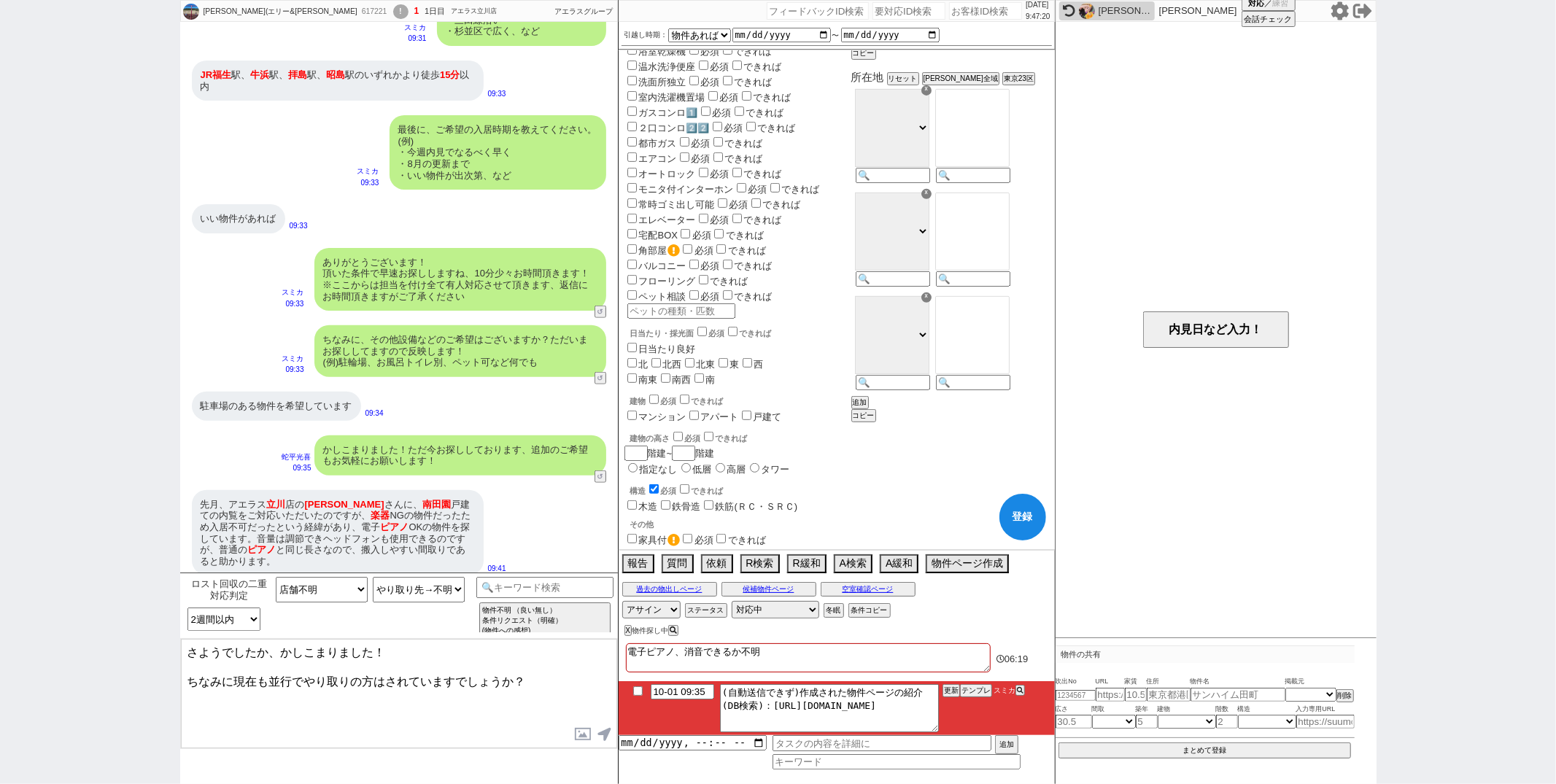
scroll to position [980, 0]
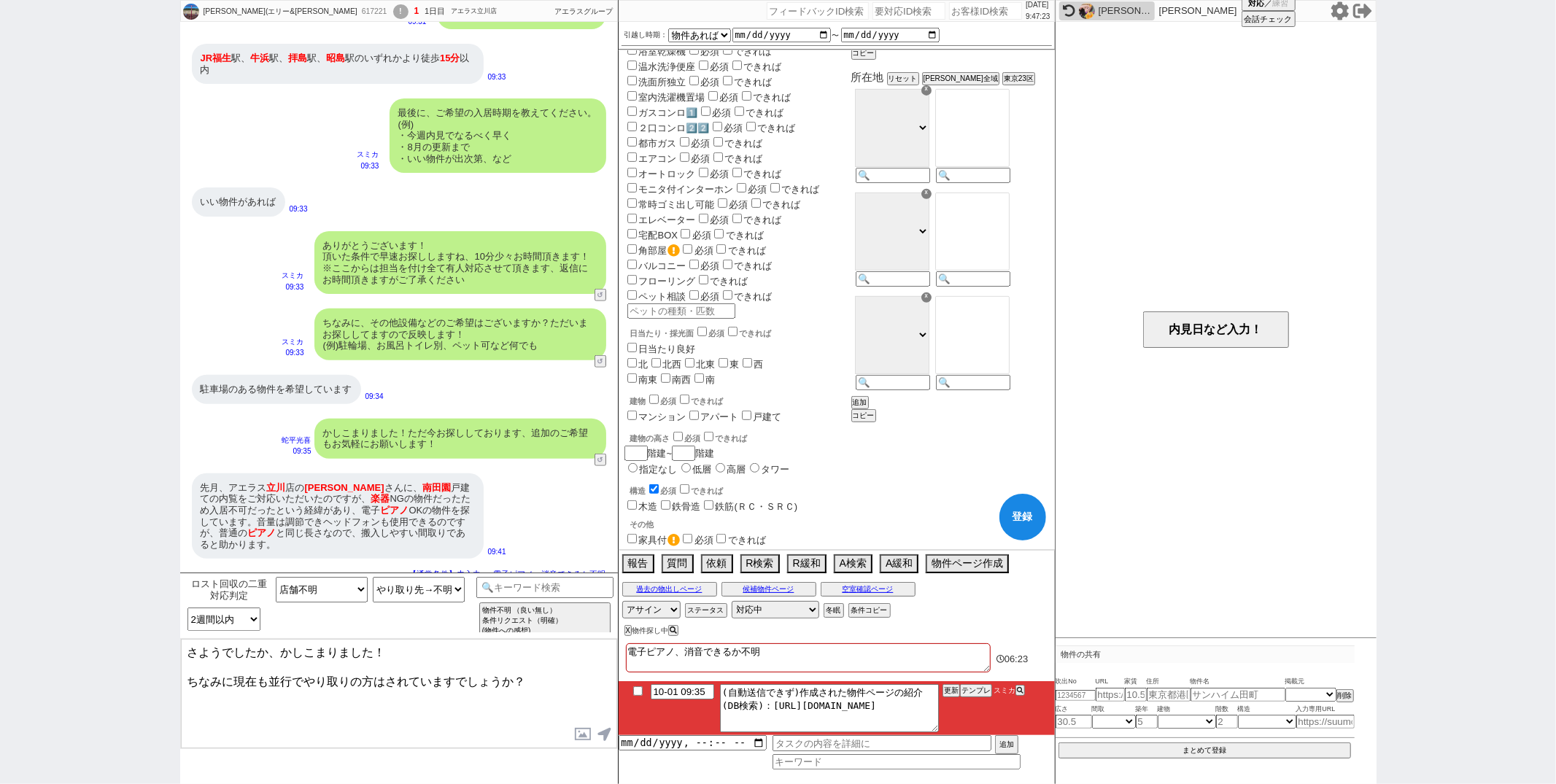
paste input "電子ピアノ、消音できるか不明"
click at [428, 686] on textarea "さようでしたか、かしこまりました！ ちなみに現在も並行でやり取りの方はされていますでしょうか？" at bounding box center [399, 693] width 437 height 110
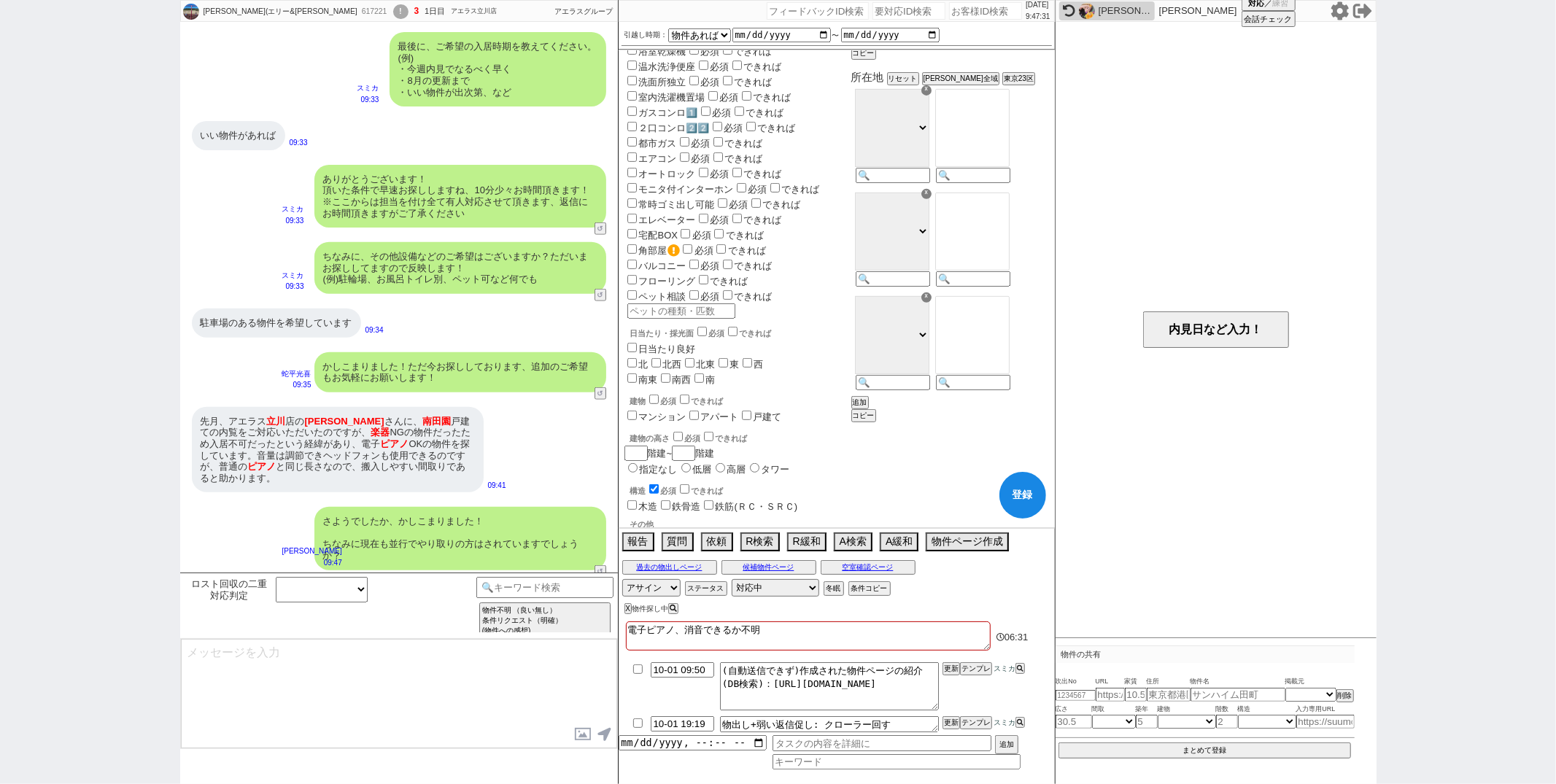
scroll to position [1112, 0]
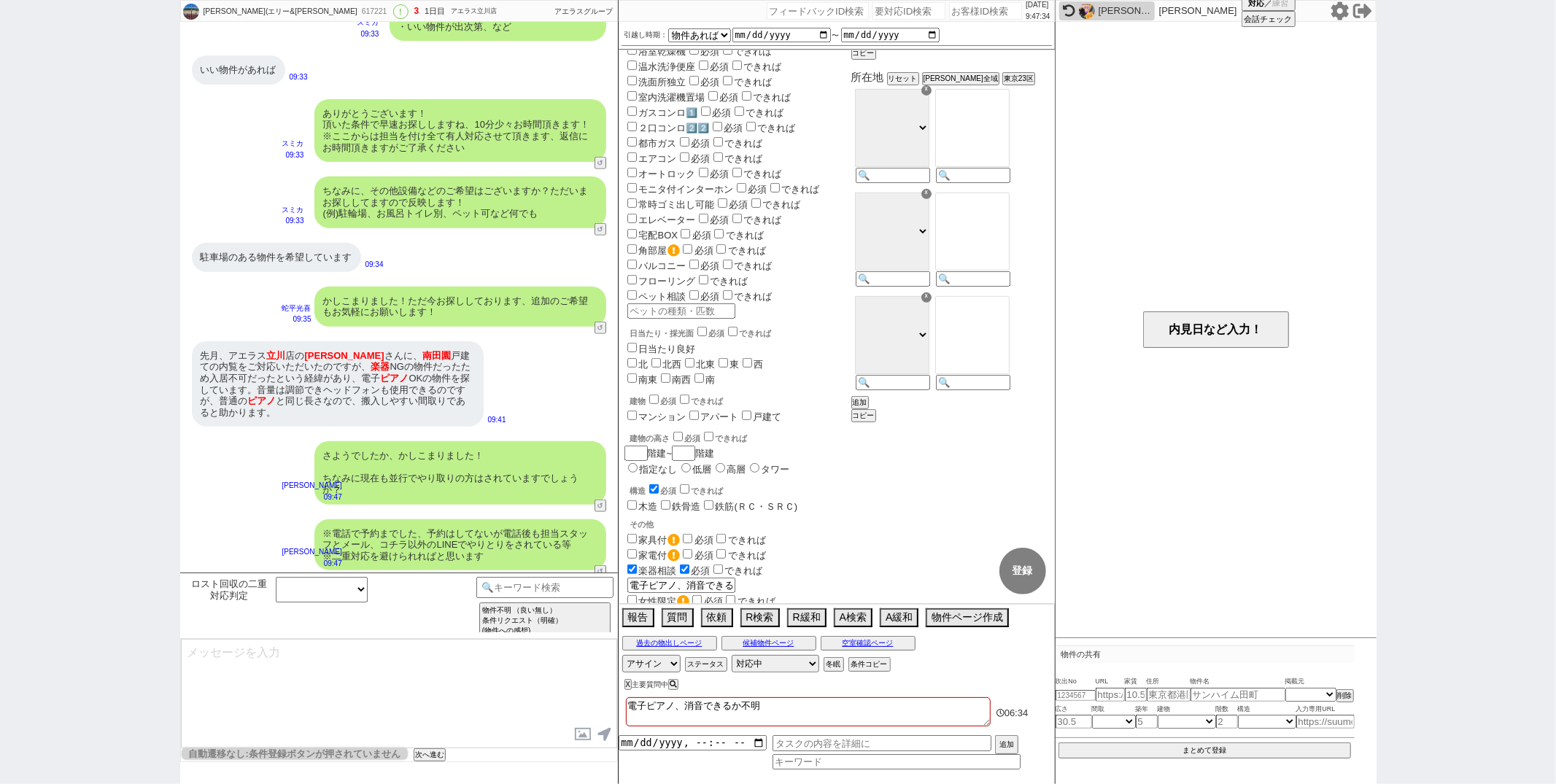
click at [267, 512] on div "※電話で予約までした、予約はしてないが電話後も担当スタッフとメール、コチラ以外のLINEでやりとりをされている等 ※二重対応を避けられればと思います 御手洗侑…" at bounding box center [399, 545] width 438 height 67
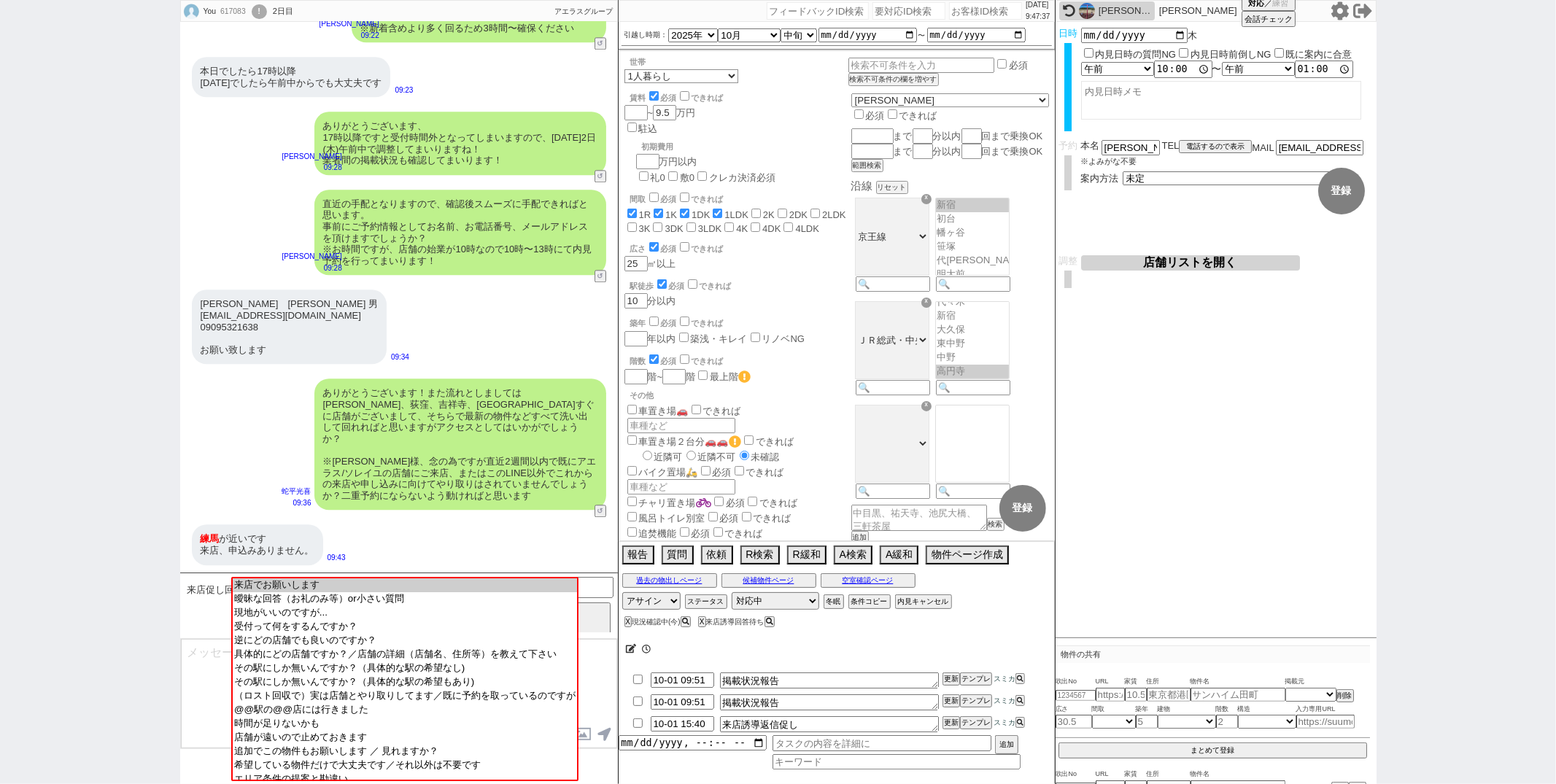
scroll to position [443, 0]
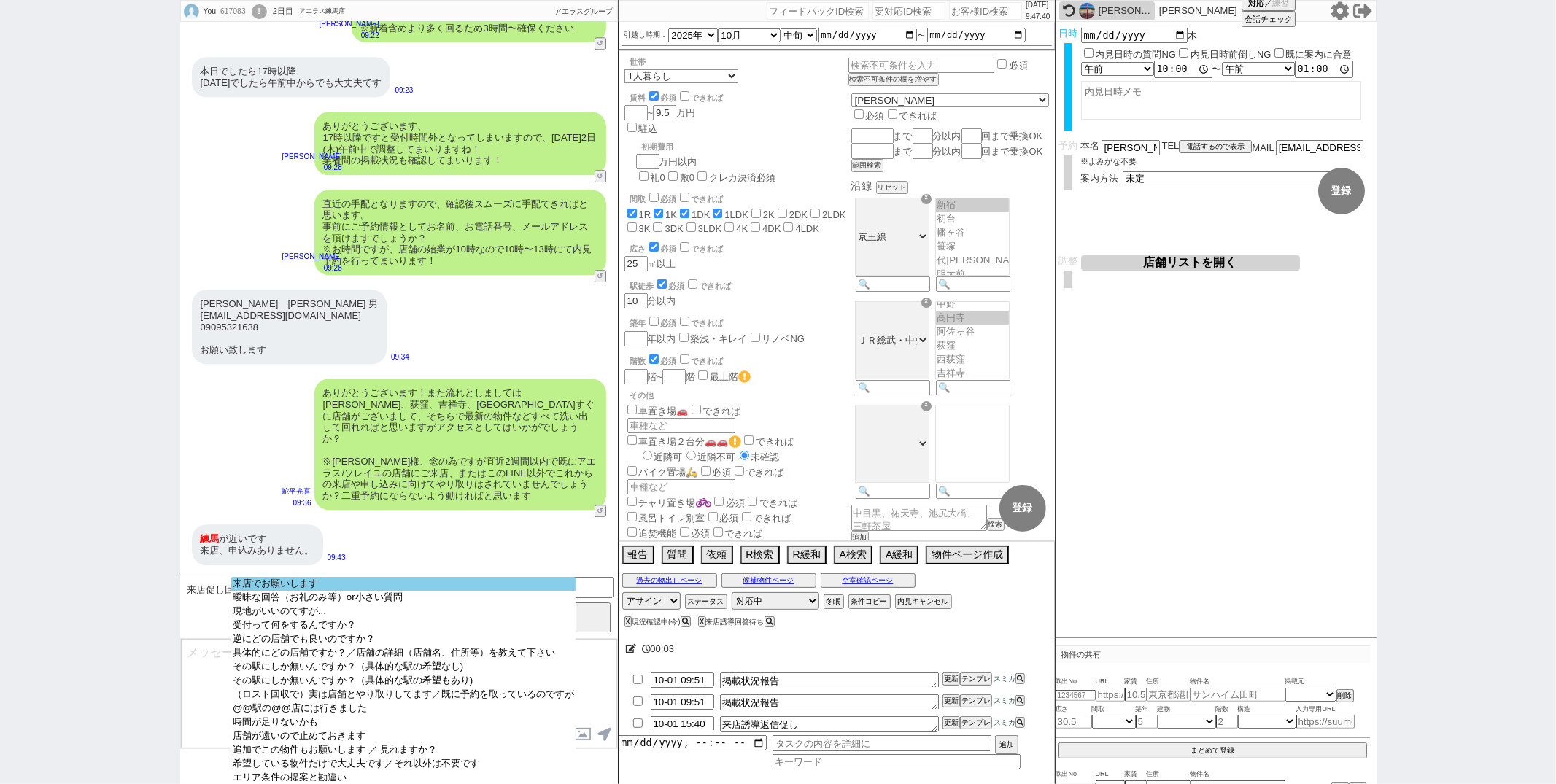
click at [267, 586] on option "来店でお願いします" at bounding box center [403, 584] width 344 height 14
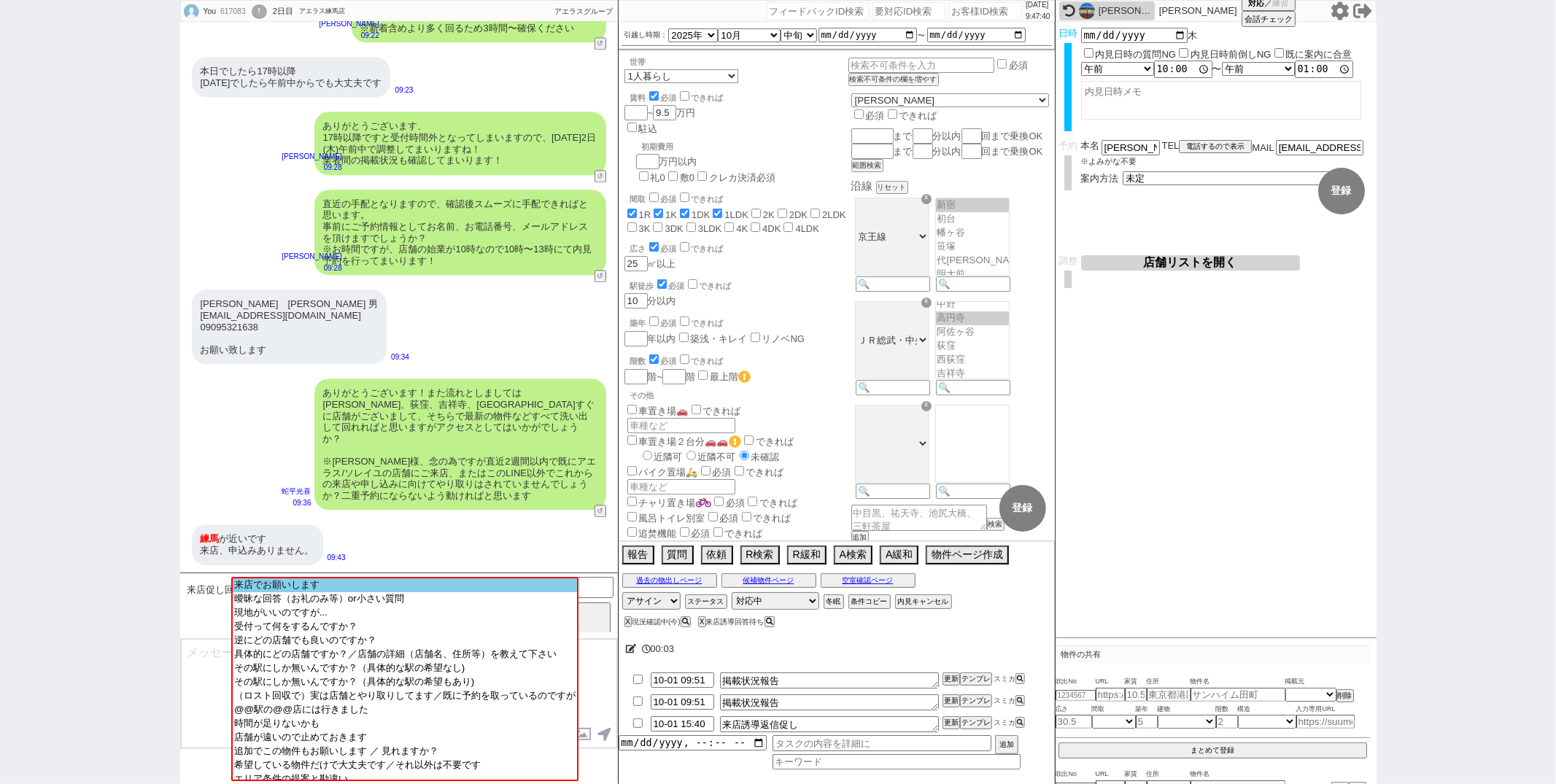
scroll to position [3045, 0]
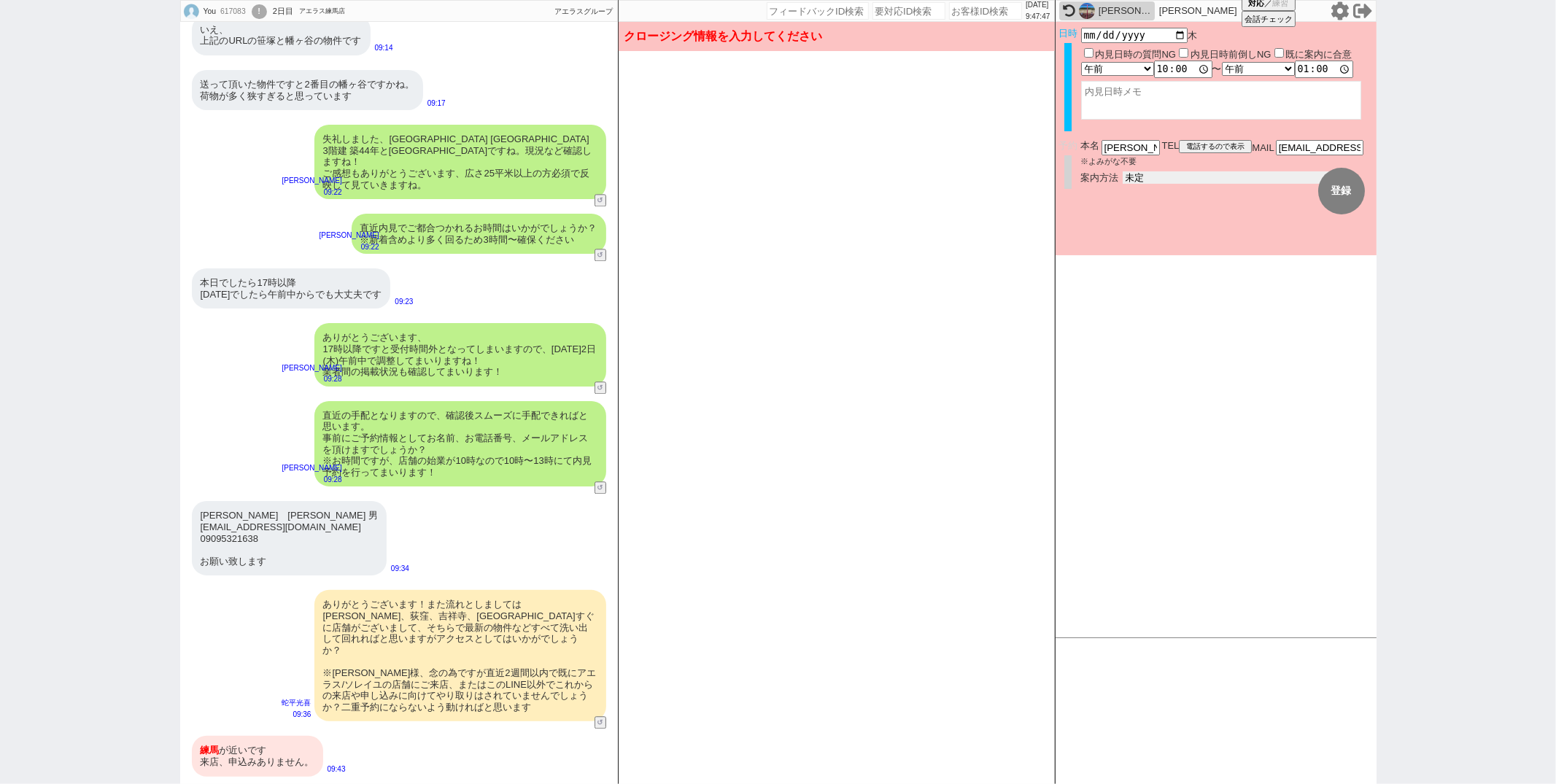
click at [1162, 171] on select "未定 現地お待ち合わせ ご来店 先行申し込みのご案内or内見無しでの申し込みのご案内 オンラインでのご接客 オンラインで1件の内見のご案内" at bounding box center [1232, 177] width 219 height 12
click at [1122, 171] on select "未定 現地お待ち合わせ ご来店 先行申し込みのご案内or内見無しでの申し込みのご案内 オンラインでのご接客 オンラインで1件の内見のご案内" at bounding box center [1232, 177] width 219 height 12
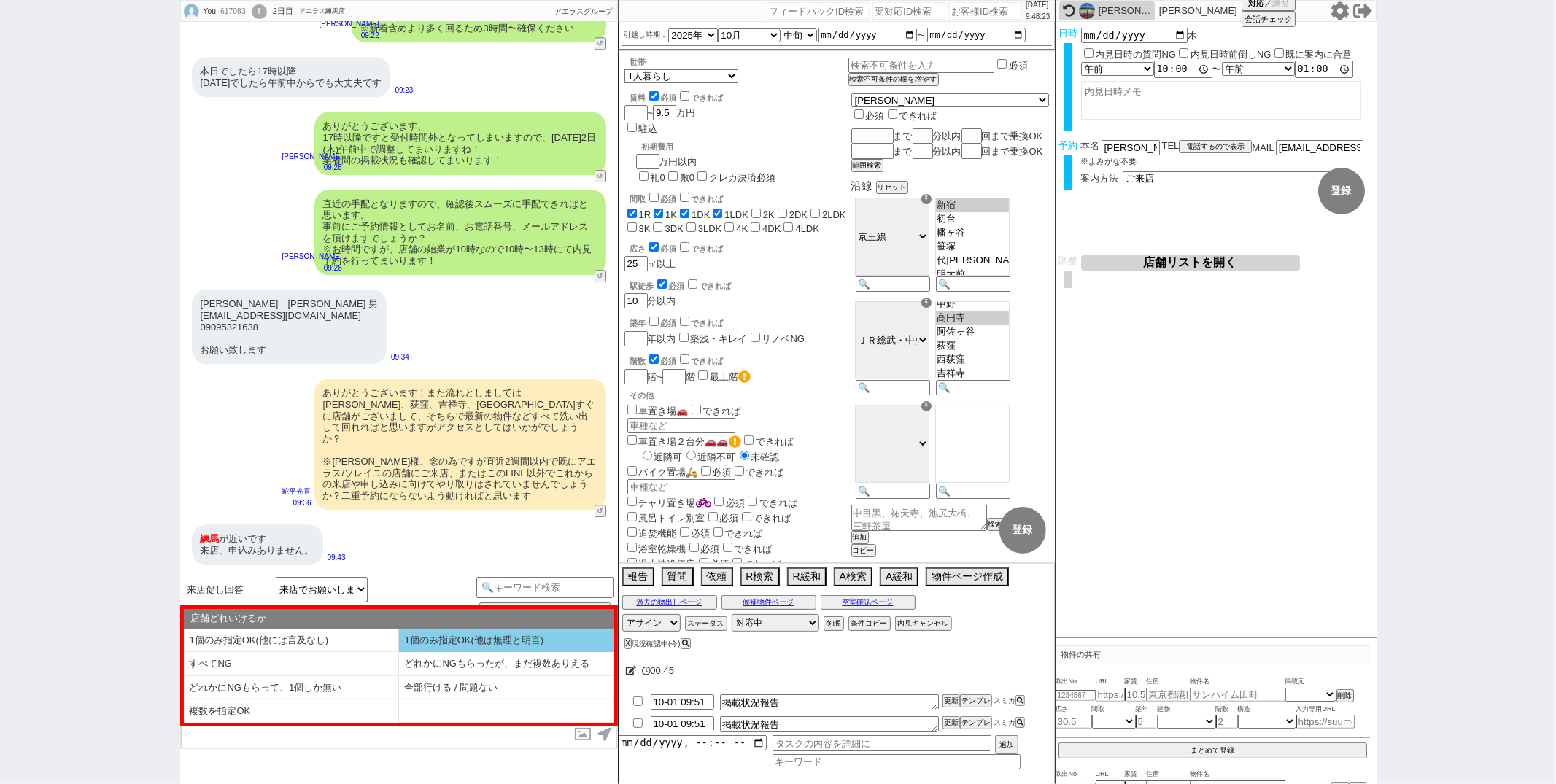
click at [426, 647] on li "1個のみ指定OK(他は無理と明言)" at bounding box center [506, 641] width 215 height 24
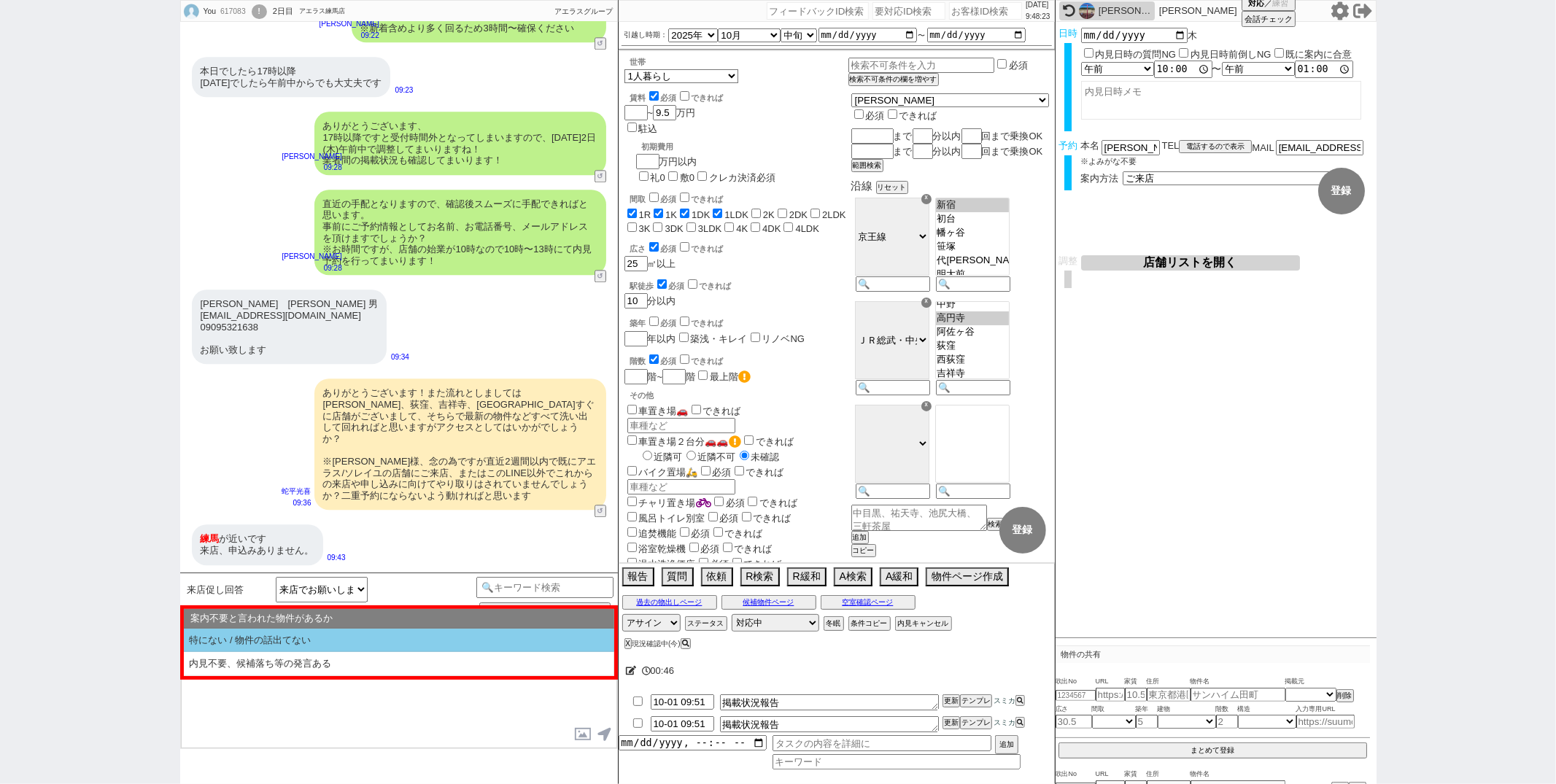
click at [380, 643] on li "特にない / 物件の話出てない" at bounding box center [399, 641] width 431 height 24
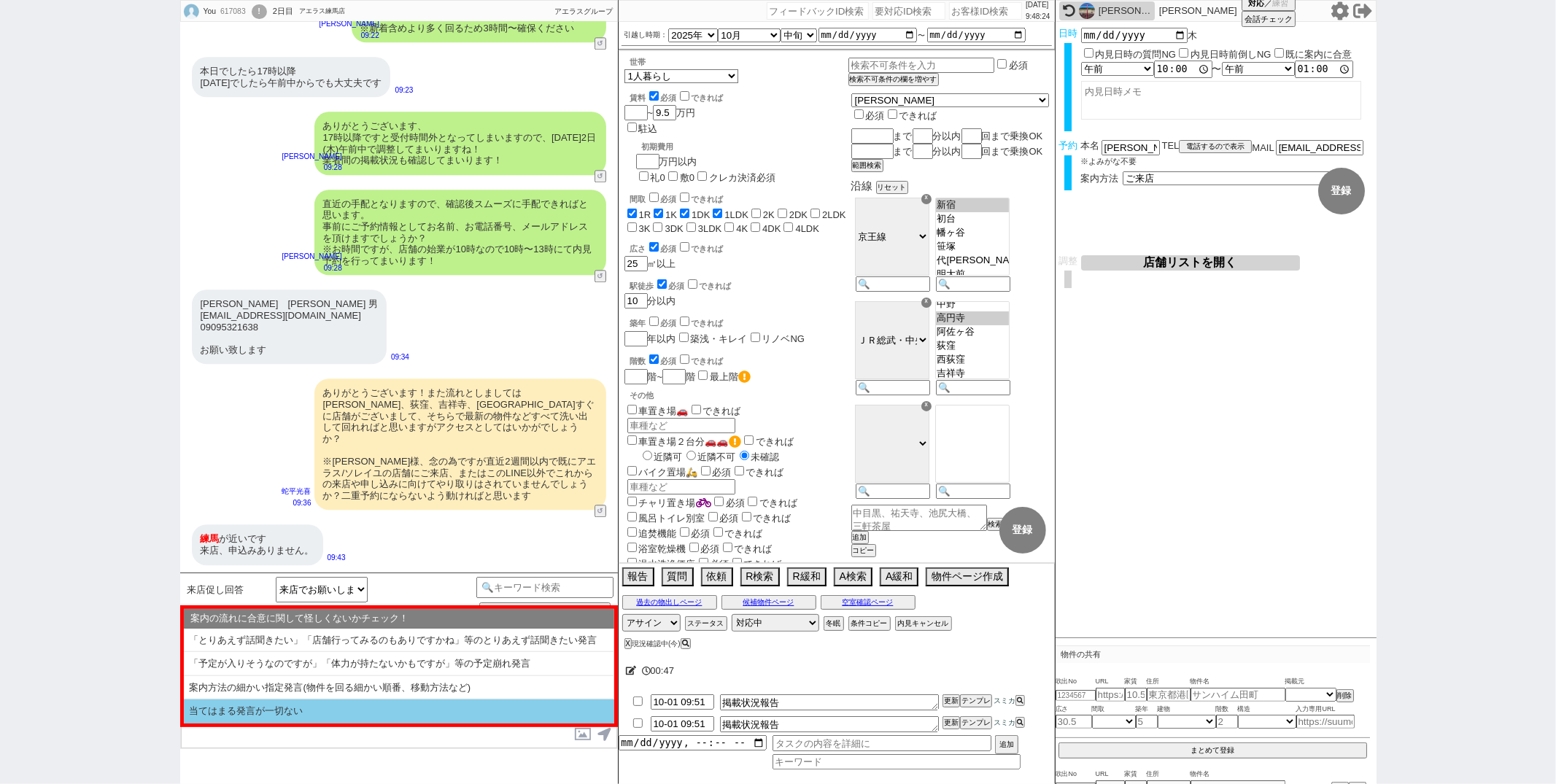
click at [347, 715] on li "当てはまる発言が一切ない" at bounding box center [399, 711] width 431 height 24
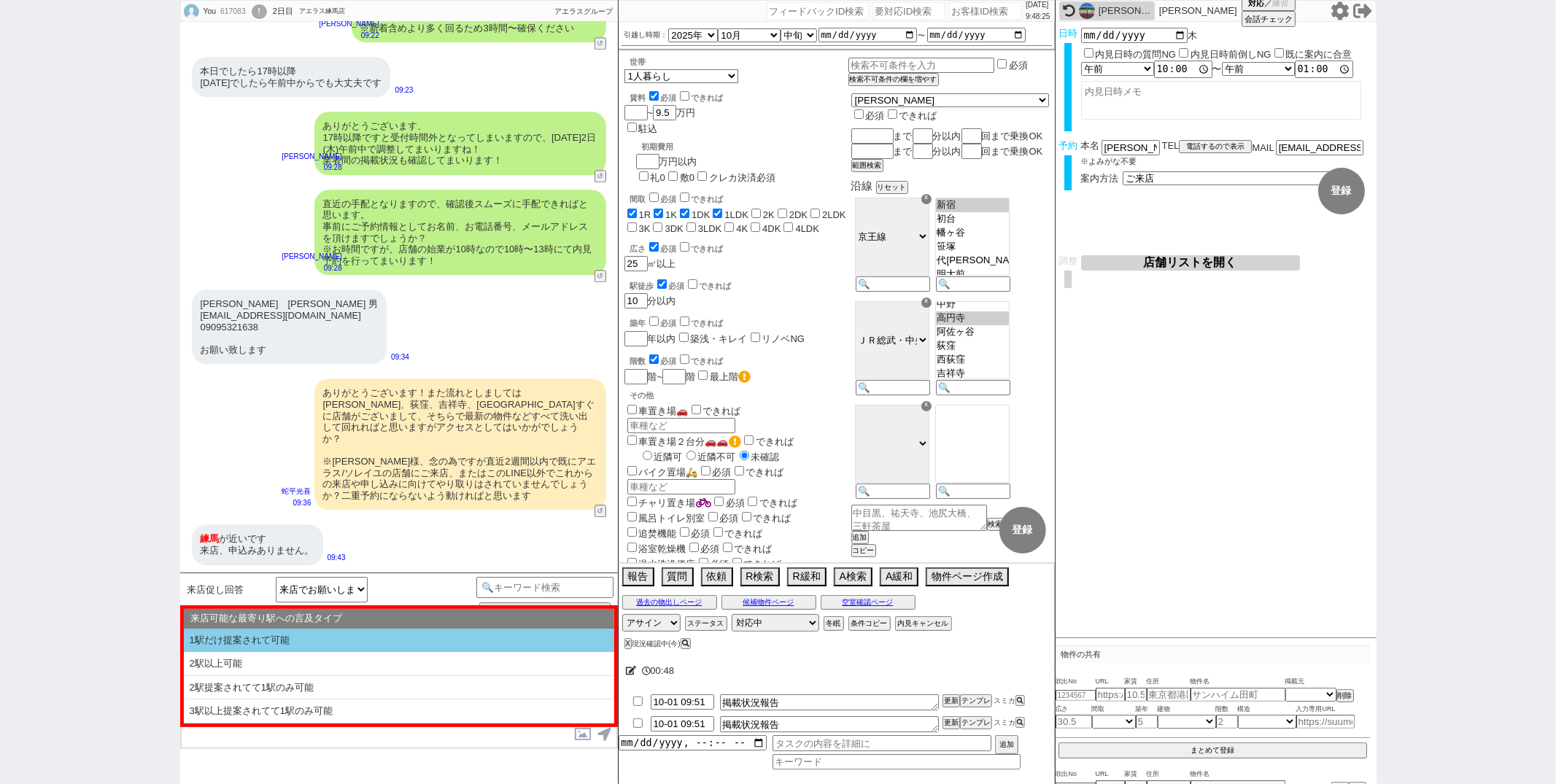
click at [346, 645] on li "1駅だけ提案されて可能" at bounding box center [399, 641] width 431 height 24
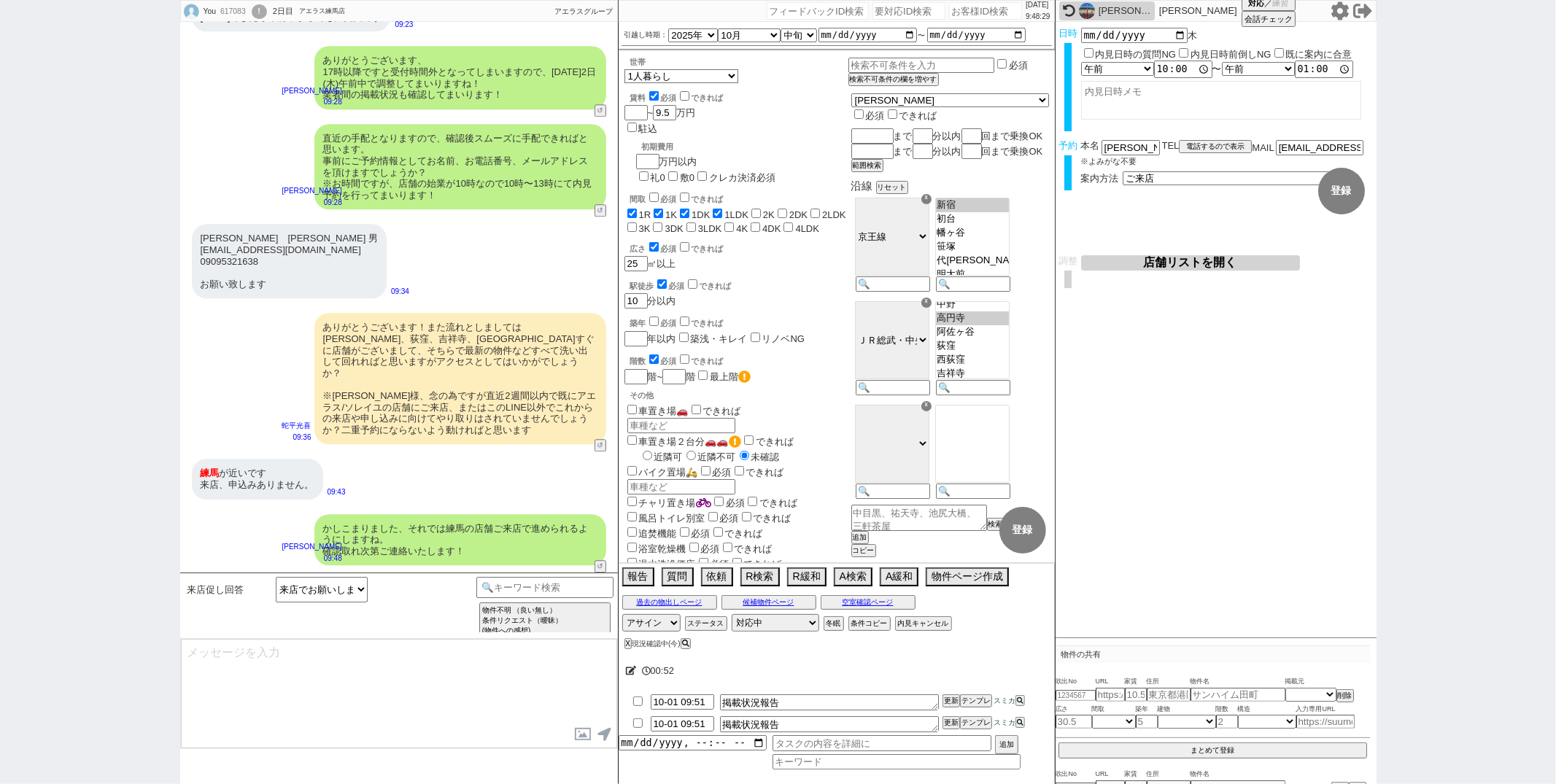
scroll to position [3323, 0]
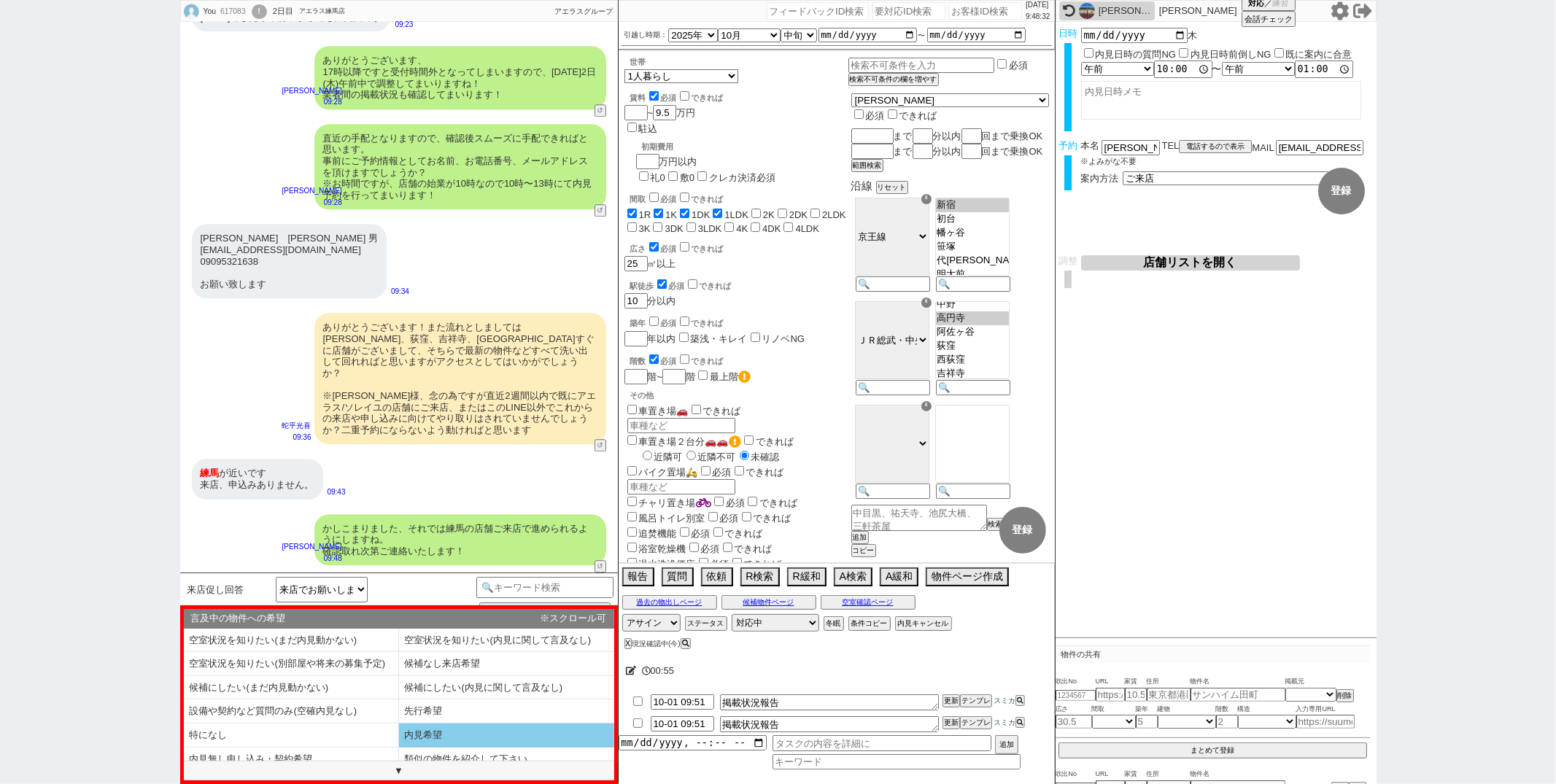
click at [416, 732] on li "内見希望" at bounding box center [506, 735] width 215 height 24
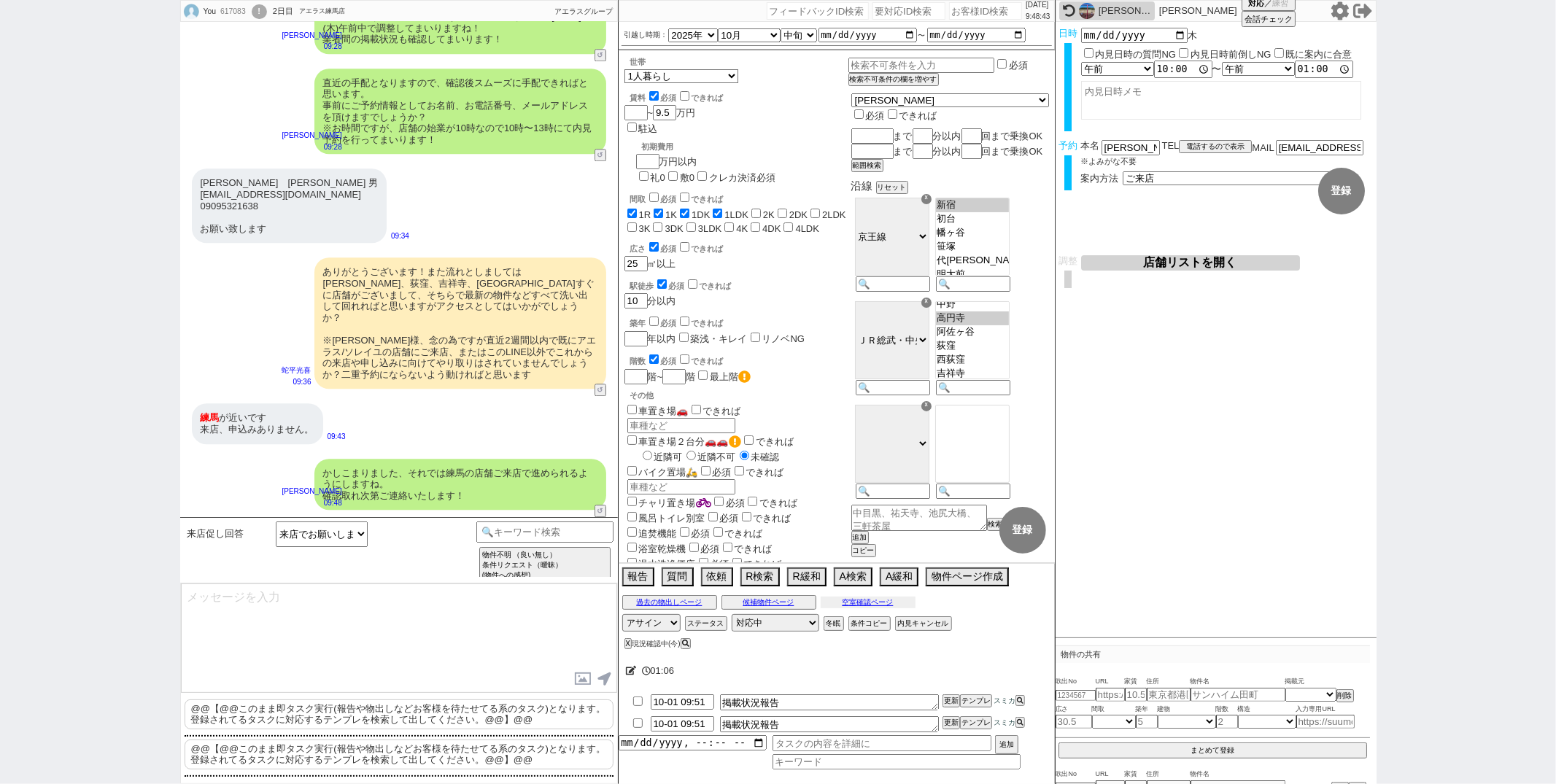
click at [874, 605] on button "空室確認ページ" at bounding box center [867, 603] width 95 height 12
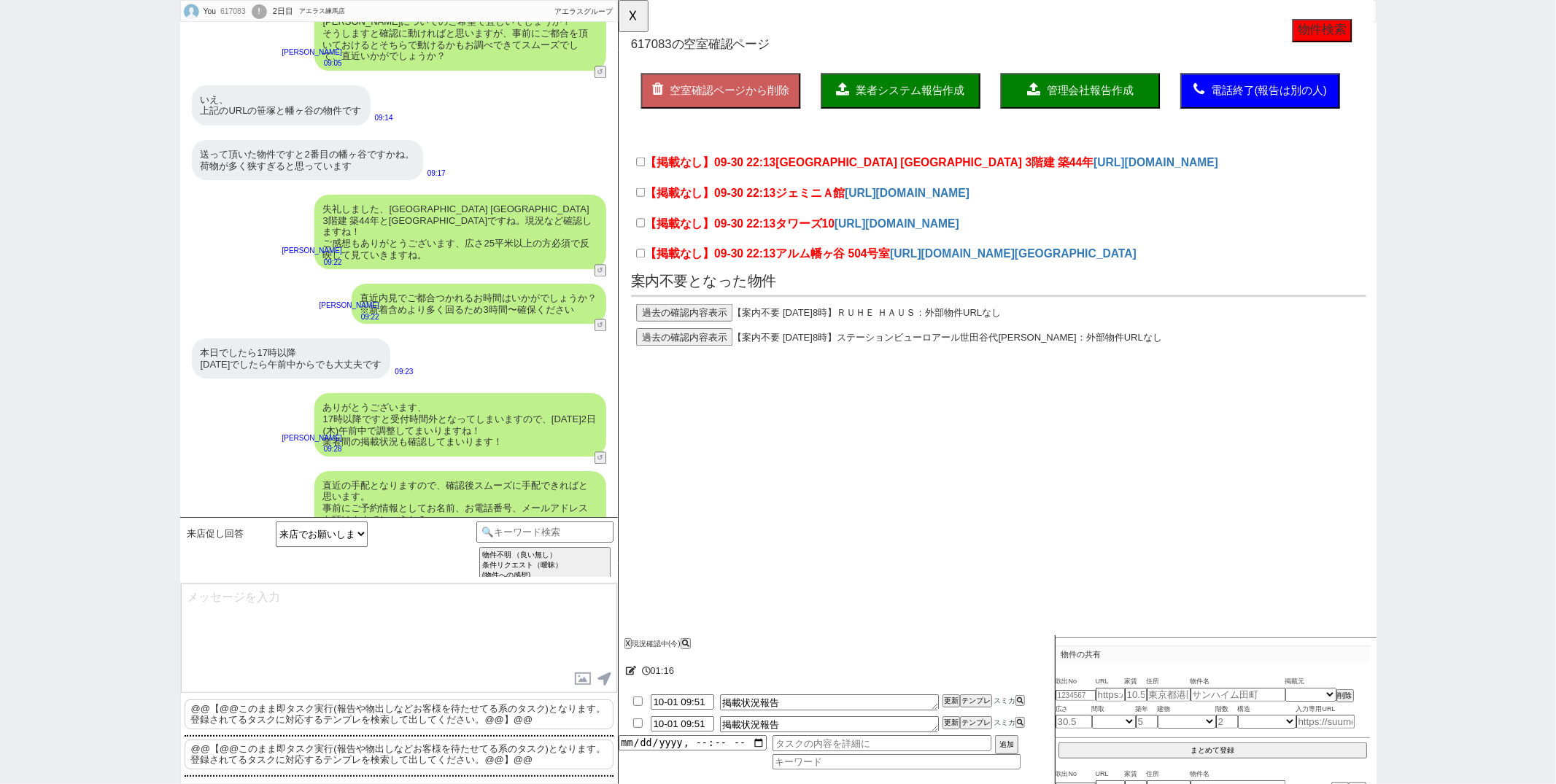
scroll to position [2910, 0]
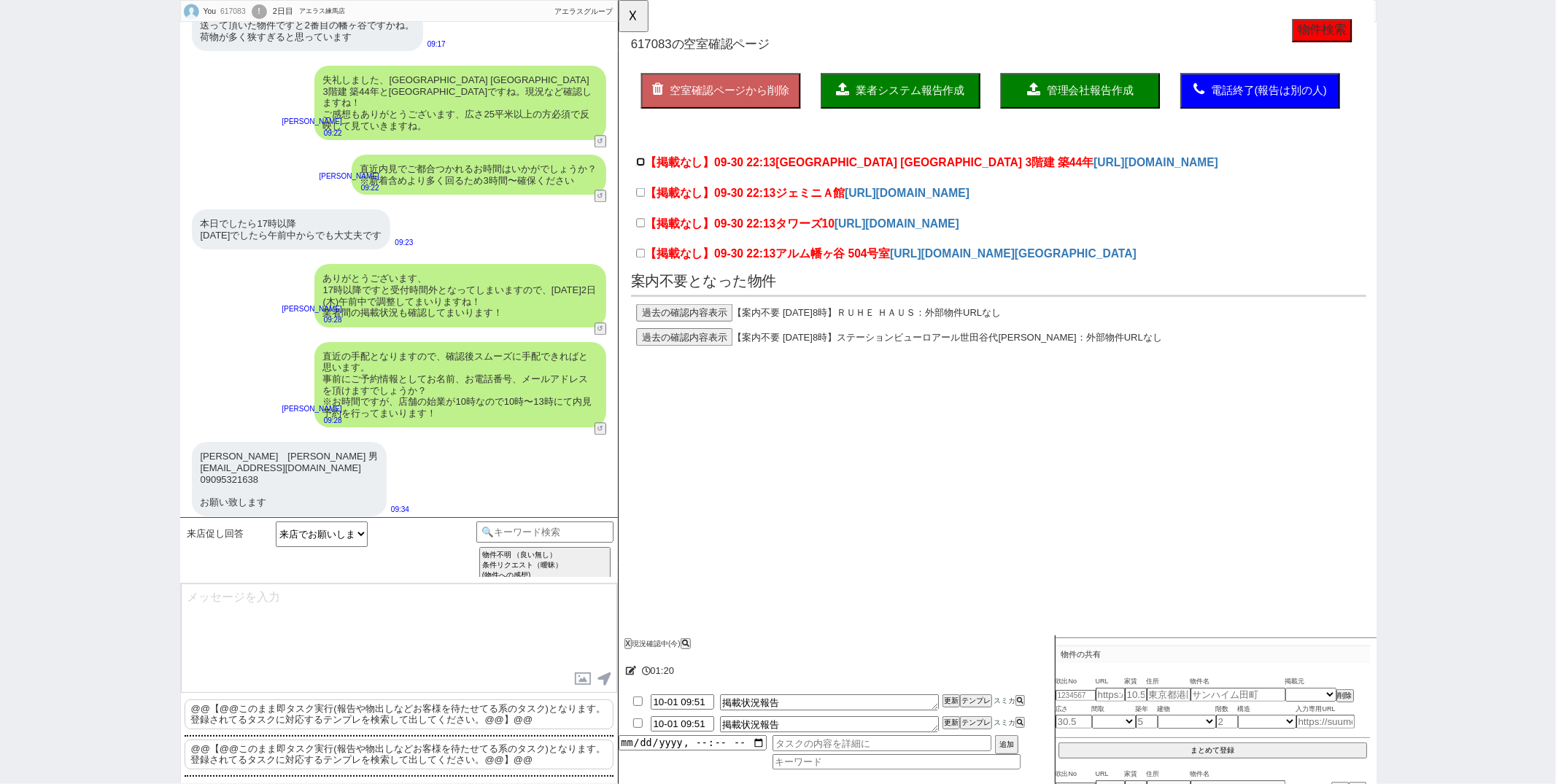
click at [640, 170] on input "【掲載なし】09-30 22:13 京王線 笹塚駅 3階建 築44年" at bounding box center [642, 174] width 10 height 10
click at [643, 277] on input "【掲載なし】09-30 22:13 アルム幡ヶ谷 504号室" at bounding box center [642, 273] width 10 height 10
click at [904, 91] on span "業者システム報告作成" at bounding box center [931, 97] width 117 height 12
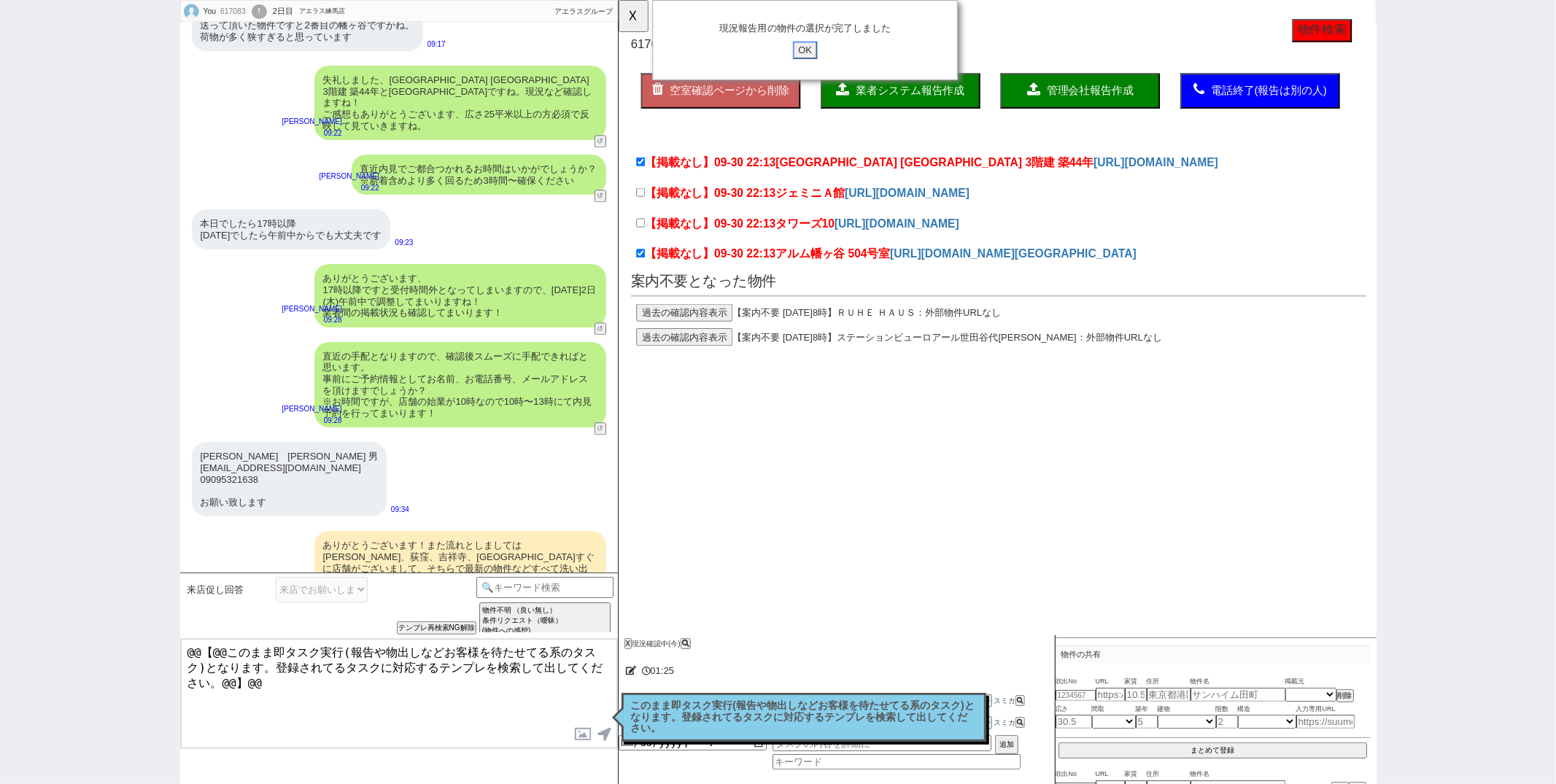
click at [820, 53] on input "OK" at bounding box center [818, 54] width 26 height 19
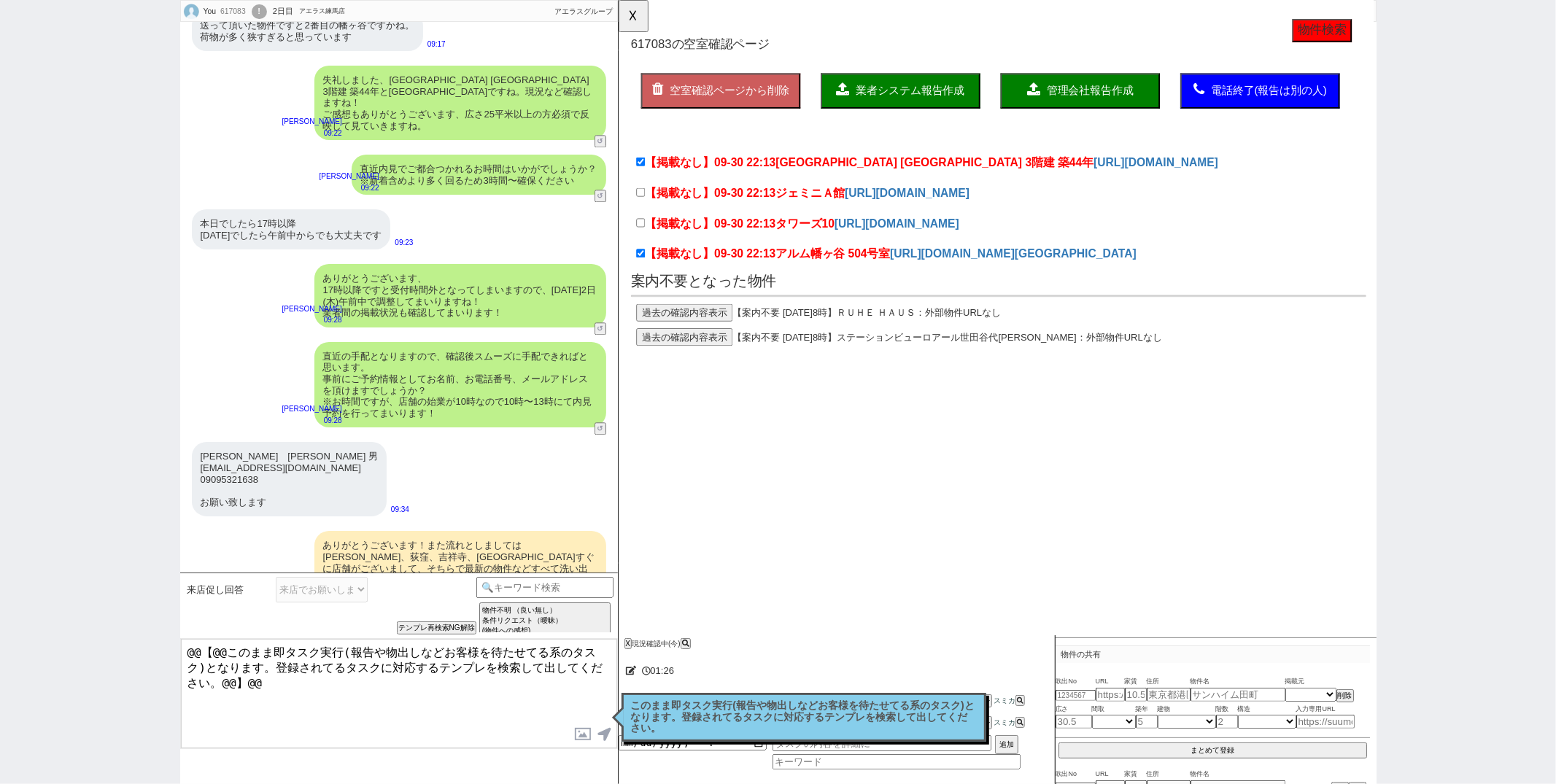
click at [720, 698] on div "このまま即タスク実行(報告や物出しなどお客様を待たせてる系のタスク)となります。登録されてるタスクに対応するテンプレを検索して出してください。 読んだ" at bounding box center [803, 716] width 365 height 49
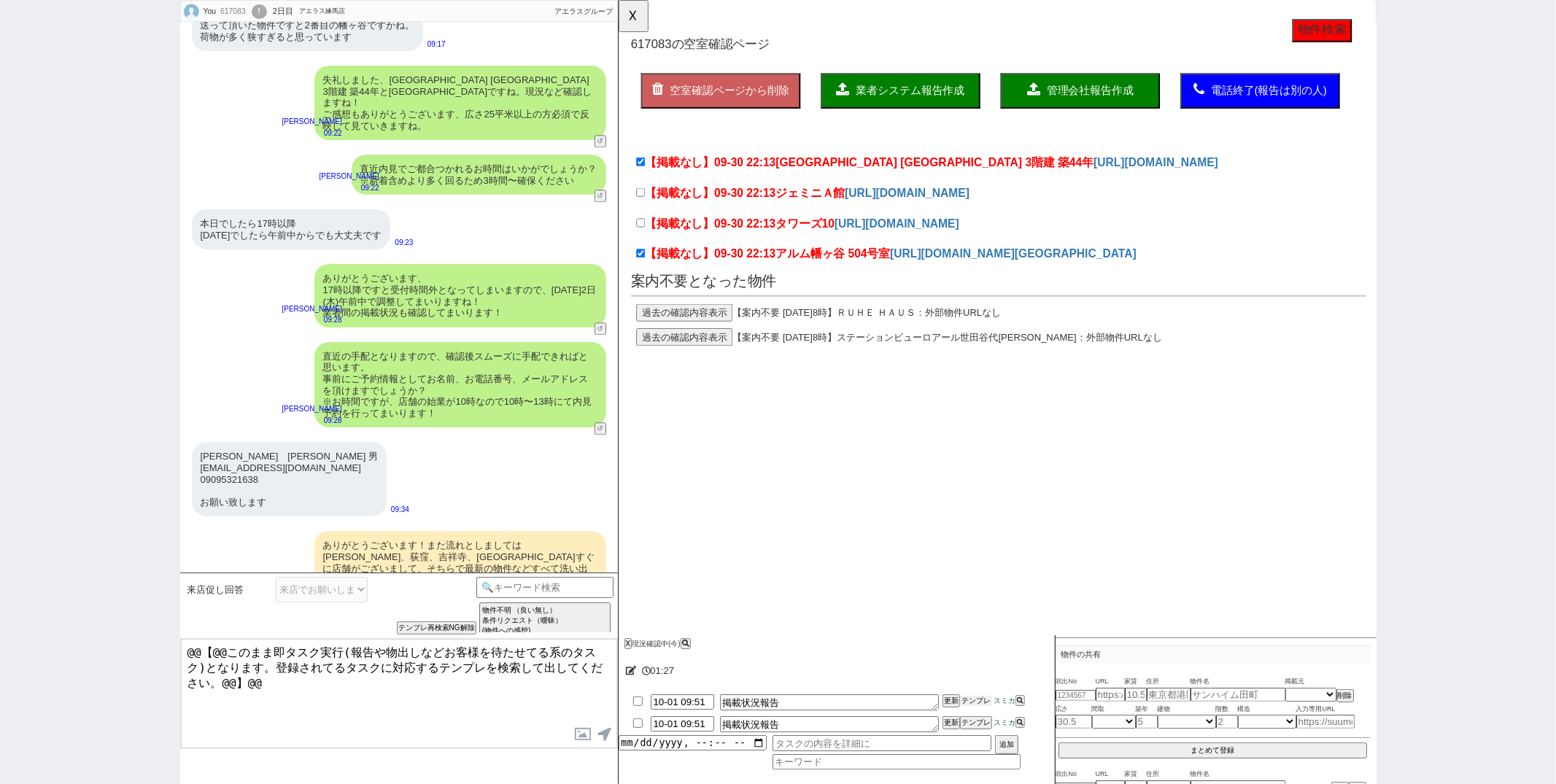
click at [975, 702] on button "テンプレ" at bounding box center [976, 700] width 32 height 10
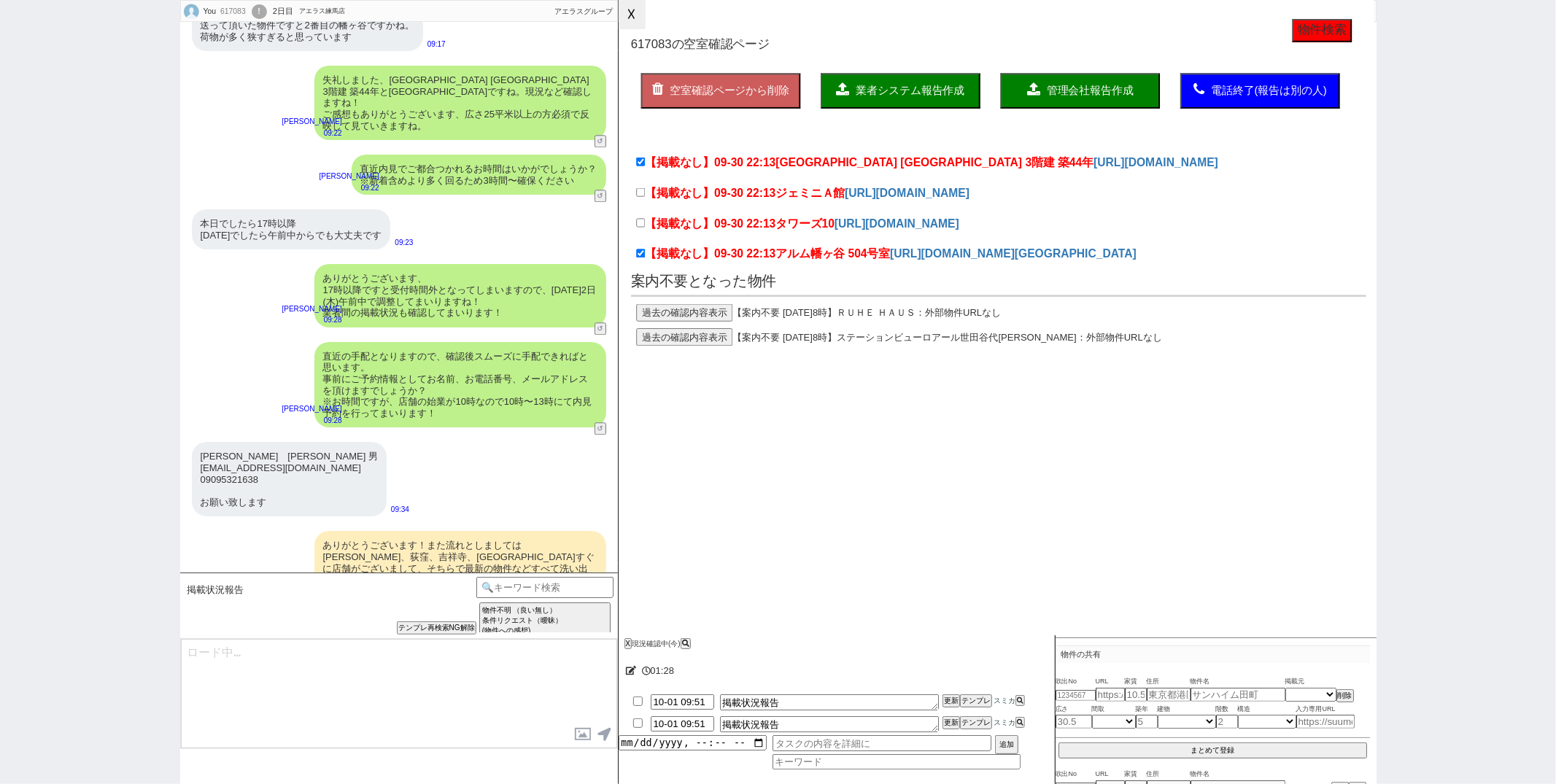
click at [633, 15] on button "☓" at bounding box center [632, 14] width 27 height 29
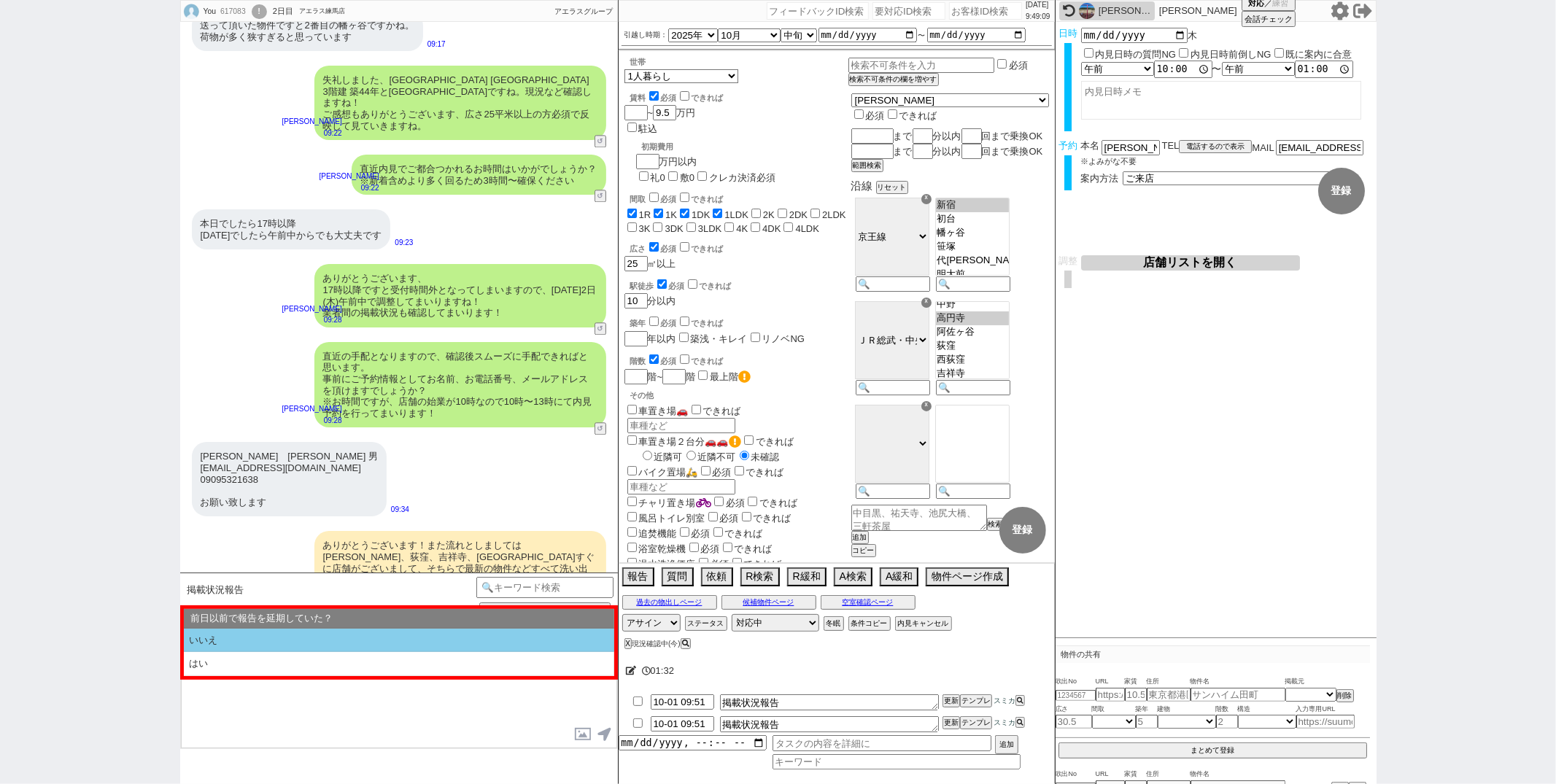
click at [333, 633] on li "いいえ" at bounding box center [399, 641] width 431 height 24
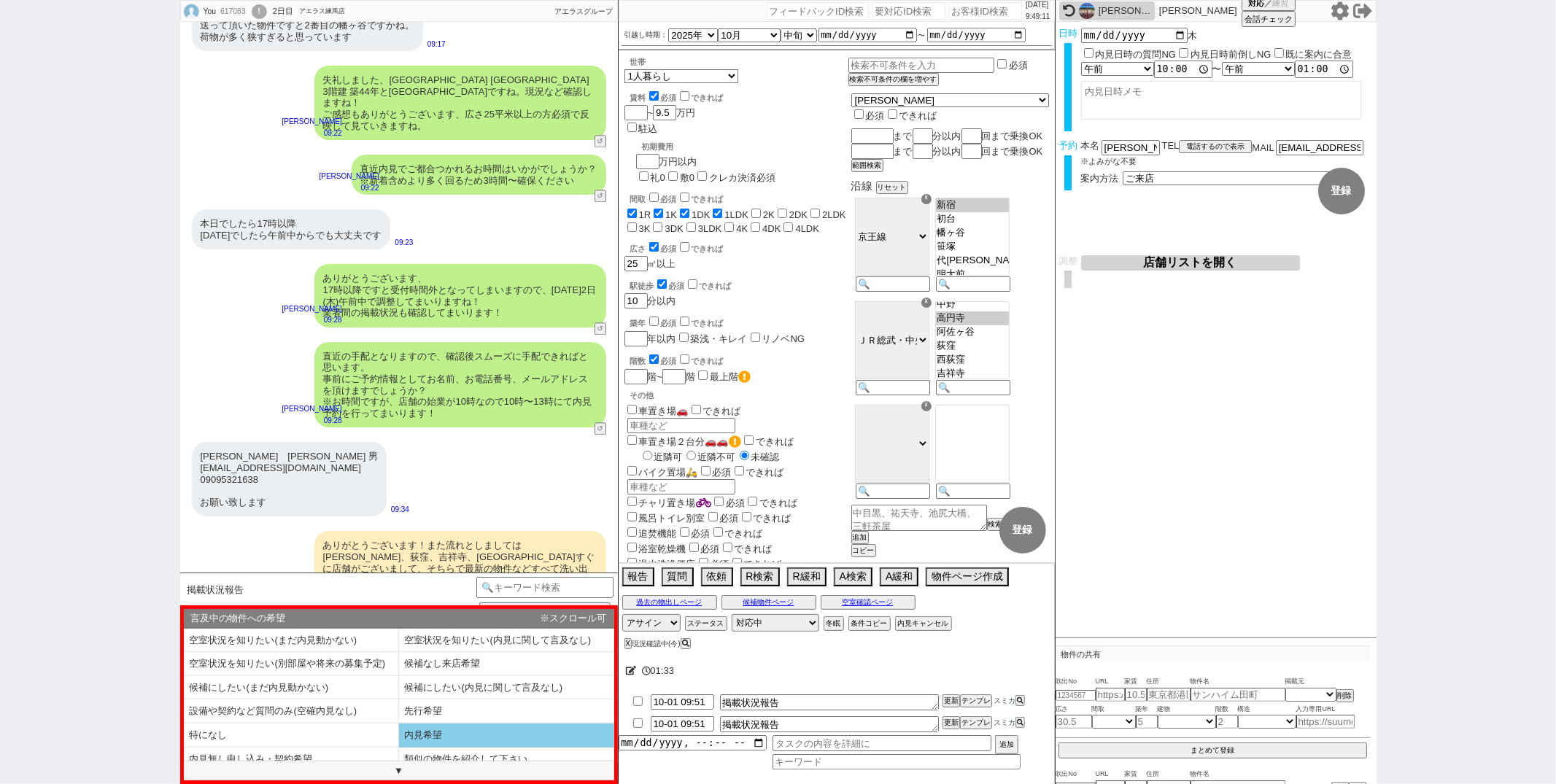
click at [437, 736] on li "内見希望" at bounding box center [506, 735] width 215 height 24
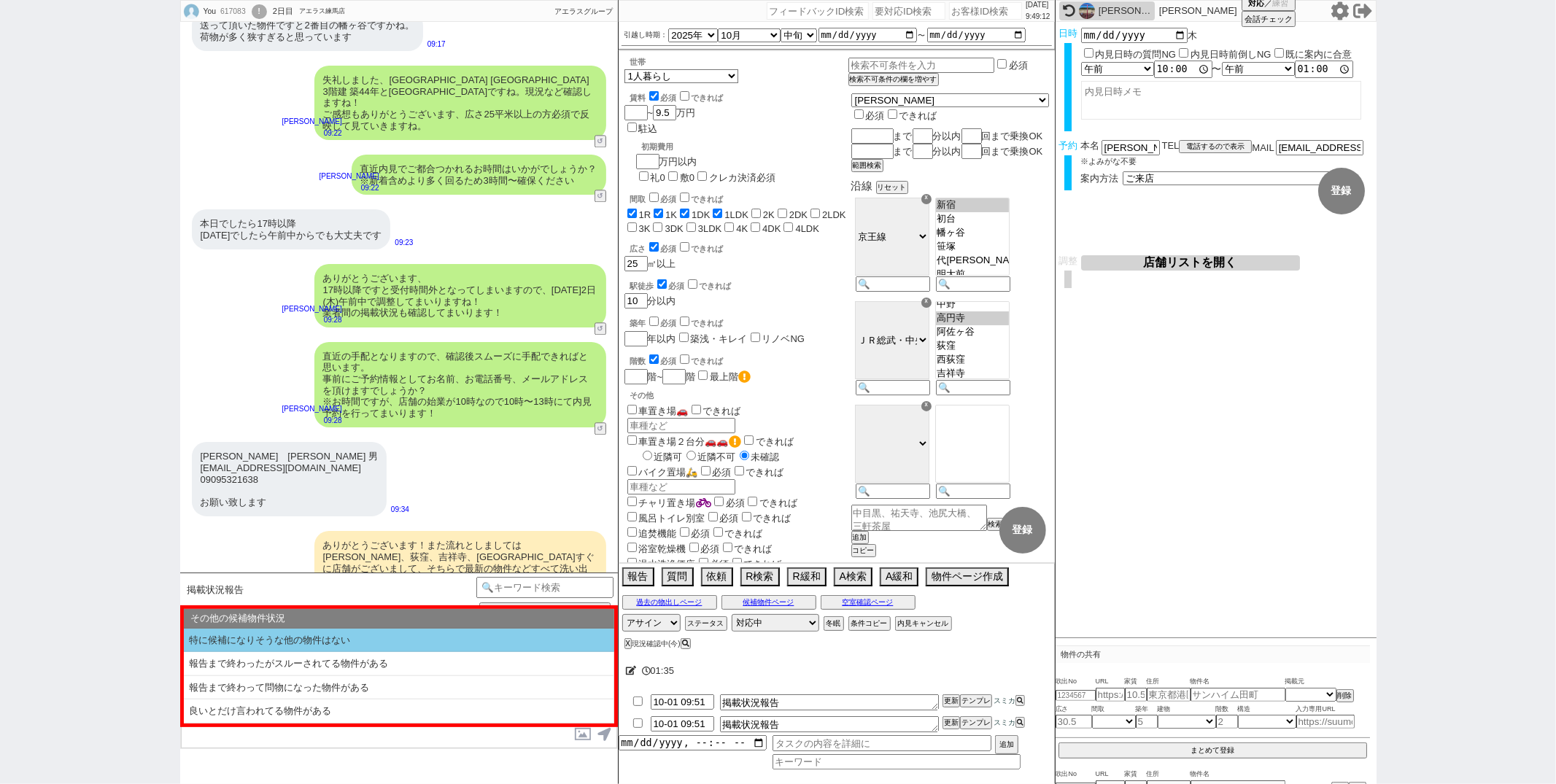
click at [318, 642] on li "特に候補になりそうな他の物件はない" at bounding box center [399, 641] width 431 height 24
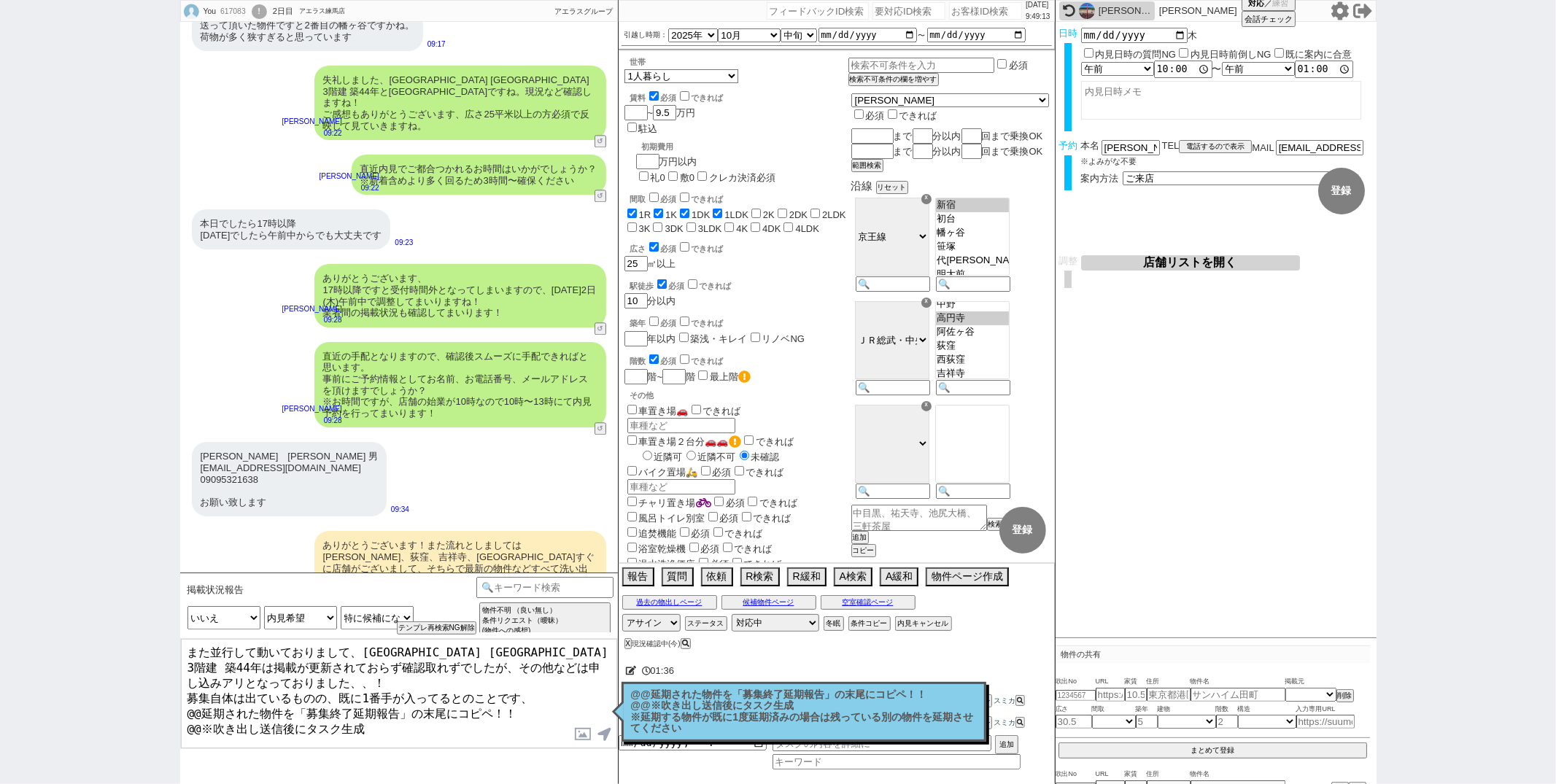
scroll to position [3323, 0]
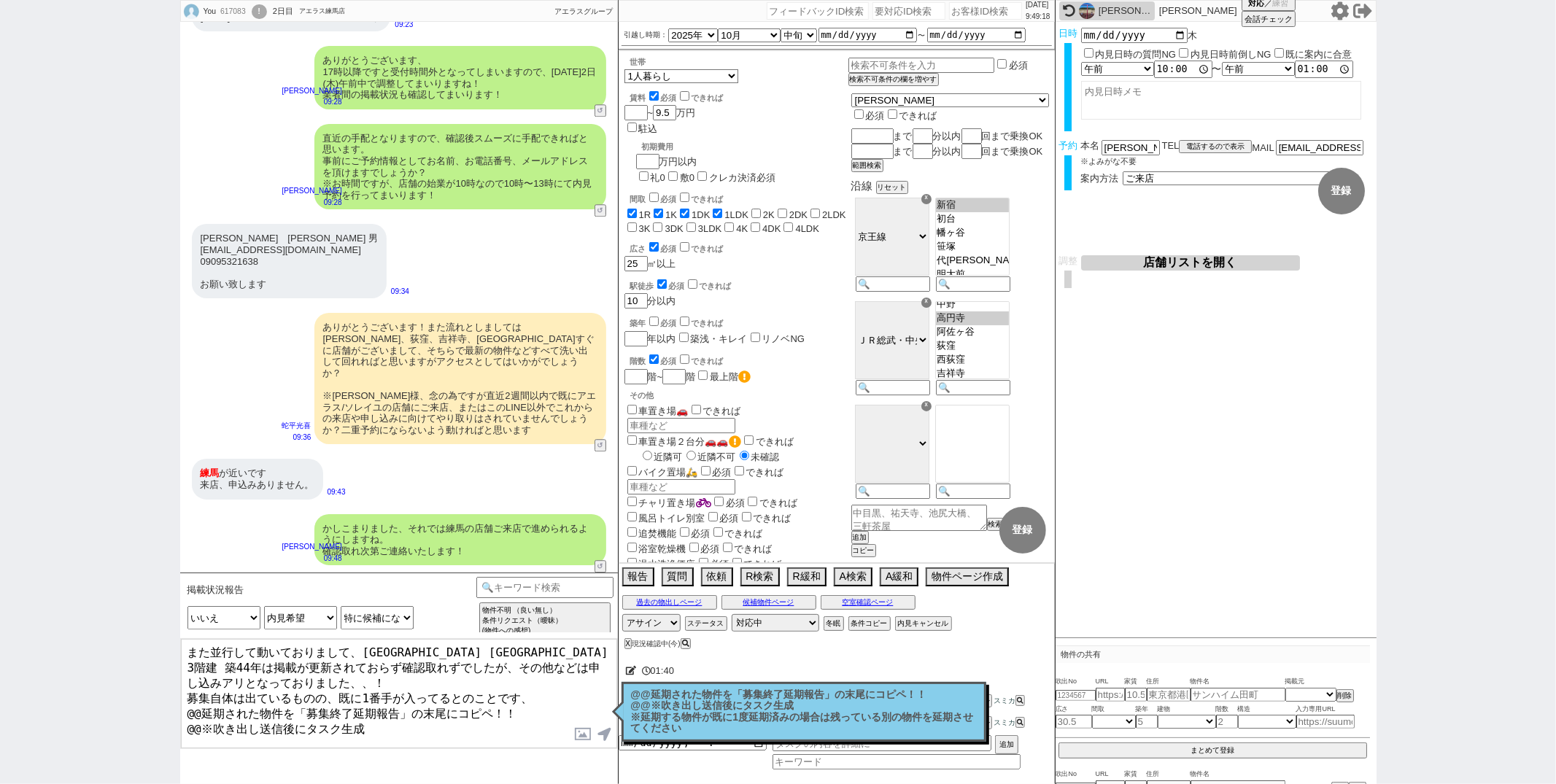
drag, startPoint x: 184, startPoint y: 701, endPoint x: 363, endPoint y: 792, distance: 200.8
click at [363, 783] on html "You 617083 ! 0 2日目 アエラス練馬店 冬眠中 自社客 アエラスグループ スミカ_BPO チャット全表示 2025-09-30 お待たせしました…" at bounding box center [778, 392] width 1556 height 784
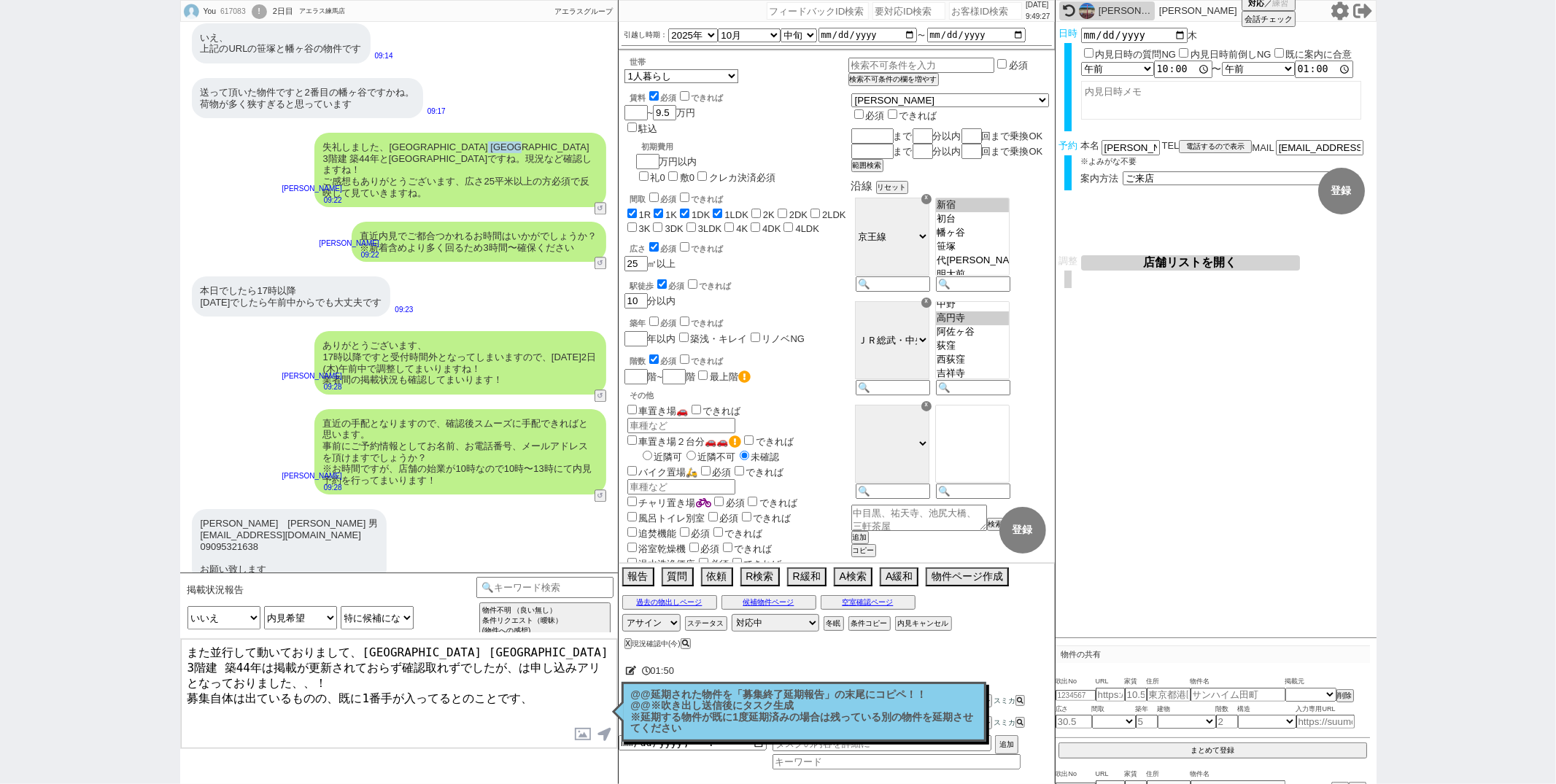
drag, startPoint x: 521, startPoint y: 365, endPoint x: 576, endPoint y: 364, distance: 55.0
click at [576, 207] on div "失礼しました、京王線 笹塚駅 3階建 築44年とアルム幡ヶ谷ですね。現況など確認しますね！ ご感想もありがとうございます、広さ25平米以上の方必須で反映して見…" at bounding box center [460, 169] width 292 height 75
copy div "アルム幡ヶ谷"
click at [353, 665] on textarea "また並行して動いておりまして、京王線 笹塚駅 3階建 築44年は掲載が更新されておらず確認取れずでしたが、は申し込みアリとなっておりました、、！ 募集自体は出…" at bounding box center [399, 693] width 437 height 110
paste textarea "ルム幡ヶ谷"
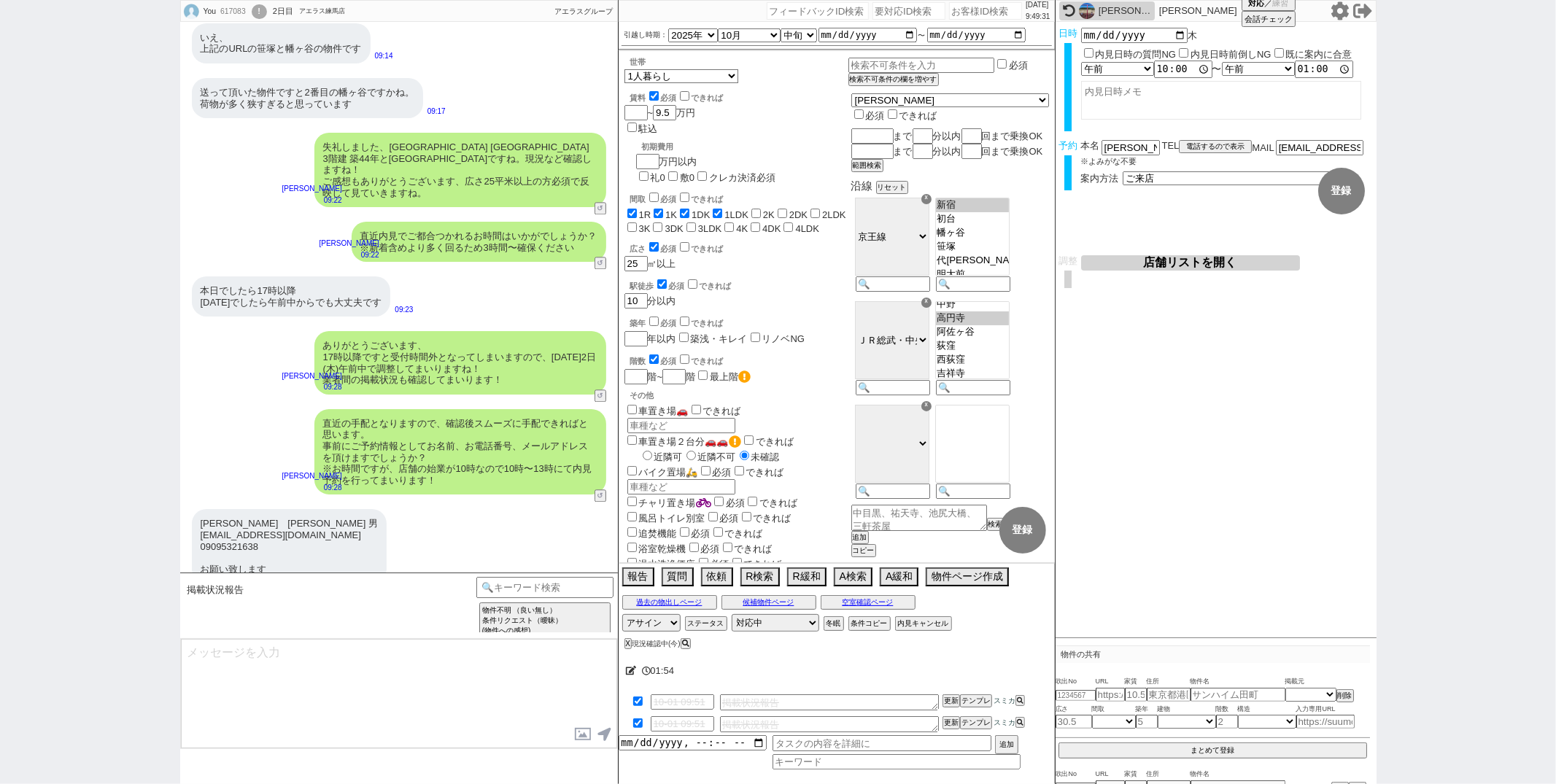
scroll to position [3413, 0]
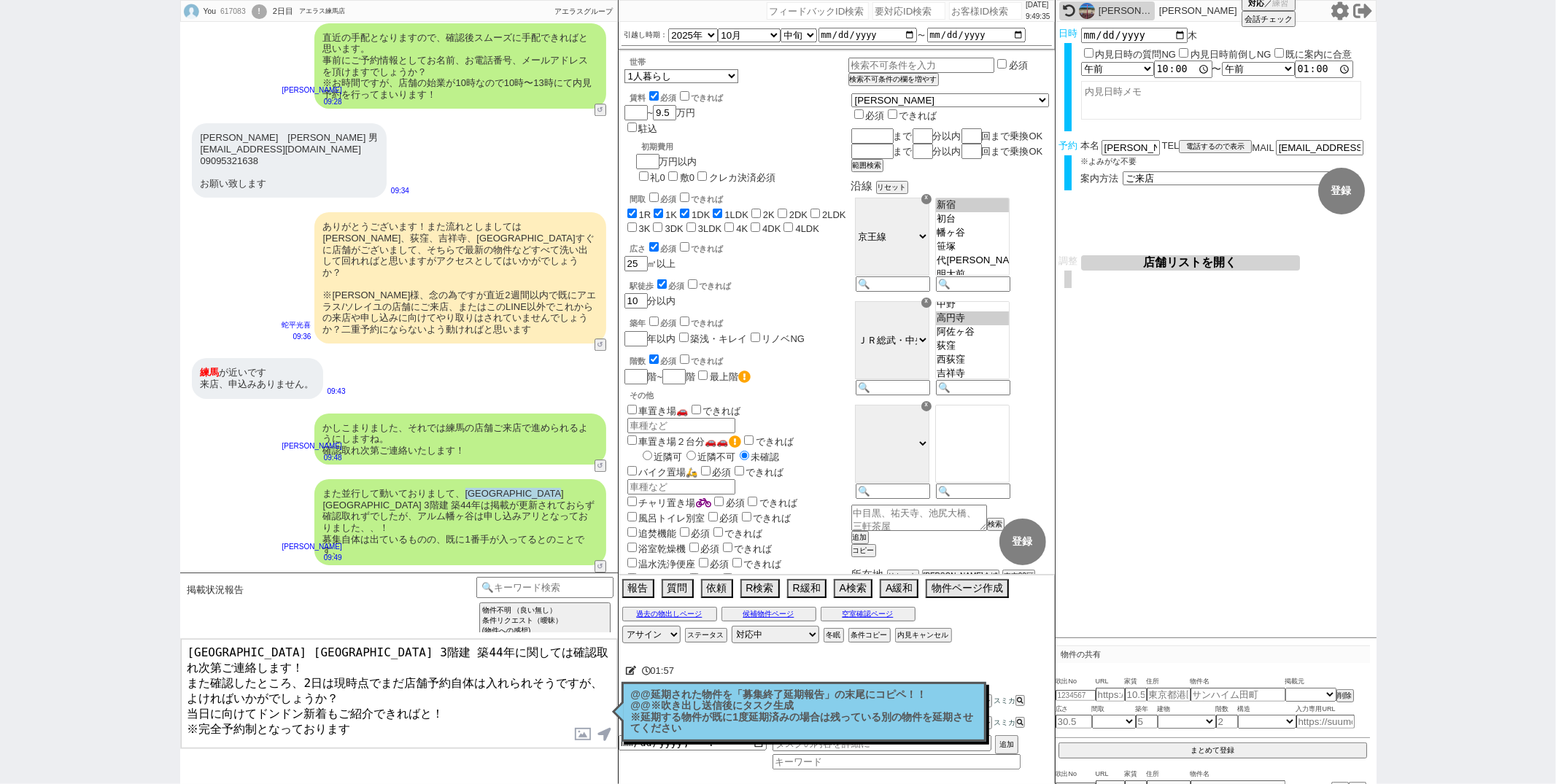
drag, startPoint x: 463, startPoint y: 501, endPoint x: 584, endPoint y: 504, distance: 121.0
click at [584, 504] on div "また並行して動いておりまして、京王線 笹塚駅 3階建 築44年は掲載が更新されておらず確認取れずでしたが、アルム幡ヶ谷は申し込みアリとなっておりました、、！ …" at bounding box center [460, 522] width 292 height 86
copy div "京王線 笹塚駅 3階建 築44年"
click at [744, 704] on p "@@延期された物件を「募集終了延期報告」の末尾にコピペ！！ @@※吹き出し送信後にタスク生成 ※延期する物件が既に1度延期済みの場合は残っている別の物件を延期…" at bounding box center [803, 711] width 346 height 45
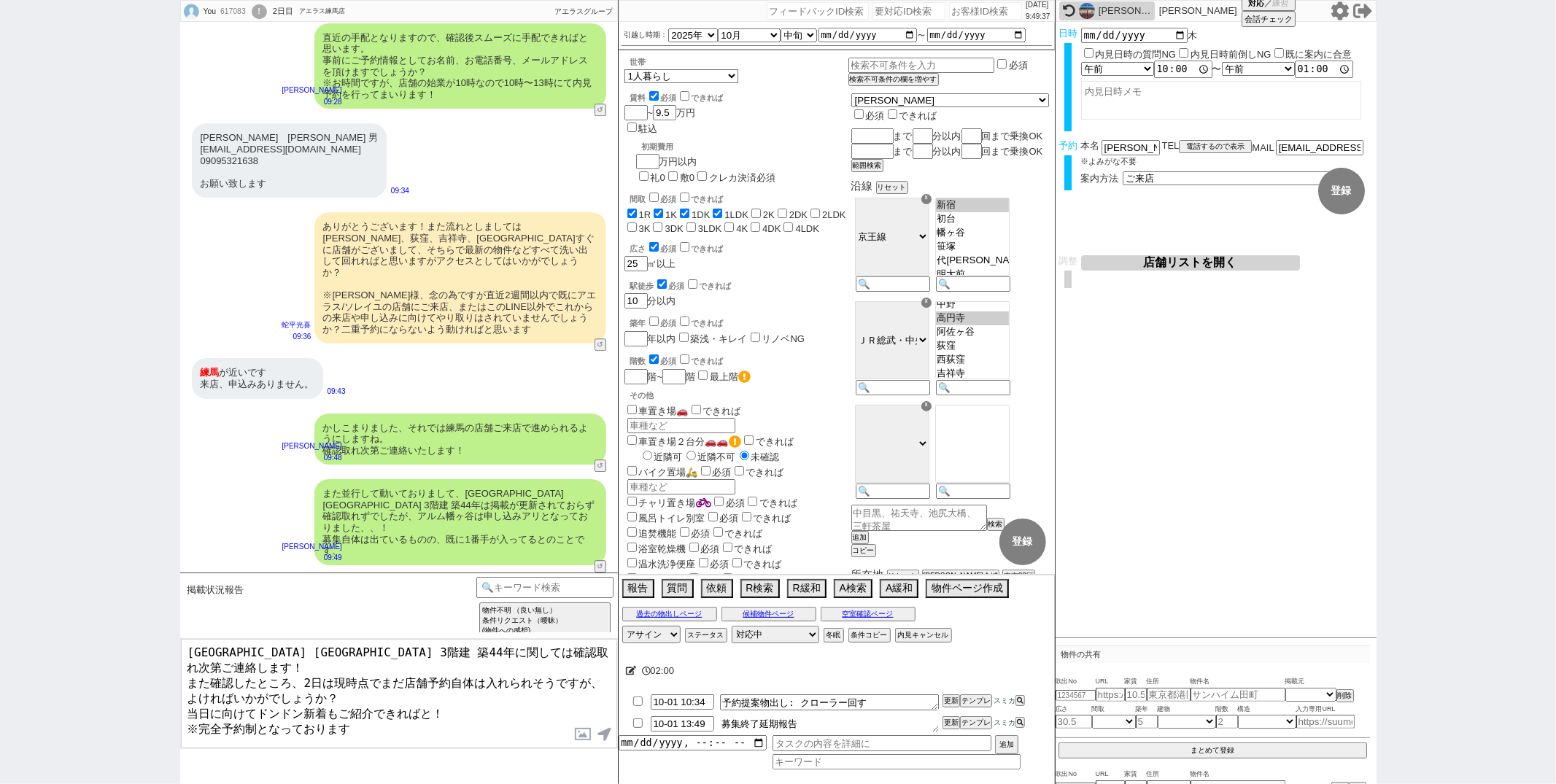
click at [845, 725] on textarea "募集終了延期報告" at bounding box center [829, 724] width 219 height 16
paste textarea "京王線 笹塚駅 3階建 築44年"
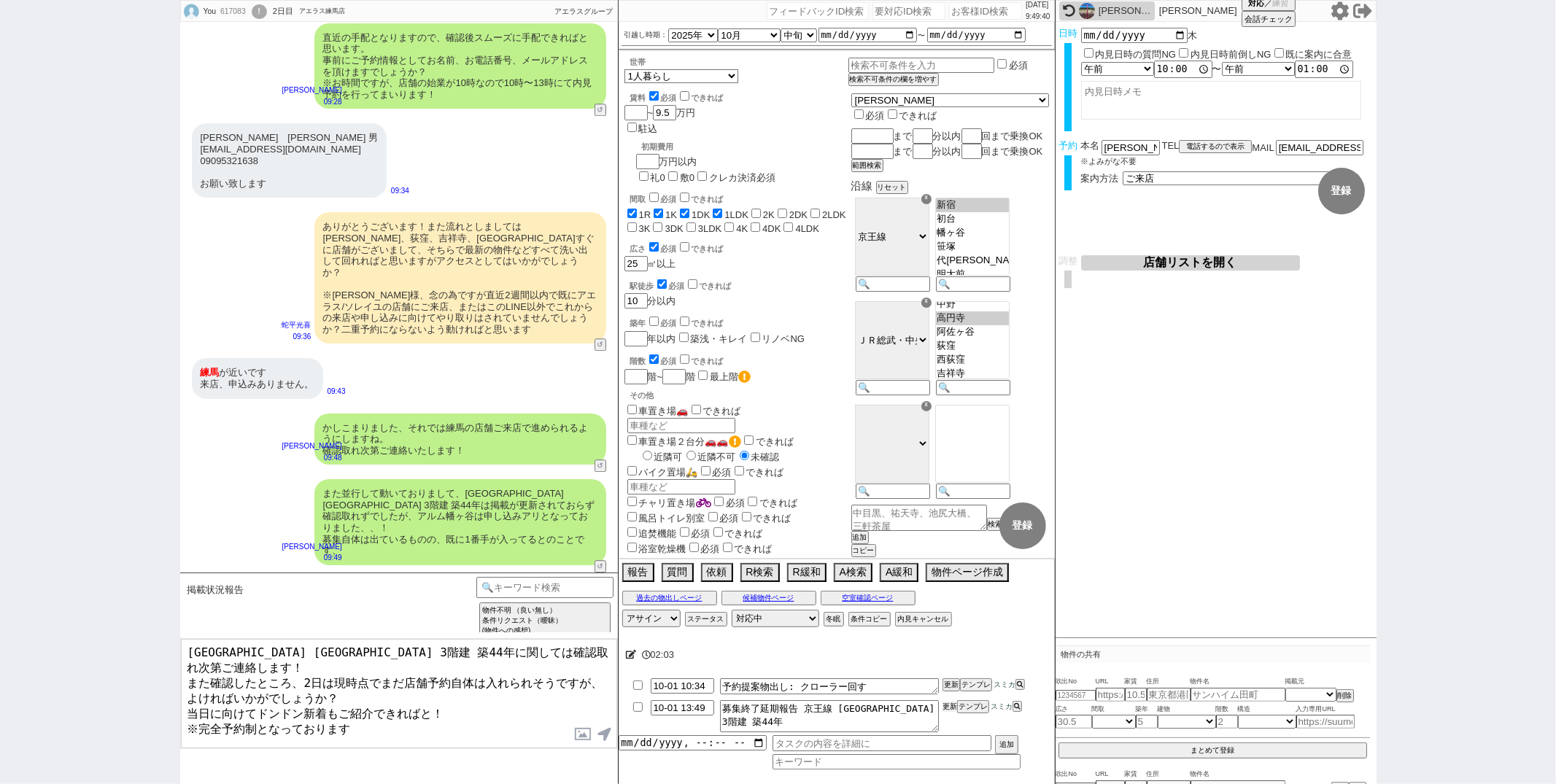
click at [950, 704] on button "更新" at bounding box center [949, 706] width 15 height 10
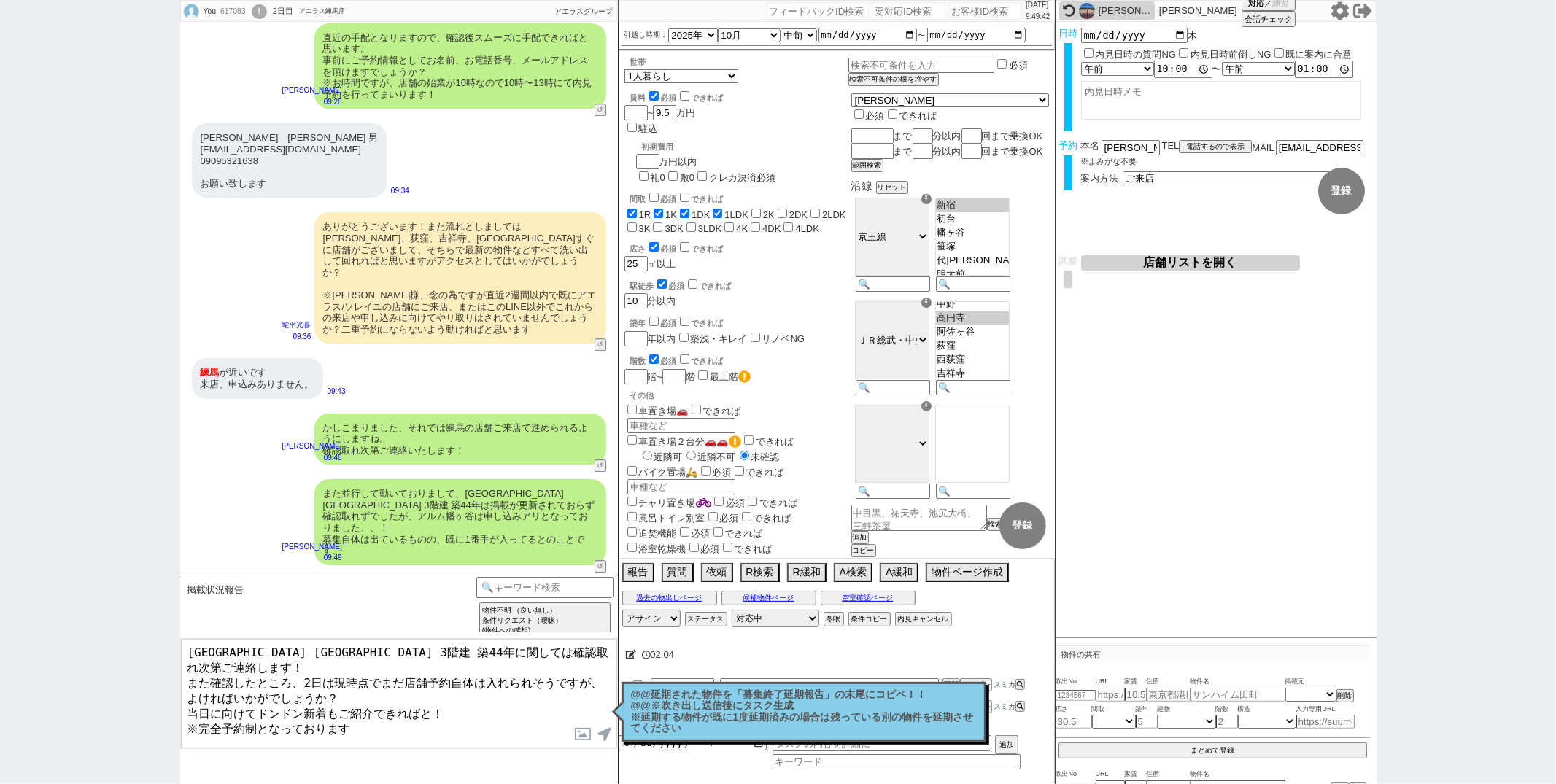
click at [438, 710] on textarea "京王線 笹塚駅 3階建 築44年に関しては確認取れ次第ご連絡します！ また確認したところ、2日は現時点でまだ店舗予約自体は入れられそうですが、よければいかがで…" at bounding box center [399, 693] width 437 height 110
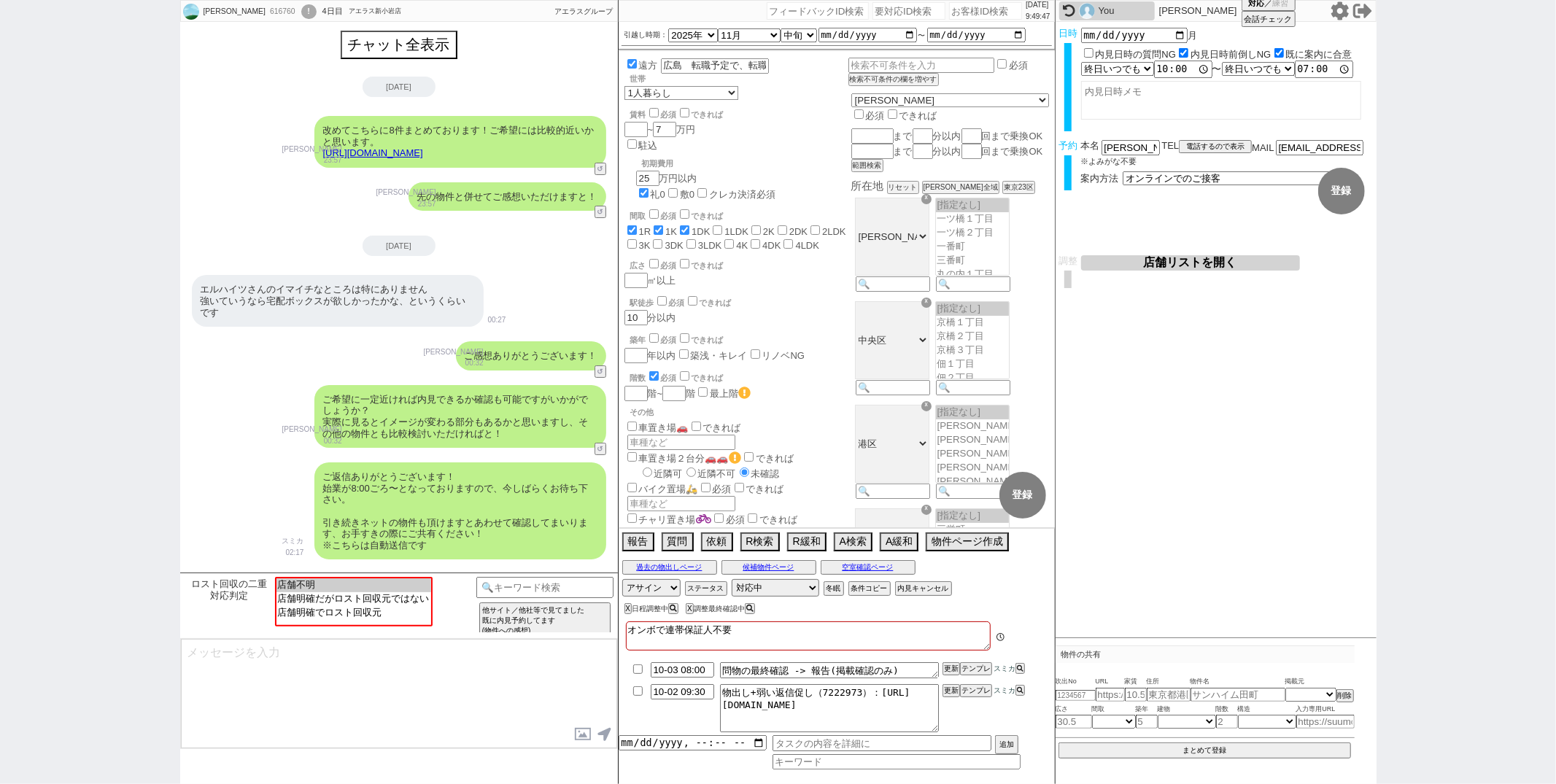
scroll to position [1918, 0]
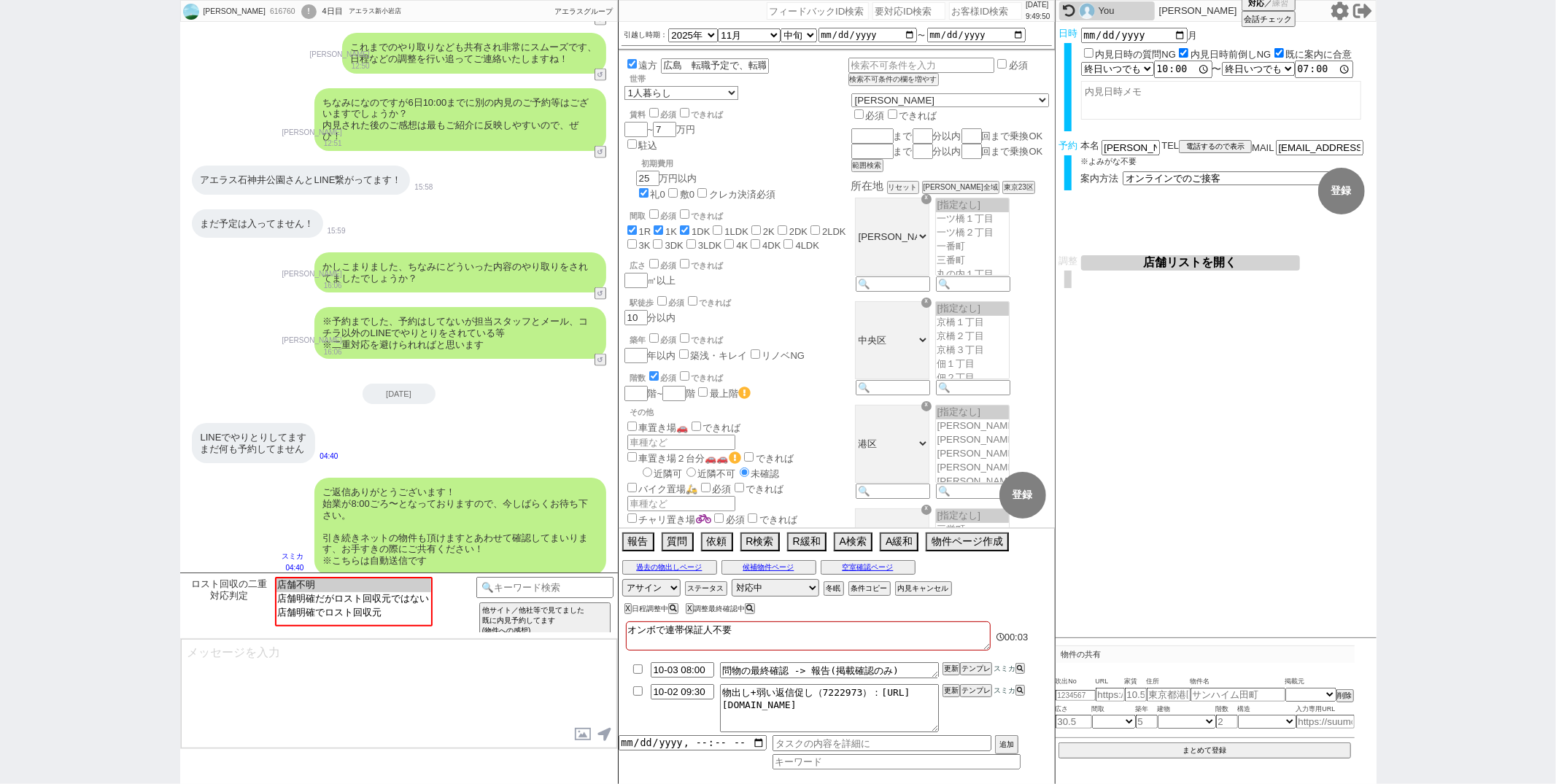
click at [518, 415] on div "LINEでやりとりしてます まだ何も予約してません 04:40" at bounding box center [399, 442] width 438 height 55
click at [369, 619] on option "店舗明確でロスト回収元" at bounding box center [352, 612] width 155 height 14
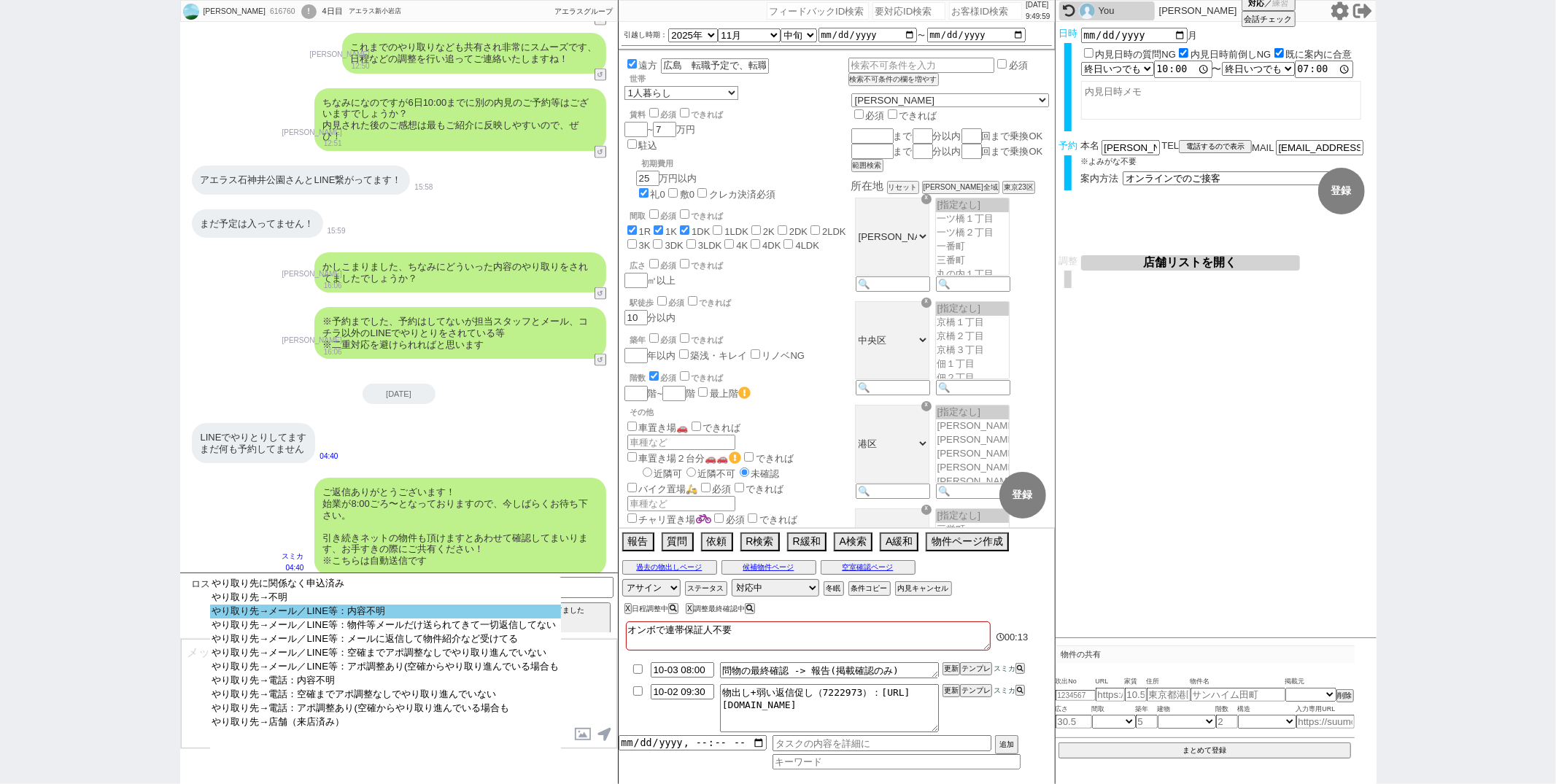
click at [358, 616] on option "やり取り先→メール／LINE等：内容不明" at bounding box center [385, 612] width 350 height 14
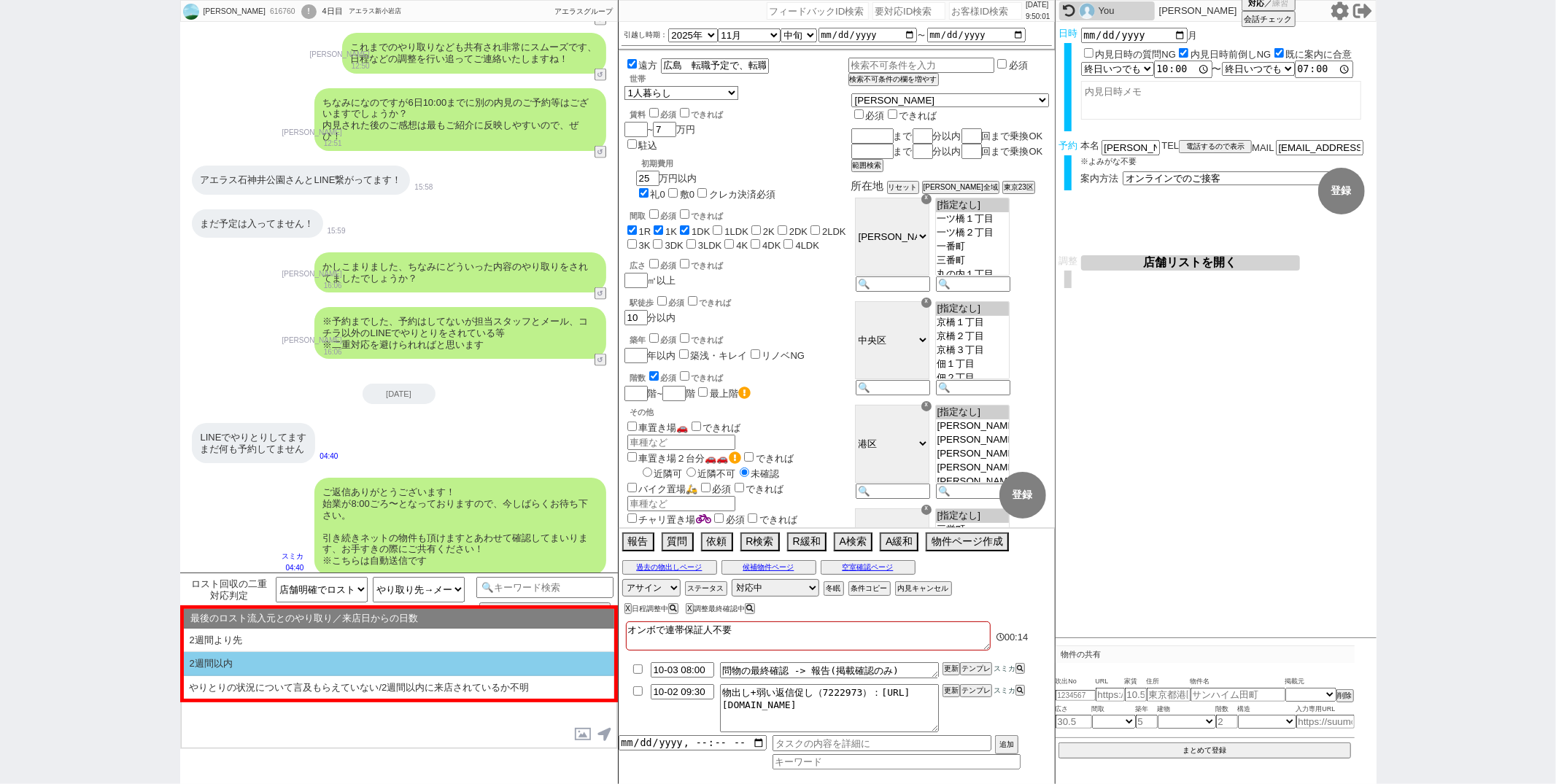
click at [322, 667] on li "2週間以内" at bounding box center [399, 663] width 431 height 24
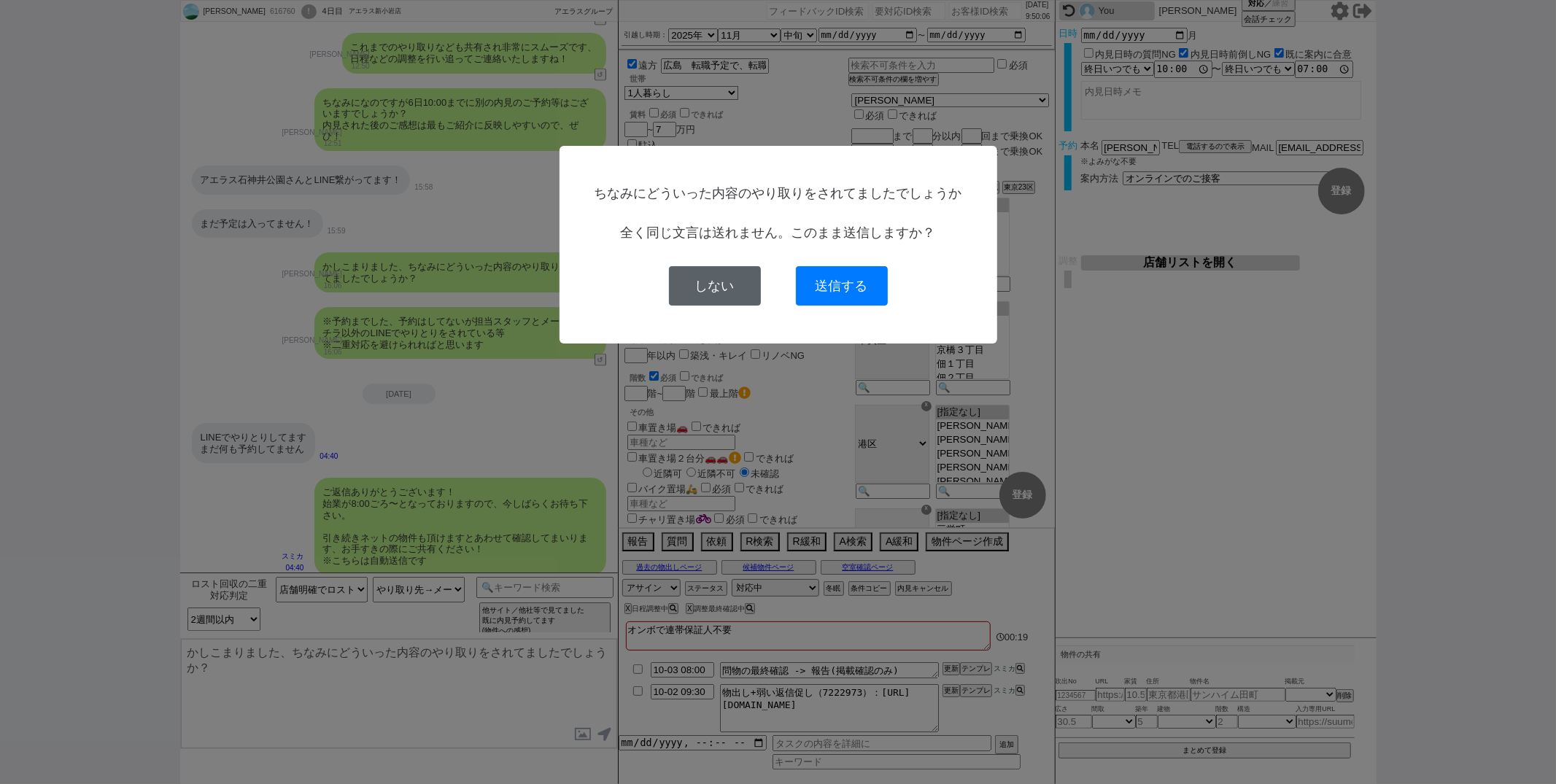
click at [753, 286] on button "しない" at bounding box center [715, 286] width 92 height 40
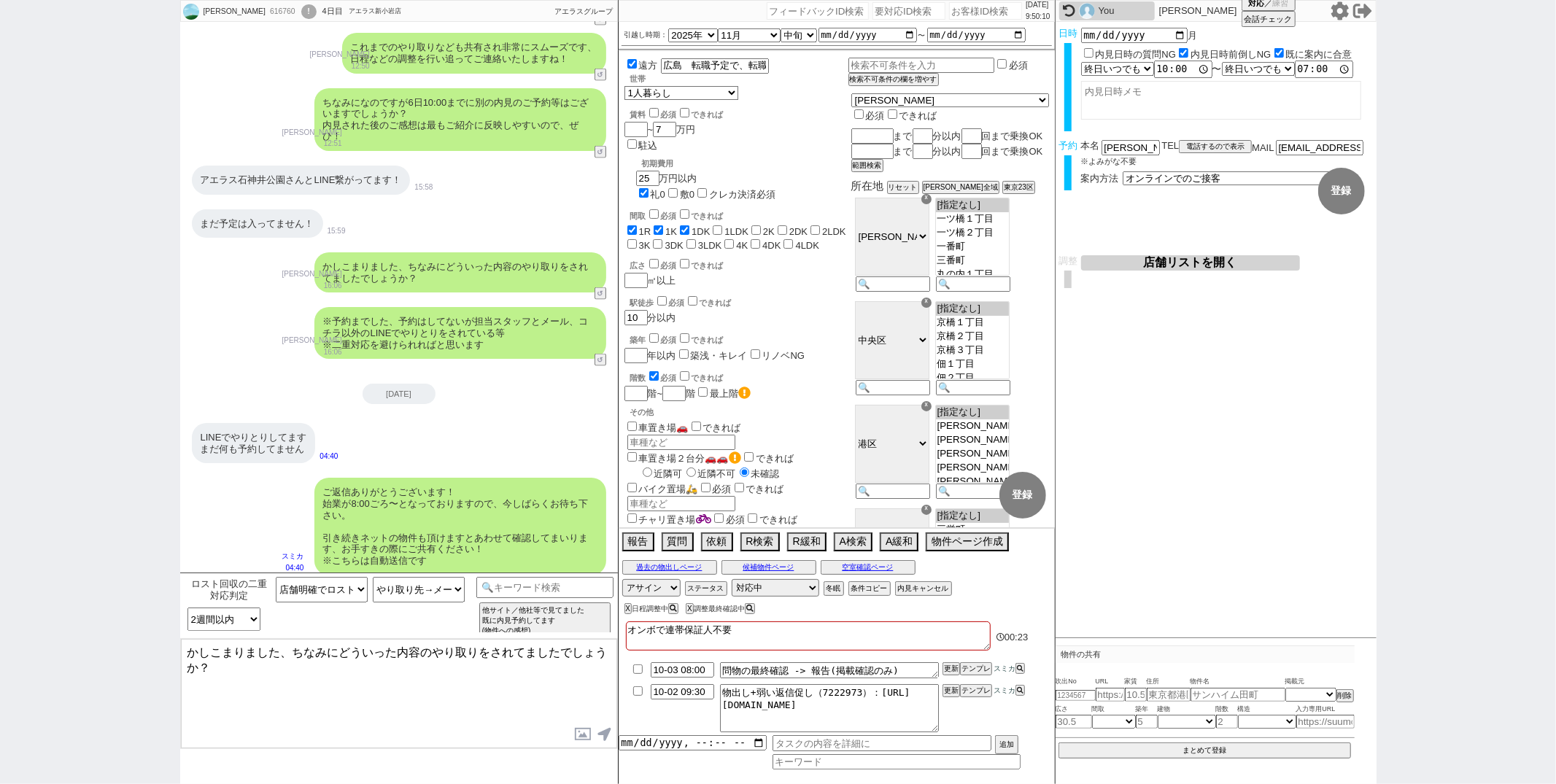
click at [186, 650] on textarea "かしこまりました、ちなみにどういった内容のやり取りをされてましたでしょうか？" at bounding box center [399, 693] width 437 height 110
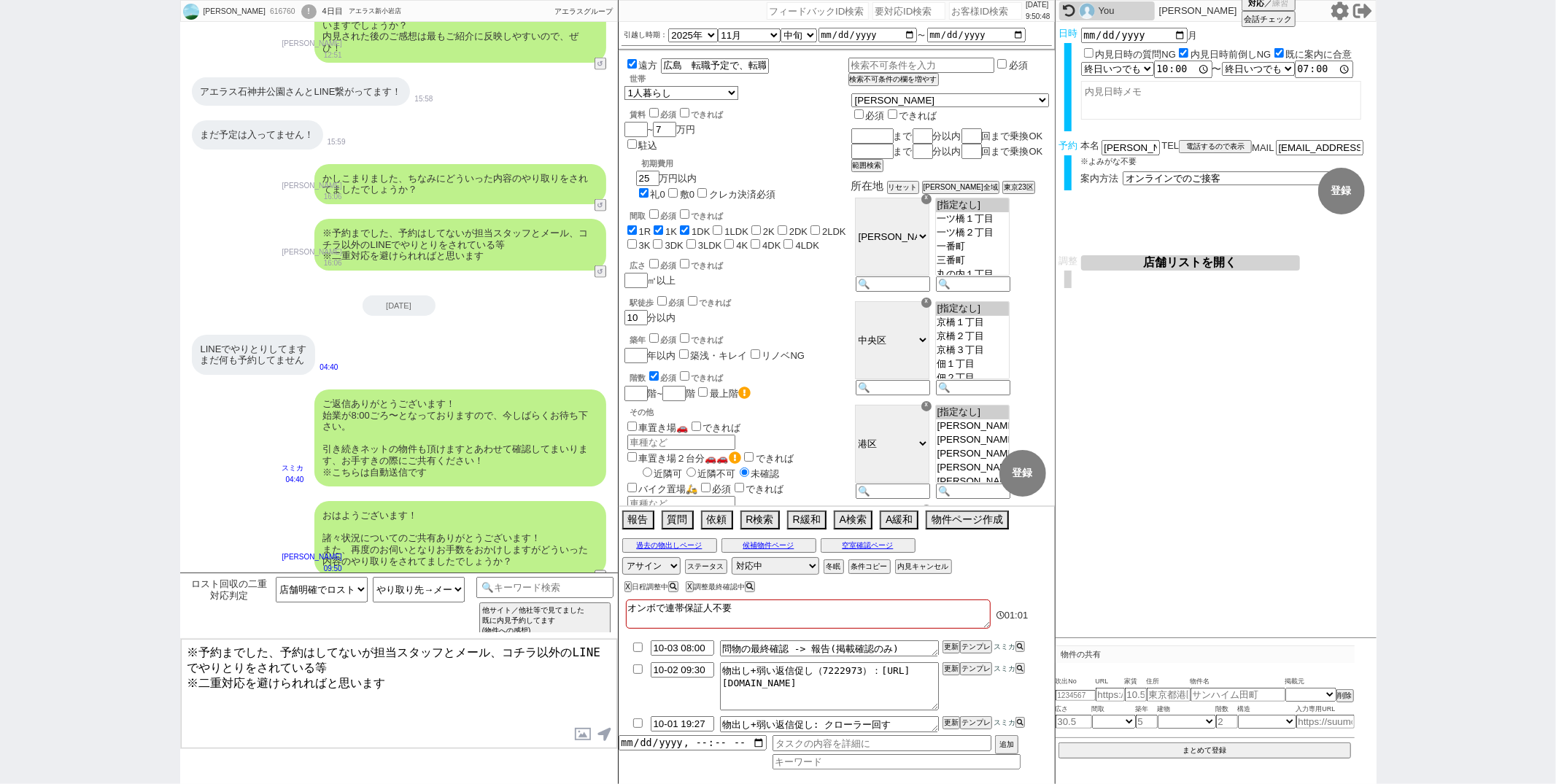
drag, startPoint x: 339, startPoint y: 664, endPoint x: 391, endPoint y: 336, distance: 332.1
click at [391, 336] on div "髙嶋 諒子 616760 ! 0 4日目 アエラス新小岩店 冬眠中 自社客 アエラスグループ スミカ_BPO チャット全表示 2025-09-29 エルハイツ…" at bounding box center [399, 392] width 438 height 784
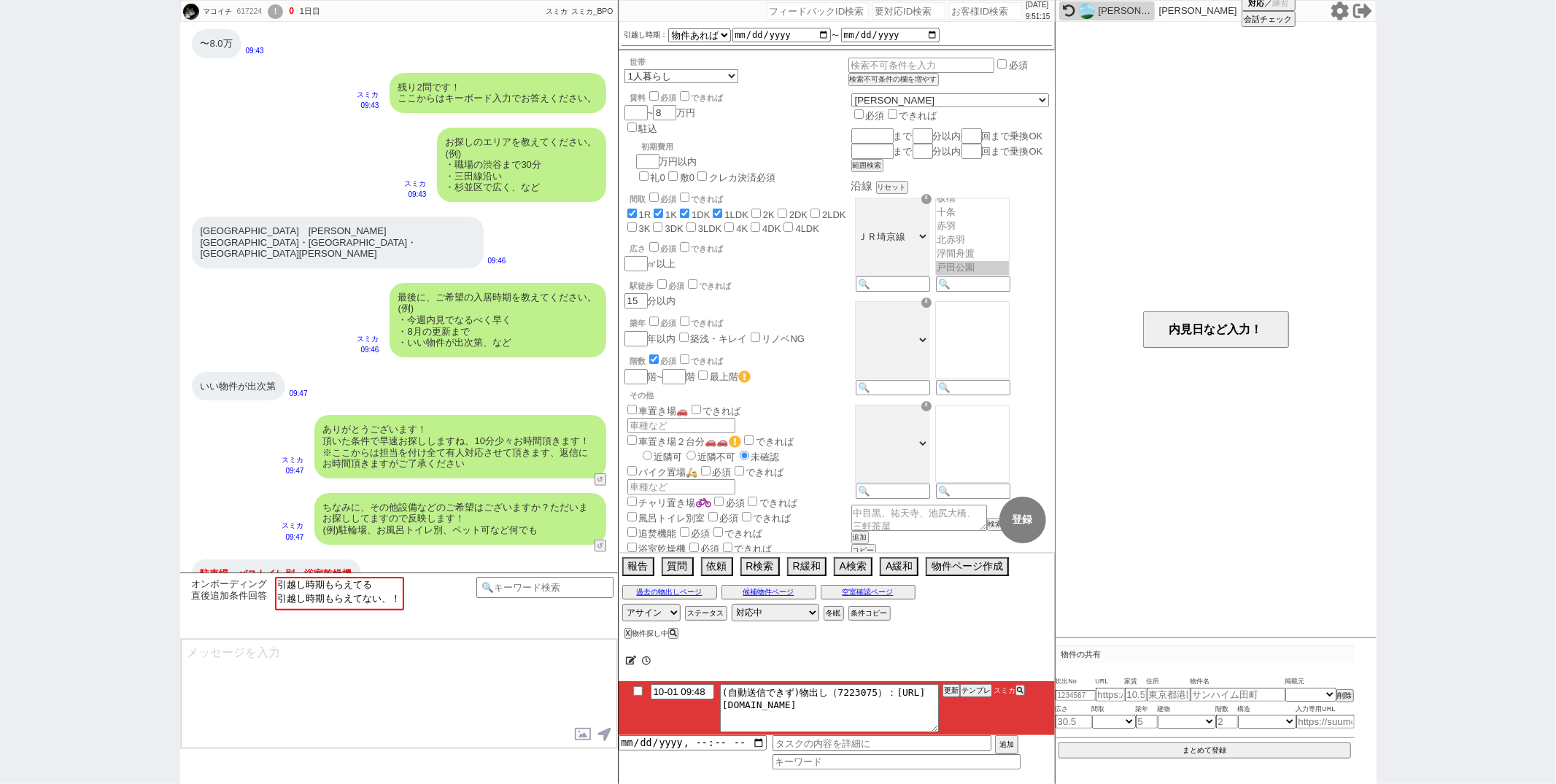
scroll to position [137, 0]
click at [325, 336] on div "最後に、ご希望の入居時期を教えてください。 (例) ・今週内見でなるべく早く ・8月の更新まで ・いい物件が出次第、など スミカ 09:46" at bounding box center [399, 320] width 438 height 89
